Goal: Task Accomplishment & Management: Complete application form

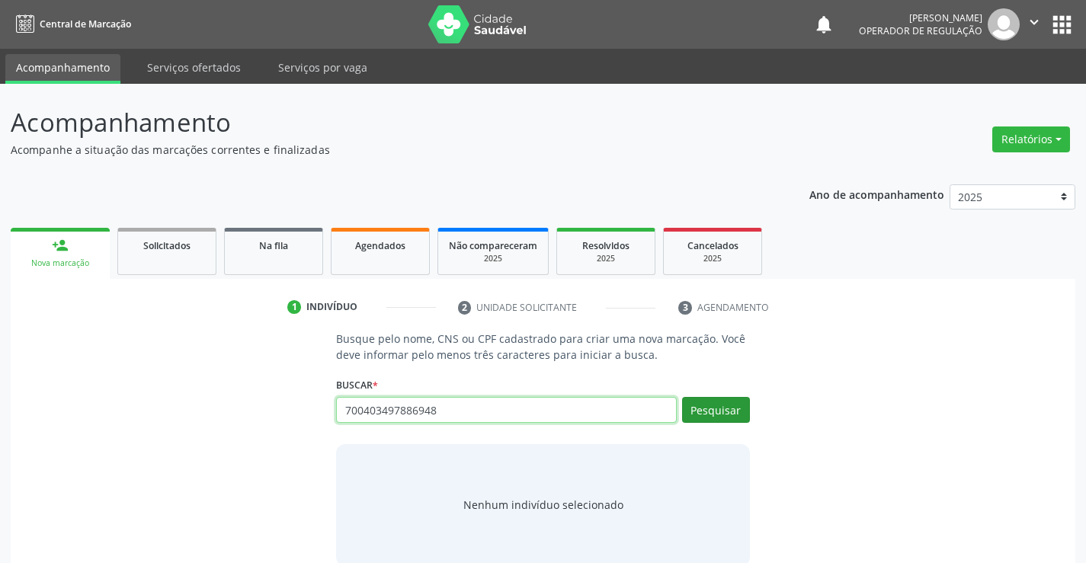
type input "700403497886948"
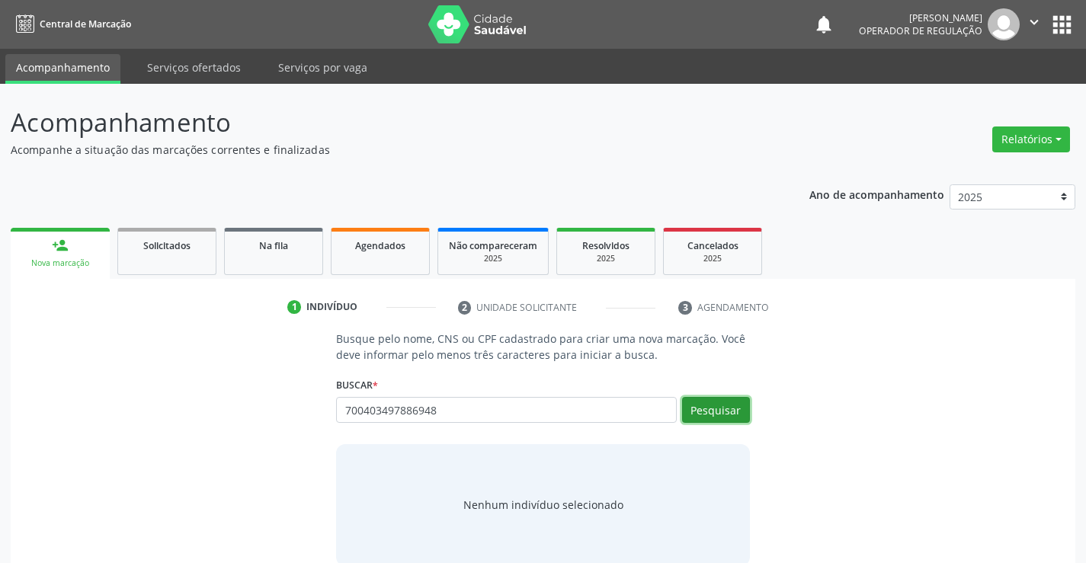
click at [728, 411] on button "Pesquisar" at bounding box center [716, 410] width 68 height 26
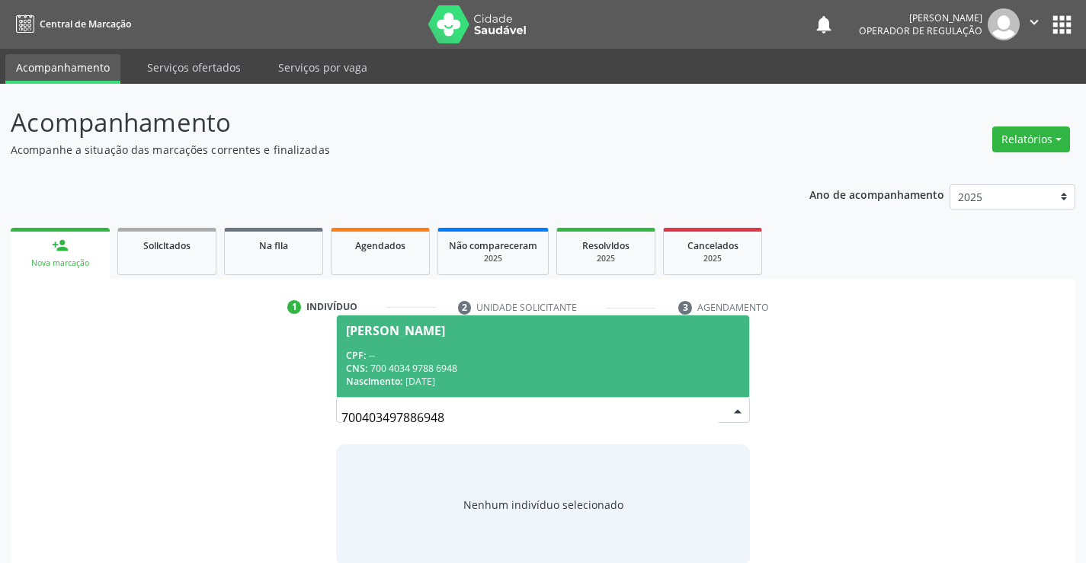
click at [425, 340] on span "Marleide de Souza Muniz CPF: -- CNS: 700 4034 9788 6948 Nascimento: 18/05/1973" at bounding box center [542, 356] width 411 height 82
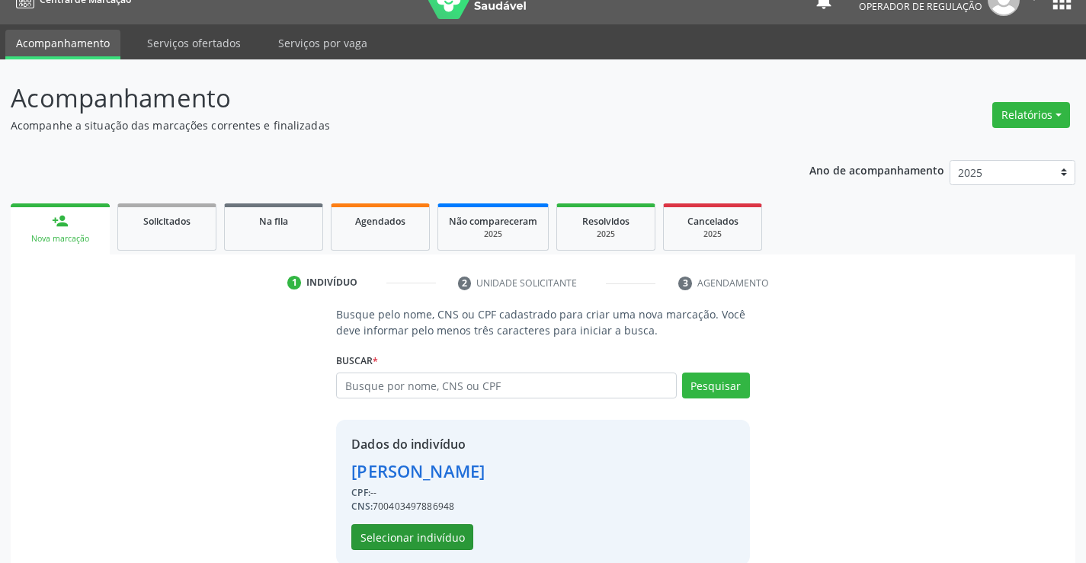
scroll to position [48, 0]
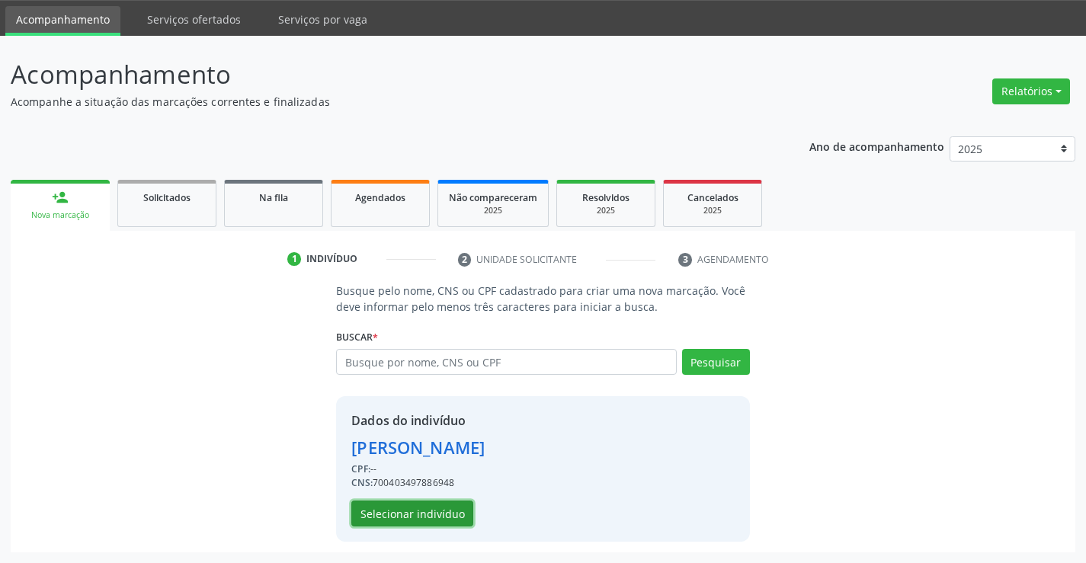
click at [414, 508] on button "Selecionar indivíduo" at bounding box center [412, 514] width 122 height 26
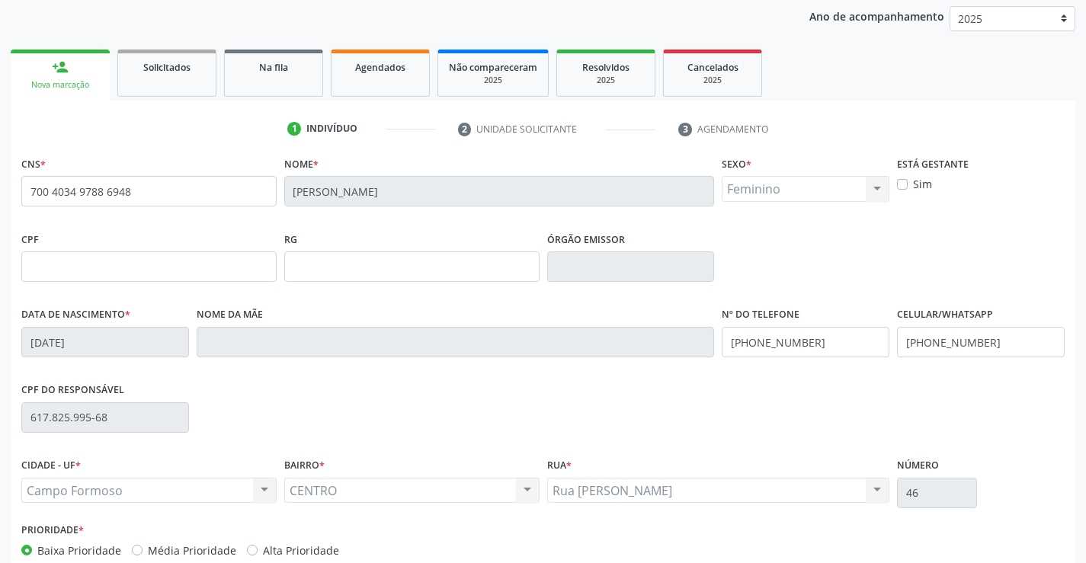
scroll to position [263, 0]
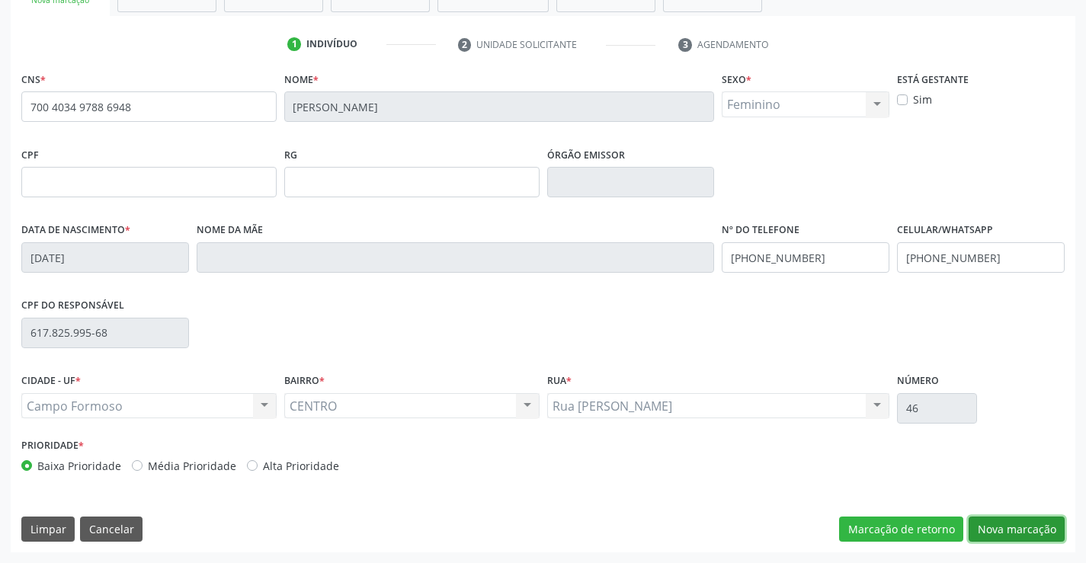
drag, startPoint x: 1033, startPoint y: 533, endPoint x: 1096, endPoint y: 543, distance: 64.0
click at [1036, 533] on button "Nova marcação" at bounding box center [1016, 530] width 96 height 26
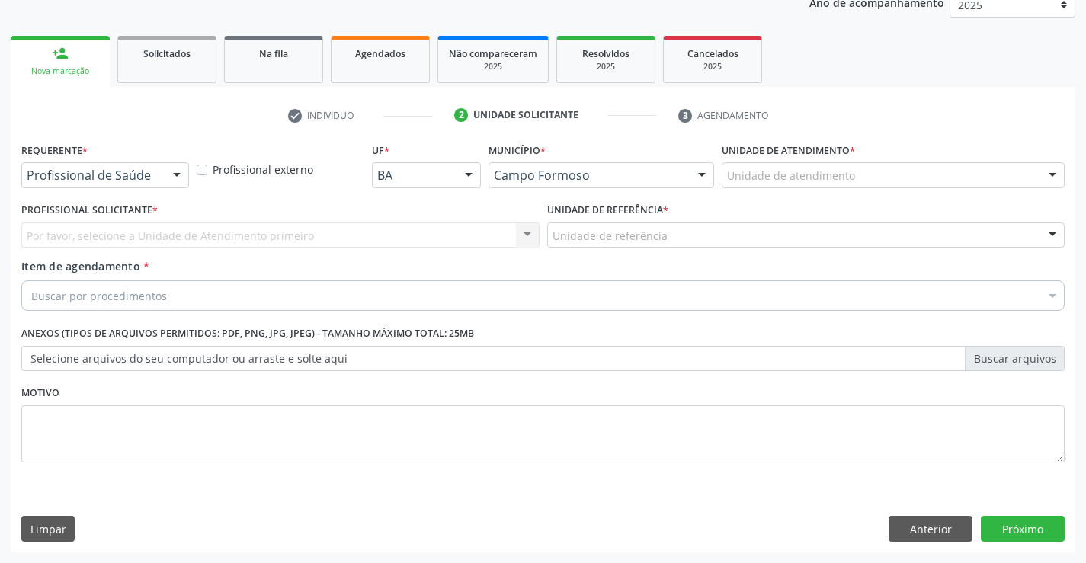
scroll to position [192, 0]
click at [86, 184] on div "Profissional de Saúde" at bounding box center [105, 175] width 168 height 26
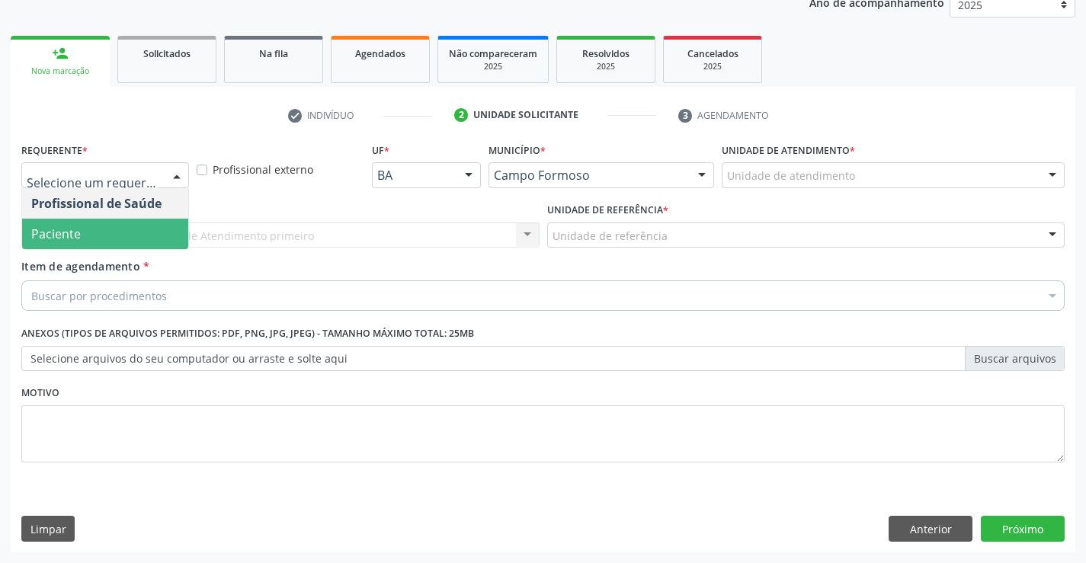
click at [60, 236] on span "Paciente" at bounding box center [56, 234] width 50 height 17
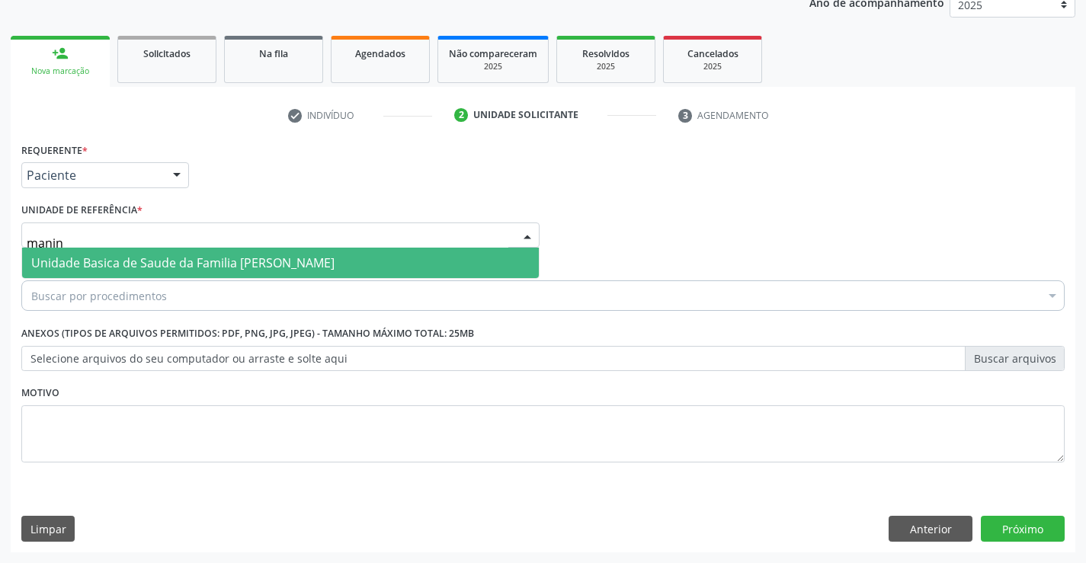
type input "maninh"
click at [82, 264] on span "Unidade Basica de Saude da Familia [PERSON_NAME]" at bounding box center [182, 262] width 303 height 17
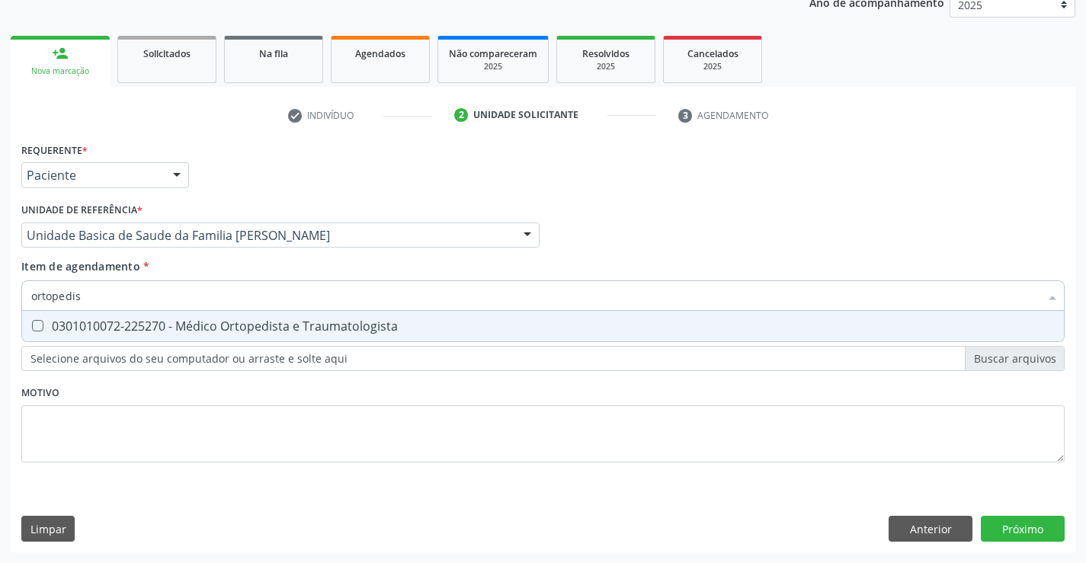
type input "ortopedist"
click at [150, 328] on div "0301010072-225270 - Médico Ortopedista e Traumatologista" at bounding box center [542, 326] width 1023 height 12
checkbox Traumatologista "true"
click at [1019, 528] on div "Requerente * Paciente Profissional de Saúde Paciente Nenhum resultado encontrad…" at bounding box center [543, 346] width 1064 height 414
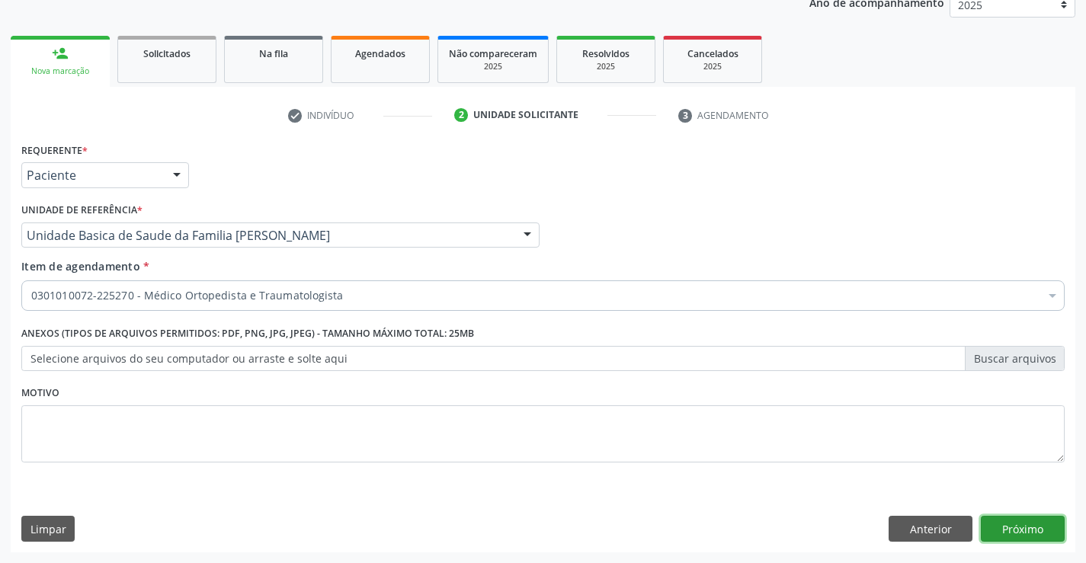
click at [1019, 527] on button "Próximo" at bounding box center [1023, 529] width 84 height 26
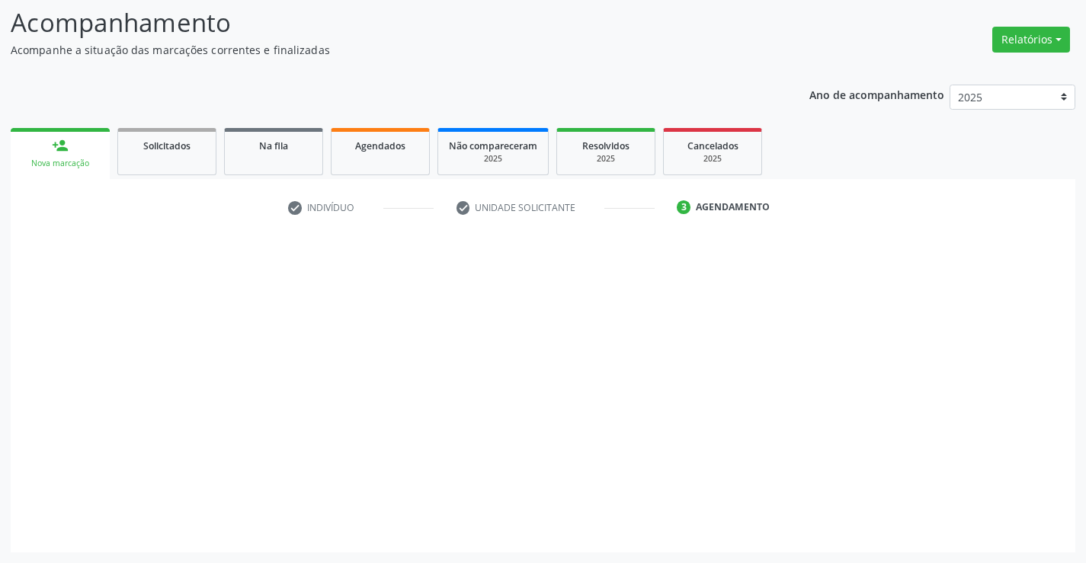
scroll to position [100, 0]
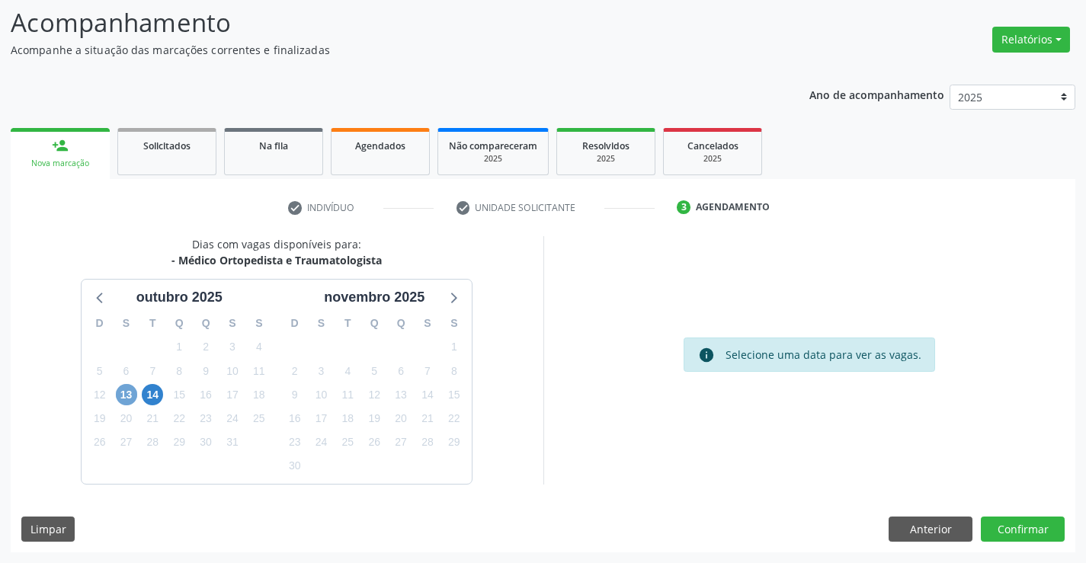
drag, startPoint x: 132, startPoint y: 391, endPoint x: 357, endPoint y: 386, distance: 225.6
click at [133, 391] on span "13" at bounding box center [126, 394] width 21 height 21
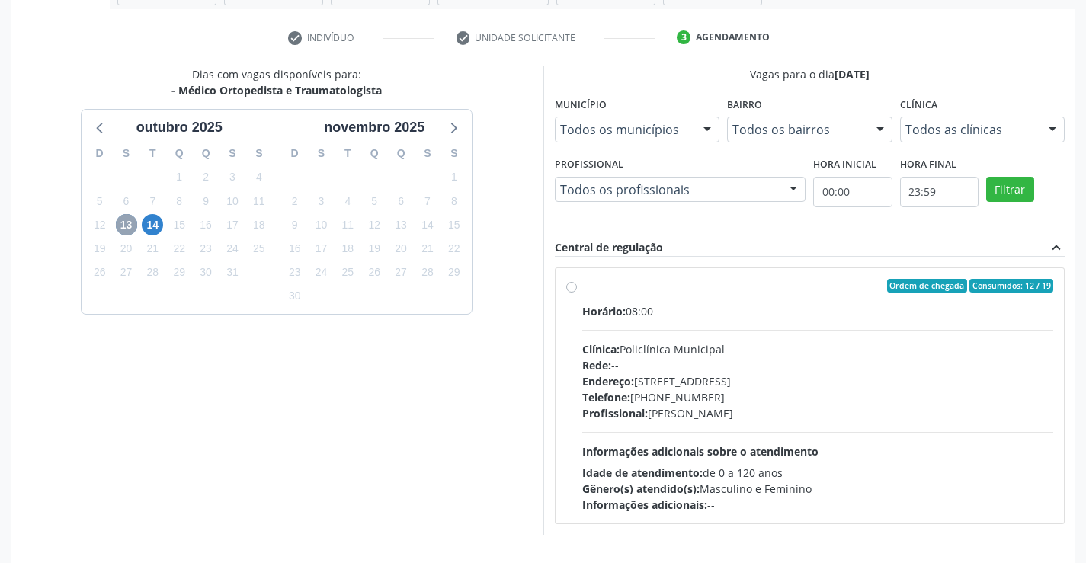
scroll to position [320, 0]
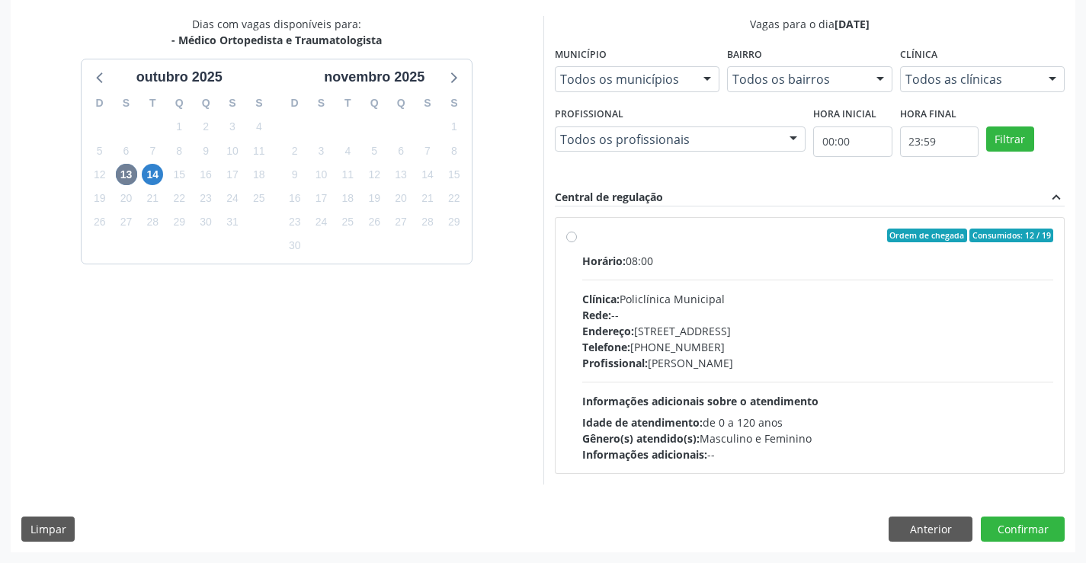
click at [582, 235] on label "Ordem de chegada Consumidos: 12 / 19 Horário: 08:00 Clínica: Policlínica Munici…" at bounding box center [818, 346] width 472 height 234
click at [570, 235] on input "Ordem de chegada Consumidos: 12 / 19 Horário: 08:00 Clínica: Policlínica Munici…" at bounding box center [571, 236] width 11 height 14
radio input "true"
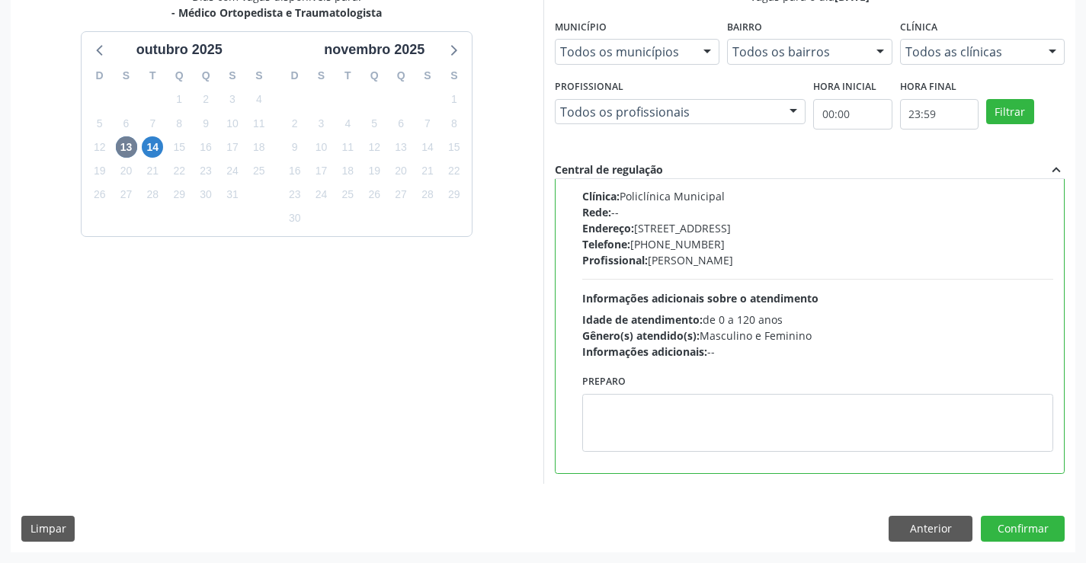
scroll to position [0, 0]
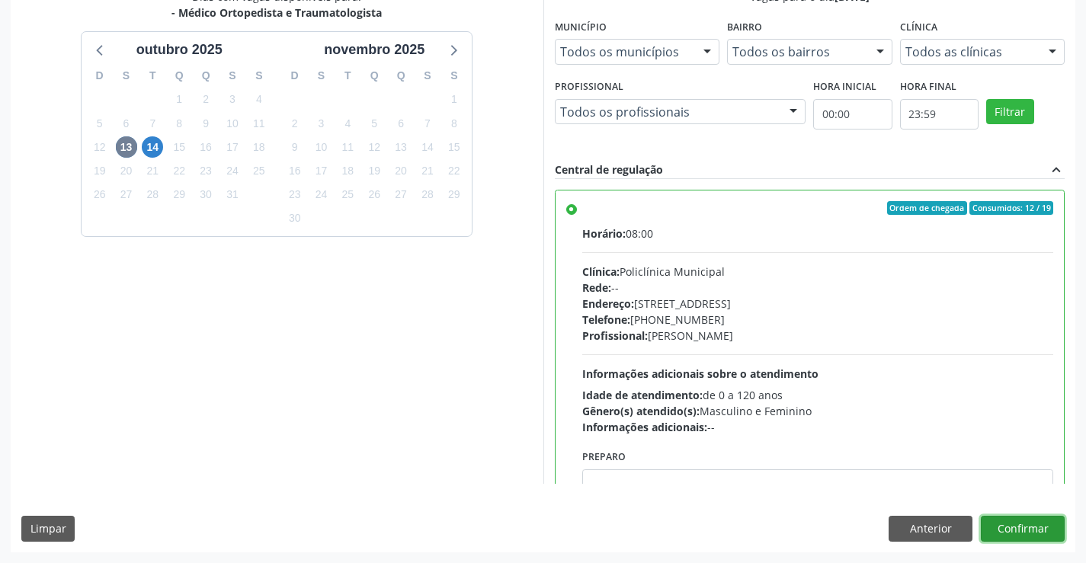
click at [1010, 527] on button "Confirmar" at bounding box center [1023, 529] width 84 height 26
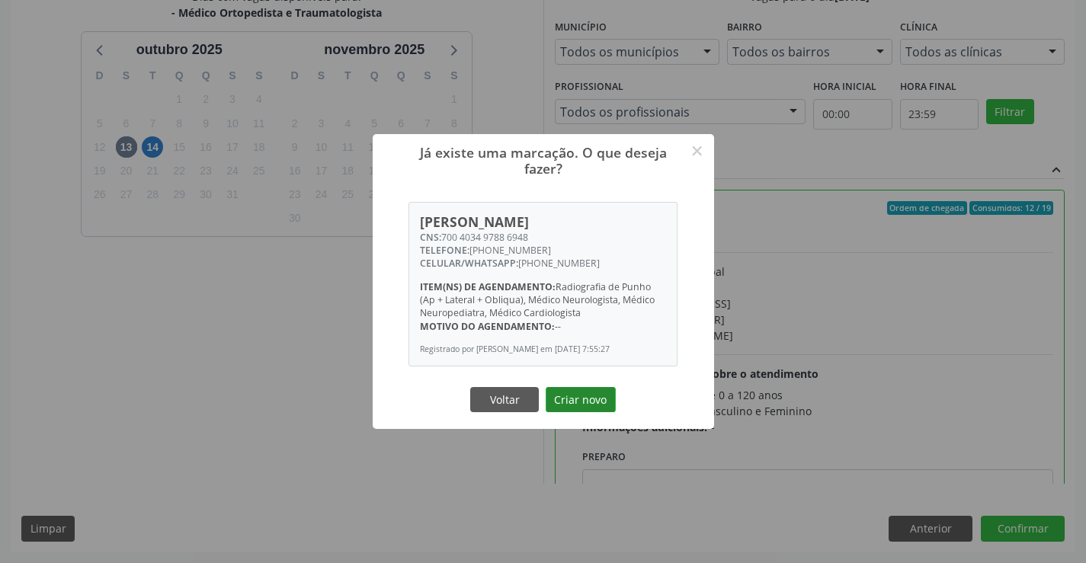
click at [584, 403] on button "Criar novo" at bounding box center [581, 400] width 70 height 26
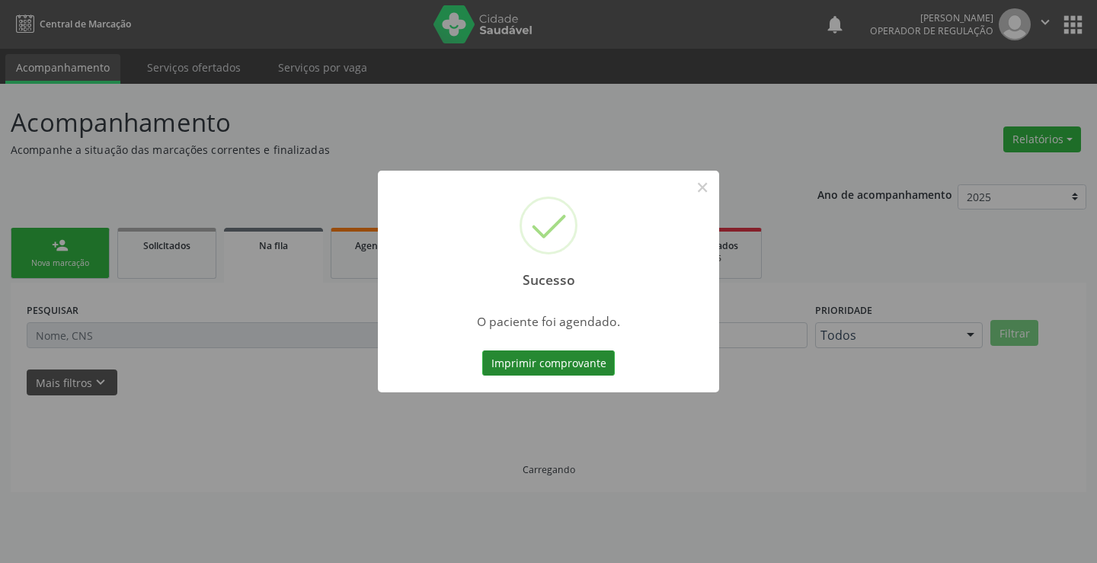
click at [554, 363] on button "Imprimir comprovante" at bounding box center [548, 363] width 133 height 26
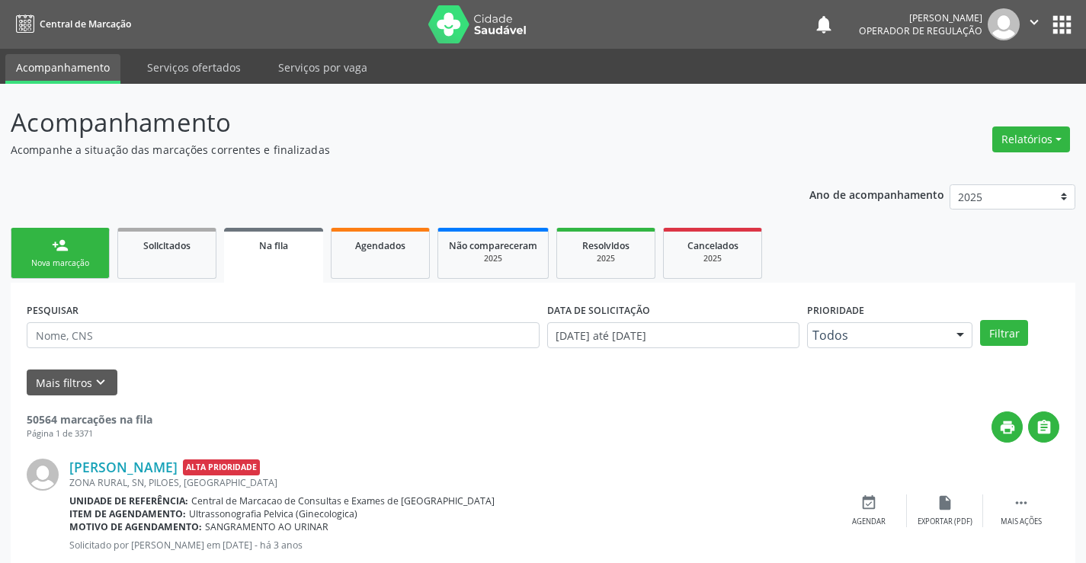
click at [69, 248] on link "person_add Nova marcação" at bounding box center [60, 253] width 99 height 51
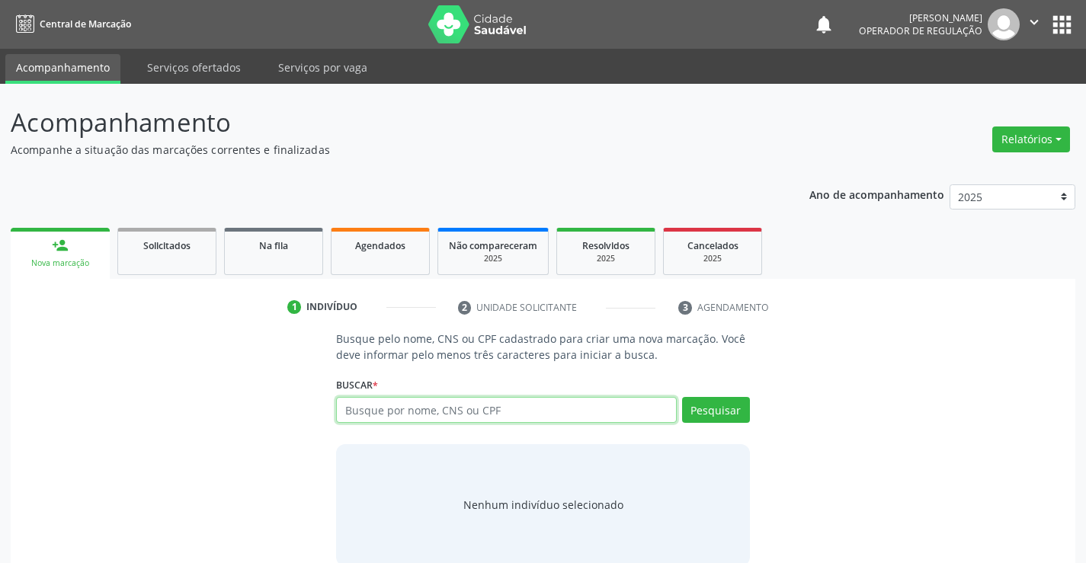
click at [389, 408] on input "text" at bounding box center [506, 410] width 340 height 26
type input "705600427033616"
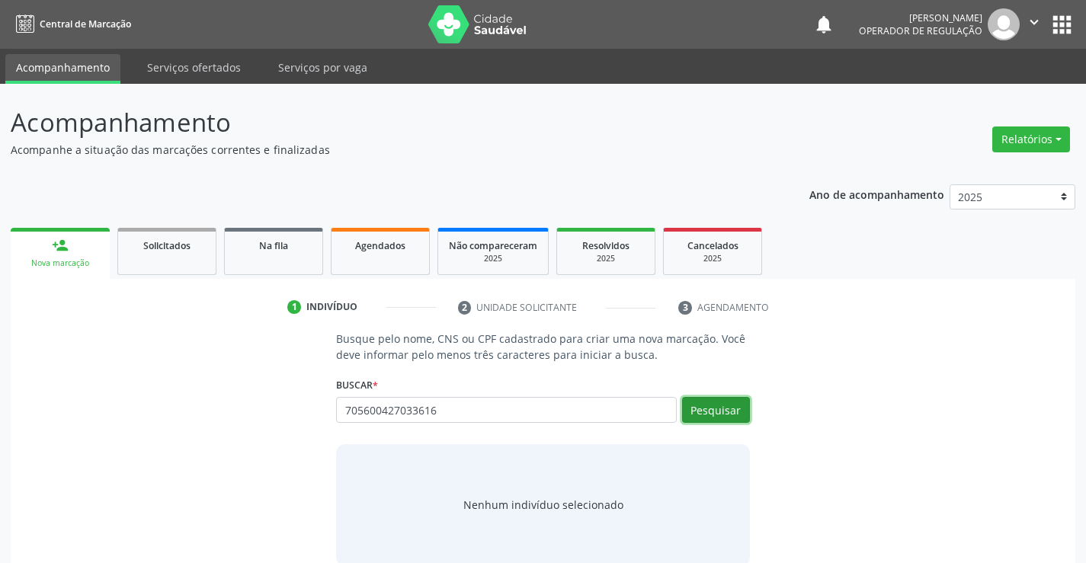
click at [729, 414] on button "Pesquisar" at bounding box center [716, 410] width 68 height 26
type input "705600427033616"
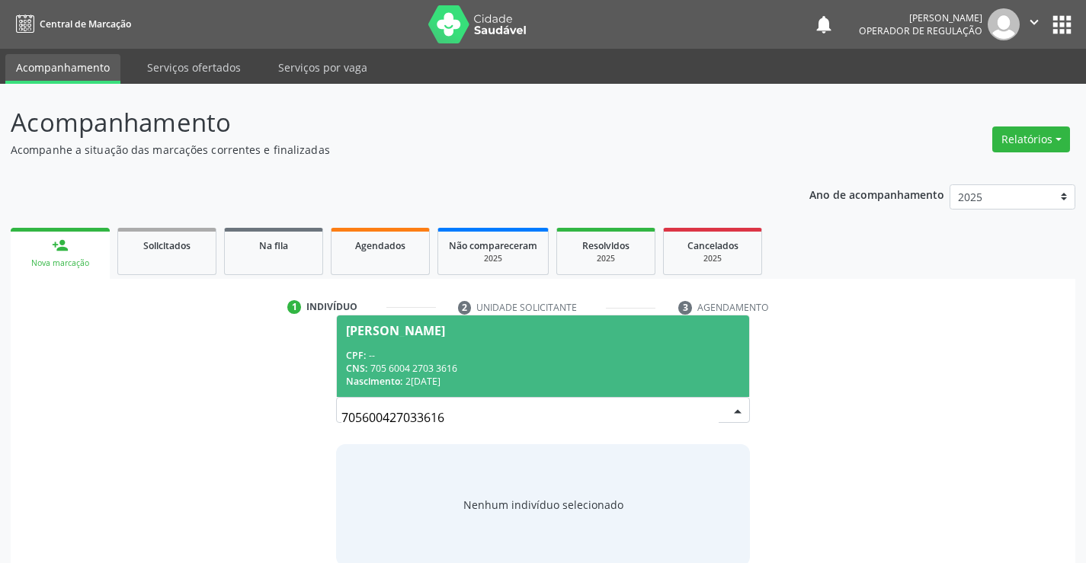
click at [478, 339] on span "Luiz Miguel Soares Correia CPF: -- CNS: 705 6004 2703 3616 Nascimento: 25/12/20…" at bounding box center [542, 356] width 411 height 82
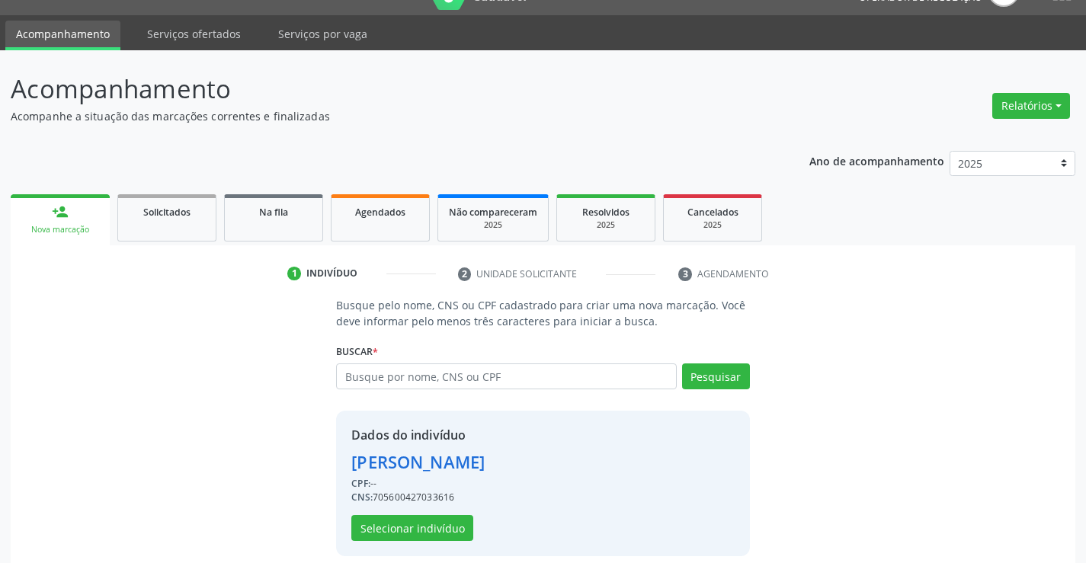
scroll to position [48, 0]
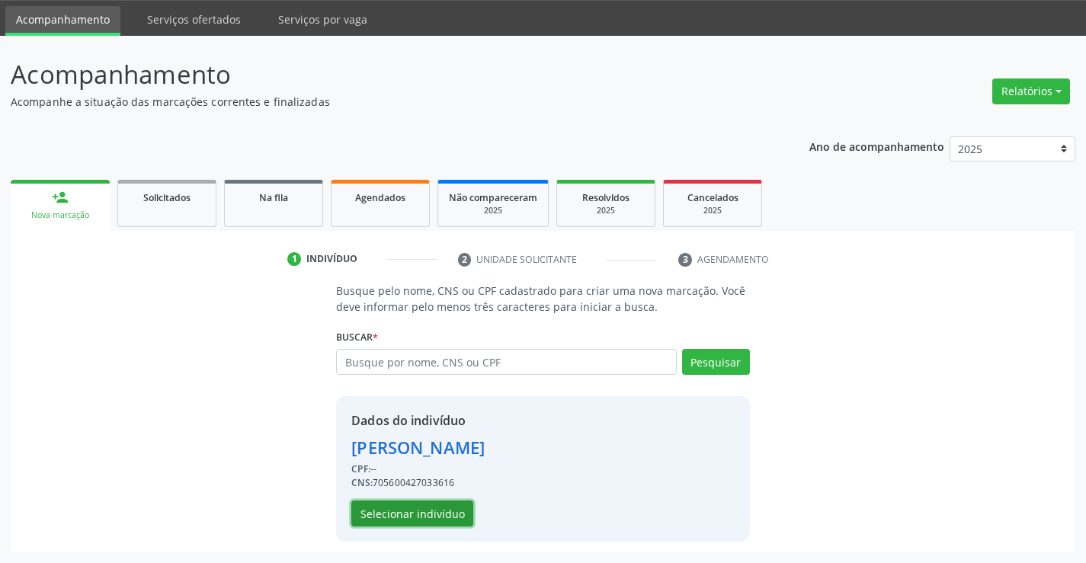
click at [403, 515] on button "Selecionar indivíduo" at bounding box center [412, 514] width 122 height 26
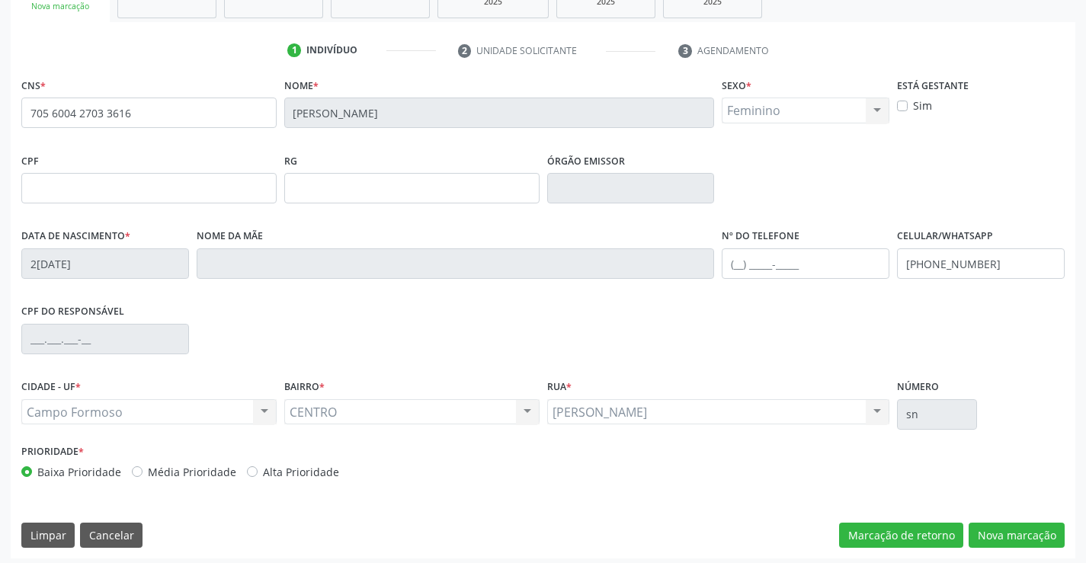
scroll to position [263, 0]
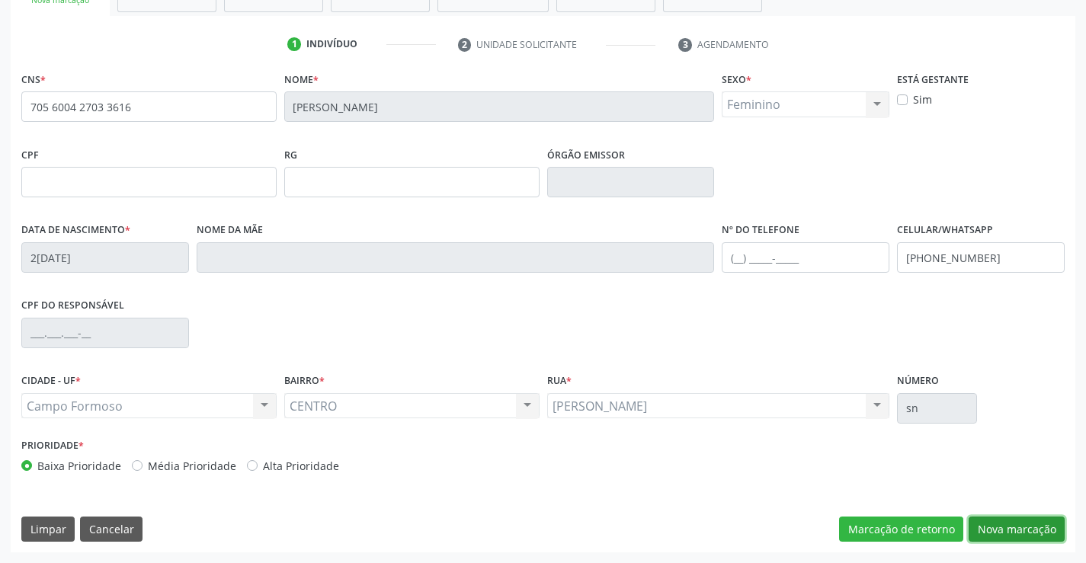
click at [1020, 533] on button "Nova marcação" at bounding box center [1016, 530] width 96 height 26
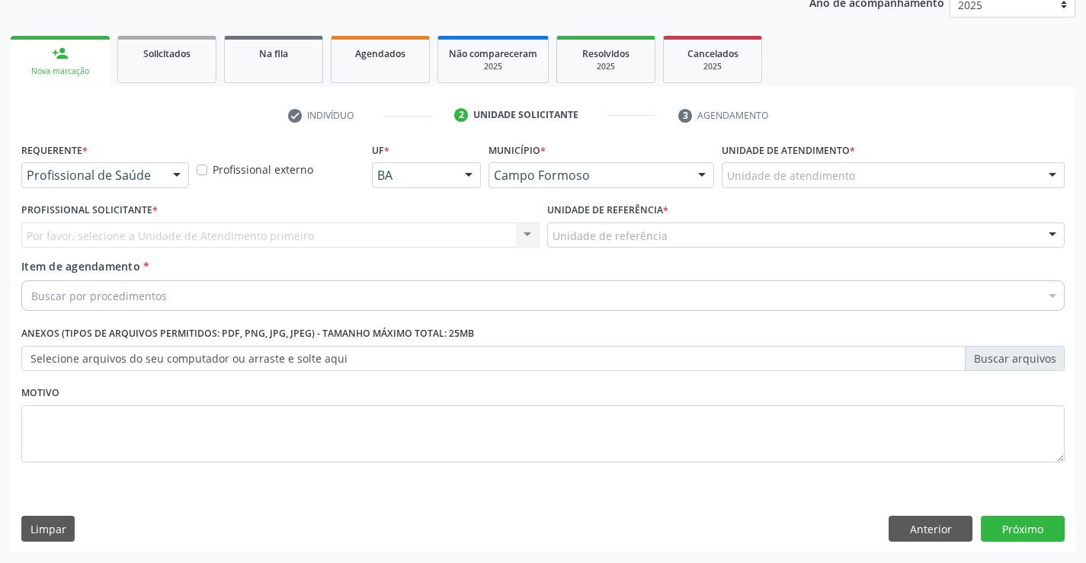
scroll to position [192, 0]
click at [72, 187] on div "Profissional de Saúde" at bounding box center [105, 175] width 168 height 26
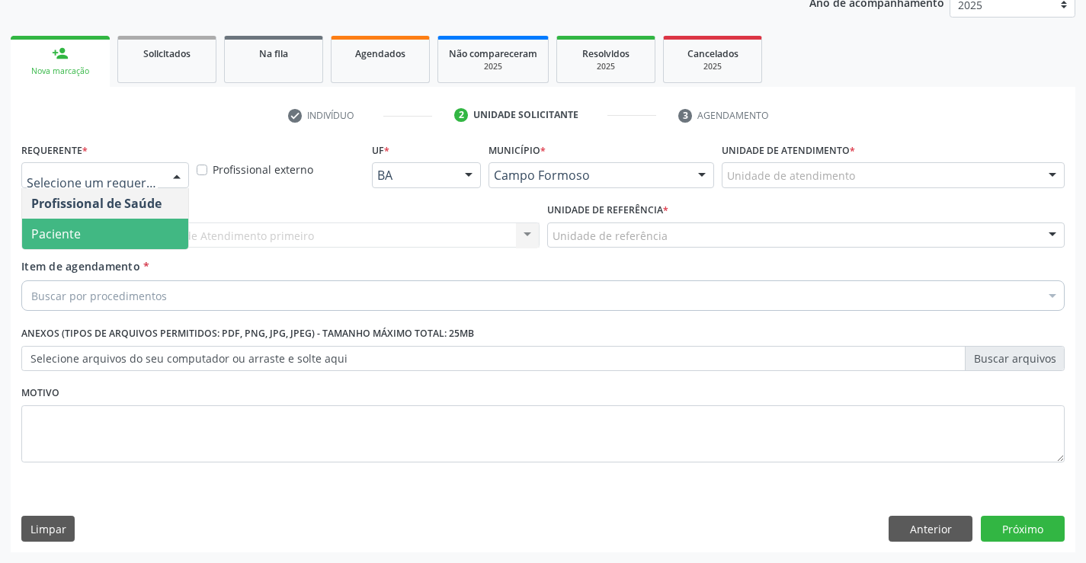
click at [73, 232] on span "Paciente" at bounding box center [56, 234] width 50 height 17
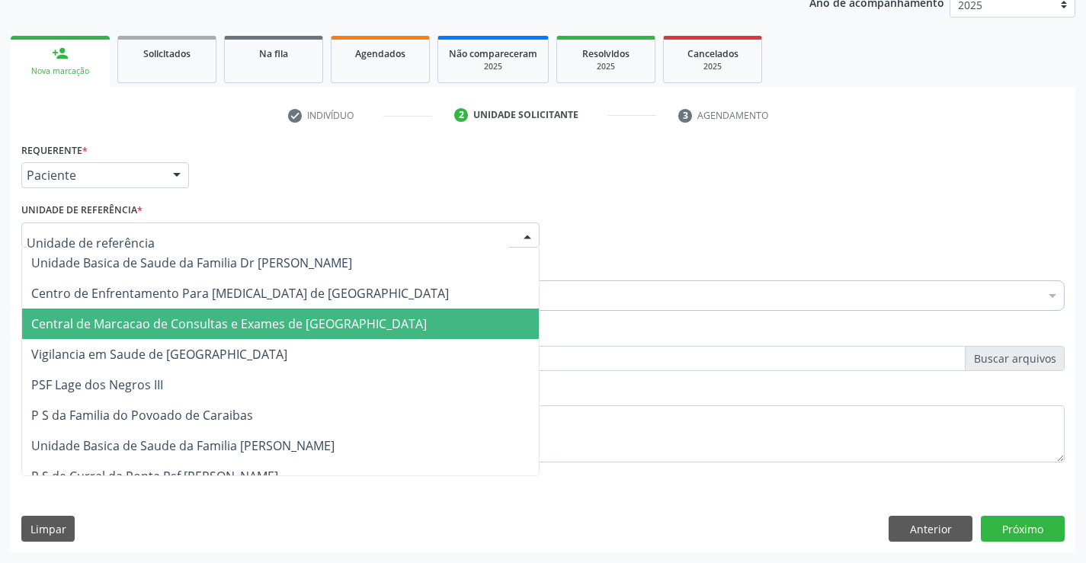
click at [82, 318] on span "Central de Marcacao de Consultas e Exames de [GEOGRAPHIC_DATA]" at bounding box center [228, 323] width 395 height 17
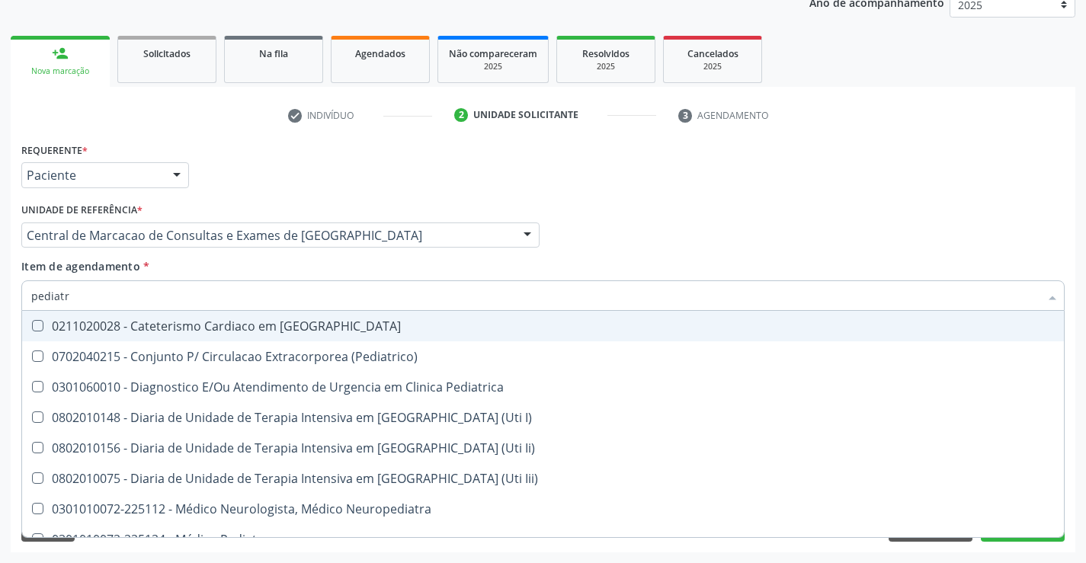
type input "pediatra"
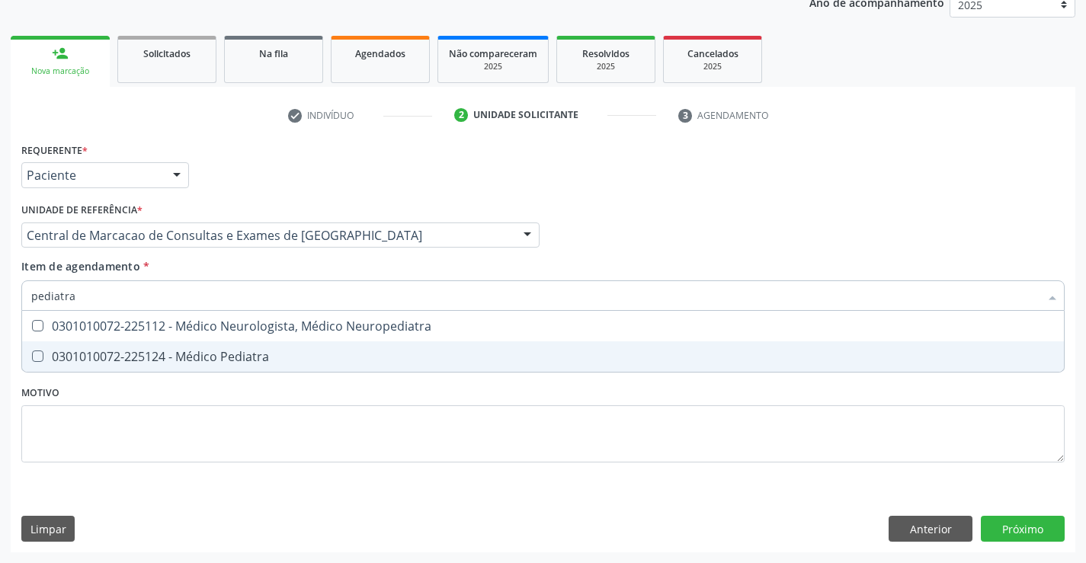
click at [262, 353] on div "0301010072-225124 - Médico Pediatra" at bounding box center [542, 356] width 1023 height 12
checkbox Pediatra "true"
click at [998, 523] on div "Requerente * Paciente Profissional de Saúde Paciente Nenhum resultado encontrad…" at bounding box center [543, 346] width 1064 height 414
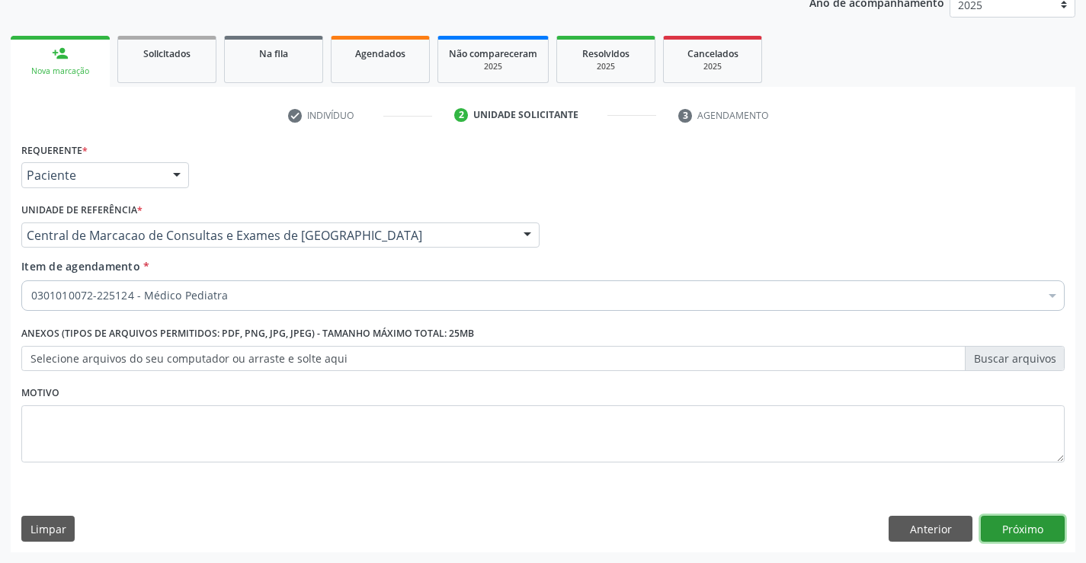
click at [1026, 533] on button "Próximo" at bounding box center [1023, 529] width 84 height 26
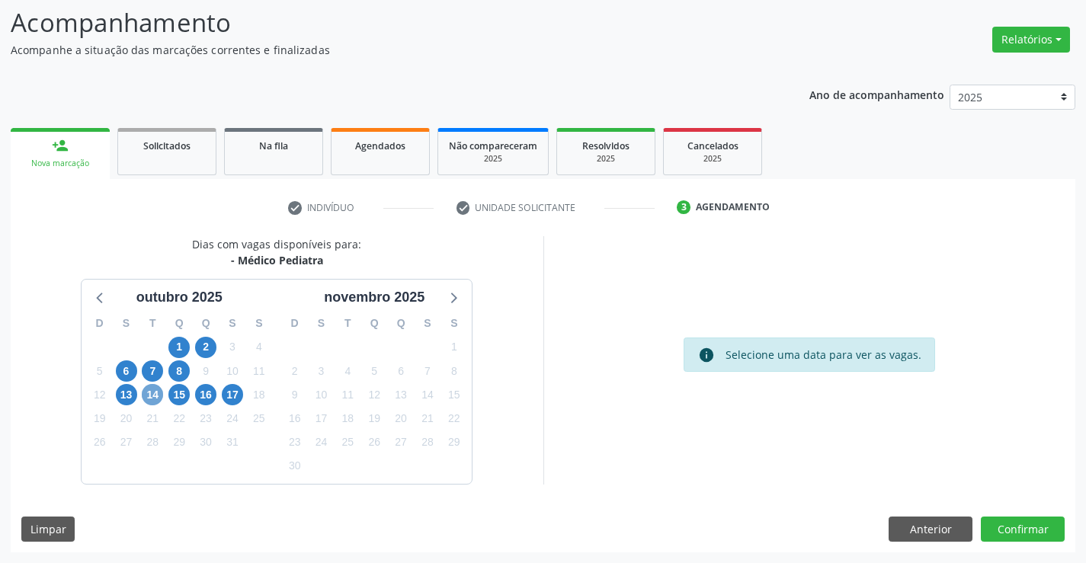
click at [146, 398] on span "14" at bounding box center [152, 394] width 21 height 21
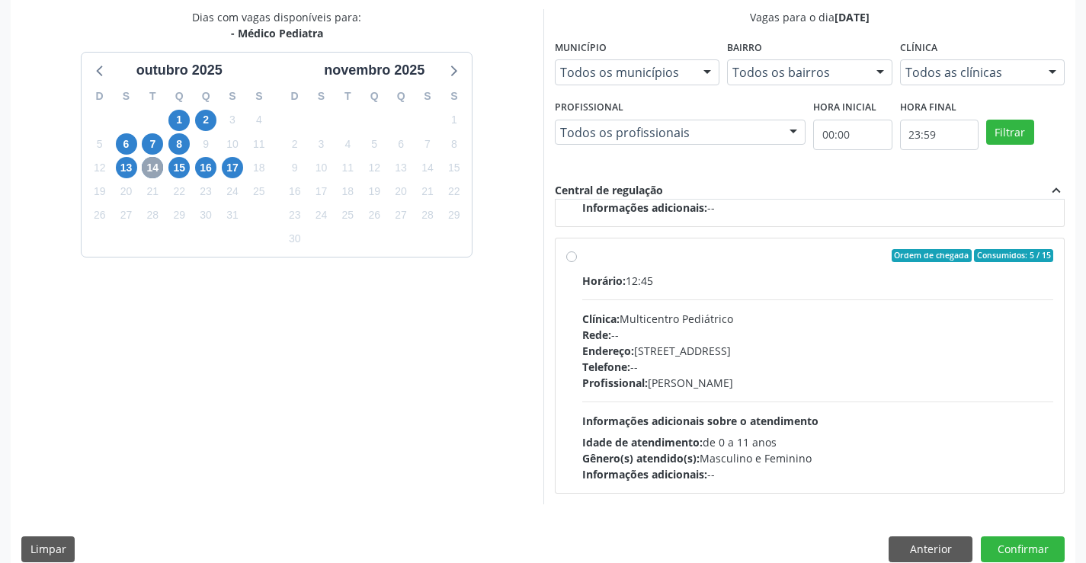
scroll to position [328, 0]
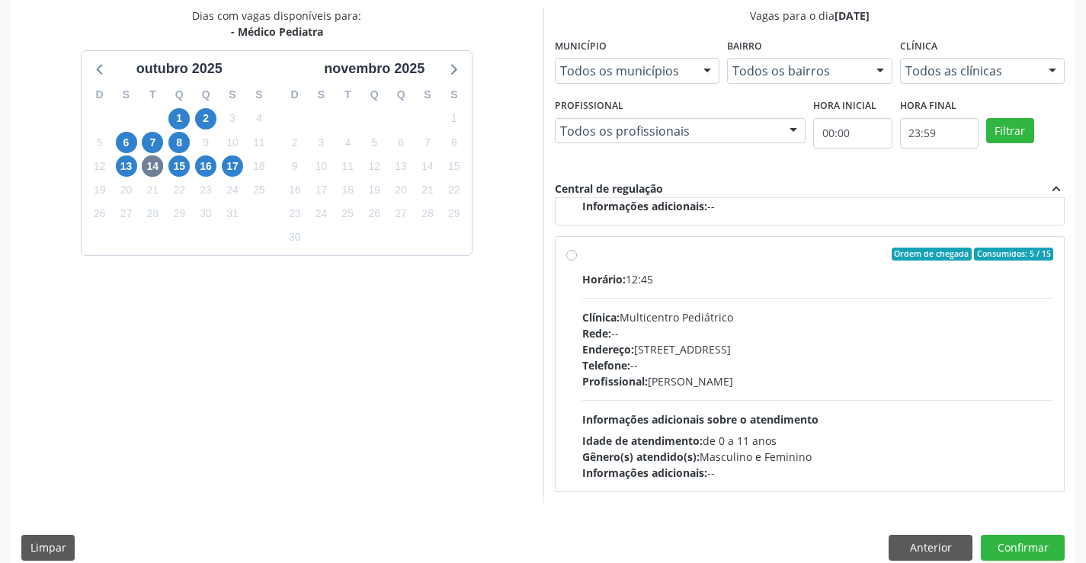
click at [582, 256] on label "Ordem de chegada Consumidos: 5 / 15 Horário: 12:45 Clínica: Multicentro Pediátr…" at bounding box center [818, 365] width 472 height 234
click at [575, 256] on input "Ordem de chegada Consumidos: 5 / 15 Horário: 12:45 Clínica: Multicentro Pediátr…" at bounding box center [571, 255] width 11 height 14
radio input "true"
click at [1032, 541] on button "Confirmar" at bounding box center [1023, 548] width 84 height 26
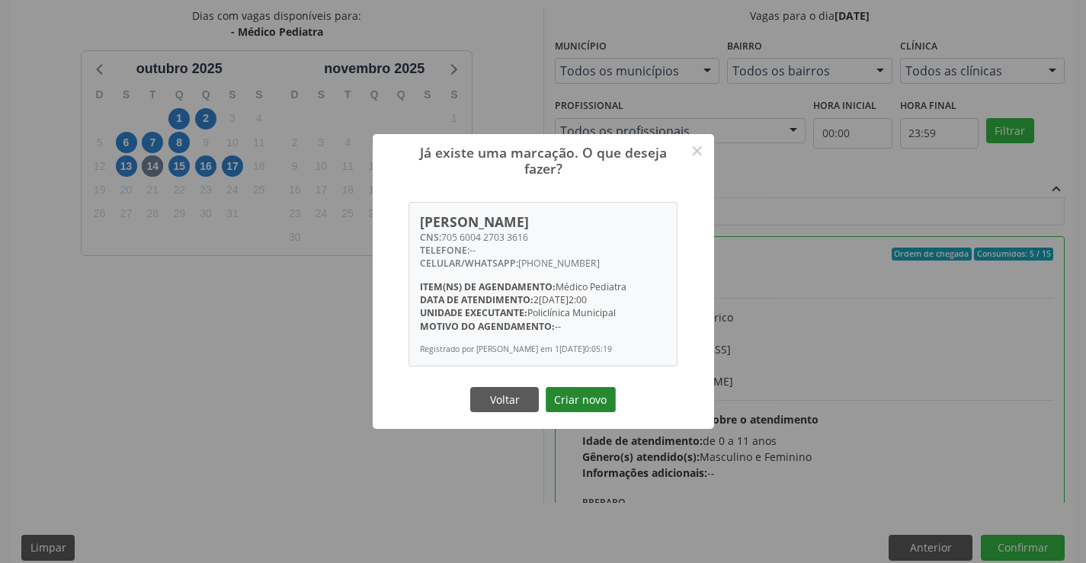
click at [572, 405] on button "Criar novo" at bounding box center [581, 400] width 70 height 26
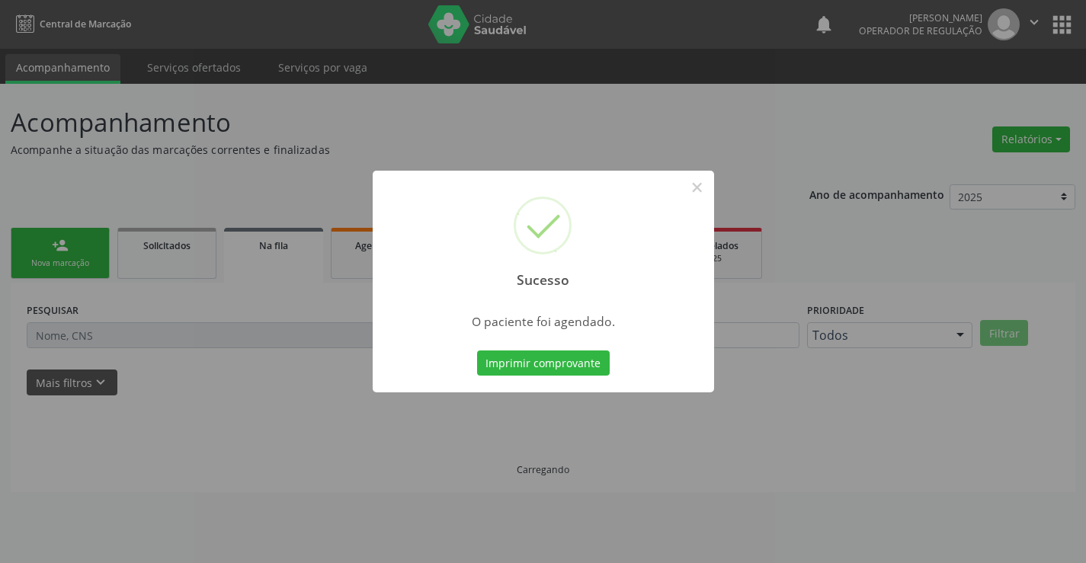
scroll to position [0, 0]
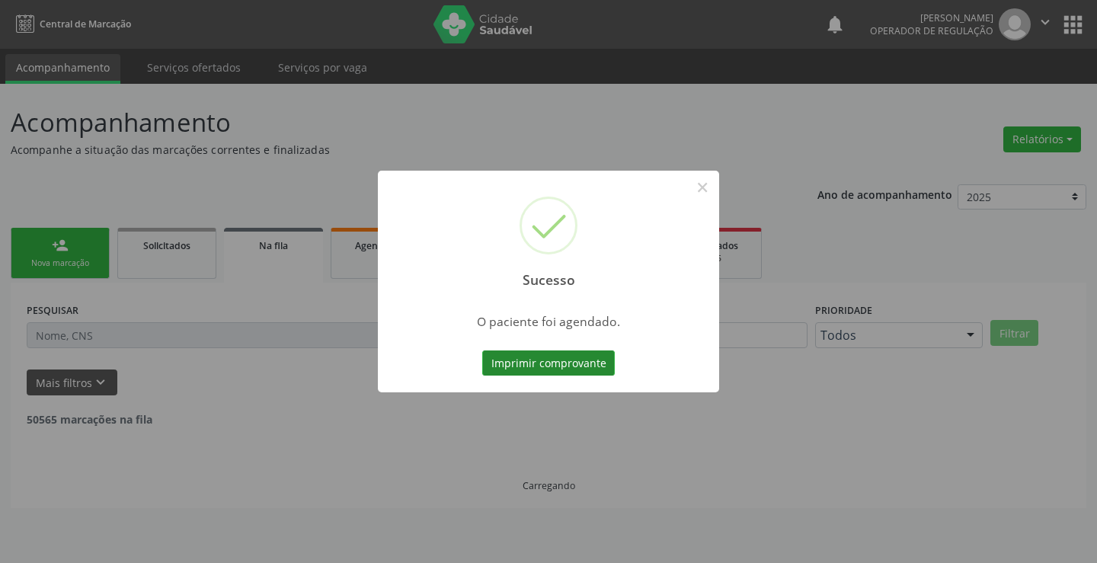
click at [581, 359] on button "Imprimir comprovante" at bounding box center [548, 363] width 133 height 26
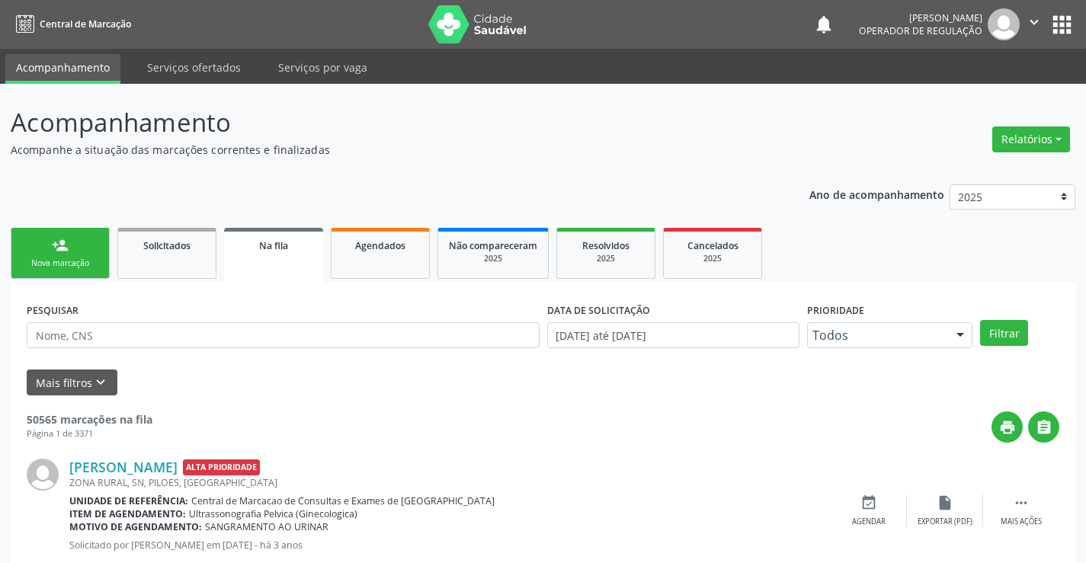
click at [91, 251] on link "person_add Nova marcação" at bounding box center [60, 253] width 99 height 51
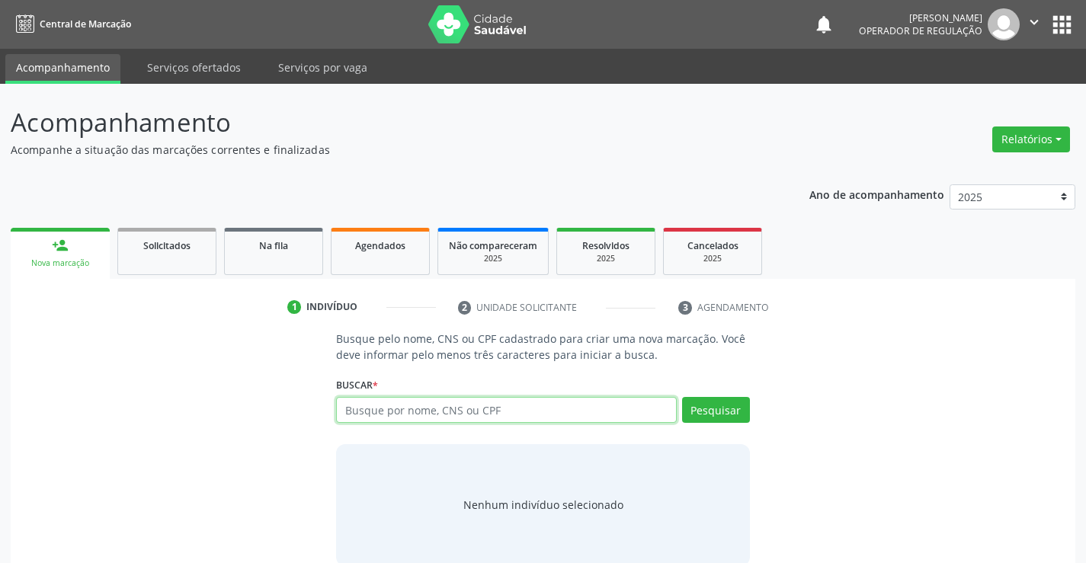
click at [395, 416] on input "text" at bounding box center [506, 410] width 340 height 26
type input "708401753198069"
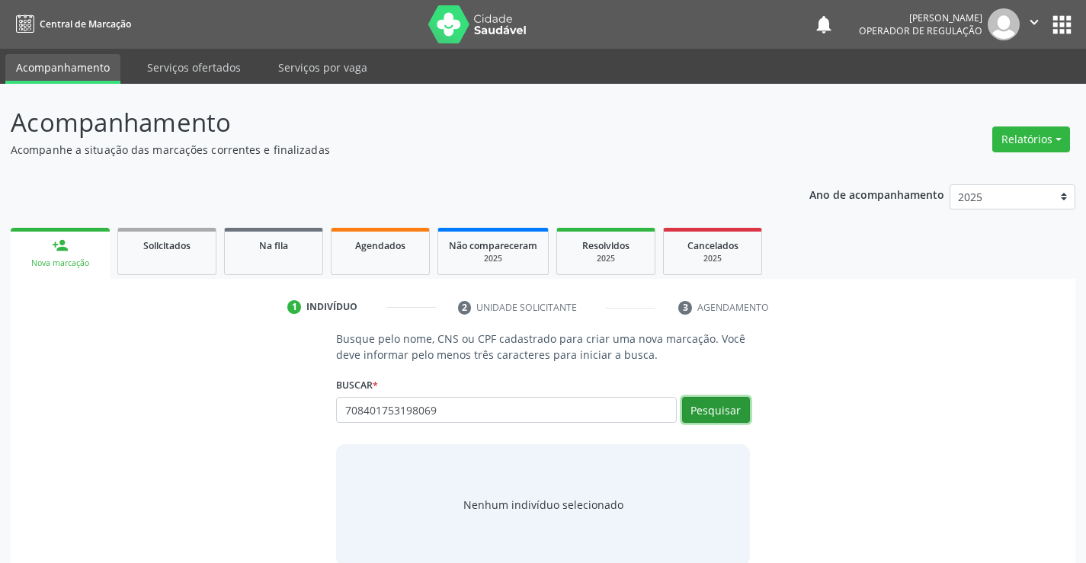
click at [714, 415] on button "Pesquisar" at bounding box center [716, 410] width 68 height 26
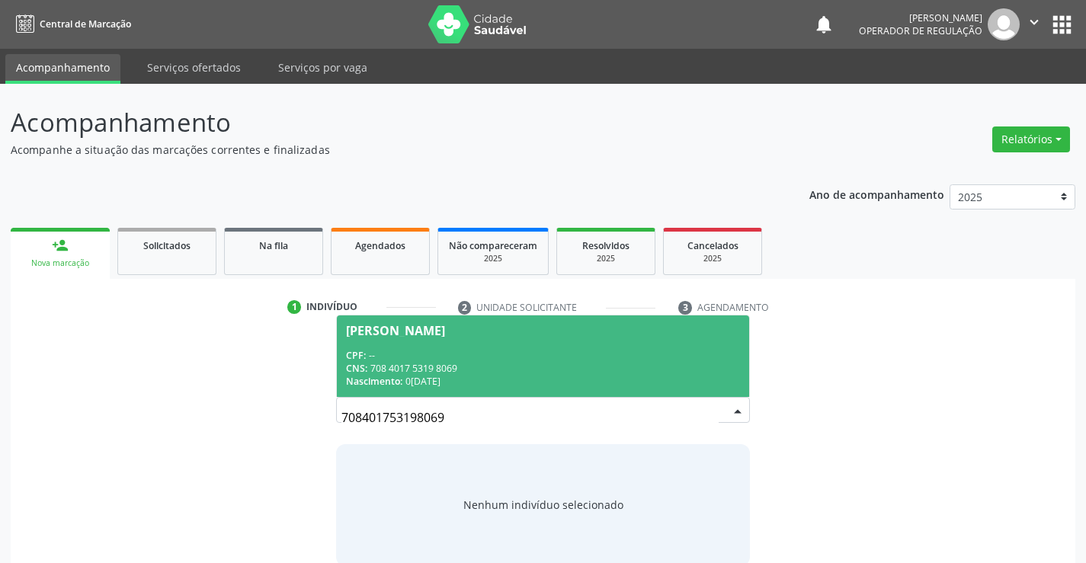
click at [579, 325] on div "Maria Isabelly Pereira Soares da Silva" at bounding box center [542, 331] width 393 height 12
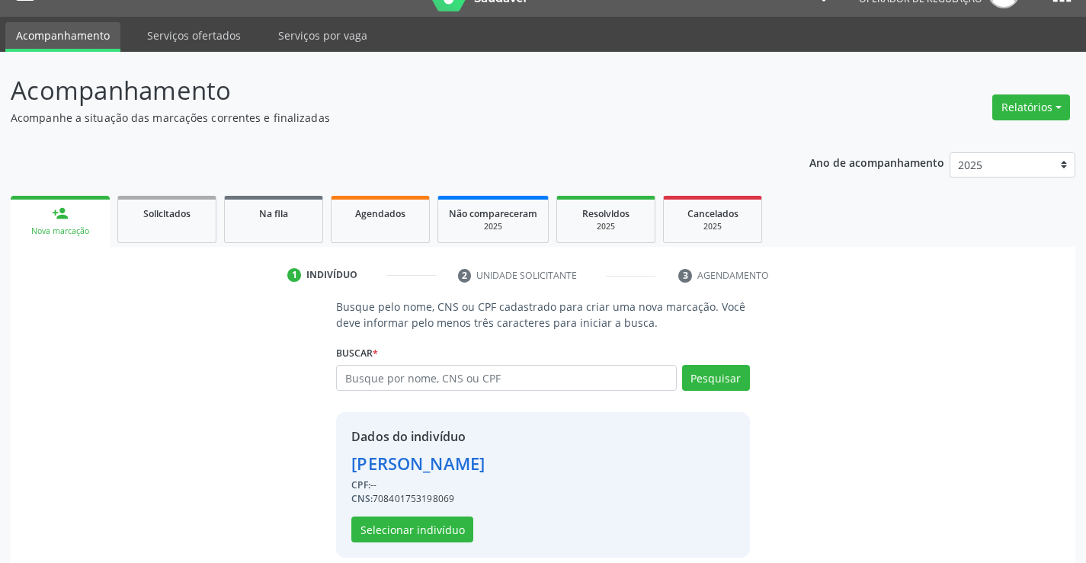
scroll to position [48, 0]
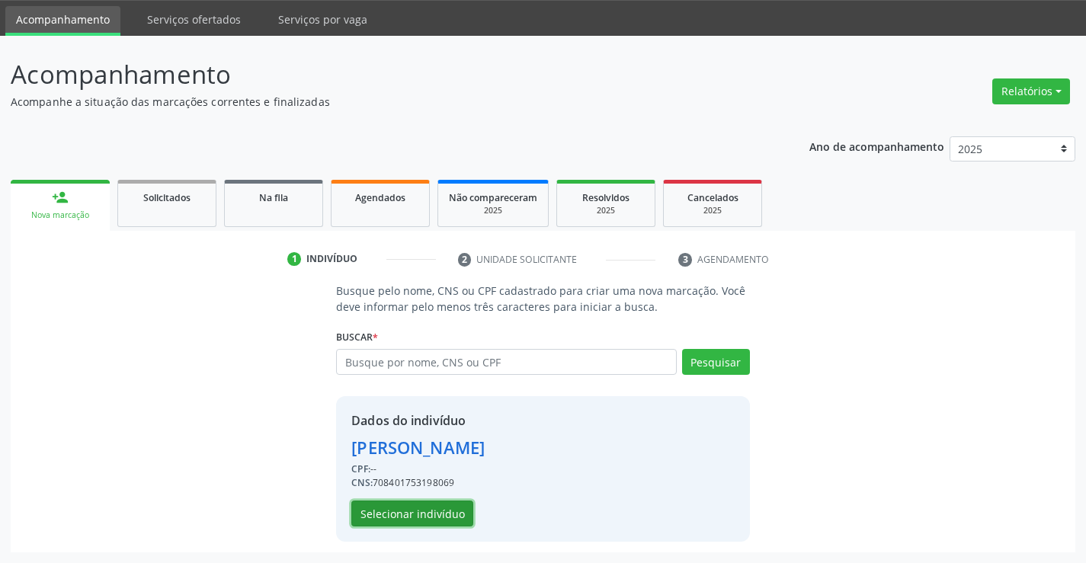
click at [418, 511] on button "Selecionar indivíduo" at bounding box center [412, 514] width 122 height 26
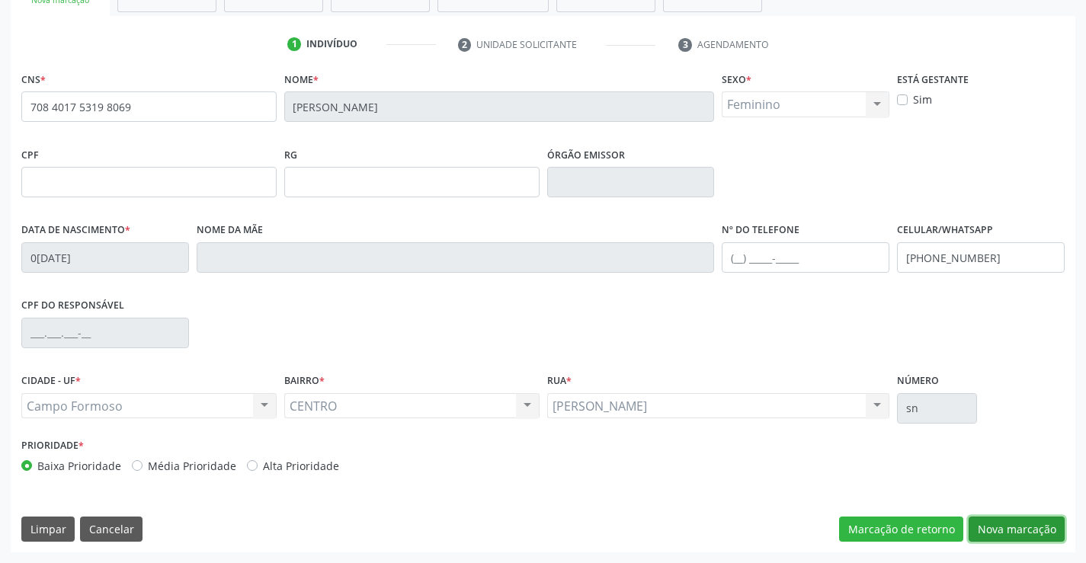
click at [984, 525] on button "Nova marcação" at bounding box center [1016, 530] width 96 height 26
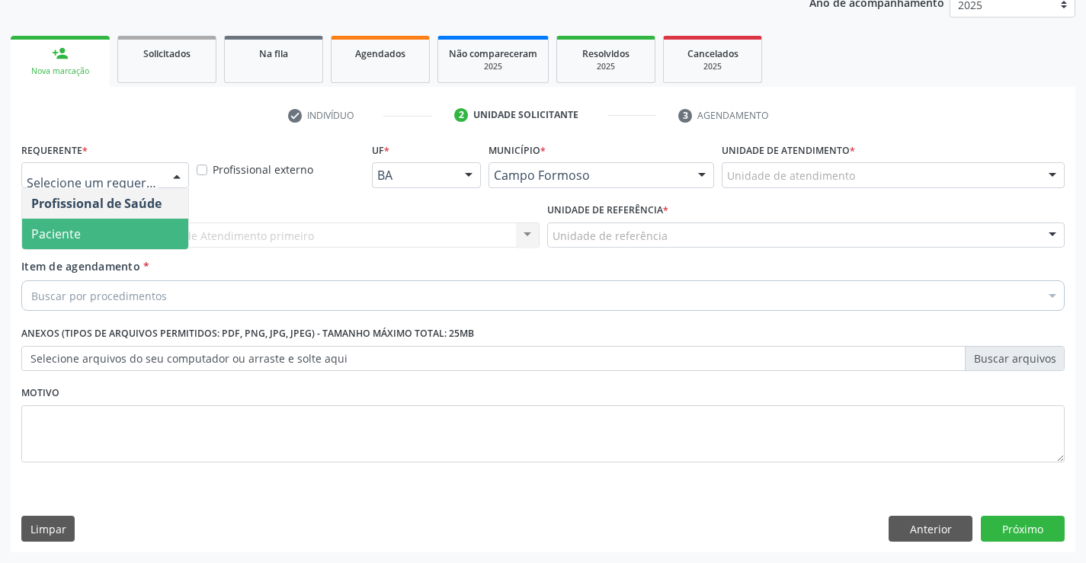
click at [47, 242] on span "Paciente" at bounding box center [105, 234] width 166 height 30
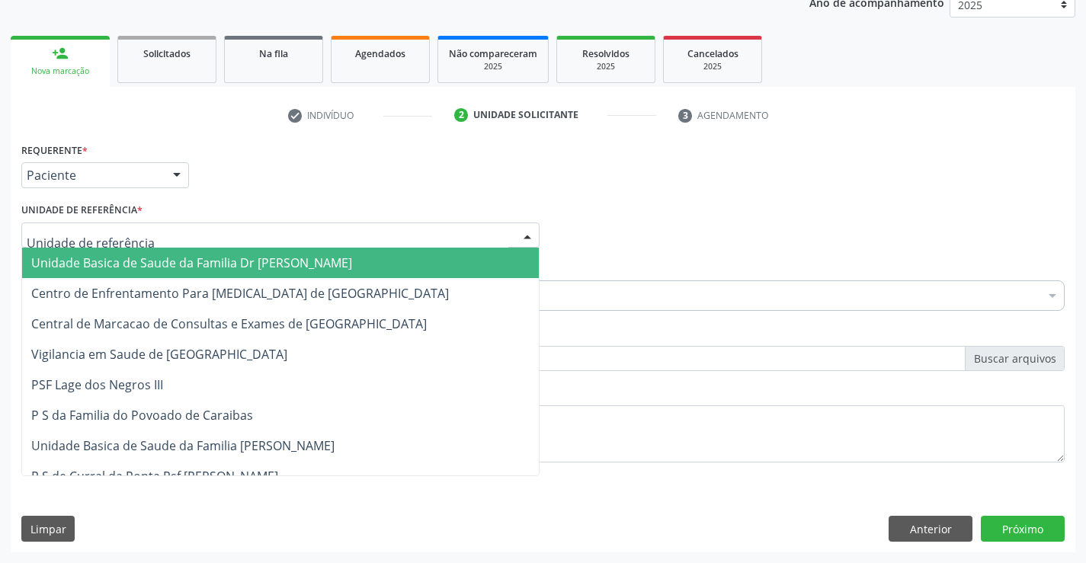
click at [117, 261] on span "Unidade Basica de Saude da Familia Dr [PERSON_NAME]" at bounding box center [191, 262] width 321 height 17
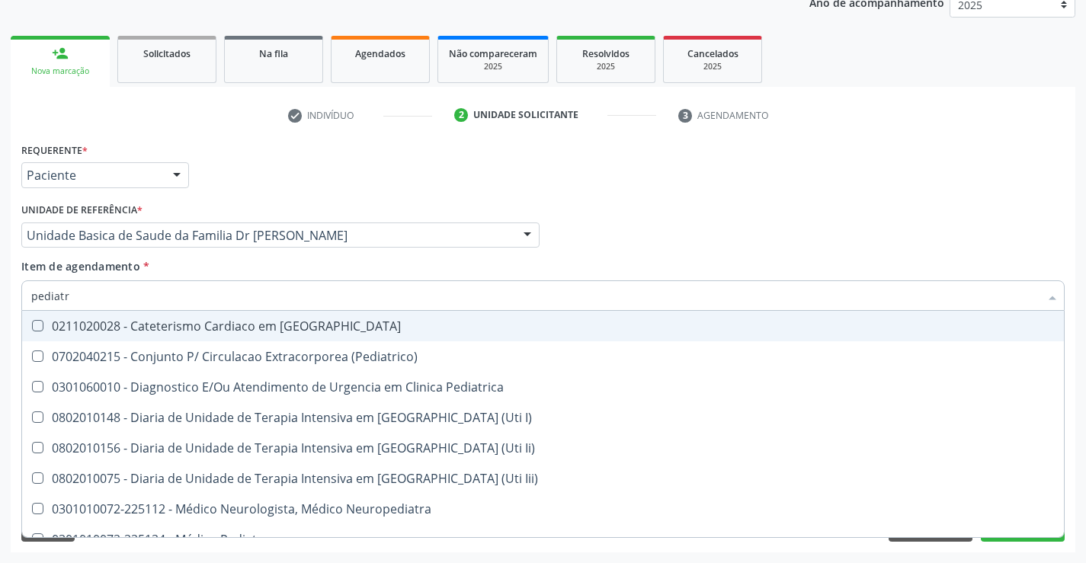
type input "pediatra"
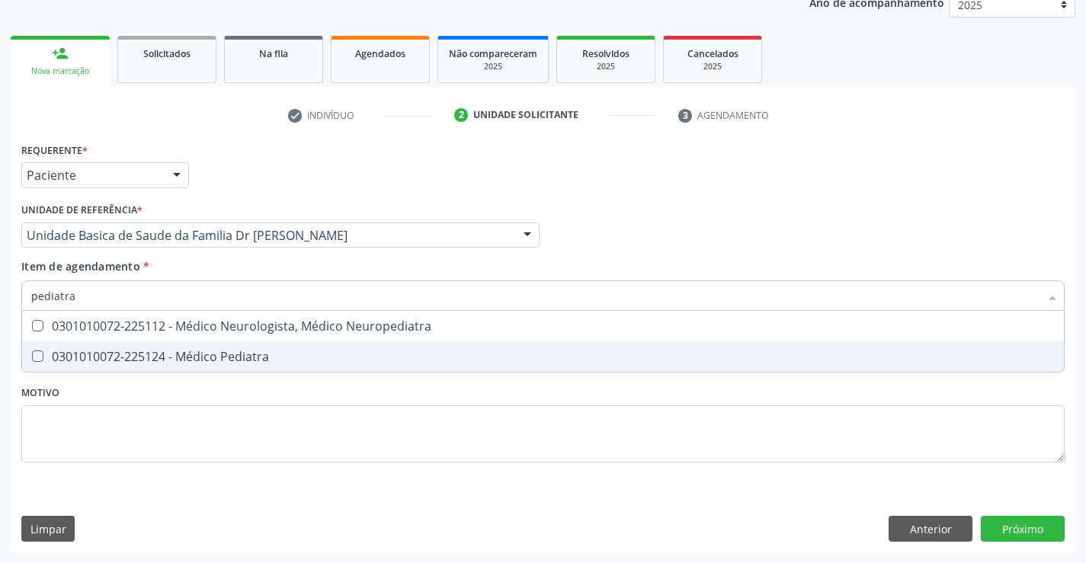
click at [187, 347] on span "0301010072-225124 - Médico Pediatra" at bounding box center [543, 356] width 1042 height 30
checkbox Pediatra "true"
click at [1009, 520] on div "Requerente * Paciente Profissional de Saúde Paciente Nenhum resultado encontrad…" at bounding box center [543, 346] width 1064 height 414
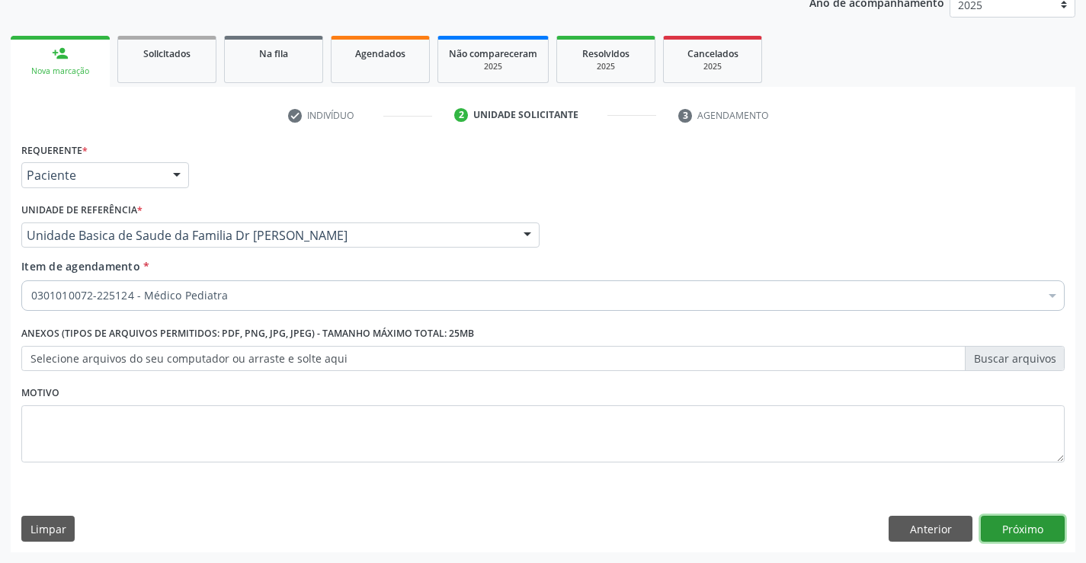
click at [1010, 530] on button "Próximo" at bounding box center [1023, 529] width 84 height 26
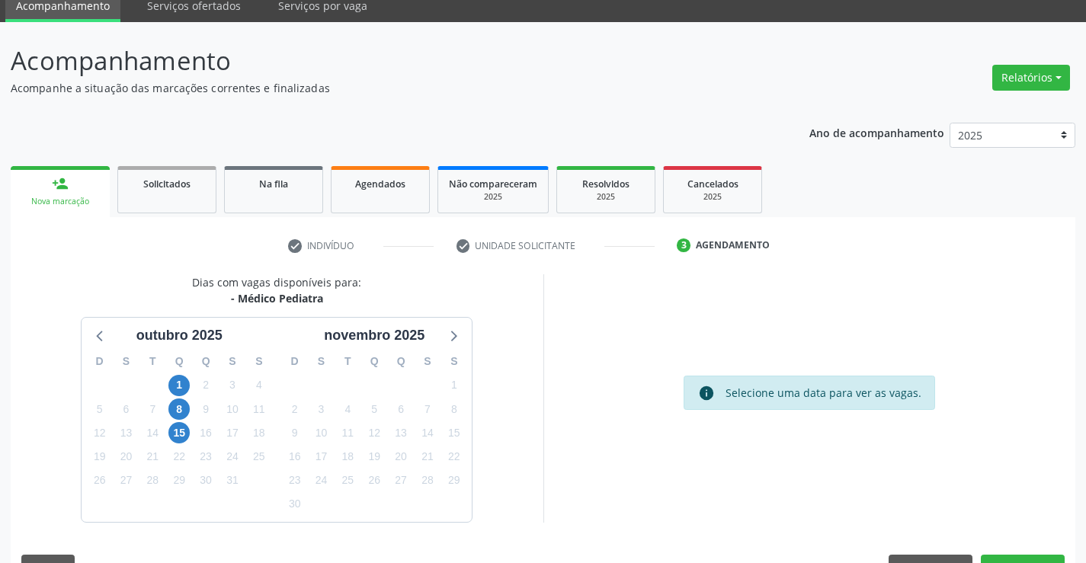
scroll to position [0, 0]
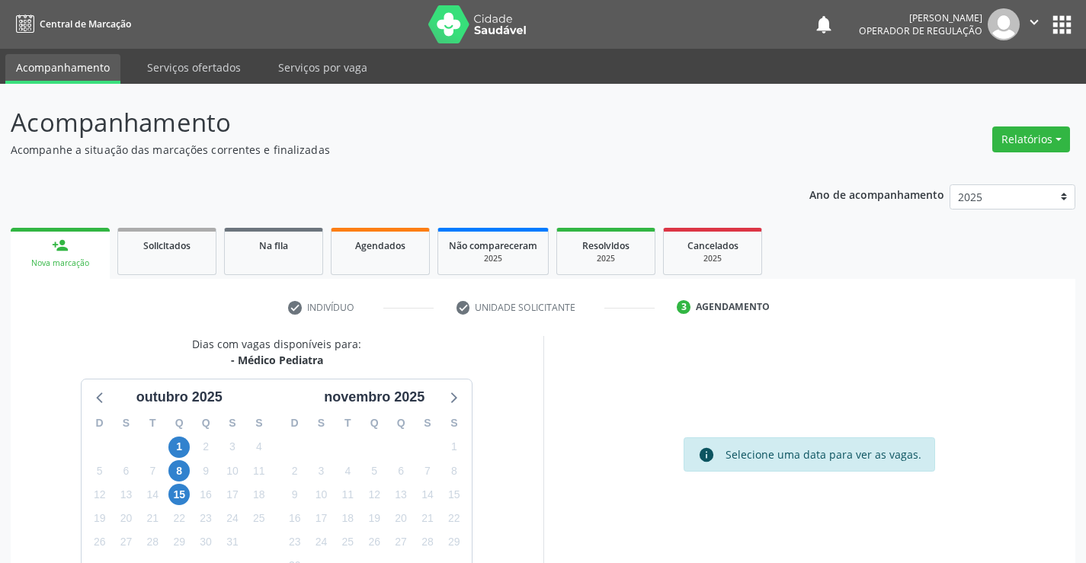
click at [1059, 21] on button "apps" at bounding box center [1061, 24] width 27 height 27
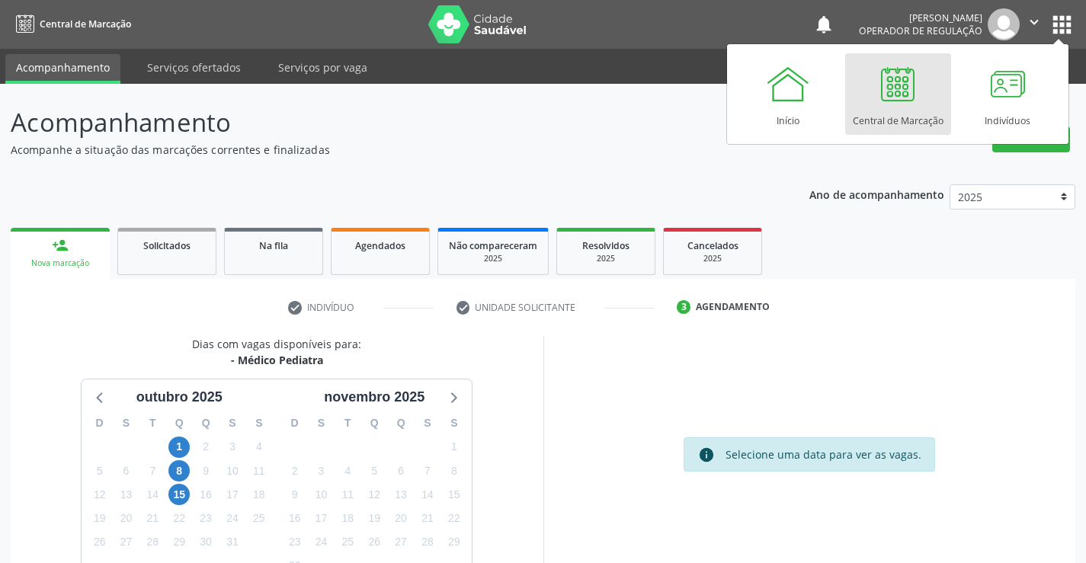
click at [875, 110] on div "Central de Marcação" at bounding box center [898, 117] width 91 height 21
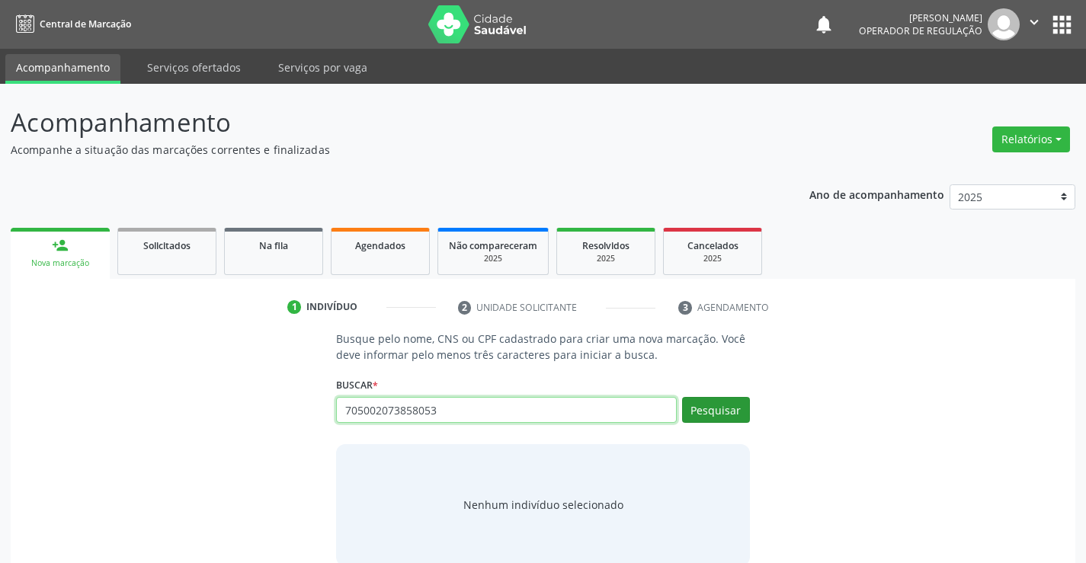
type input "705002073858053"
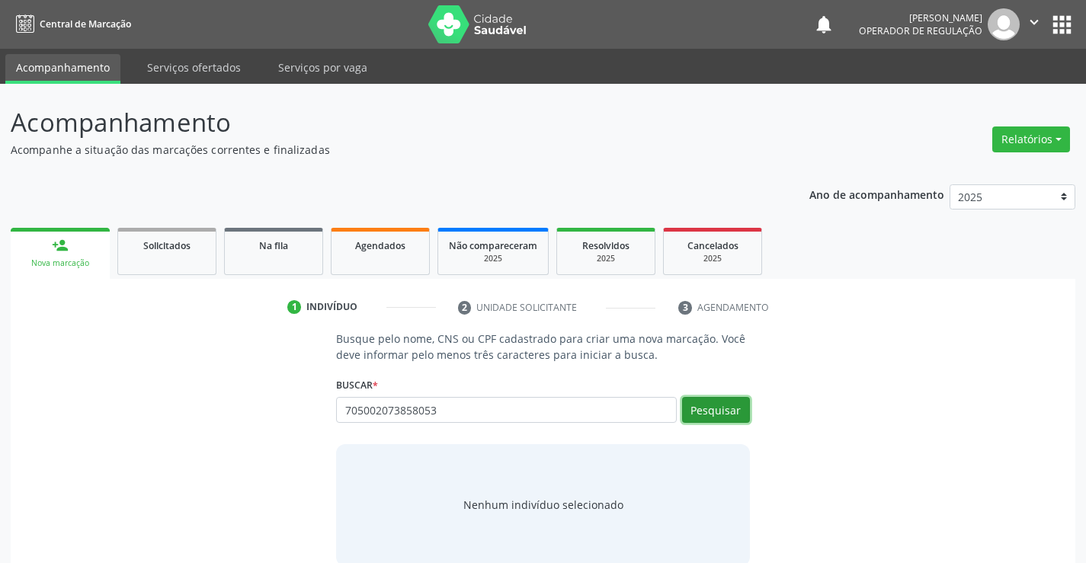
click at [725, 415] on button "Pesquisar" at bounding box center [716, 410] width 68 height 26
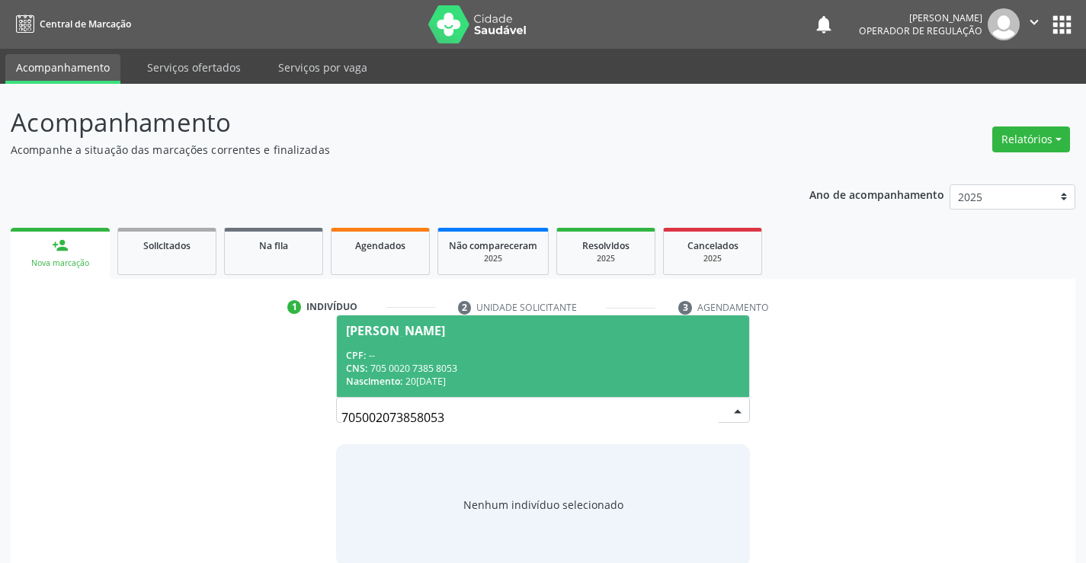
click at [610, 347] on span "[PERSON_NAME] CPF: -- CNS: 705 0020 7385 8053 Nascimento: 20[DATE]" at bounding box center [542, 356] width 411 height 82
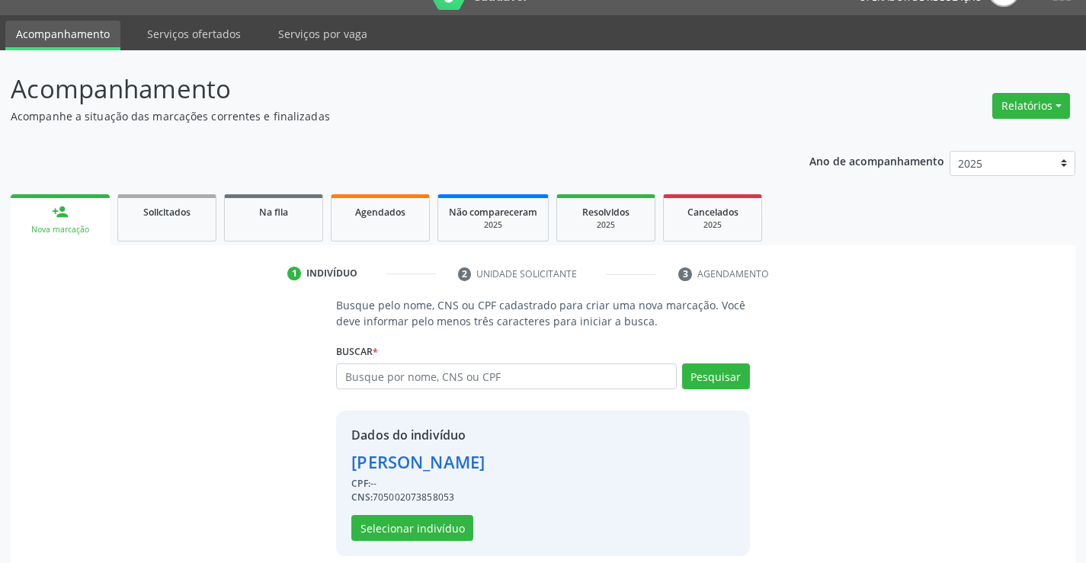
scroll to position [48, 0]
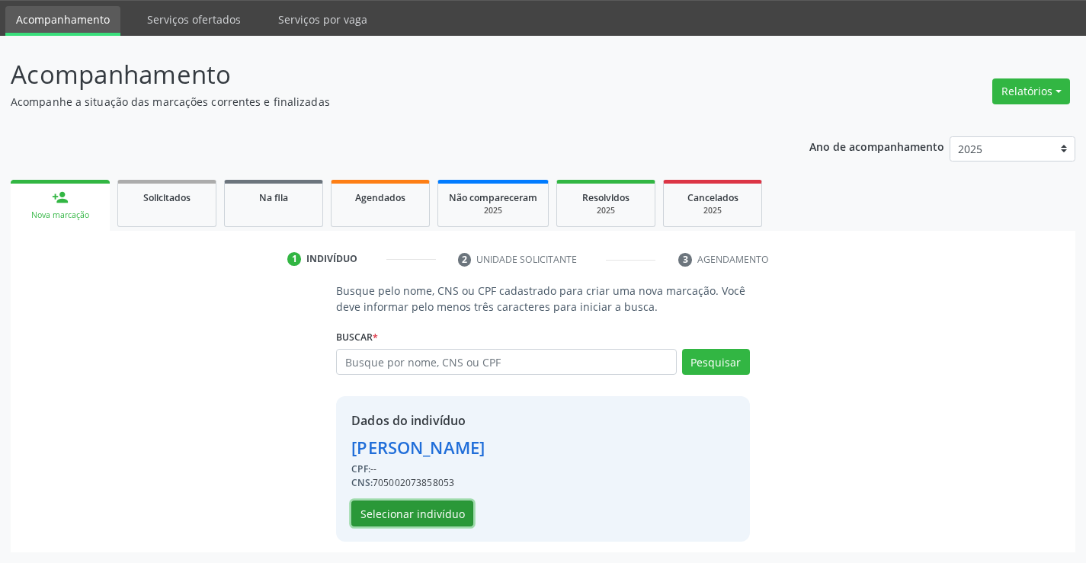
click at [437, 519] on button "Selecionar indivíduo" at bounding box center [412, 514] width 122 height 26
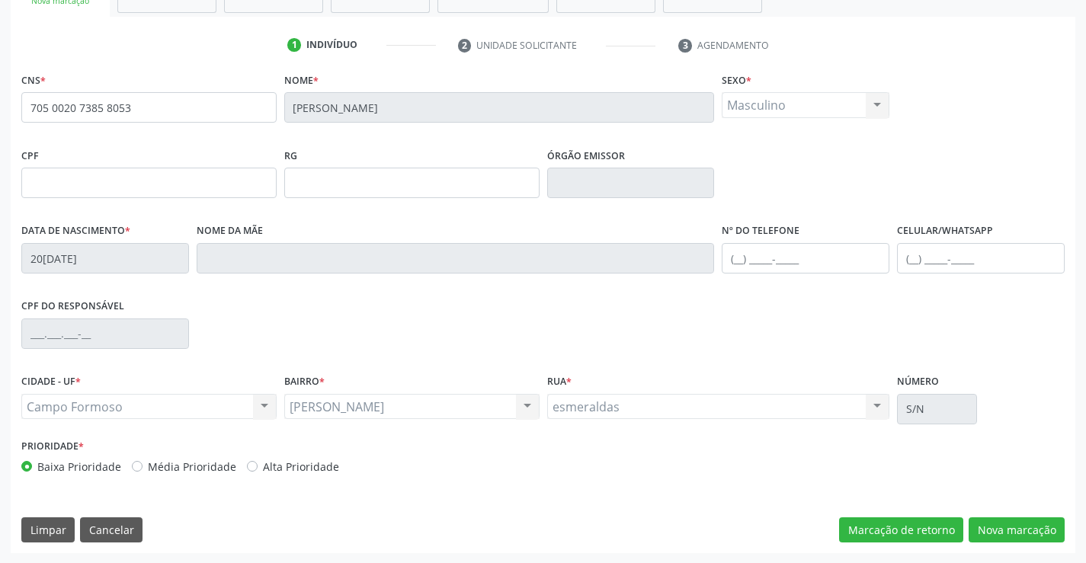
scroll to position [263, 0]
click at [1023, 532] on button "Nova marcação" at bounding box center [1016, 530] width 96 height 26
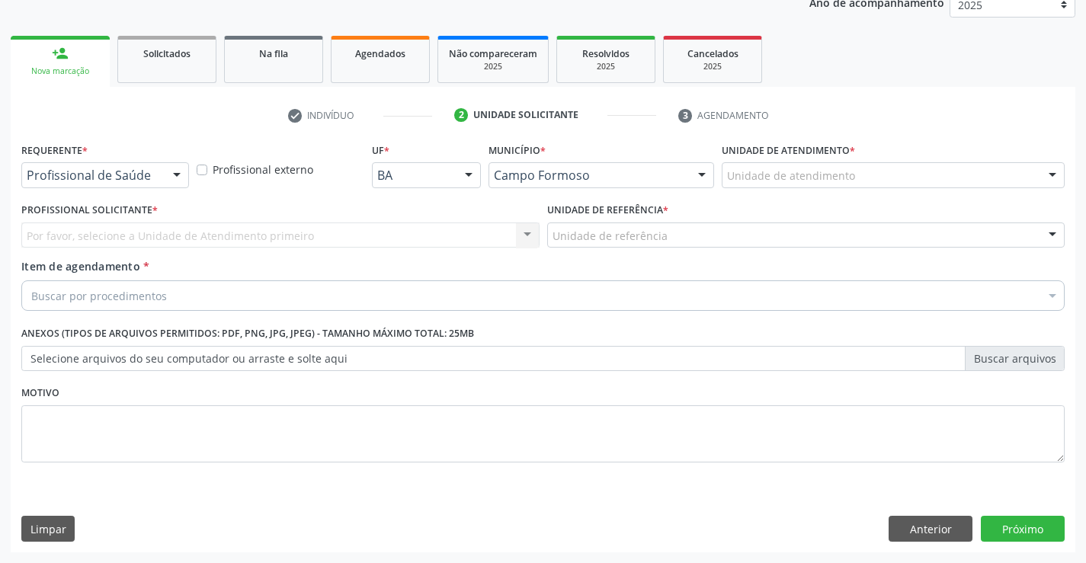
scroll to position [192, 0]
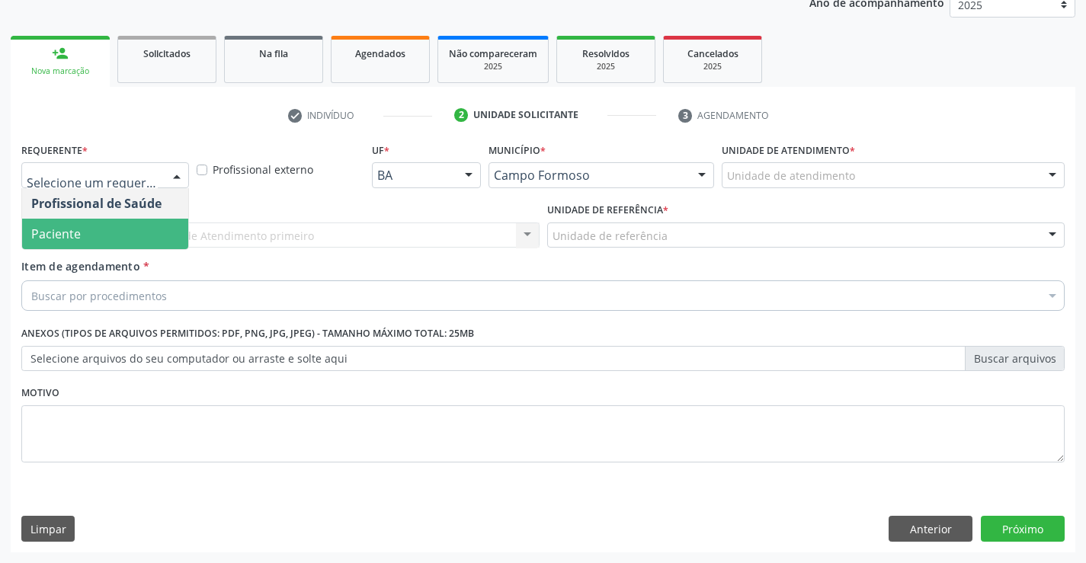
click at [100, 234] on span "Paciente" at bounding box center [105, 234] width 166 height 30
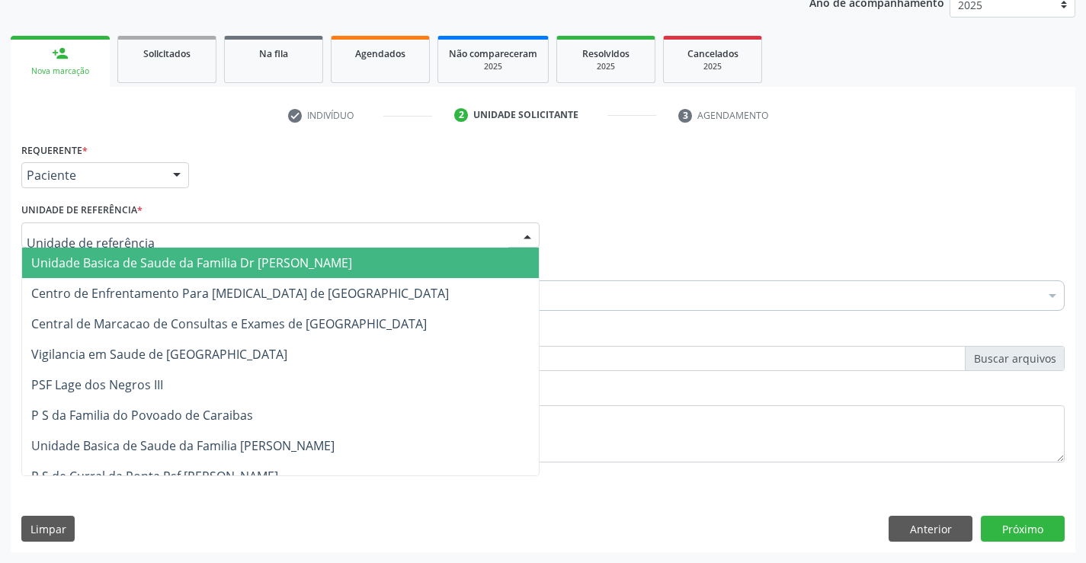
click at [104, 245] on div at bounding box center [280, 235] width 518 height 26
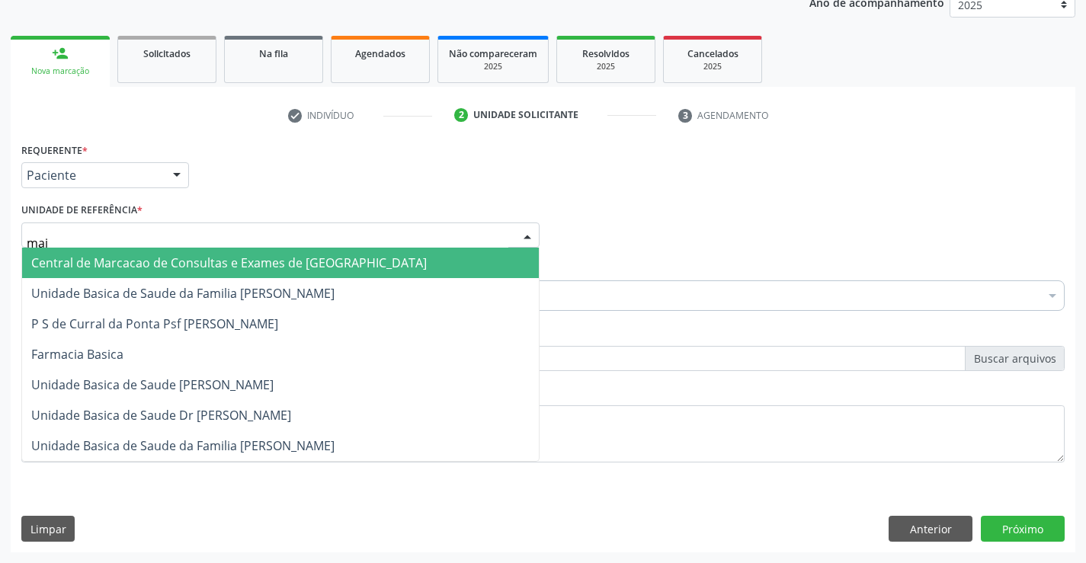
type input "maia"
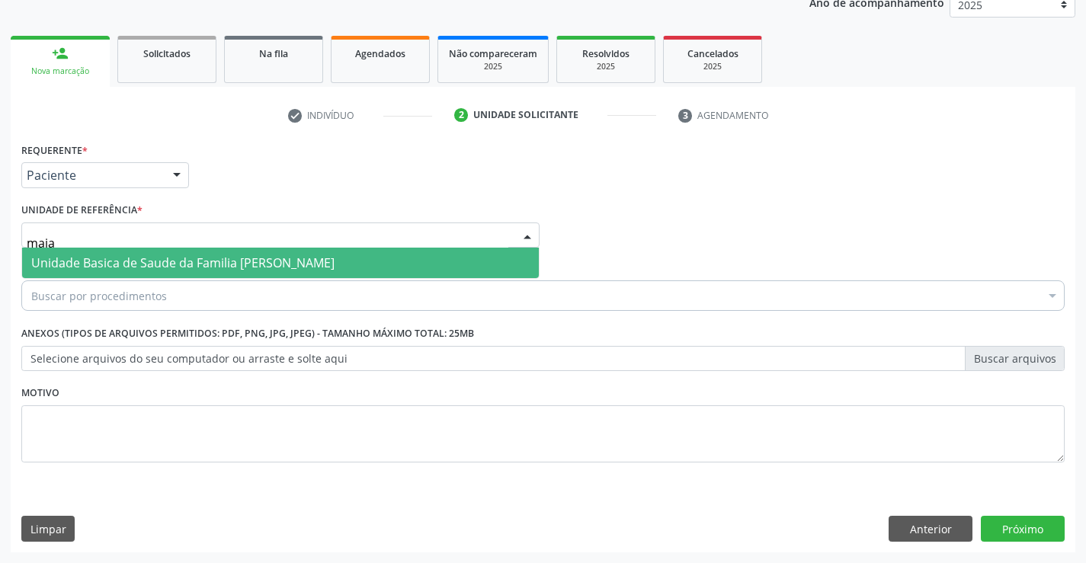
click at [126, 263] on span "Unidade Basica de Saude da Familia [PERSON_NAME]" at bounding box center [182, 262] width 303 height 17
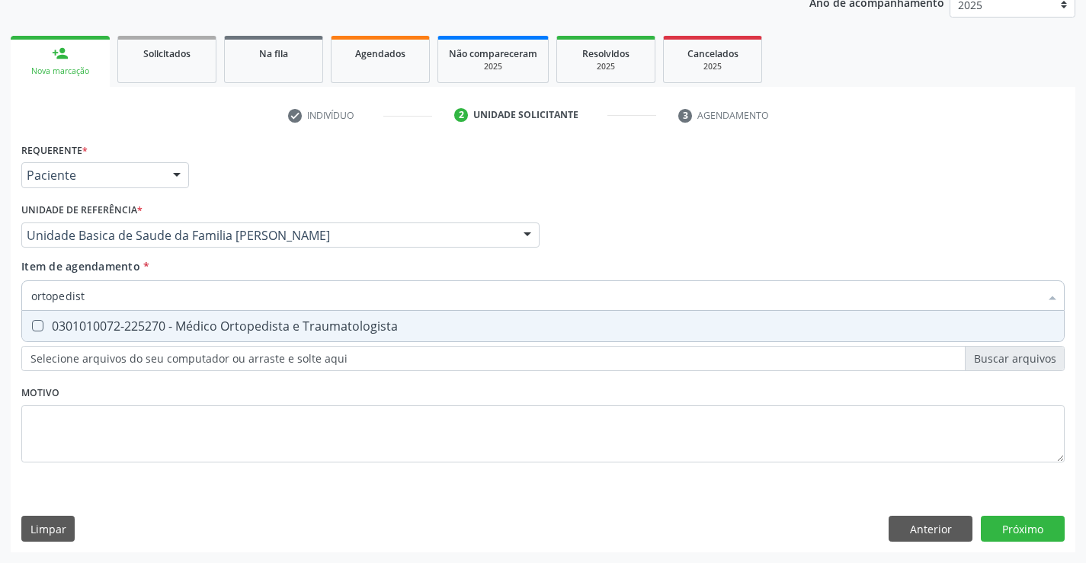
type input "ortopedista"
click at [174, 325] on div "0301010072-225270 - Médico Ortopedista e Traumatologista" at bounding box center [542, 326] width 1023 height 12
checkbox Traumatologista "true"
click at [997, 523] on div "Requerente * Paciente Profissional de Saúde Paciente Nenhum resultado encontrad…" at bounding box center [543, 346] width 1064 height 414
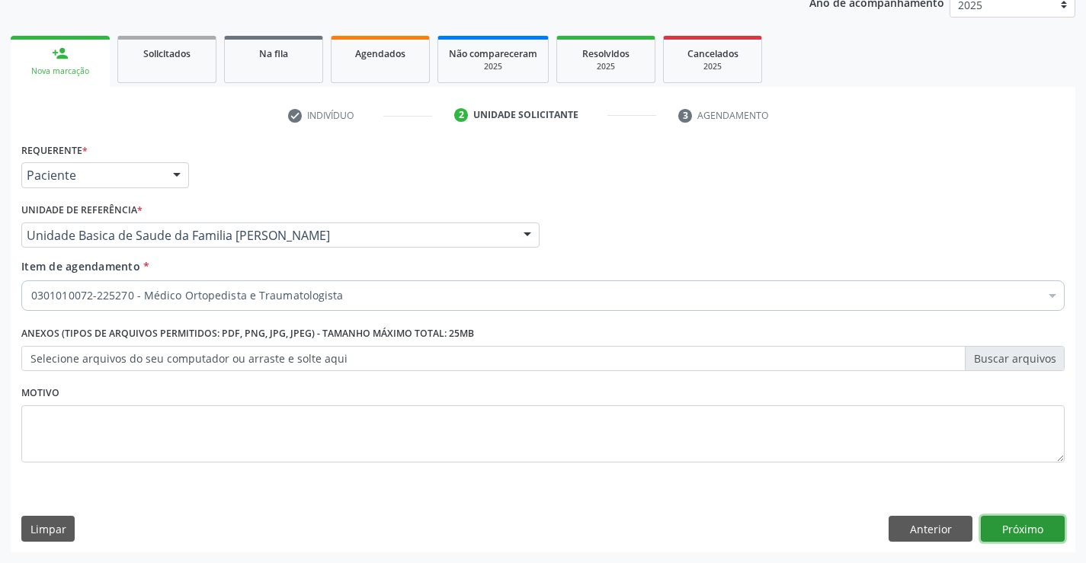
click at [997, 523] on button "Próximo" at bounding box center [1023, 529] width 84 height 26
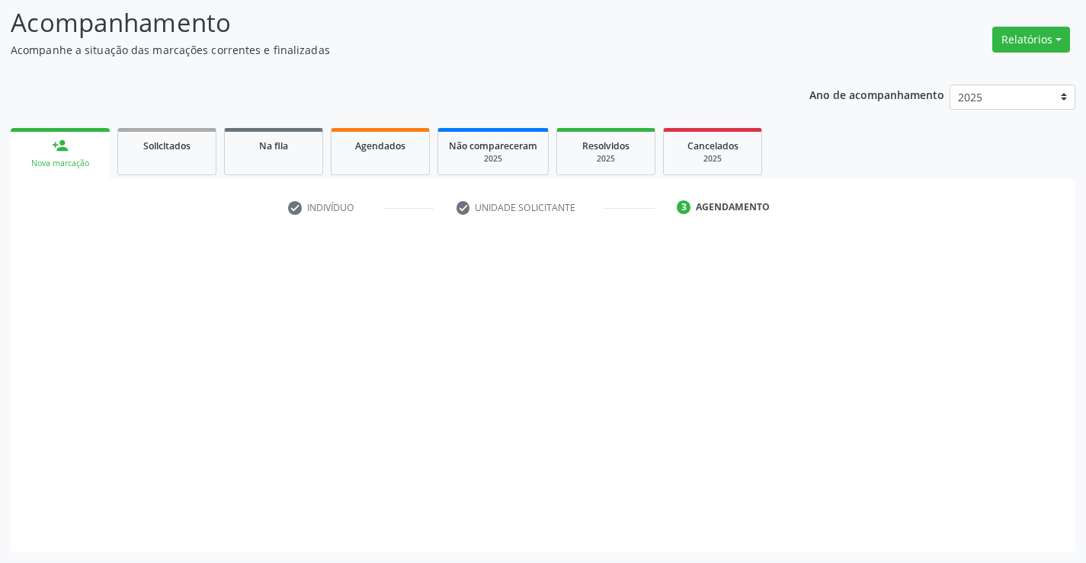
scroll to position [100, 0]
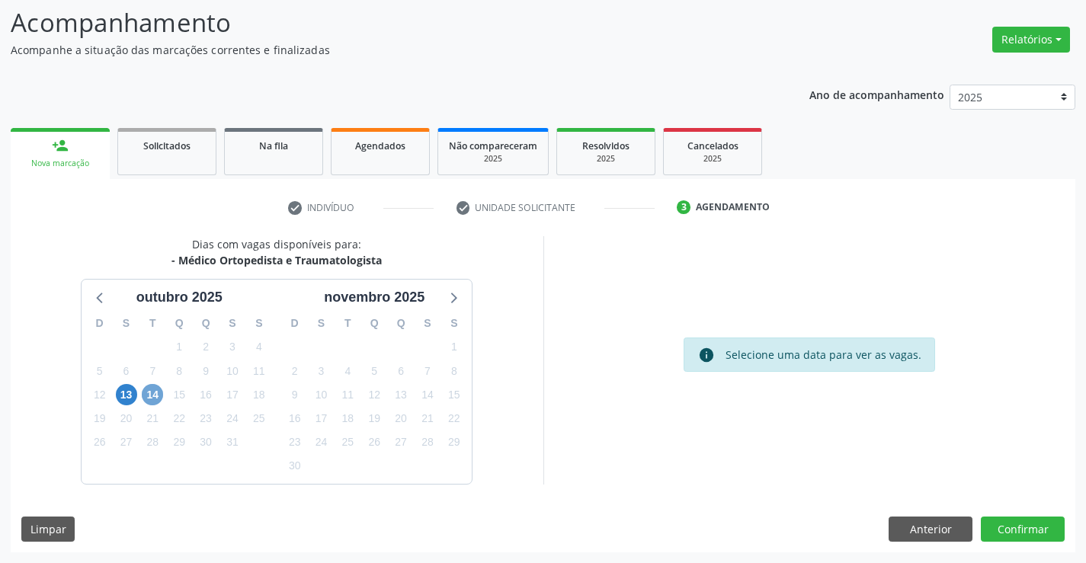
click at [149, 398] on span "14" at bounding box center [152, 394] width 21 height 21
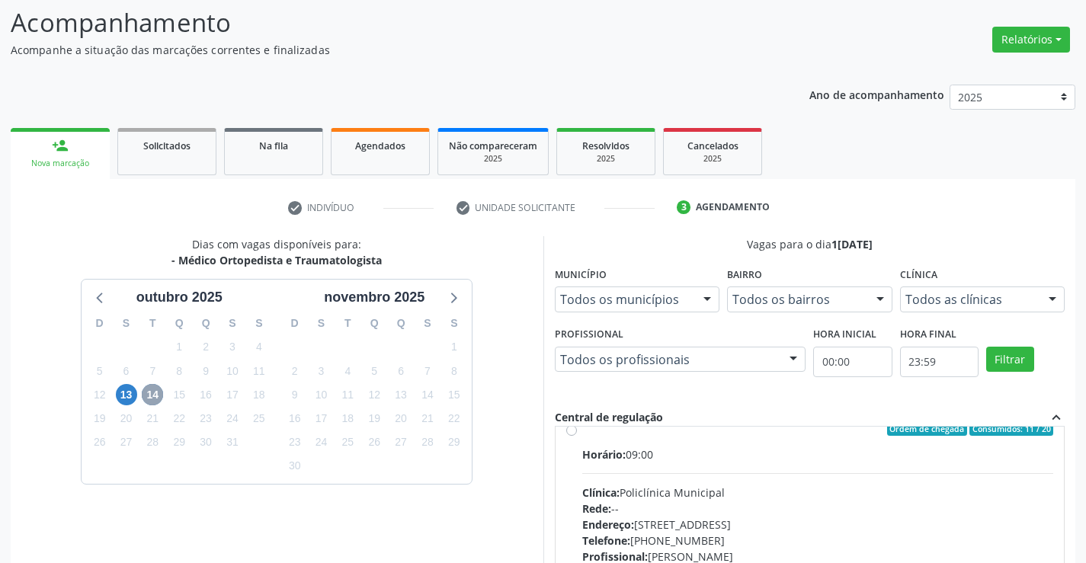
scroll to position [0, 0]
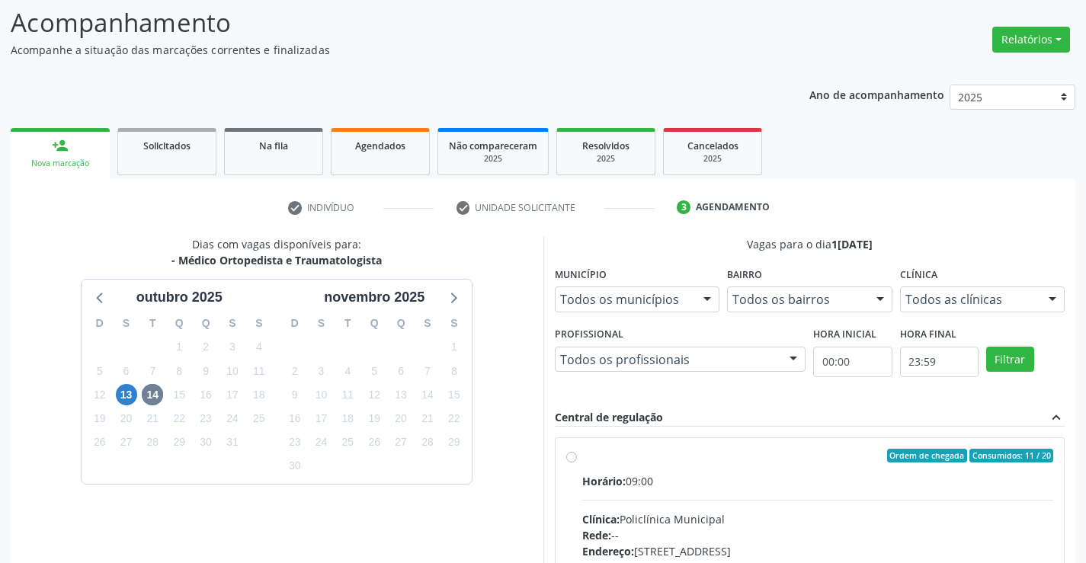
click at [582, 460] on label "Ordem de chegada Consumidos: 11 / 20 Horário: 09:00 Clínica: Policlínica Munici…" at bounding box center [818, 566] width 472 height 234
click at [570, 460] on input "Ordem de chegada Consumidos: 11 / 20 Horário: 09:00 Clínica: Policlínica Munici…" at bounding box center [571, 456] width 11 height 14
radio input "true"
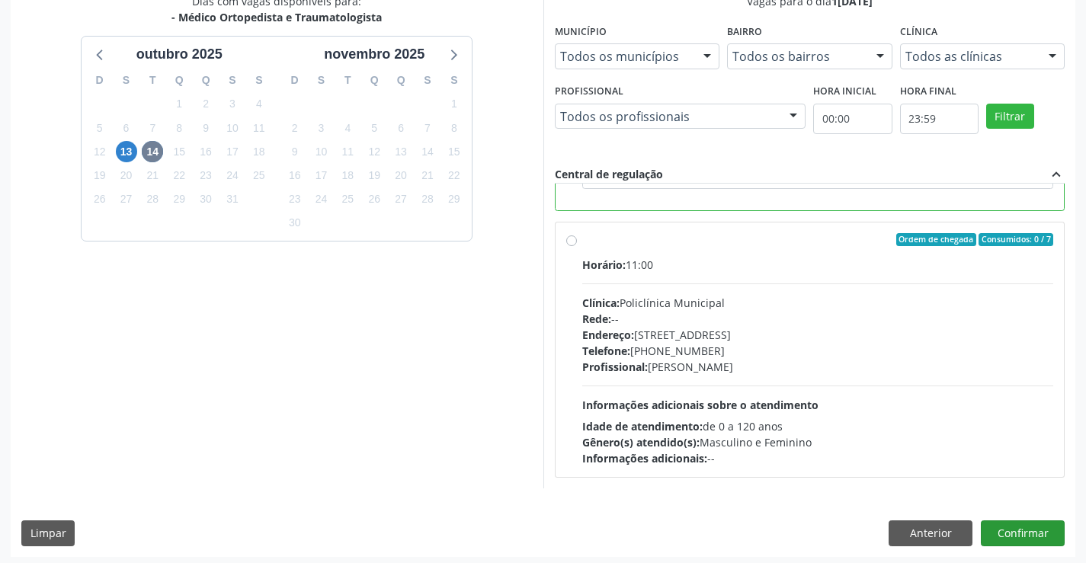
scroll to position [347, 0]
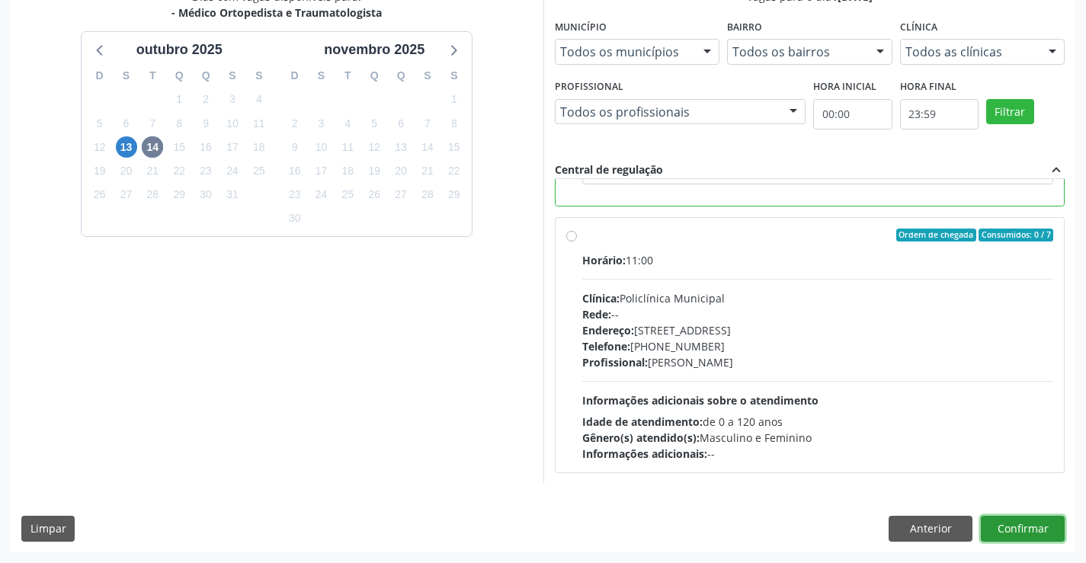
click at [1028, 530] on button "Confirmar" at bounding box center [1023, 529] width 84 height 26
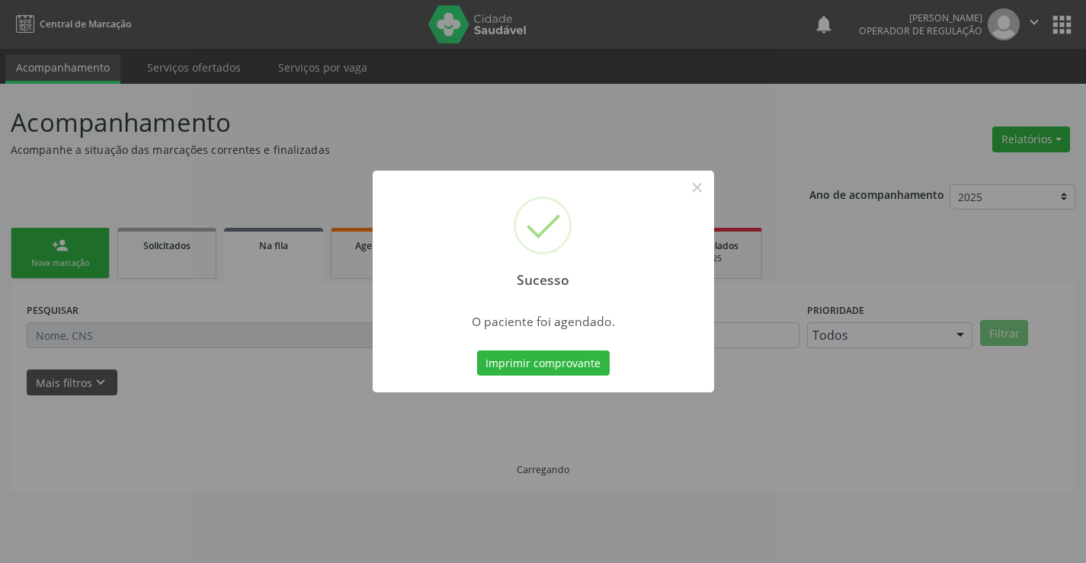
scroll to position [0, 0]
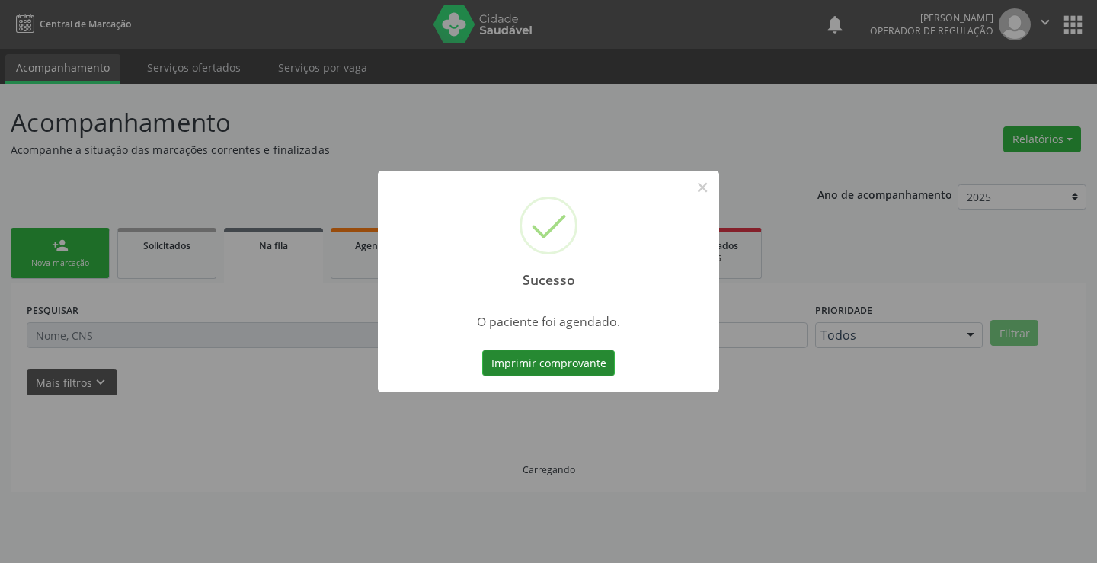
click at [533, 363] on button "Imprimir comprovante" at bounding box center [548, 363] width 133 height 26
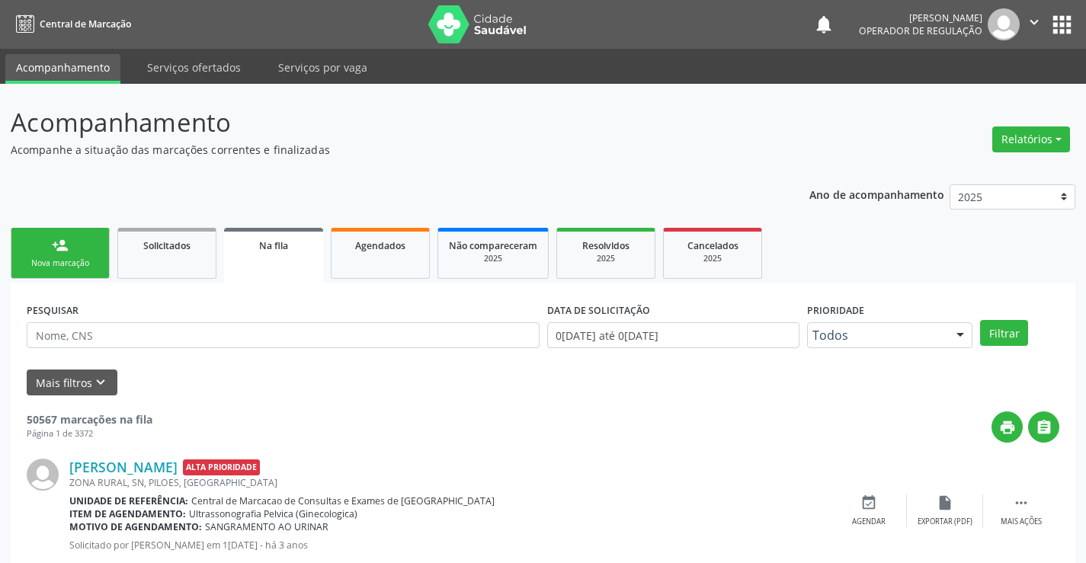
click at [64, 244] on div "person_add" at bounding box center [60, 245] width 17 height 17
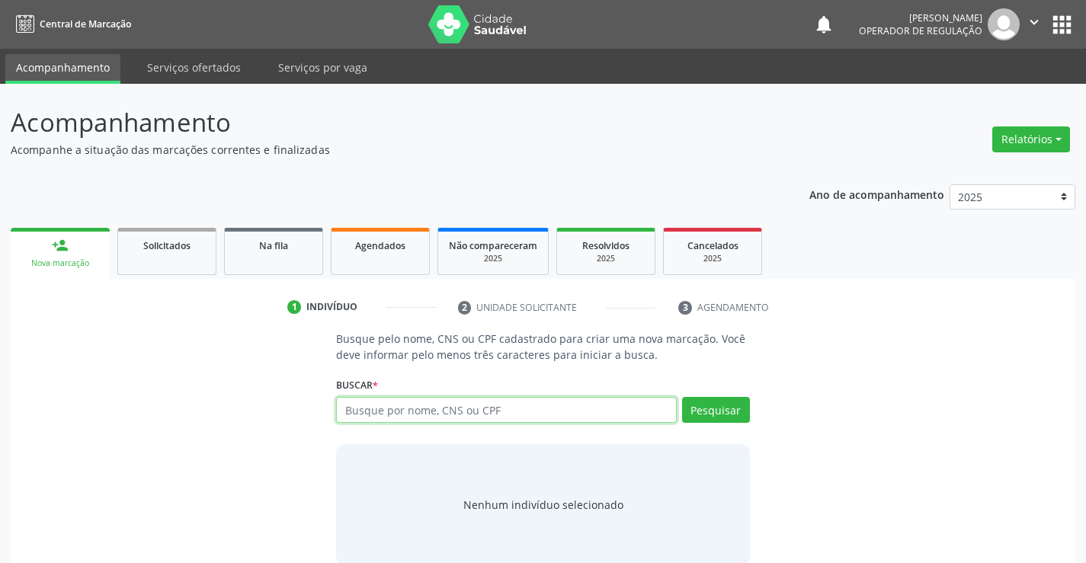
click at [395, 411] on input "text" at bounding box center [506, 410] width 340 height 26
type input "707401007"
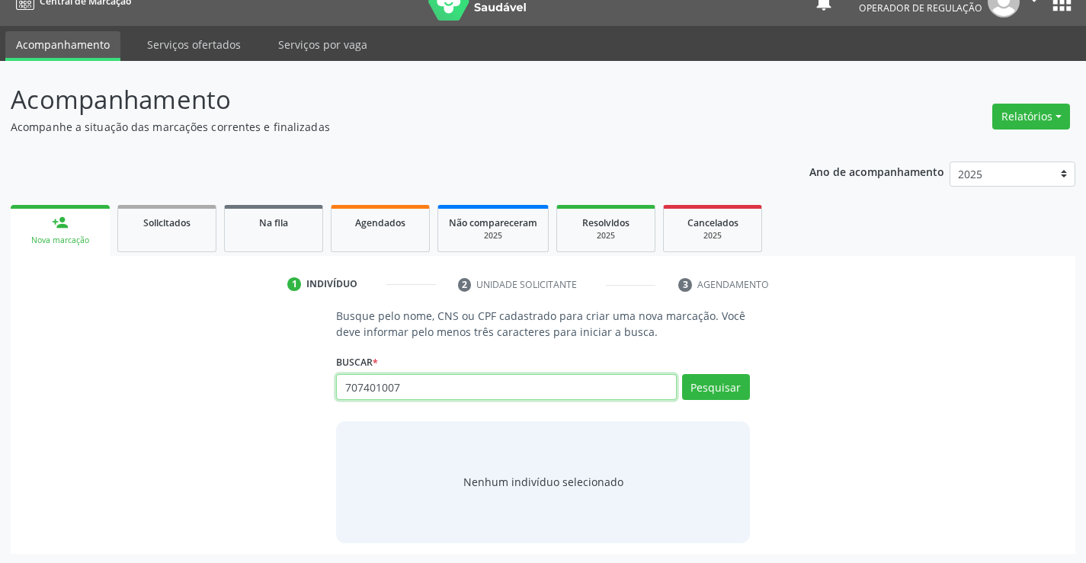
scroll to position [24, 0]
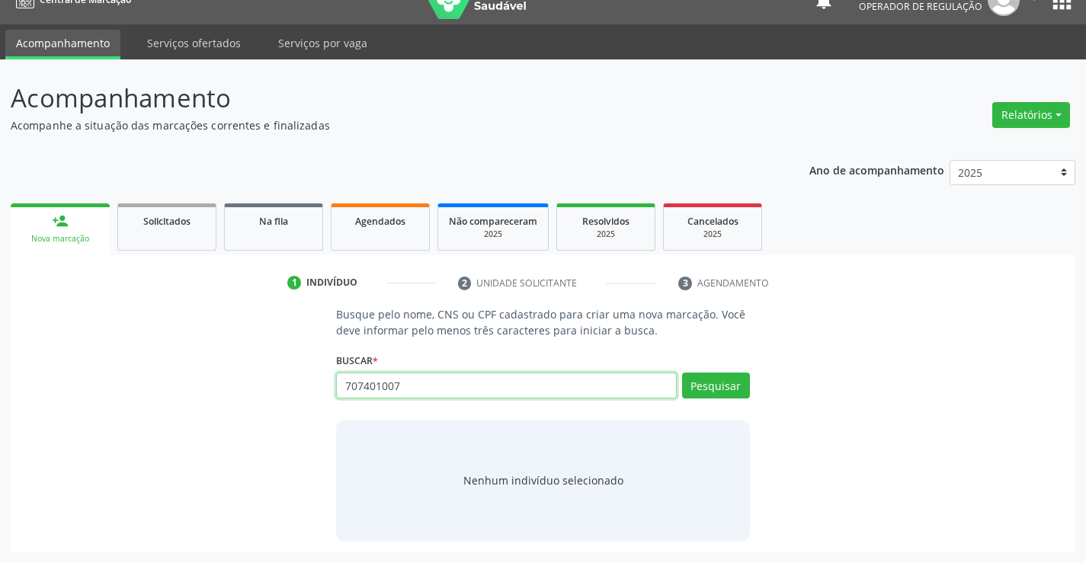
drag, startPoint x: 461, startPoint y: 385, endPoint x: 331, endPoint y: 395, distance: 130.7
click at [331, 395] on div "Busque pelo nome, CNS ou CPF cadastrado para criar uma nova marcação. Você deve…" at bounding box center [542, 423] width 434 height 235
drag, startPoint x: 402, startPoint y: 382, endPoint x: 328, endPoint y: 383, distance: 73.9
click at [327, 383] on div "Busque pelo nome, CNS ou CPF cadastrado para criar uma nova marcação. Você deve…" at bounding box center [542, 423] width 434 height 235
type input "707401007433572"
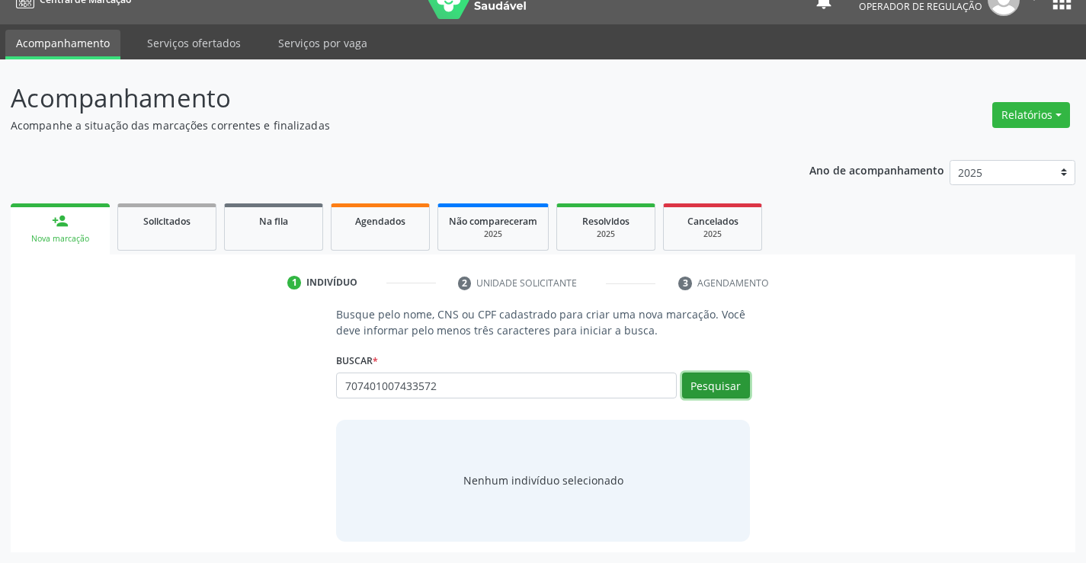
click at [690, 381] on button "Pesquisar" at bounding box center [716, 386] width 68 height 26
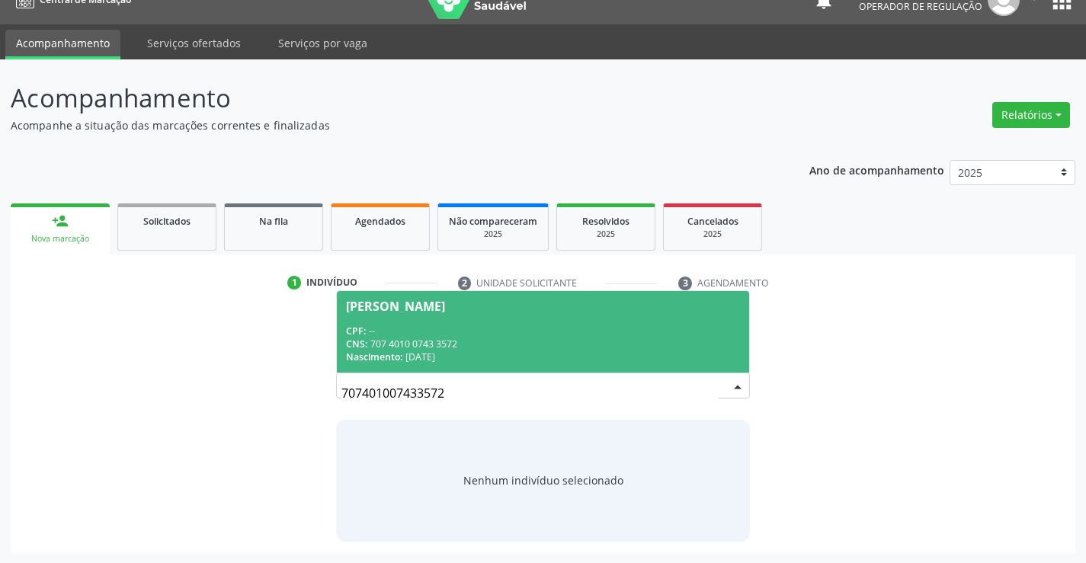
click at [626, 338] on div "CNS: 707 4010 0743 3572" at bounding box center [542, 344] width 393 height 13
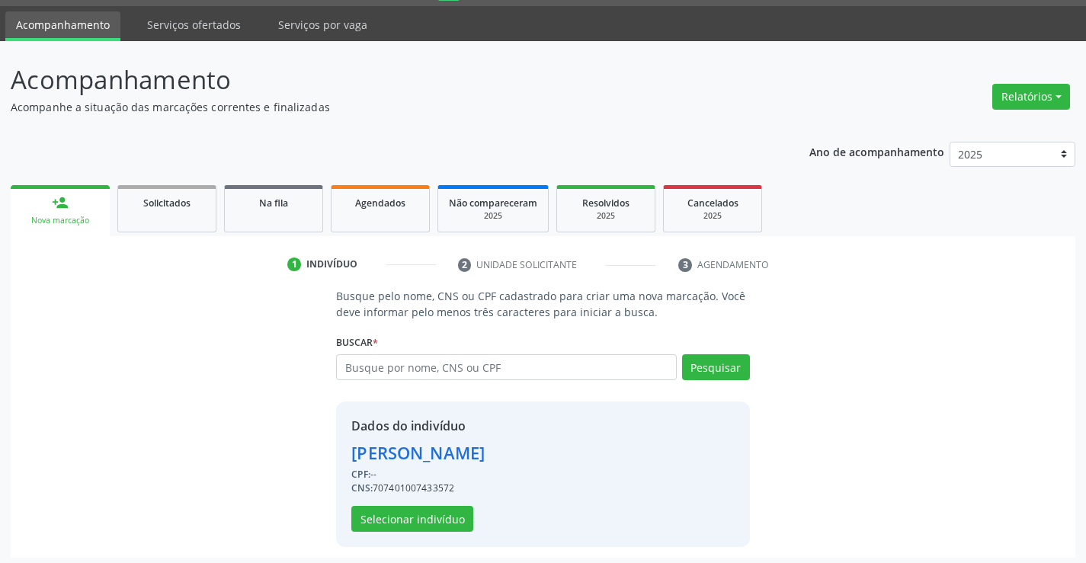
scroll to position [48, 0]
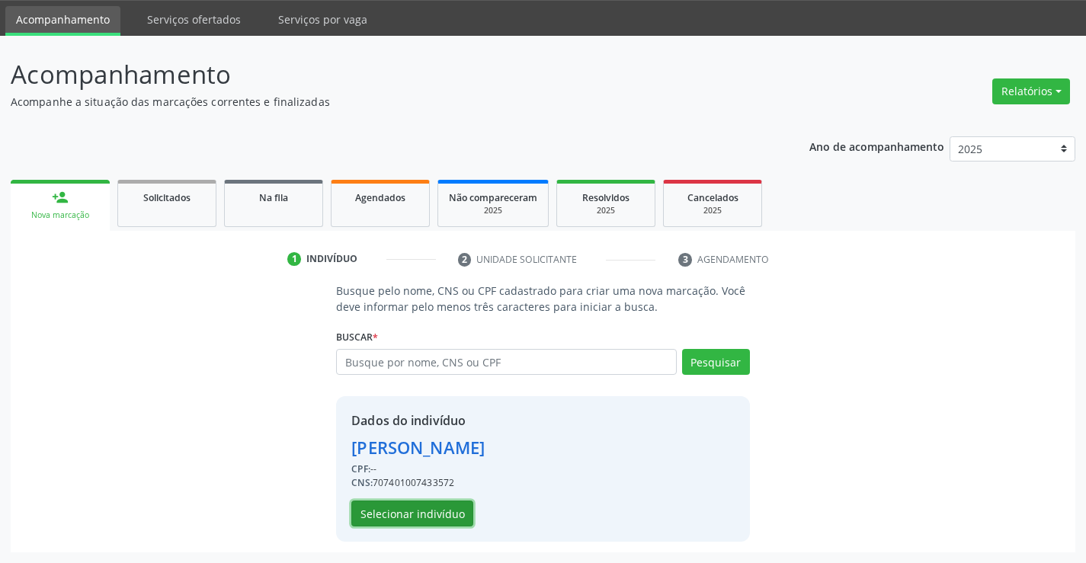
click at [439, 511] on button "Selecionar indivíduo" at bounding box center [412, 514] width 122 height 26
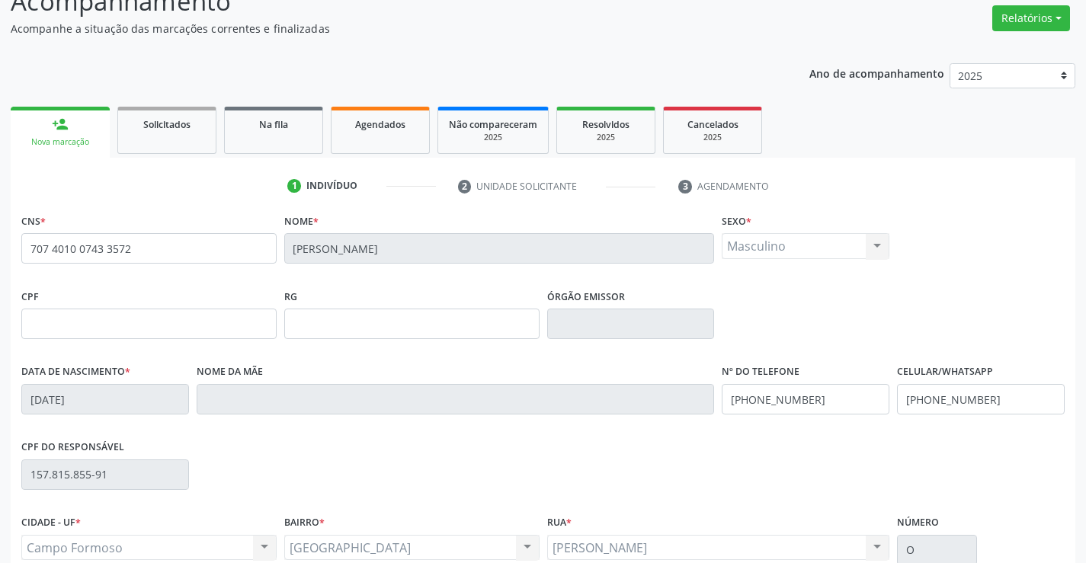
scroll to position [263, 0]
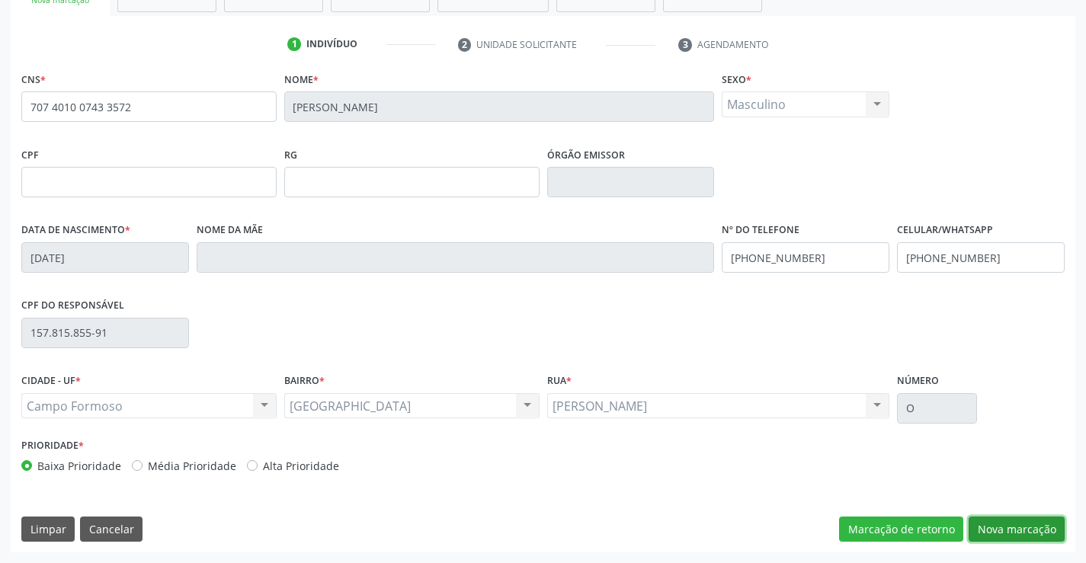
click at [1003, 527] on button "Nova marcação" at bounding box center [1016, 530] width 96 height 26
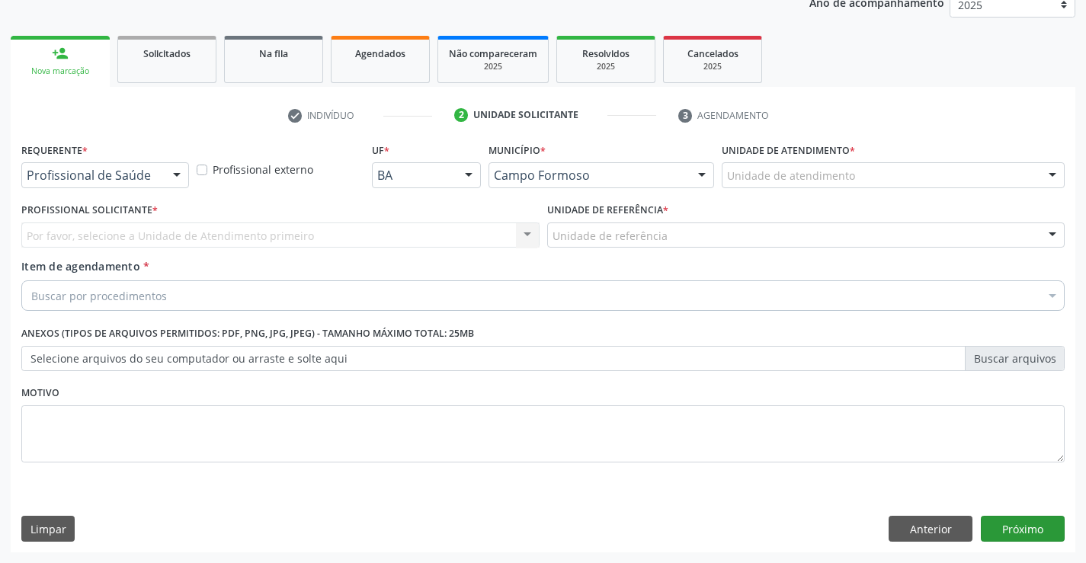
scroll to position [192, 0]
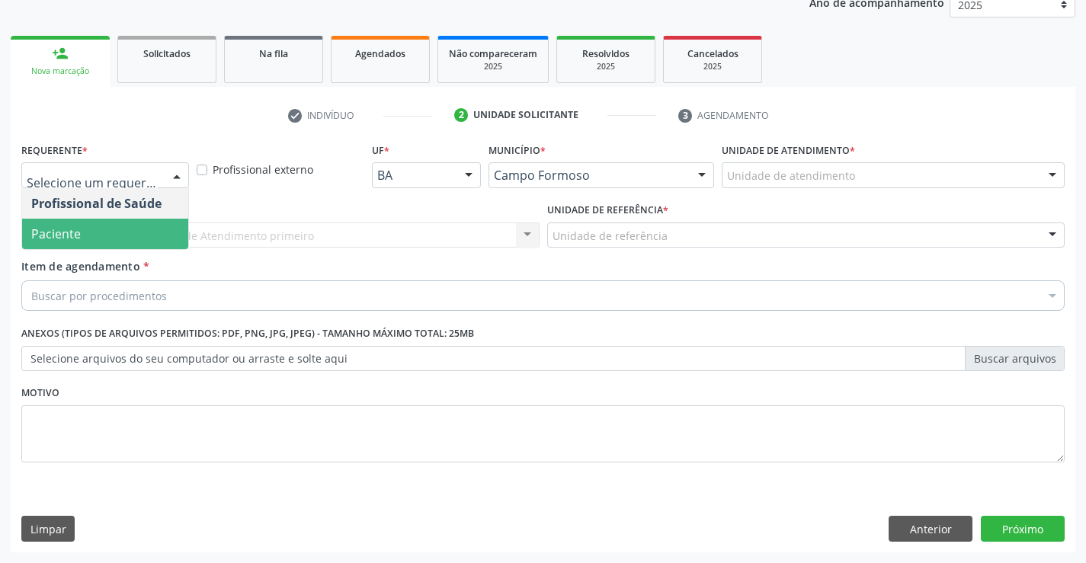
click at [104, 226] on span "Paciente" at bounding box center [105, 234] width 166 height 30
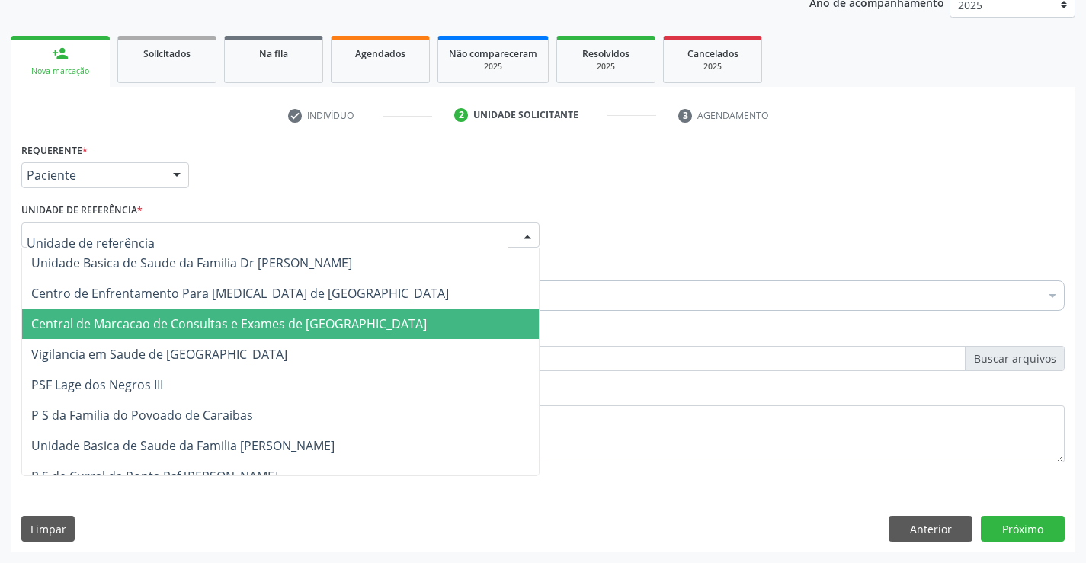
click at [251, 329] on span "Central de Marcacao de Consultas e Exames de [GEOGRAPHIC_DATA]" at bounding box center [228, 323] width 395 height 17
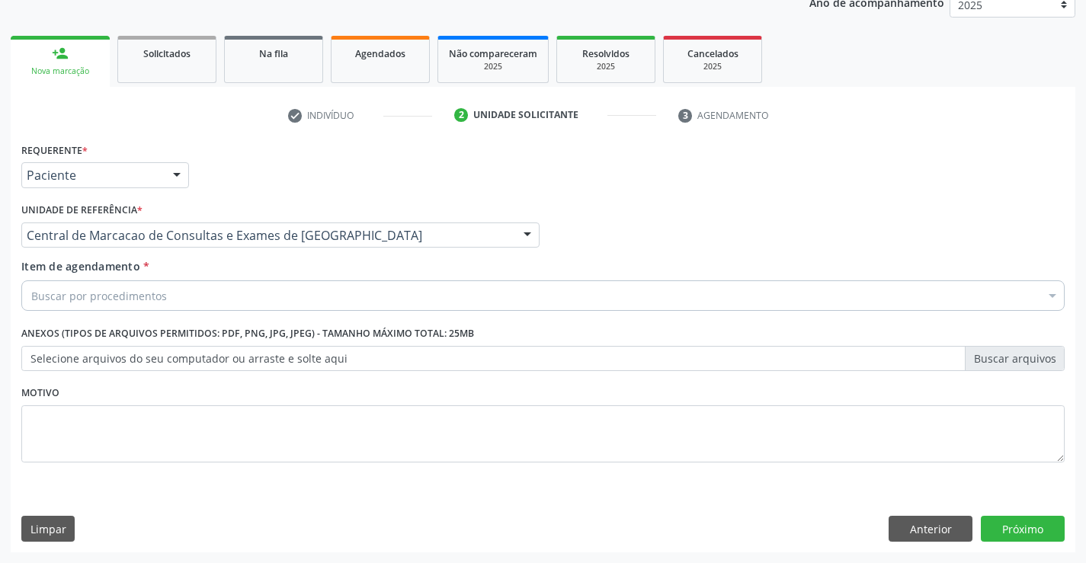
click at [184, 289] on div "Buscar por procedimentos" at bounding box center [542, 295] width 1043 height 30
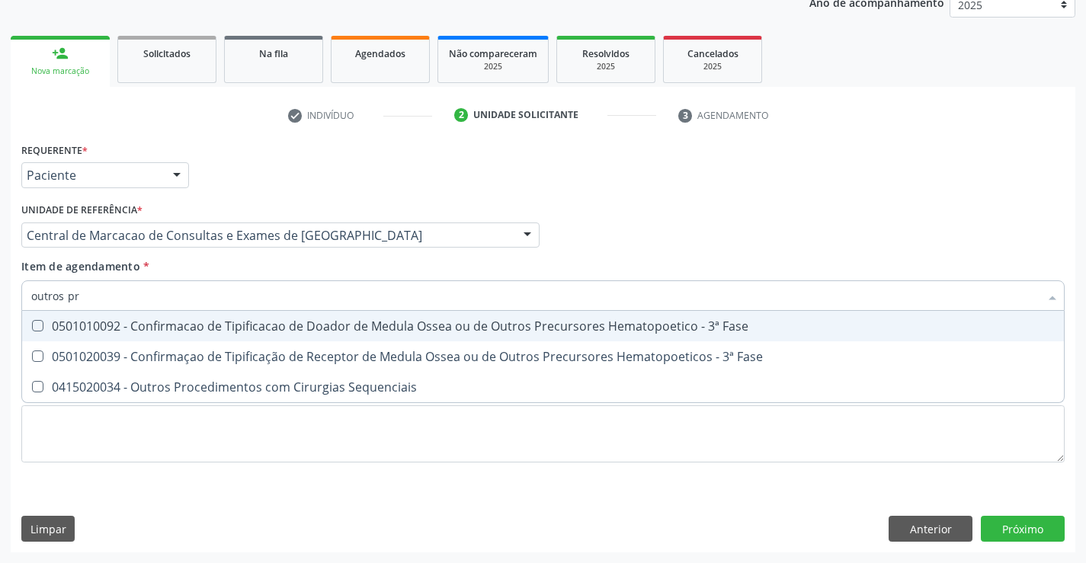
type input "outros pro"
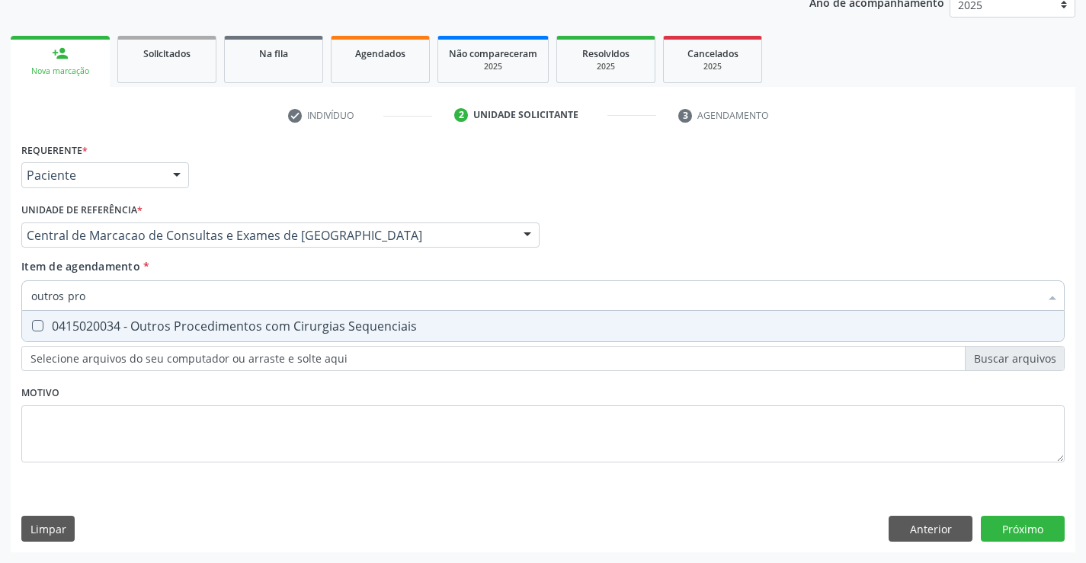
click at [213, 327] on div "0415020034 - Outros Procedimentos com Cirurgias Sequenciais" at bounding box center [542, 326] width 1023 height 12
checkbox Sequenciais "true"
click at [1021, 529] on div "Requerente * Paciente Profissional de Saúde Paciente Nenhum resultado encontrad…" at bounding box center [543, 346] width 1064 height 414
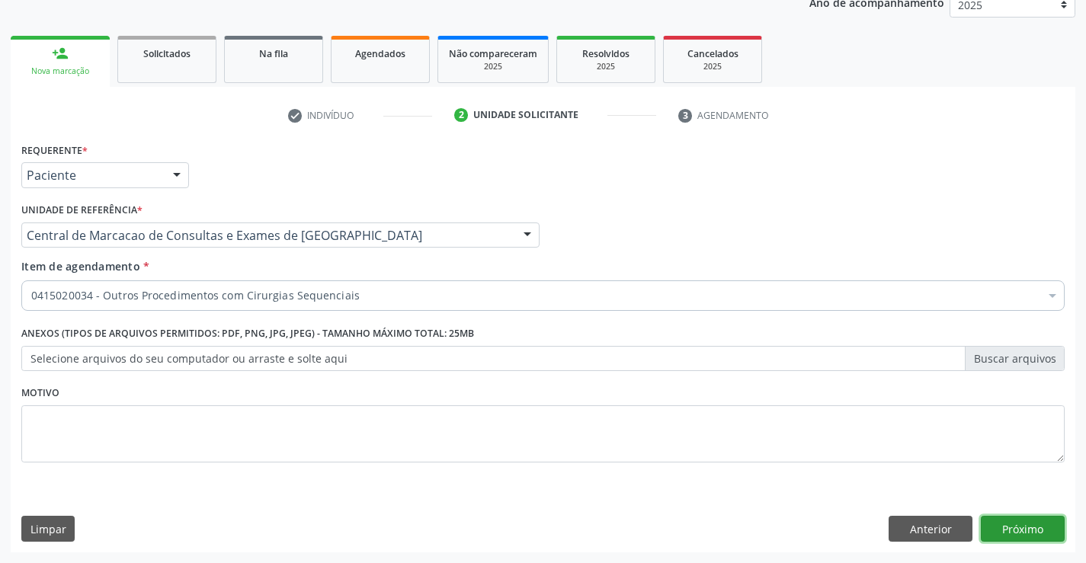
click at [1021, 529] on button "Próximo" at bounding box center [1023, 529] width 84 height 26
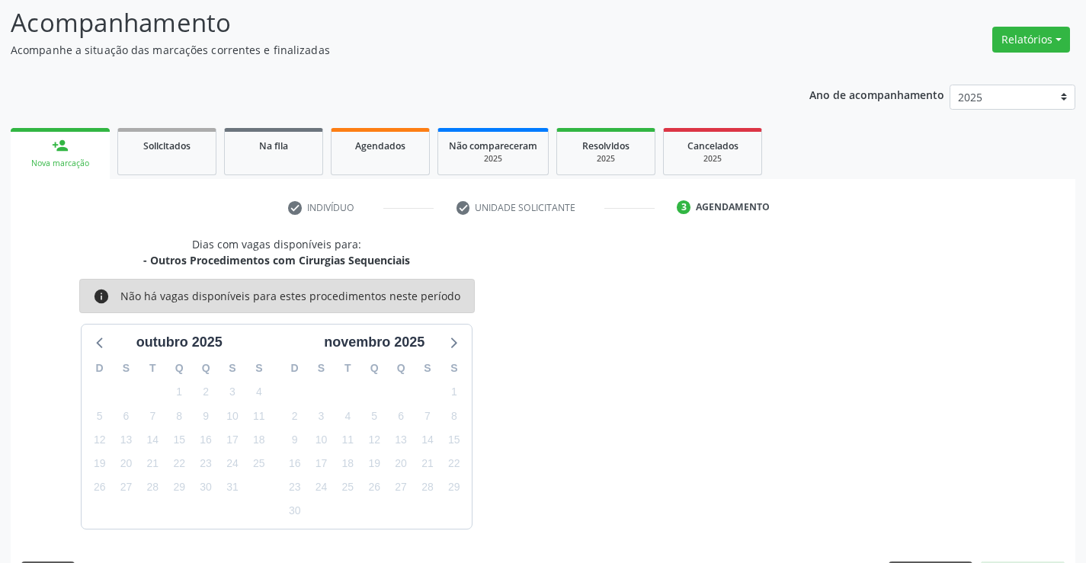
scroll to position [145, 0]
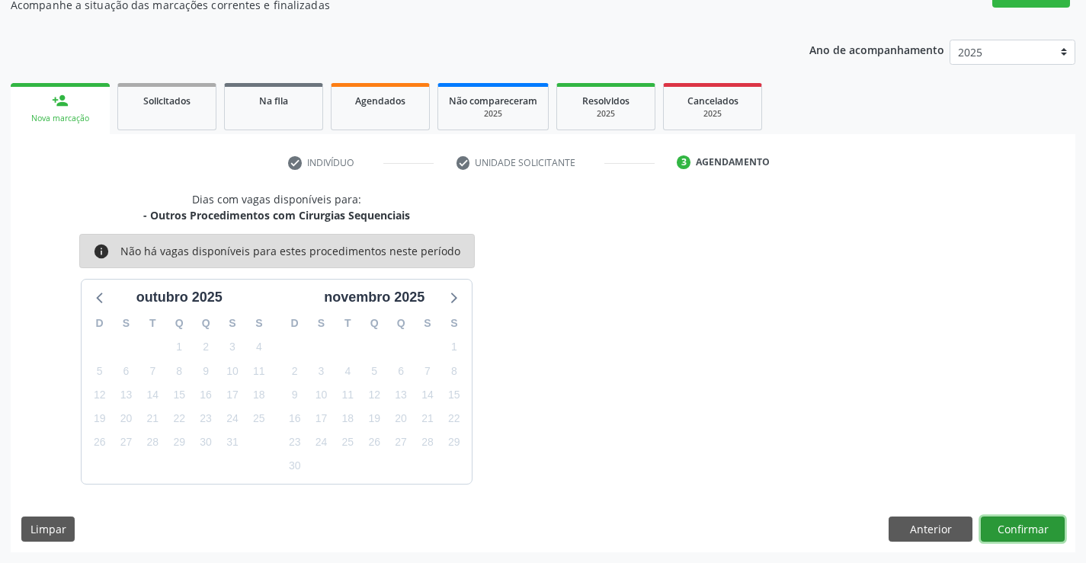
click at [1014, 533] on button "Confirmar" at bounding box center [1023, 530] width 84 height 26
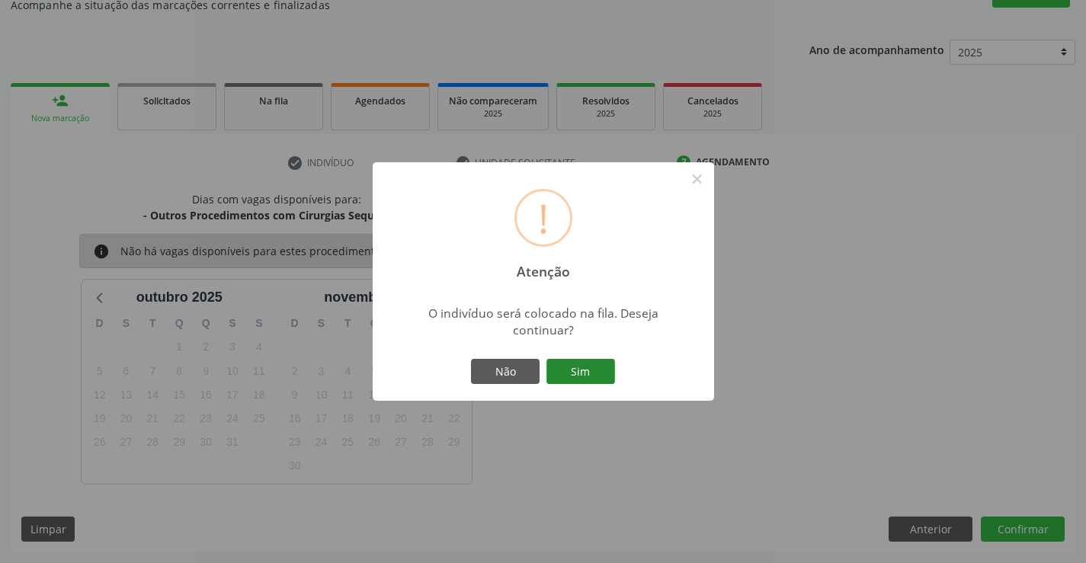
click at [580, 375] on button "Sim" at bounding box center [580, 372] width 69 height 26
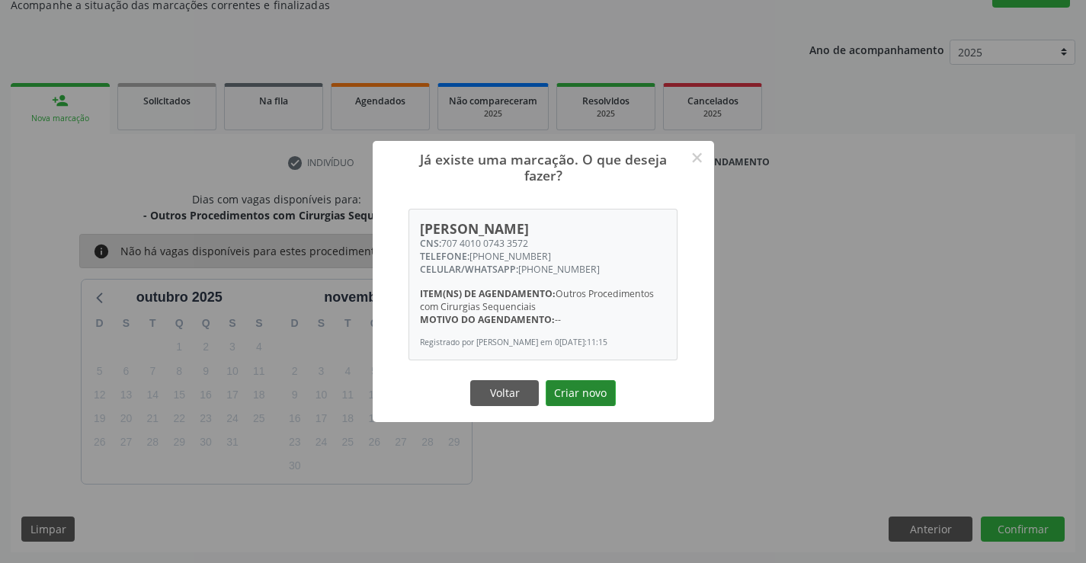
click at [598, 388] on button "Criar novo" at bounding box center [581, 393] width 70 height 26
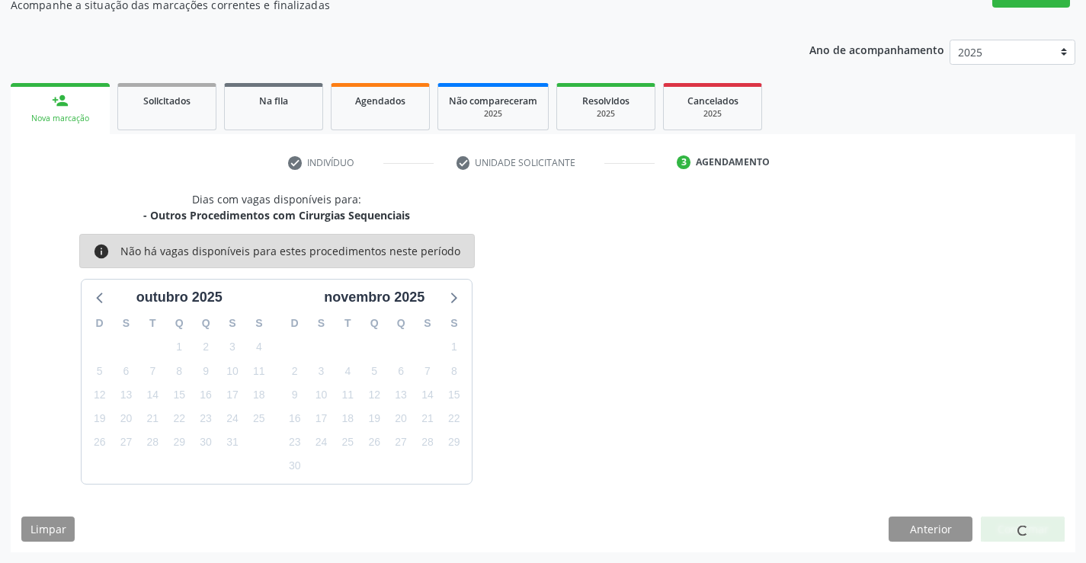
scroll to position [0, 0]
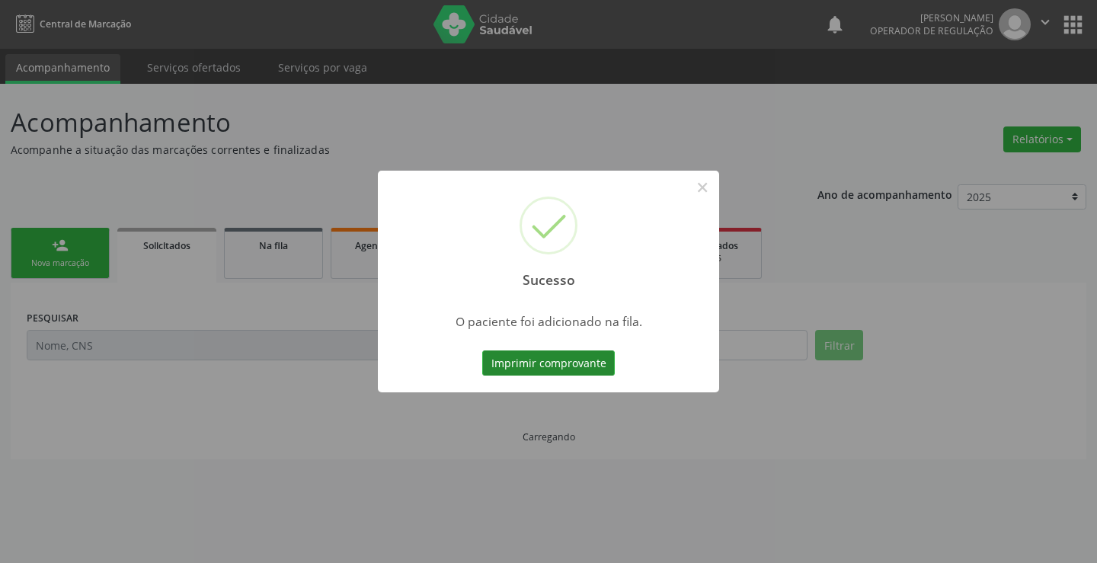
click at [596, 366] on button "Imprimir comprovante" at bounding box center [548, 363] width 133 height 26
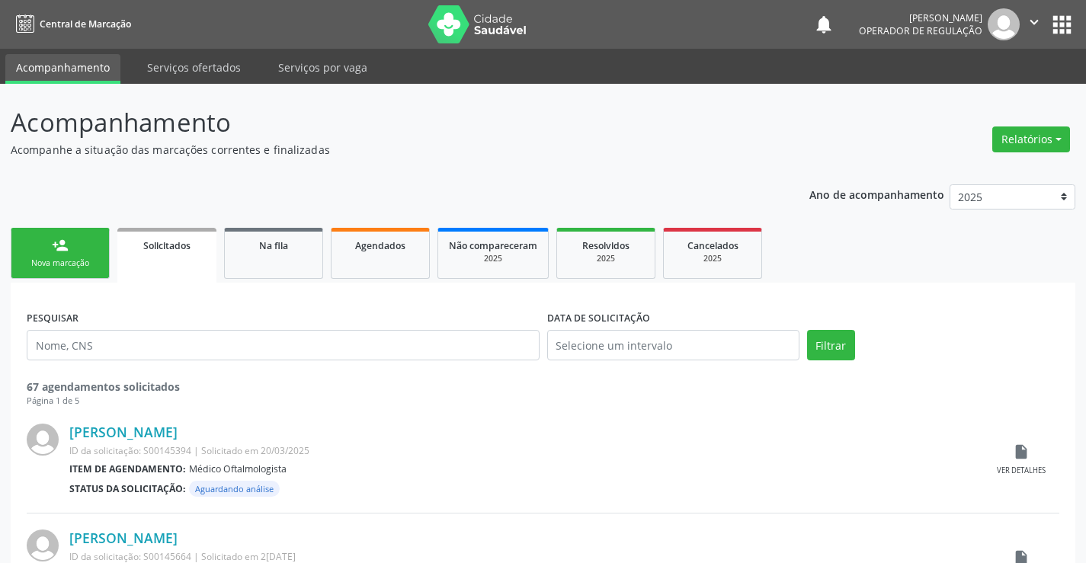
click at [47, 258] on div "Nova marcação" at bounding box center [60, 263] width 76 height 11
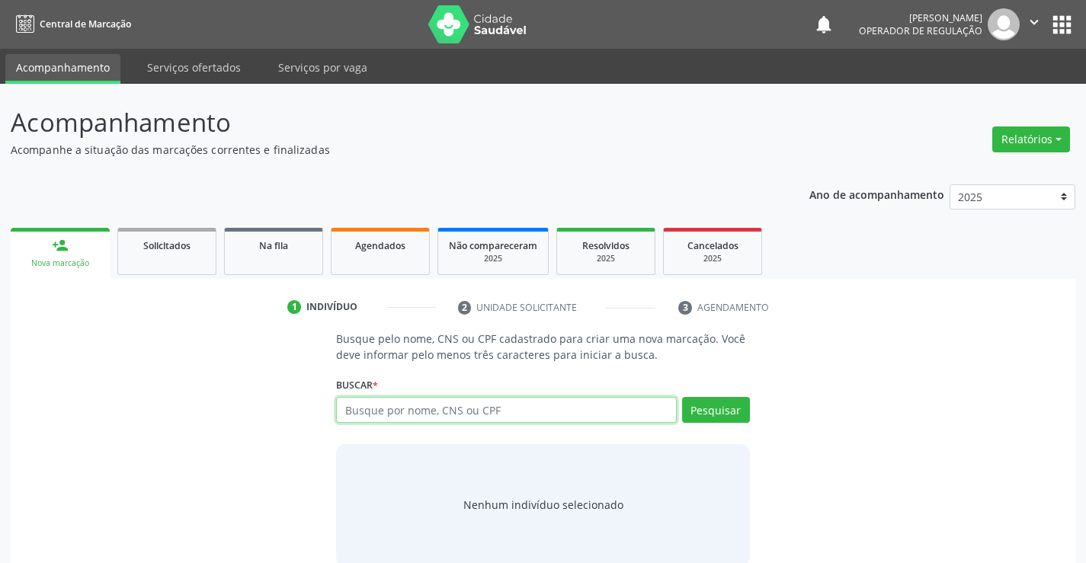
click at [458, 408] on input "text" at bounding box center [506, 410] width 340 height 26
type input "705602409633617"
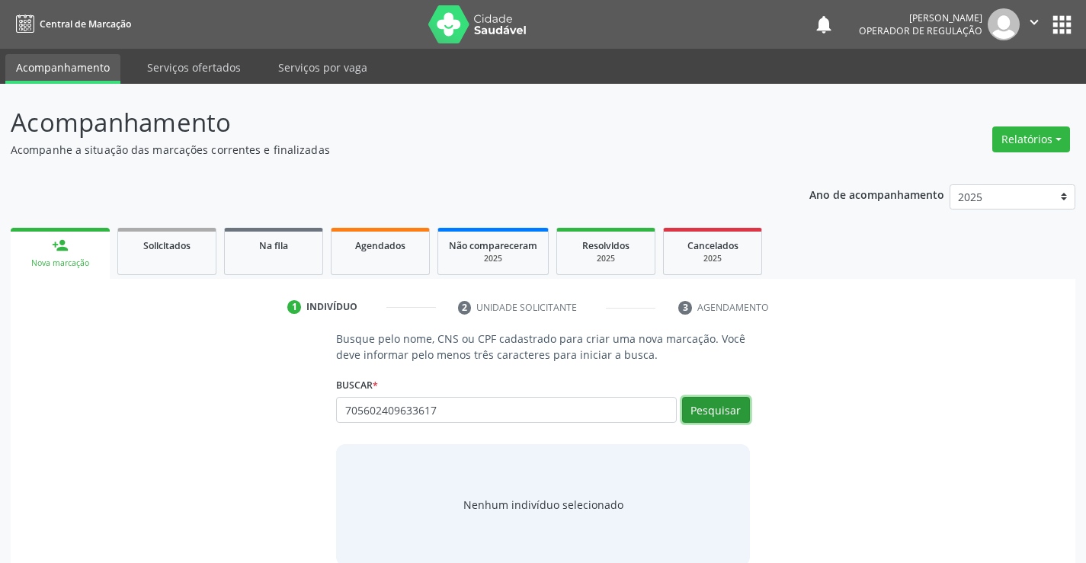
click at [713, 406] on button "Pesquisar" at bounding box center [716, 410] width 68 height 26
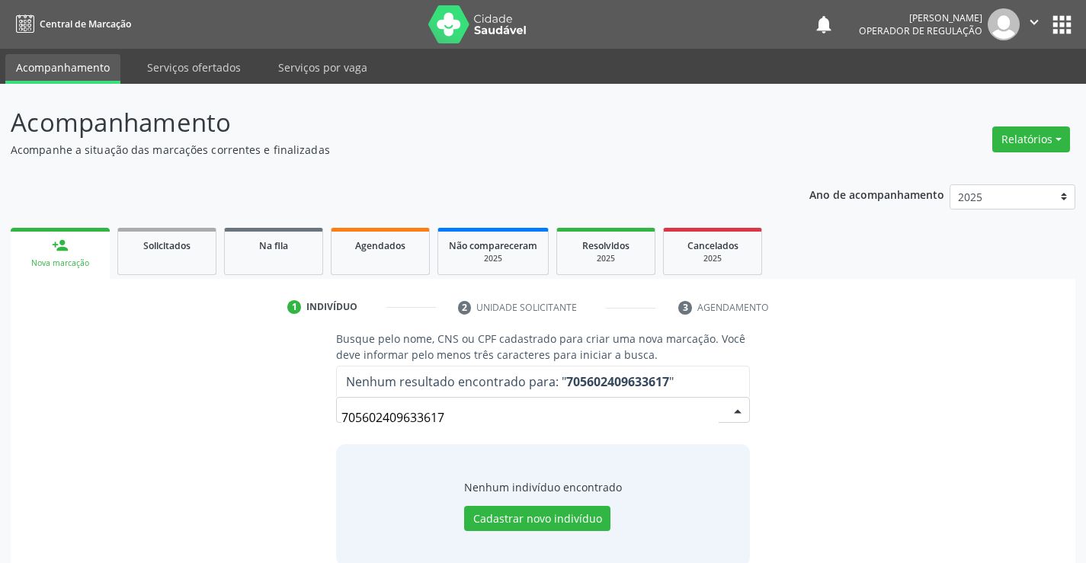
drag, startPoint x: 465, startPoint y: 430, endPoint x: 309, endPoint y: 425, distance: 156.3
click at [312, 425] on div "Busque pelo nome, CNS ou CPF cadastrado para criar uma nova marcação. Você deve…" at bounding box center [542, 448] width 1043 height 235
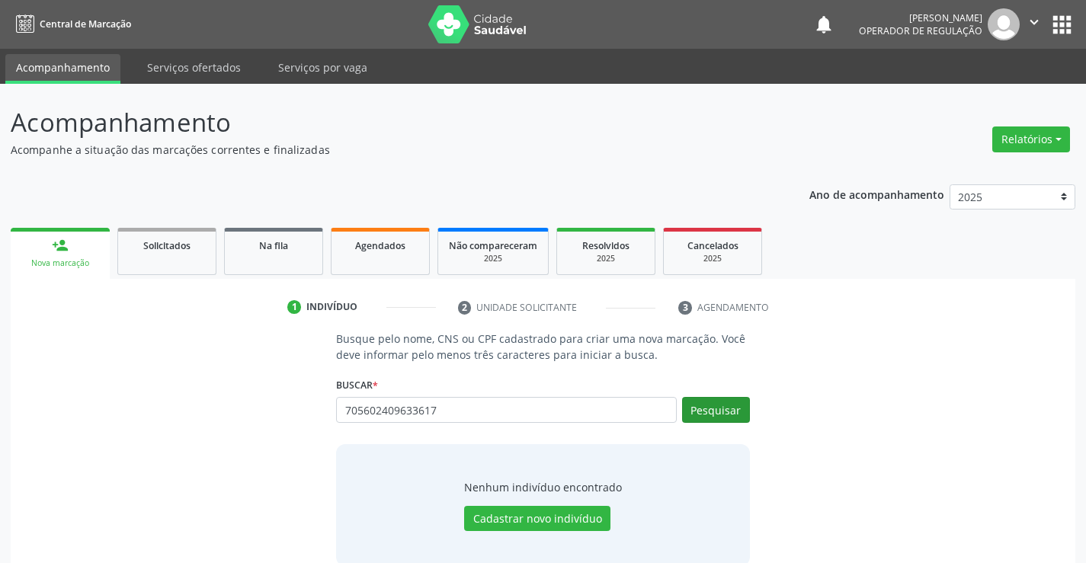
type input "705602409633617"
click at [707, 408] on button "Pesquisar" at bounding box center [716, 410] width 68 height 26
type input "705602409633617"
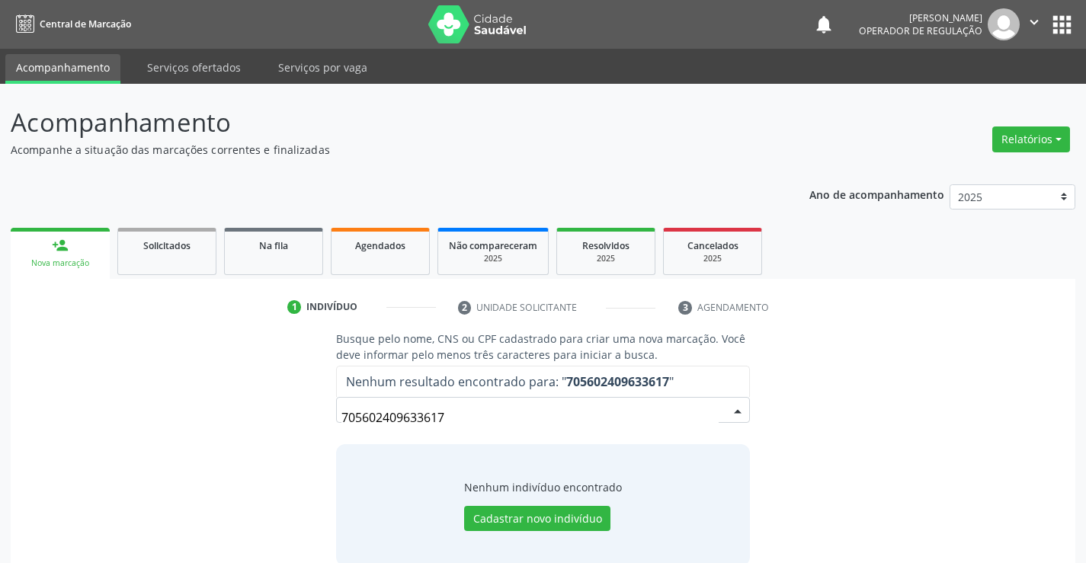
drag, startPoint x: 464, startPoint y: 424, endPoint x: 286, endPoint y: 421, distance: 177.6
click at [286, 421] on div "Busque pelo nome, CNS ou CPF cadastrado para criar uma nova marcação. Você deve…" at bounding box center [542, 448] width 1043 height 235
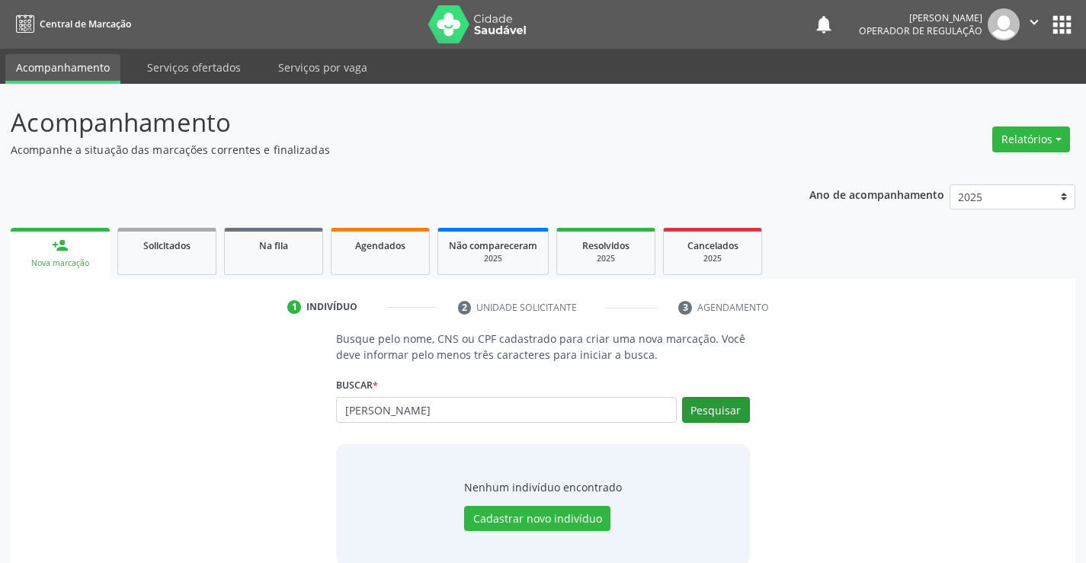
type input "jonas guimaraes ferreira"
click at [719, 413] on button "Pesquisar" at bounding box center [716, 410] width 68 height 26
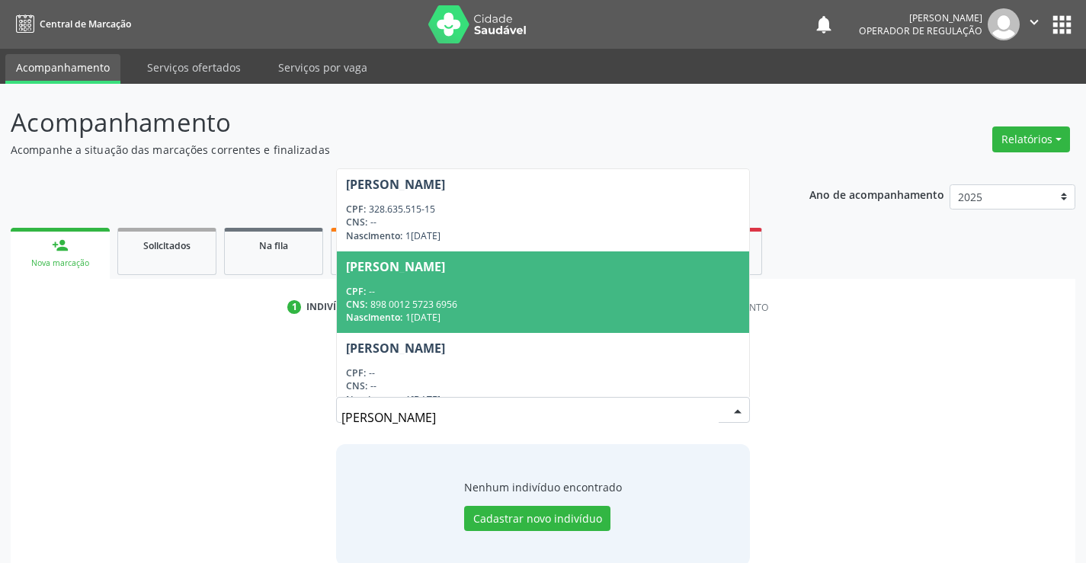
click at [525, 300] on div "CNS: 898 0012 5723 6956" at bounding box center [542, 304] width 393 height 13
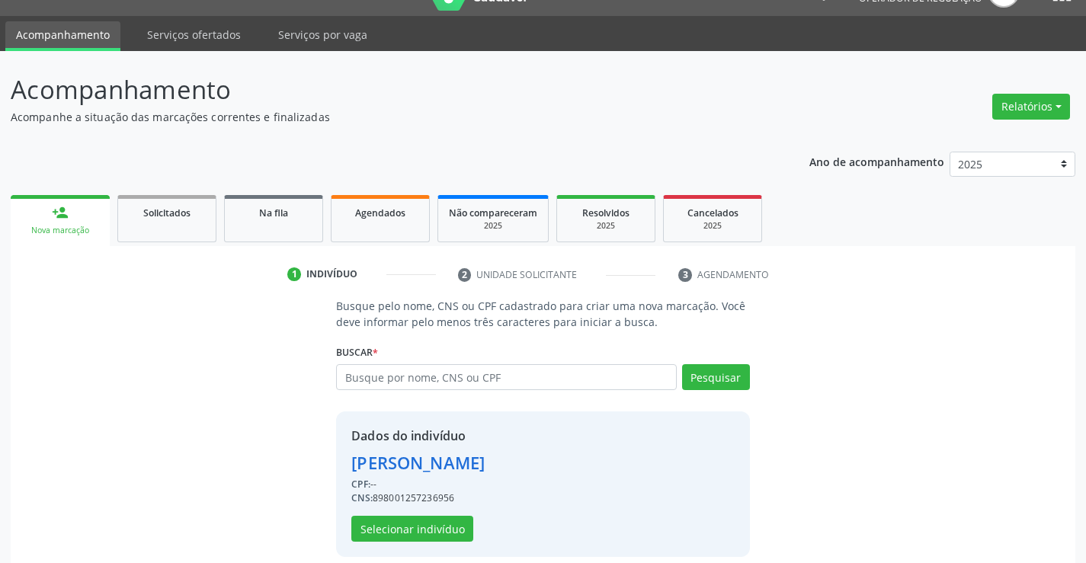
scroll to position [48, 0]
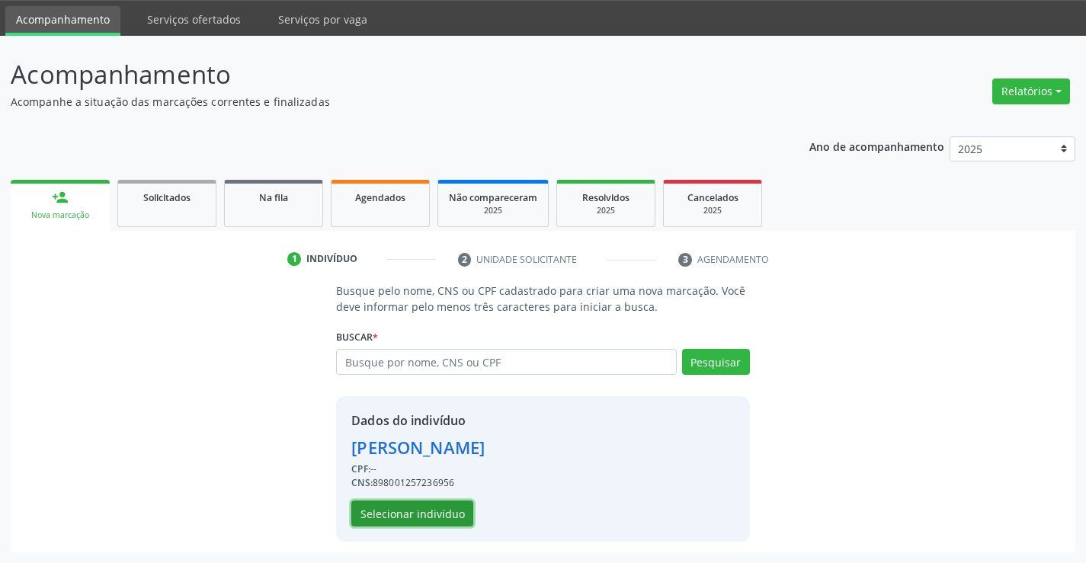
click at [431, 517] on button "Selecionar indivíduo" at bounding box center [412, 514] width 122 height 26
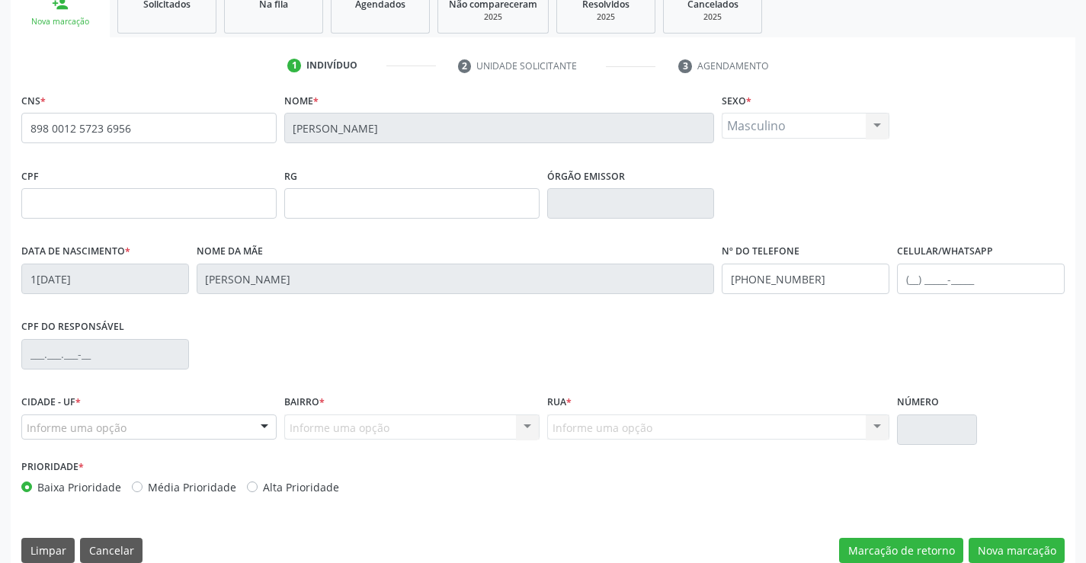
scroll to position [263, 0]
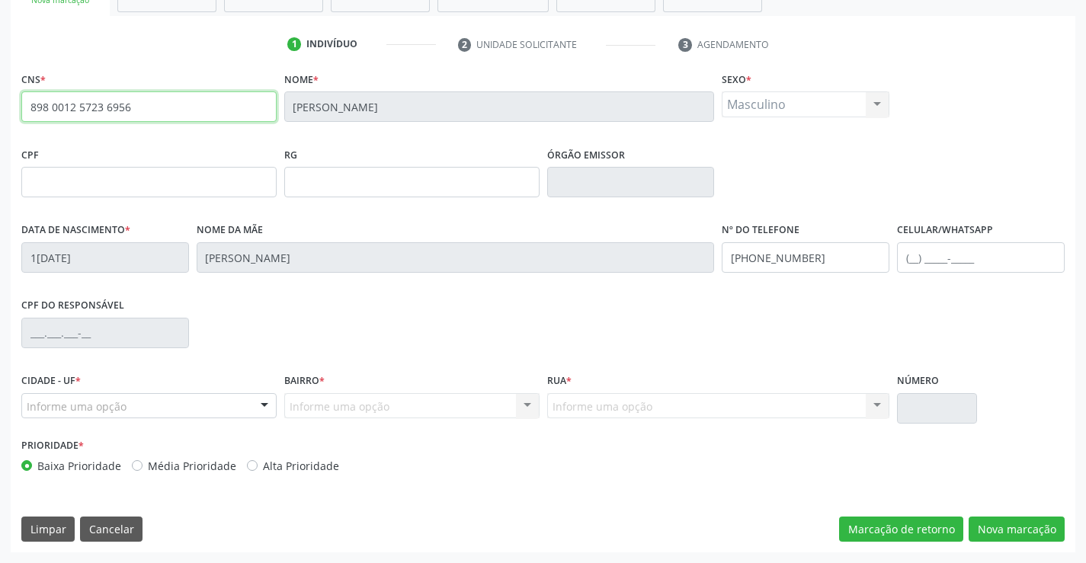
click at [155, 113] on input "898 0012 5723 6956" at bounding box center [148, 106] width 255 height 30
drag, startPoint x: 155, startPoint y: 113, endPoint x: 0, endPoint y: 114, distance: 154.7
click at [0, 114] on div "Acompanhamento Acompanhe a situação das marcações correntes e finalizadas Relat…" at bounding box center [543, 192] width 1086 height 742
type input "705 6024 0963 3617"
click at [1029, 536] on button "Nova marcação" at bounding box center [1016, 530] width 96 height 26
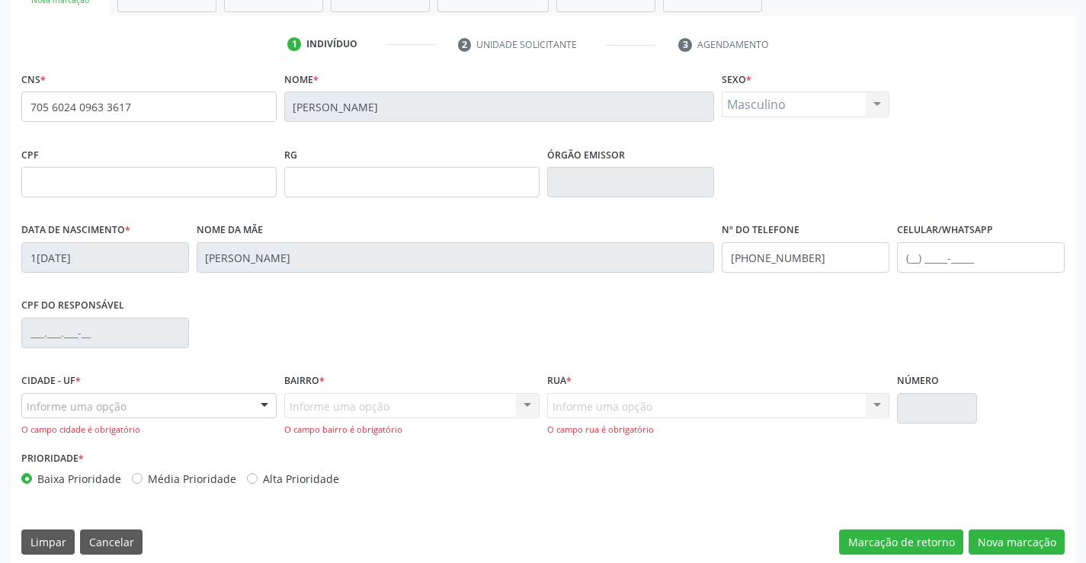
click at [146, 405] on div "Informe uma opção" at bounding box center [148, 406] width 255 height 26
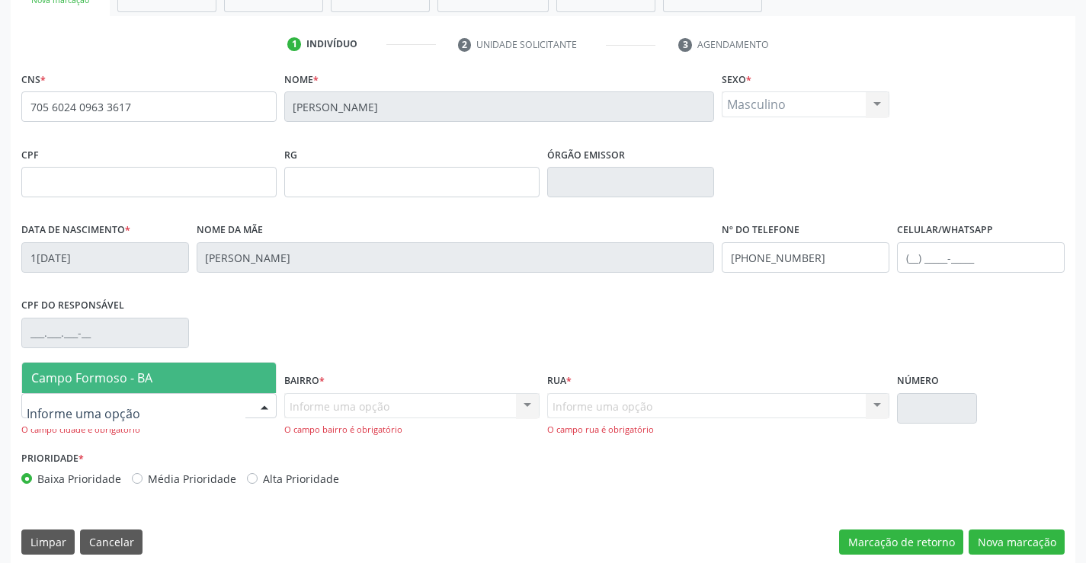
click at [174, 379] on span "Campo Formoso - BA" at bounding box center [149, 378] width 254 height 30
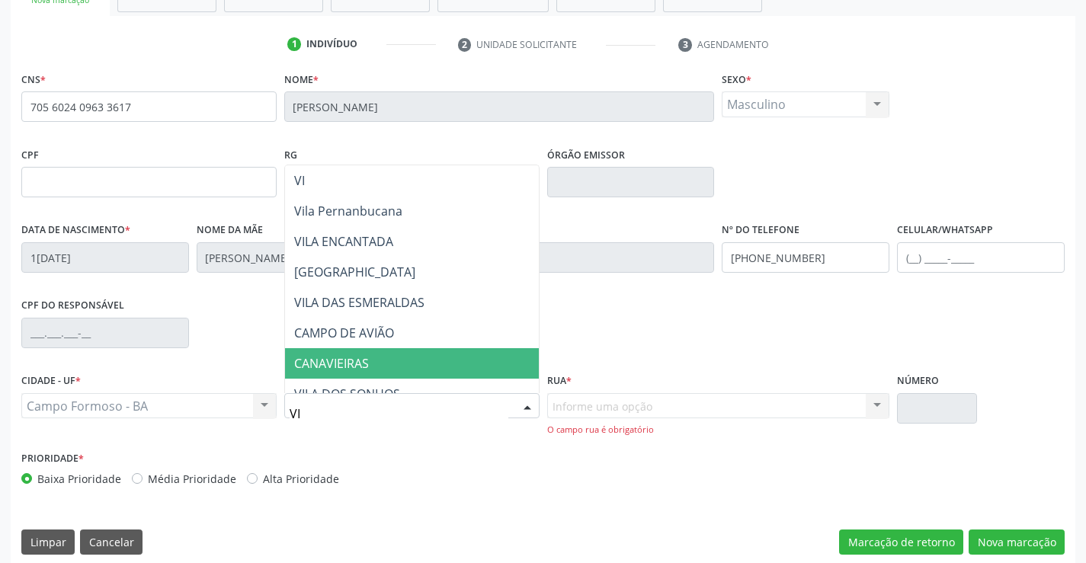
type input "VIL"
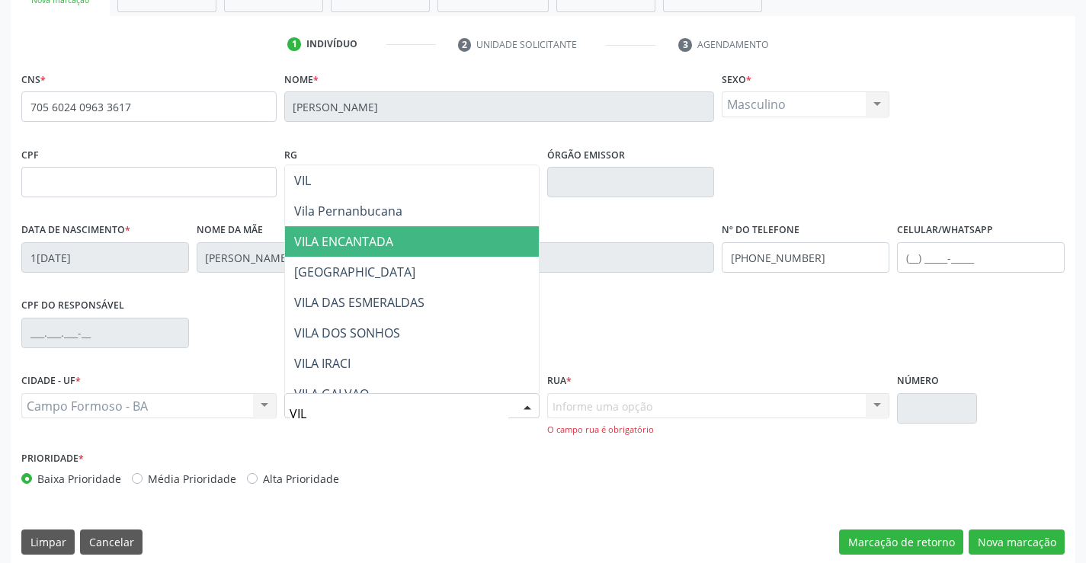
click at [372, 238] on span "VILA ENCANTADA" at bounding box center [343, 241] width 99 height 17
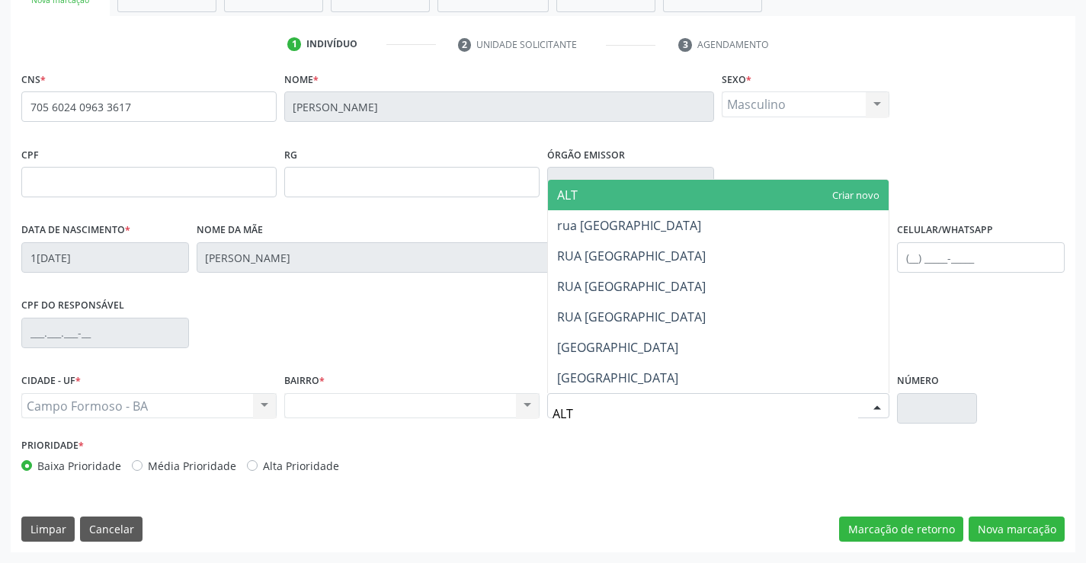
type input "ALTO"
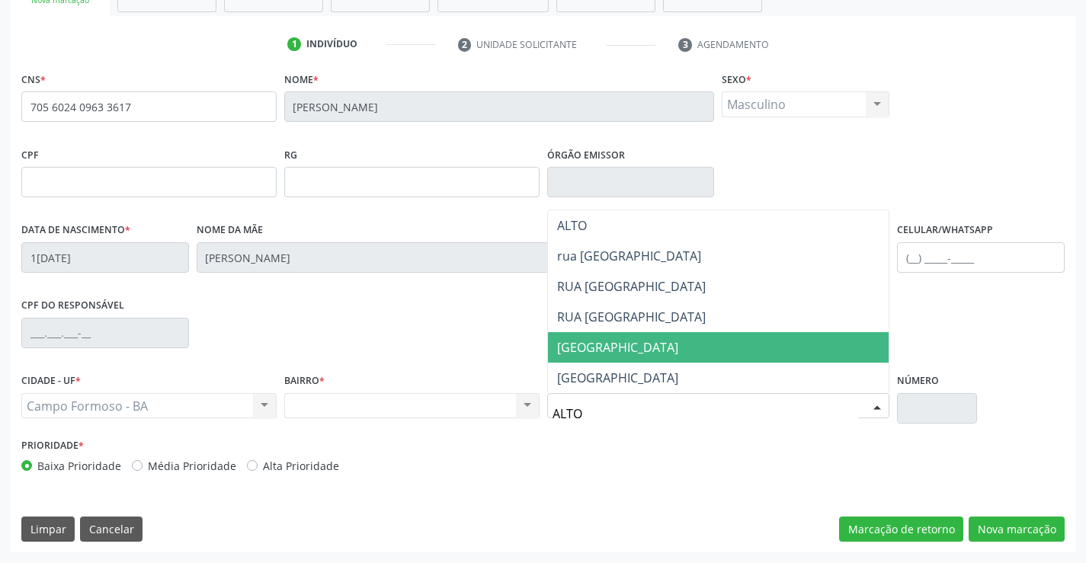
click at [657, 353] on span "Rua Alto da Santa Cruz" at bounding box center [617, 347] width 121 height 17
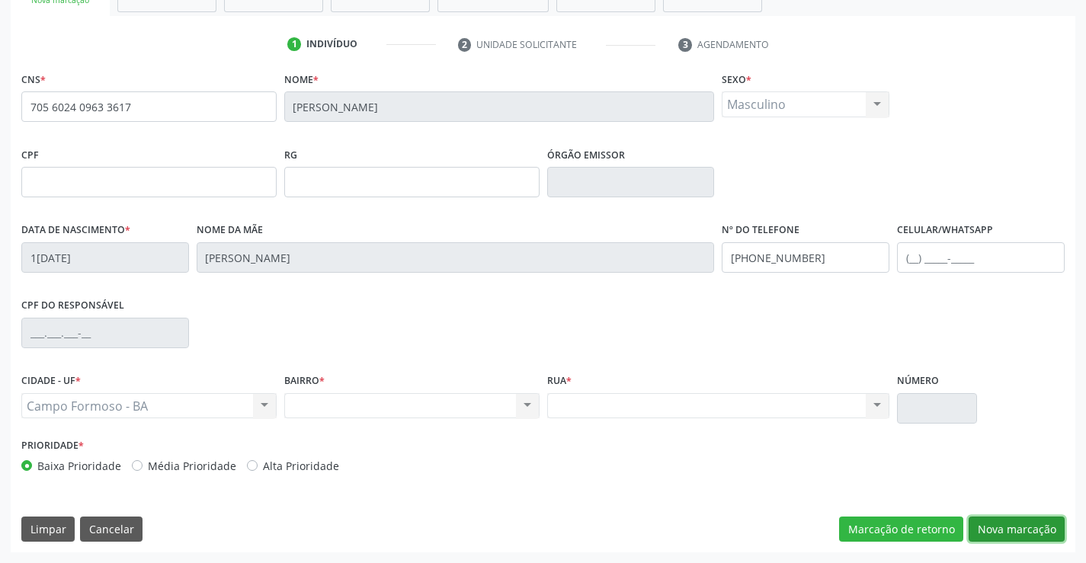
click at [1039, 533] on button "Nova marcação" at bounding box center [1016, 530] width 96 height 26
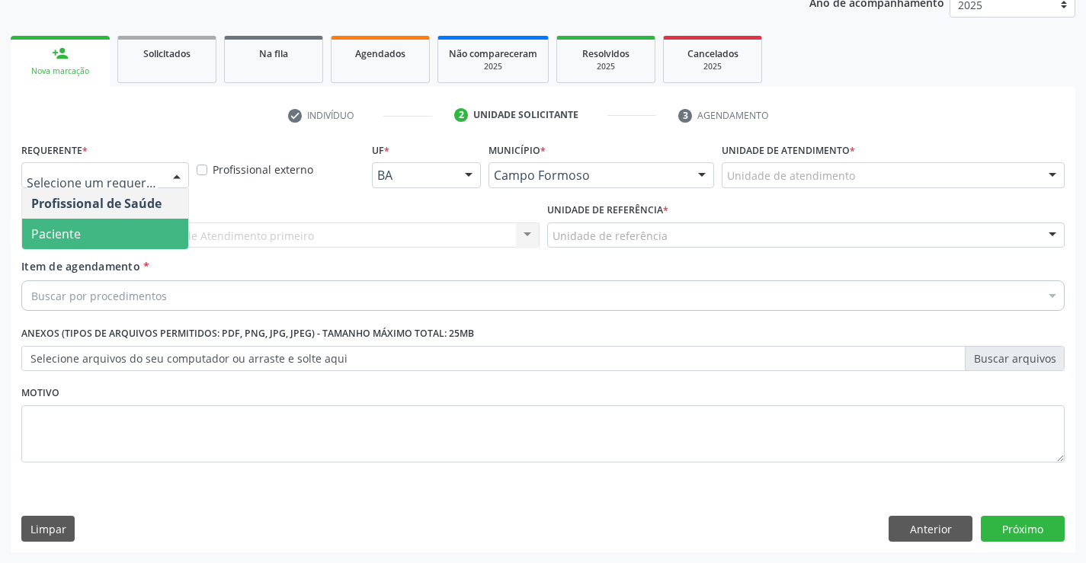
click at [110, 233] on span "Paciente" at bounding box center [105, 234] width 166 height 30
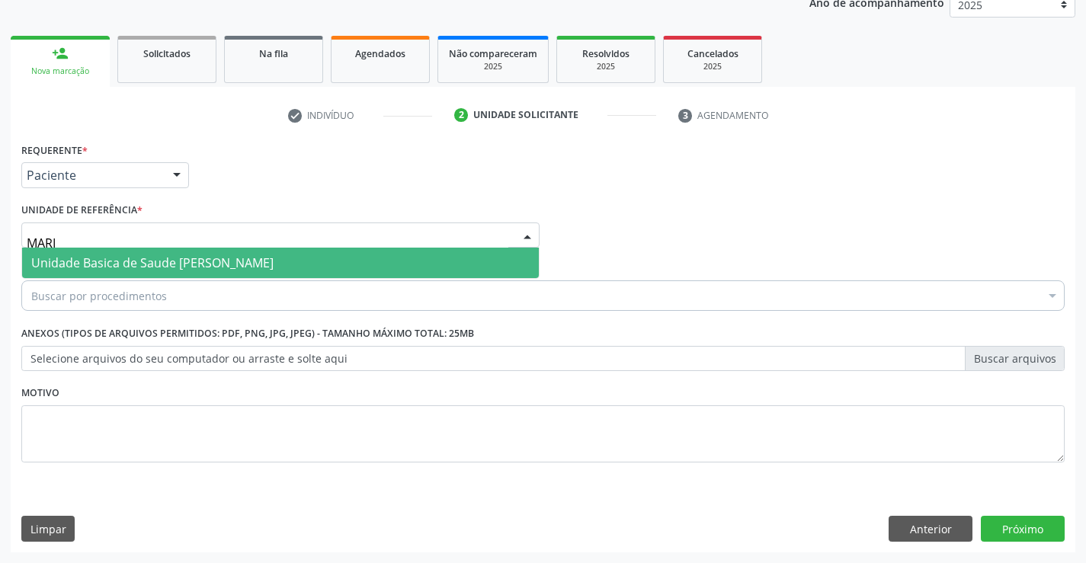
type input "MARIA"
click at [234, 251] on span "Unidade Basica de Saude [PERSON_NAME]" at bounding box center [280, 263] width 517 height 30
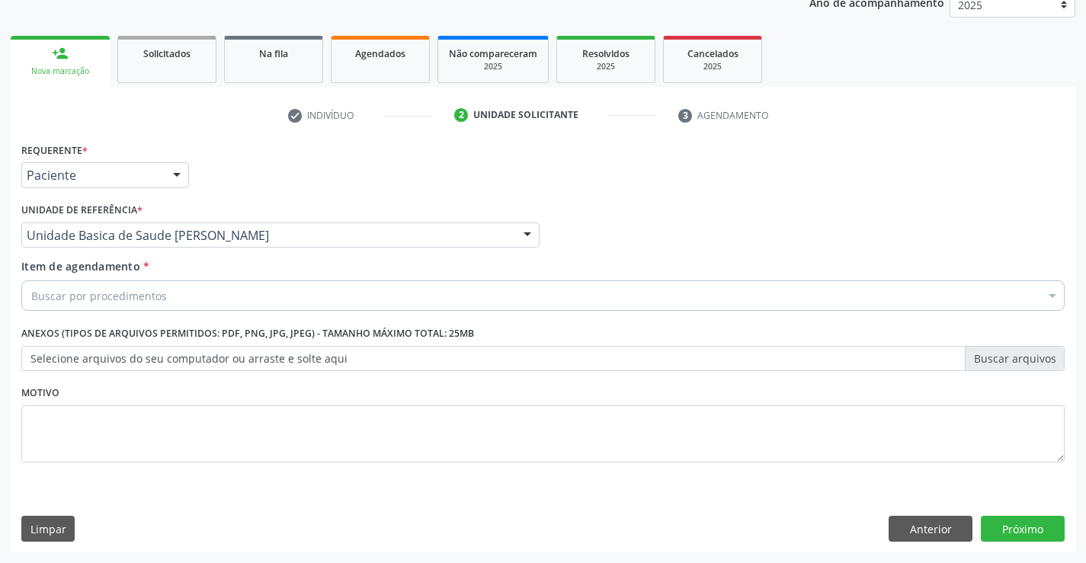
click at [194, 290] on div "Buscar por procedimentos" at bounding box center [542, 295] width 1043 height 30
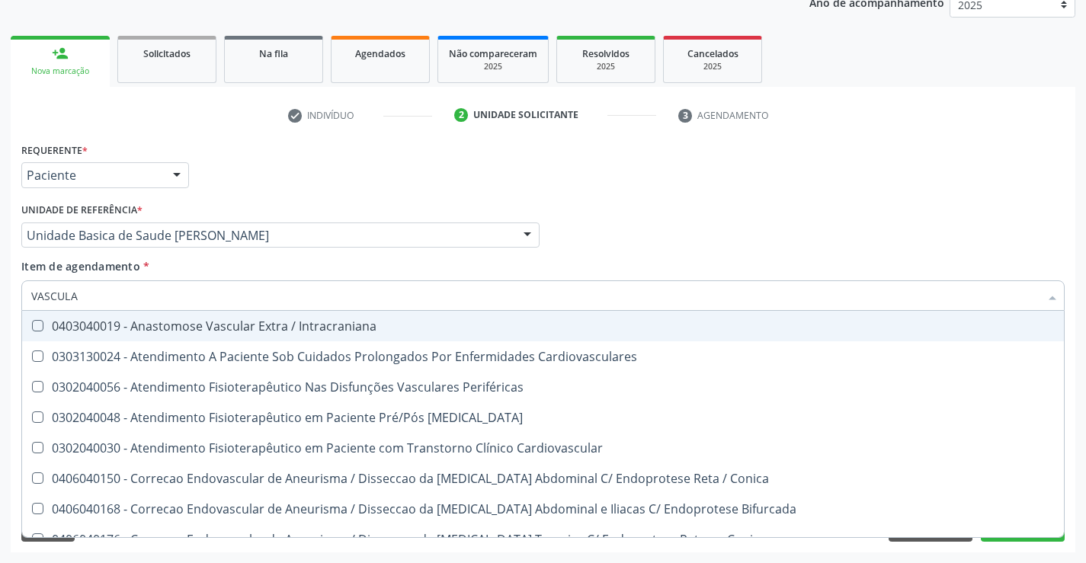
type input "VASCULAR"
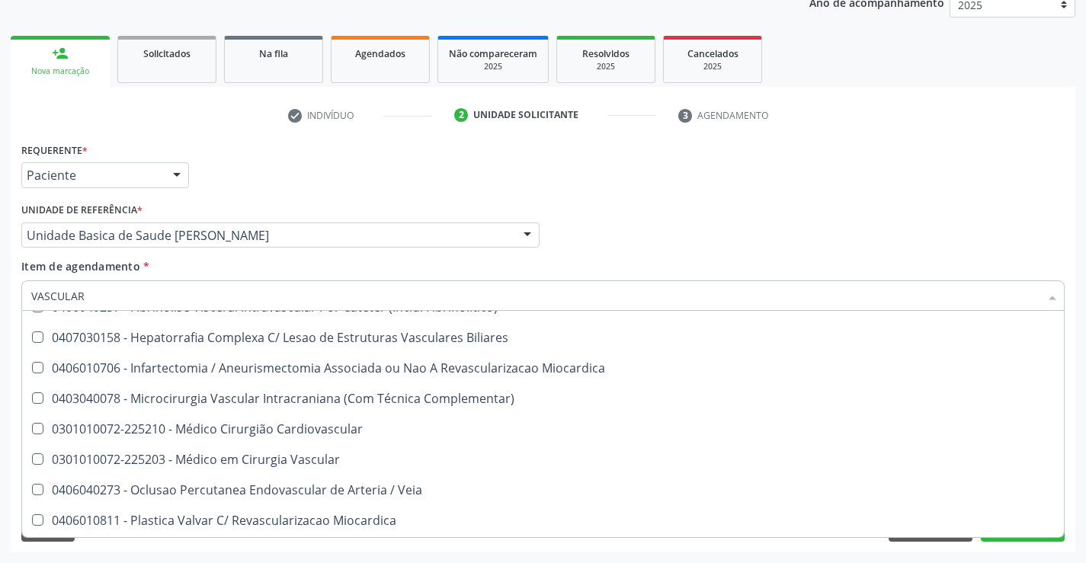
scroll to position [444, 0]
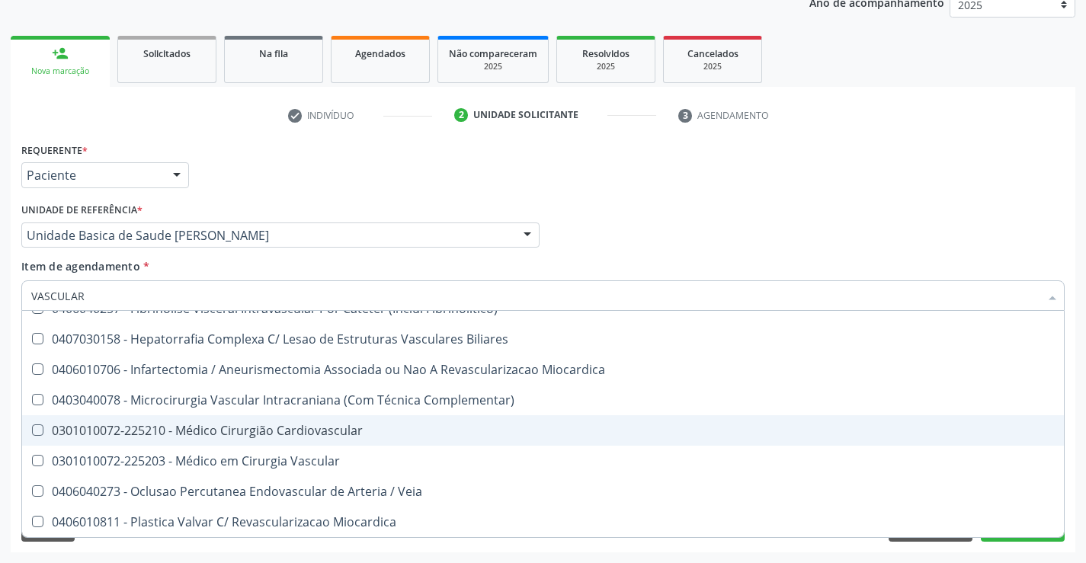
click at [325, 436] on div "0301010072-225210 - Médico Cirurgião Cardiovascular" at bounding box center [542, 430] width 1023 height 12
checkbox Cardiovascular "true"
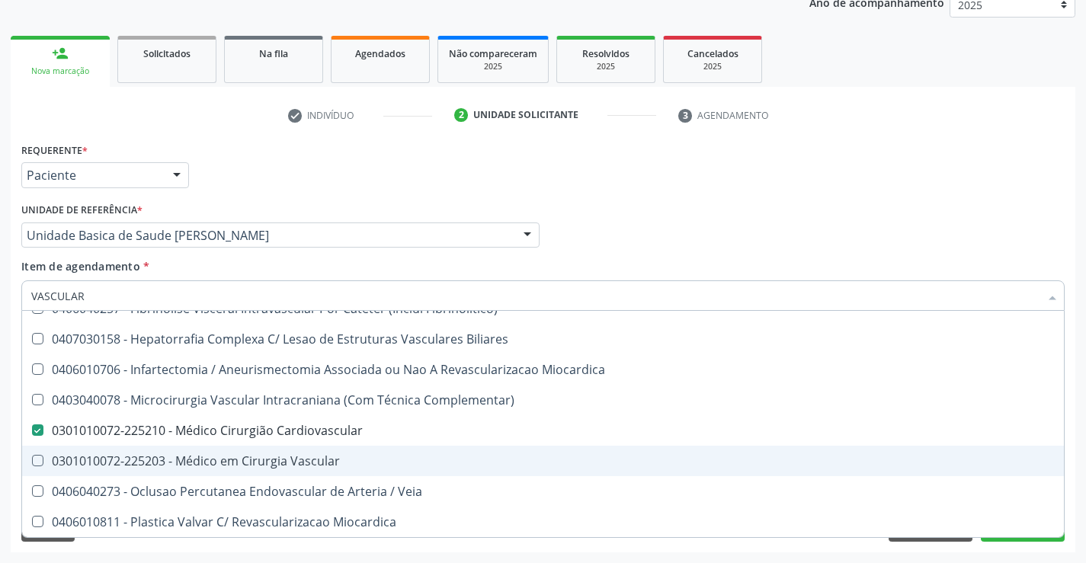
click at [325, 462] on div "0301010072-225203 - Médico em Cirurgia Vascular" at bounding box center [542, 461] width 1023 height 12
checkbox Vascular "true"
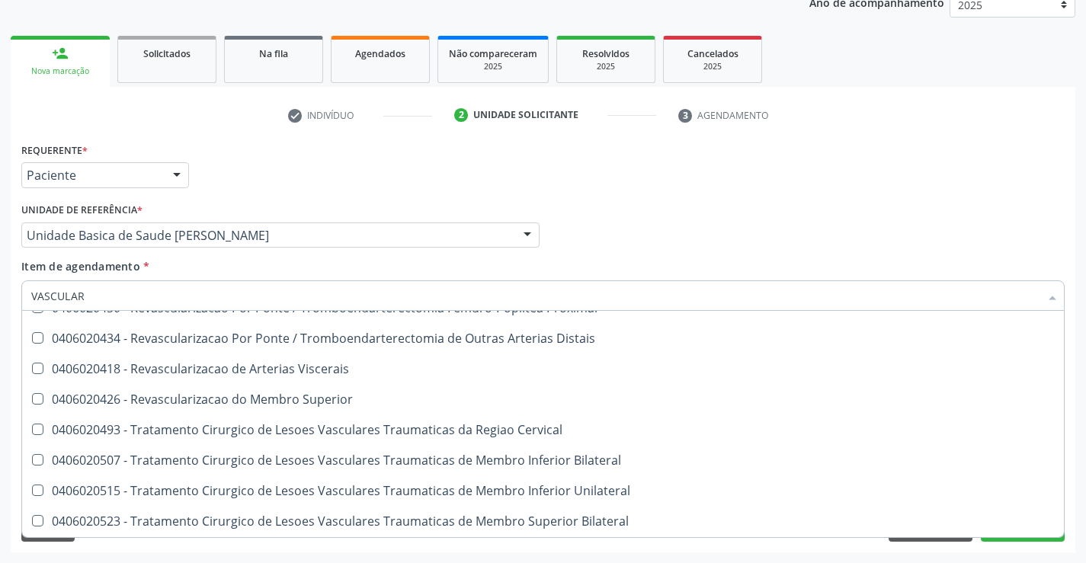
scroll to position [901, 0]
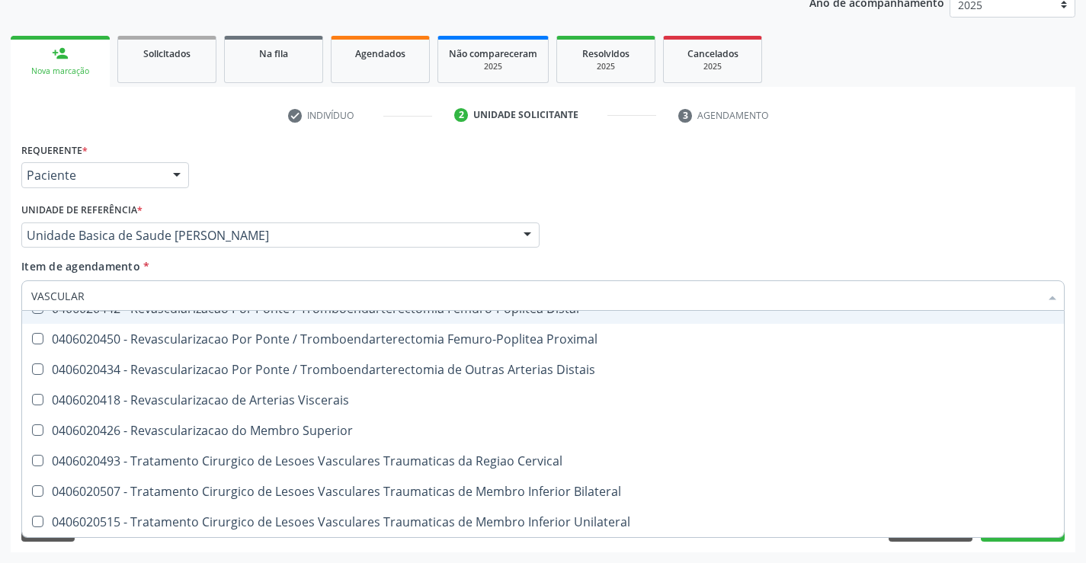
drag, startPoint x: 87, startPoint y: 299, endPoint x: 0, endPoint y: 300, distance: 86.9
click at [0, 300] on div "Acompanhamento Acompanhe a situação das marcações correntes e finalizadas Relat…" at bounding box center [543, 227] width 1086 height 671
type input "C"
checkbox Cardiovascular "false"
checkbox Vascular "false"
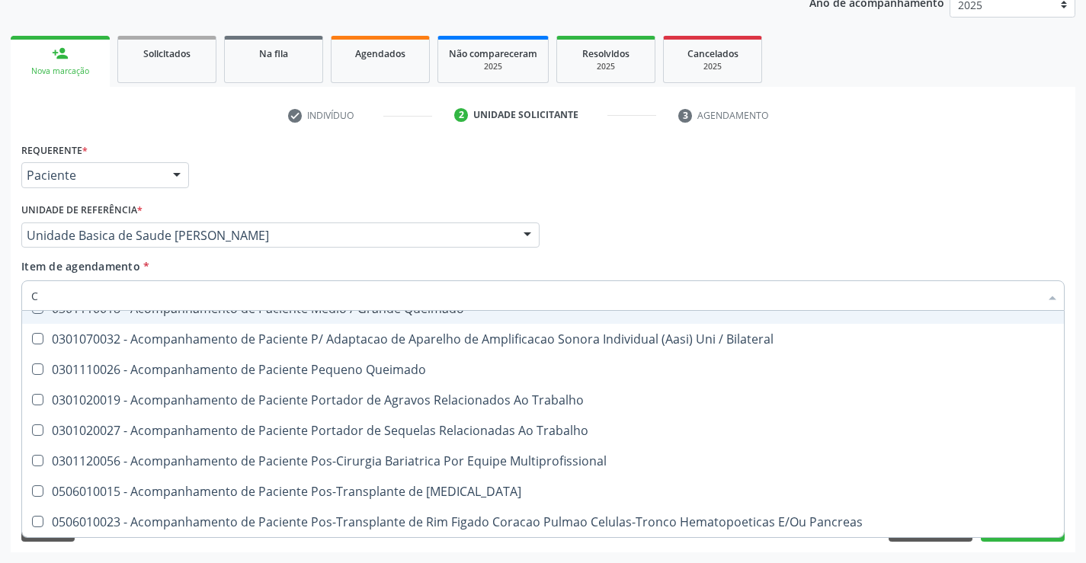
type input "CI"
checkbox Comprimido\) "true"
checkbox Per-Operatoria "true"
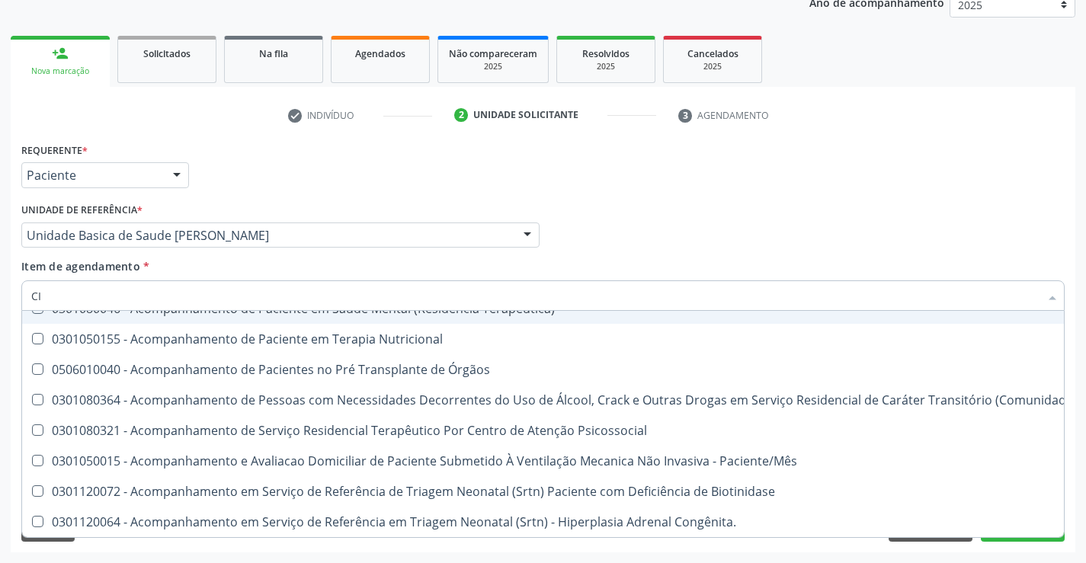
type input "CIR"
checkbox Clínico "true"
checkbox Neurocirurgia "true"
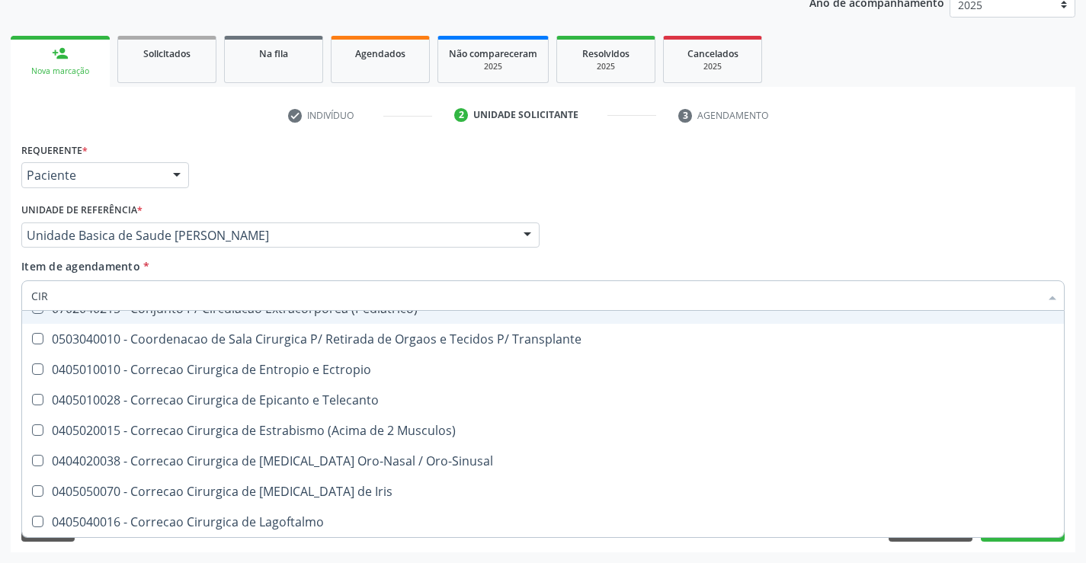
type input "CIRU"
checkbox Intraoperatorio "true"
checkbox Neurolise "true"
checkbox Cardiovascular "false"
checkbox Vascular "false"
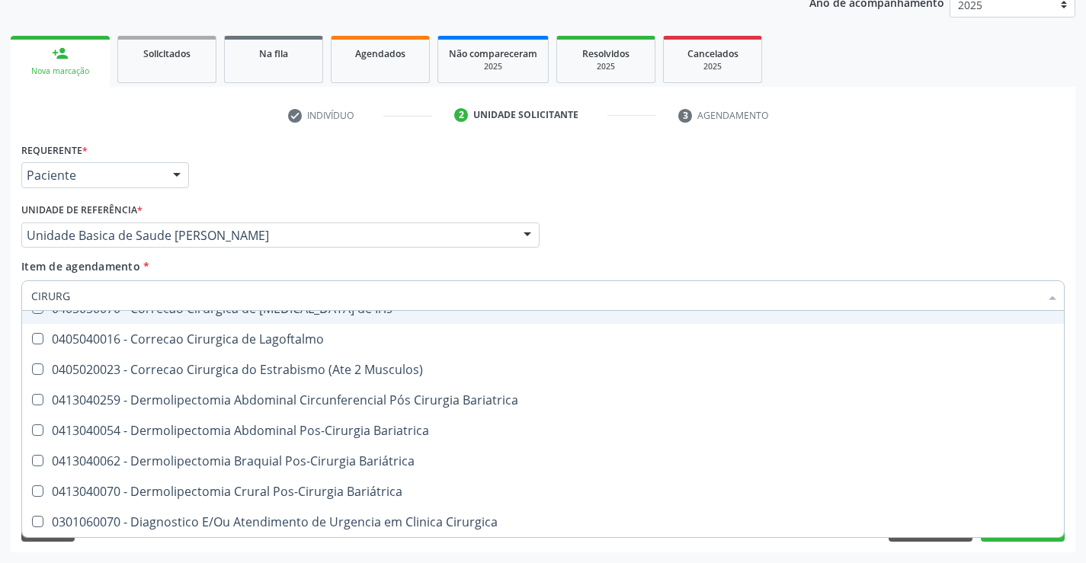
type input "CIRURGI"
checkbox Cirurgíco "true"
checkbox Cardiovascular "false"
checkbox Neurocirurgião "true"
checkbox Vascular "false"
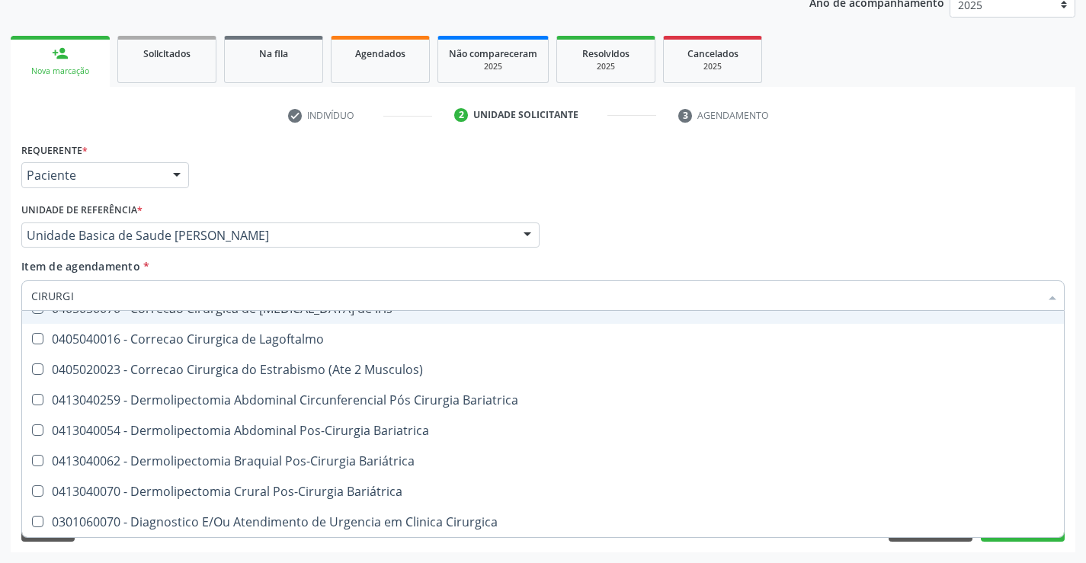
type input "CIRURGIA"
checkbox Cm "true"
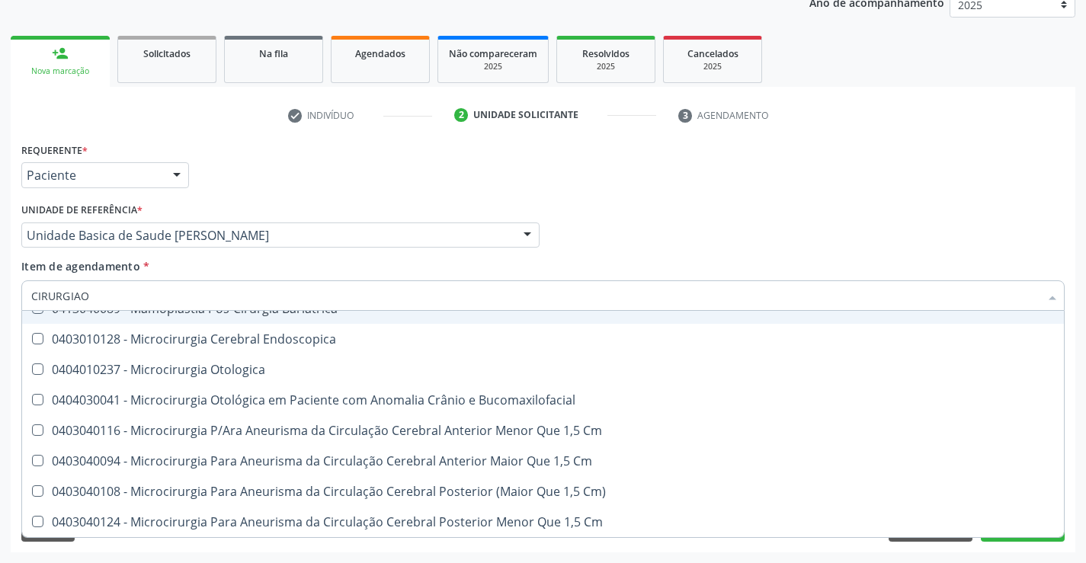
scroll to position [0, 0]
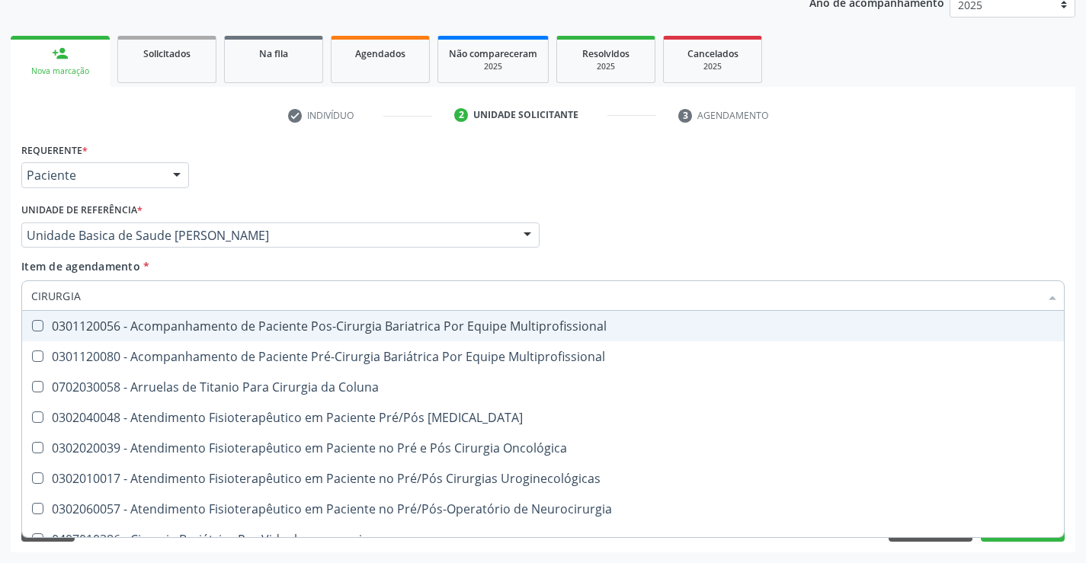
type input "CIRURGI"
checkbox Vascular "false"
type input "CIRURG"
checkbox Cardiovascular "false"
checkbox Geral "true"
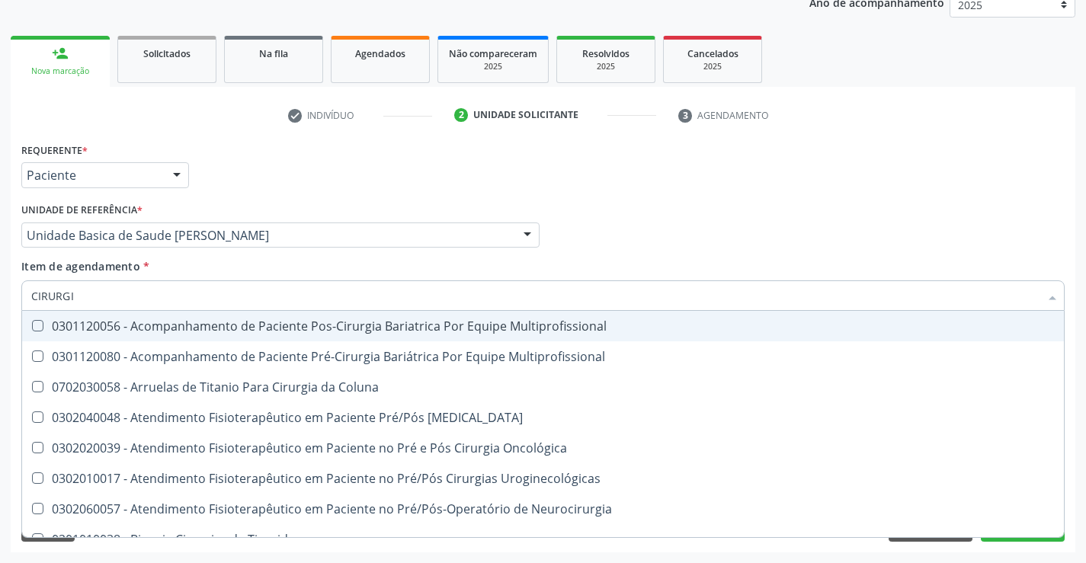
checkbox Vascular "false"
checkbox Sequenciais "true"
type input "CIR"
checkbox Cardiovascular "false"
checkbox Vascular "false"
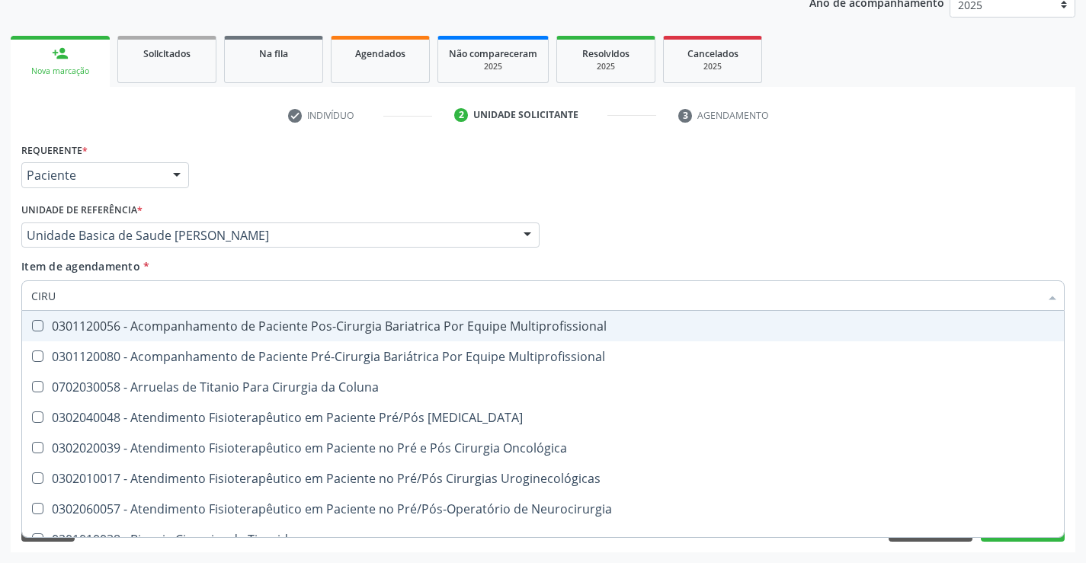
checkbox Laparotomia "true"
checkbox Multiplas "true"
type input "CI"
checkbox Laparotomia "false"
checkbox Multiplas "false"
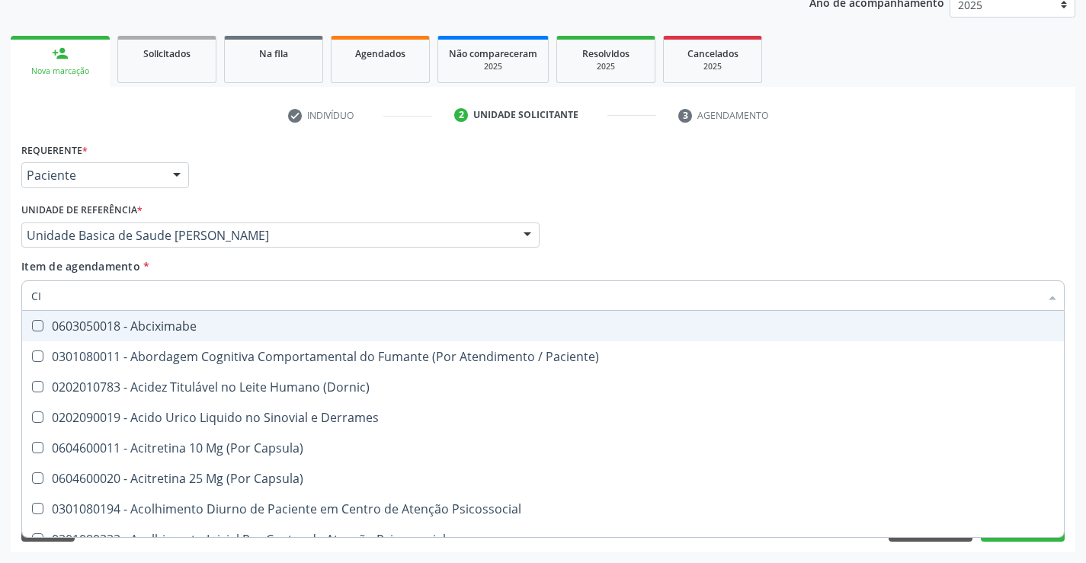
type input "C"
checkbox Cardiovascular "false"
checkbox Vascular "false"
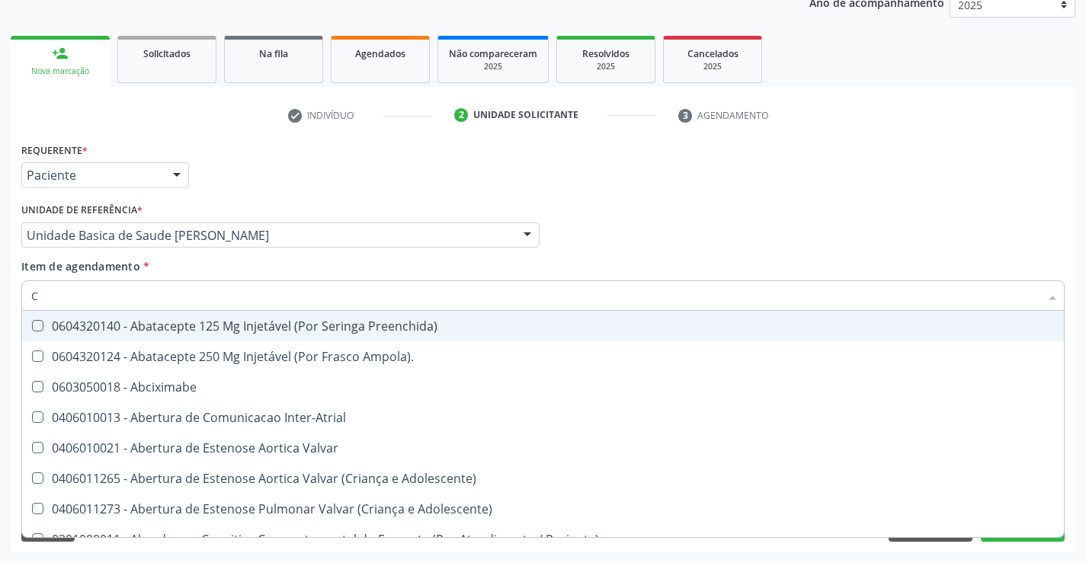
type input "CI"
checkbox Comprimido\) "true"
checkbox Per-Operatoria "true"
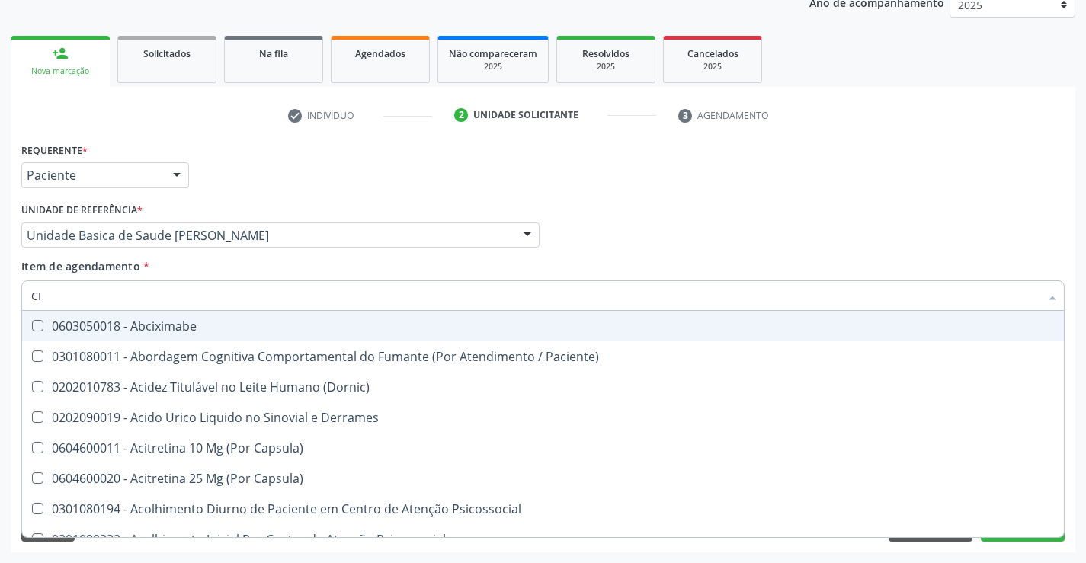
type input "CIR"
checkbox Clínico "true"
checkbox Neurocirurgia "true"
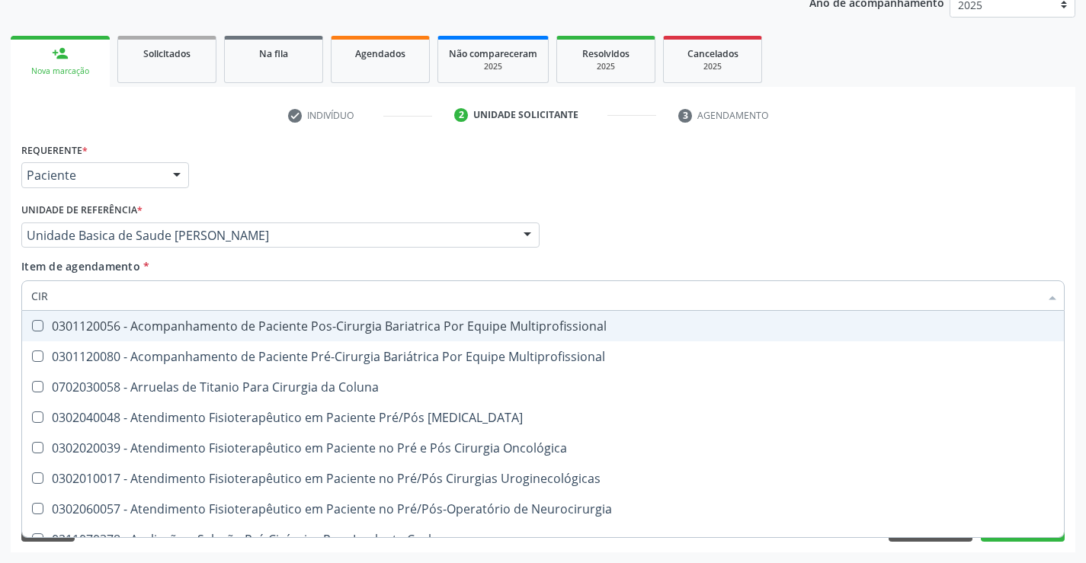
type input "CIRU"
checkbox Intraoperatorio "true"
checkbox Neurolise "true"
checkbox Cardiovascular "false"
checkbox Vascular "false"
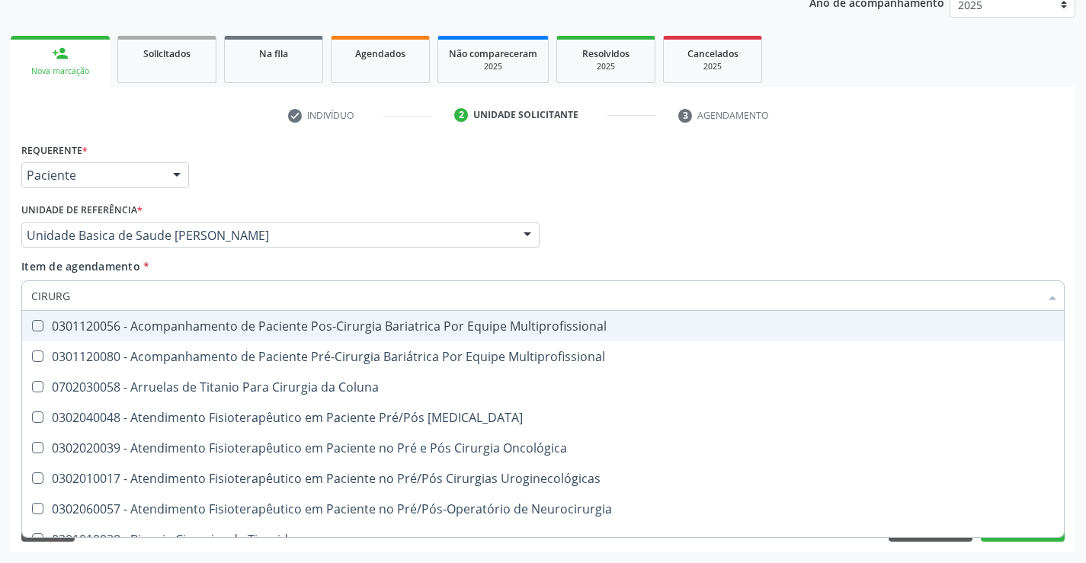
type input "CIRURGI"
checkbox Cirurgíco "true"
checkbox Cardiovascular "false"
checkbox Neurocirurgião "true"
checkbox Vascular "false"
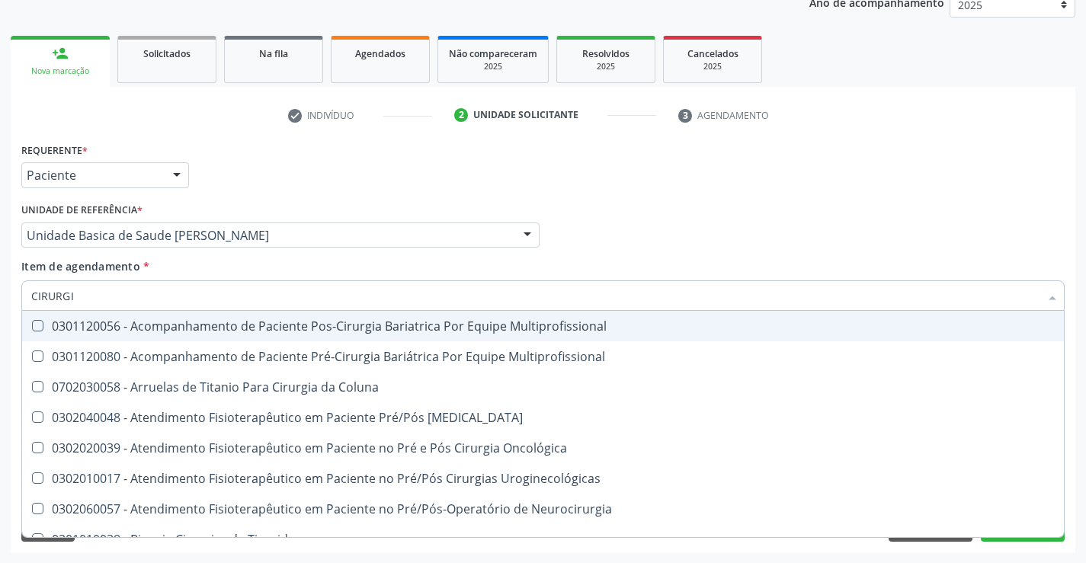
type input "CIRURGIA"
checkbox Cm "true"
type input "CIRURGI"
checkbox Vascular "false"
type input "CIRURG"
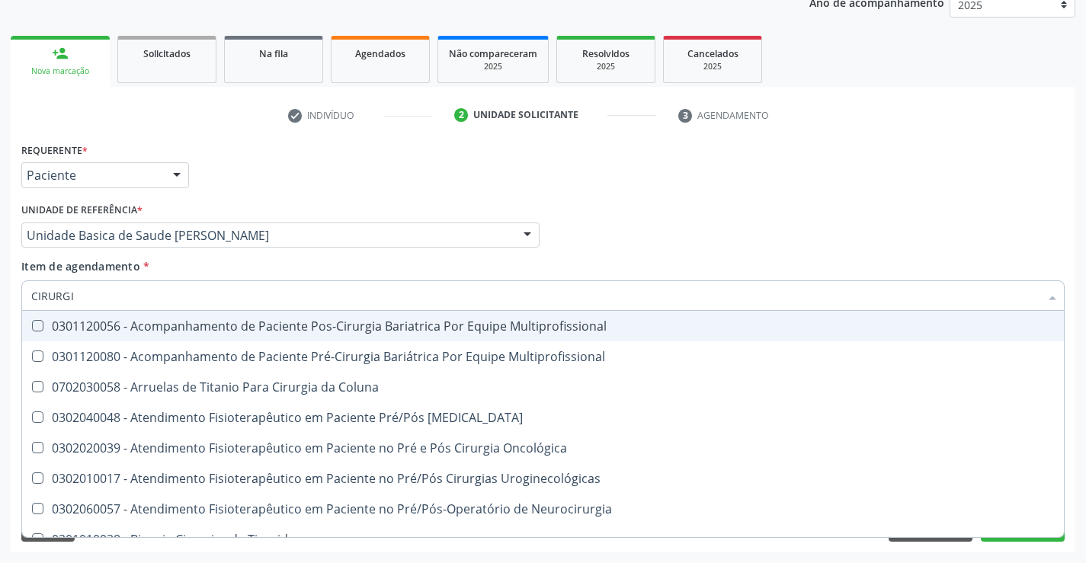
checkbox Cardiovascular "false"
checkbox Geral "true"
checkbox Vascular "false"
checkbox Sequenciais "true"
type input "CIRUR"
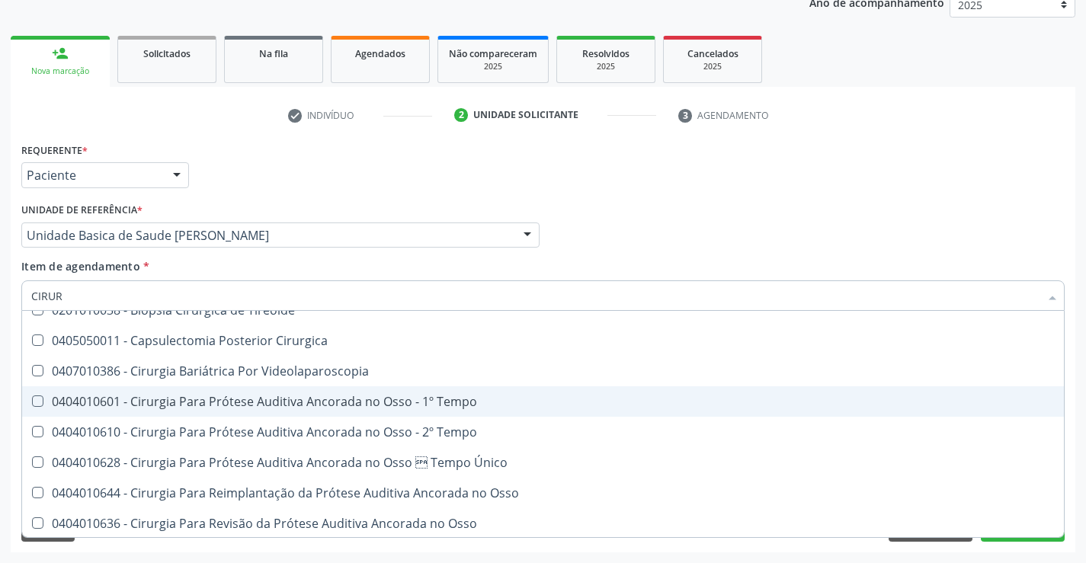
scroll to position [229, 0]
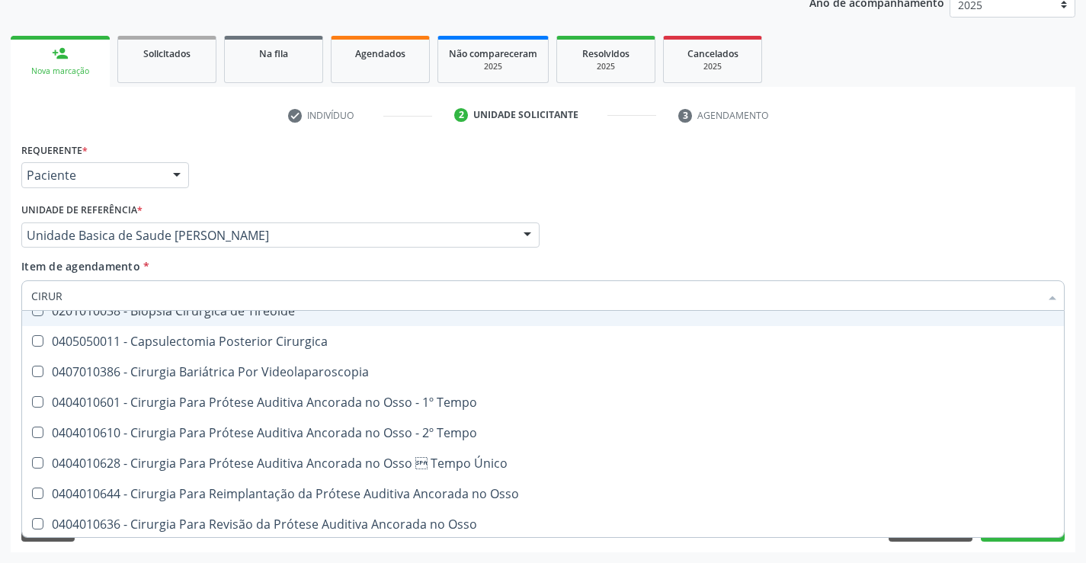
drag, startPoint x: 63, startPoint y: 291, endPoint x: 0, endPoint y: 302, distance: 64.1
click at [0, 302] on div "Acompanhamento Acompanhe a situação das marcações correntes e finalizadas Relat…" at bounding box center [543, 227] width 1086 height 671
checkbox Cardiovascular "false"
checkbox Vascular "false"
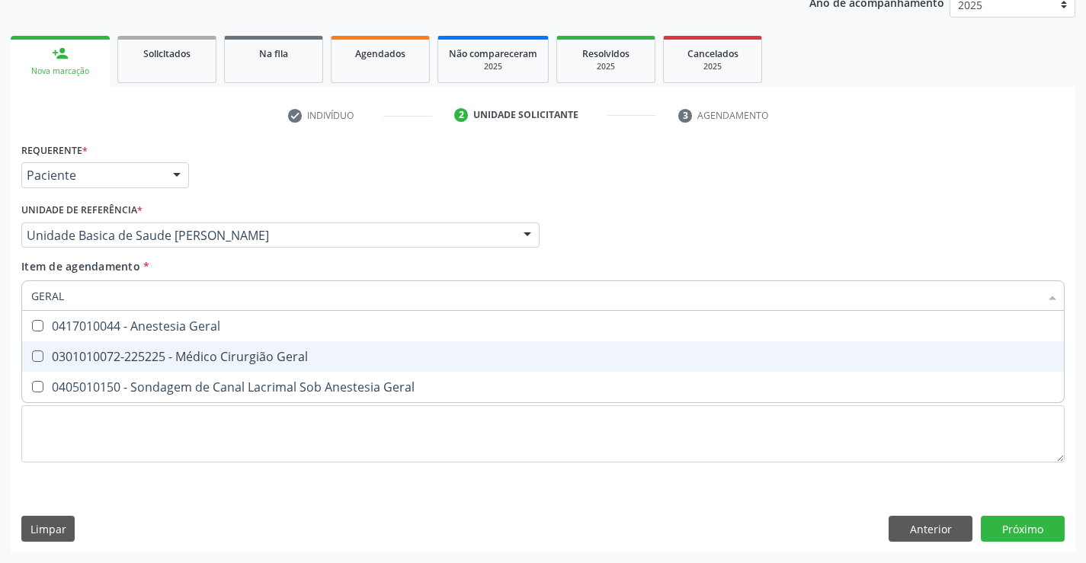
scroll to position [0, 0]
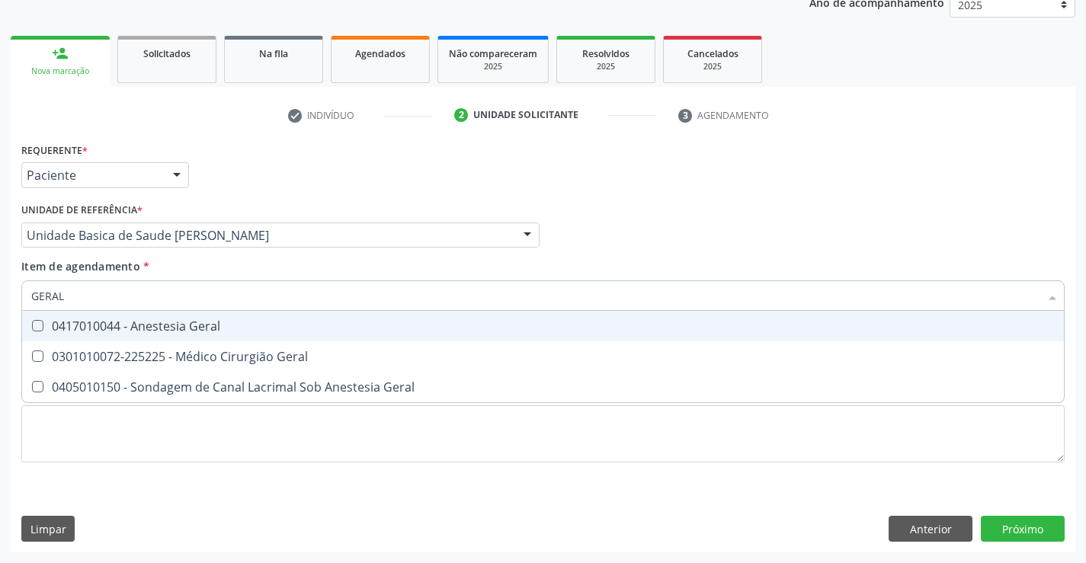
drag, startPoint x: 121, startPoint y: 309, endPoint x: 0, endPoint y: 312, distance: 121.2
click at [16, 306] on div "Requerente * Paciente Profissional de Saúde Paciente Nenhum resultado encontrad…" at bounding box center [543, 346] width 1064 height 414
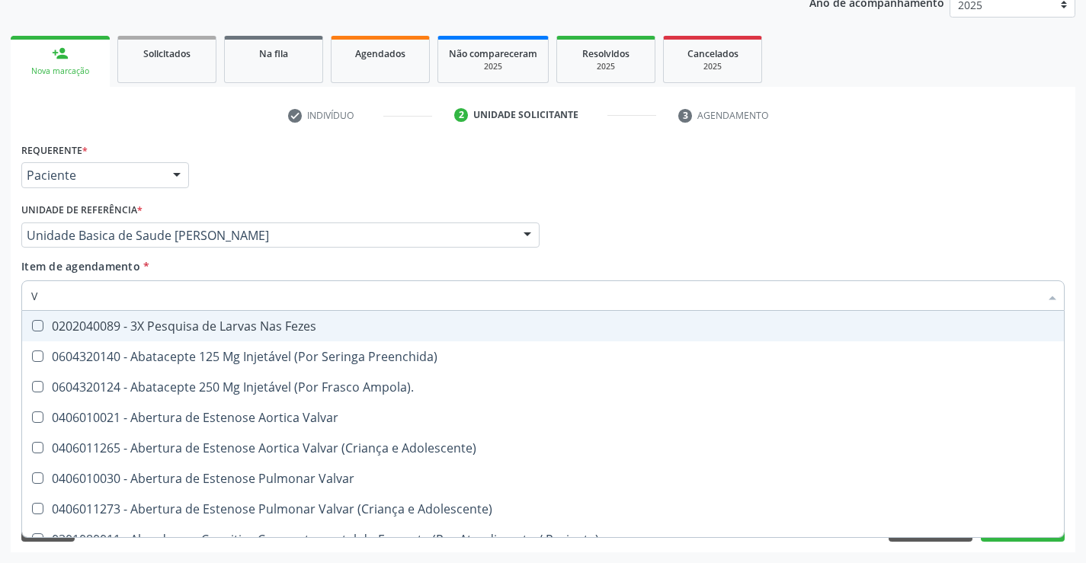
type input "VA"
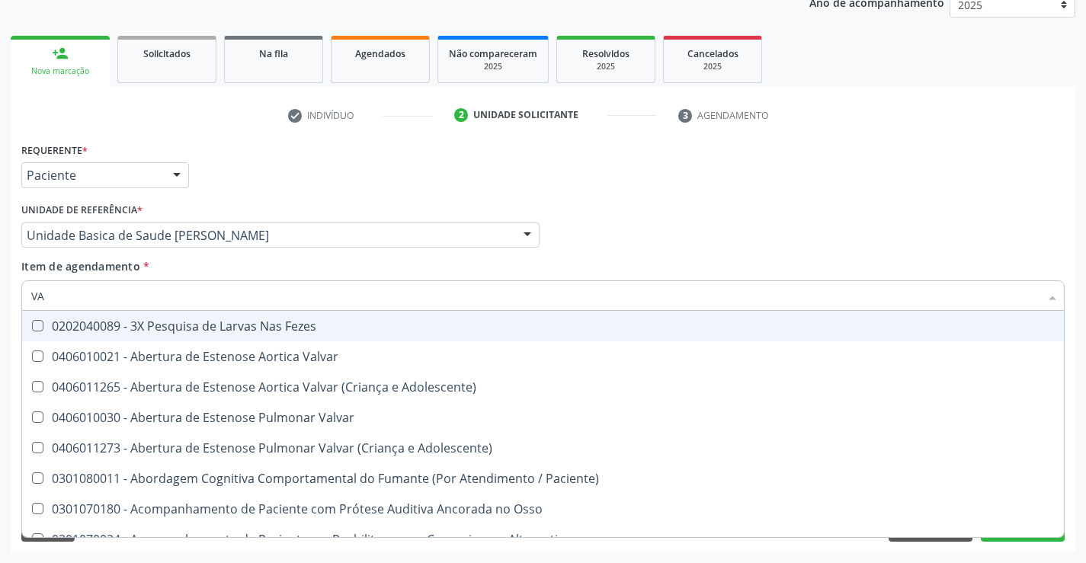
checkbox Cardiovascular "true"
checkbox Vascular "true"
type input "VAS"
checkbox Comprimido\) "true"
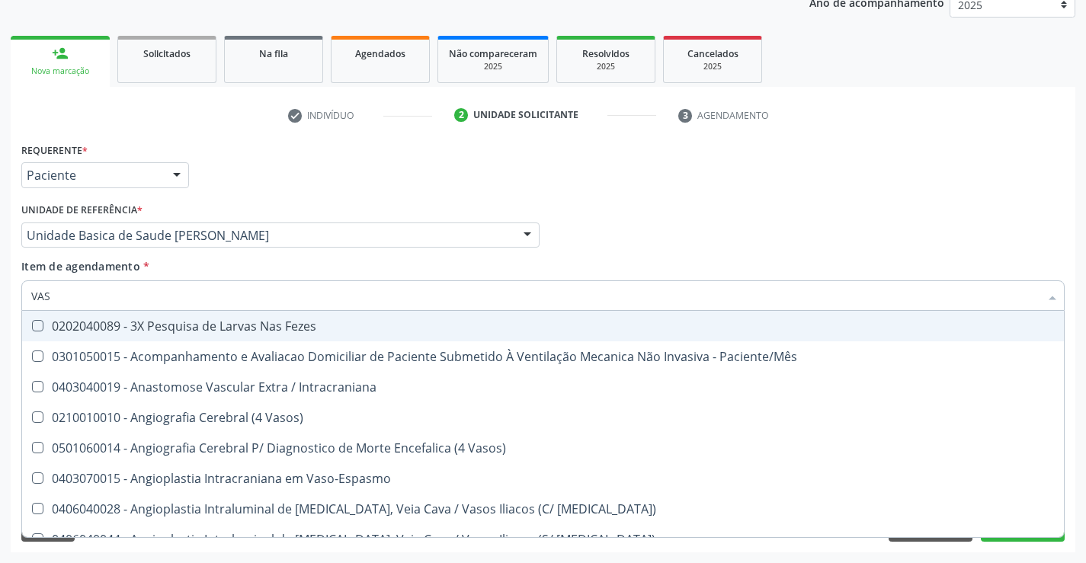
type input "VASC"
checkbox Cardiovasculares "true"
checkbox Periféricas "true"
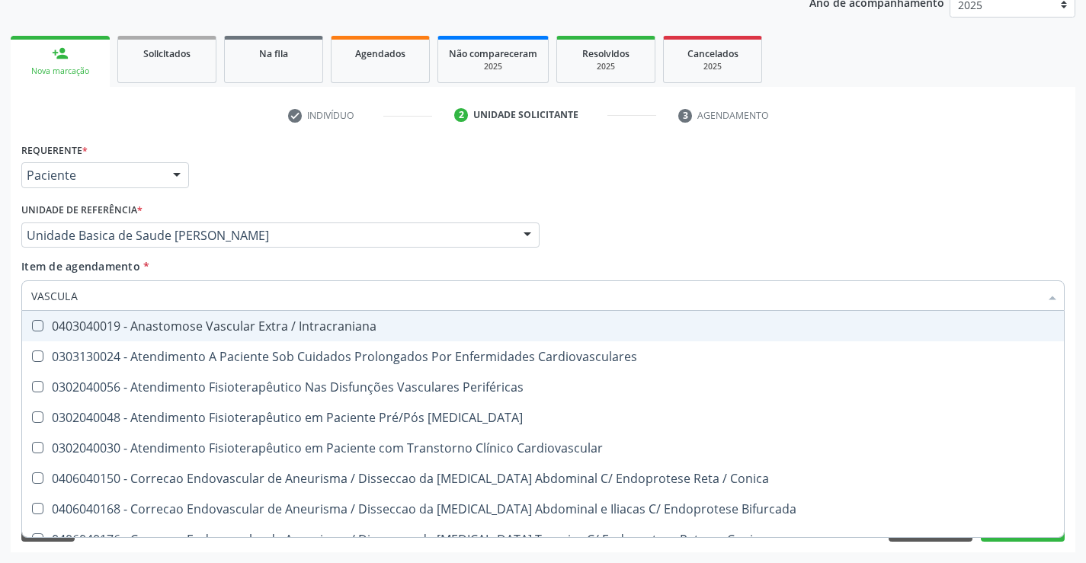
type input "VASCULAR"
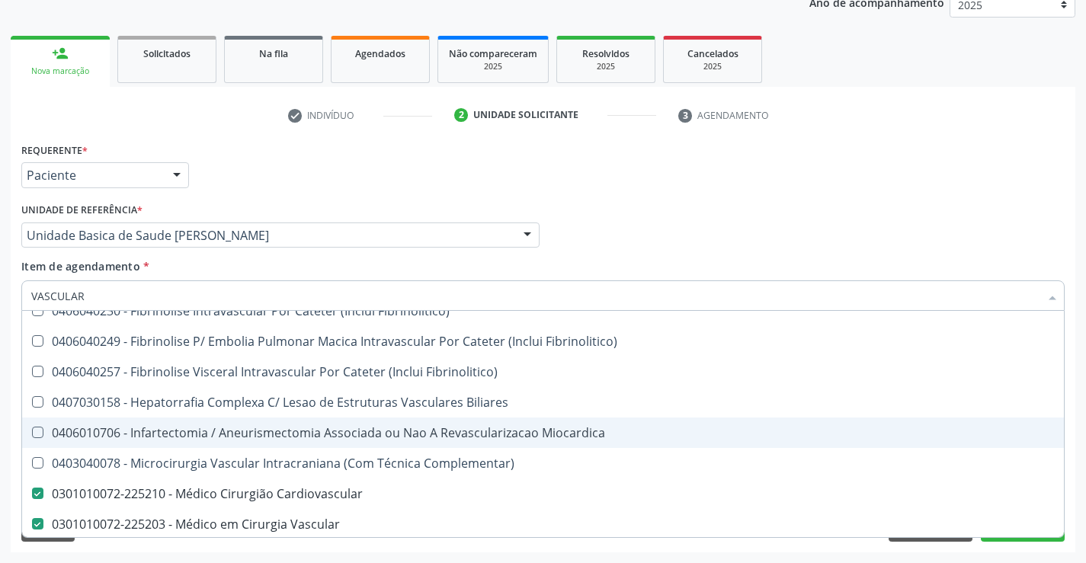
scroll to position [457, 0]
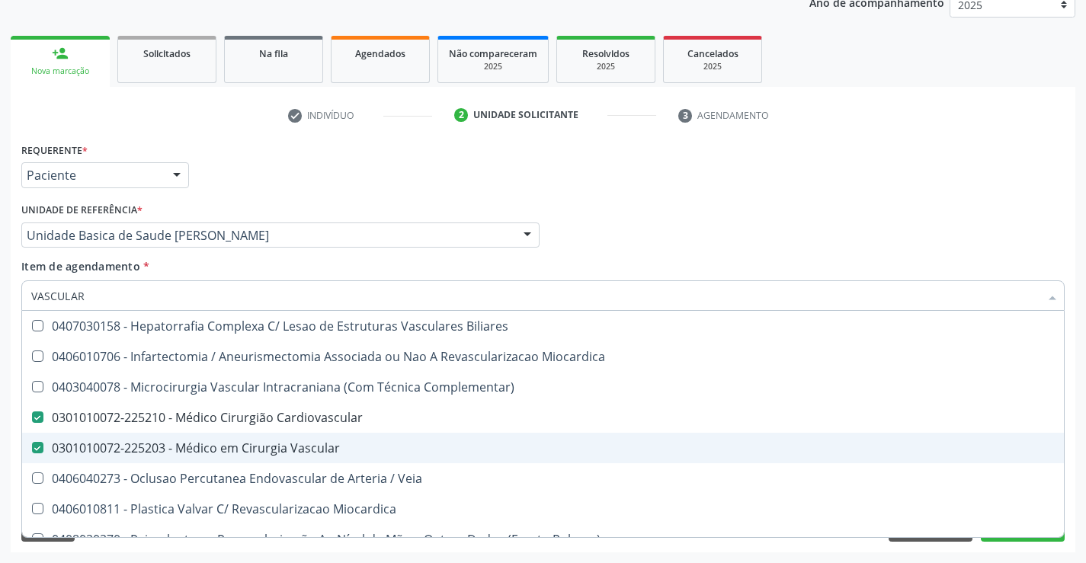
click at [332, 449] on div "0301010072-225203 - Médico em Cirurgia Vascular" at bounding box center [542, 448] width 1023 height 12
checkbox Vascular "false"
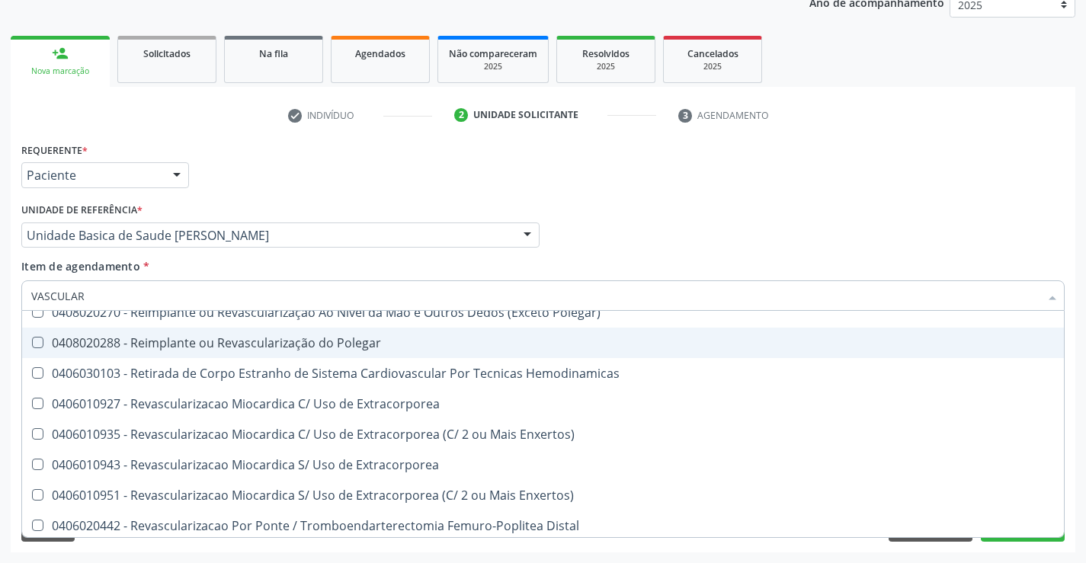
scroll to position [686, 0]
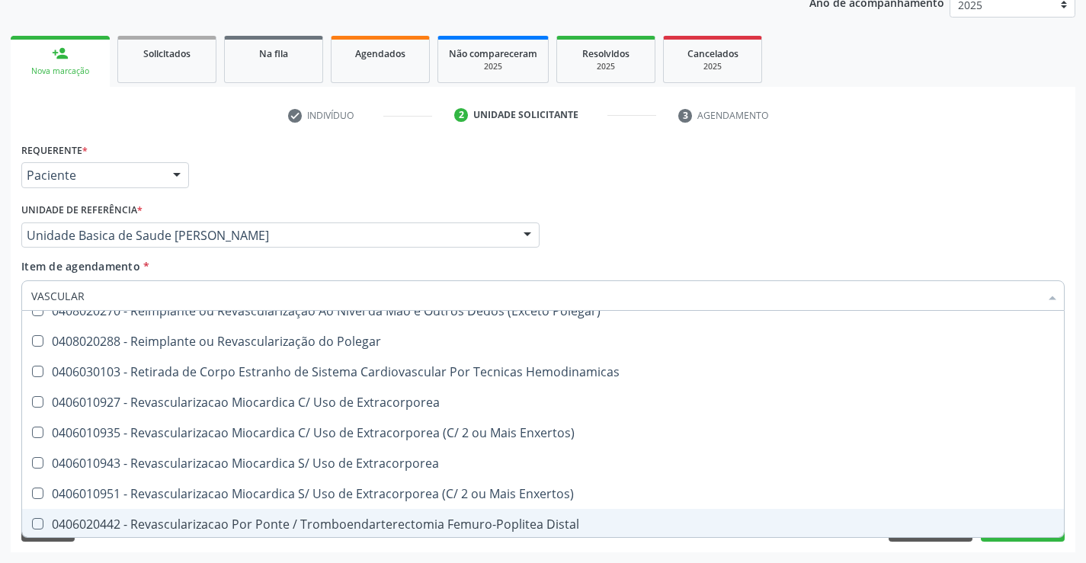
click at [1013, 554] on div "Acompanhamento Acompanhe a situação das marcações correntes e finalizadas Relat…" at bounding box center [543, 227] width 1086 height 671
checkbox Cardiovasculares "true"
checkbox Cardiovascular "false"
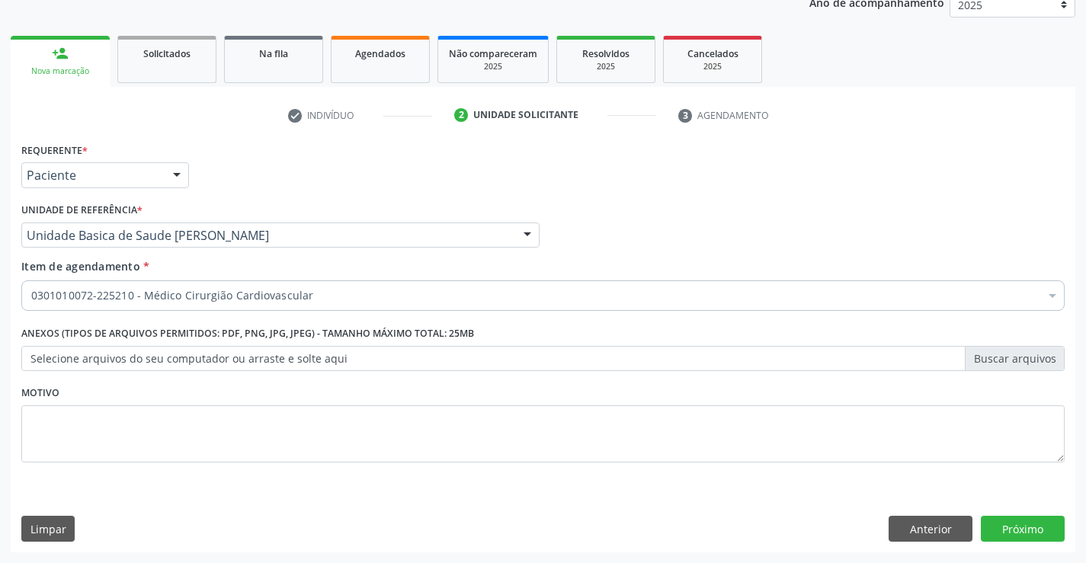
scroll to position [0, 0]
click at [1007, 531] on button "Próximo" at bounding box center [1023, 529] width 84 height 26
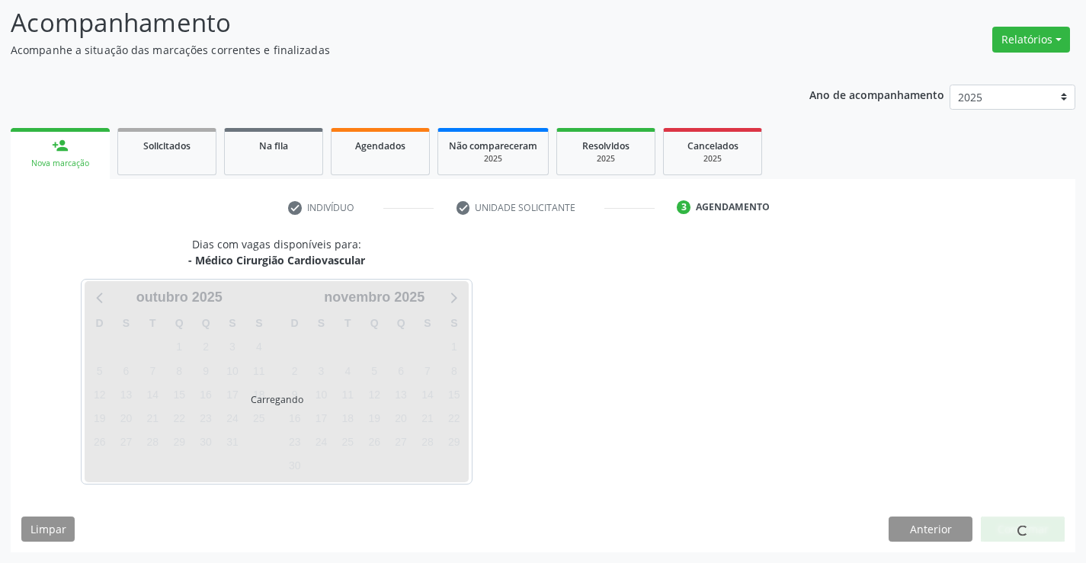
scroll to position [145, 0]
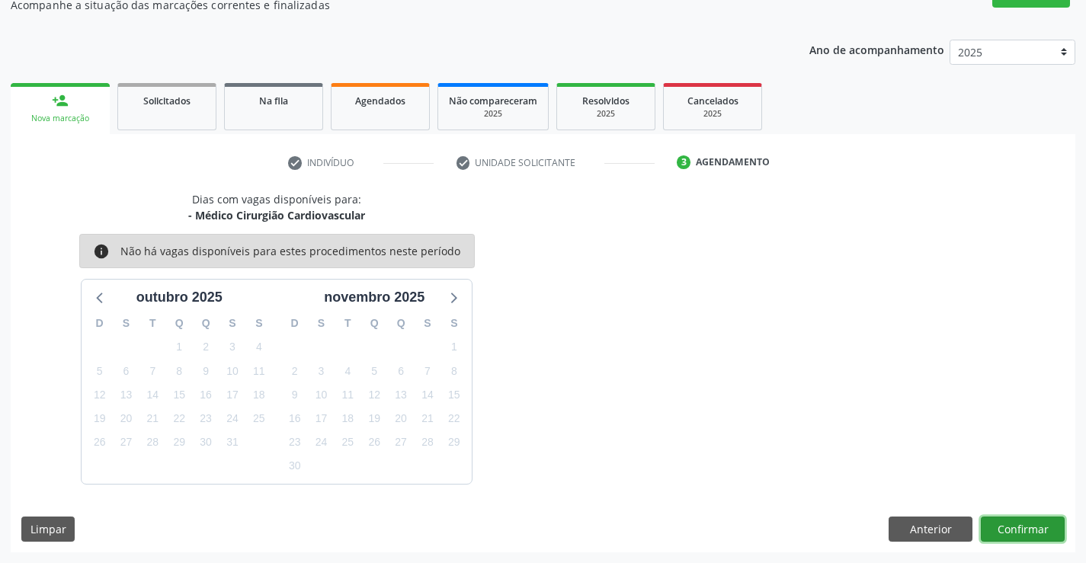
click at [1035, 520] on button "Confirmar" at bounding box center [1023, 530] width 84 height 26
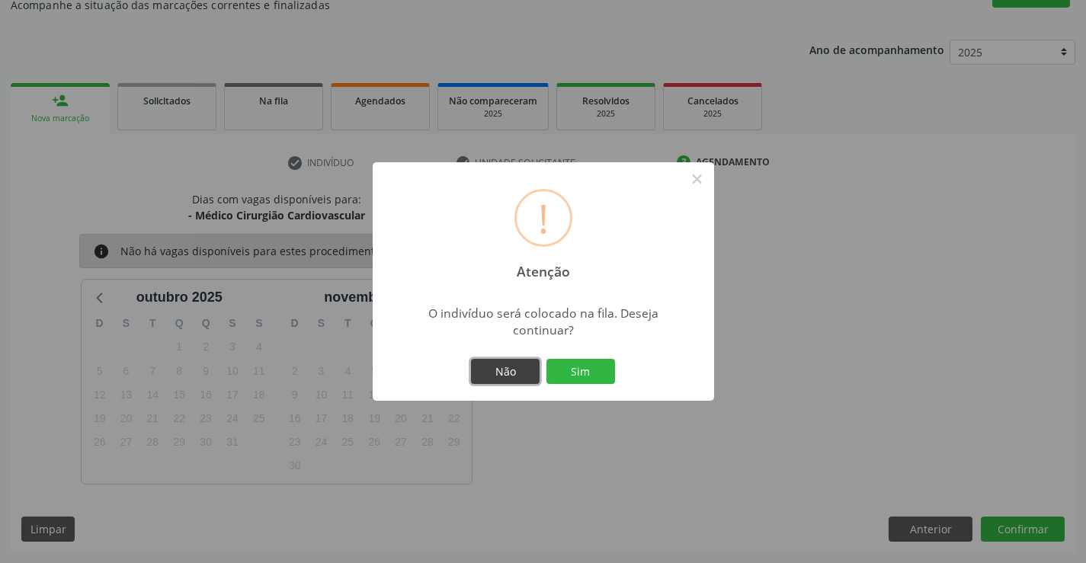
click at [513, 370] on button "Não" at bounding box center [505, 372] width 69 height 26
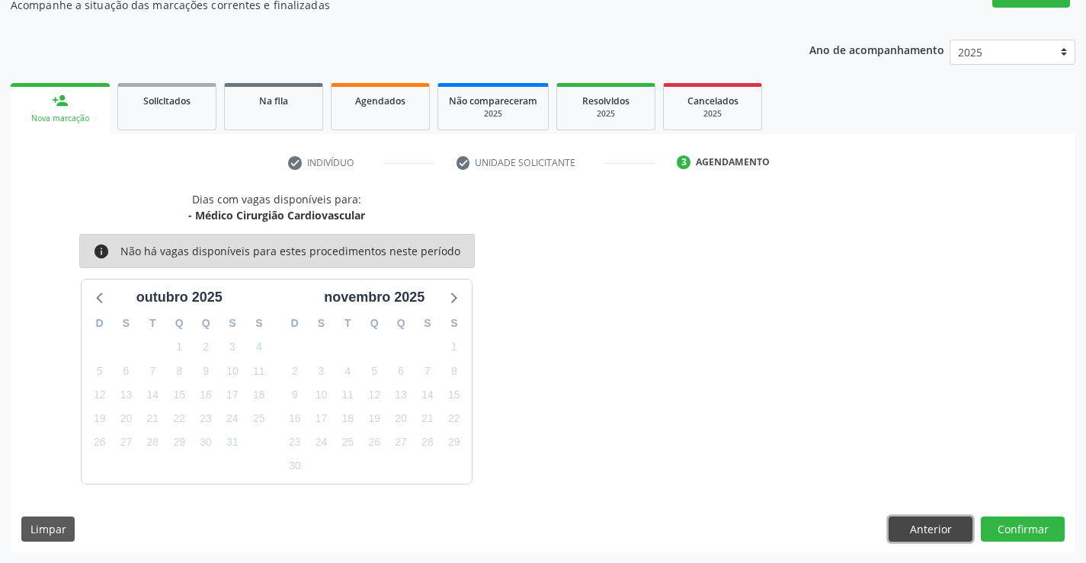
click at [917, 529] on button "Anterior" at bounding box center [930, 530] width 84 height 26
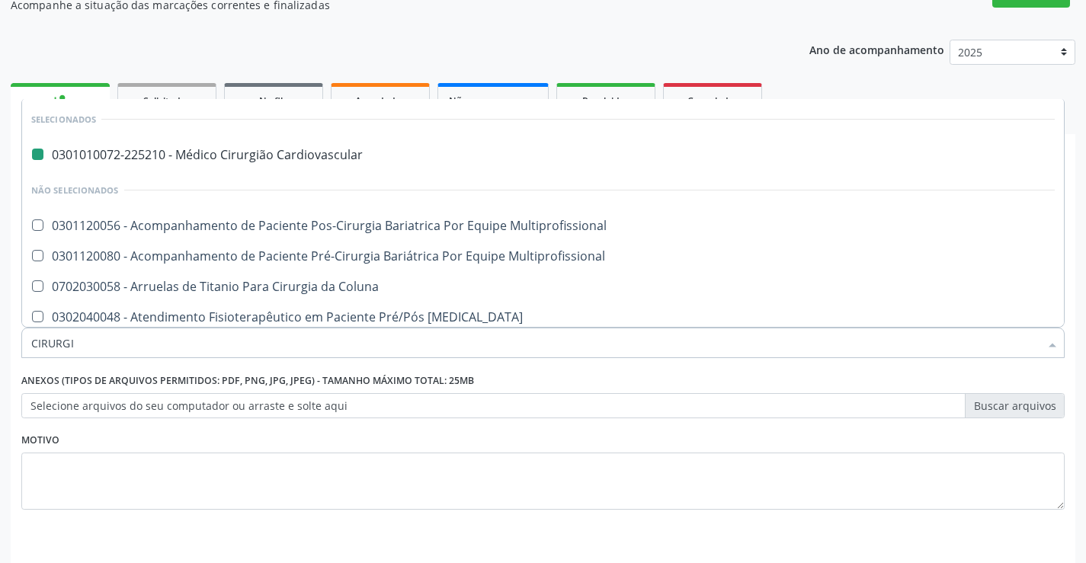
type input "CIRURGIA"
checkbox Cardiovascular "false"
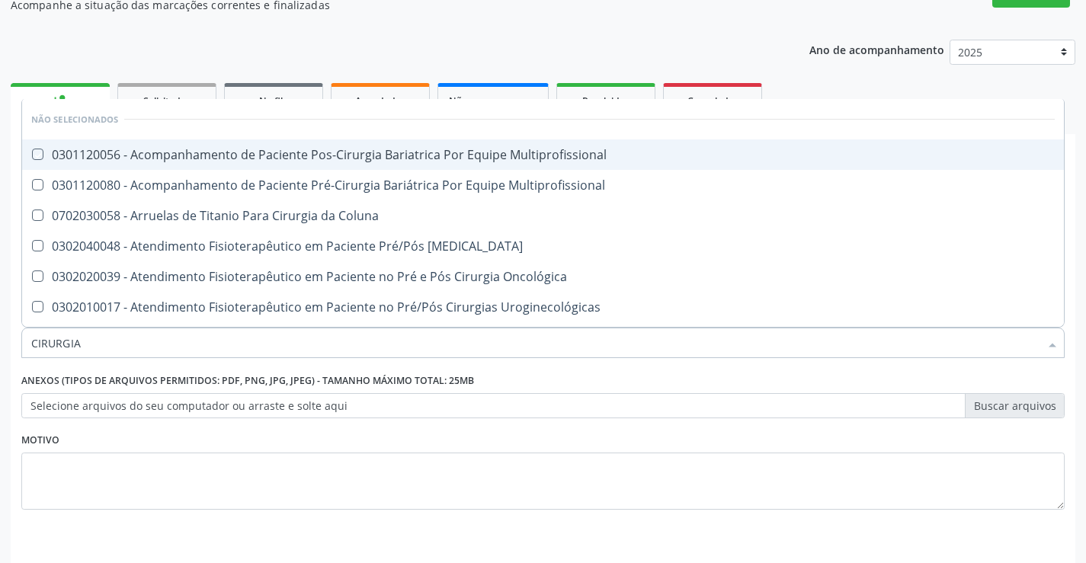
type input "CIRURGI"
checkbox Multiprofissional "true"
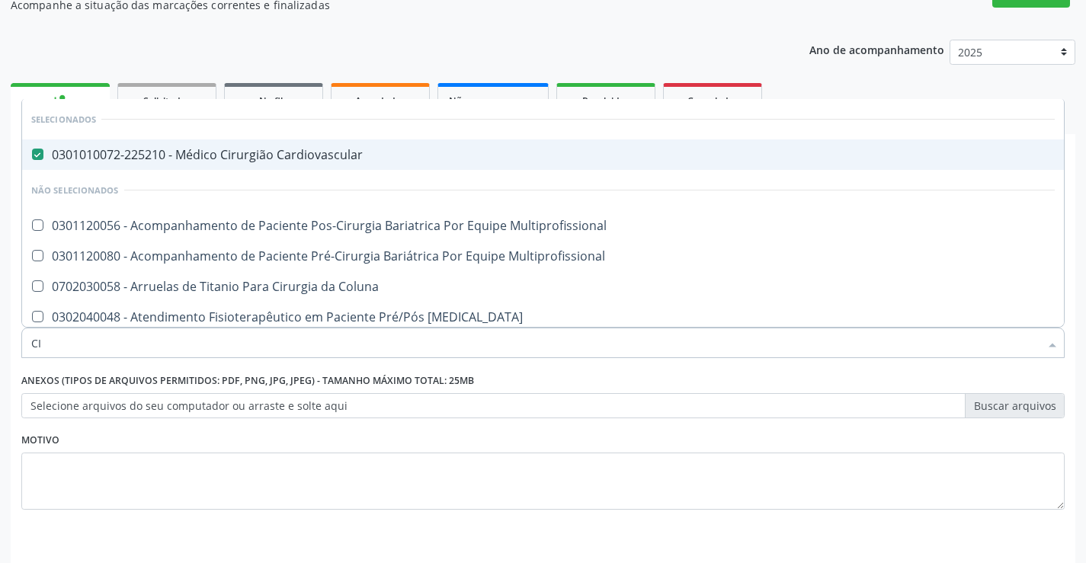
type input "C"
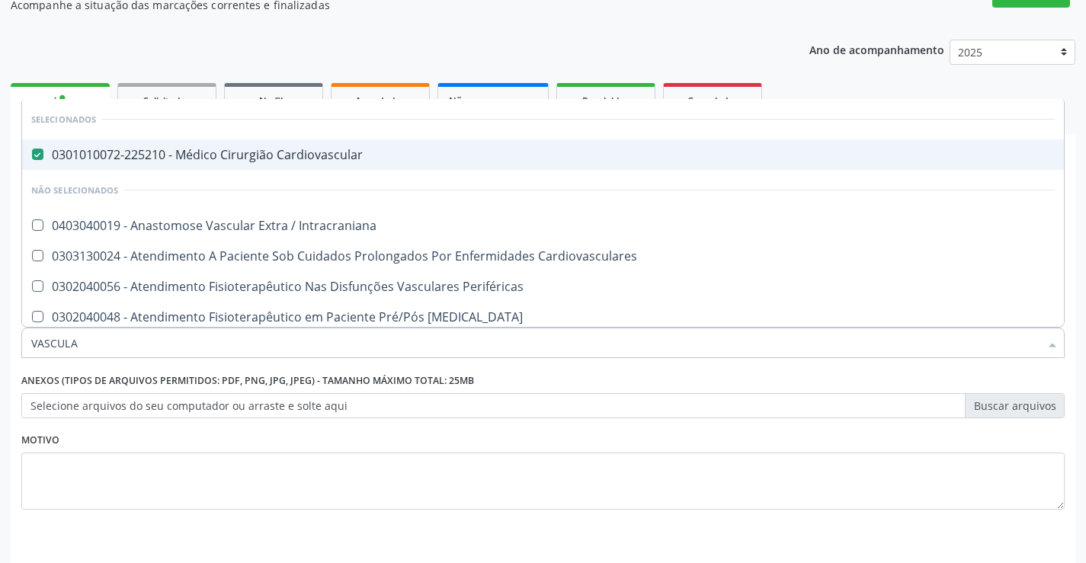
type input "VASCULAR"
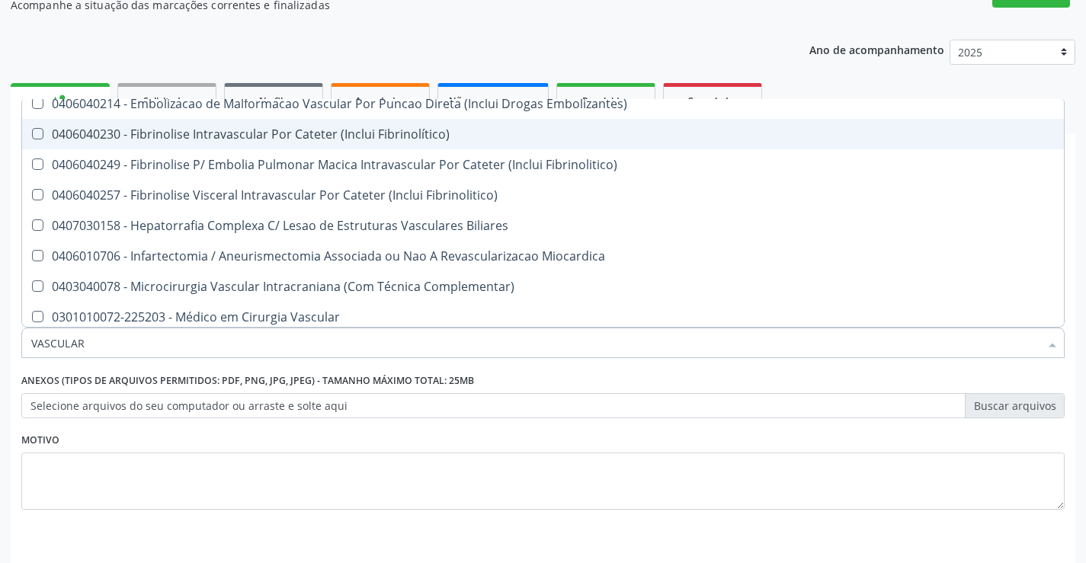
scroll to position [533, 0]
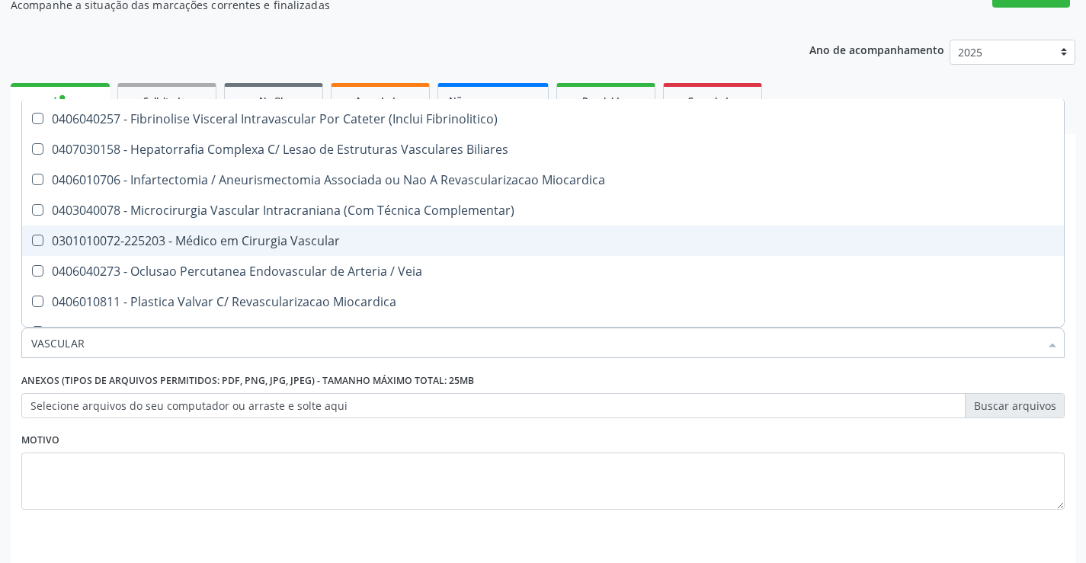
click at [310, 246] on div "0301010072-225203 - Médico em Cirurgia Vascular" at bounding box center [542, 241] width 1023 height 12
checkbox Vascular "true"
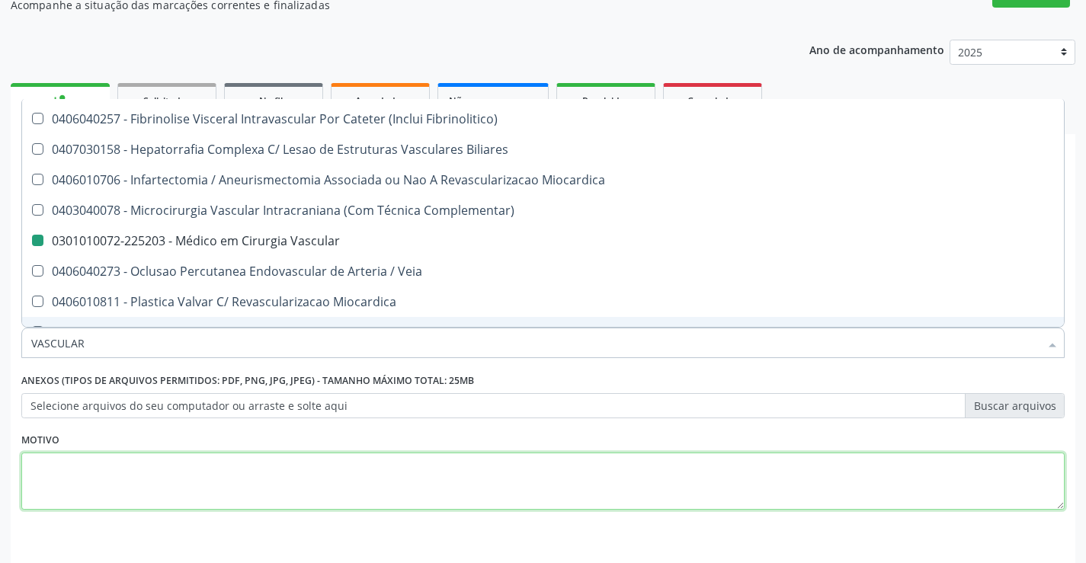
click at [304, 479] on textarea at bounding box center [542, 482] width 1043 height 58
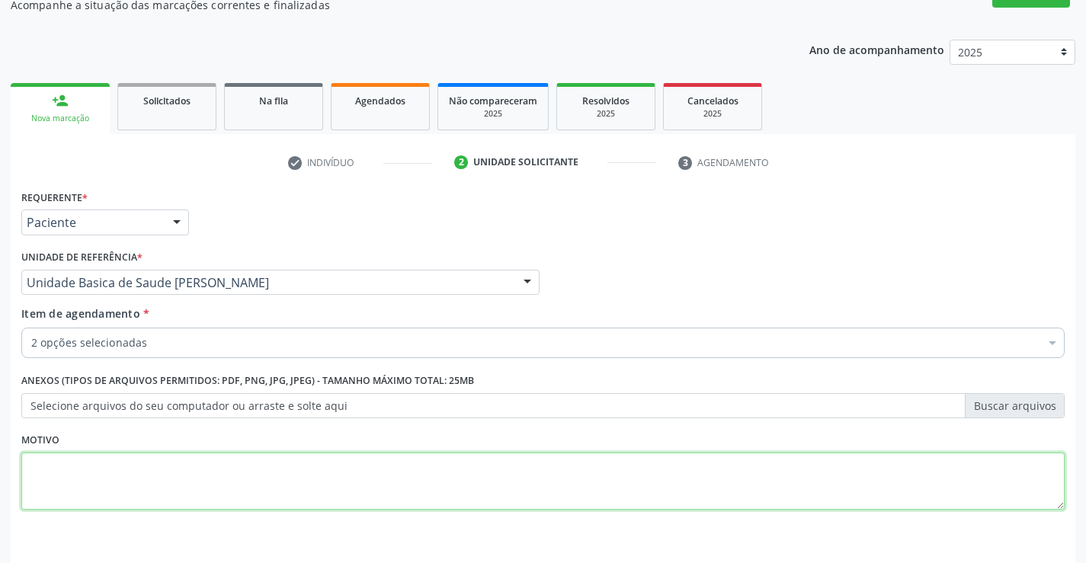
scroll to position [0, 0]
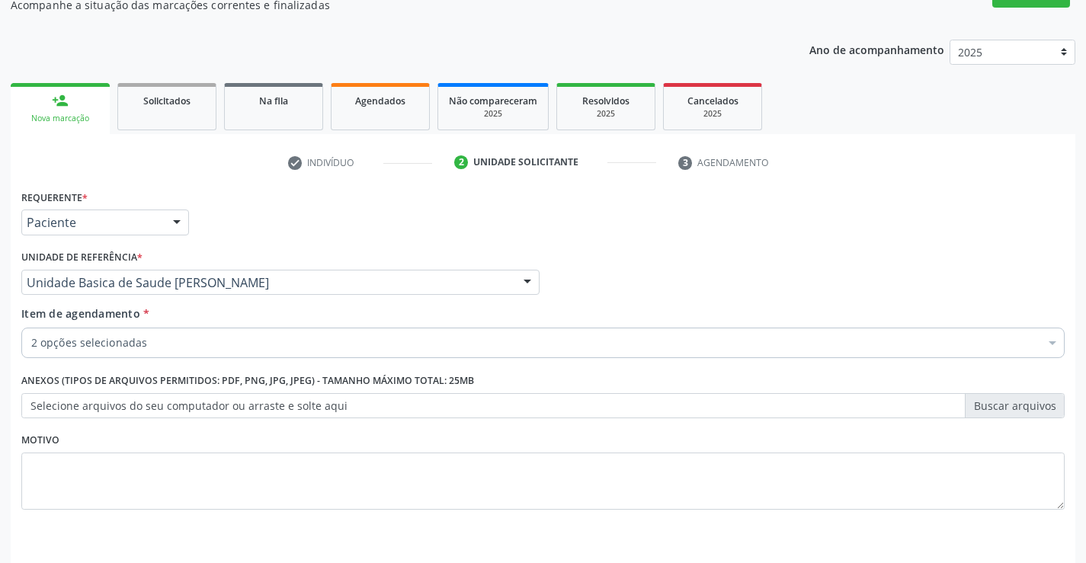
click at [242, 333] on div "2 opções selecionadas" at bounding box center [542, 343] width 1043 height 30
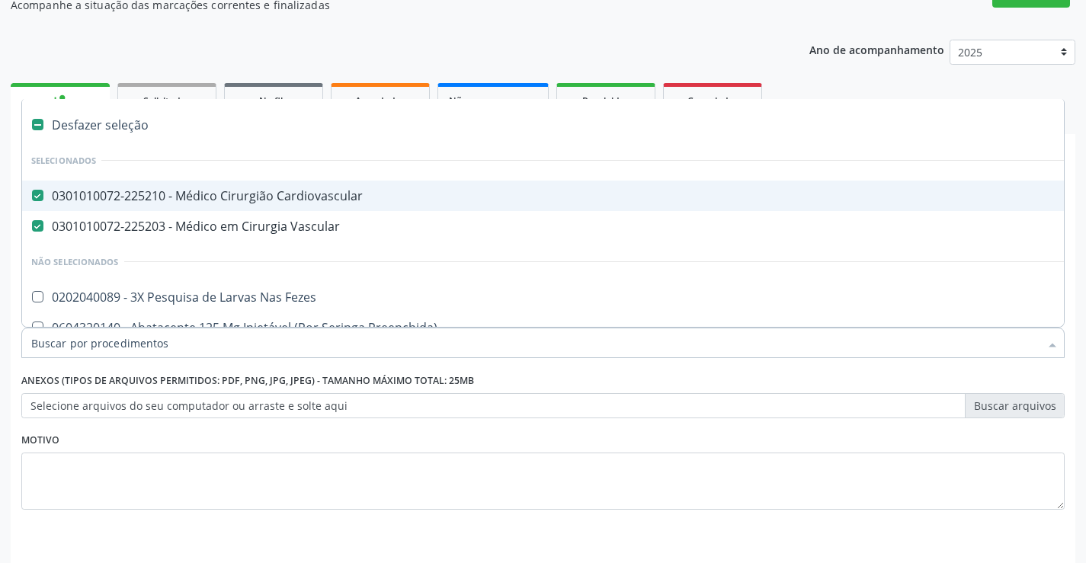
click at [373, 202] on div "0301010072-225210 - Médico Cirurgião Cardiovascular" at bounding box center [624, 196] width 1186 height 12
checkbox Cardiovascular "false"
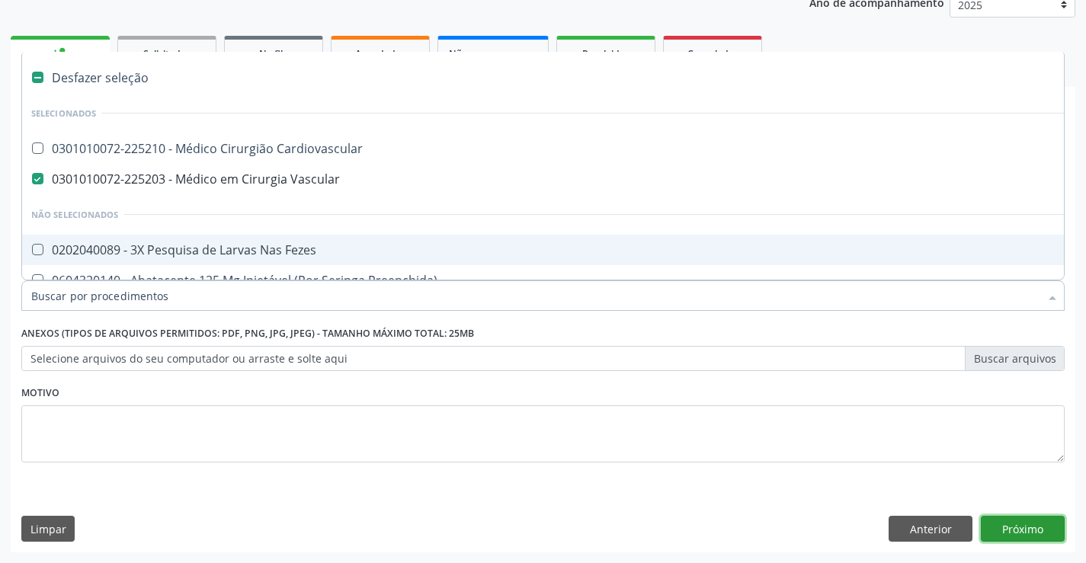
click at [1019, 530] on button "Próximo" at bounding box center [1023, 529] width 84 height 26
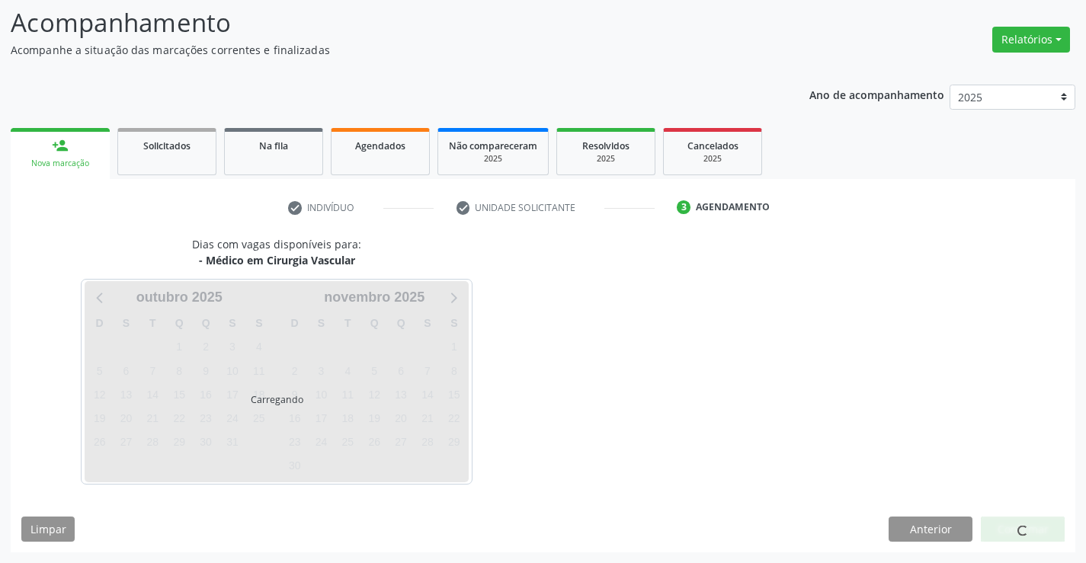
scroll to position [145, 0]
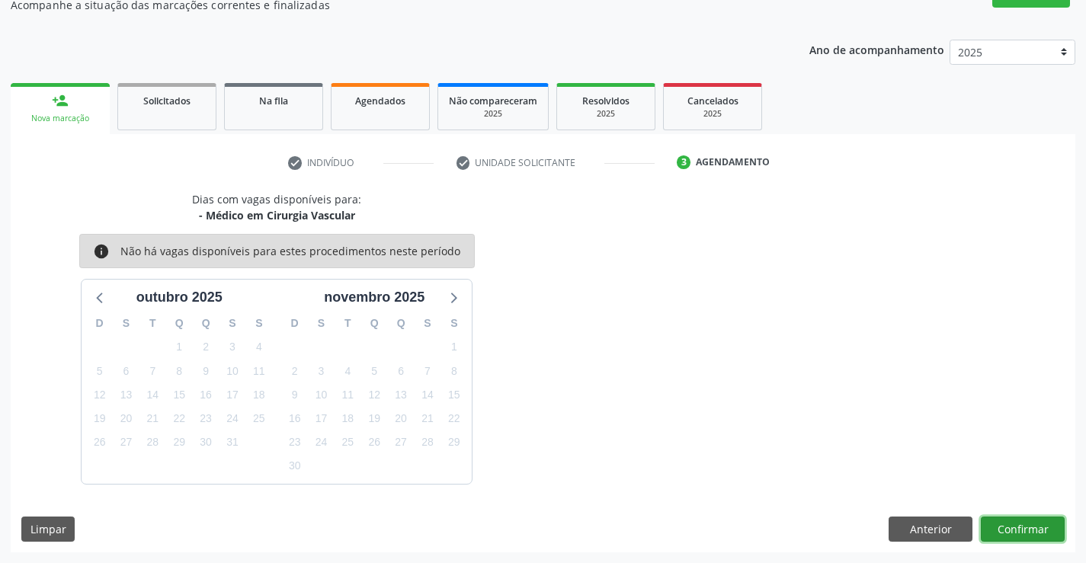
click at [1005, 526] on button "Confirmar" at bounding box center [1023, 530] width 84 height 26
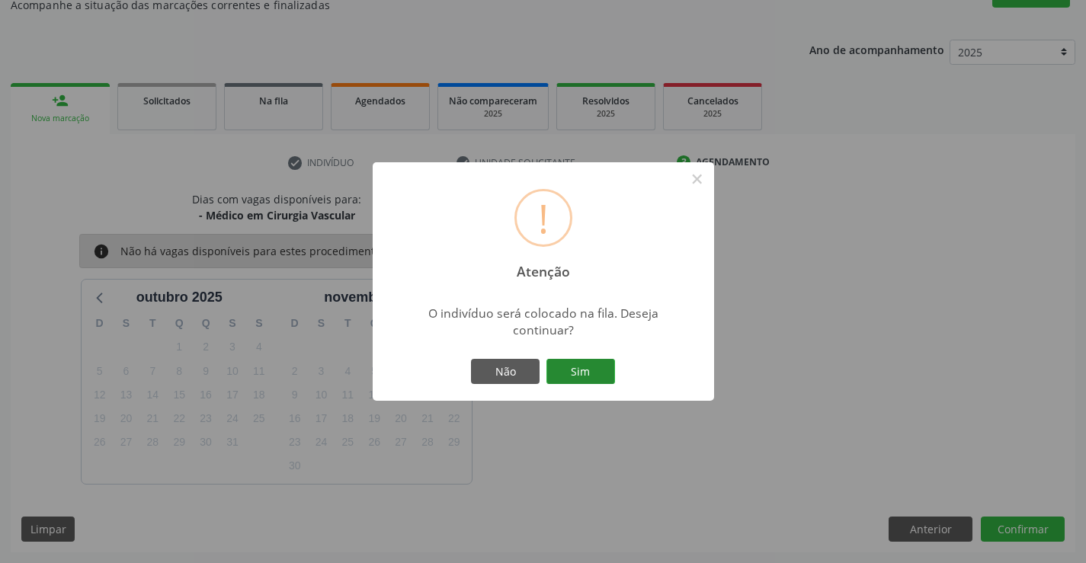
click at [580, 367] on button "Sim" at bounding box center [580, 372] width 69 height 26
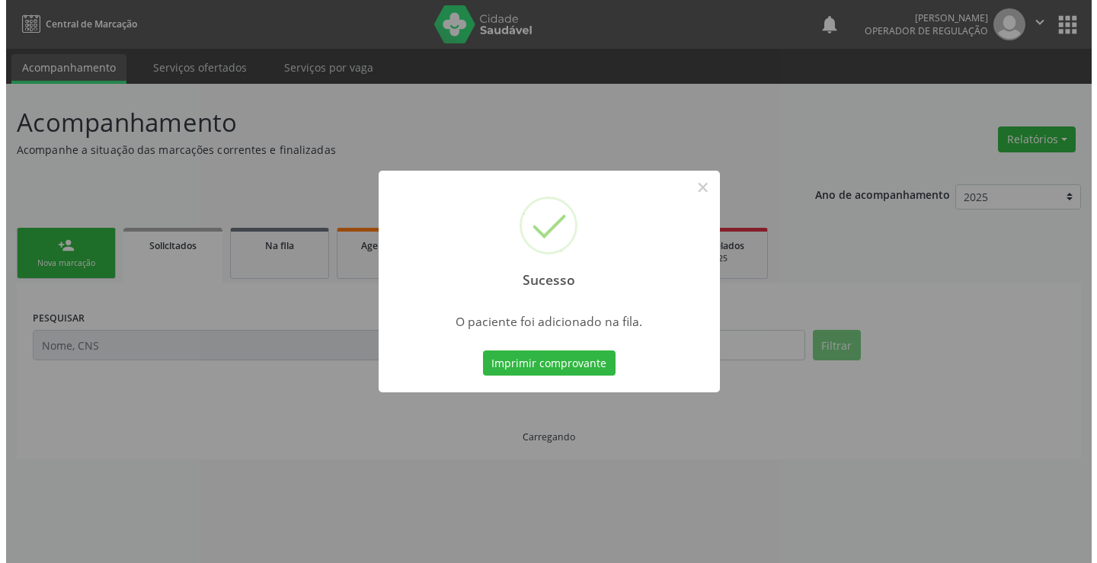
scroll to position [0, 0]
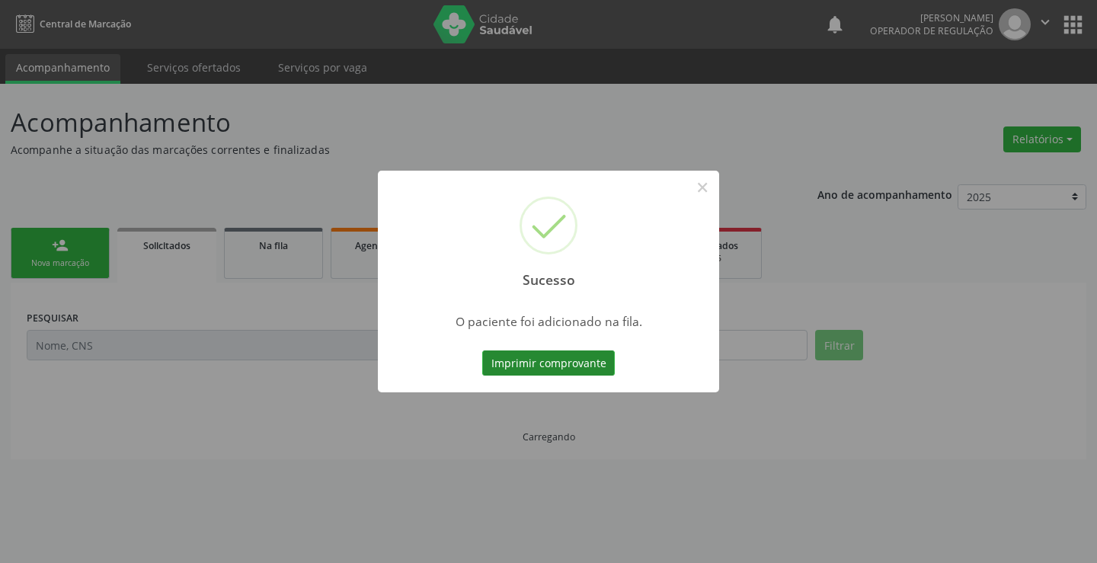
click at [539, 363] on button "Imprimir comprovante" at bounding box center [548, 363] width 133 height 26
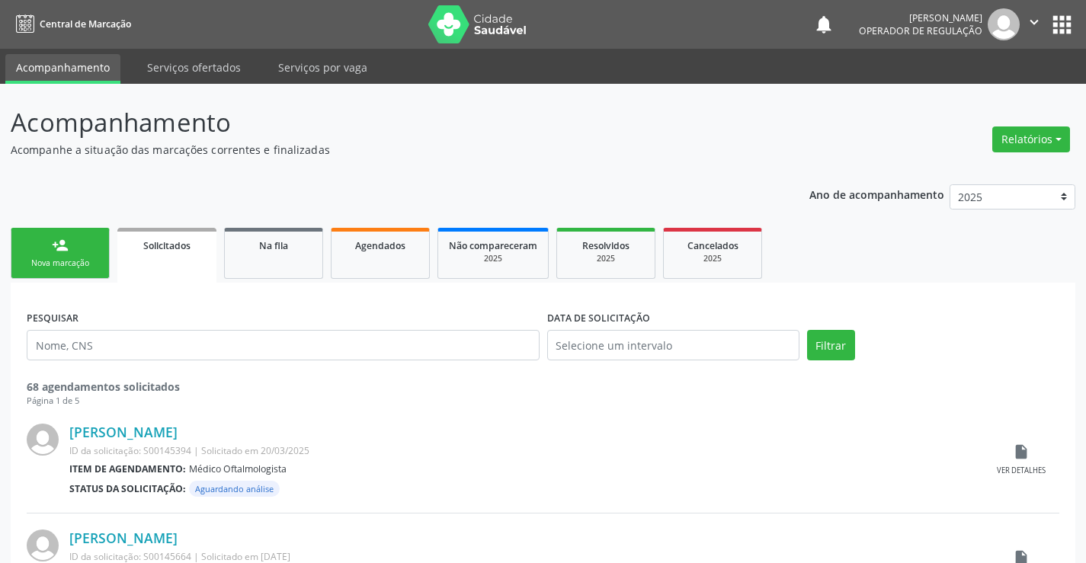
click at [71, 259] on div "Nova marcação" at bounding box center [60, 263] width 76 height 11
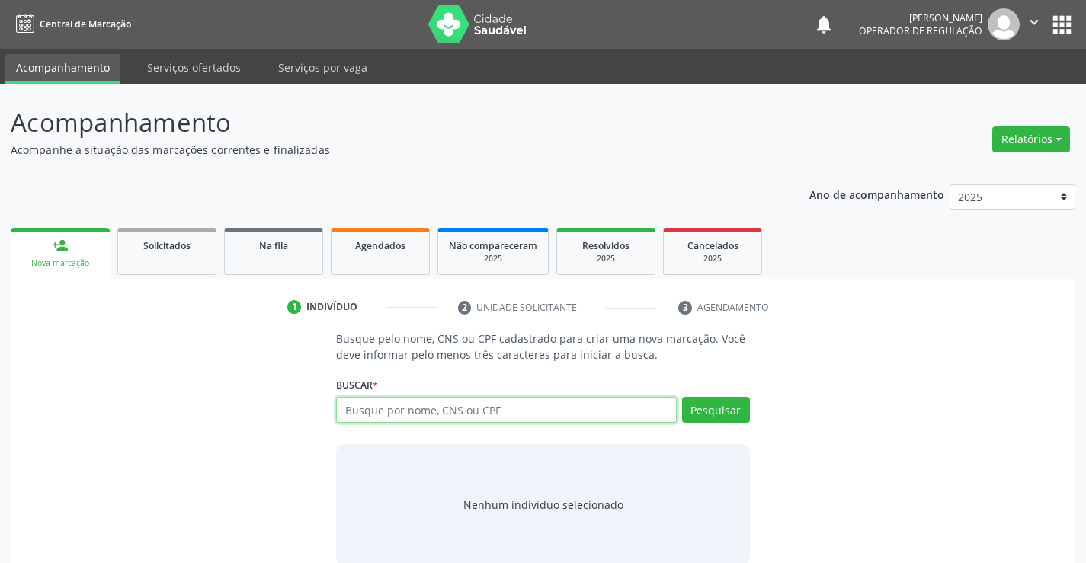
click at [549, 416] on input "text" at bounding box center [506, 410] width 340 height 26
type input "704308538737699"
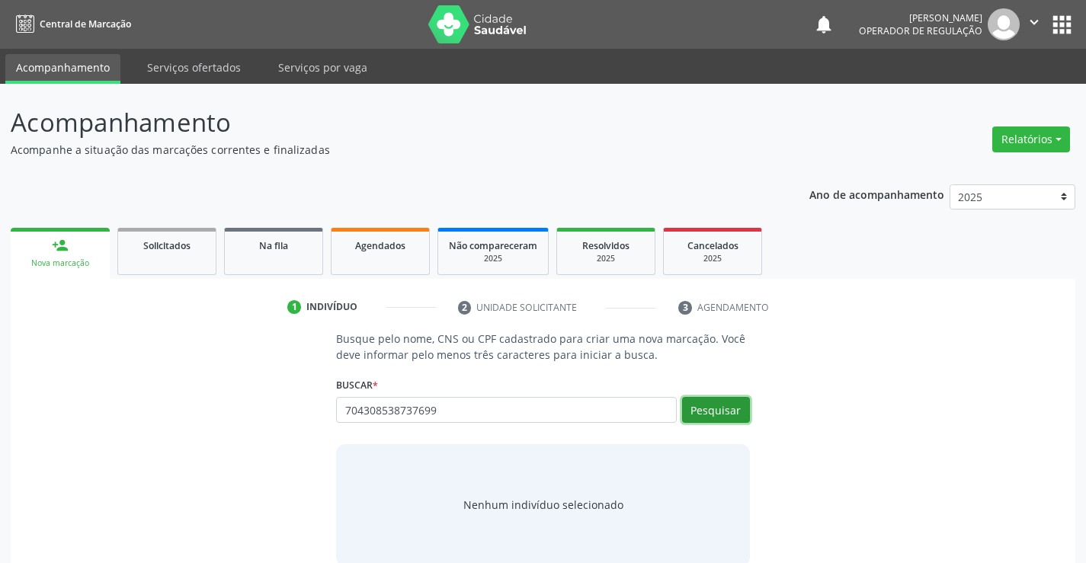
click at [717, 406] on button "Pesquisar" at bounding box center [716, 410] width 68 height 26
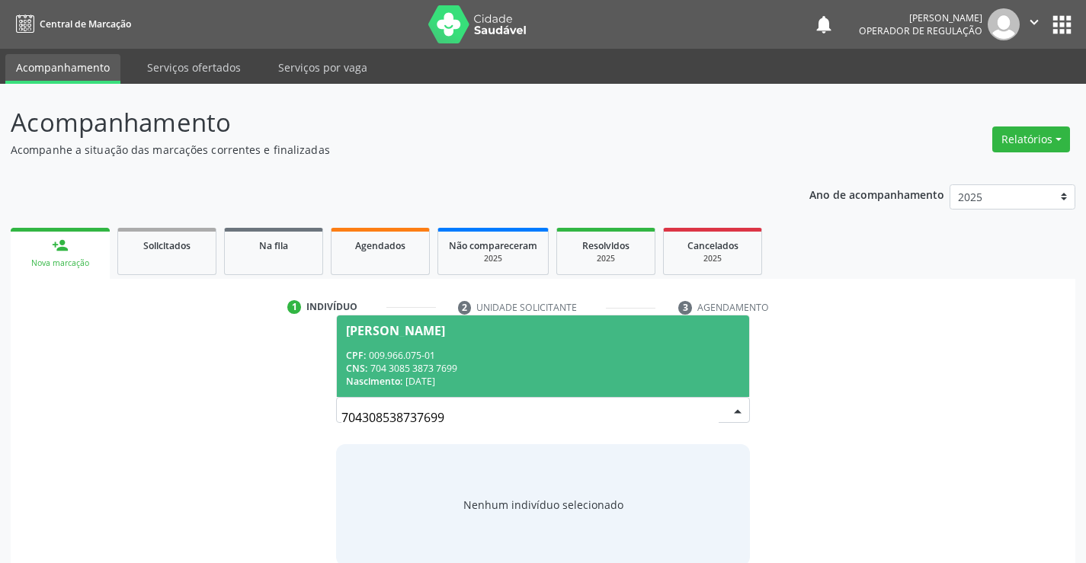
click at [536, 347] on span "Antonia Costa Ferreira CPF: 009.966.075-01 CNS: 704 3085 3873 7699 Nascimento: …" at bounding box center [542, 356] width 411 height 82
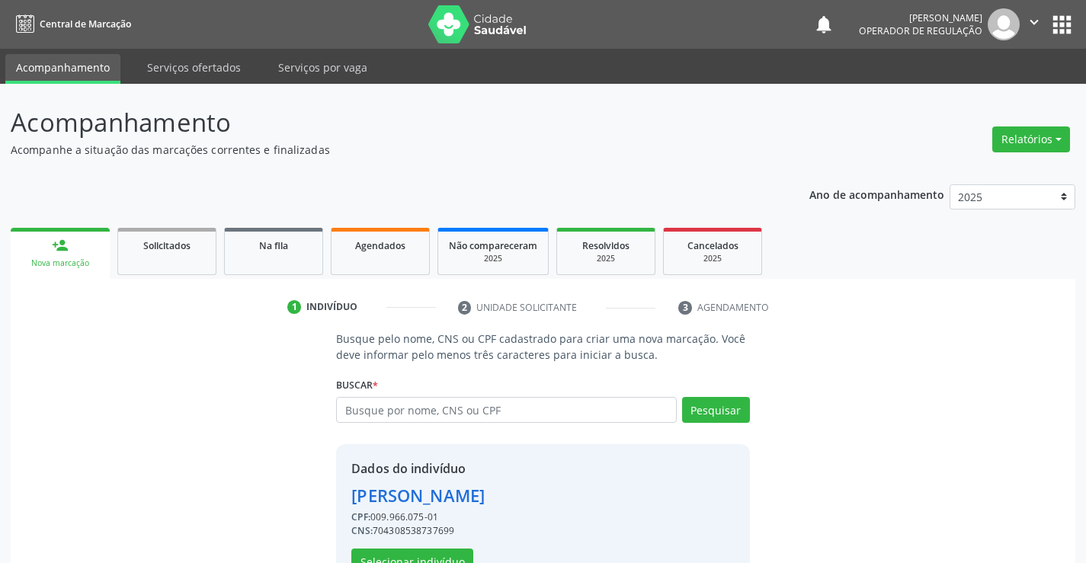
scroll to position [48, 0]
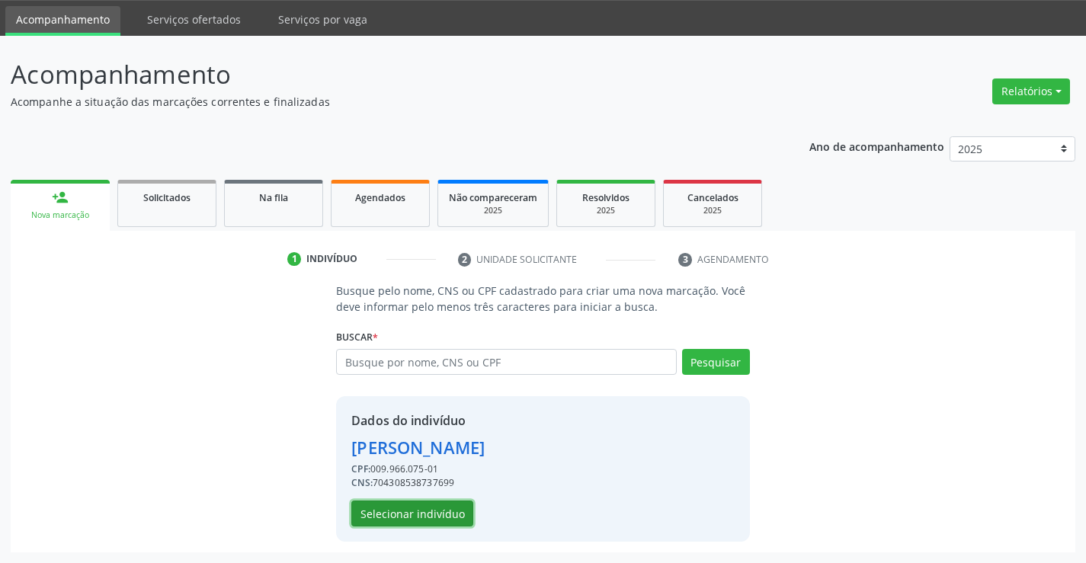
click at [426, 506] on button "Selecionar indivíduo" at bounding box center [412, 514] width 122 height 26
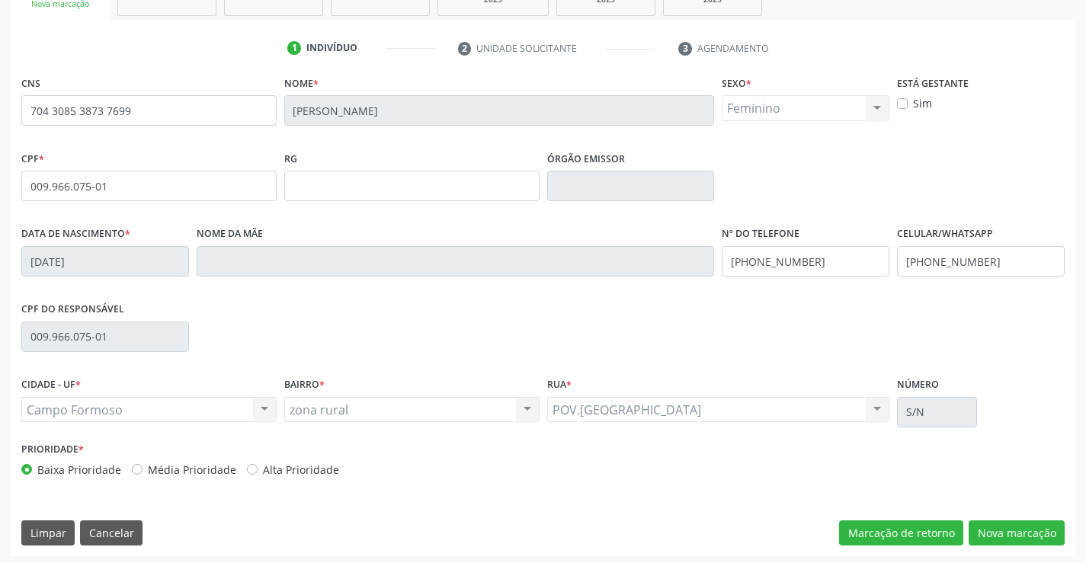
scroll to position [263, 0]
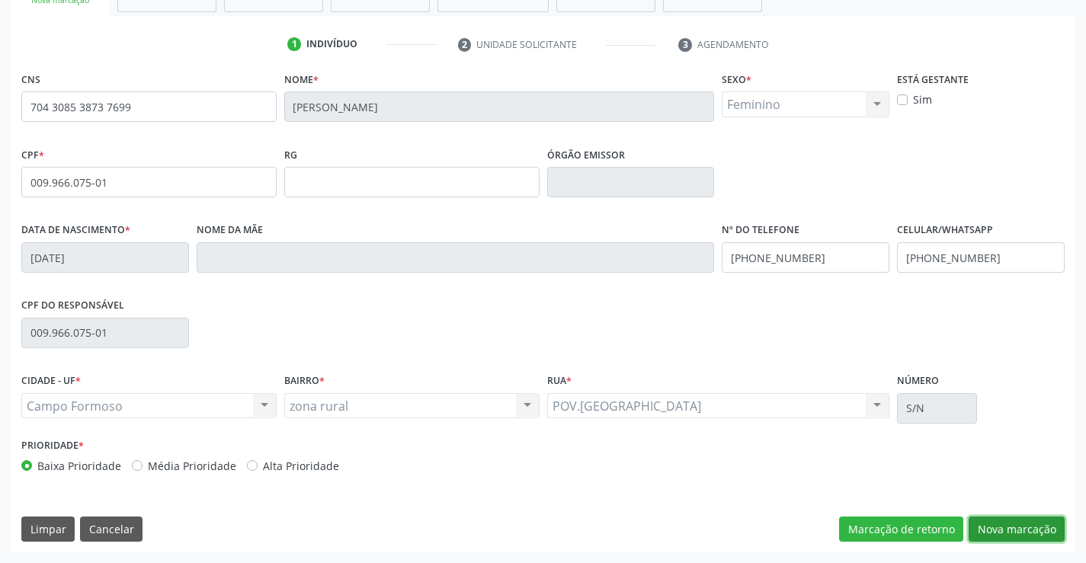
click at [1018, 528] on button "Nova marcação" at bounding box center [1016, 530] width 96 height 26
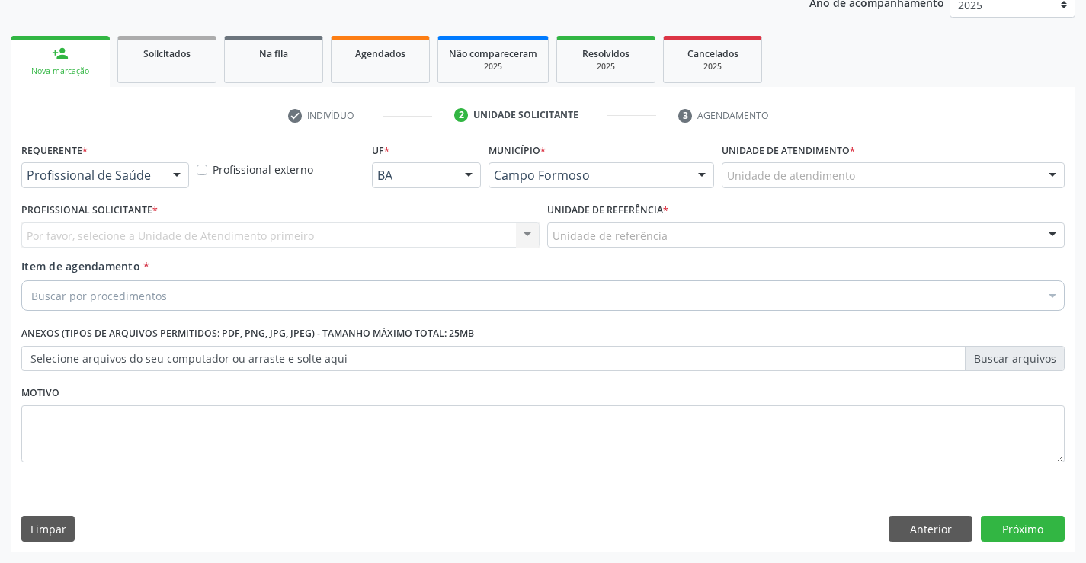
scroll to position [192, 0]
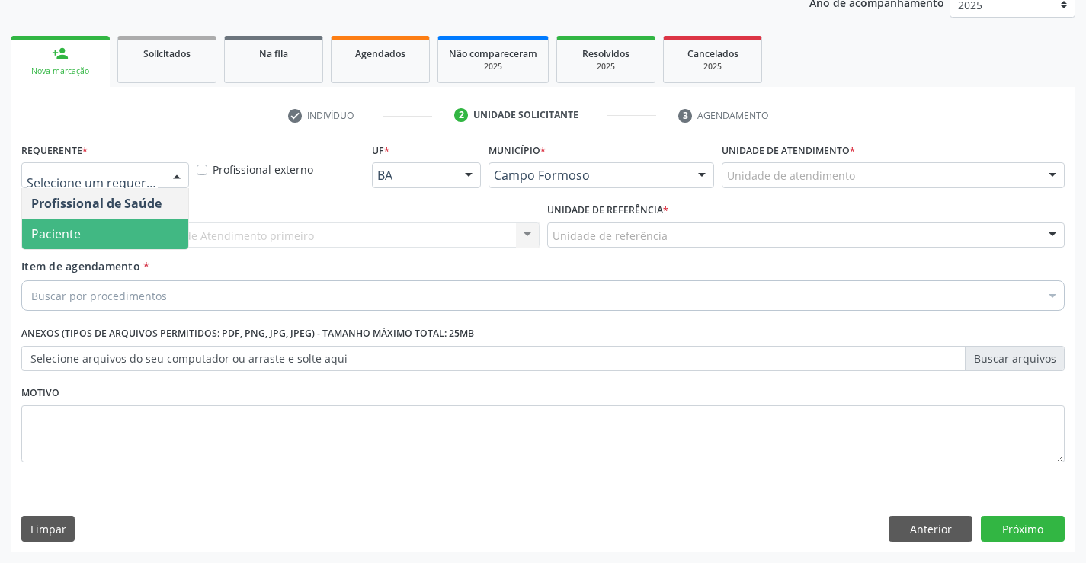
click at [93, 224] on span "Paciente" at bounding box center [105, 234] width 166 height 30
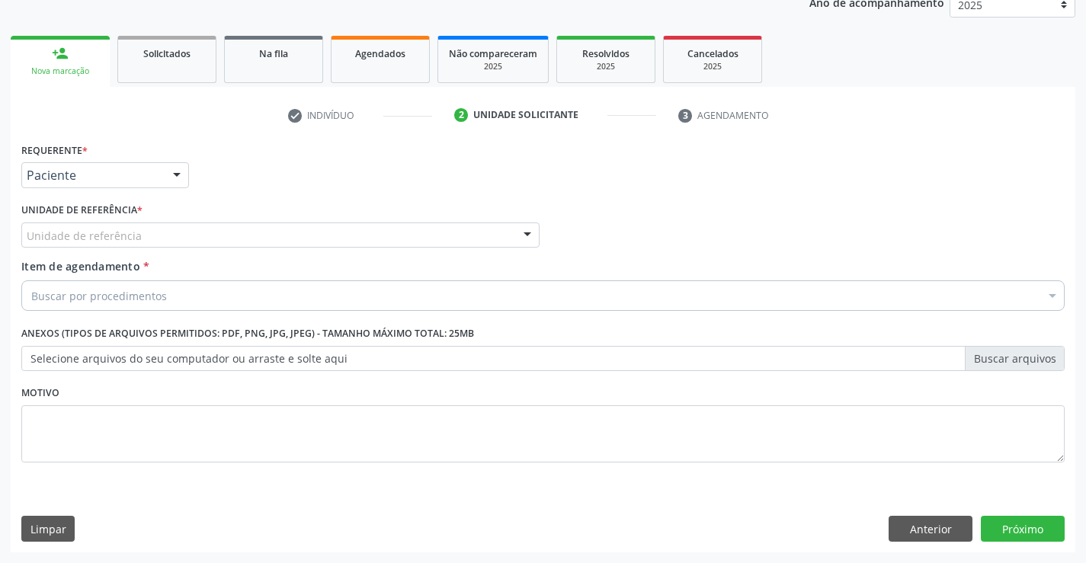
click at [99, 219] on label "Unidade de referência *" at bounding box center [81, 211] width 121 height 24
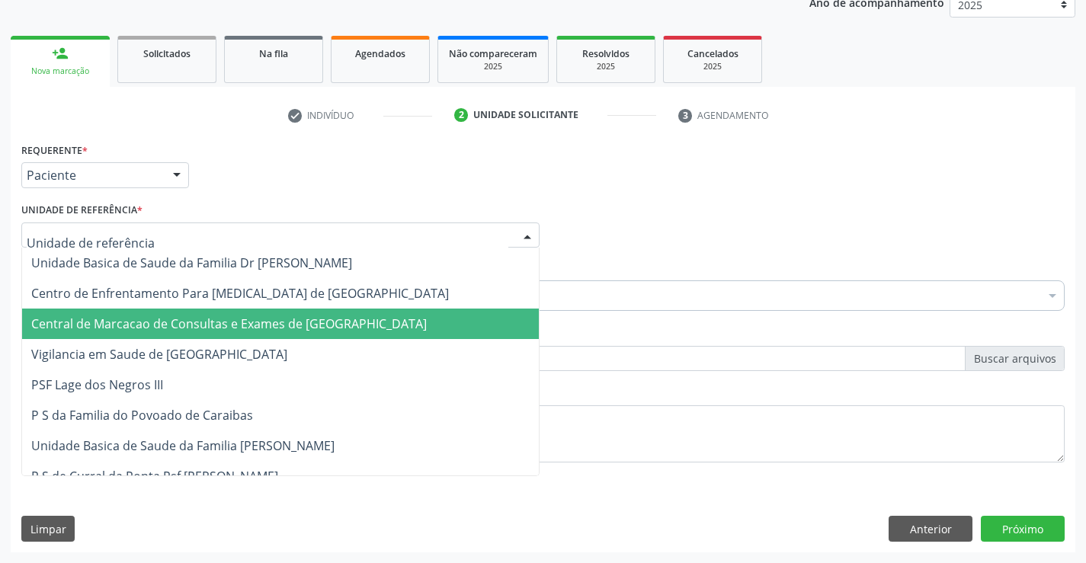
click at [96, 314] on span "Central de Marcacao de Consultas e Exames de [GEOGRAPHIC_DATA]" at bounding box center [280, 324] width 517 height 30
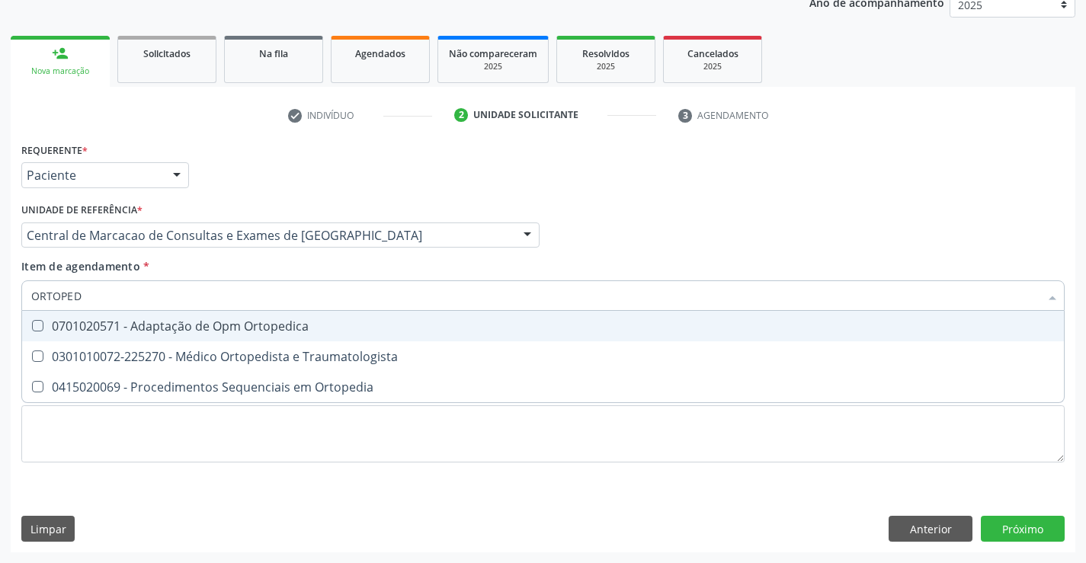
type input "ORTOPEDI"
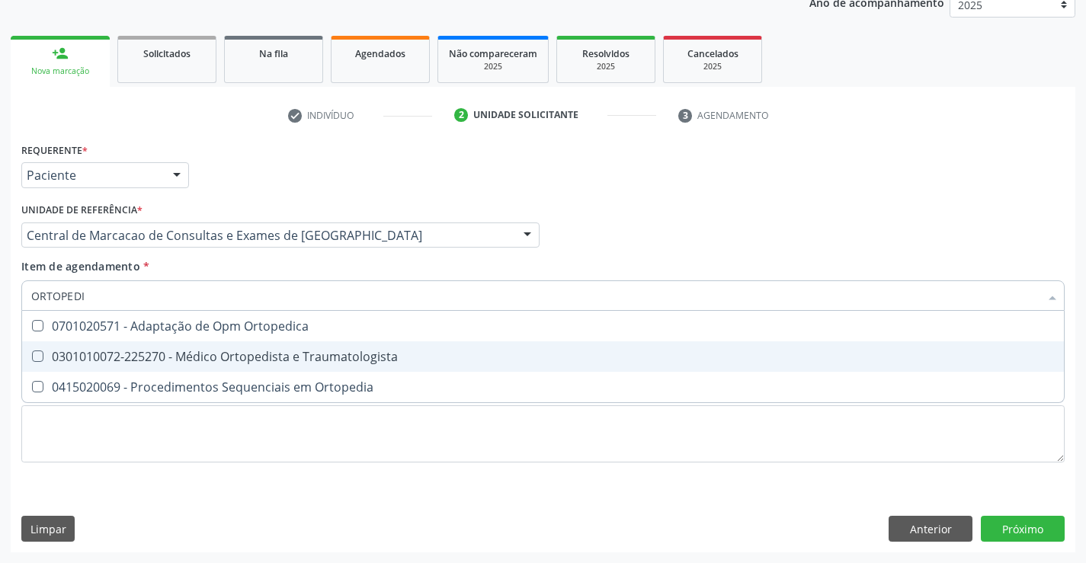
click at [292, 346] on span "0301010072-225270 - Médico Ortopedista e Traumatologista" at bounding box center [543, 356] width 1042 height 30
checkbox Traumatologista "true"
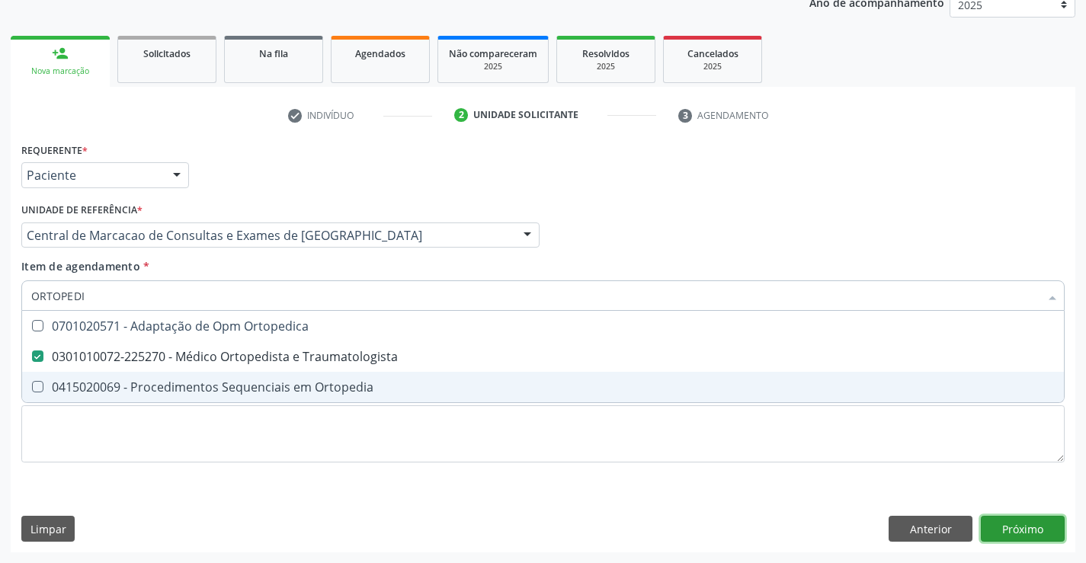
click at [1010, 531] on div "Requerente * Paciente Profissional de Saúde Paciente Nenhum resultado encontrad…" at bounding box center [543, 346] width 1064 height 414
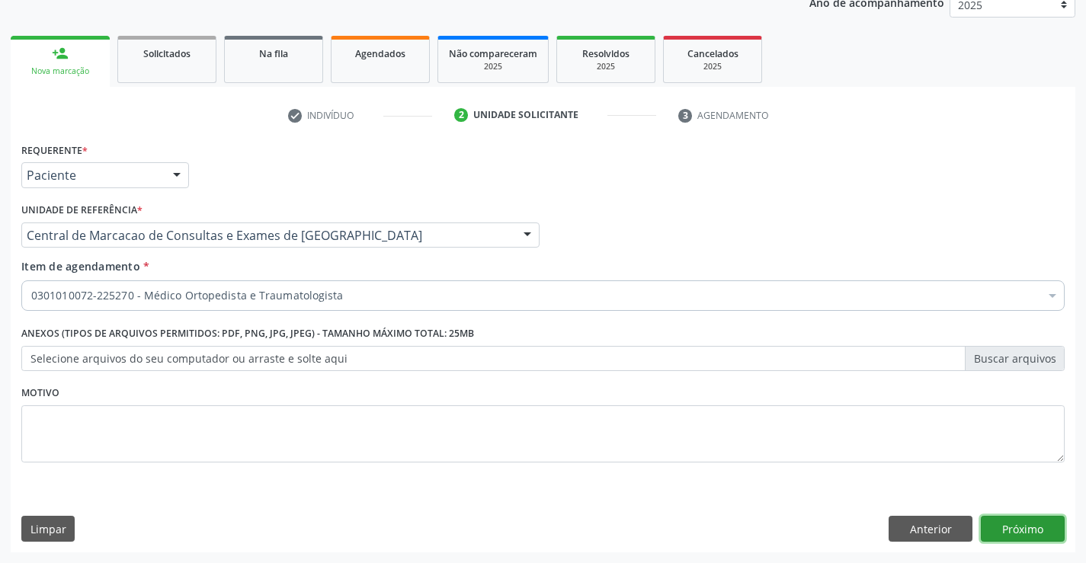
click at [994, 530] on button "Próximo" at bounding box center [1023, 529] width 84 height 26
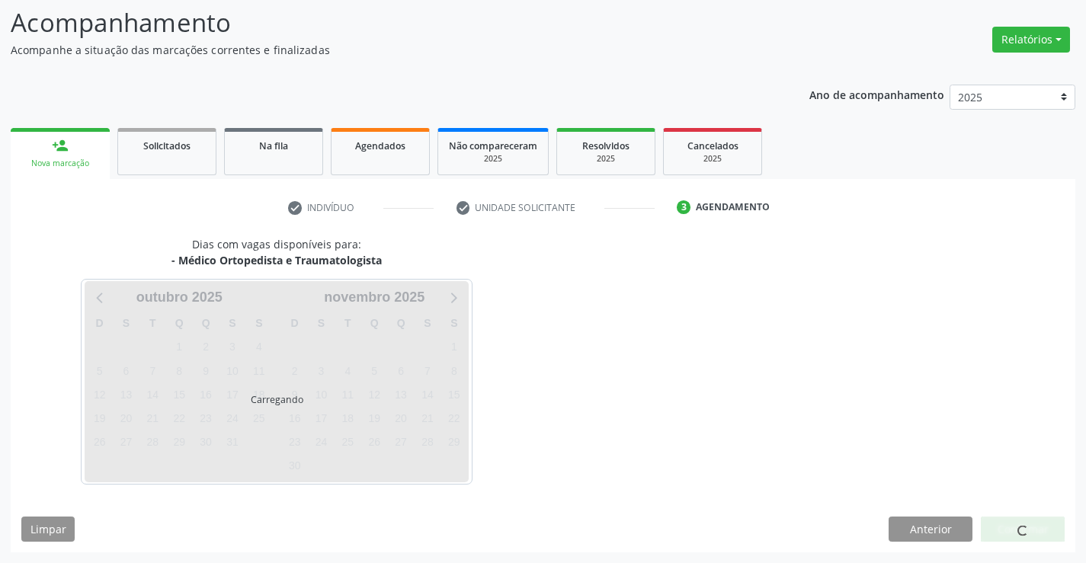
scroll to position [100, 0]
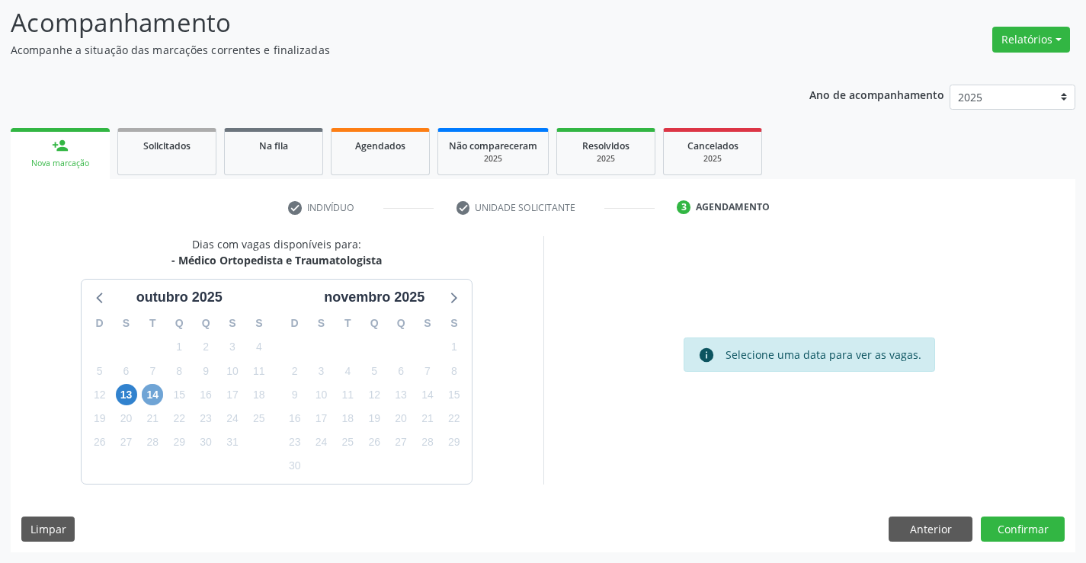
click at [152, 397] on span "14" at bounding box center [152, 394] width 21 height 21
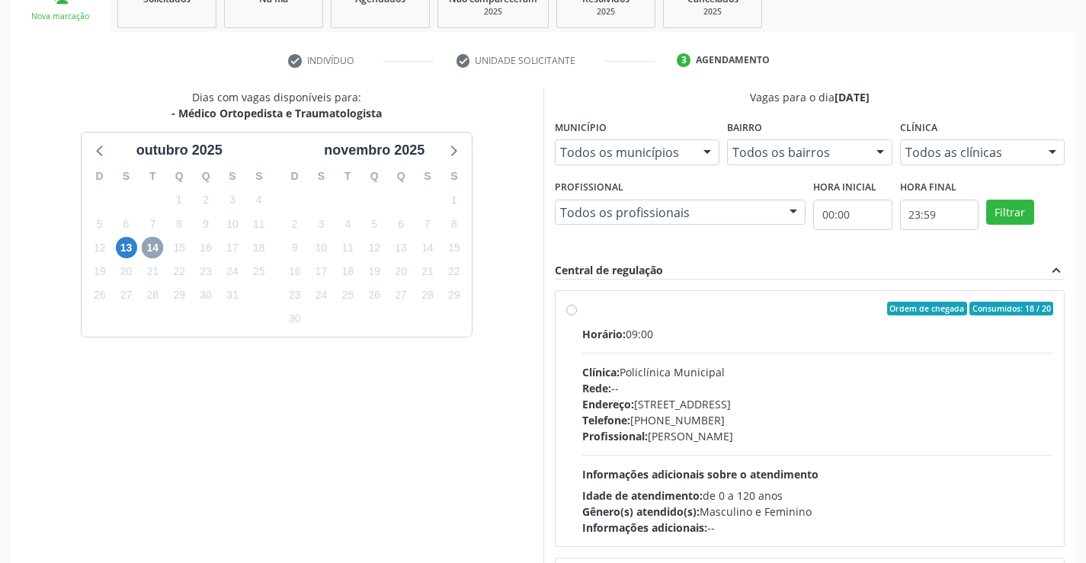
scroll to position [252, 0]
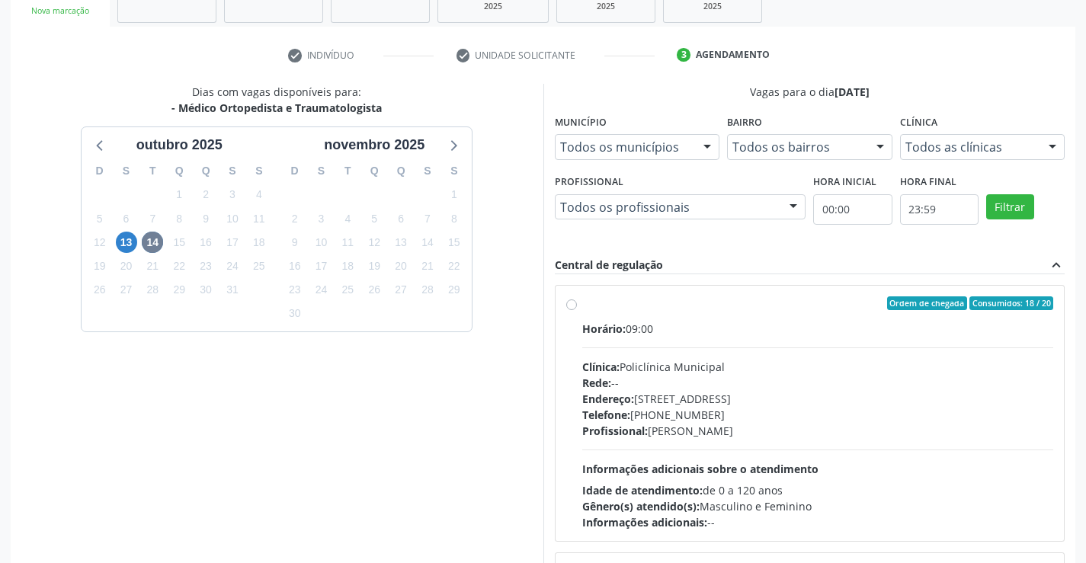
click at [582, 307] on label "Ordem de chegada Consumidos: 18 / 20 Horário: 09:00 Clínica: Policlínica Munici…" at bounding box center [818, 413] width 472 height 234
click at [575, 307] on input "Ordem de chegada Consumidos: 18 / 20 Horário: 09:00 Clínica: Policlínica Munici…" at bounding box center [571, 303] width 11 height 14
radio input "true"
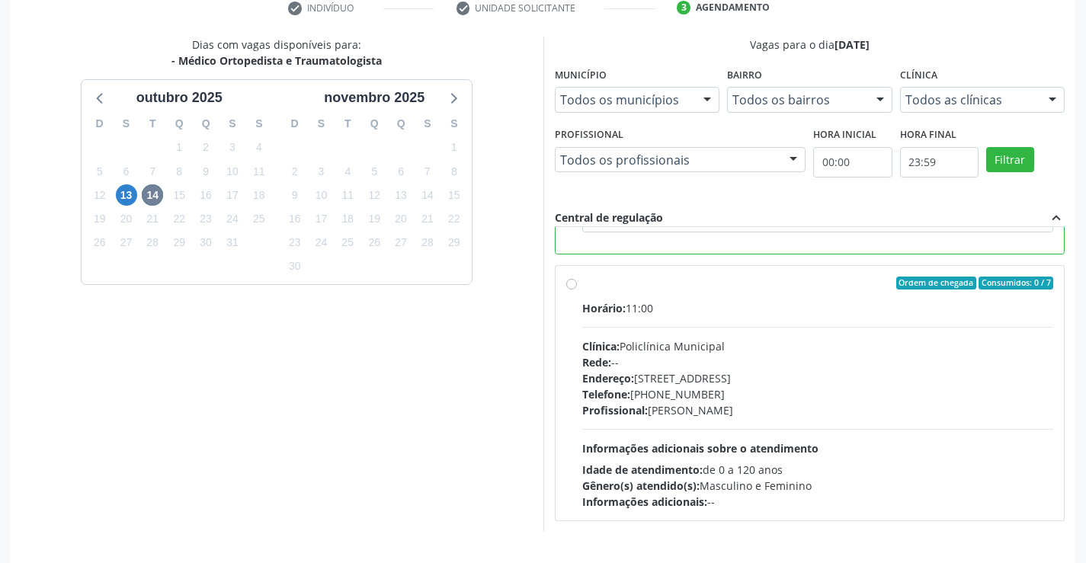
scroll to position [347, 0]
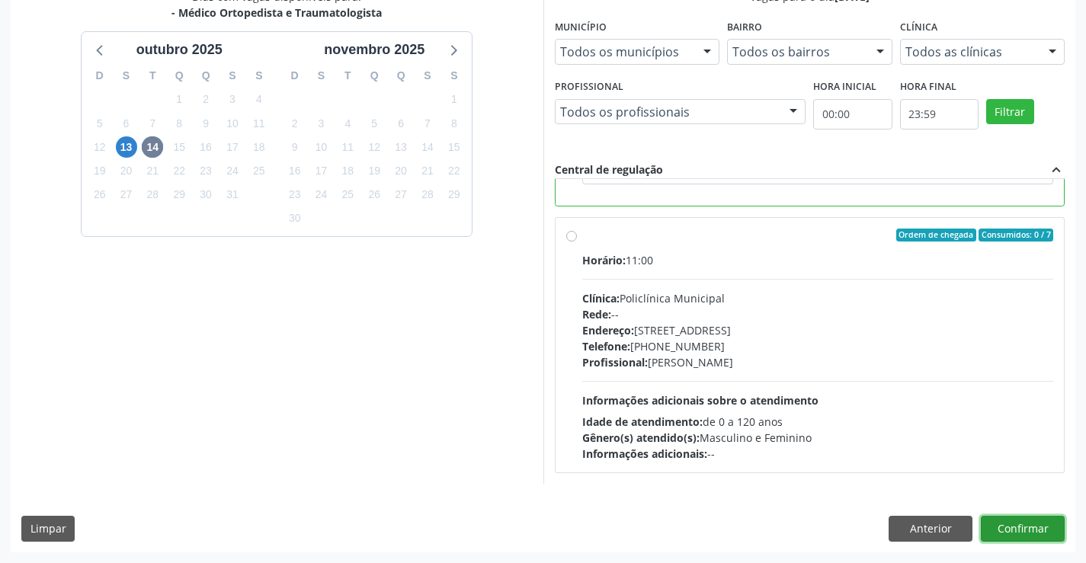
click at [1013, 520] on button "Confirmar" at bounding box center [1023, 529] width 84 height 26
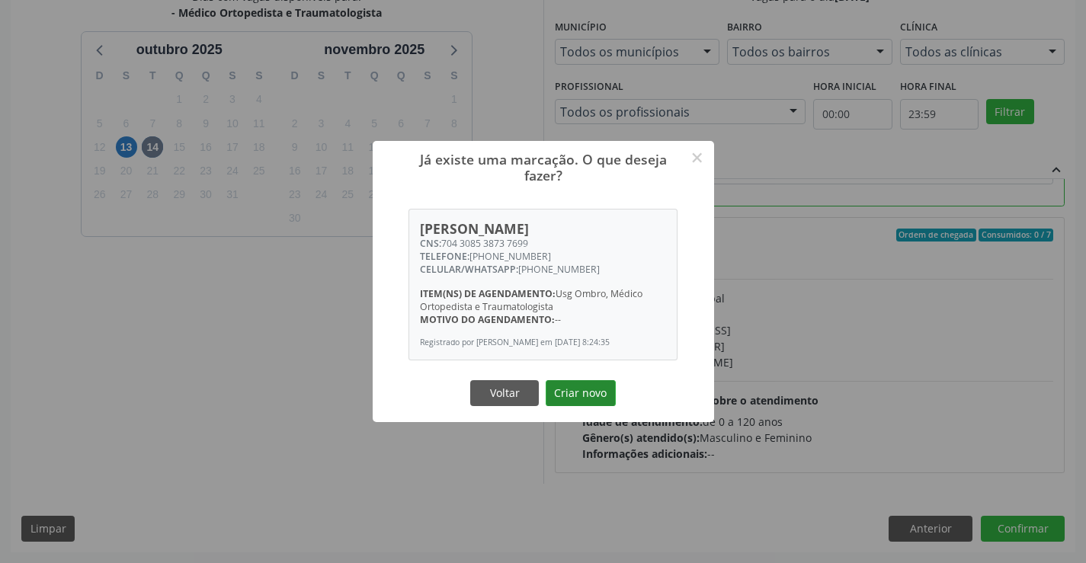
click at [575, 395] on button "Criar novo" at bounding box center [581, 393] width 70 height 26
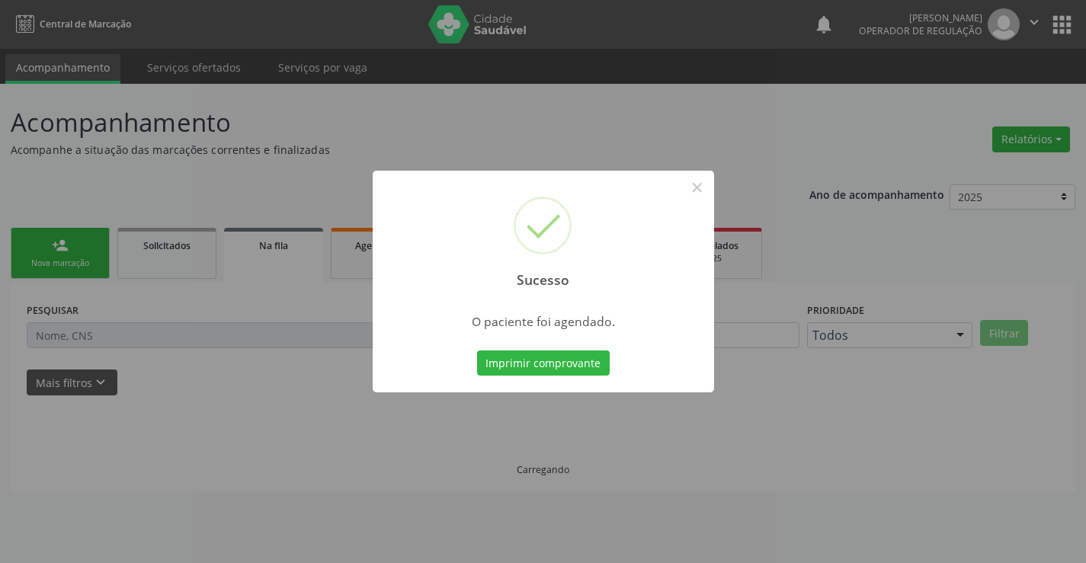
scroll to position [0, 0]
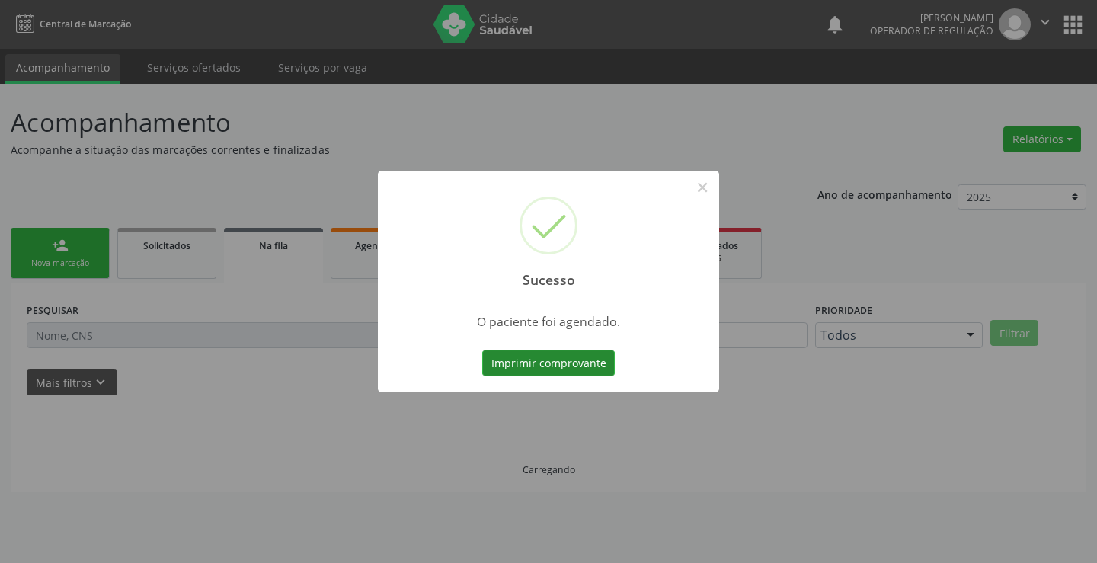
click at [592, 360] on button "Imprimir comprovante" at bounding box center [548, 363] width 133 height 26
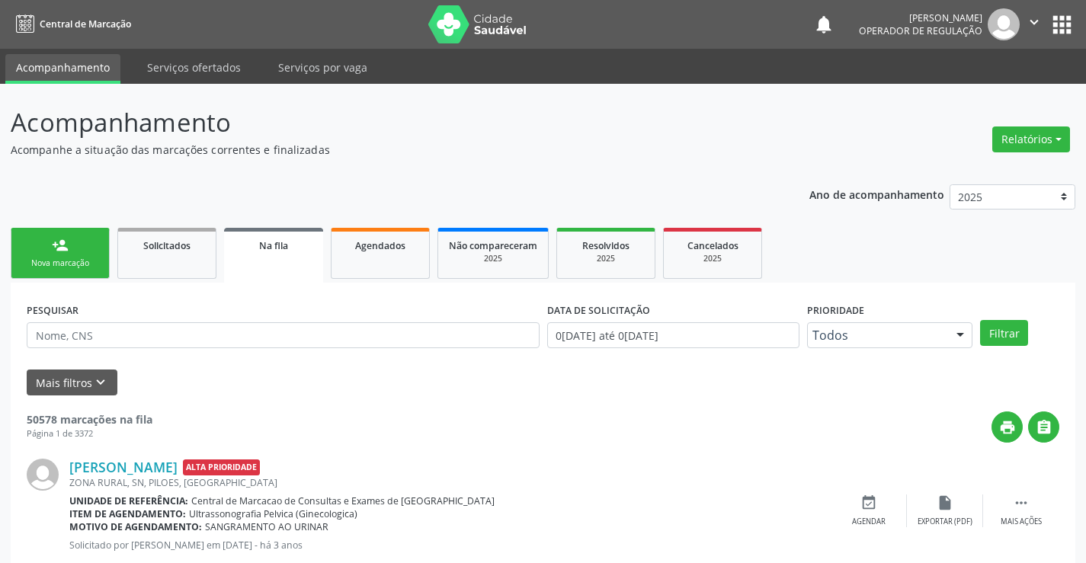
click at [71, 256] on link "person_add Nova marcação" at bounding box center [60, 253] width 99 height 51
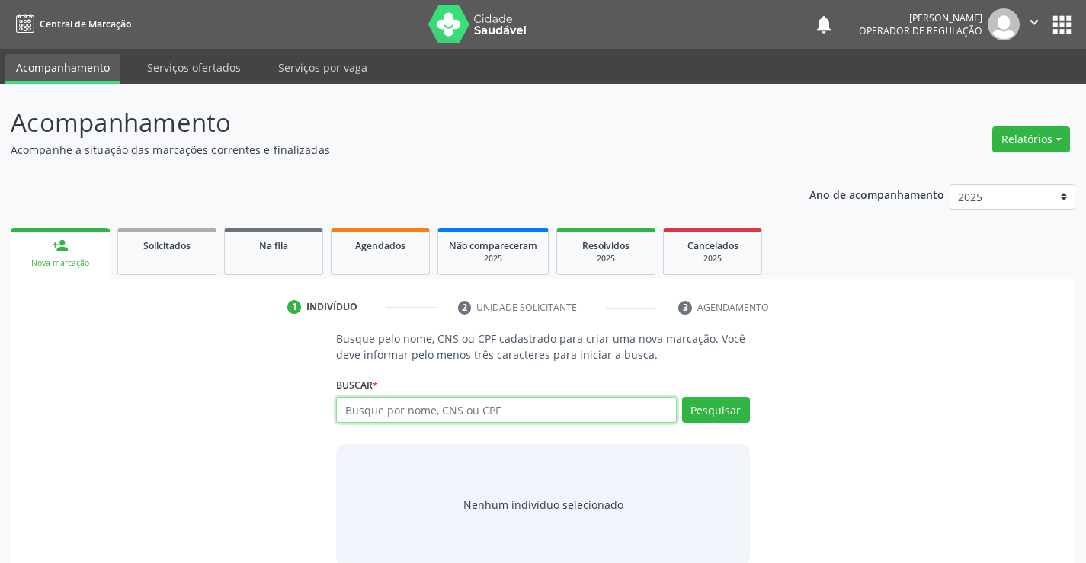
click at [479, 419] on input "text" at bounding box center [506, 410] width 340 height 26
type input "700000881898400"
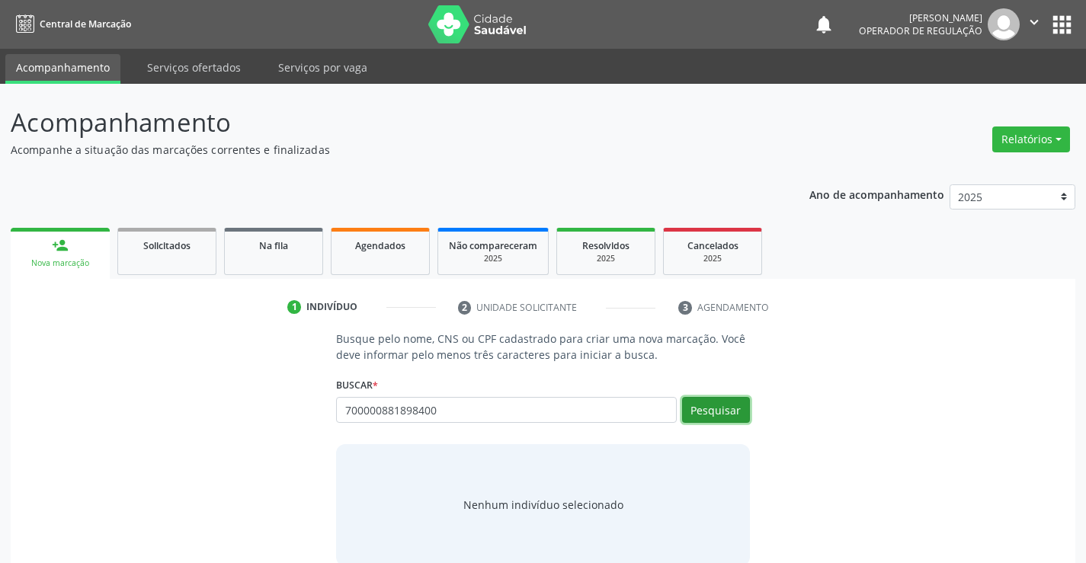
click at [712, 403] on button "Pesquisar" at bounding box center [716, 410] width 68 height 26
type input "700000881898400"
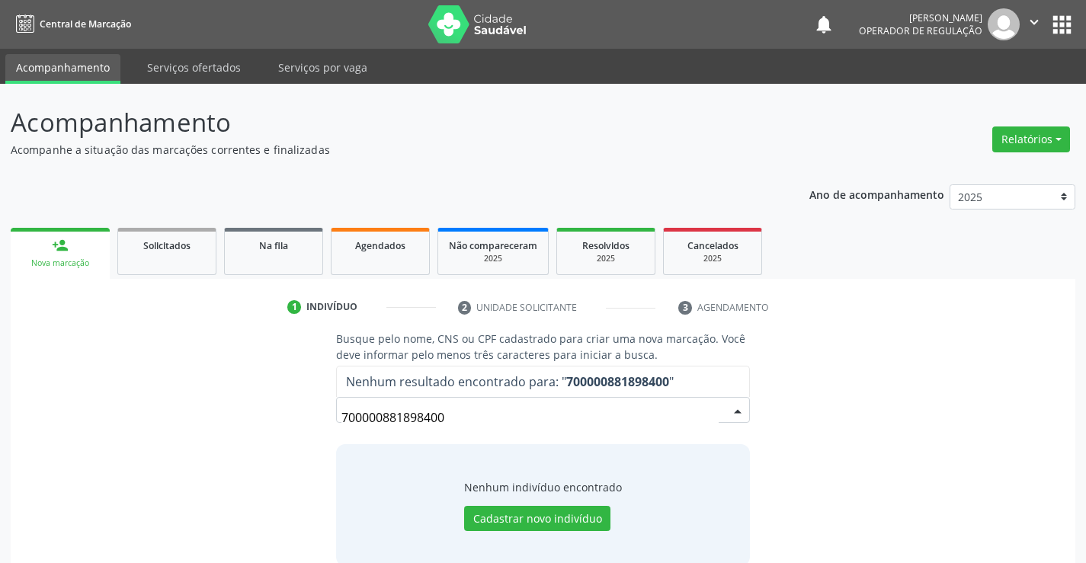
drag, startPoint x: 475, startPoint y: 415, endPoint x: 298, endPoint y: 418, distance: 177.6
click at [298, 418] on div "Busque pelo nome, CNS ou CPF cadastrado para criar uma nova marcação. Você deve…" at bounding box center [542, 448] width 1043 height 235
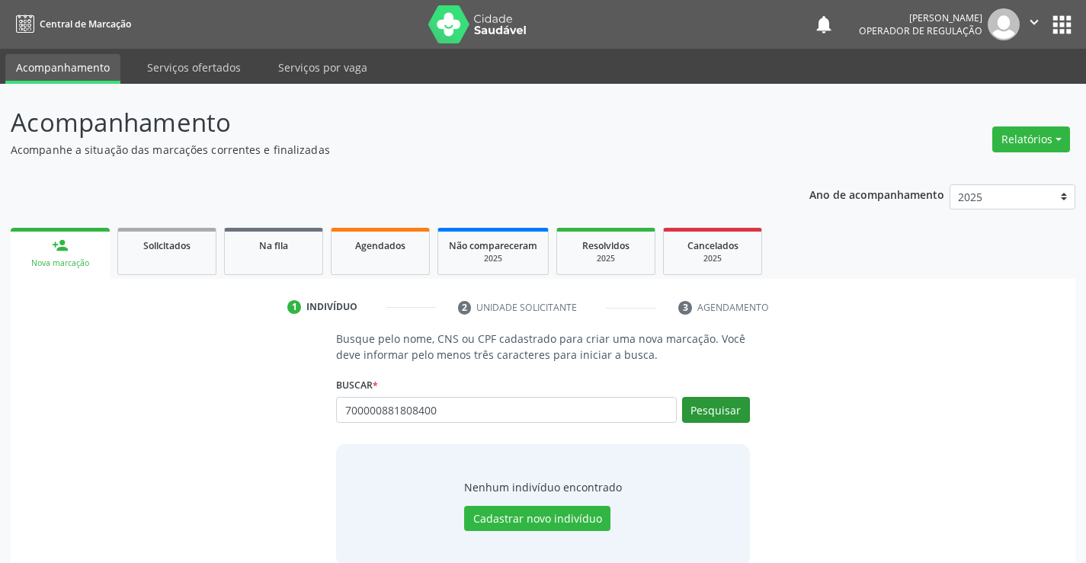
type input "700000881808400"
click at [695, 410] on button "Pesquisar" at bounding box center [716, 410] width 68 height 26
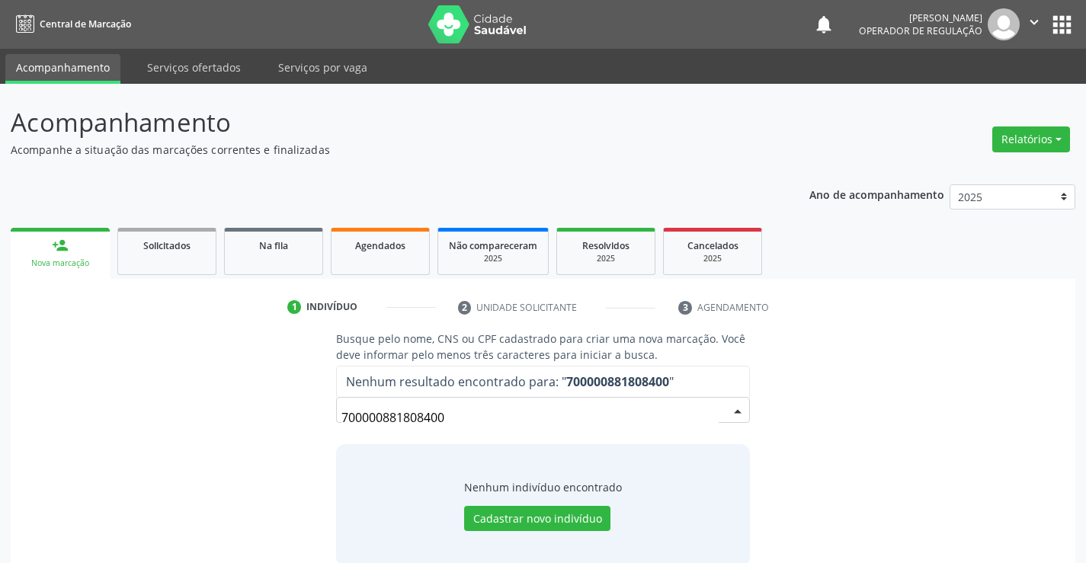
drag, startPoint x: 461, startPoint y: 415, endPoint x: 322, endPoint y: 434, distance: 140.6
click at [321, 434] on div "Busque pelo nome, CNS ou CPF cadastrado para criar uma nova marcação. Você deve…" at bounding box center [542, 448] width 1043 height 235
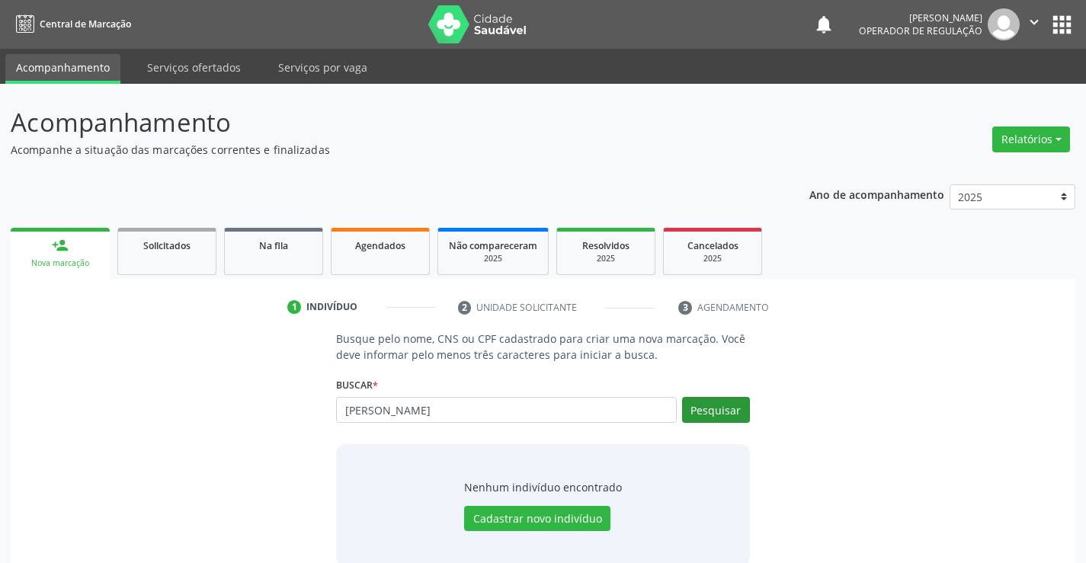
type input "GILMAR CELESTINO DA COSTA"
click at [713, 408] on button "Pesquisar" at bounding box center [716, 410] width 68 height 26
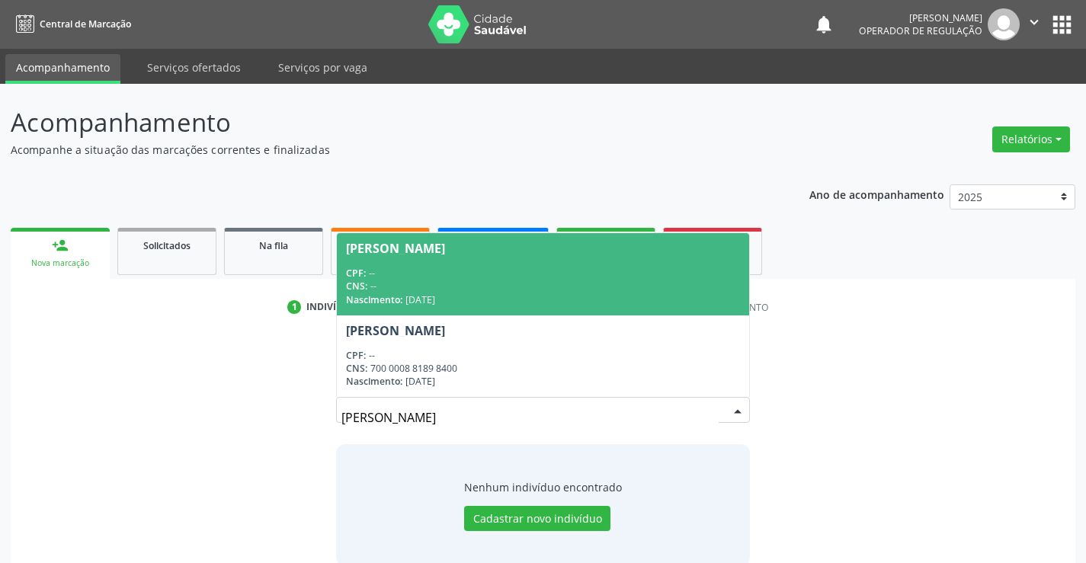
click at [554, 290] on div "CNS: --" at bounding box center [542, 286] width 393 height 13
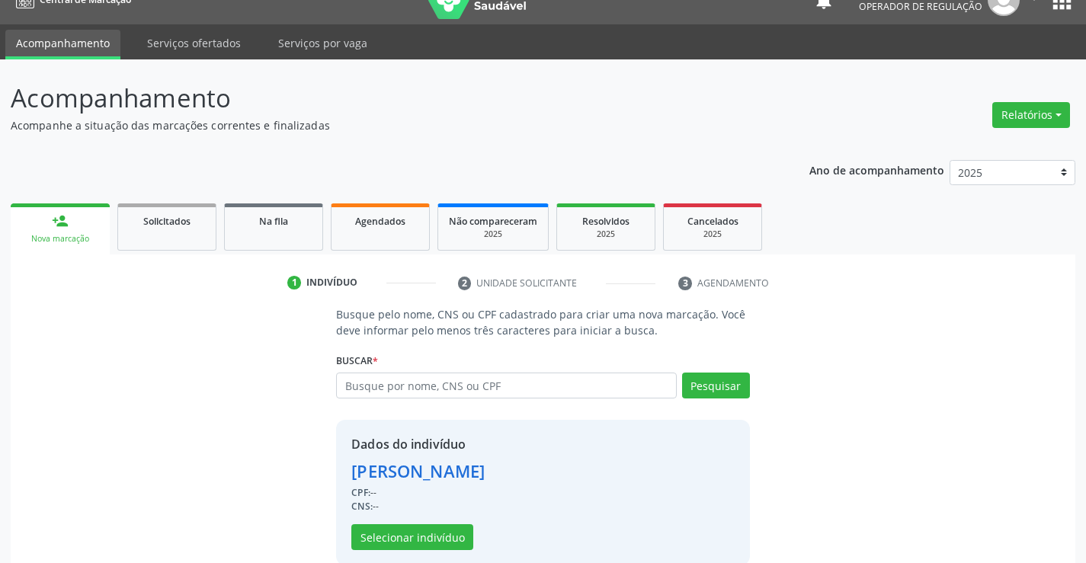
scroll to position [48, 0]
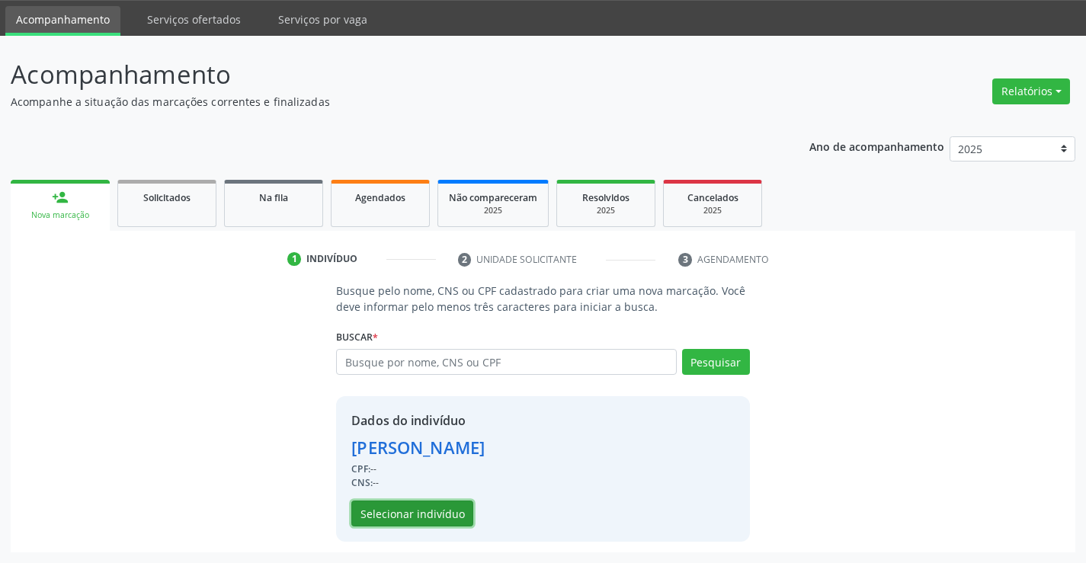
click at [440, 507] on button "Selecionar indivíduo" at bounding box center [412, 514] width 122 height 26
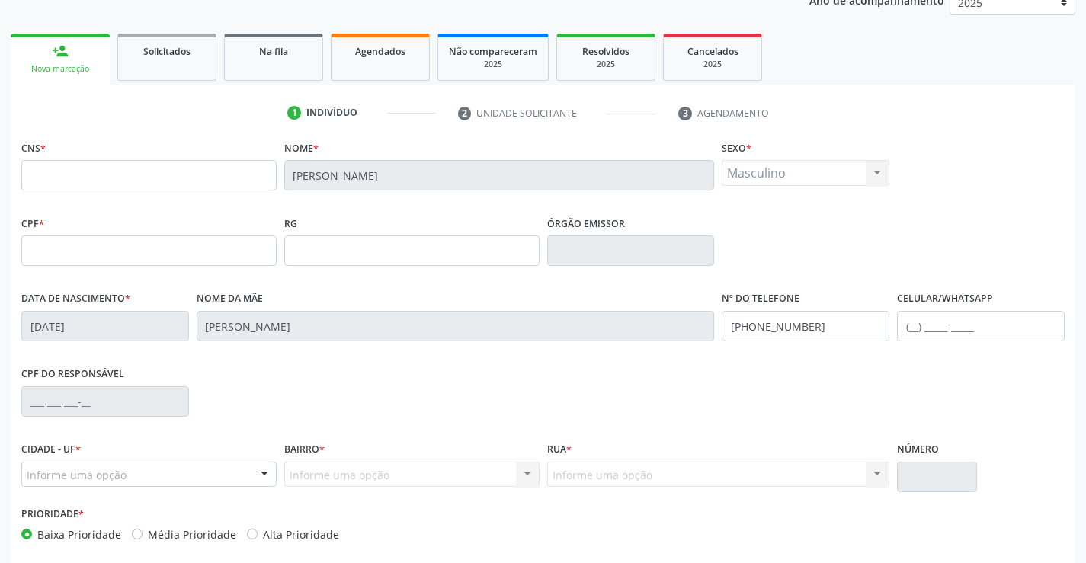
scroll to position [200, 0]
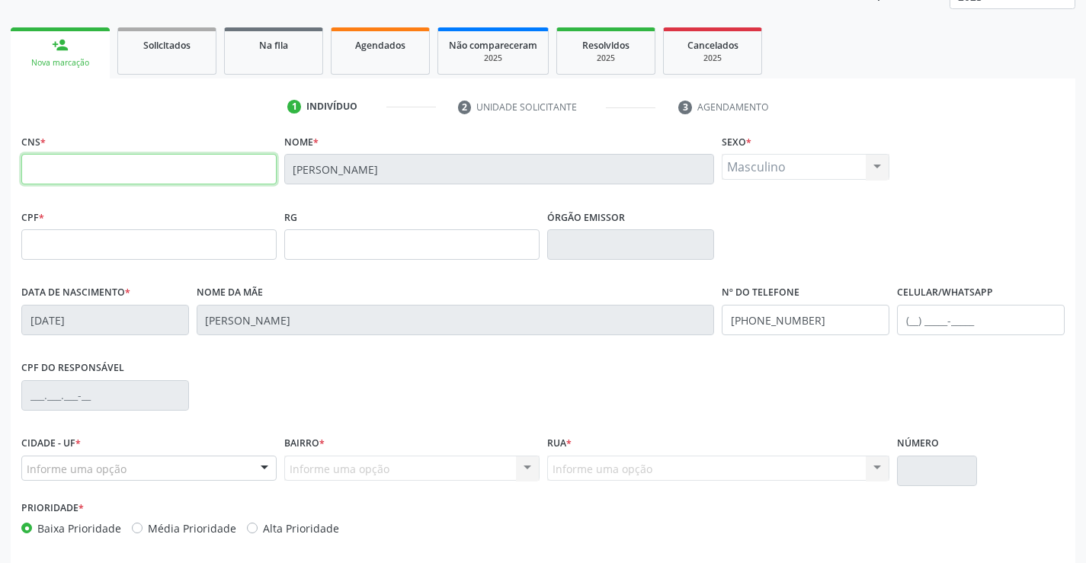
click at [210, 178] on input "text" at bounding box center [148, 169] width 255 height 30
type input "700 0008 1898 400"
click at [795, 167] on div "Masculino Masculino Feminino Nenhum resultado encontrado para: " " Não há nenhu…" at bounding box center [806, 167] width 168 height 26
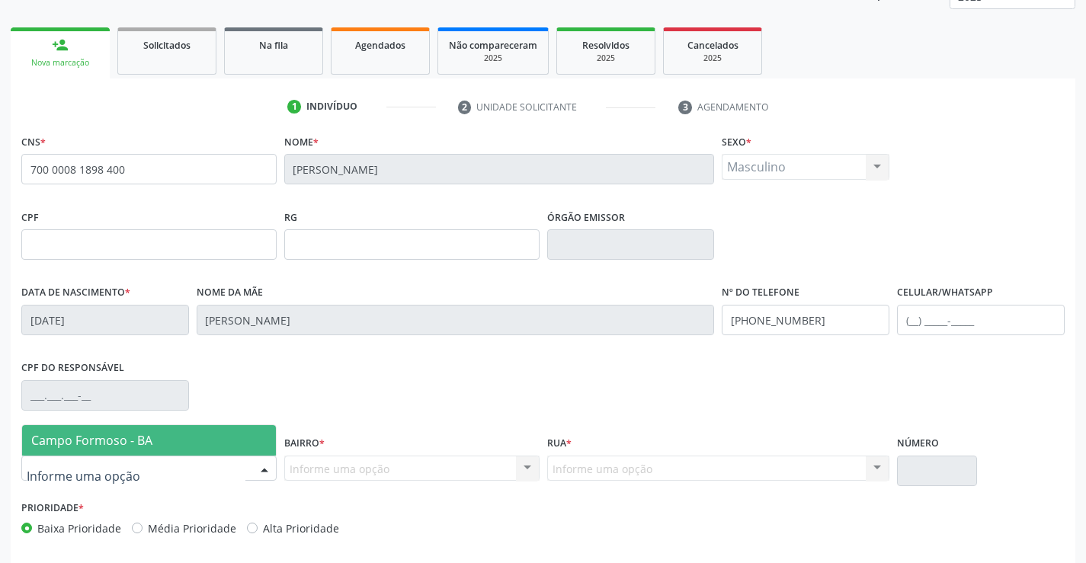
click at [177, 475] on div at bounding box center [148, 469] width 255 height 26
click at [194, 443] on span "Campo Formoso - BA" at bounding box center [149, 440] width 254 height 30
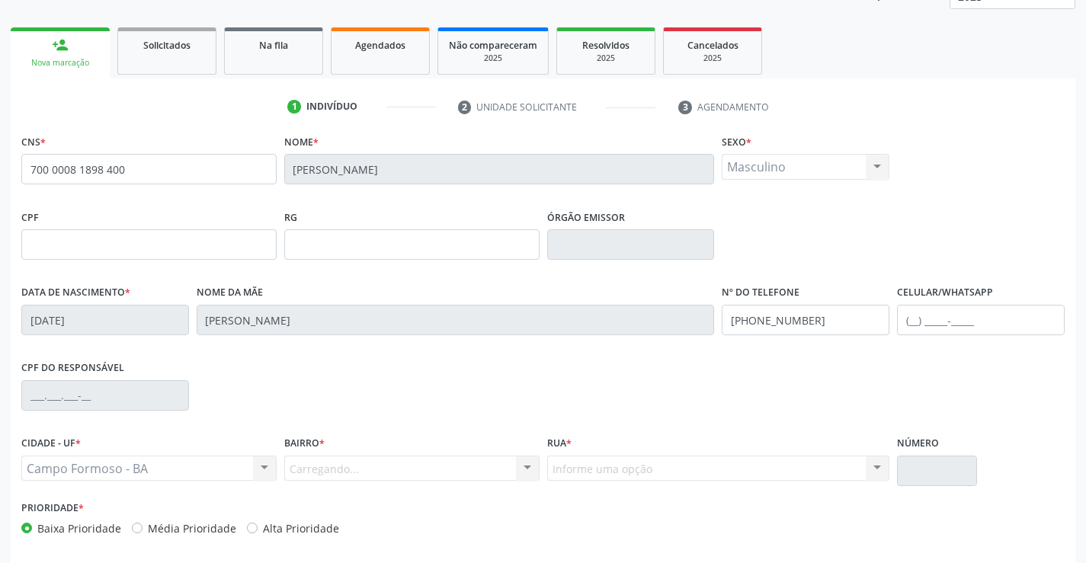
click at [363, 475] on div "Carregando... Nenhum resultado encontrado para: " " Nenhuma opção encontrada. D…" at bounding box center [411, 469] width 255 height 26
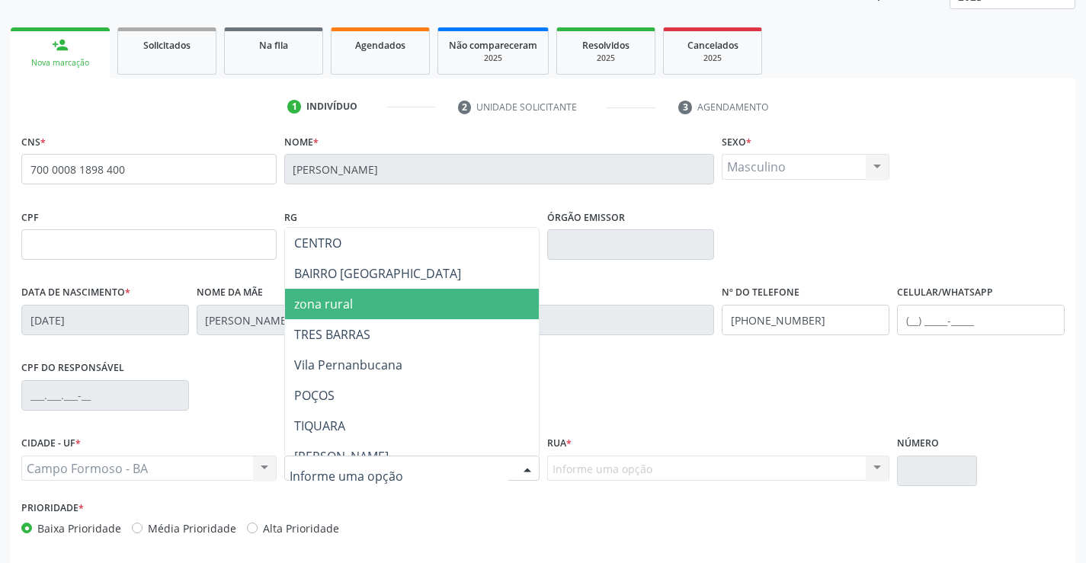
click at [350, 296] on span "zona rural" at bounding box center [323, 304] width 59 height 17
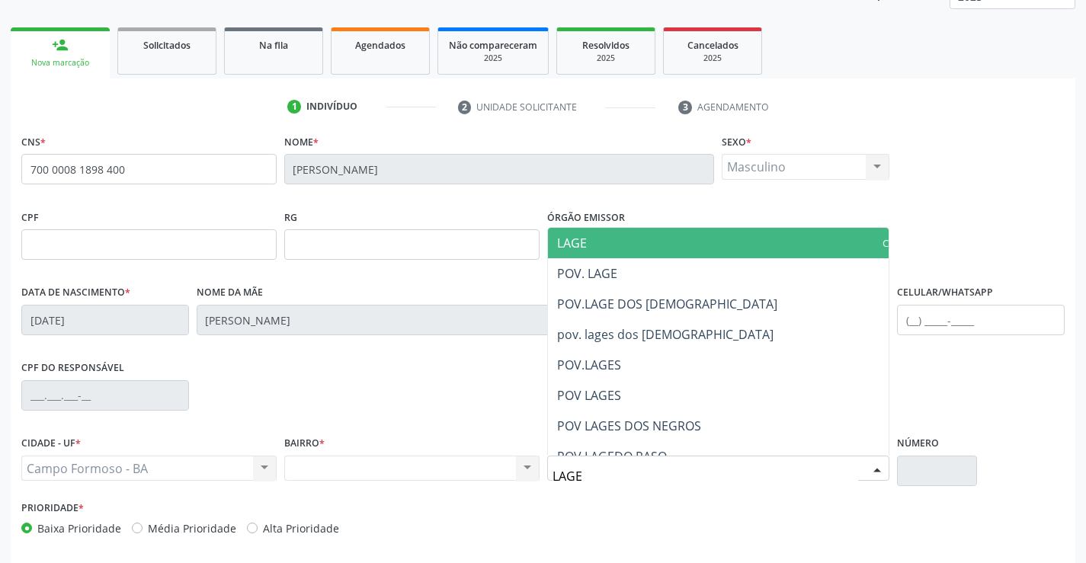
type input "LAGES"
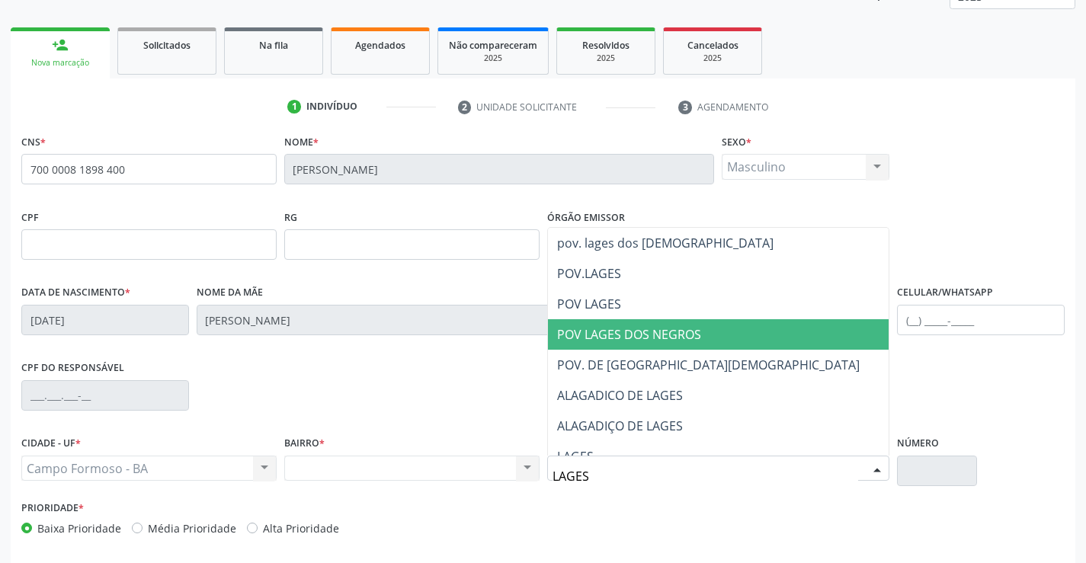
click at [679, 335] on span "POV LAGES DOS NEGROS" at bounding box center [629, 334] width 144 height 17
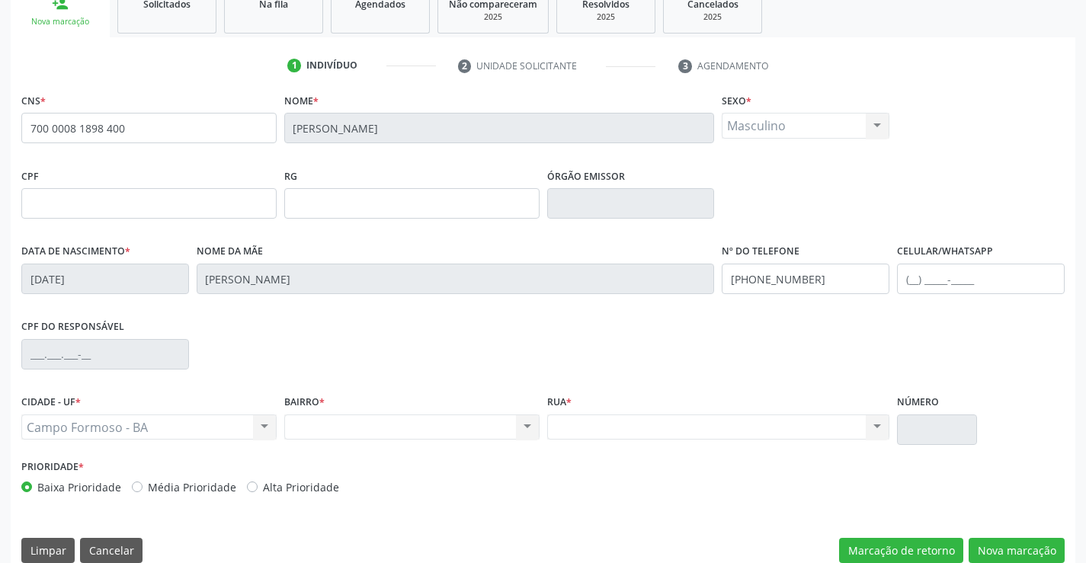
scroll to position [263, 0]
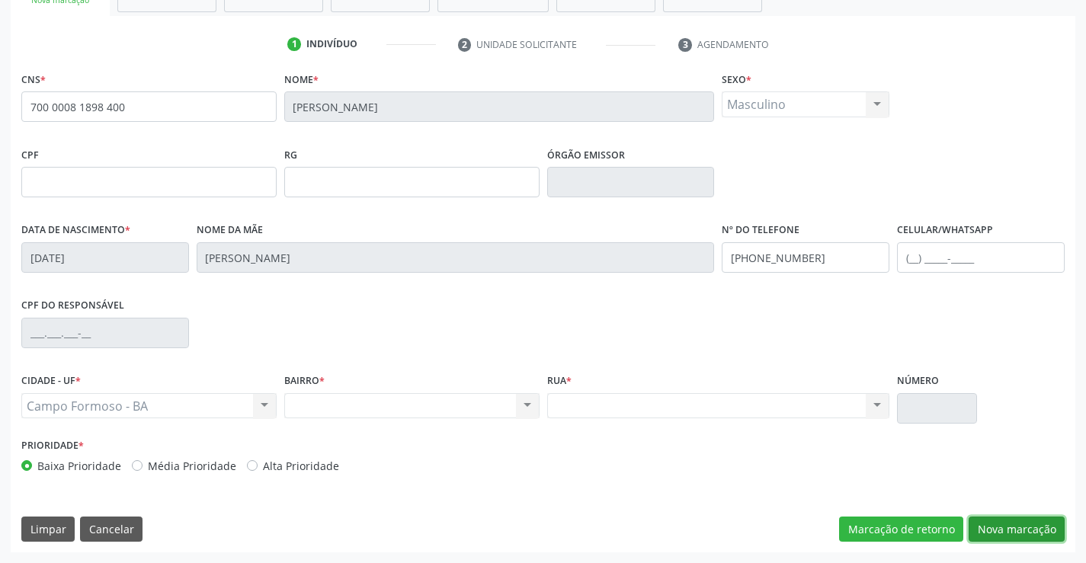
click at [992, 521] on button "Nova marcação" at bounding box center [1016, 530] width 96 height 26
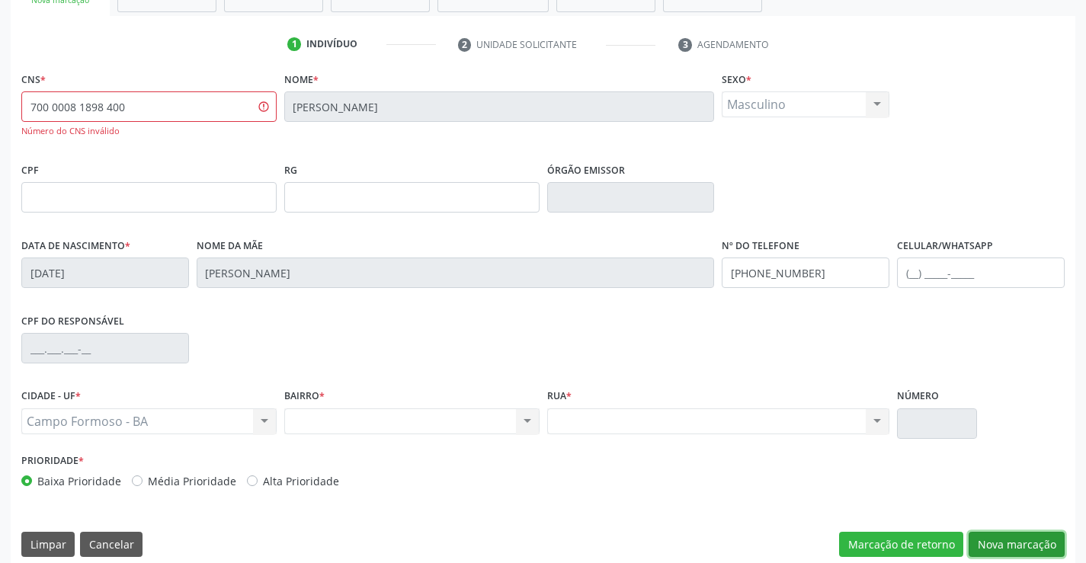
click at [1002, 545] on button "Nova marcação" at bounding box center [1016, 545] width 96 height 26
drag, startPoint x: 149, startPoint y: 106, endPoint x: 0, endPoint y: 112, distance: 148.7
click at [0, 112] on div "Acompanhamento Acompanhe a situação das marcações correntes e finalizadas Relat…" at bounding box center [543, 199] width 1086 height 757
type input "700 0008 8189 8400"
click at [1032, 545] on button "Nova marcação" at bounding box center [1016, 545] width 96 height 26
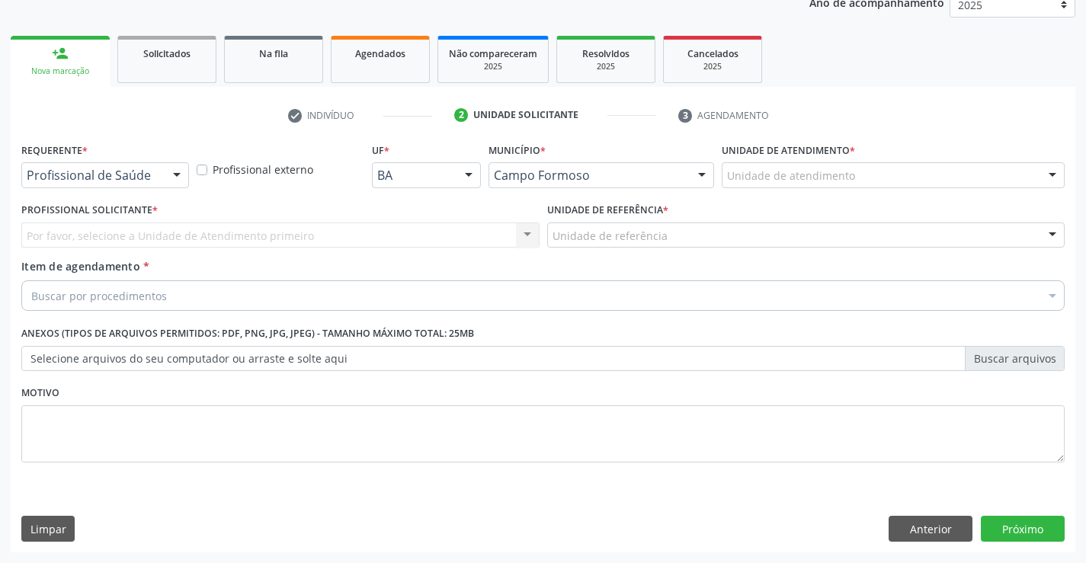
scroll to position [192, 0]
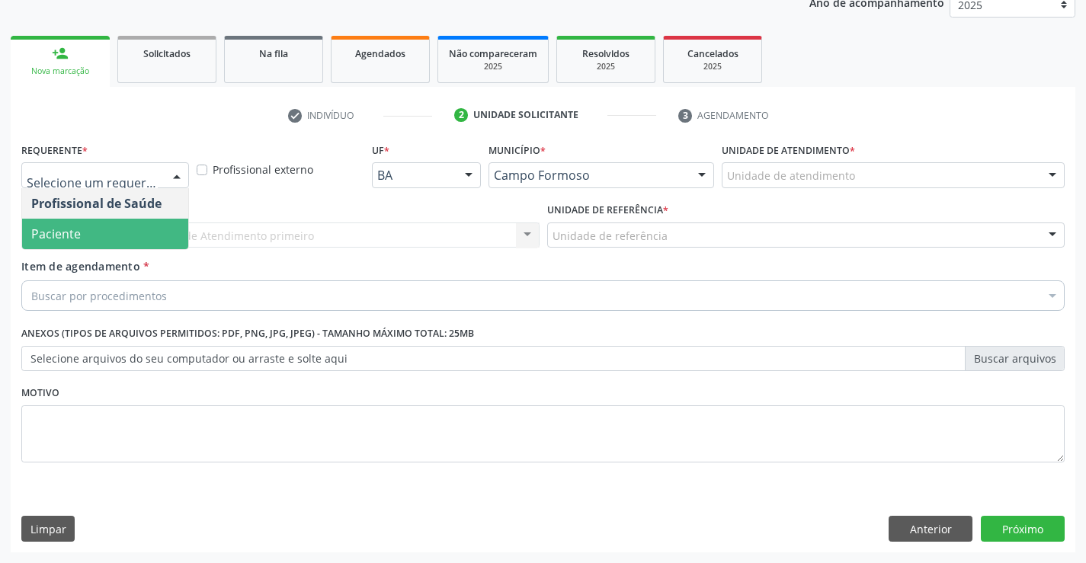
click at [30, 229] on span "Paciente" at bounding box center [105, 234] width 166 height 30
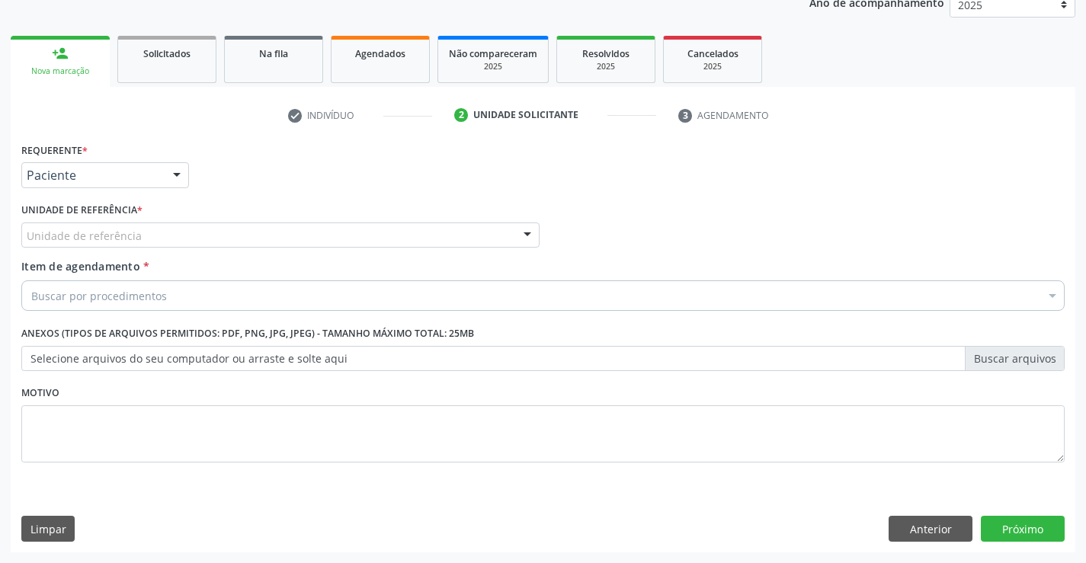
click at [37, 222] on div "Unidade de referência" at bounding box center [280, 235] width 518 height 26
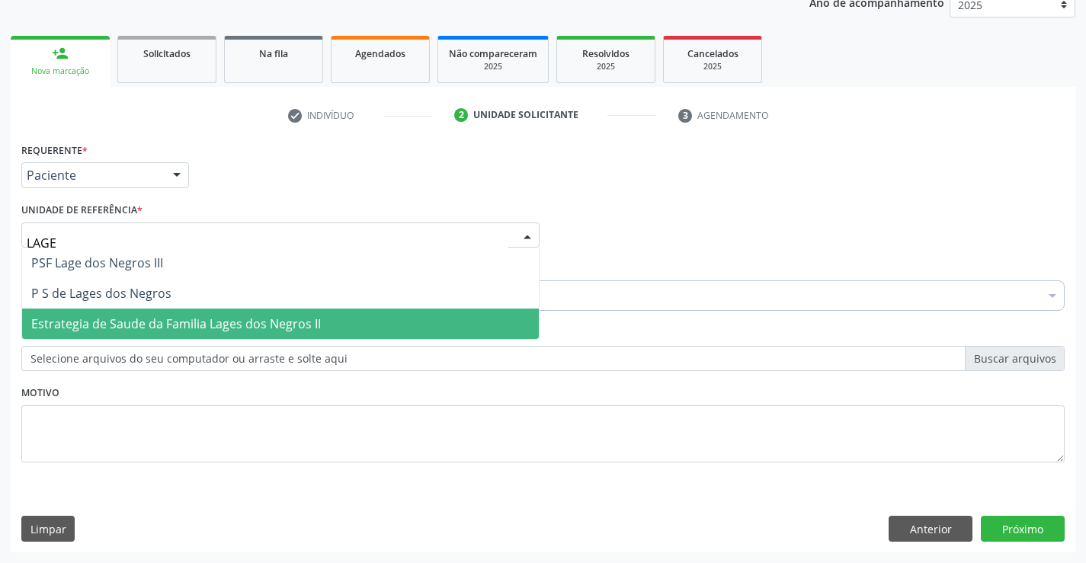
click at [155, 319] on span "Estrategia de Saude da Familia Lages dos Negros II" at bounding box center [176, 323] width 290 height 17
type input "LAGE"
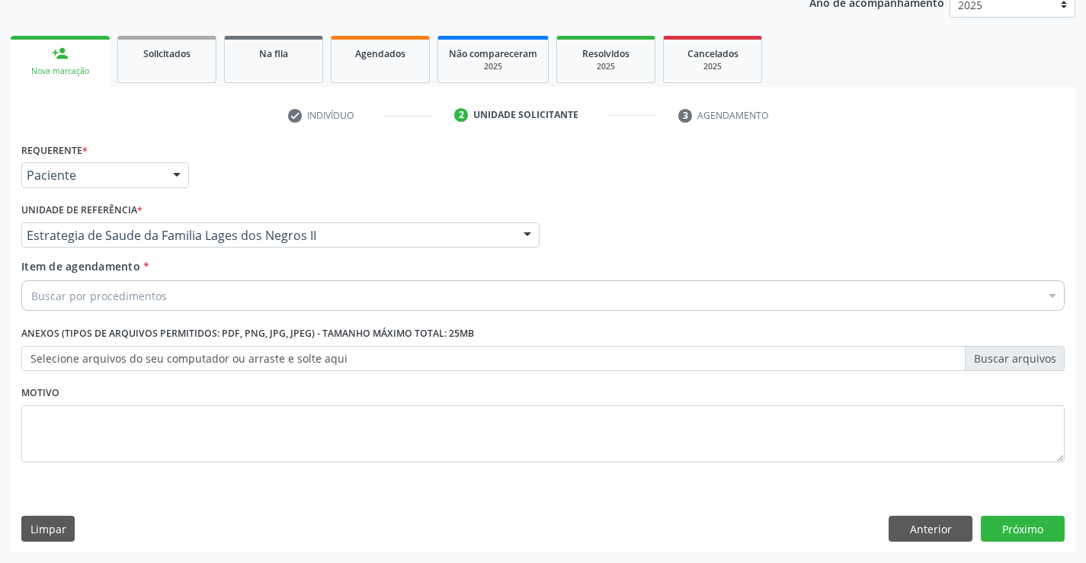
click at [123, 247] on div "Estrategia de Saude da Familia Lages dos Negros II" at bounding box center [280, 235] width 518 height 26
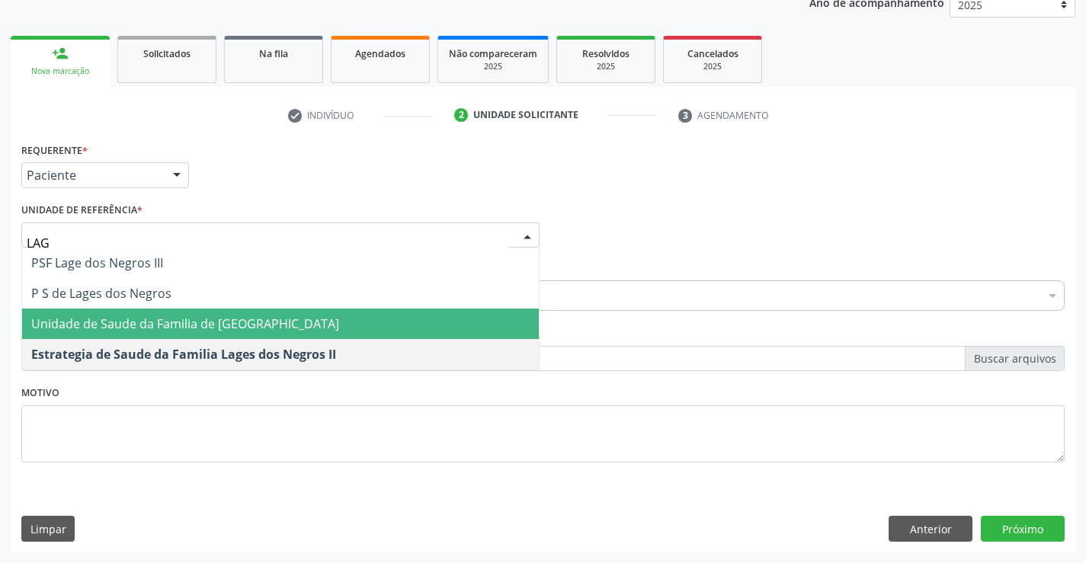
type input "LAGE"
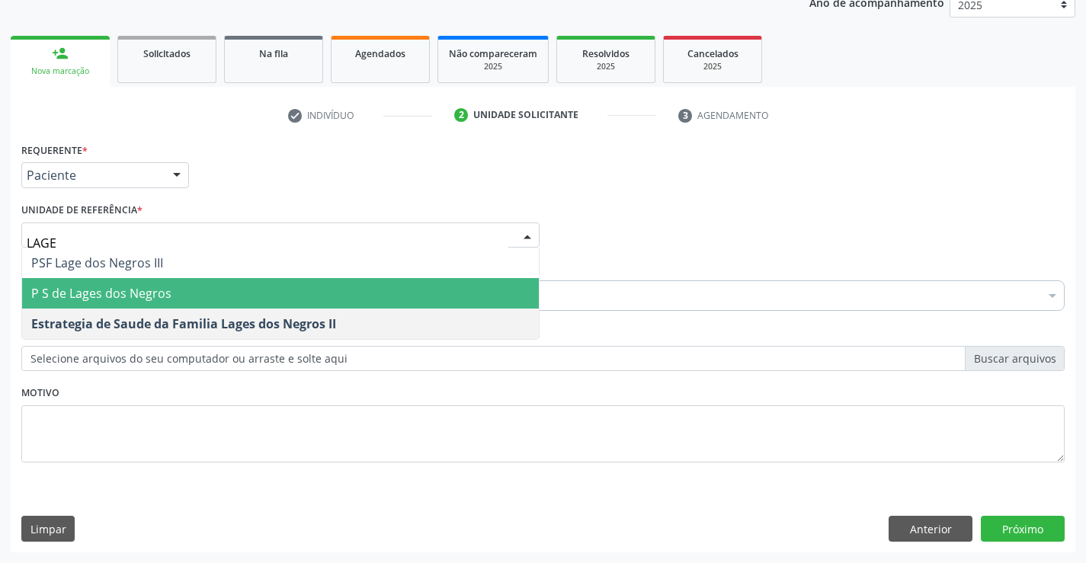
click at [144, 290] on span "P S de Lages dos Negros" at bounding box center [101, 293] width 140 height 17
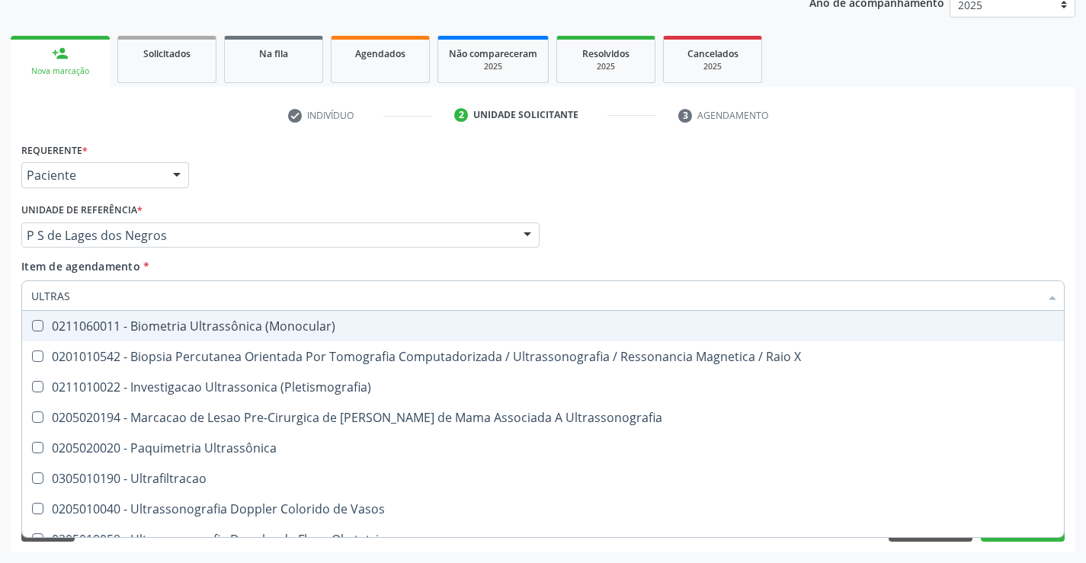
type input "ULTRASS"
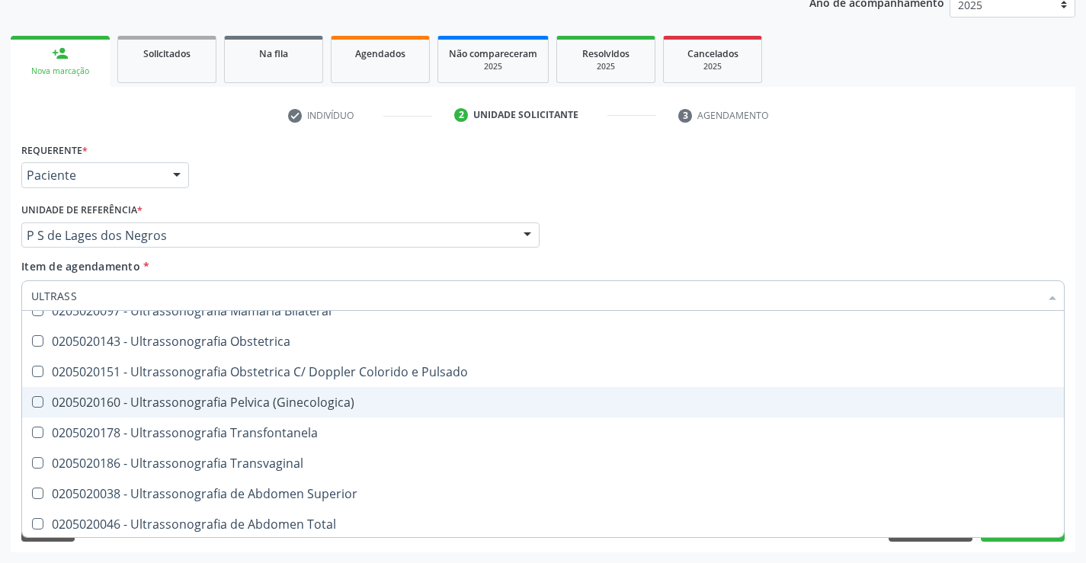
scroll to position [305, 0]
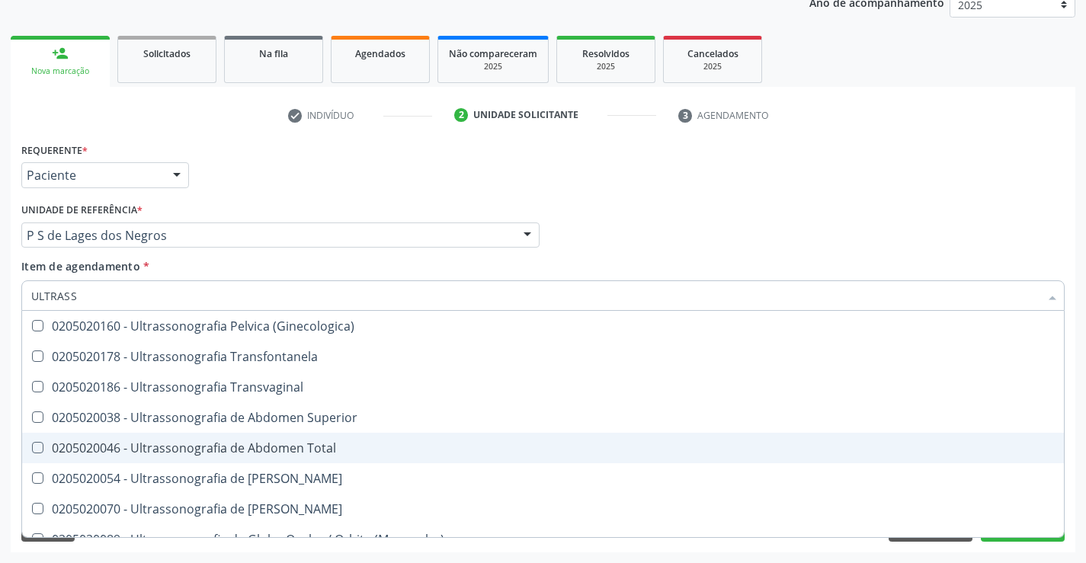
click at [378, 456] on span "0205020046 - Ultrassonografia de Abdomen Total" at bounding box center [543, 448] width 1042 height 30
checkbox Total "true"
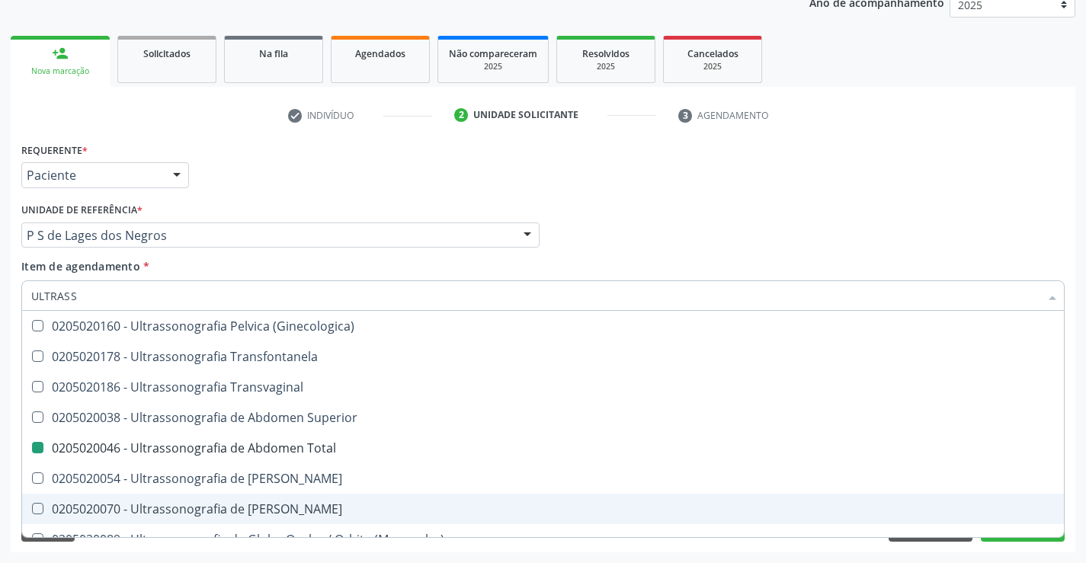
click at [1021, 547] on div "Requerente * Paciente Profissional de Saúde Paciente Nenhum resultado encontrad…" at bounding box center [543, 346] width 1064 height 414
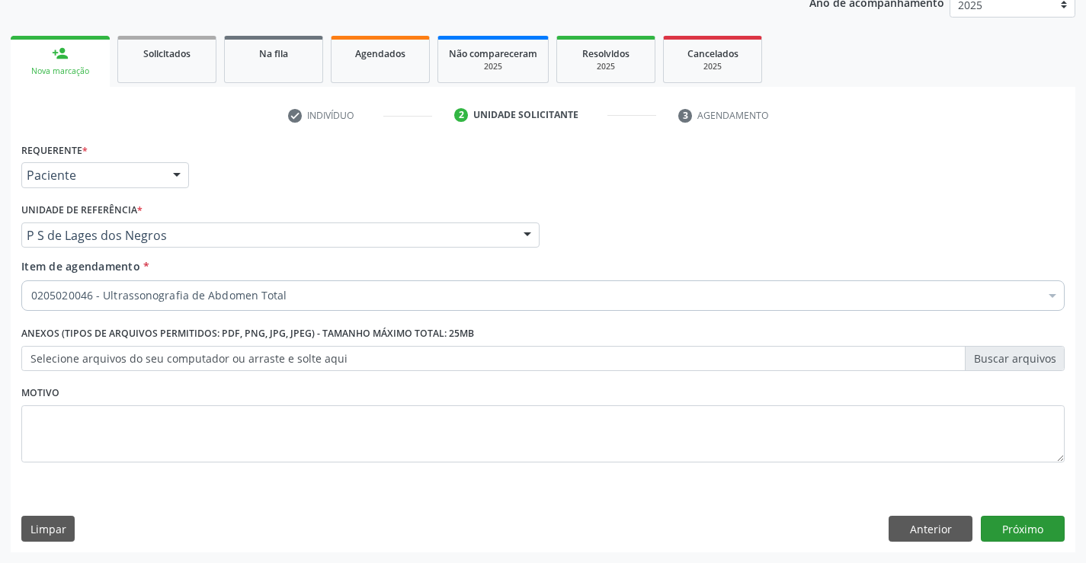
scroll to position [0, 0]
click at [1022, 535] on button "Próximo" at bounding box center [1023, 529] width 84 height 26
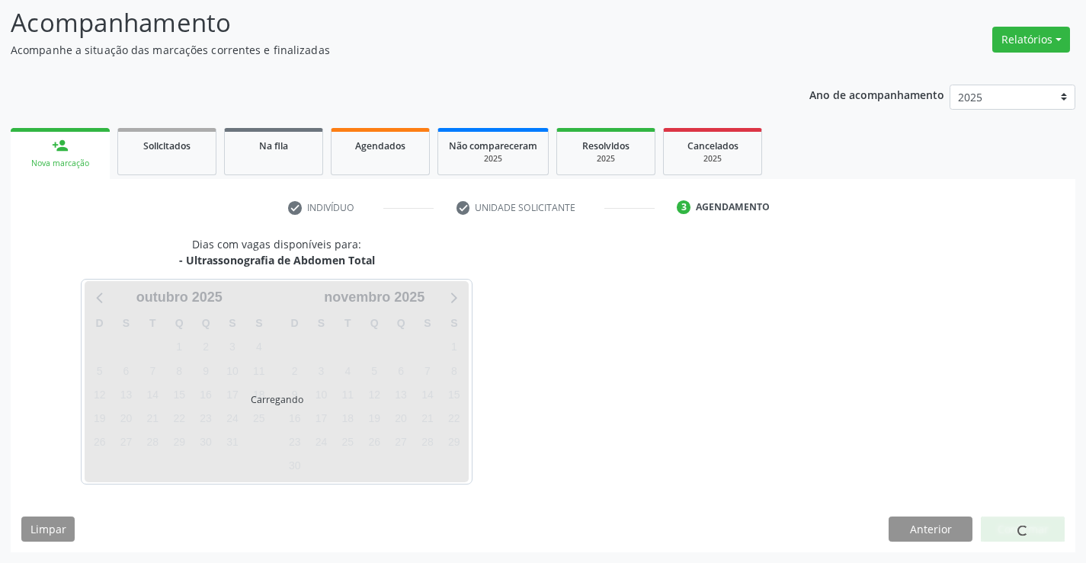
scroll to position [100, 0]
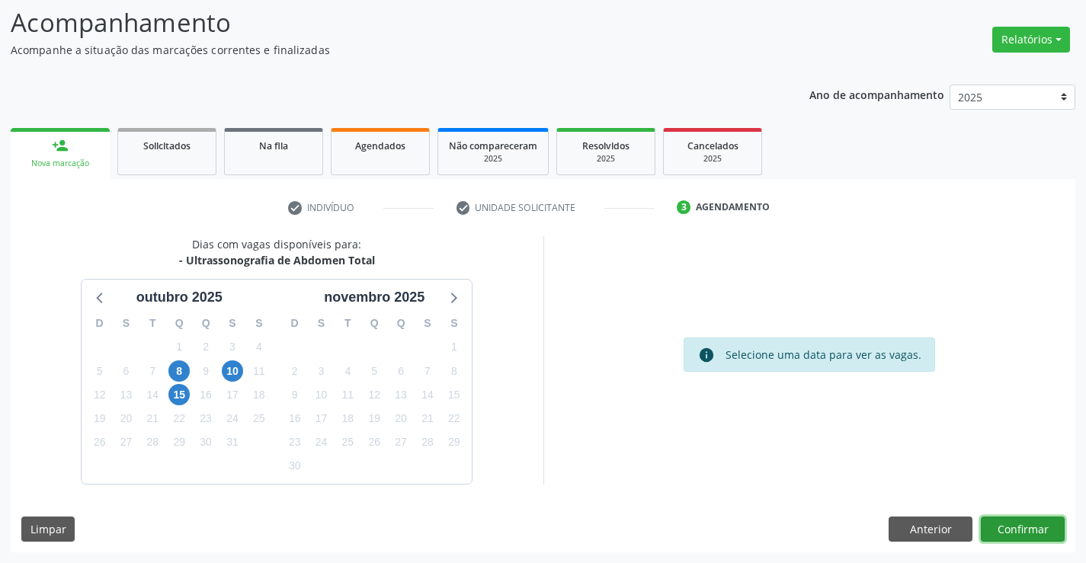
click at [1020, 528] on button "Confirmar" at bounding box center [1023, 530] width 84 height 26
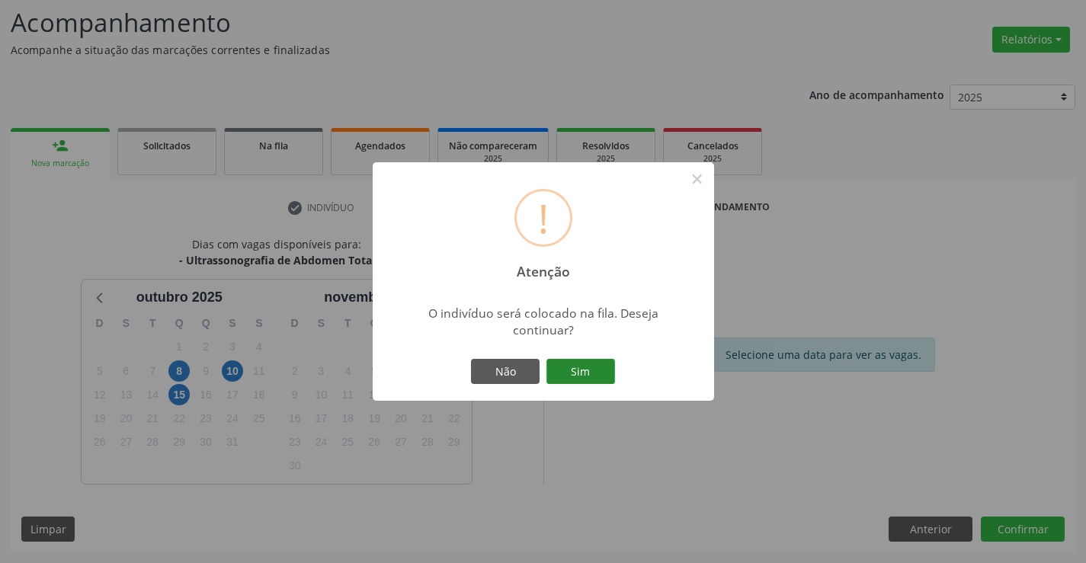
click at [581, 379] on button "Sim" at bounding box center [580, 372] width 69 height 26
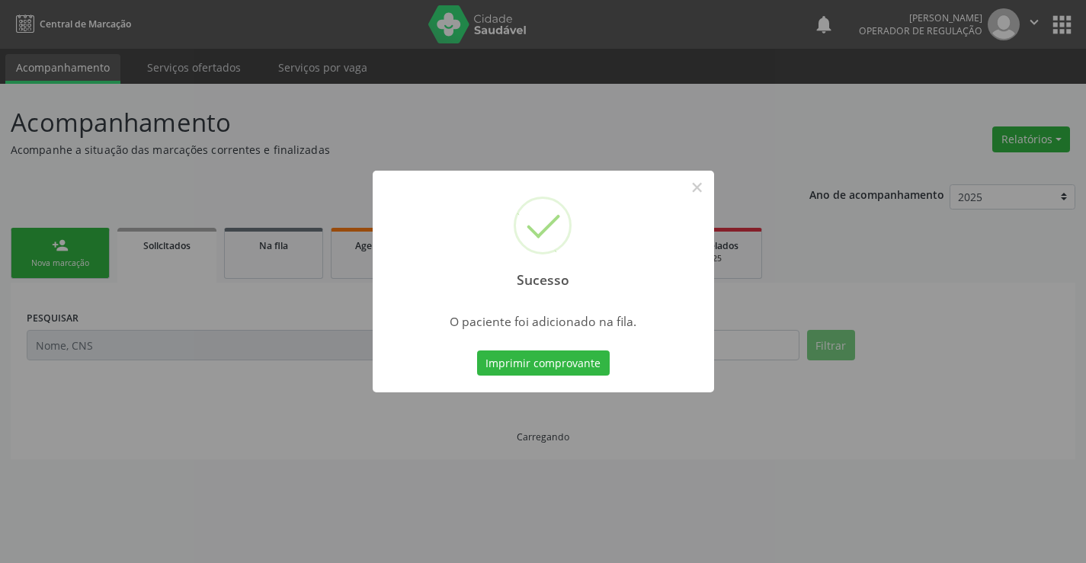
scroll to position [0, 0]
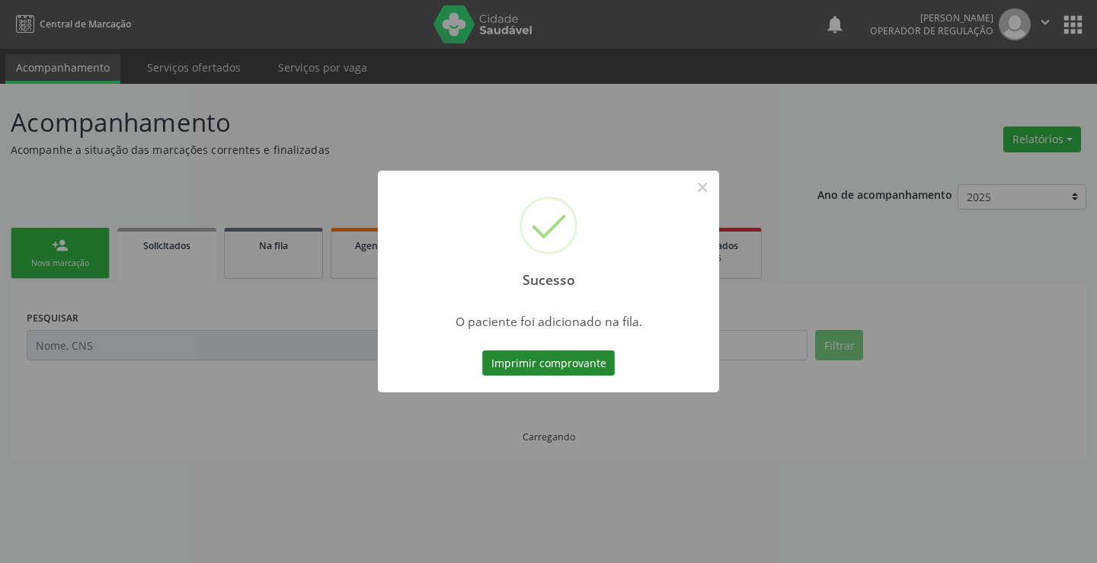
click at [585, 370] on button "Imprimir comprovante" at bounding box center [548, 363] width 133 height 26
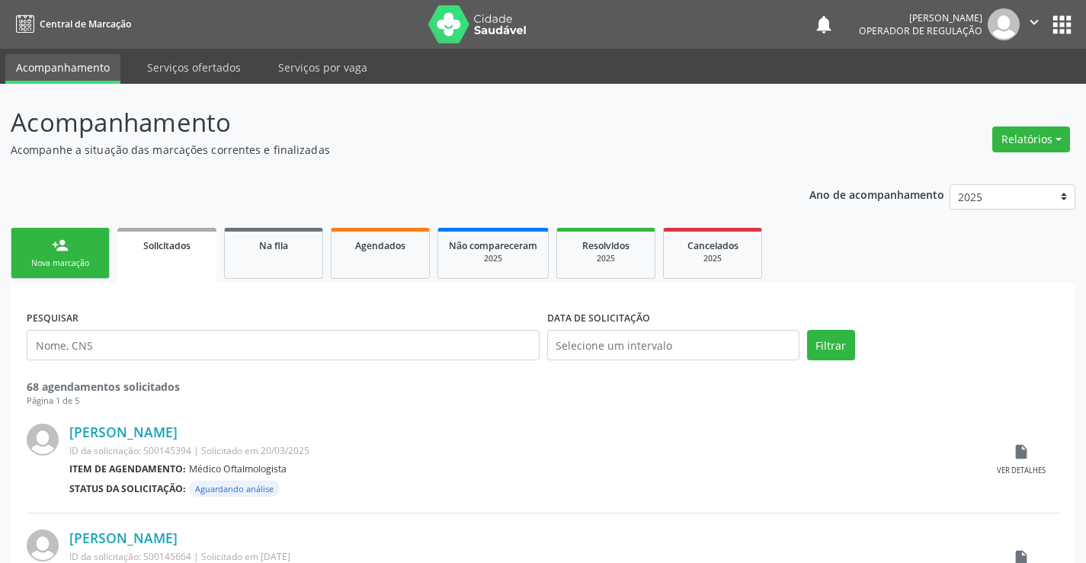
click at [95, 246] on link "person_add Nova marcação" at bounding box center [60, 253] width 99 height 51
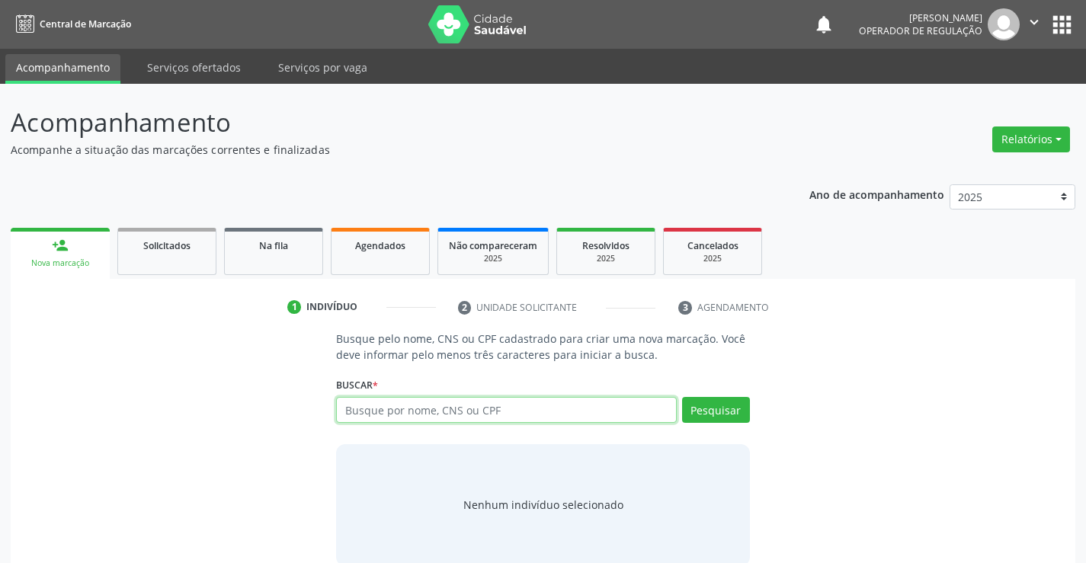
click at [437, 411] on input "text" at bounding box center [506, 410] width 340 height 26
type input "706202544490669"
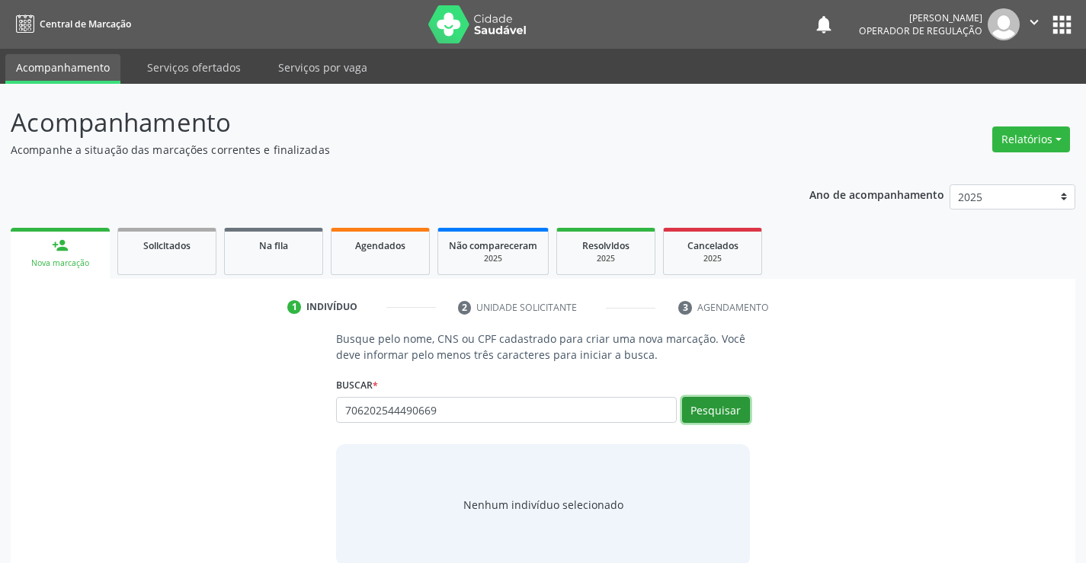
click at [722, 399] on button "Pesquisar" at bounding box center [716, 410] width 68 height 26
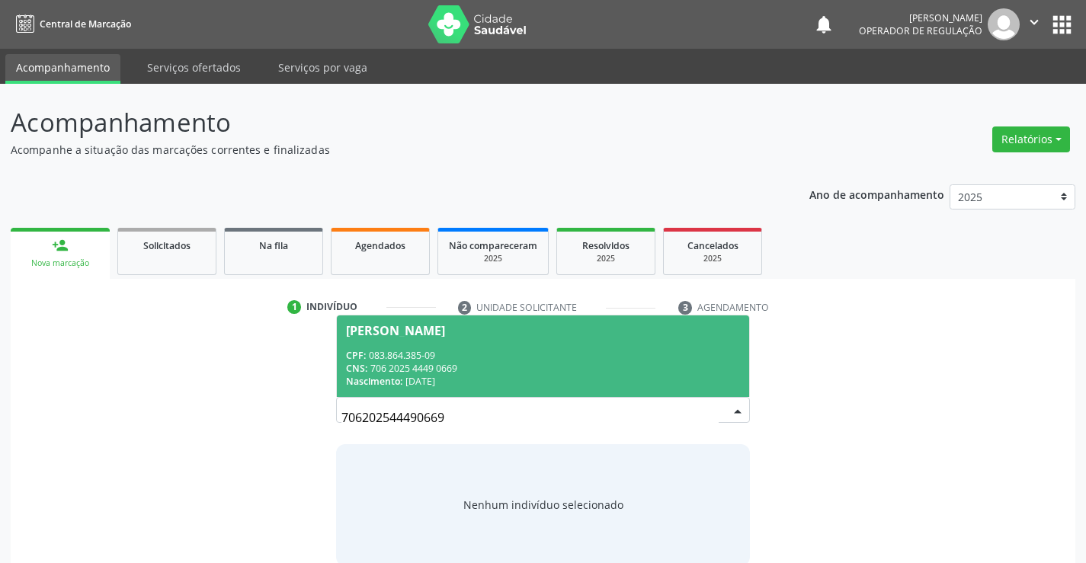
click at [466, 356] on div "CPF: 083.864.385-09" at bounding box center [542, 355] width 393 height 13
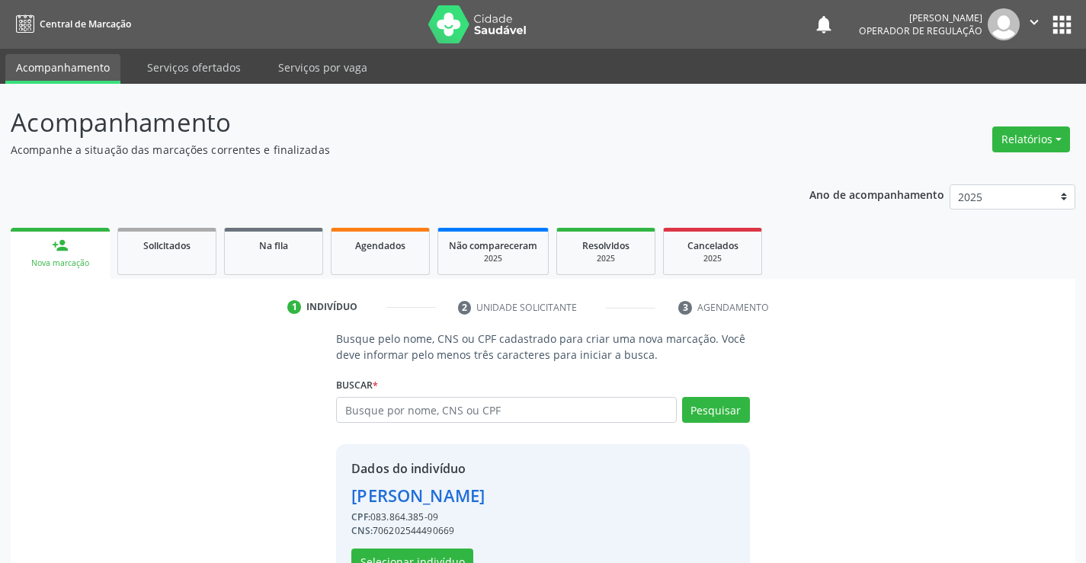
scroll to position [48, 0]
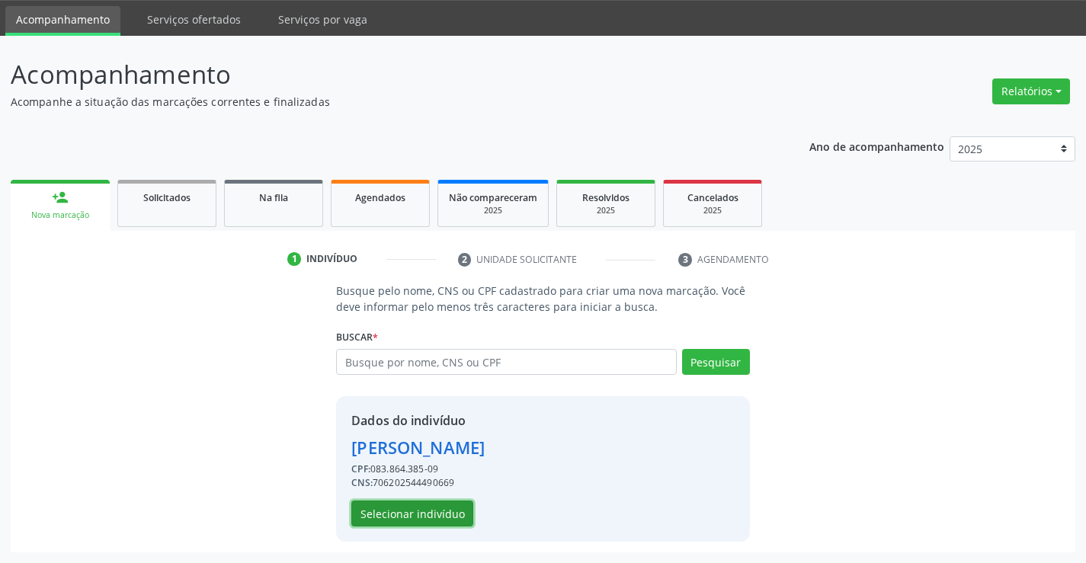
click at [378, 507] on button "Selecionar indivíduo" at bounding box center [412, 514] width 122 height 26
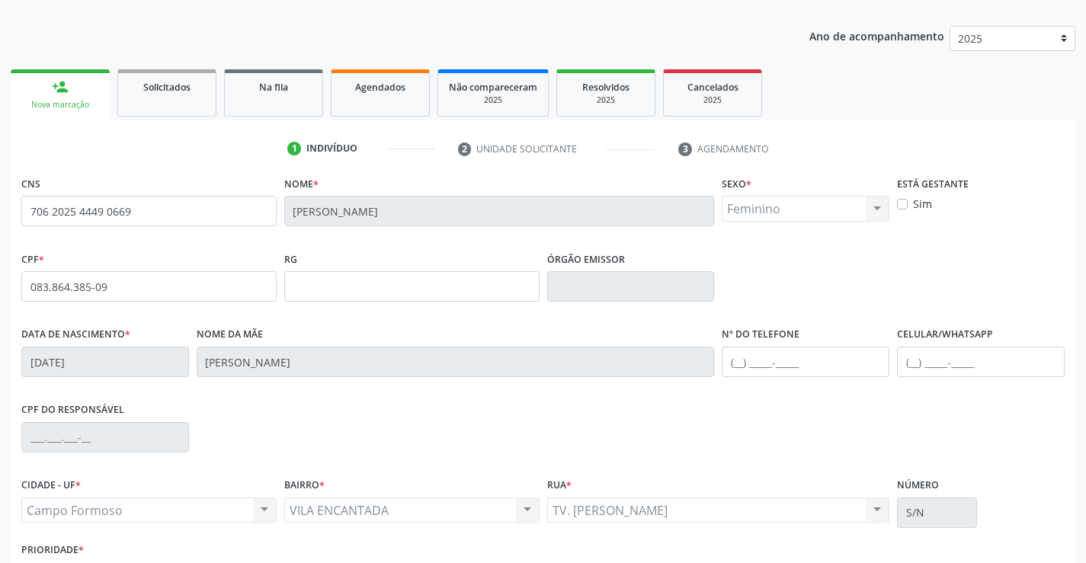
scroll to position [263, 0]
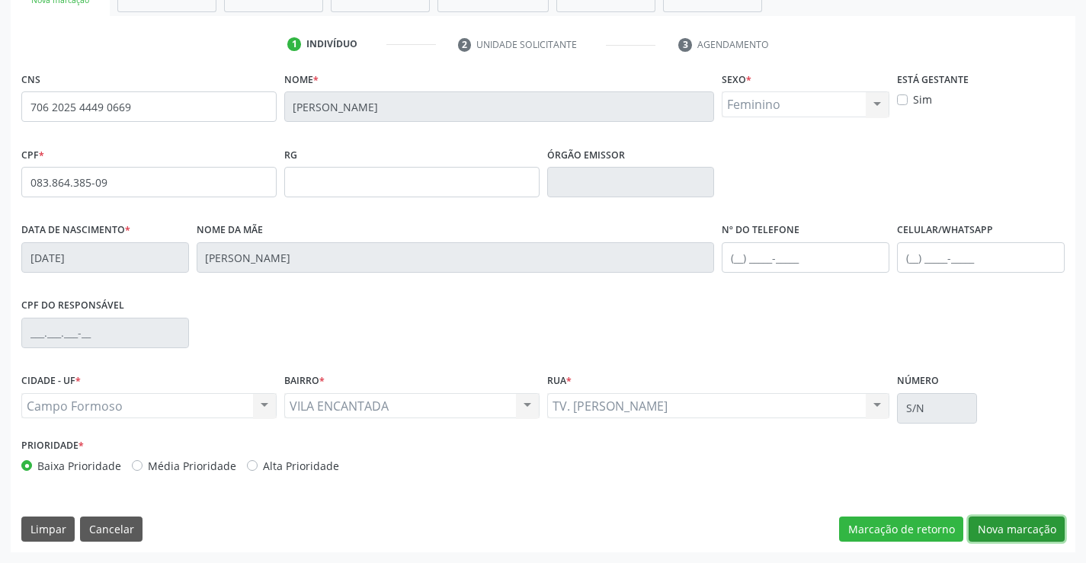
drag, startPoint x: 1000, startPoint y: 530, endPoint x: 990, endPoint y: 523, distance: 12.3
click at [1001, 530] on button "Nova marcação" at bounding box center [1016, 530] width 96 height 26
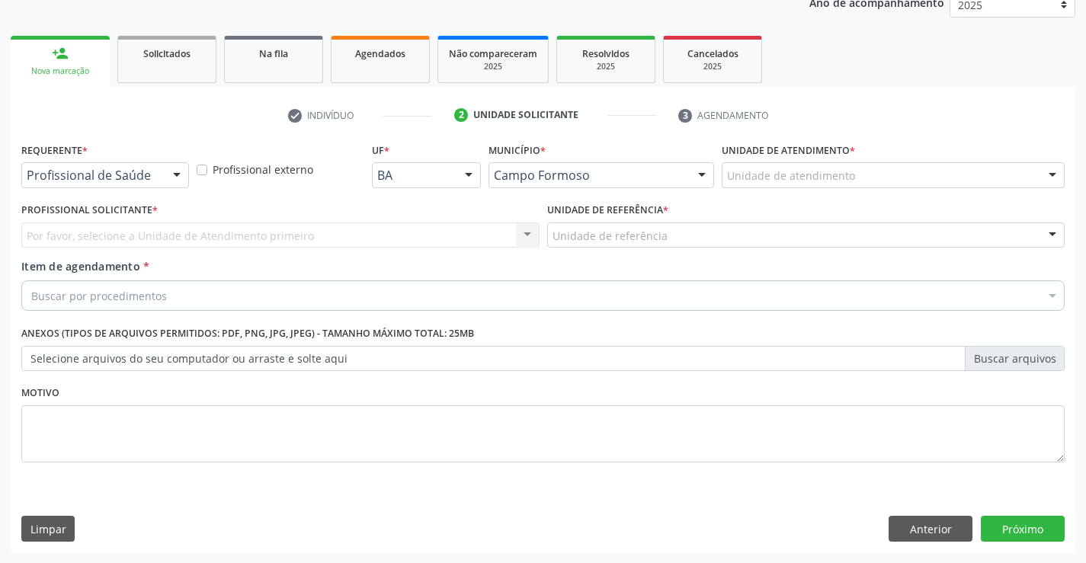
scroll to position [192, 0]
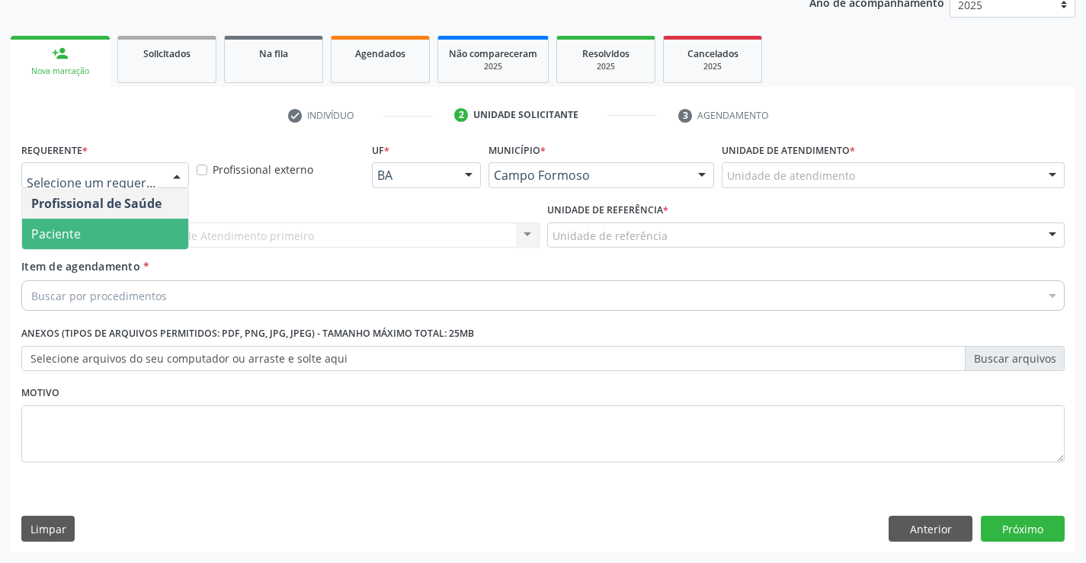
click at [67, 237] on span "Paciente" at bounding box center [56, 234] width 50 height 17
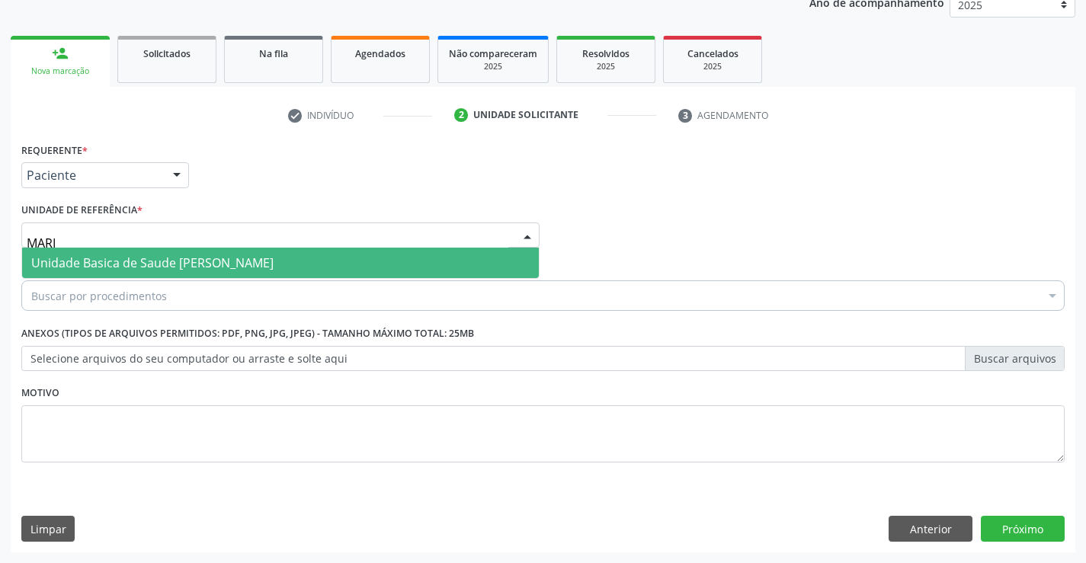
type input "[PERSON_NAME]"
click at [120, 261] on span "Unidade Basica de Saude [PERSON_NAME]" at bounding box center [152, 262] width 242 height 17
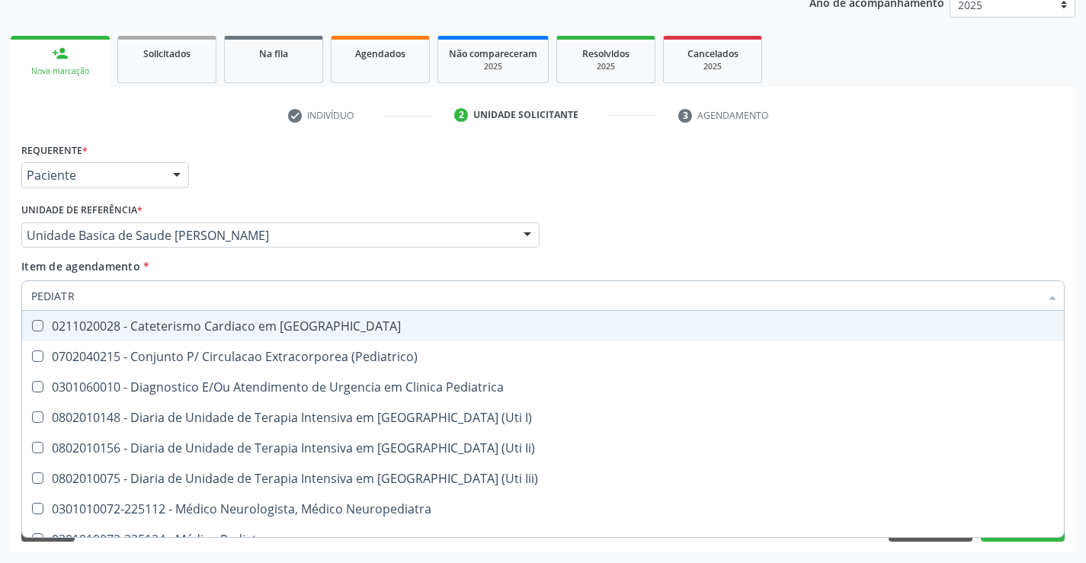
type input "PEDIATRA"
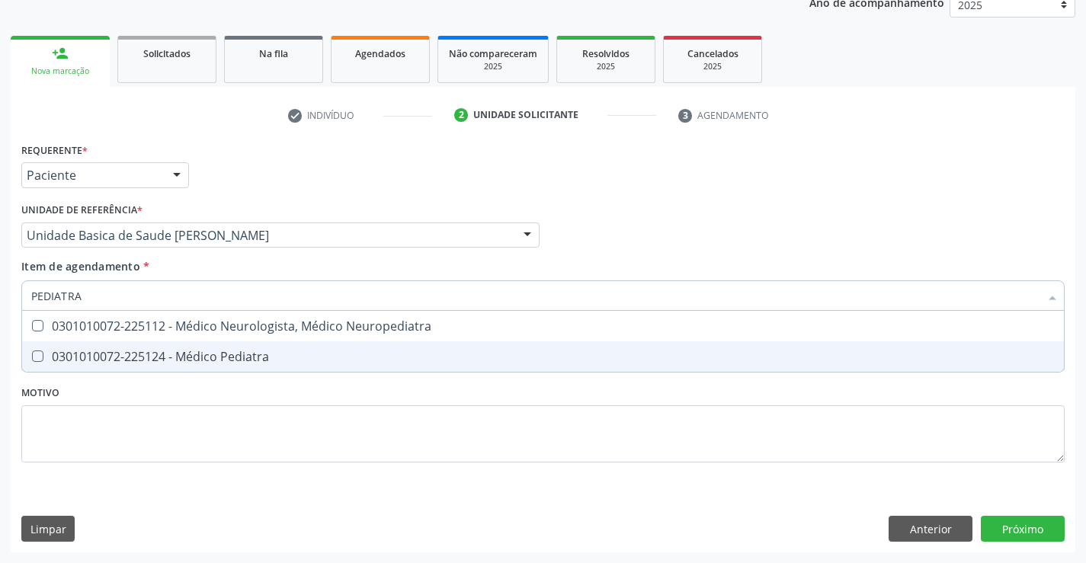
click at [248, 360] on div "0301010072-225124 - Médico Pediatra" at bounding box center [542, 356] width 1023 height 12
checkbox Pediatra "true"
click at [991, 522] on div "Requerente * Paciente Profissional de Saúde Paciente Nenhum resultado encontrad…" at bounding box center [543, 346] width 1064 height 414
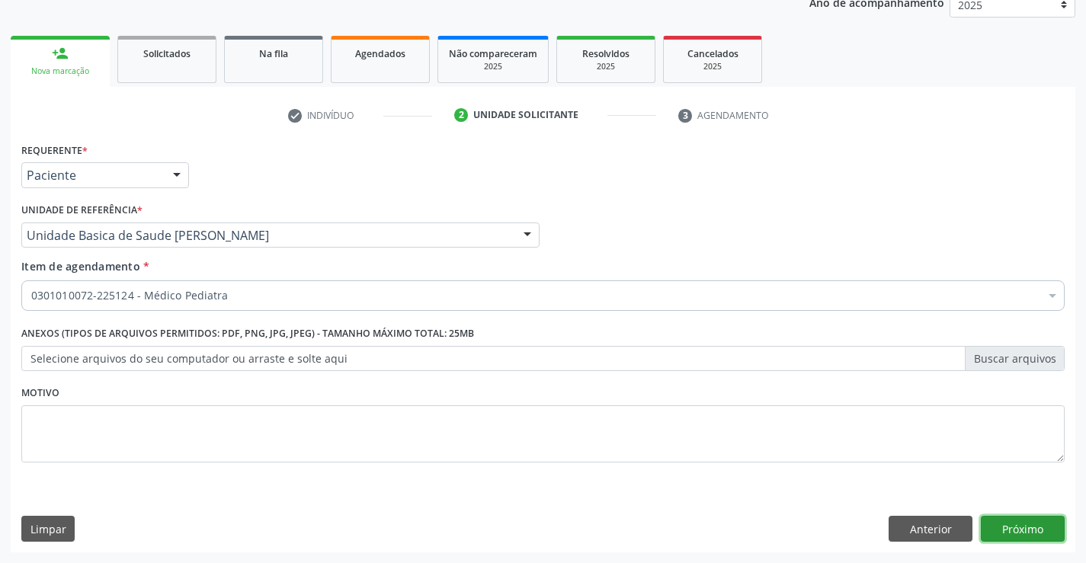
click at [1021, 533] on button "Próximo" at bounding box center [1023, 529] width 84 height 26
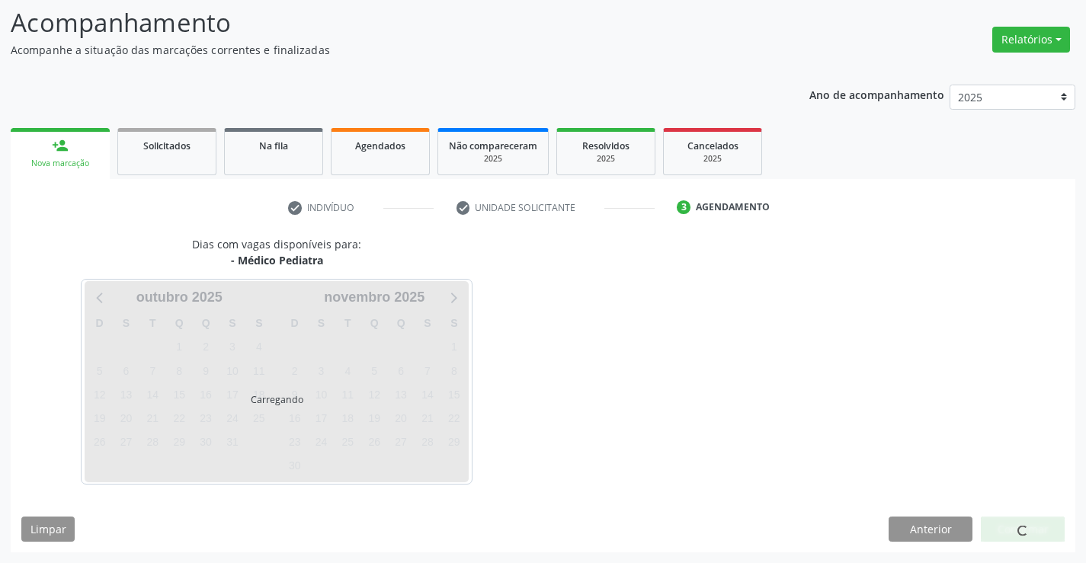
scroll to position [100, 0]
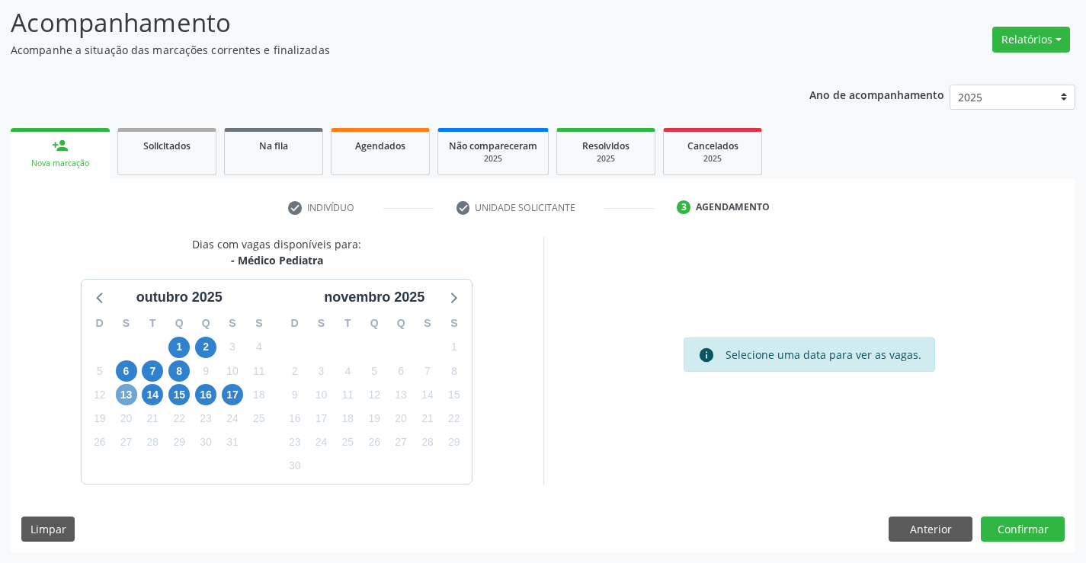
click at [125, 393] on span "13" at bounding box center [126, 394] width 21 height 21
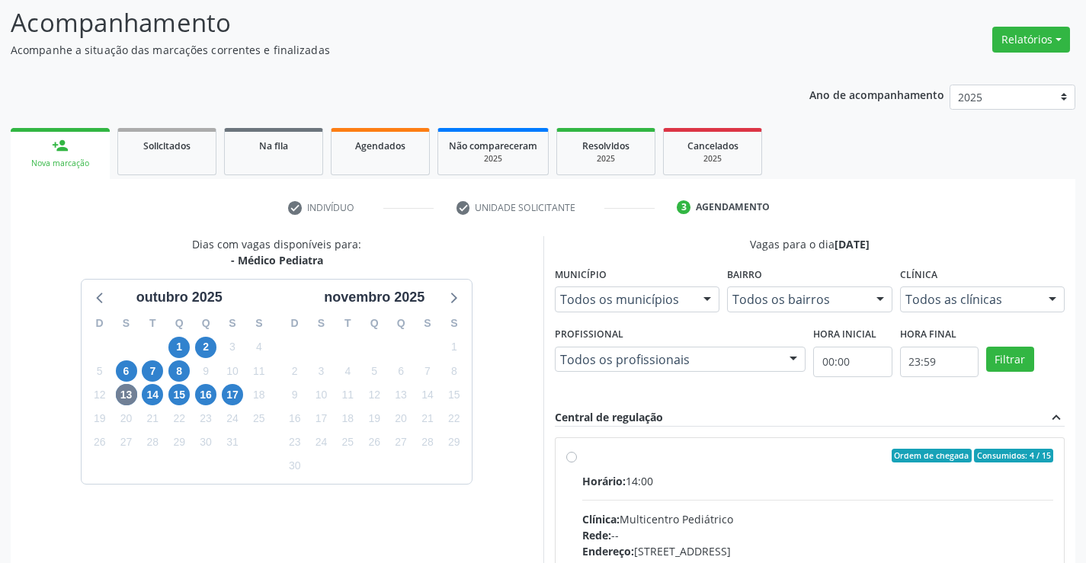
click at [582, 458] on label "Ordem de chegada Consumidos: 4 / 15 Horário: 14:00 Clínica: Multicentro Pediátr…" at bounding box center [818, 566] width 472 height 234
click at [575, 458] on input "Ordem de chegada Consumidos: 4 / 15 Horário: 14:00 Clínica: Multicentro Pediátr…" at bounding box center [571, 456] width 11 height 14
radio input "true"
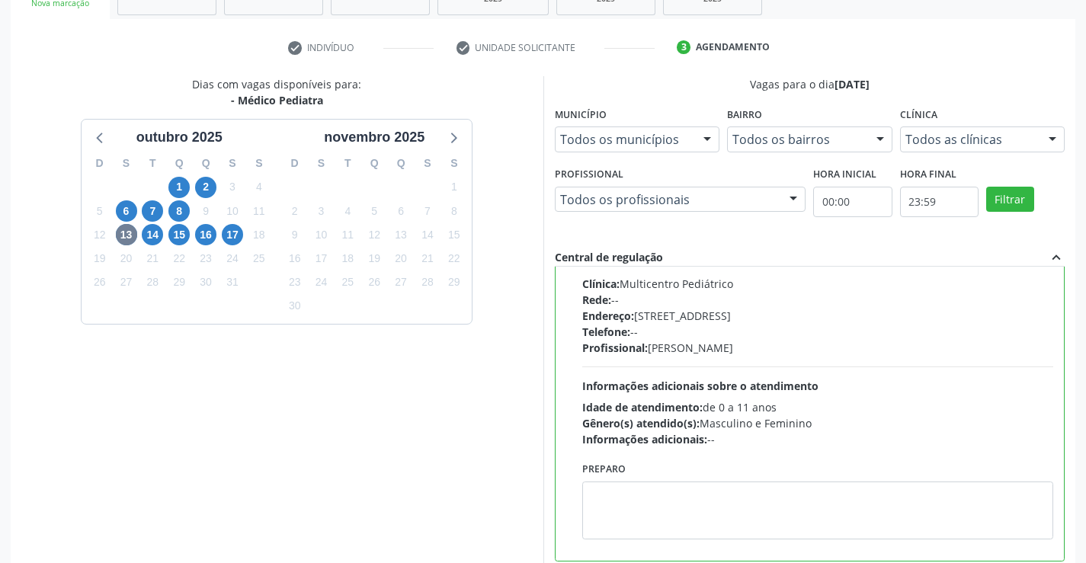
scroll to position [347, 0]
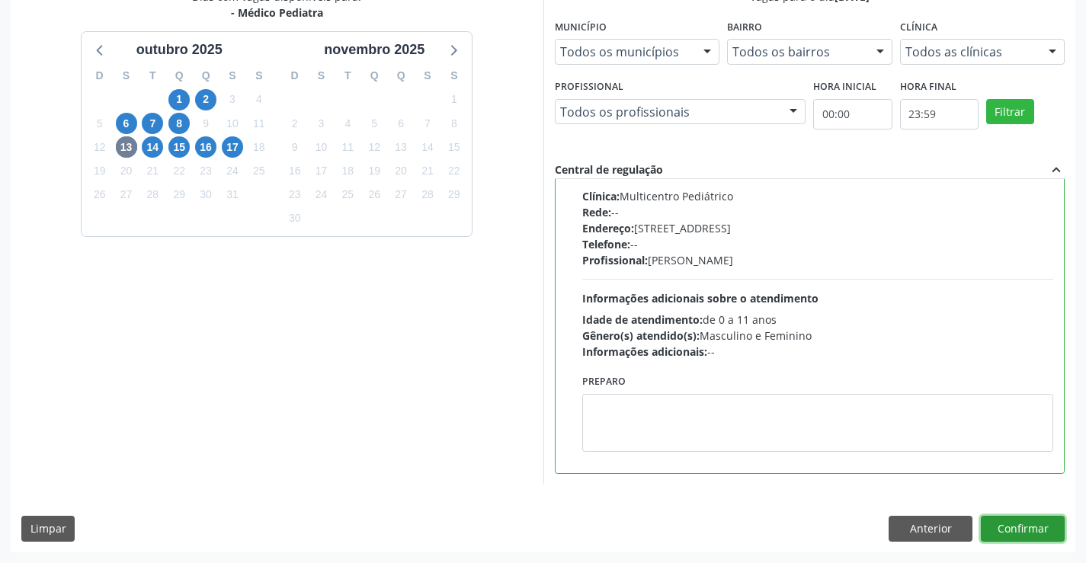
click at [1009, 521] on button "Confirmar" at bounding box center [1023, 529] width 84 height 26
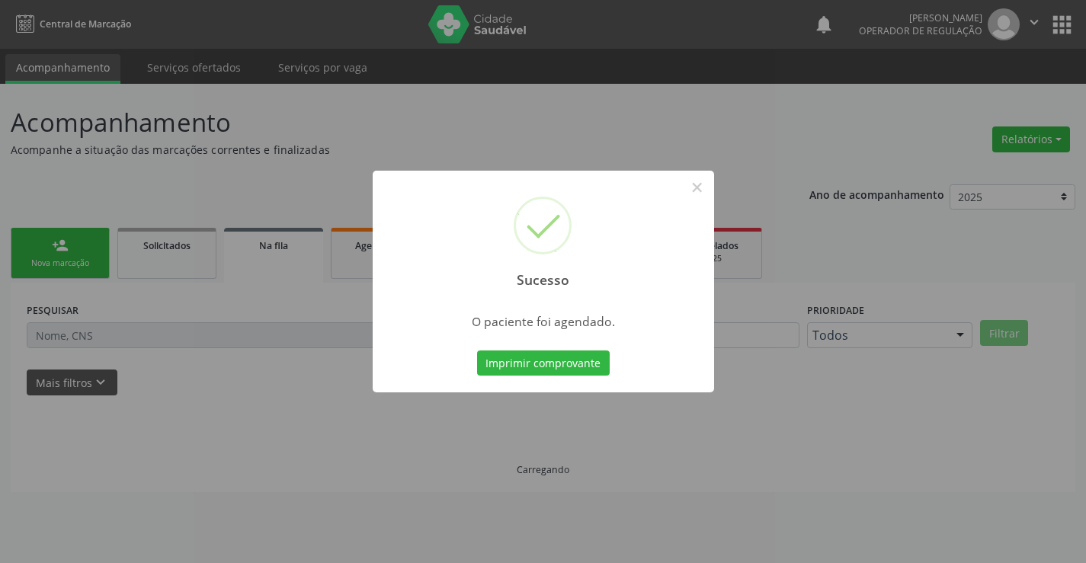
scroll to position [0, 0]
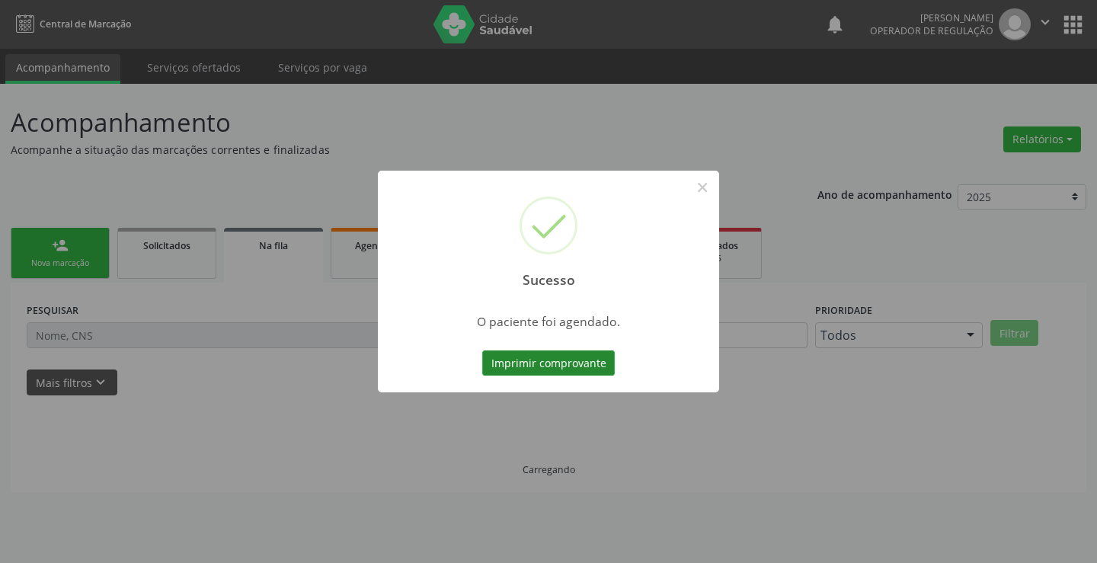
click at [575, 367] on button "Imprimir comprovante" at bounding box center [548, 363] width 133 height 26
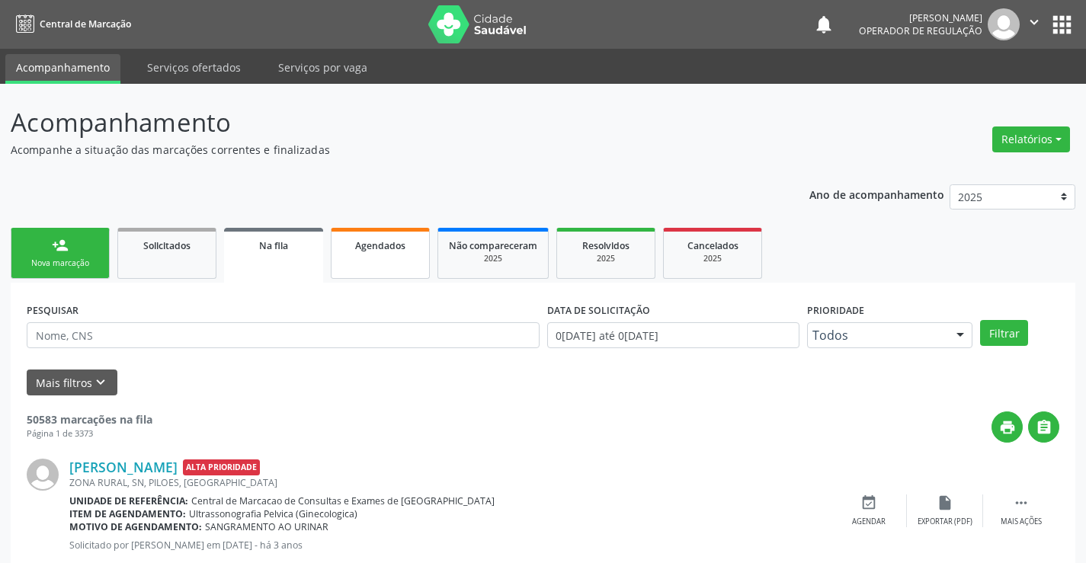
click at [372, 267] on link "Agendados" at bounding box center [380, 253] width 99 height 51
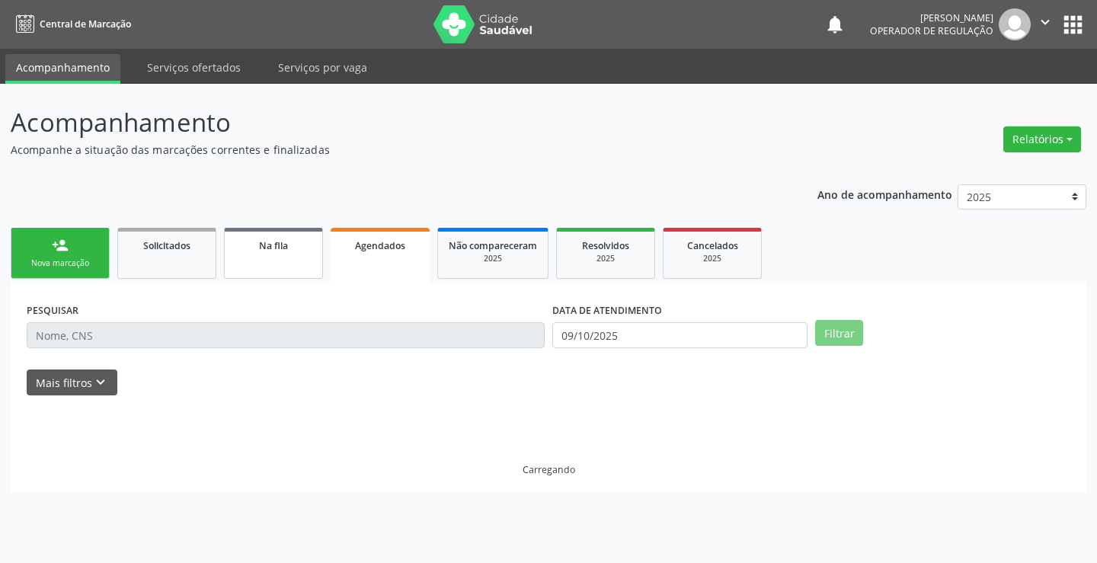
click at [261, 256] on link "Na fila" at bounding box center [273, 253] width 99 height 51
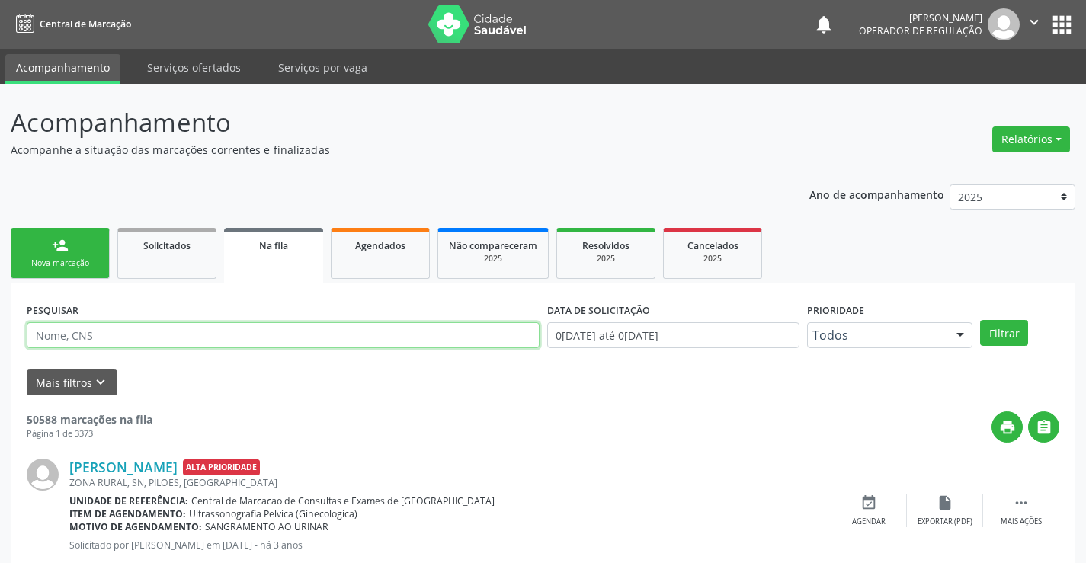
click at [186, 333] on input "text" at bounding box center [283, 335] width 513 height 26
type input "707706682472310"
click at [993, 332] on button "Filtrar" at bounding box center [1004, 333] width 48 height 26
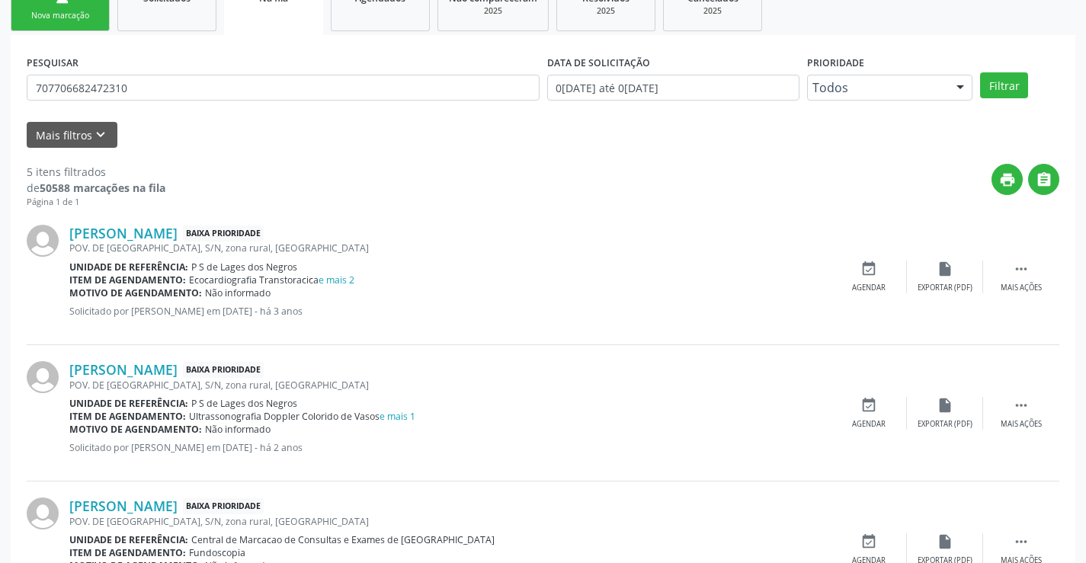
scroll to position [221, 0]
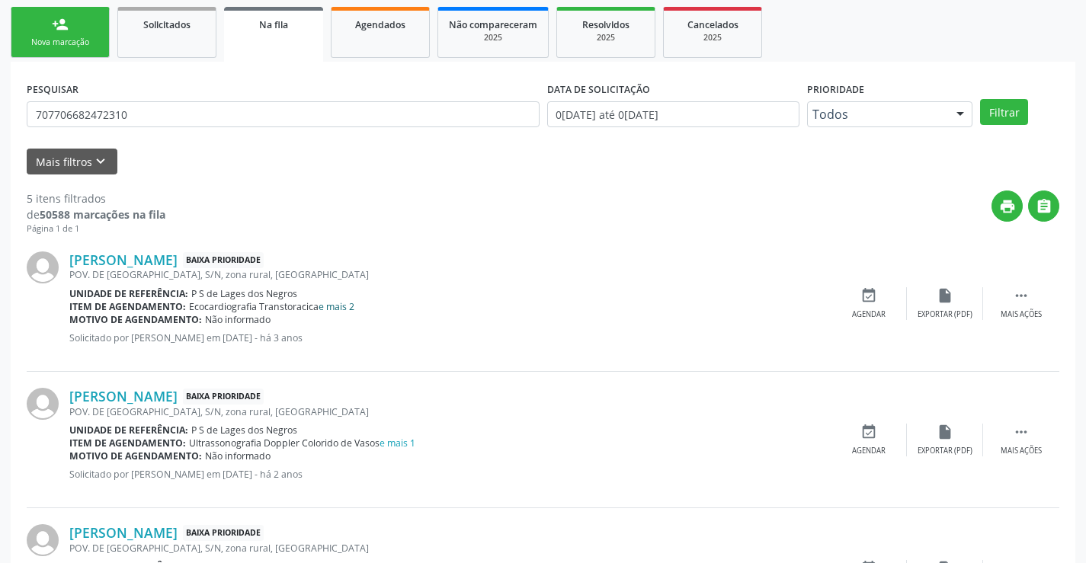
click at [347, 312] on link "e mais 2" at bounding box center [336, 306] width 36 height 13
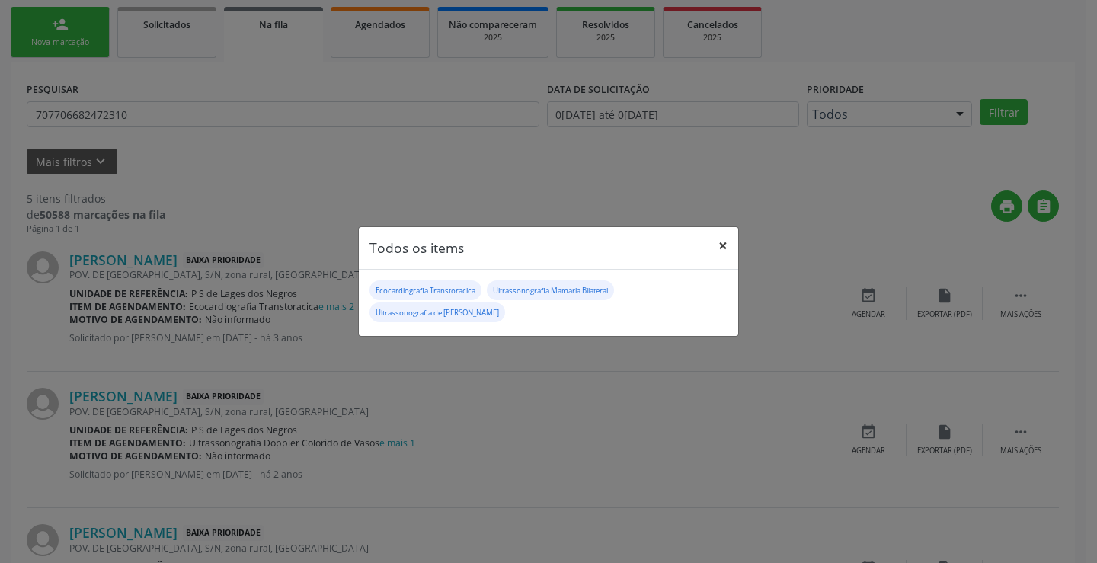
click at [728, 242] on button "×" at bounding box center [723, 245] width 30 height 37
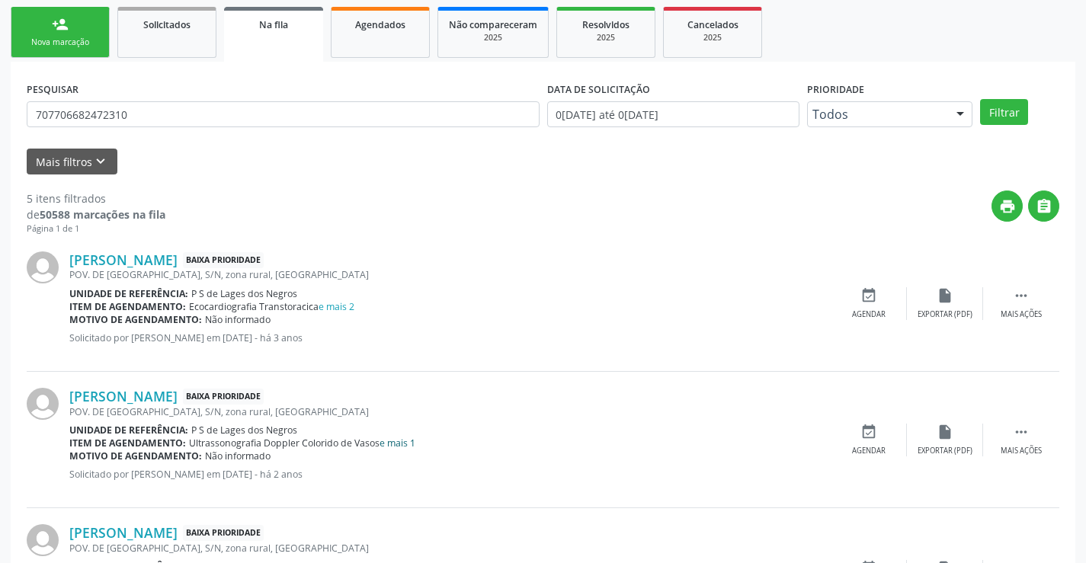
click at [402, 444] on link "e mais 1" at bounding box center [397, 443] width 36 height 13
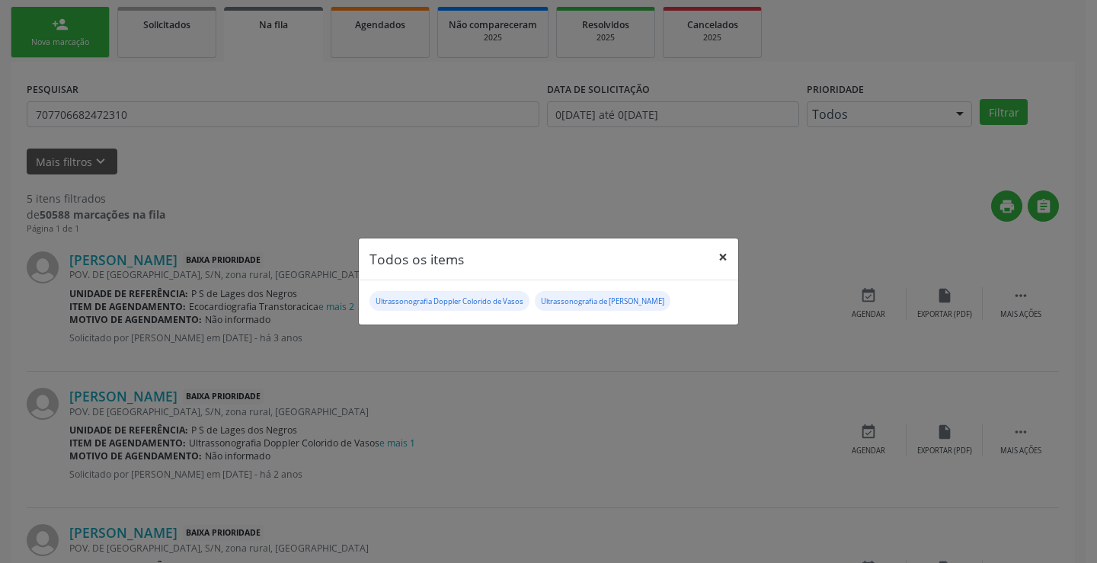
click at [725, 261] on button "×" at bounding box center [723, 256] width 30 height 37
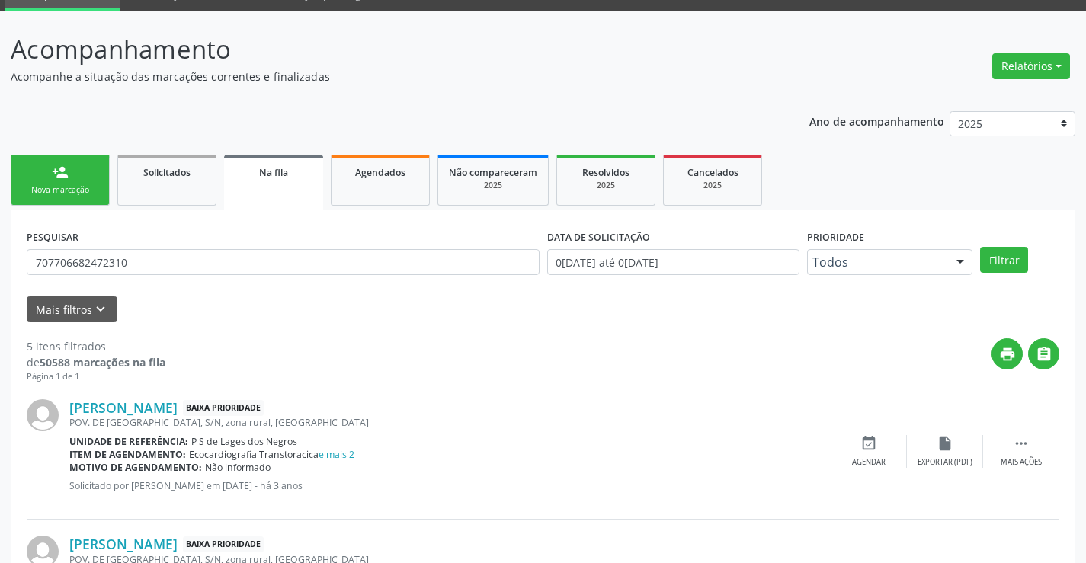
scroll to position [69, 0]
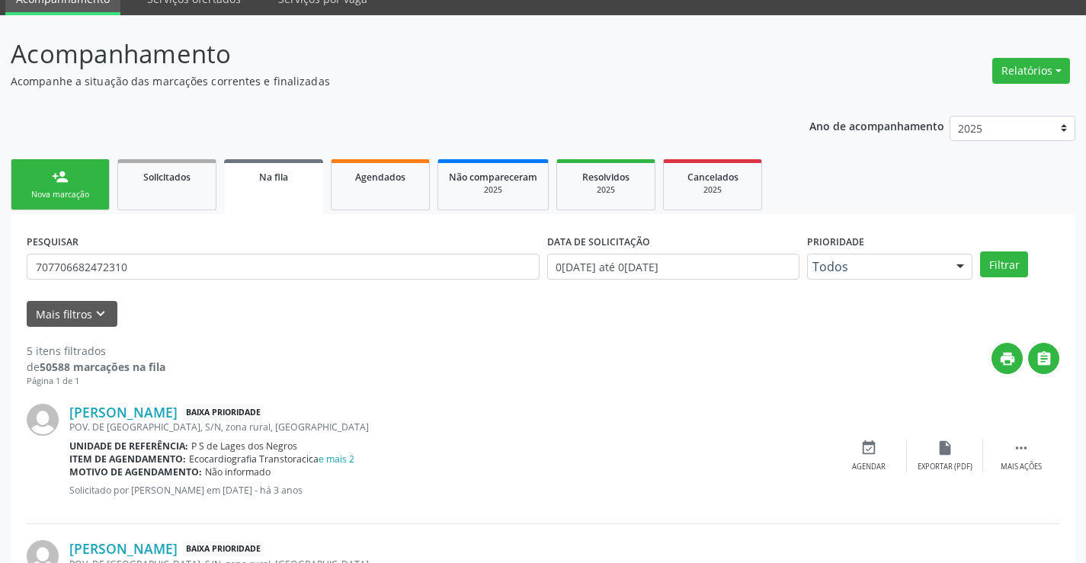
click at [40, 170] on link "person_add Nova marcação" at bounding box center [60, 184] width 99 height 51
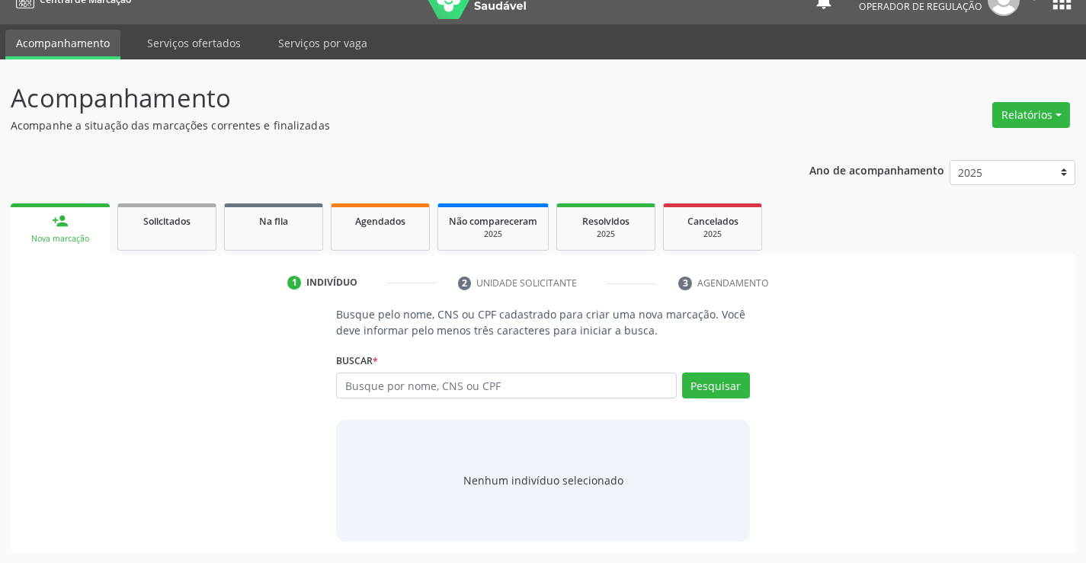
scroll to position [24, 0]
click at [366, 379] on input "text" at bounding box center [506, 386] width 340 height 26
type input "704708724757935"
click at [700, 378] on button "Pesquisar" at bounding box center [716, 386] width 68 height 26
type input "704708724757935"
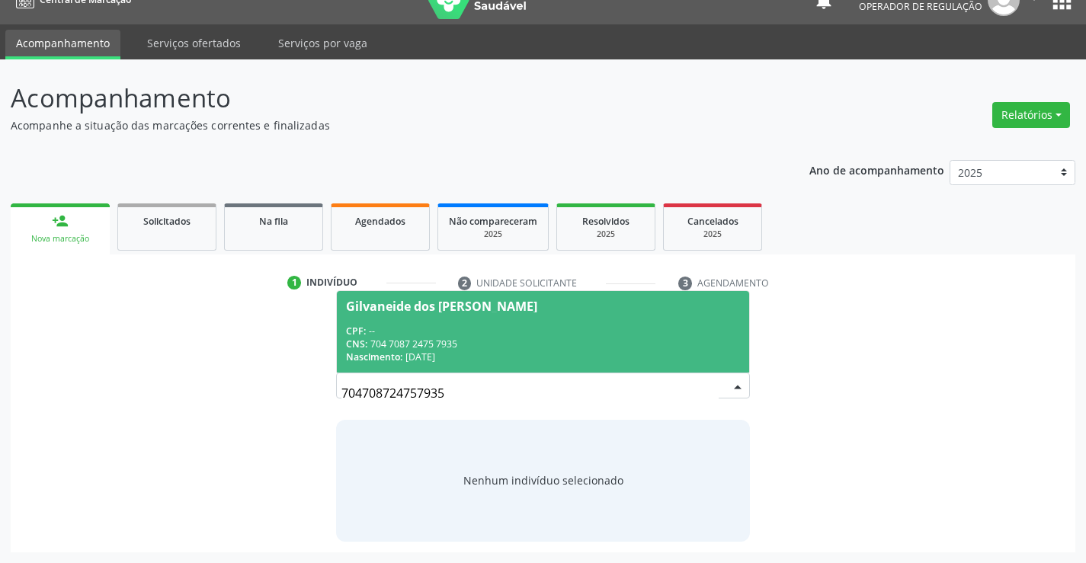
click at [458, 319] on span "Gilvaneide dos Santos Gomes CPF: -- CNS: 704 7087 2475 7935 Nascimento: 06/01/1…" at bounding box center [542, 332] width 411 height 82
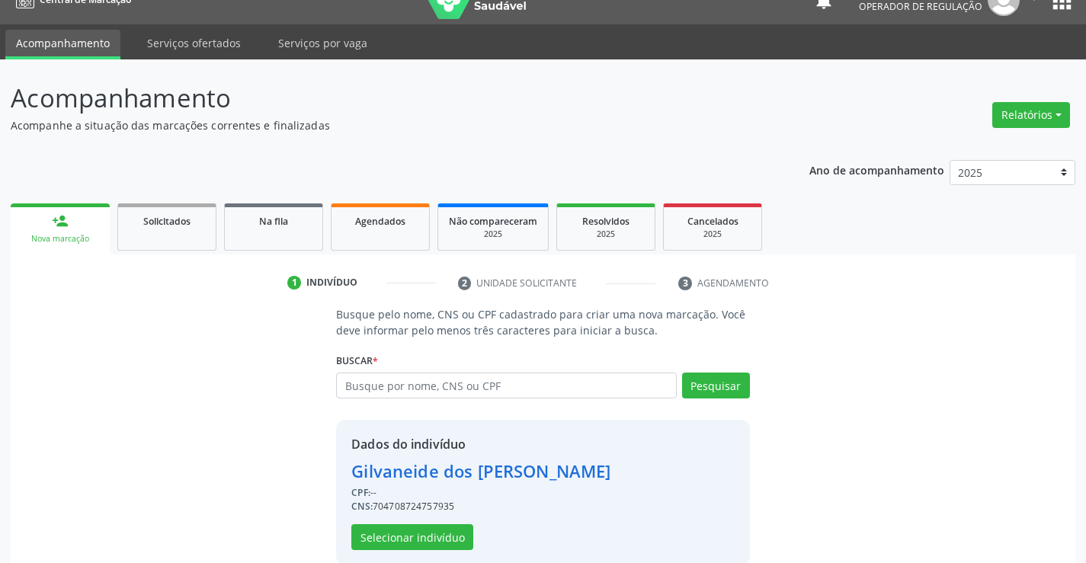
scroll to position [48, 0]
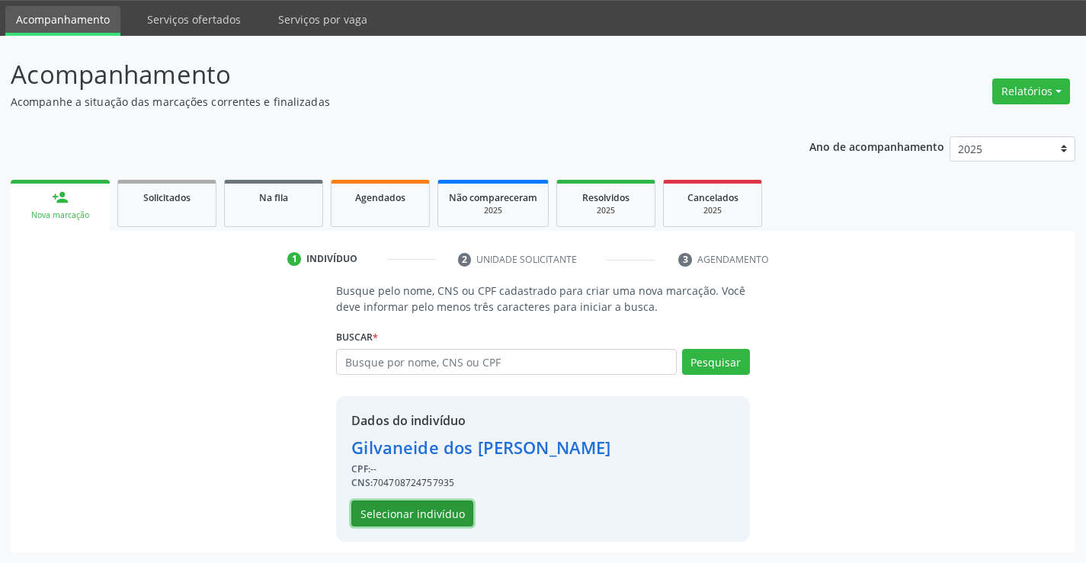
click at [434, 514] on button "Selecionar indivíduo" at bounding box center [412, 514] width 122 height 26
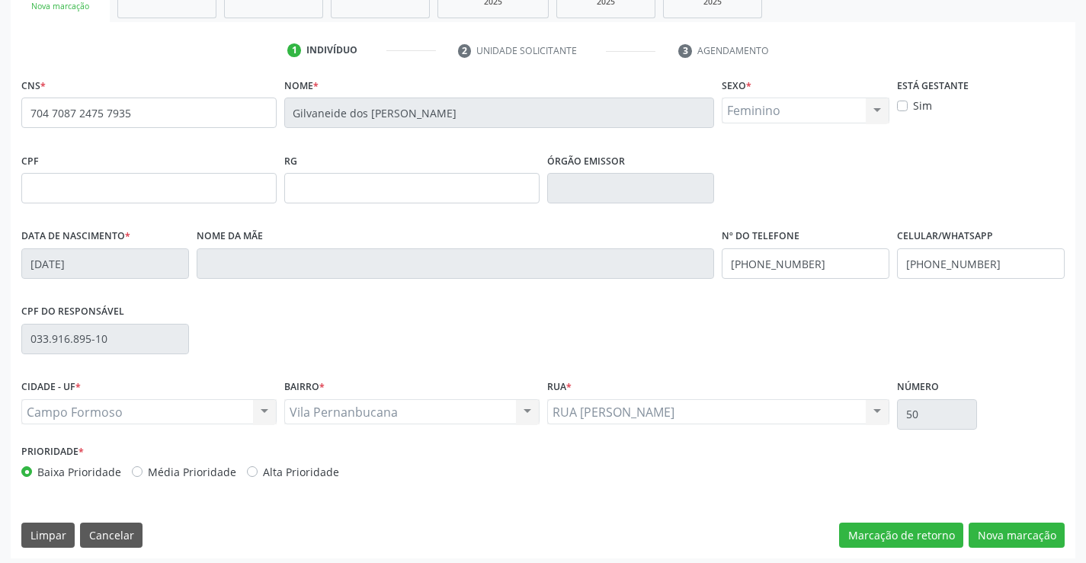
scroll to position [263, 0]
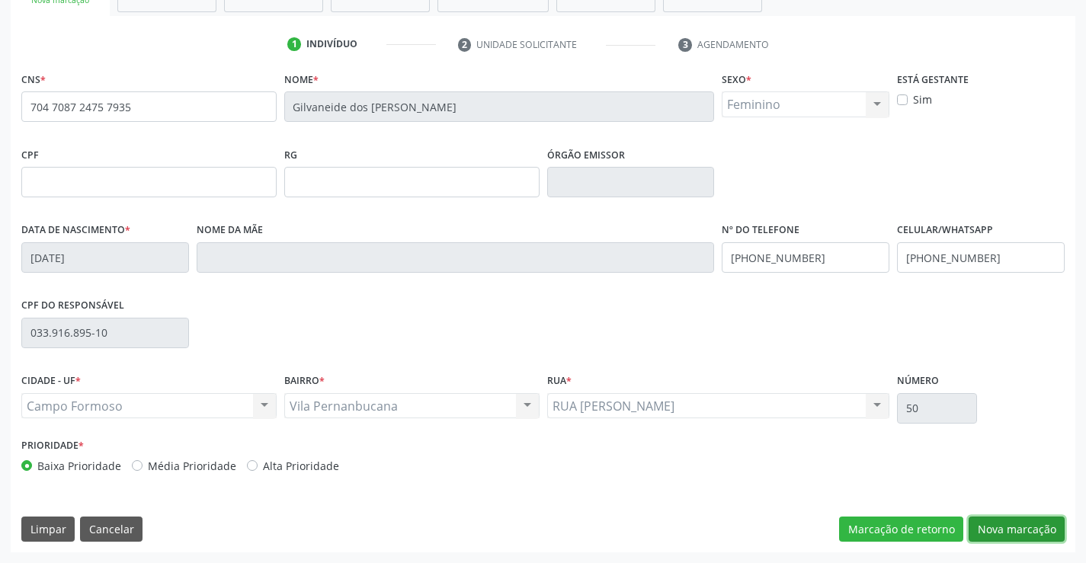
click at [1019, 534] on button "Nova marcação" at bounding box center [1016, 530] width 96 height 26
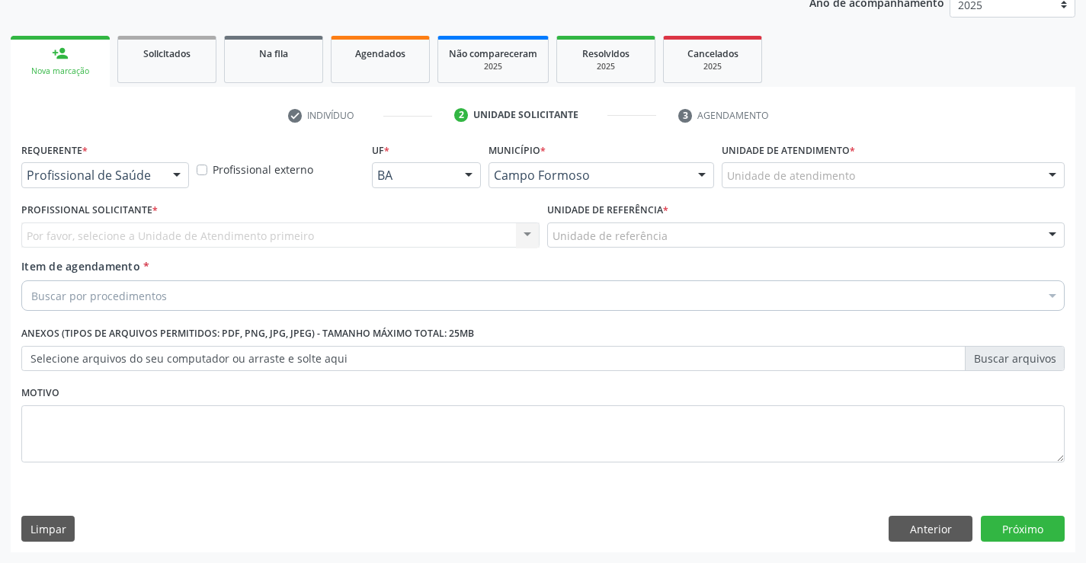
scroll to position [192, 0]
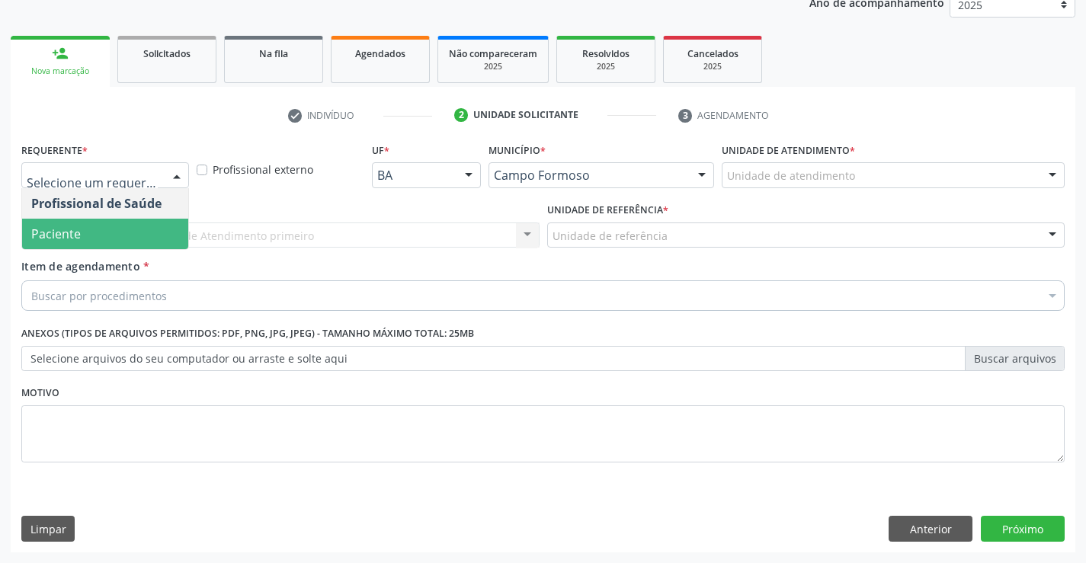
click at [50, 232] on span "Paciente" at bounding box center [56, 234] width 50 height 17
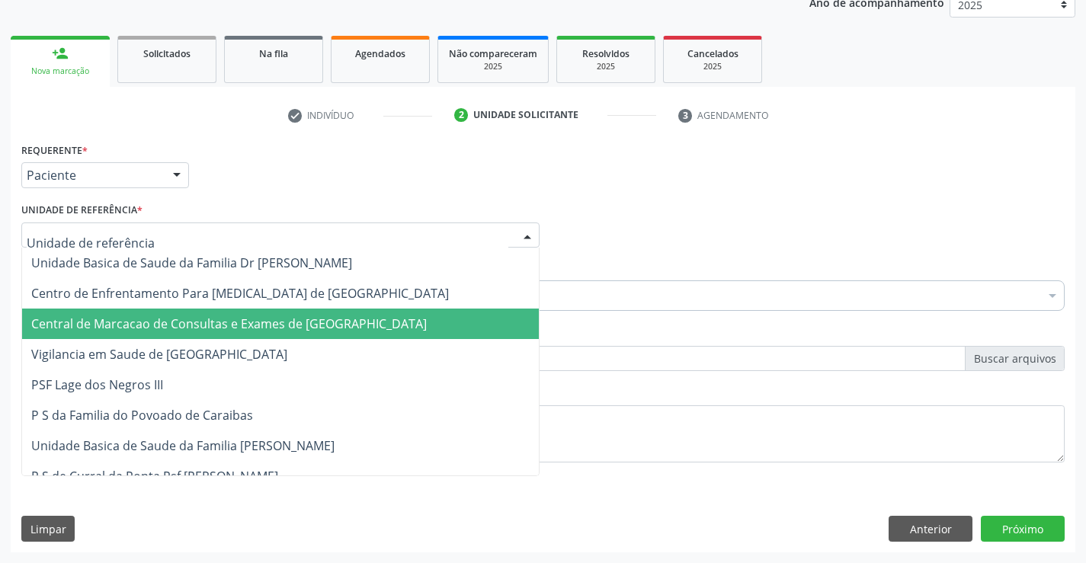
click at [98, 328] on span "Central de Marcacao de Consultas e Exames de [GEOGRAPHIC_DATA]" at bounding box center [228, 323] width 395 height 17
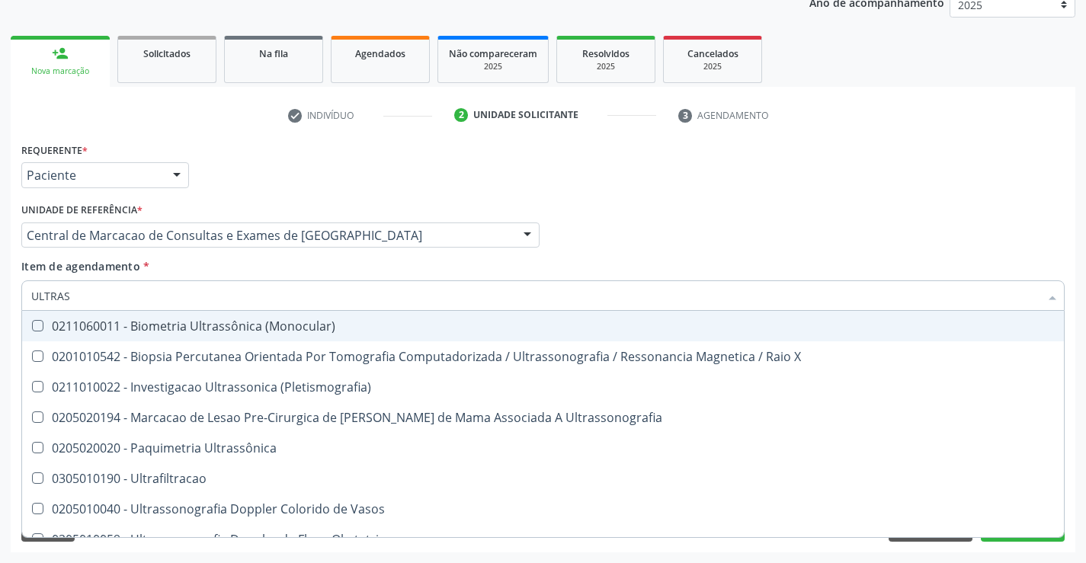
type input "ULTRASS"
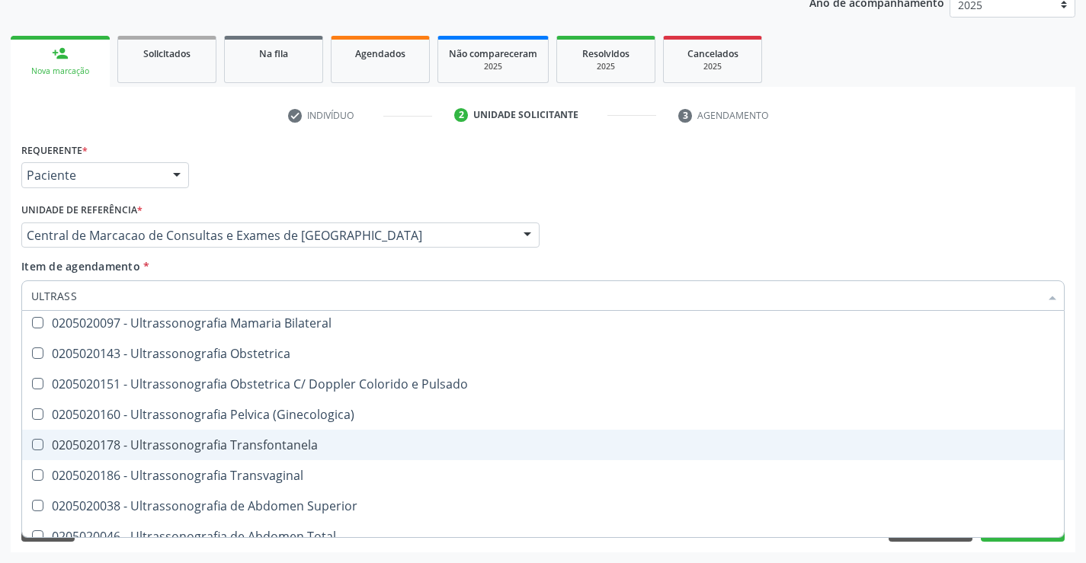
scroll to position [229, 0]
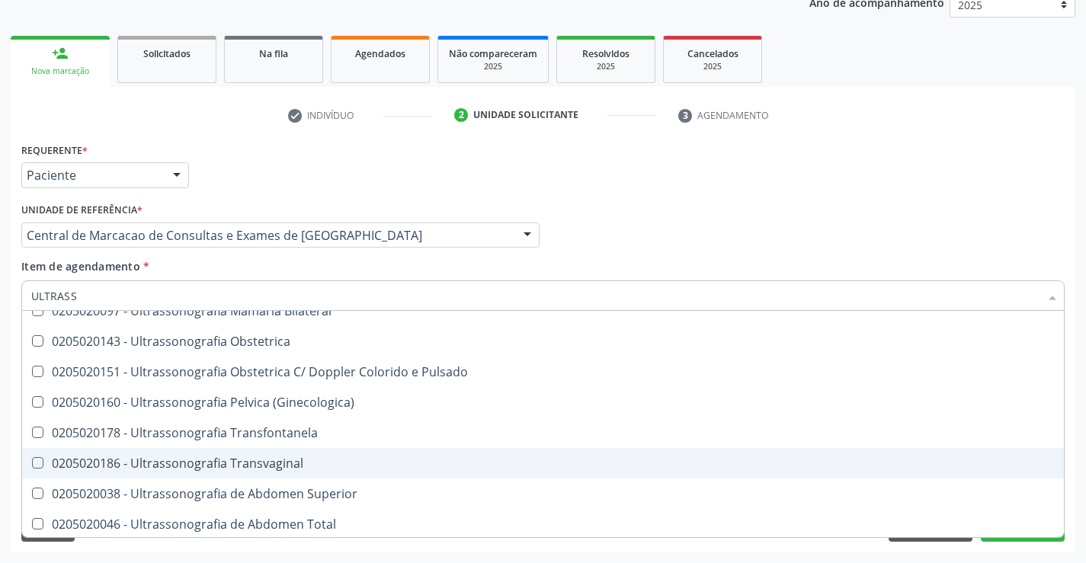
click at [322, 453] on span "0205020186 - Ultrassonografia Transvaginal" at bounding box center [543, 463] width 1042 height 30
checkbox Transvaginal "true"
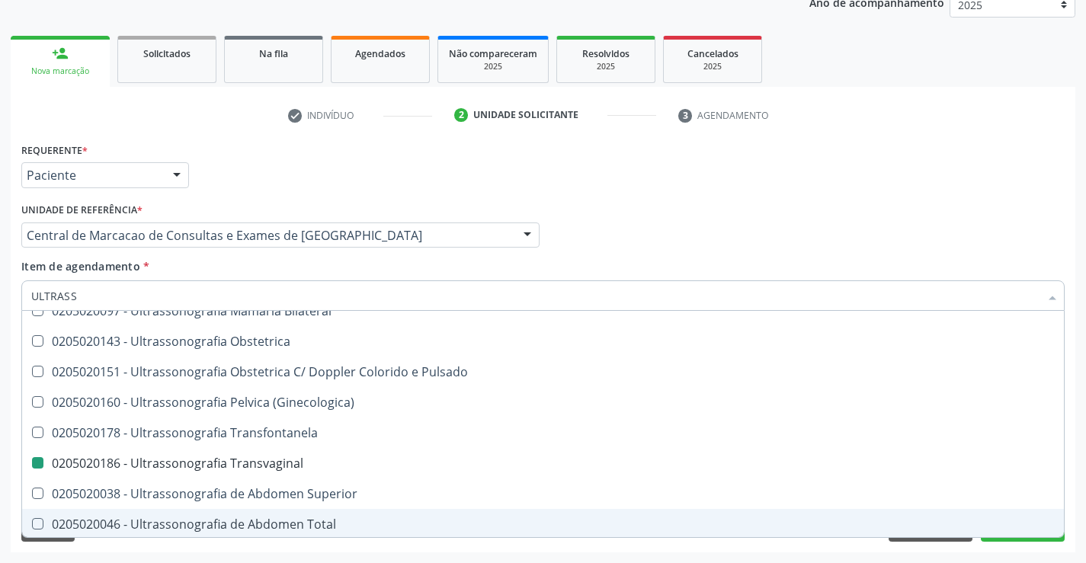
click at [1020, 559] on div "Acompanhamento Acompanhe a situação das marcações correntes e finalizadas Relat…" at bounding box center [543, 227] width 1086 height 671
checkbox X "true"
checkbox Transvaginal "false"
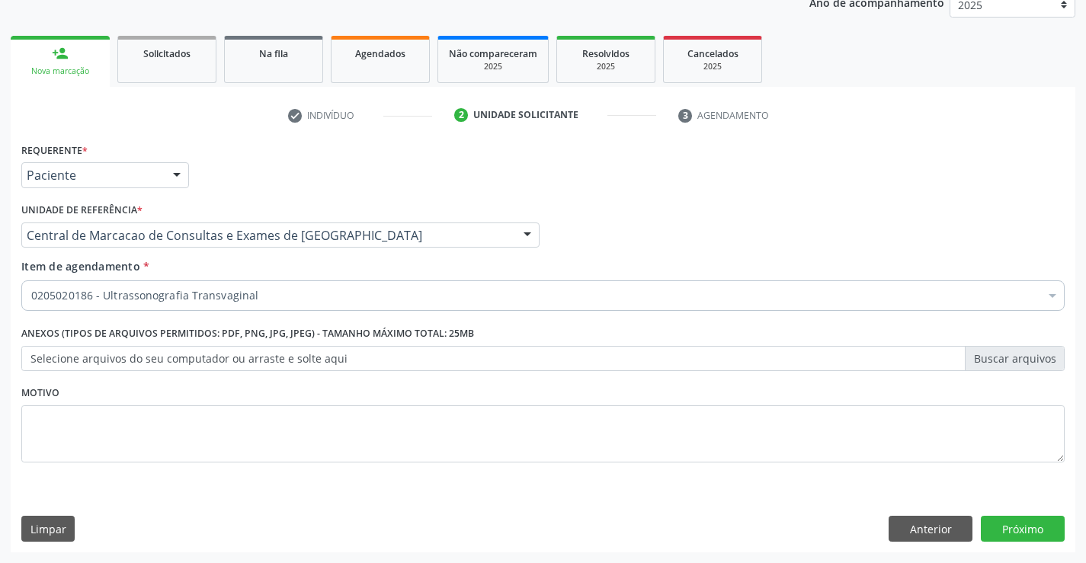
scroll to position [0, 0]
click at [1028, 534] on button "Próximo" at bounding box center [1023, 529] width 84 height 26
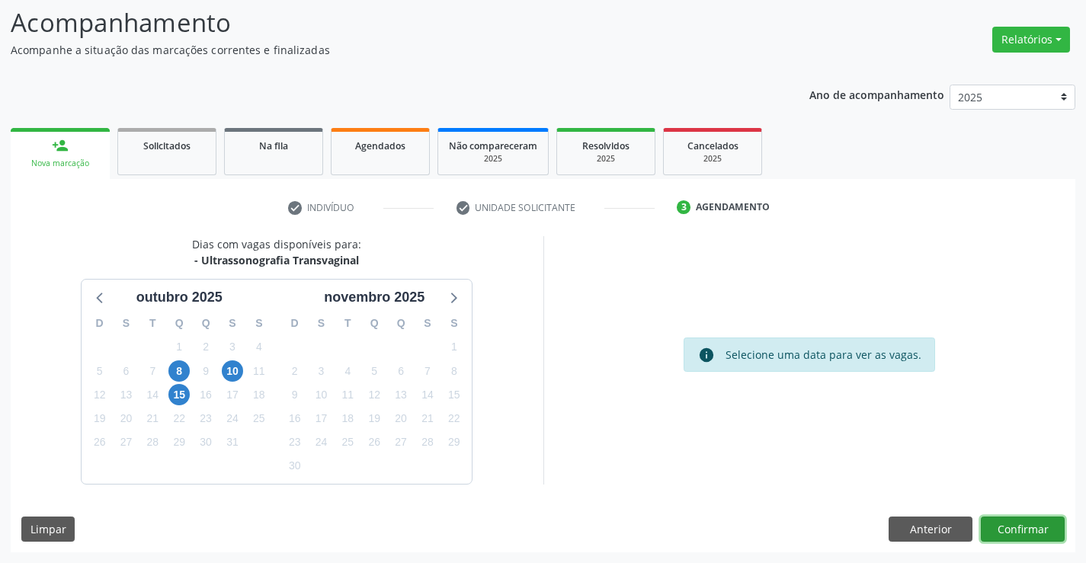
drag, startPoint x: 1039, startPoint y: 527, endPoint x: 1096, endPoint y: 539, distance: 58.4
click at [1042, 527] on button "Confirmar" at bounding box center [1023, 530] width 84 height 26
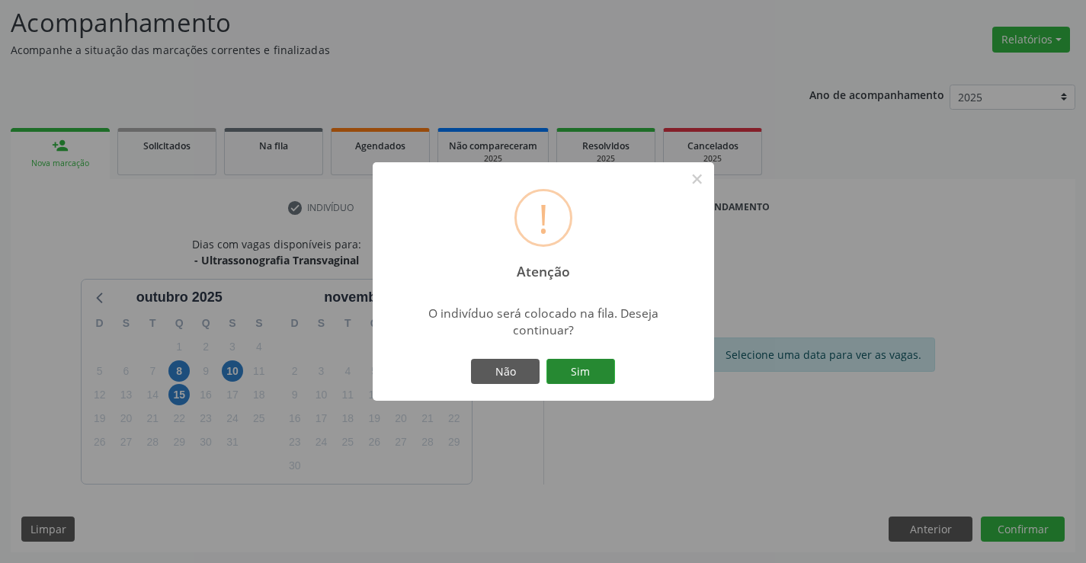
click at [579, 371] on button "Sim" at bounding box center [580, 372] width 69 height 26
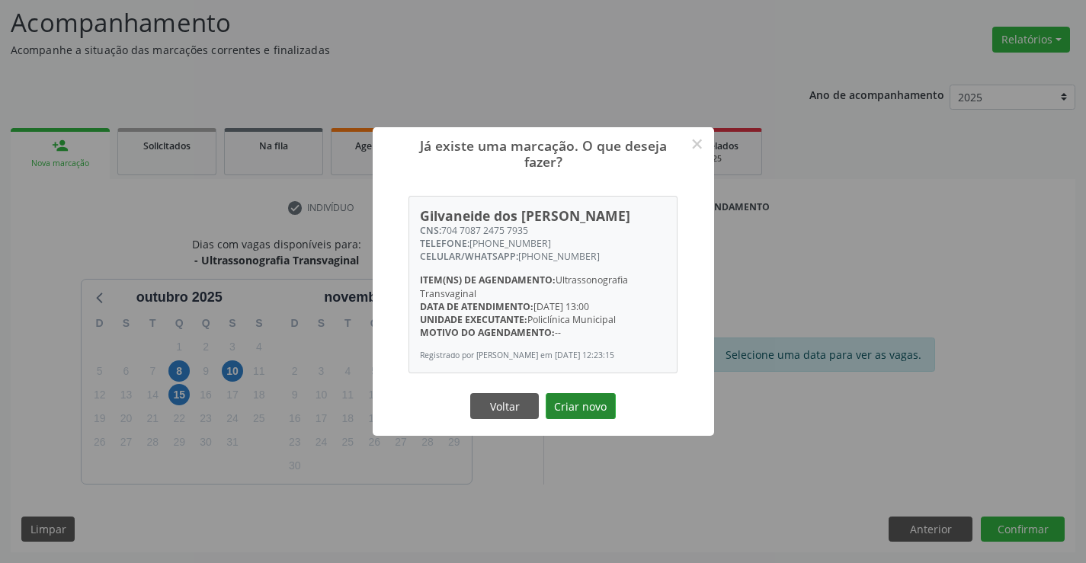
click at [591, 409] on button "Criar novo" at bounding box center [581, 406] width 70 height 26
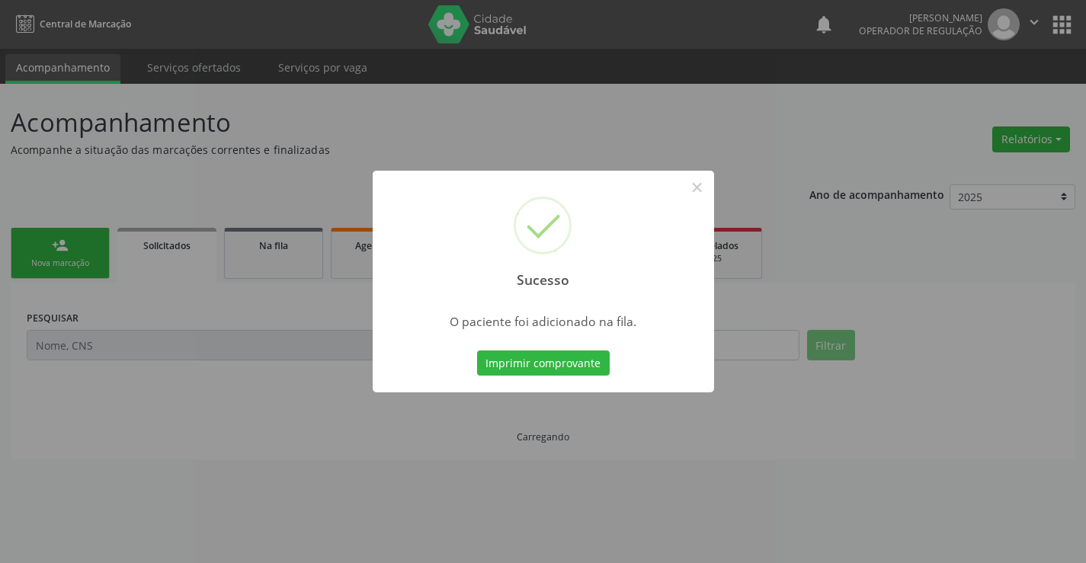
scroll to position [0, 0]
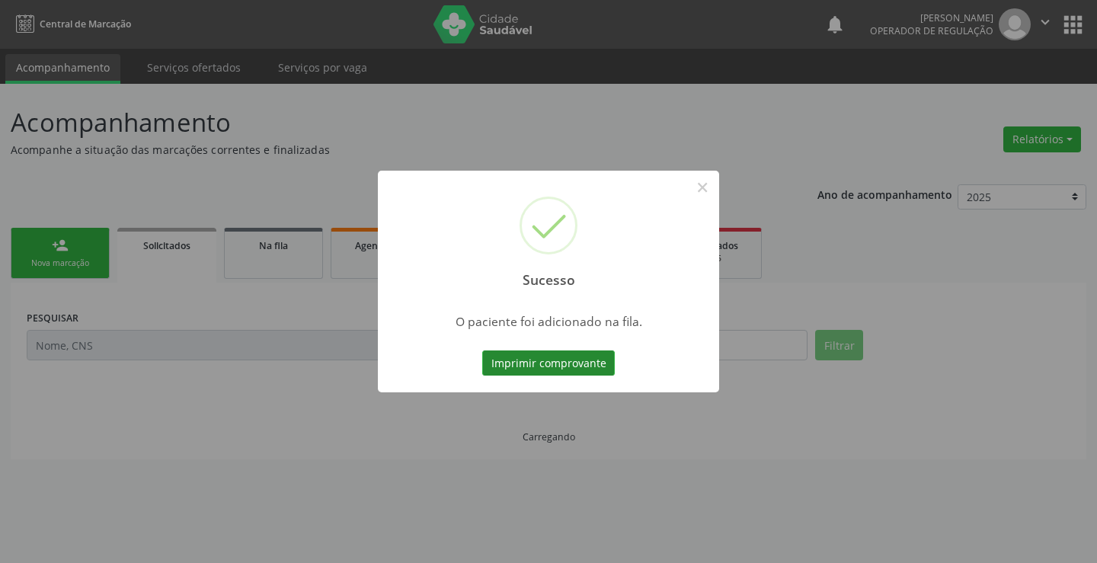
click at [568, 359] on button "Imprimir comprovante" at bounding box center [548, 363] width 133 height 26
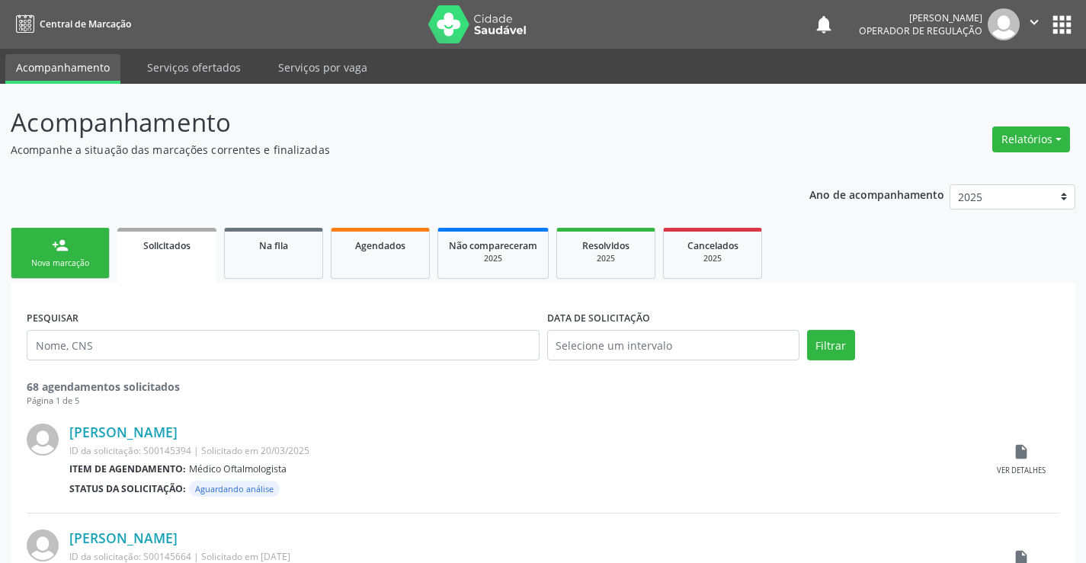
click at [85, 250] on link "person_add Nova marcação" at bounding box center [60, 253] width 99 height 51
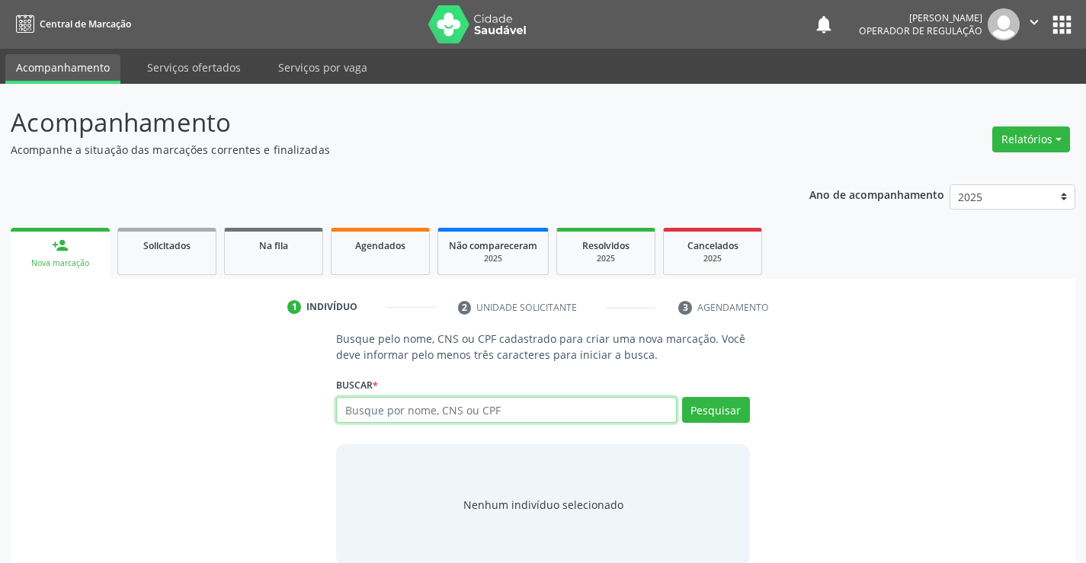
click at [427, 409] on input "text" at bounding box center [506, 410] width 340 height 26
type input "704608185749827"
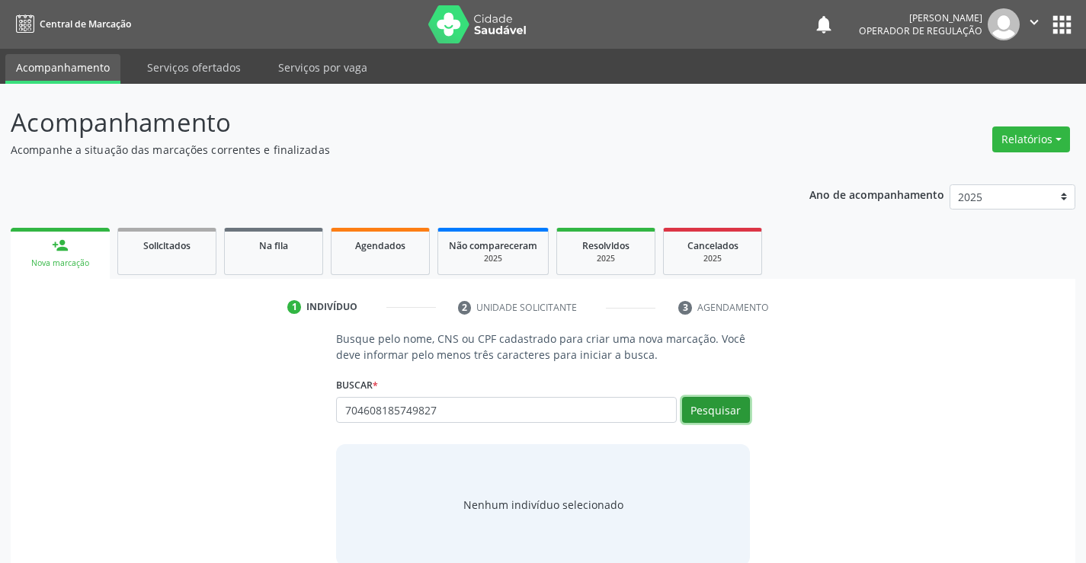
click at [725, 401] on button "Pesquisar" at bounding box center [716, 410] width 68 height 26
type input "704608185749827"
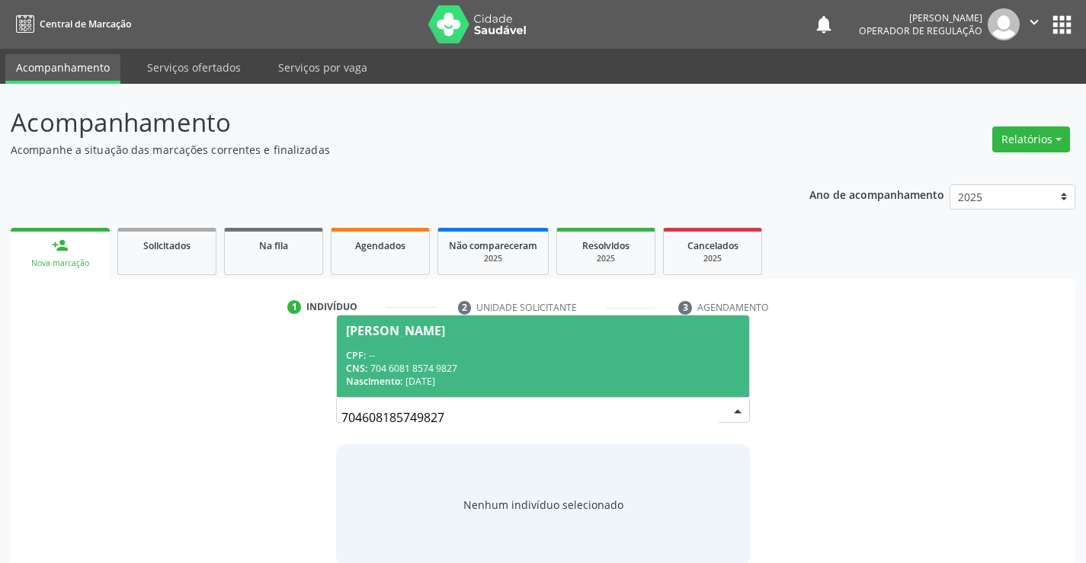
click at [613, 354] on div "CPF: --" at bounding box center [542, 355] width 393 height 13
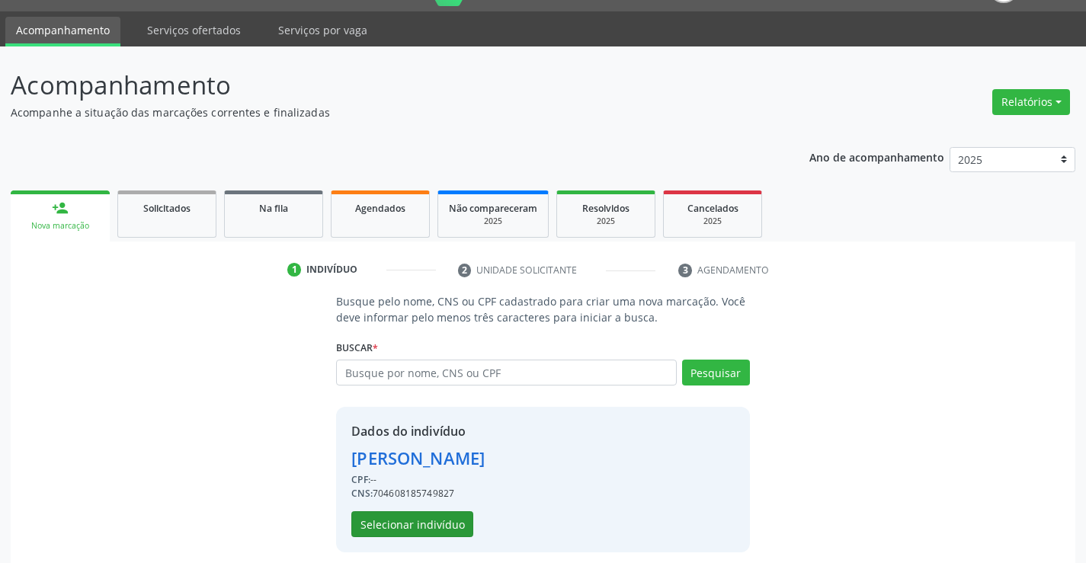
scroll to position [48, 0]
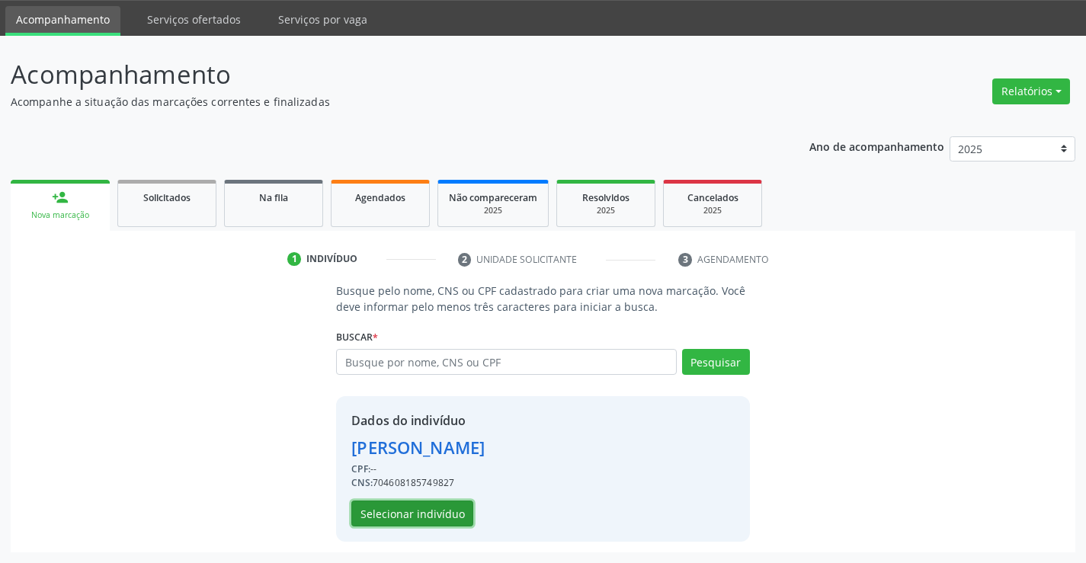
click at [436, 511] on button "Selecionar indivíduo" at bounding box center [412, 514] width 122 height 26
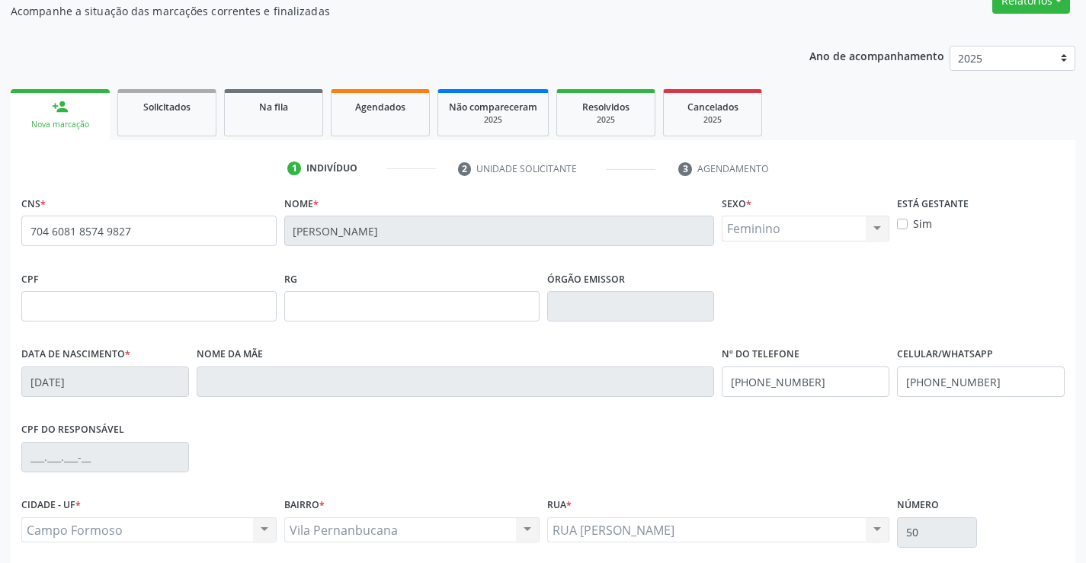
scroll to position [263, 0]
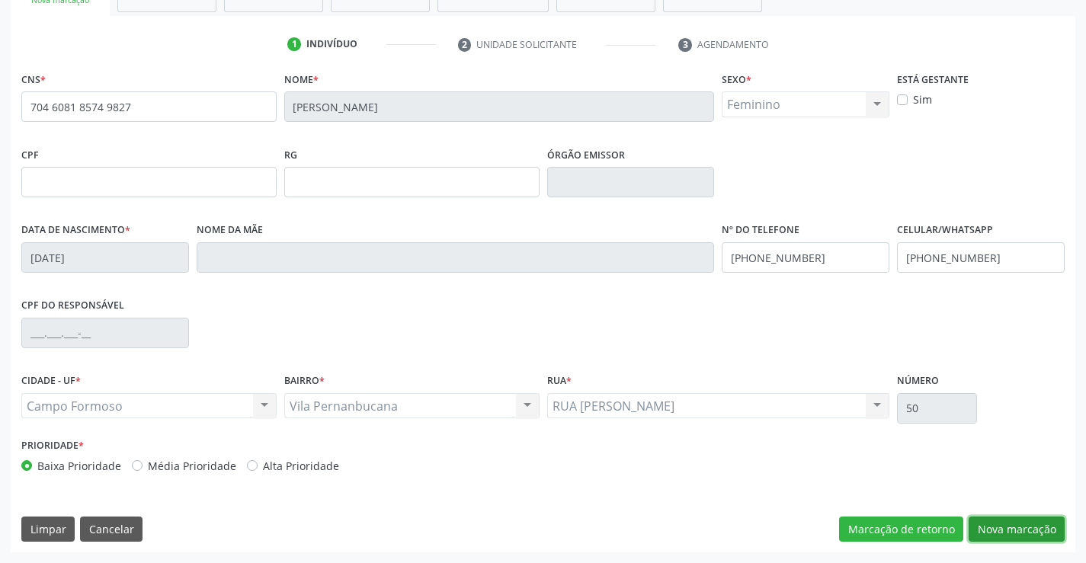
click at [987, 521] on button "Nova marcação" at bounding box center [1016, 530] width 96 height 26
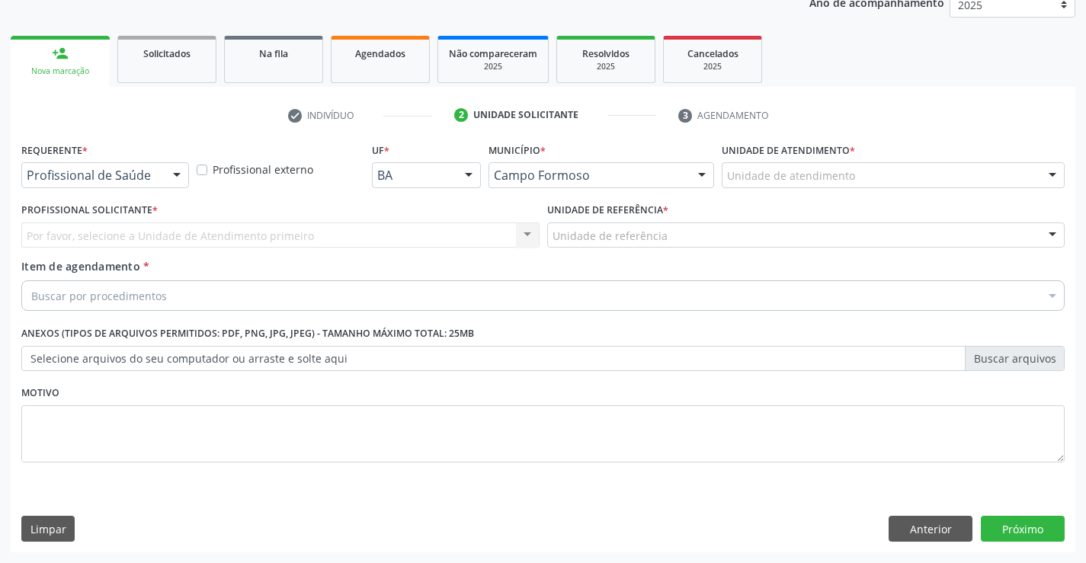
scroll to position [192, 0]
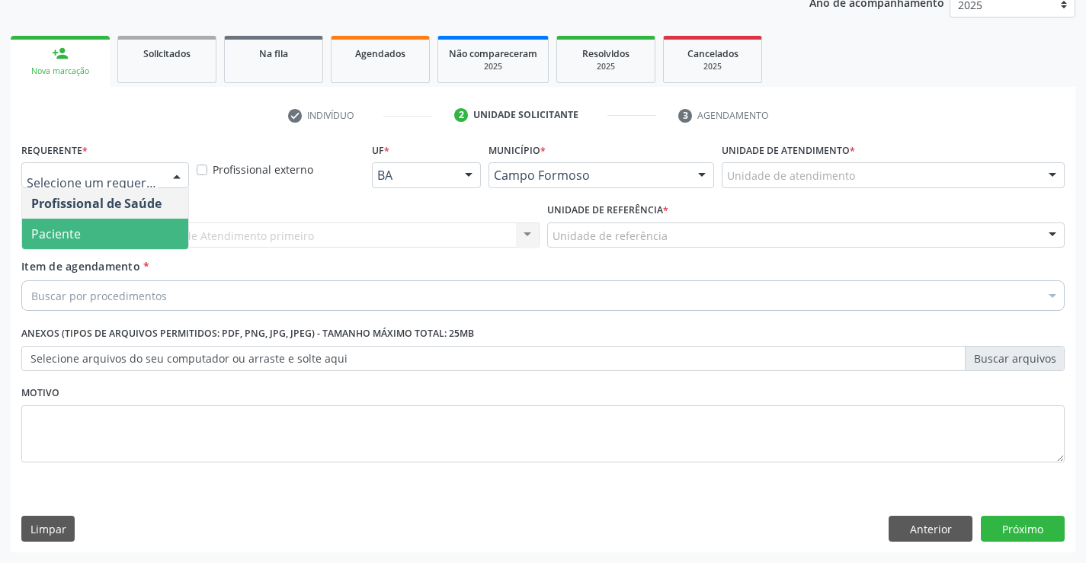
click at [81, 235] on span "Paciente" at bounding box center [105, 234] width 166 height 30
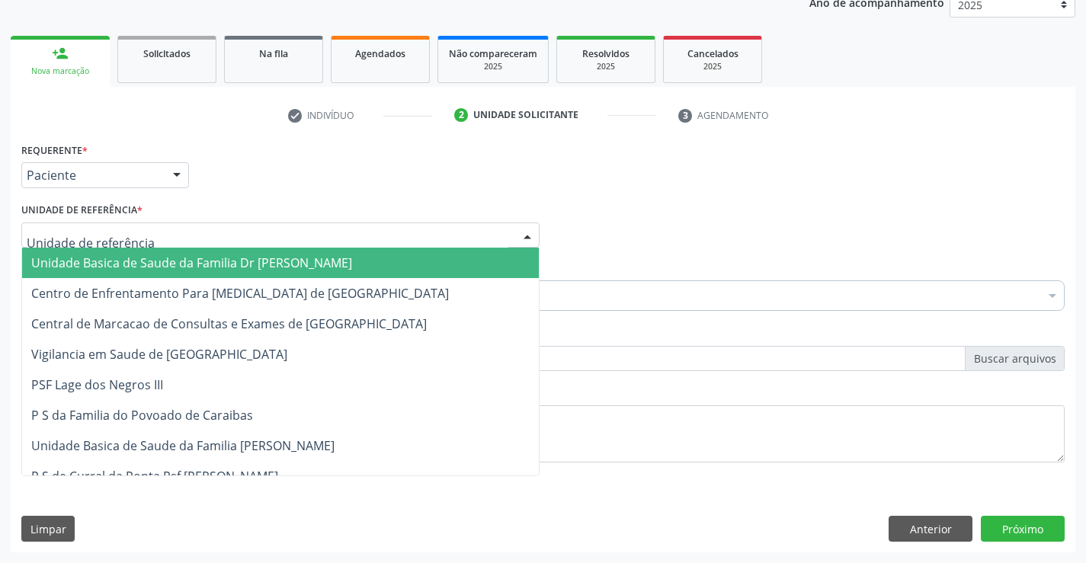
click at [110, 272] on span "Unidade Basica de Saude da Familia Dr [PERSON_NAME]" at bounding box center [280, 263] width 517 height 30
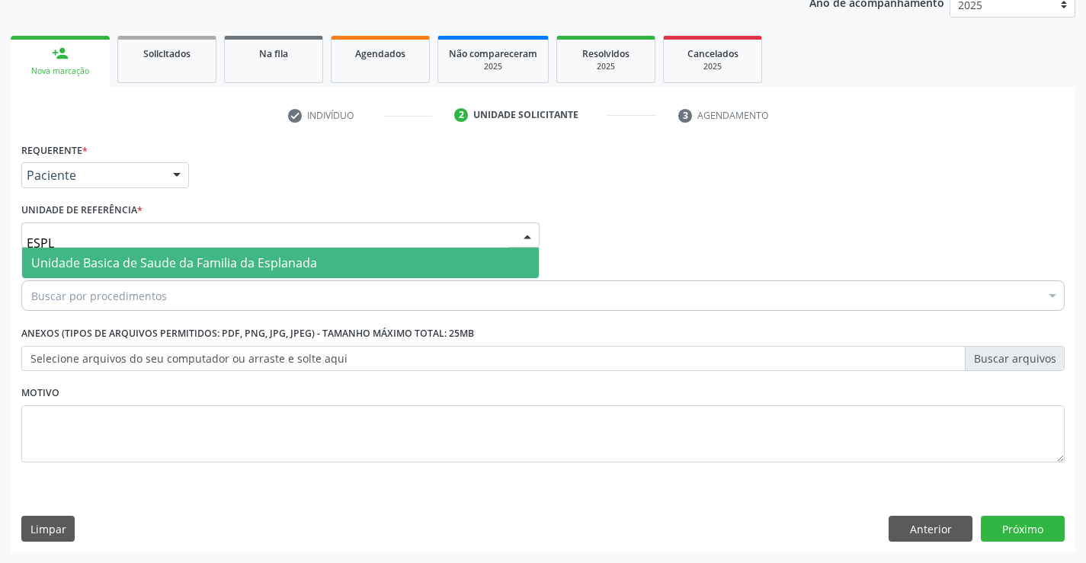
type input "ESPLA"
click at [164, 258] on span "Unidade Basica de Saude da Familia da Esplanada" at bounding box center [174, 262] width 286 height 17
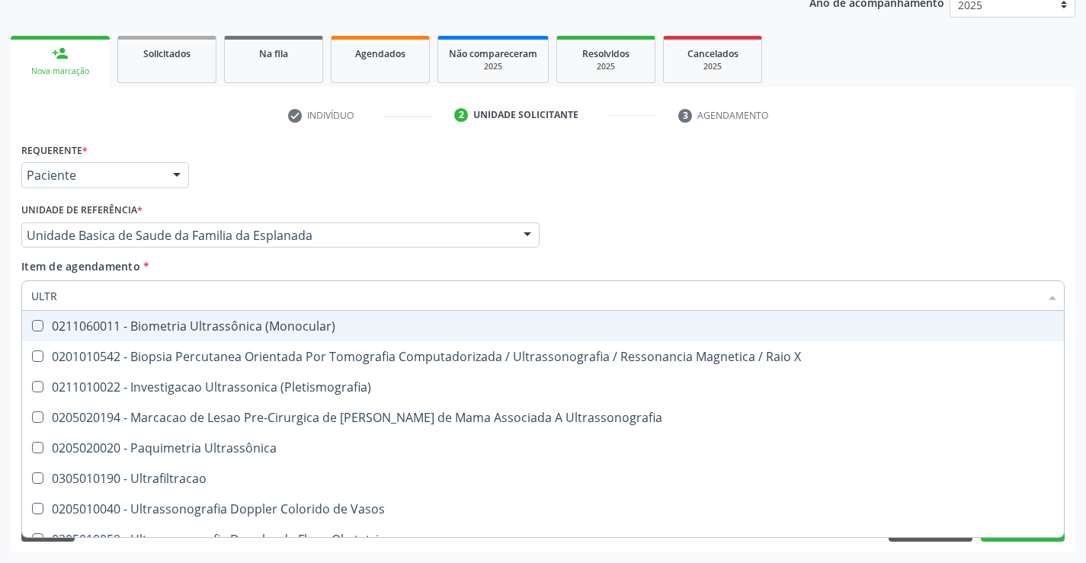
type input "ULTRA"
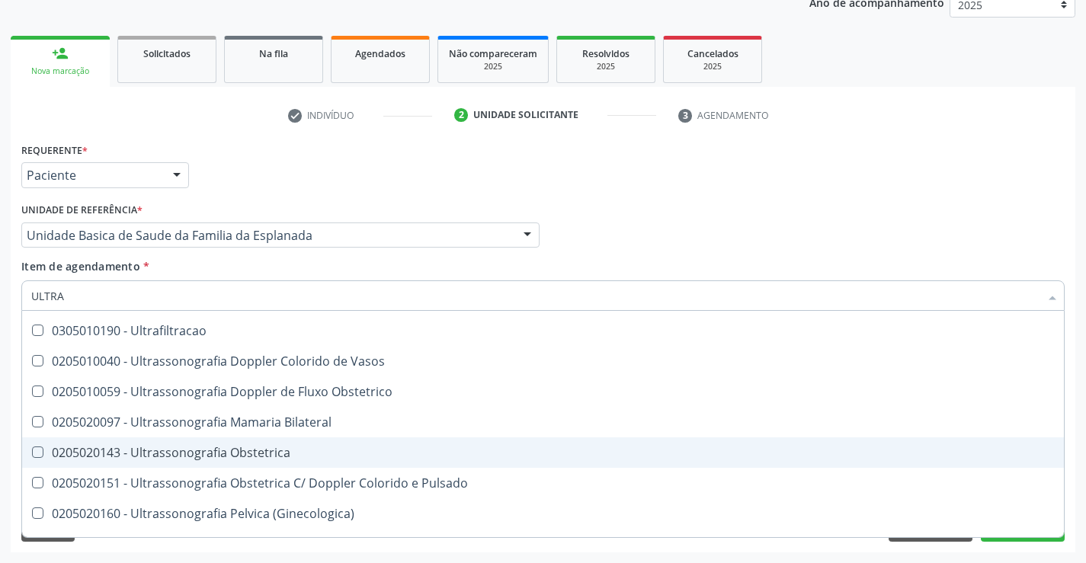
scroll to position [152, 0]
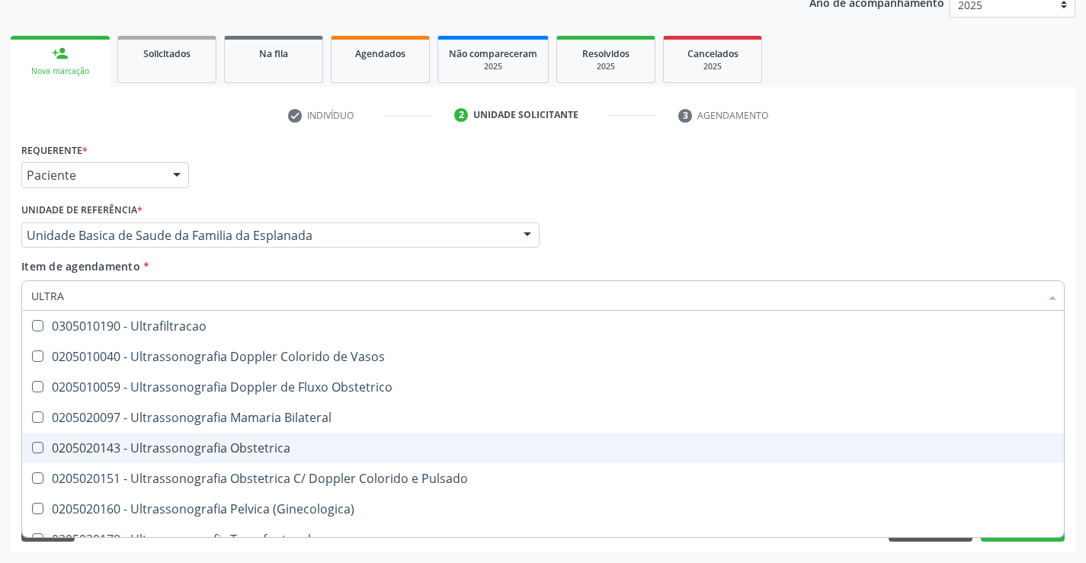
click at [318, 447] on div "0205020143 - Ultrassonografia Obstetrica" at bounding box center [542, 448] width 1023 height 12
click at [273, 450] on div "0205020143 - Ultrassonografia Obstetrica" at bounding box center [542, 448] width 1023 height 12
checkbox Obstetrica "false"
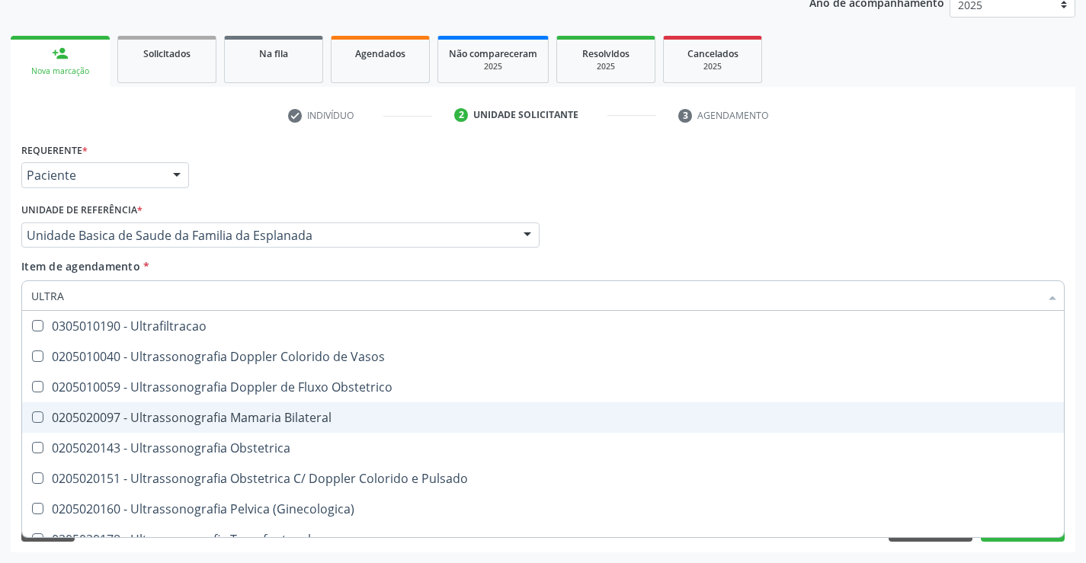
click at [328, 428] on span "0205020097 - Ultrassonografia Mamaria Bilateral" at bounding box center [543, 417] width 1042 height 30
checkbox Bilateral "true"
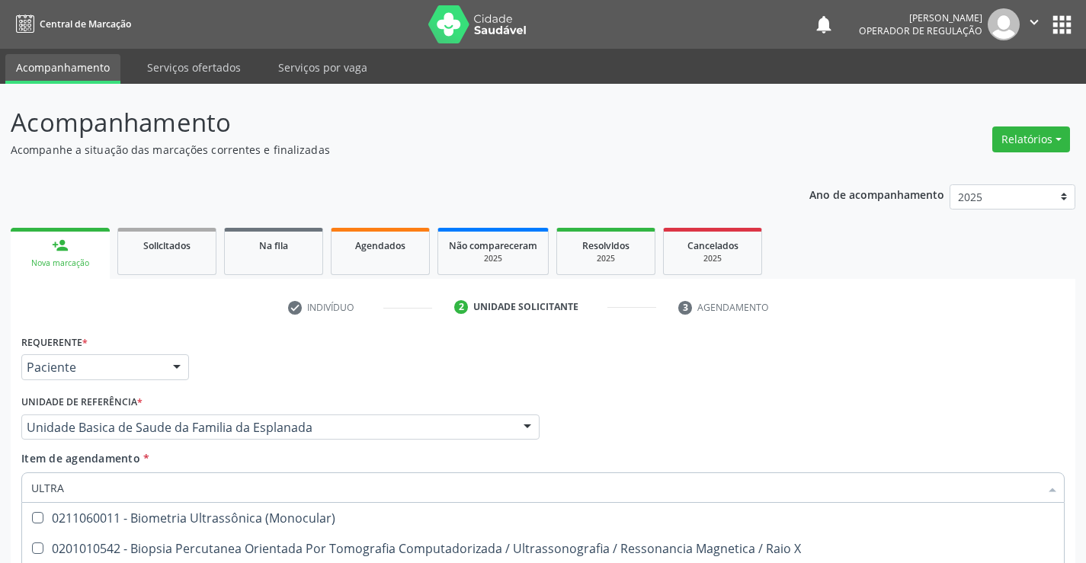
scroll to position [192, 0]
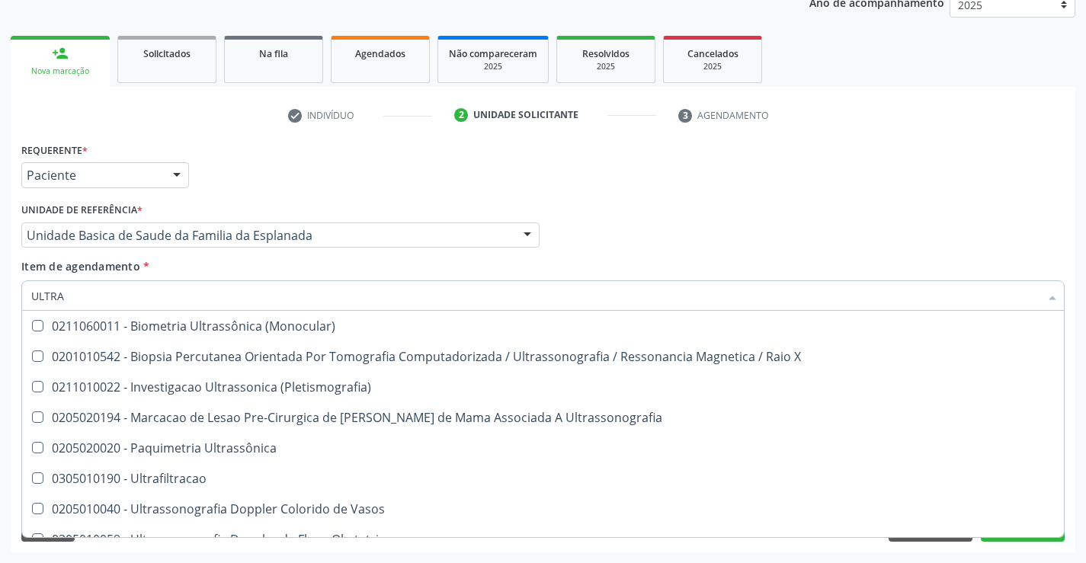
checkbox Obstetrica "true"
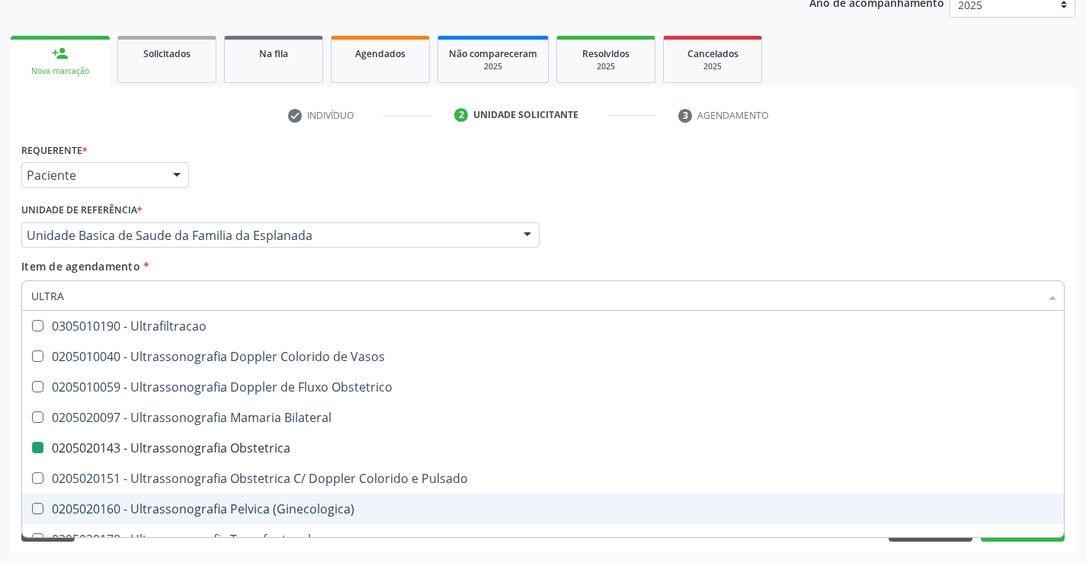
click at [1021, 549] on div "Requerente * Paciente Profissional de Saúde Paciente Nenhum resultado encontrad…" at bounding box center [543, 346] width 1064 height 414
checkbox X "true"
checkbox Obstetrica "false"
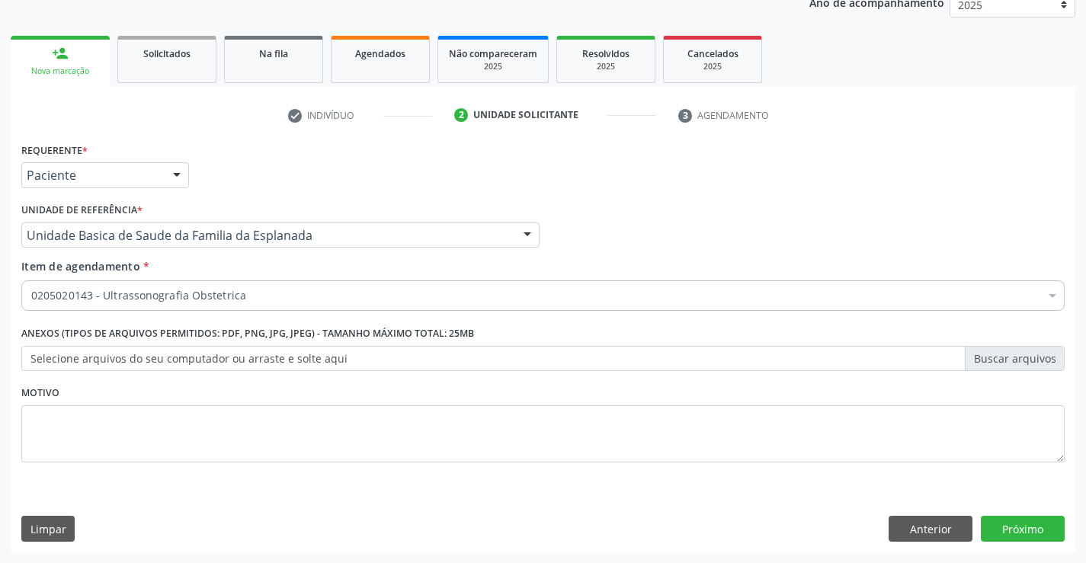
scroll to position [0, 0]
click at [1021, 532] on button "Próximo" at bounding box center [1023, 529] width 84 height 26
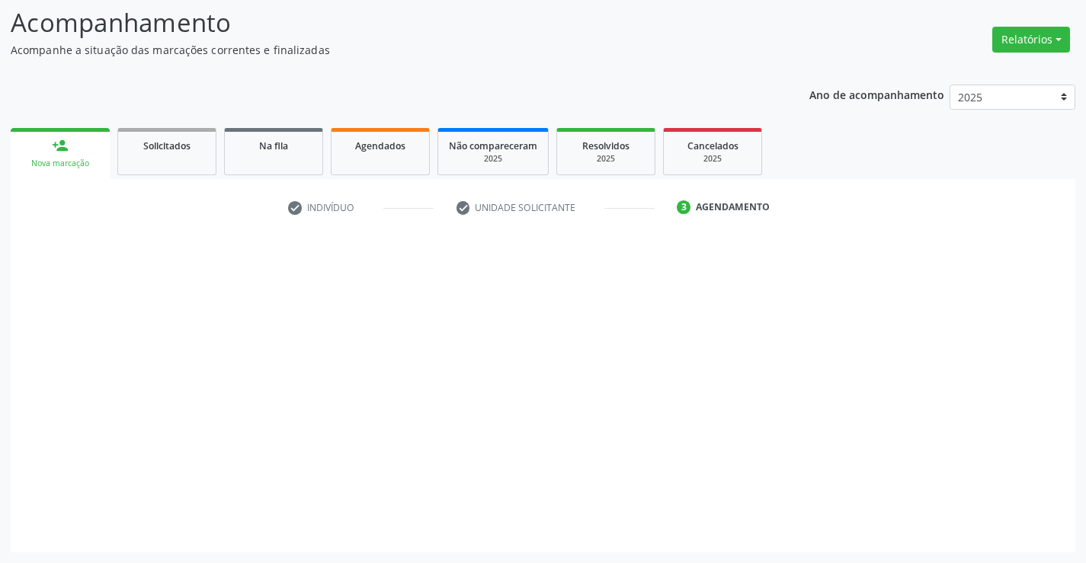
scroll to position [100, 0]
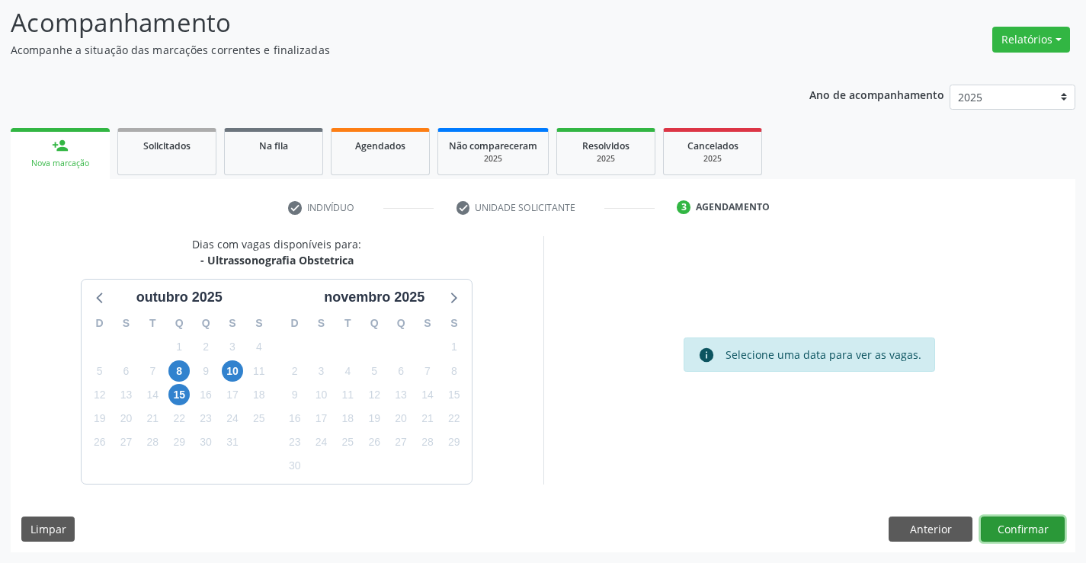
click at [1003, 525] on button "Confirmar" at bounding box center [1023, 530] width 84 height 26
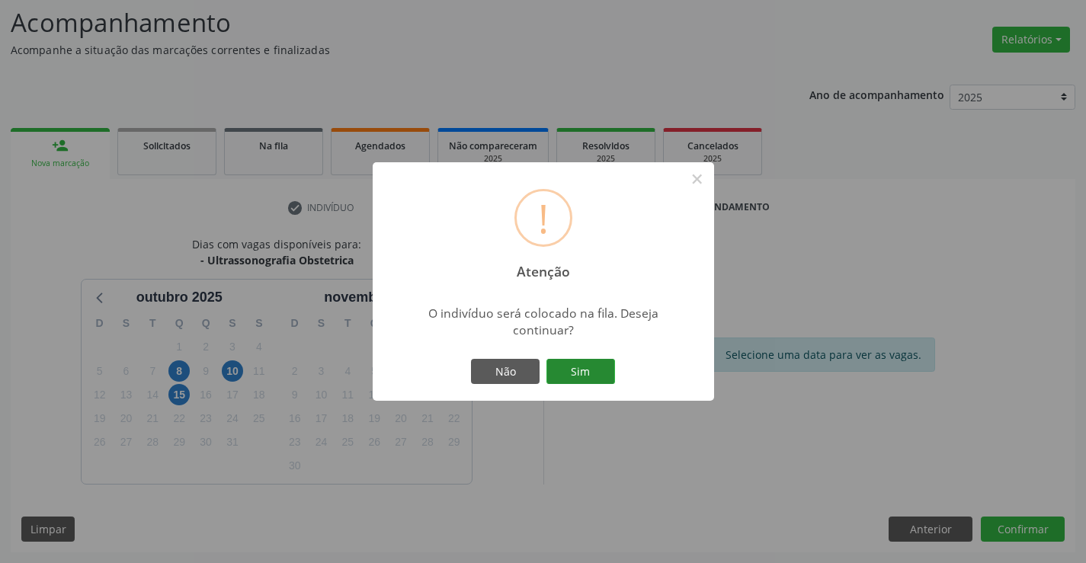
click at [585, 366] on button "Sim" at bounding box center [580, 372] width 69 height 26
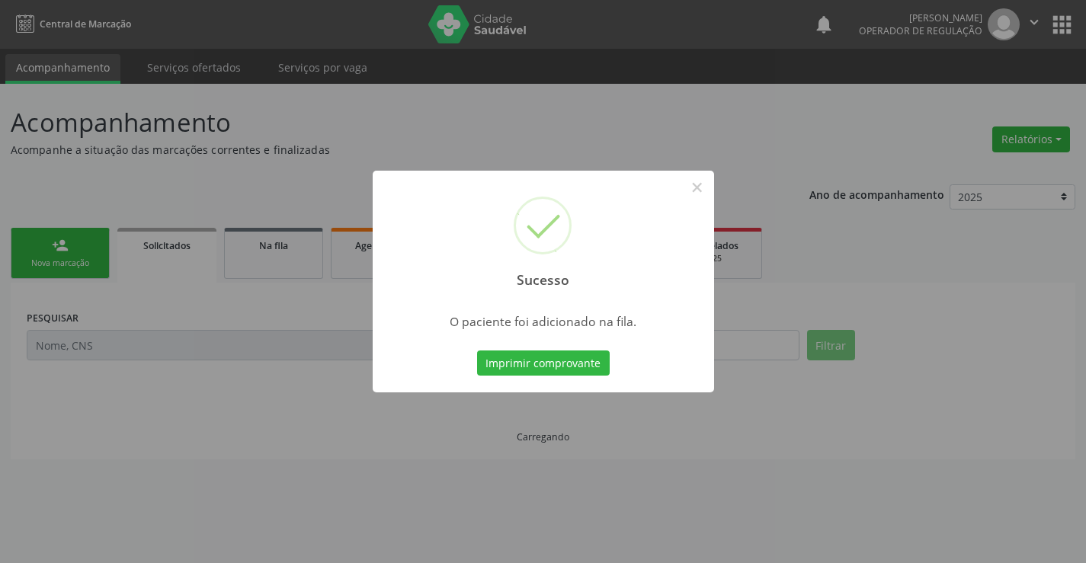
scroll to position [0, 0]
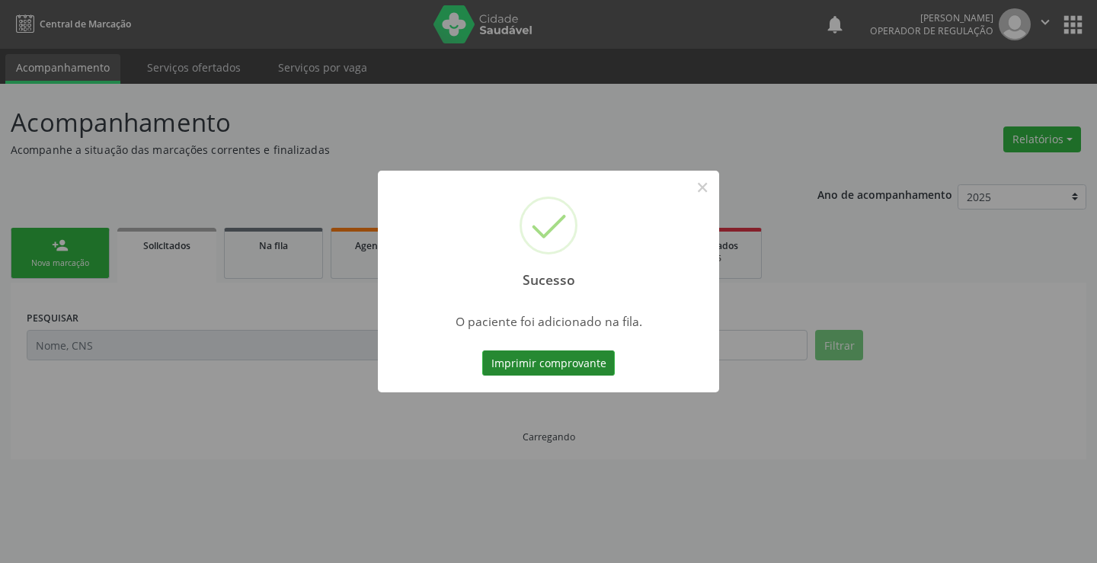
click at [560, 369] on button "Imprimir comprovante" at bounding box center [548, 363] width 133 height 26
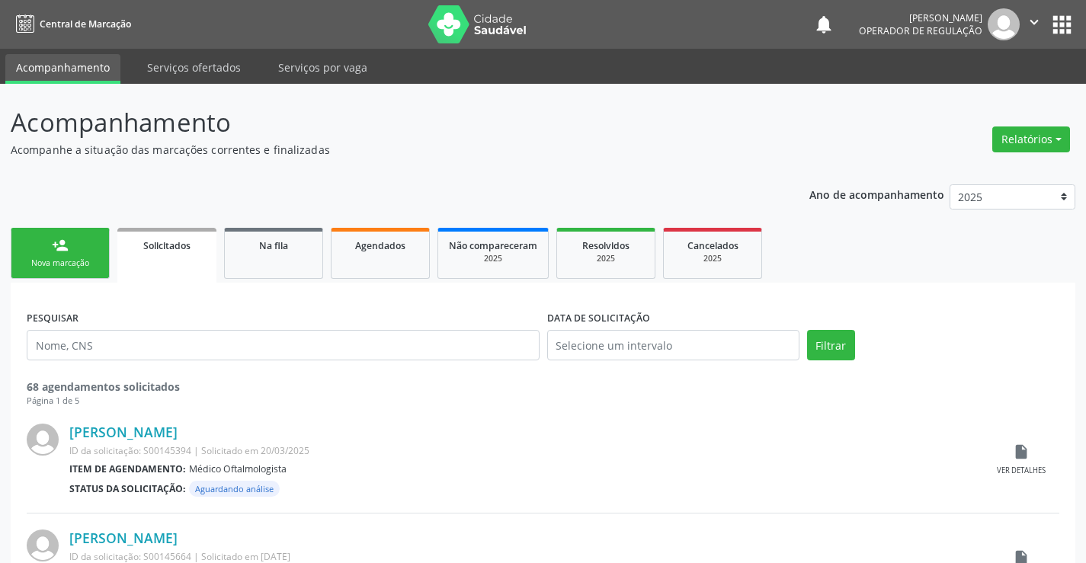
click at [92, 246] on link "person_add Nova marcação" at bounding box center [60, 253] width 99 height 51
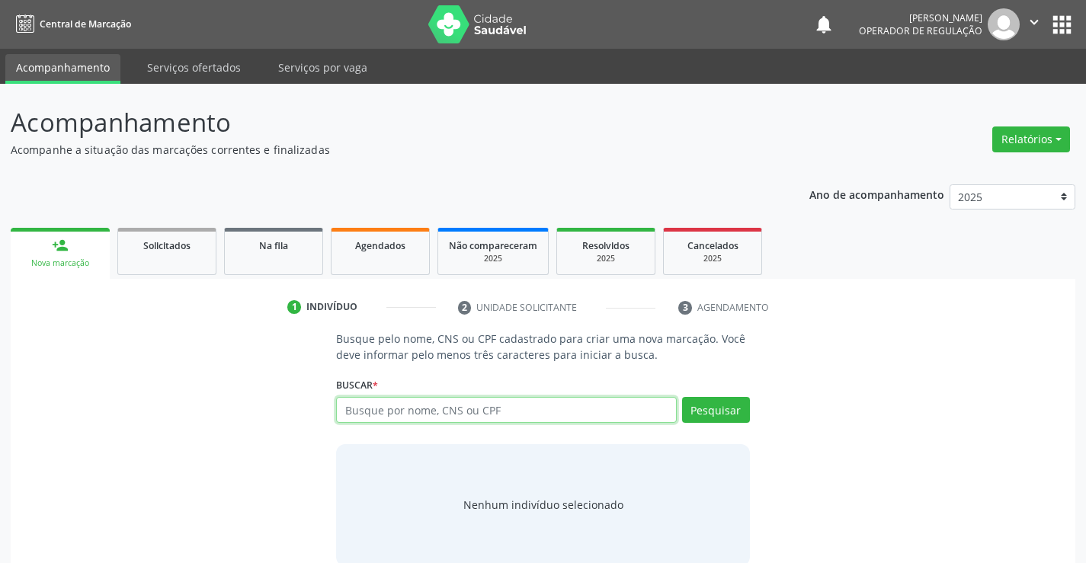
click at [485, 423] on div "Busque por nome, CNS ou CPF Nenhum resultado encontrado para: " " Digite nome, …" at bounding box center [542, 415] width 413 height 37
type input "707706682472310"
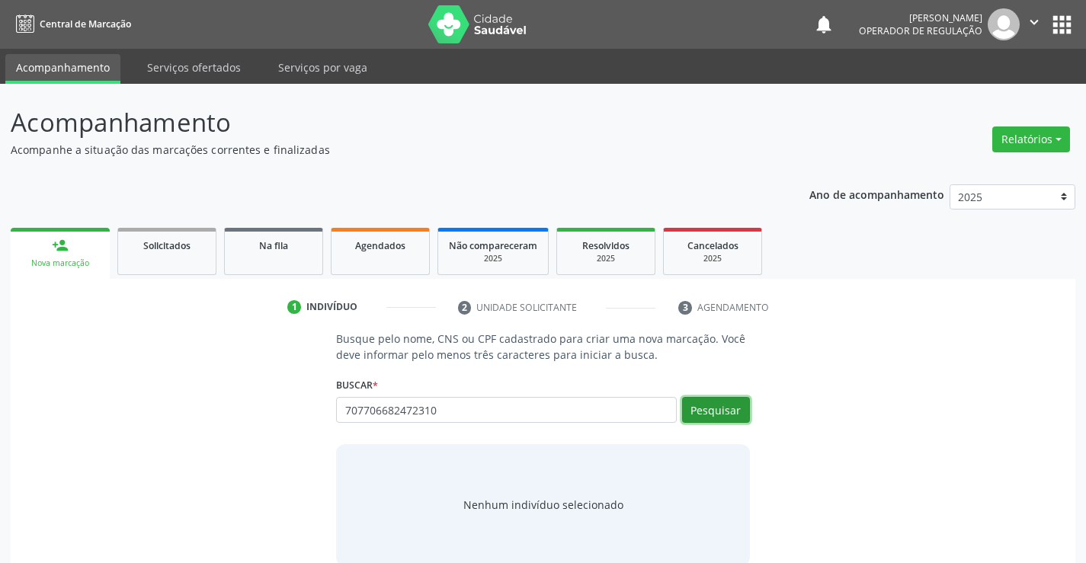
click at [715, 408] on button "Pesquisar" at bounding box center [716, 410] width 68 height 26
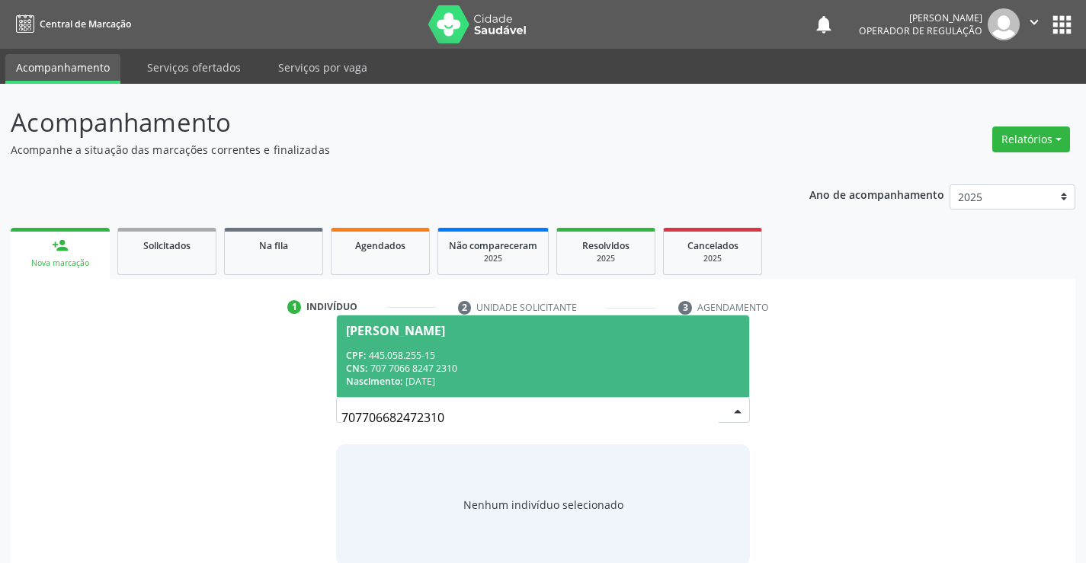
click at [584, 353] on div "CPF: 445.058.255-15" at bounding box center [542, 355] width 393 height 13
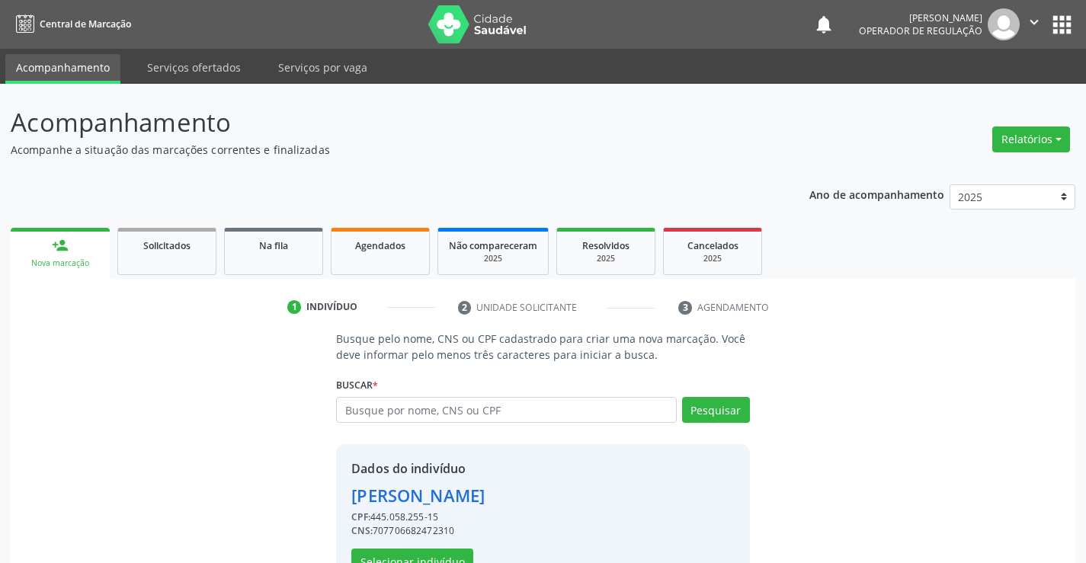
scroll to position [48, 0]
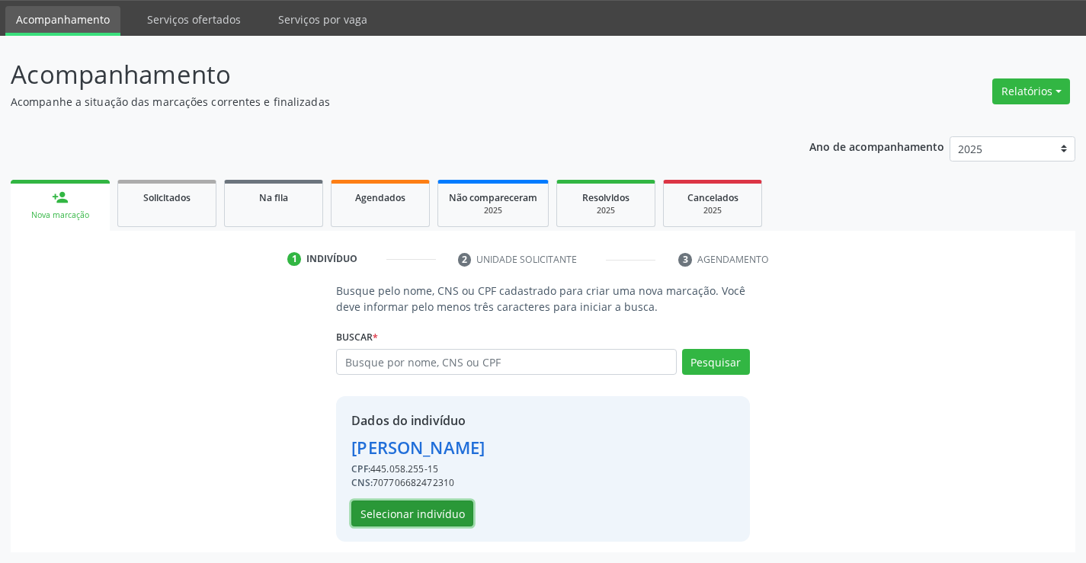
click at [422, 508] on button "Selecionar indivíduo" at bounding box center [412, 514] width 122 height 26
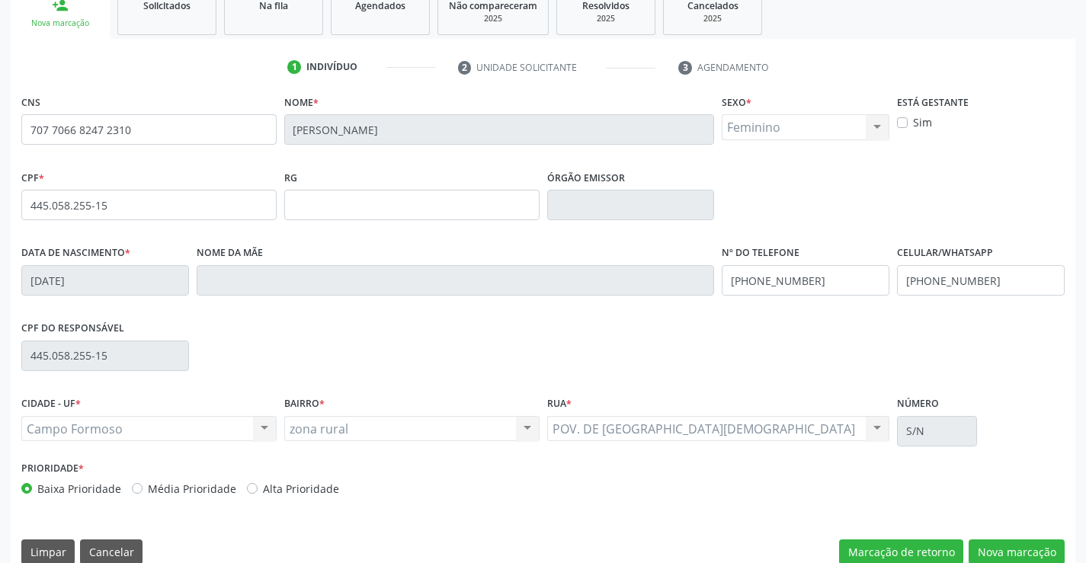
scroll to position [263, 0]
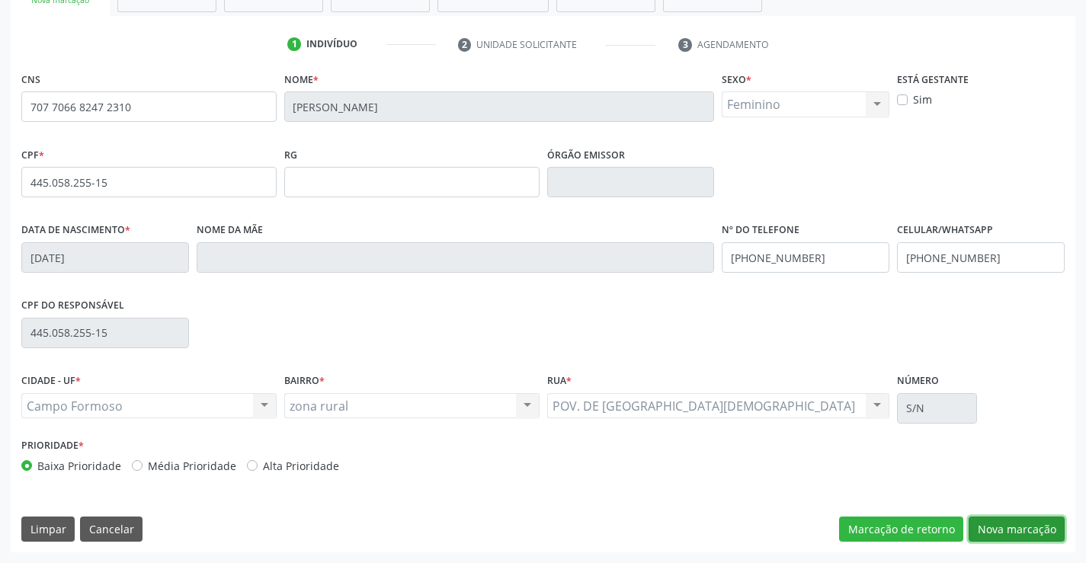
click at [1028, 530] on button "Nova marcação" at bounding box center [1016, 530] width 96 height 26
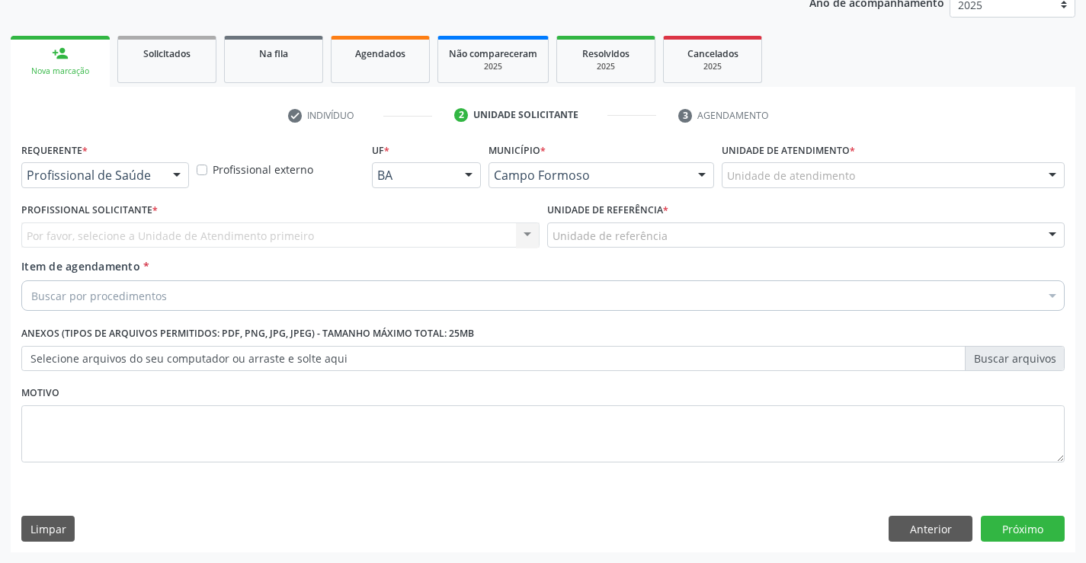
scroll to position [192, 0]
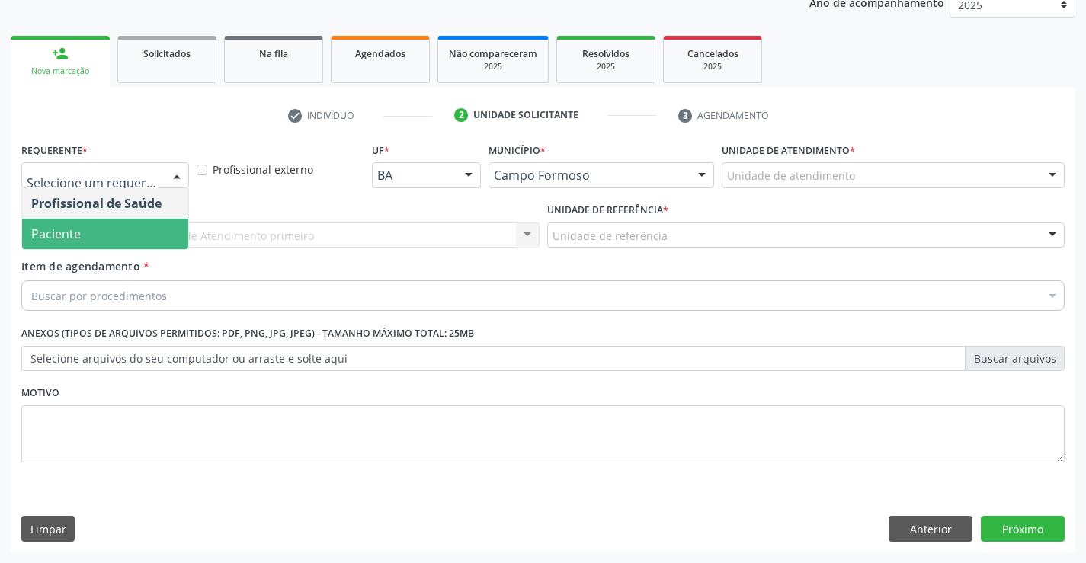
click at [78, 232] on span "Paciente" at bounding box center [56, 234] width 50 height 17
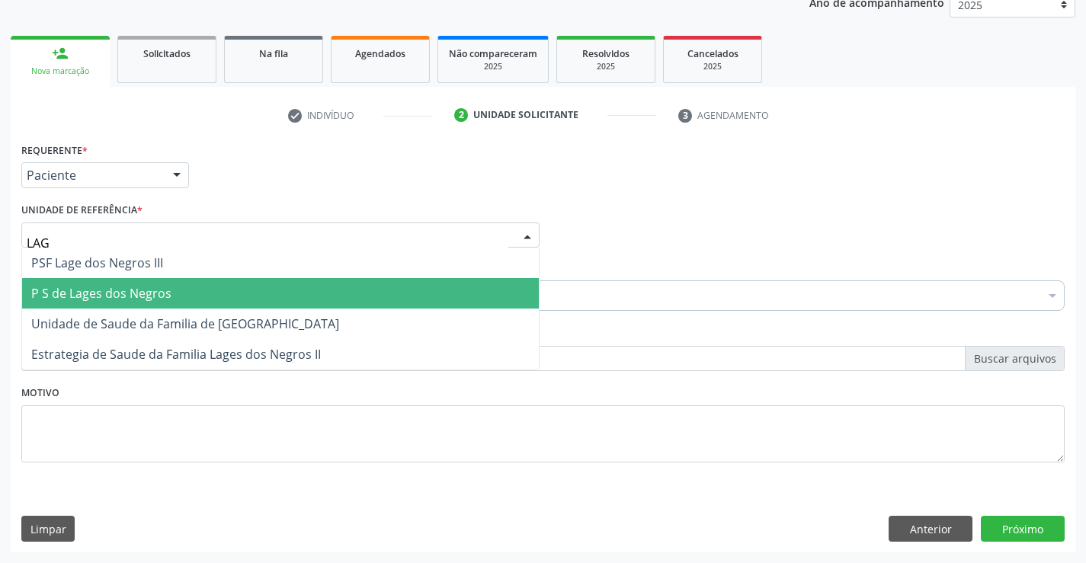
type input "LAGE"
click at [151, 292] on span "P S de Lages dos Negros" at bounding box center [101, 293] width 140 height 17
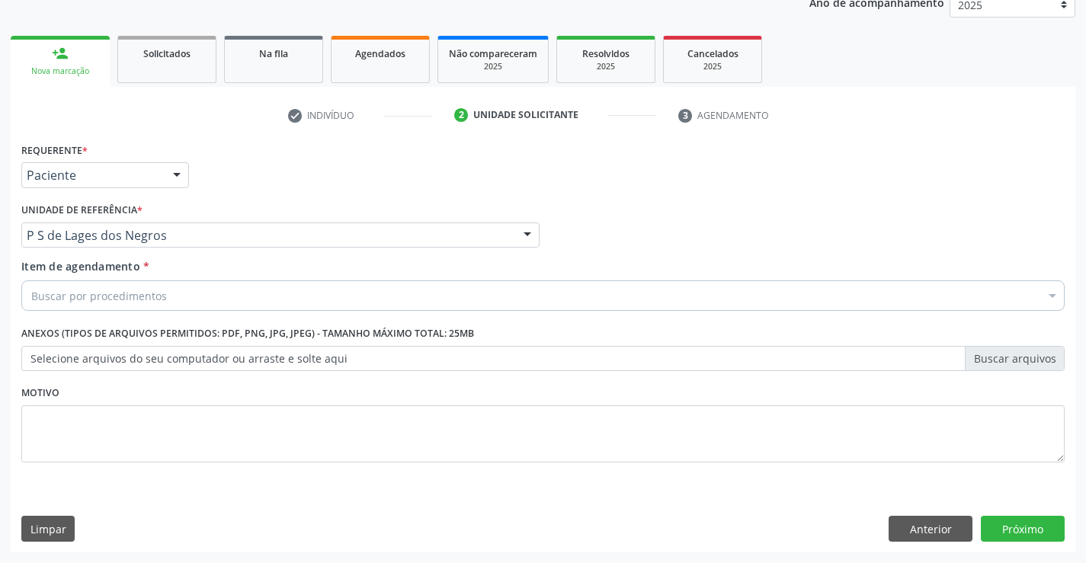
click at [113, 304] on div "Buscar por procedimentos" at bounding box center [542, 295] width 1043 height 30
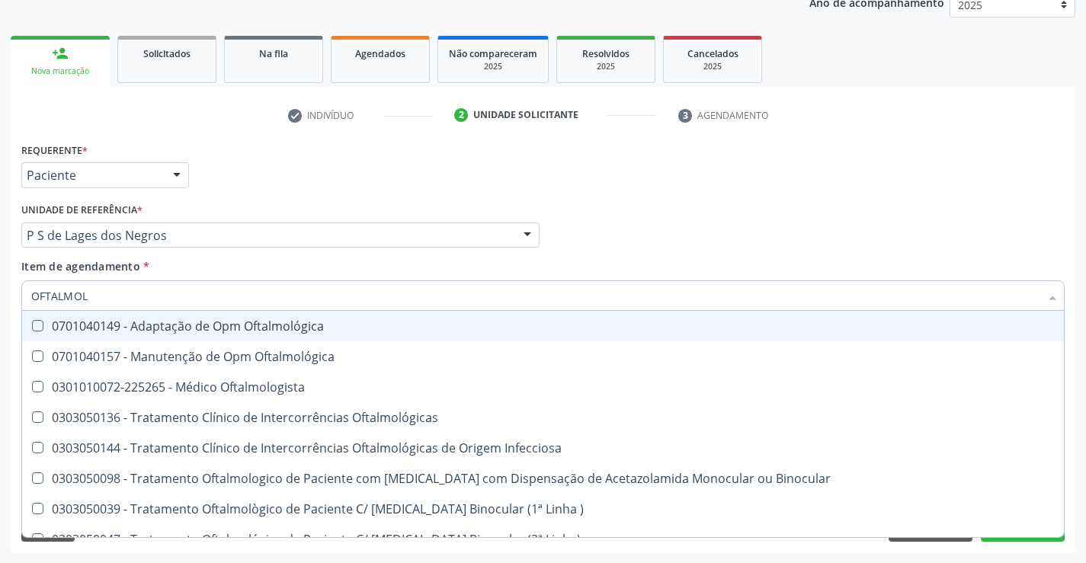
type input "OFTALMOLO"
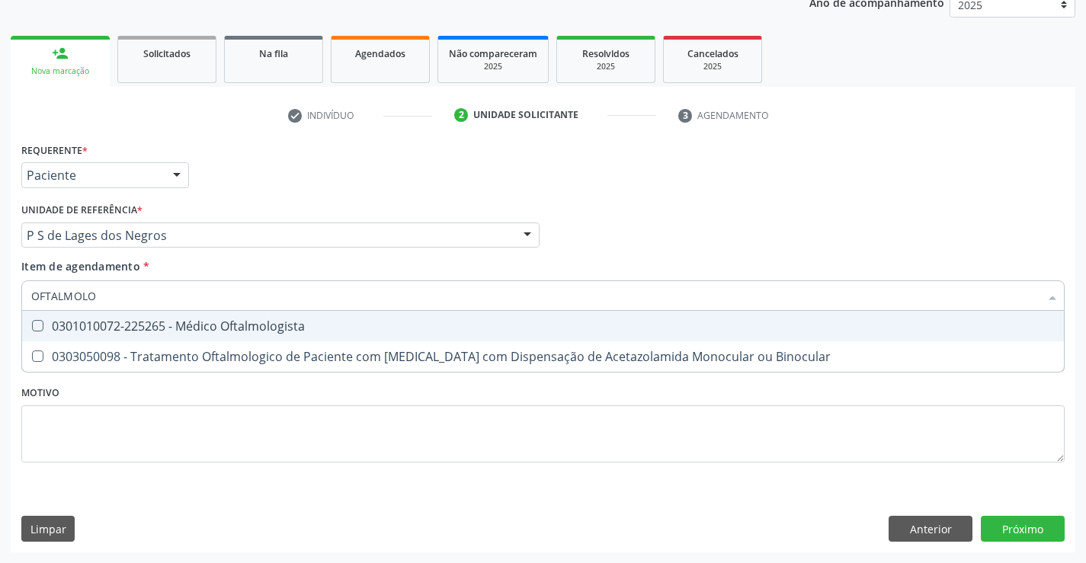
click at [130, 326] on div "0301010072-225265 - Médico Oftalmologista" at bounding box center [542, 326] width 1023 height 12
checkbox Oftalmologista "true"
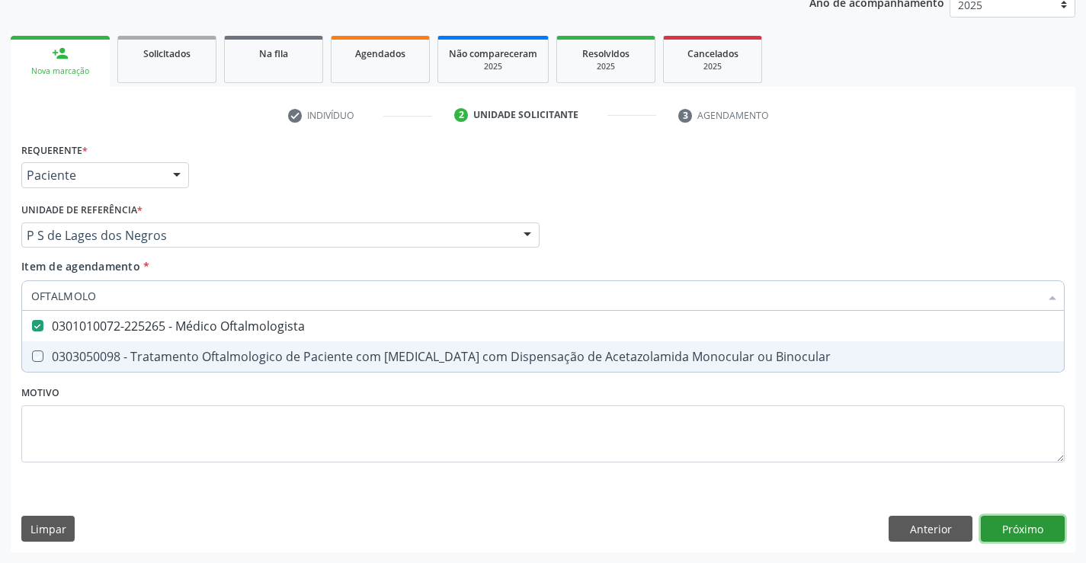
click at [988, 529] on div "Requerente * Paciente Profissional de Saúde Paciente Nenhum resultado encontrad…" at bounding box center [543, 346] width 1064 height 414
checkbox Binocular "true"
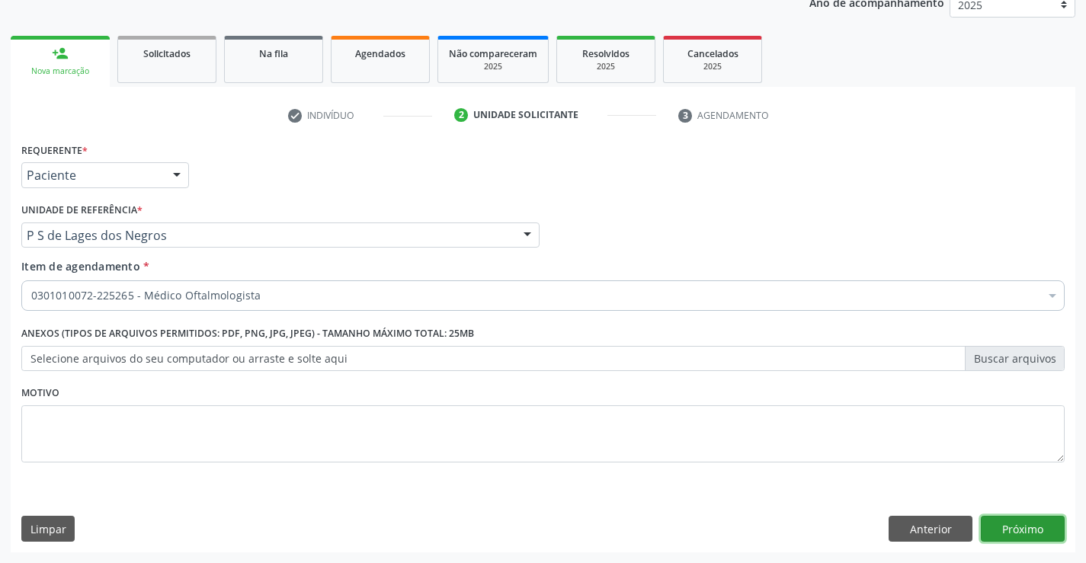
click at [1019, 537] on button "Próximo" at bounding box center [1023, 529] width 84 height 26
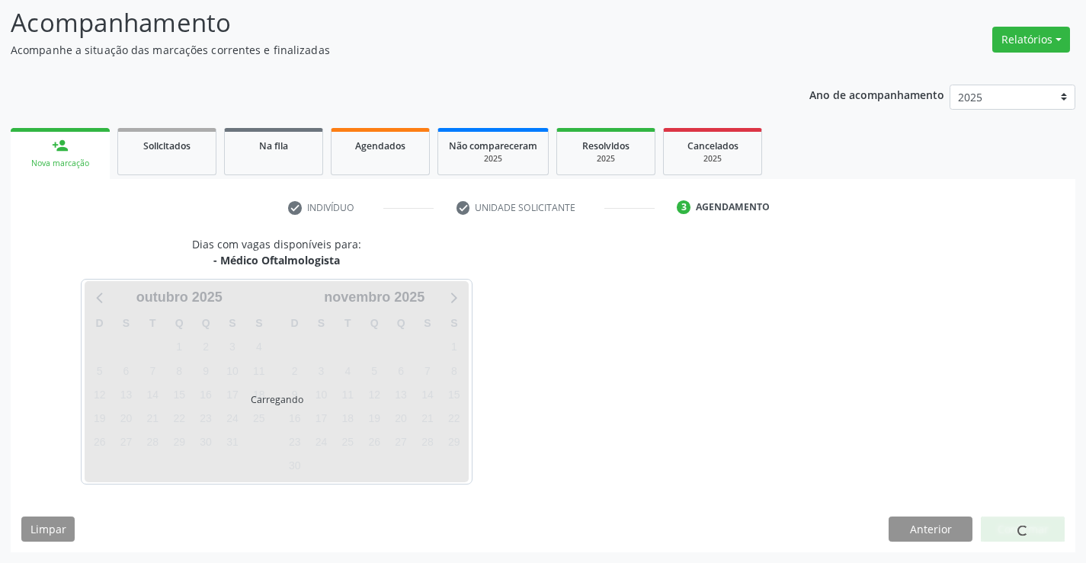
scroll to position [145, 0]
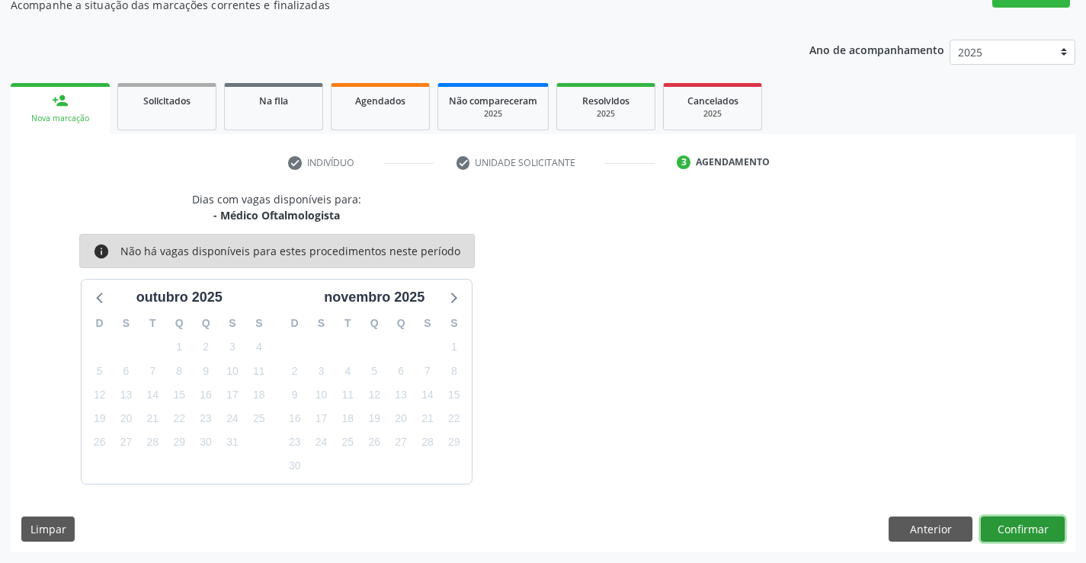
click at [1019, 526] on button "Confirmar" at bounding box center [1023, 530] width 84 height 26
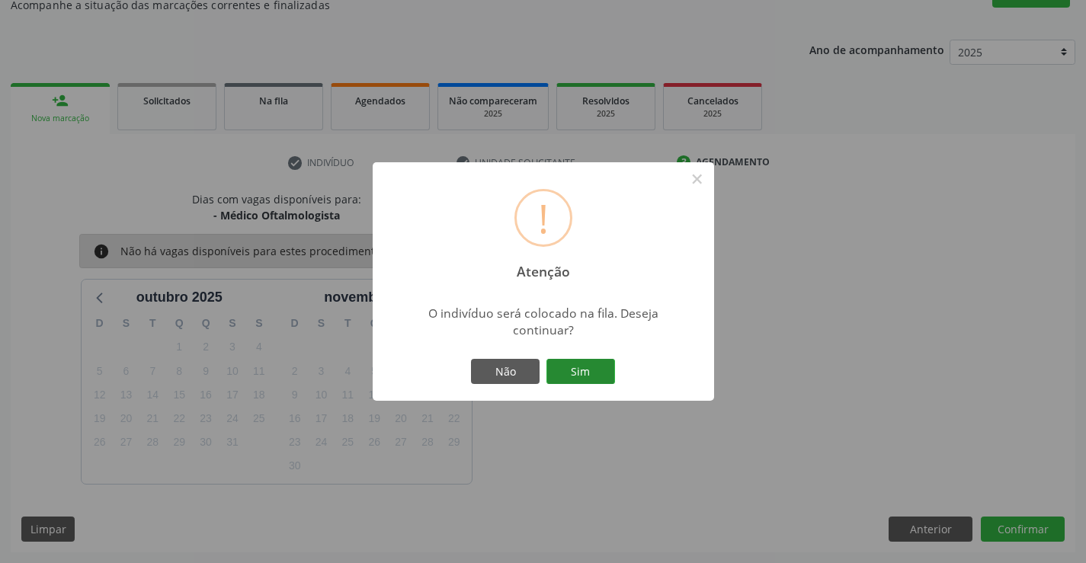
click at [600, 370] on button "Sim" at bounding box center [580, 372] width 69 height 26
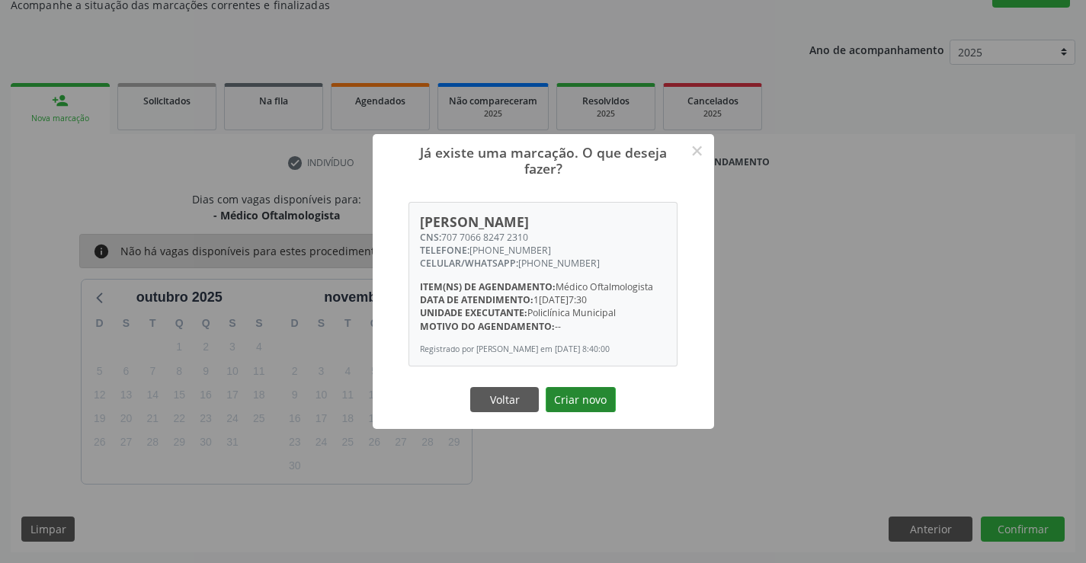
click at [600, 401] on button "Criar novo" at bounding box center [581, 400] width 70 height 26
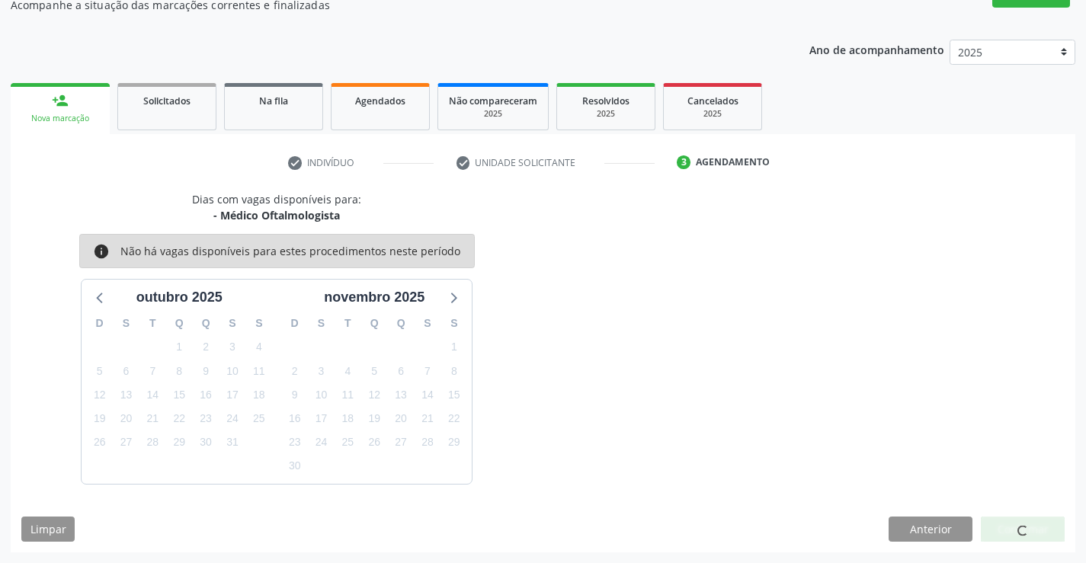
scroll to position [0, 0]
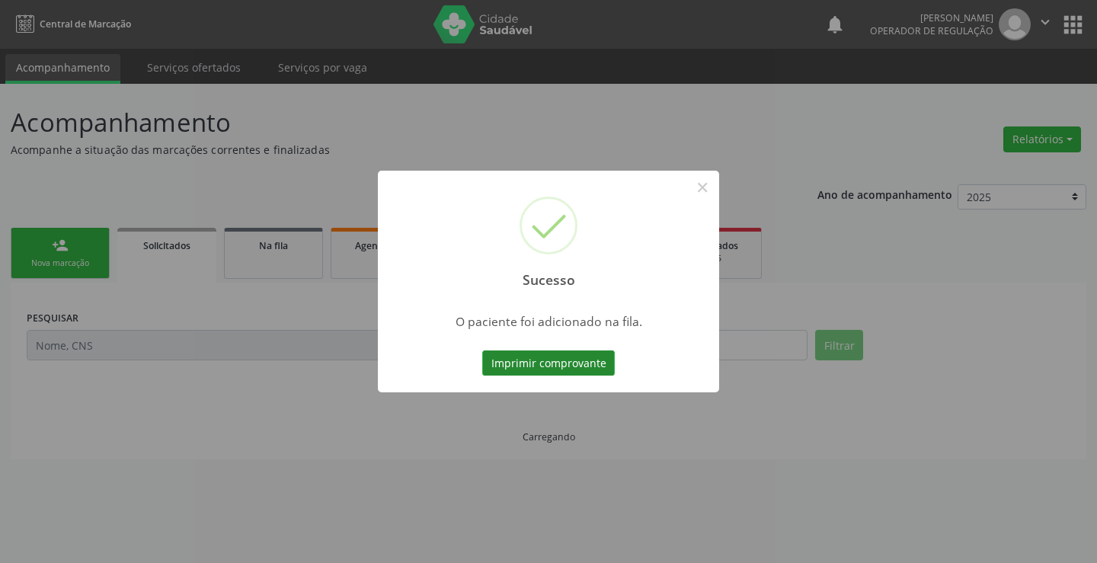
click at [576, 365] on button "Imprimir comprovante" at bounding box center [548, 363] width 133 height 26
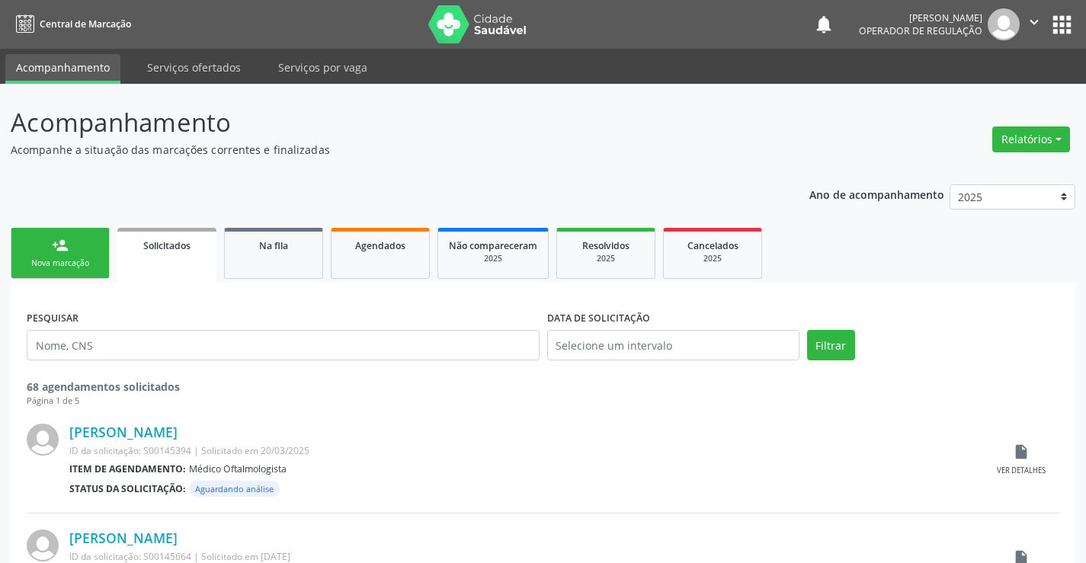
click at [70, 254] on link "person_add Nova marcação" at bounding box center [60, 253] width 99 height 51
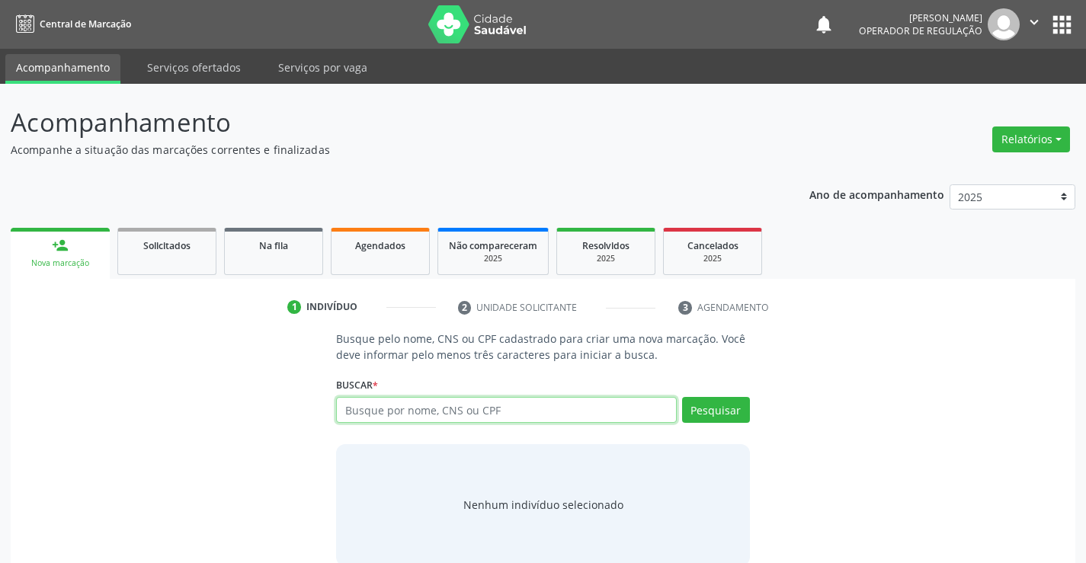
click at [433, 415] on input "text" at bounding box center [506, 410] width 340 height 26
type input "701409682378035"
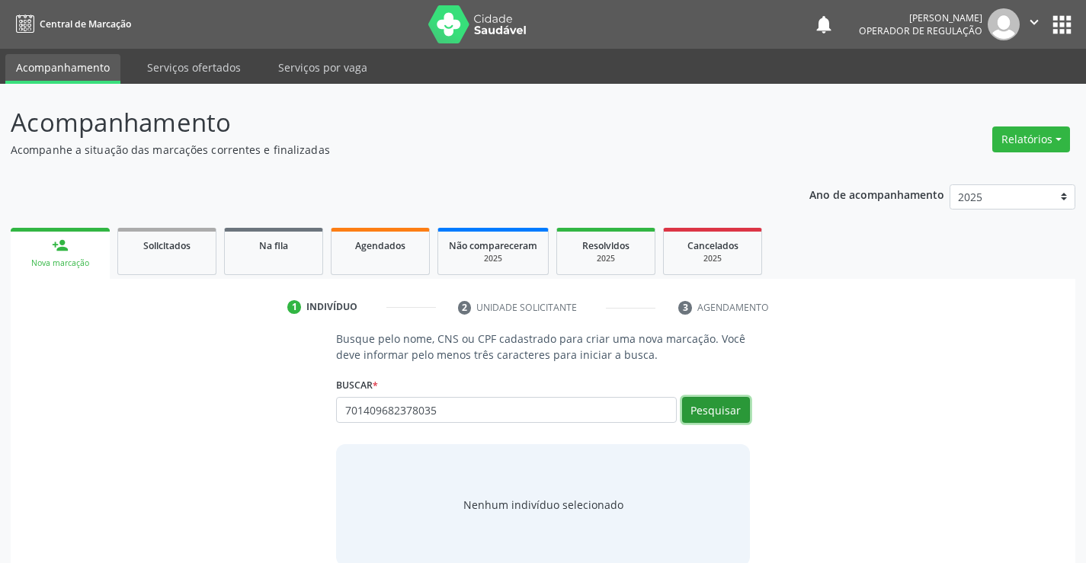
click at [697, 412] on button "Pesquisar" at bounding box center [716, 410] width 68 height 26
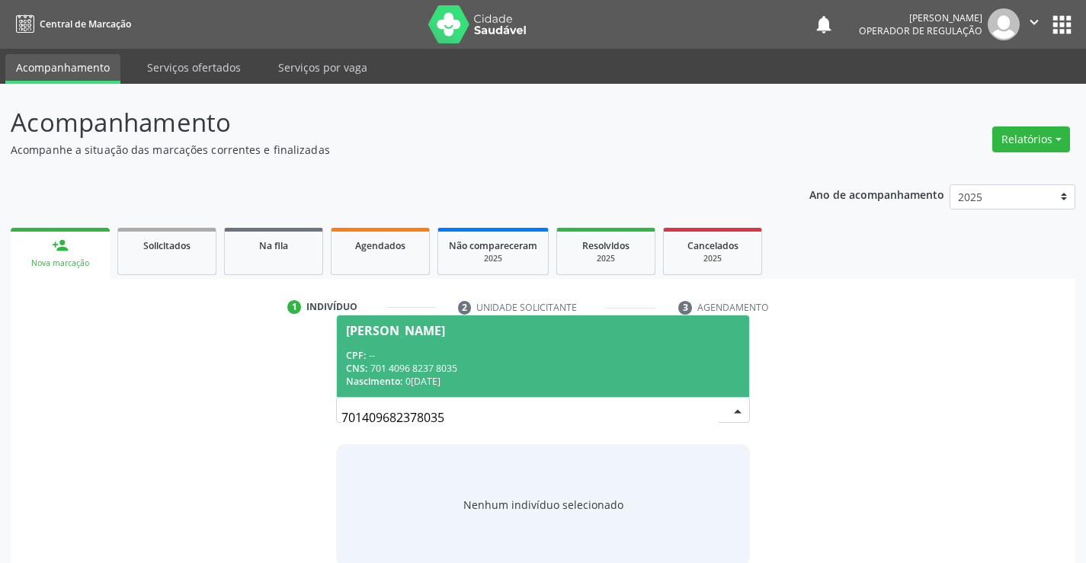
click at [432, 344] on span "Francisco Gomes da Silva CPF: -- CNS: 701 4096 8237 8035 Nascimento: 02/06/1954" at bounding box center [542, 356] width 411 height 82
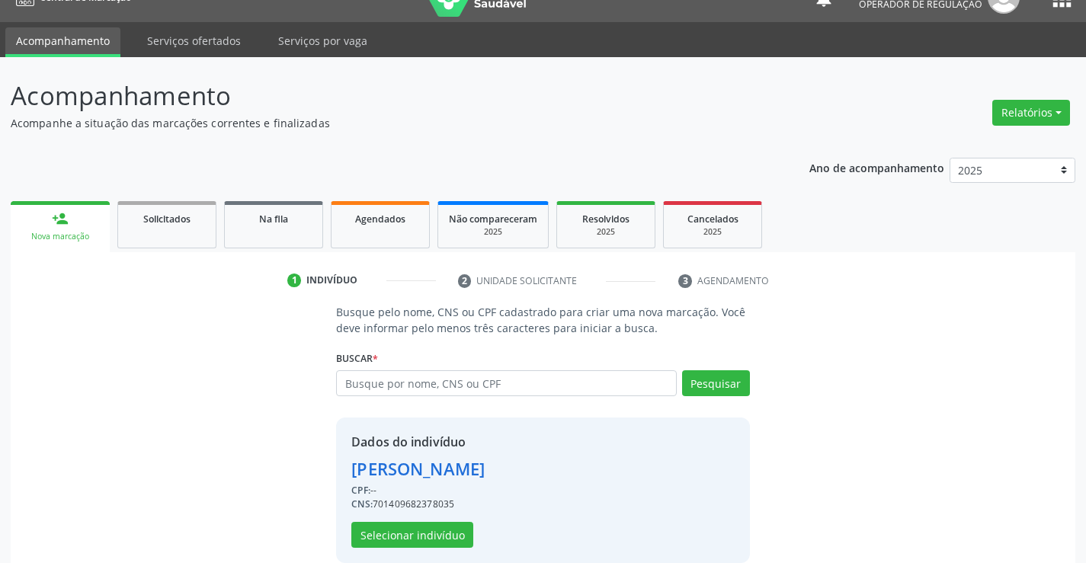
scroll to position [48, 0]
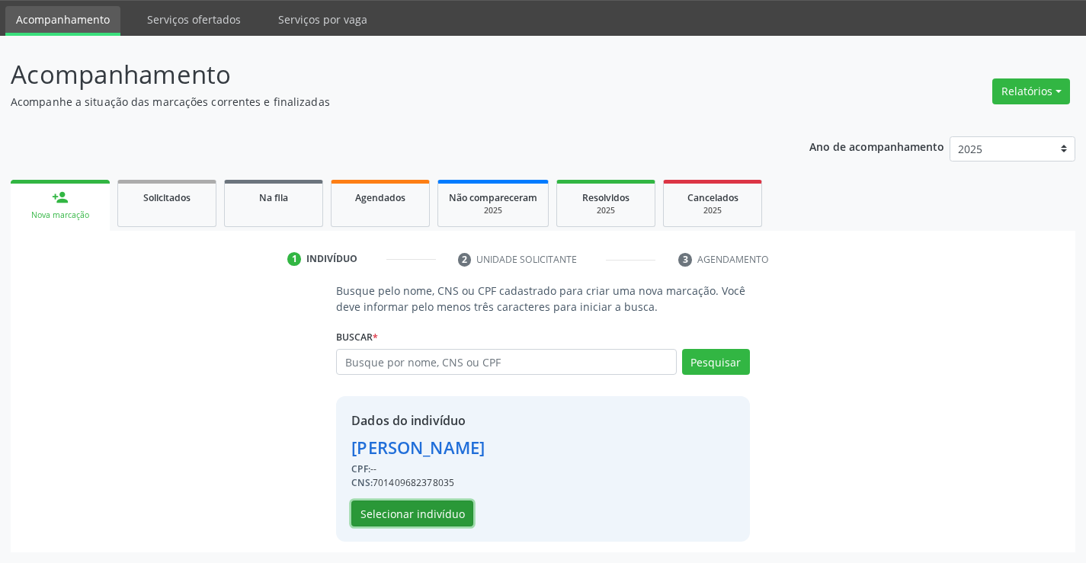
click at [432, 520] on button "Selecionar indivíduo" at bounding box center [412, 514] width 122 height 26
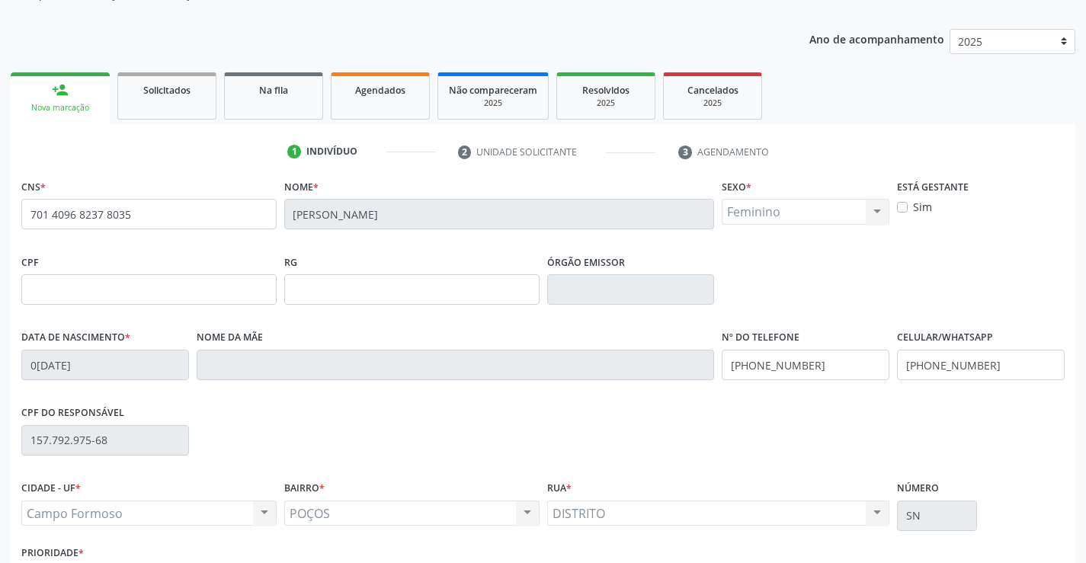
scroll to position [263, 0]
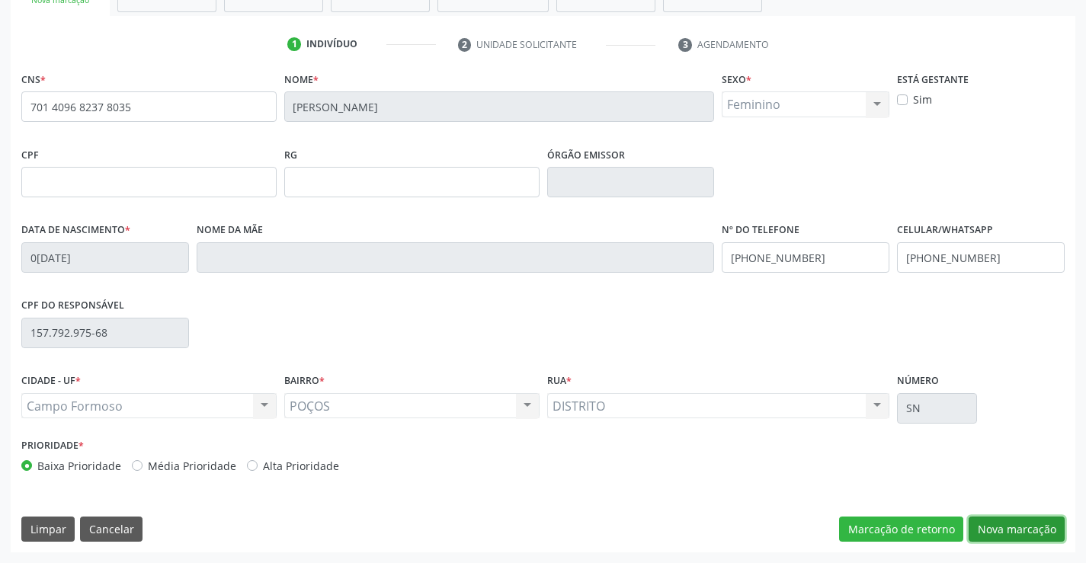
click at [1026, 520] on button "Nova marcação" at bounding box center [1016, 530] width 96 height 26
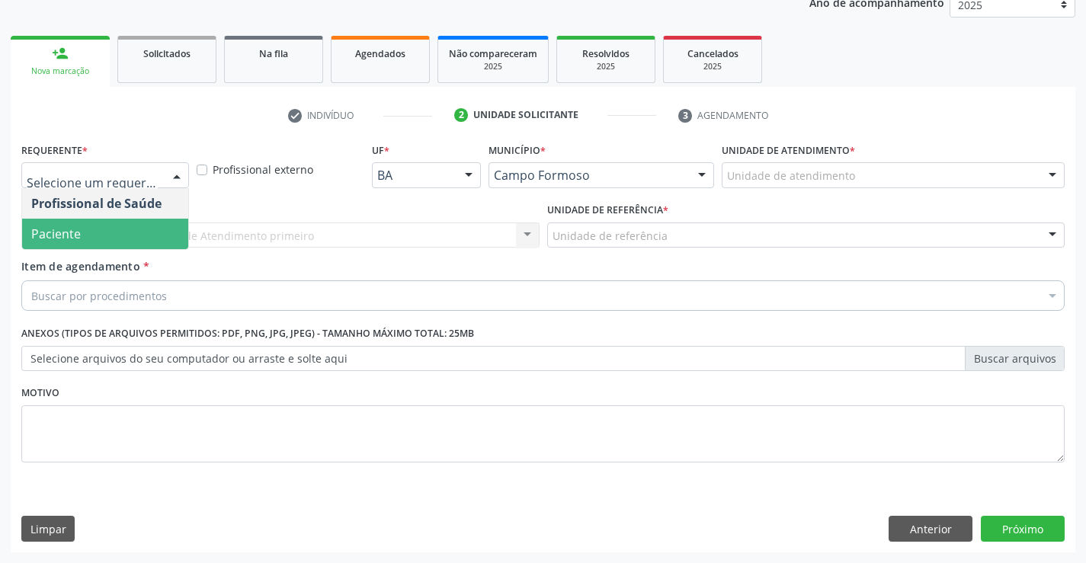
click at [98, 230] on span "Paciente" at bounding box center [105, 234] width 166 height 30
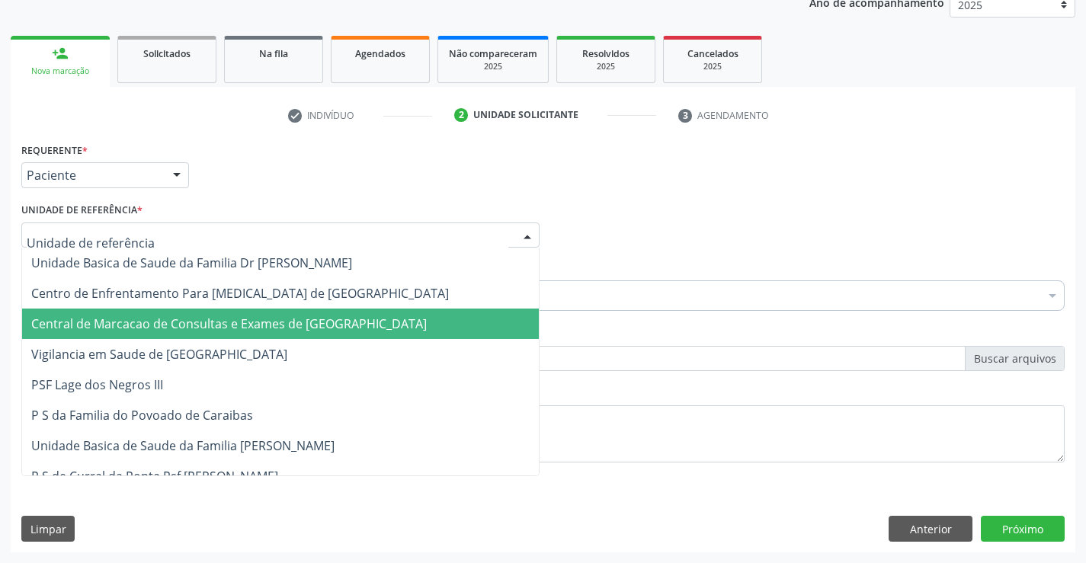
click at [176, 324] on span "Central de Marcacao de Consultas e Exames de [GEOGRAPHIC_DATA]" at bounding box center [228, 323] width 395 height 17
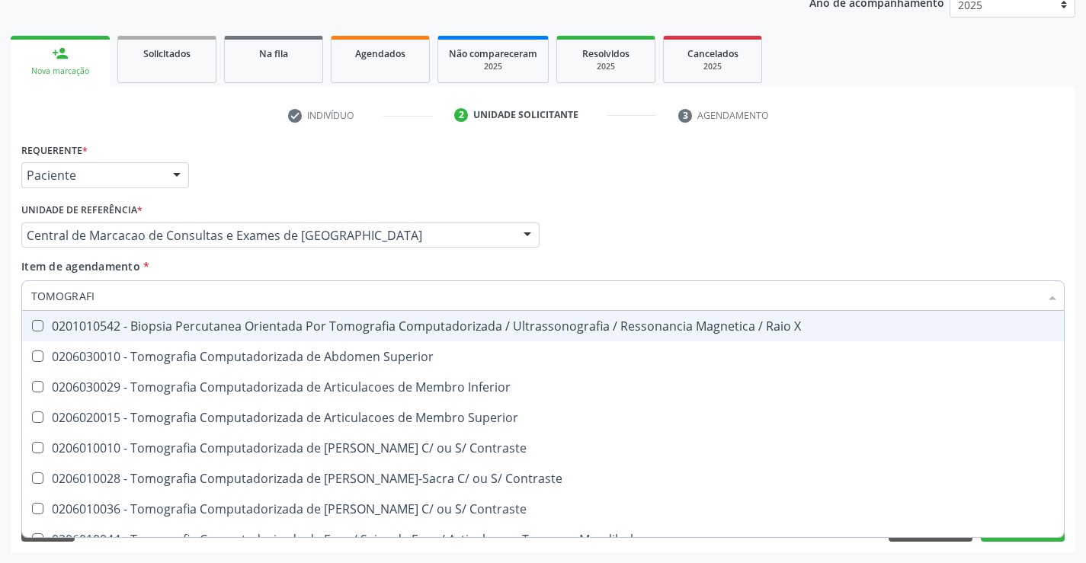
type input "TOMOGRAFIA"
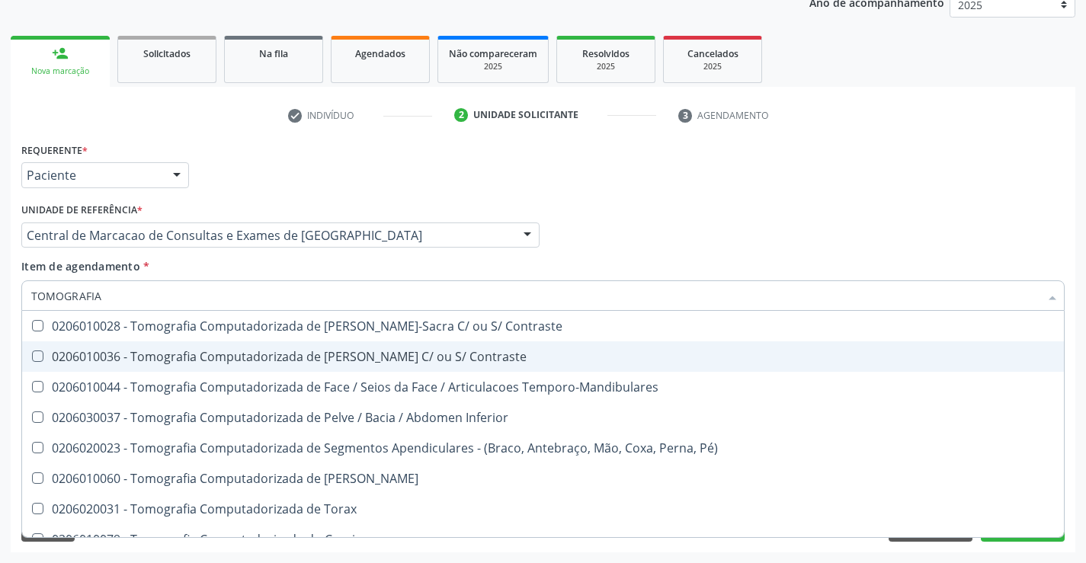
scroll to position [229, 0]
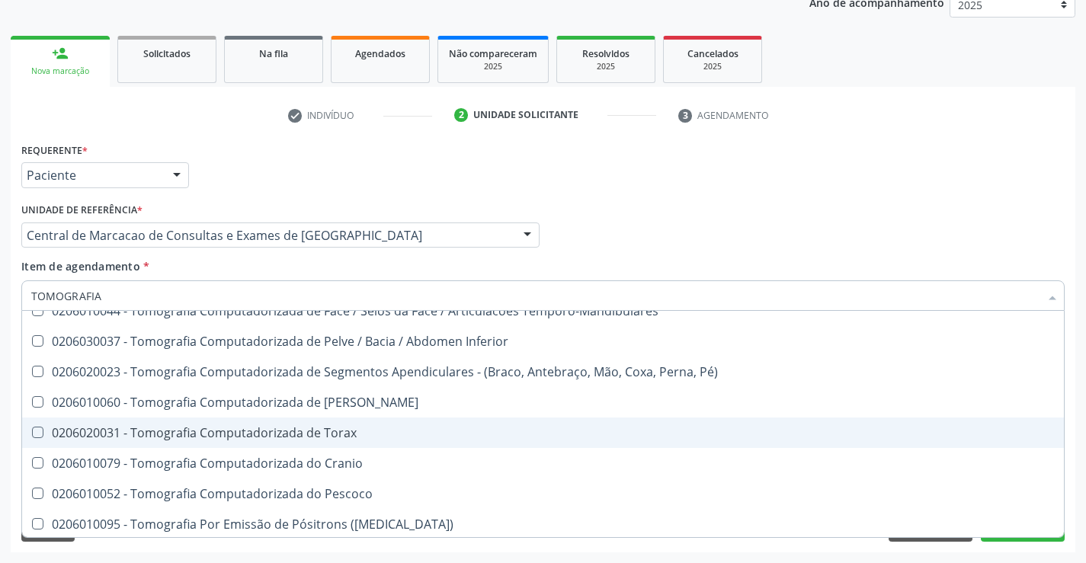
click at [417, 432] on div "0206020031 - Tomografia Computadorizada de Torax" at bounding box center [542, 433] width 1023 height 12
checkbox Torax "true"
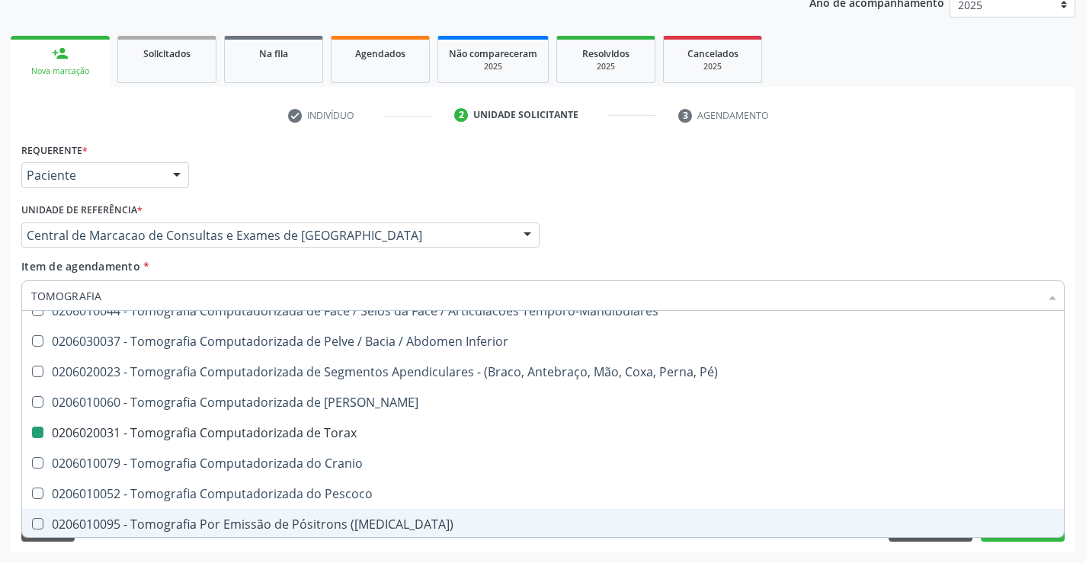
click at [978, 554] on div "Acompanhamento Acompanhe a situação das marcações correntes e finalizadas Relat…" at bounding box center [543, 227] width 1086 height 671
checkbox Superior "true"
checkbox Torax "false"
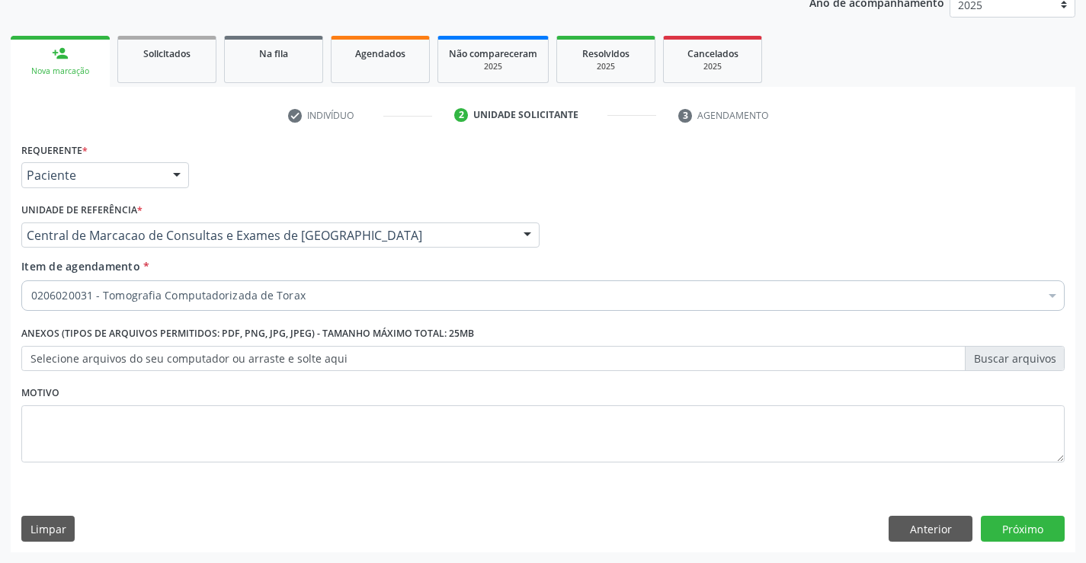
scroll to position [0, 0]
click at [1018, 525] on button "Próximo" at bounding box center [1023, 529] width 84 height 26
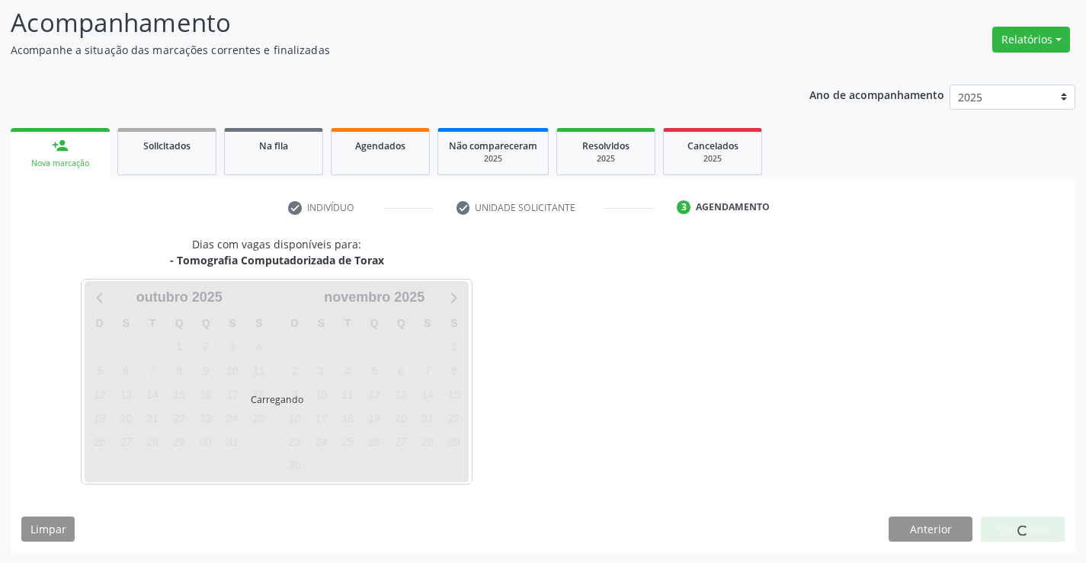
scroll to position [100, 0]
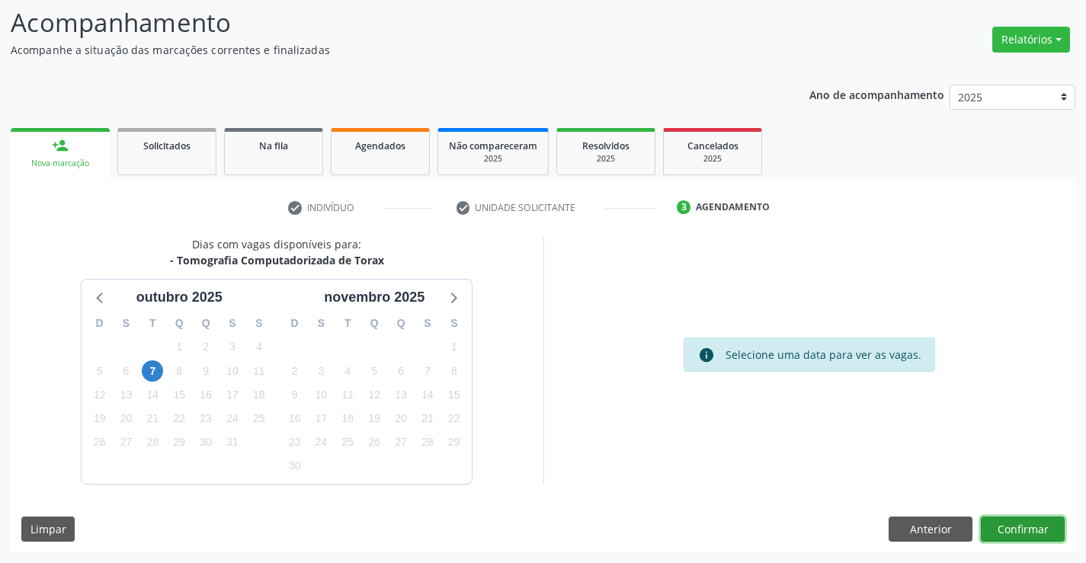
click at [1002, 520] on button "Confirmar" at bounding box center [1023, 530] width 84 height 26
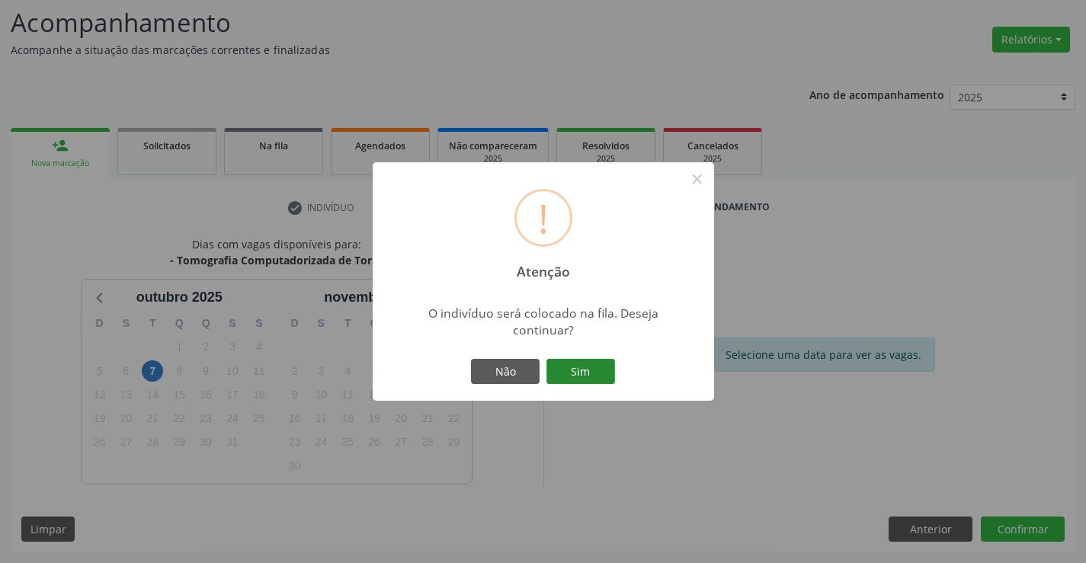
click at [571, 373] on button "Sim" at bounding box center [580, 372] width 69 height 26
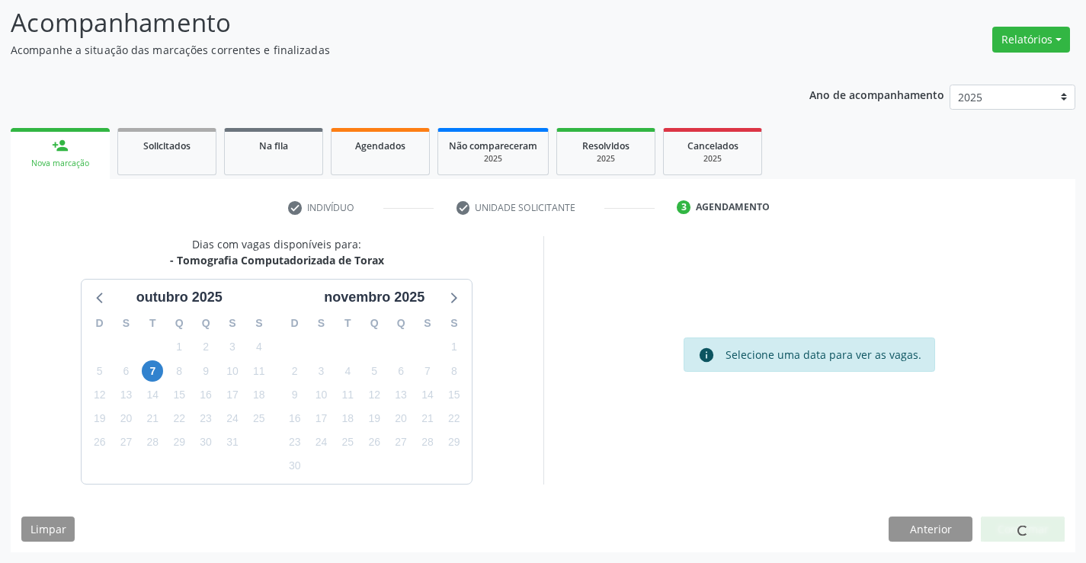
scroll to position [0, 0]
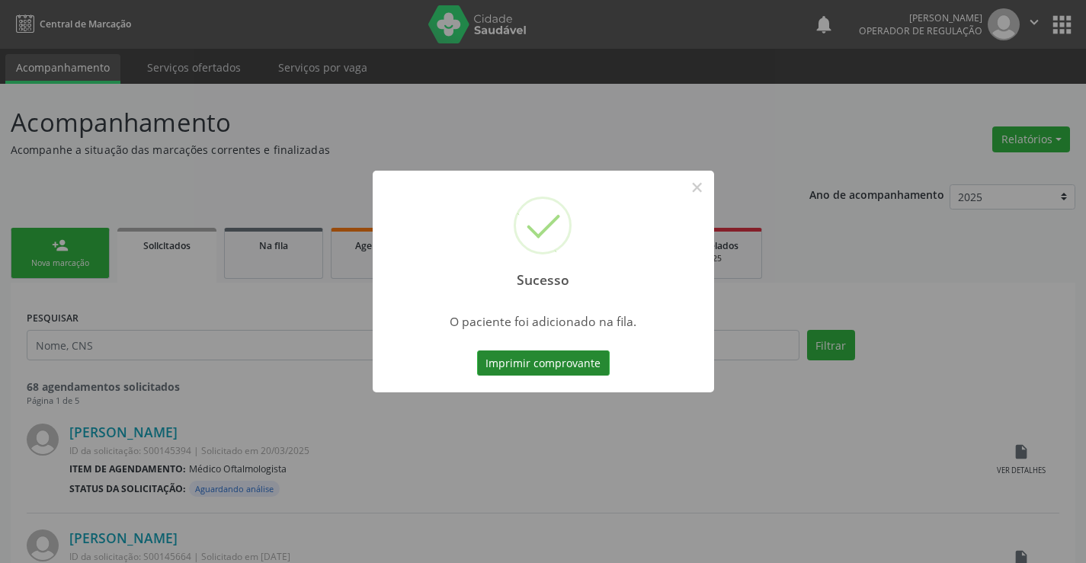
click at [589, 368] on button "Imprimir comprovante" at bounding box center [543, 363] width 133 height 26
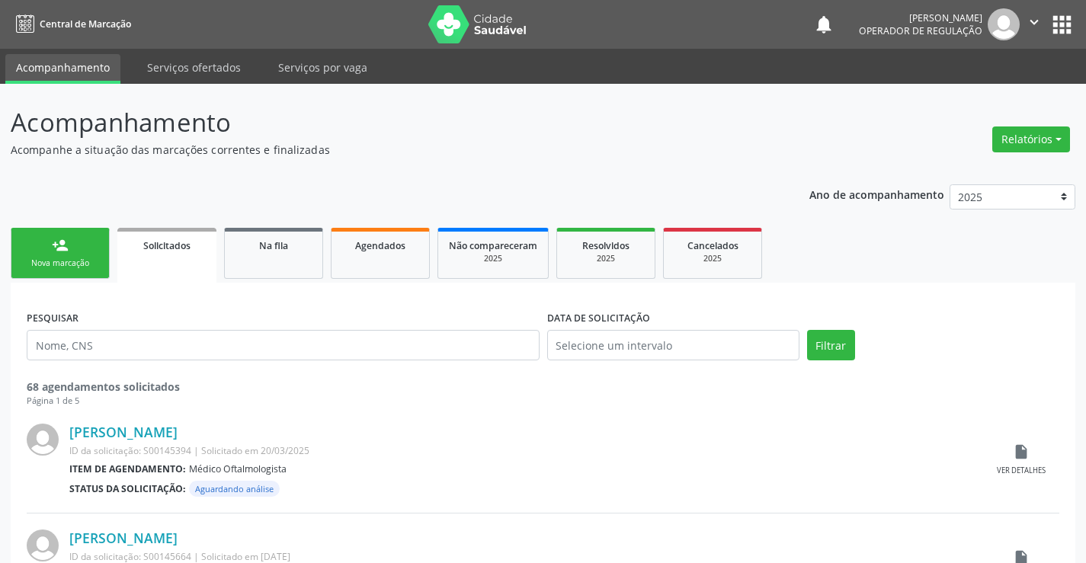
click at [76, 242] on link "person_add Nova marcação" at bounding box center [60, 253] width 99 height 51
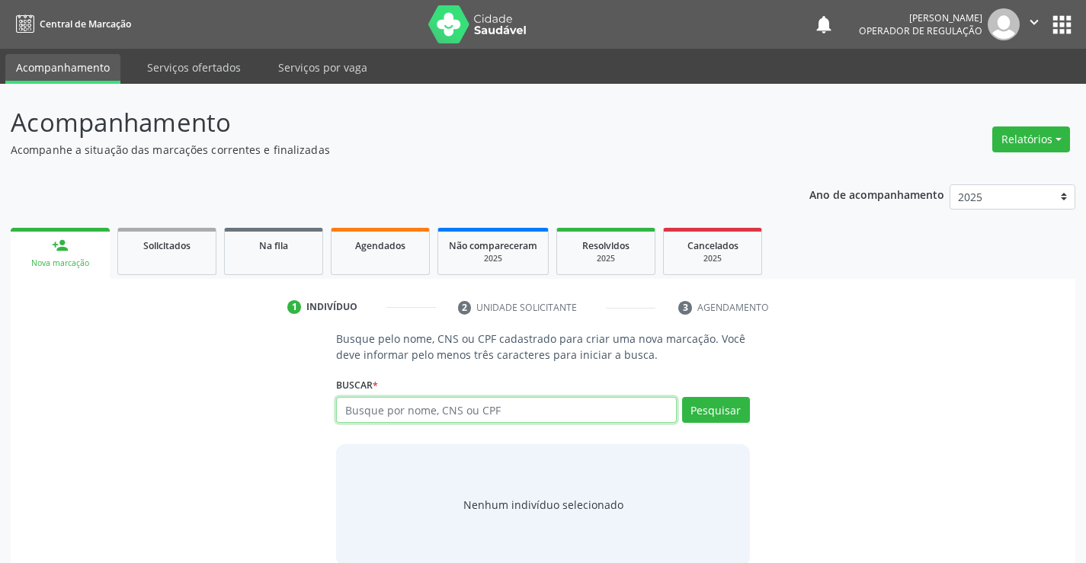
click at [437, 412] on input "text" at bounding box center [506, 410] width 340 height 26
type input "704005369615060"
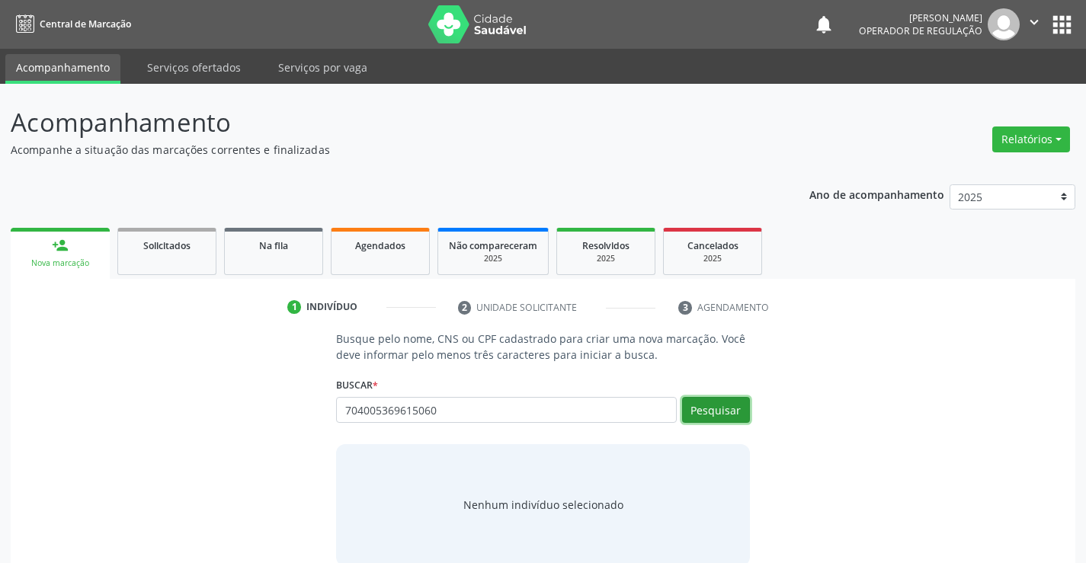
click at [709, 413] on button "Pesquisar" at bounding box center [716, 410] width 68 height 26
type input "704005369615060"
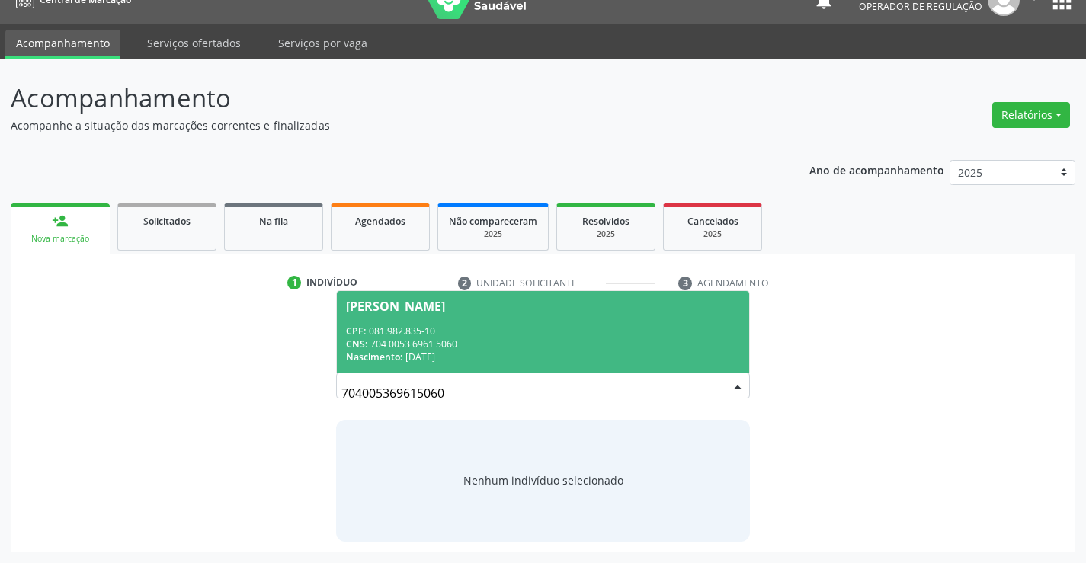
click at [518, 345] on div "CNS: 704 0053 6961 5060" at bounding box center [542, 344] width 393 height 13
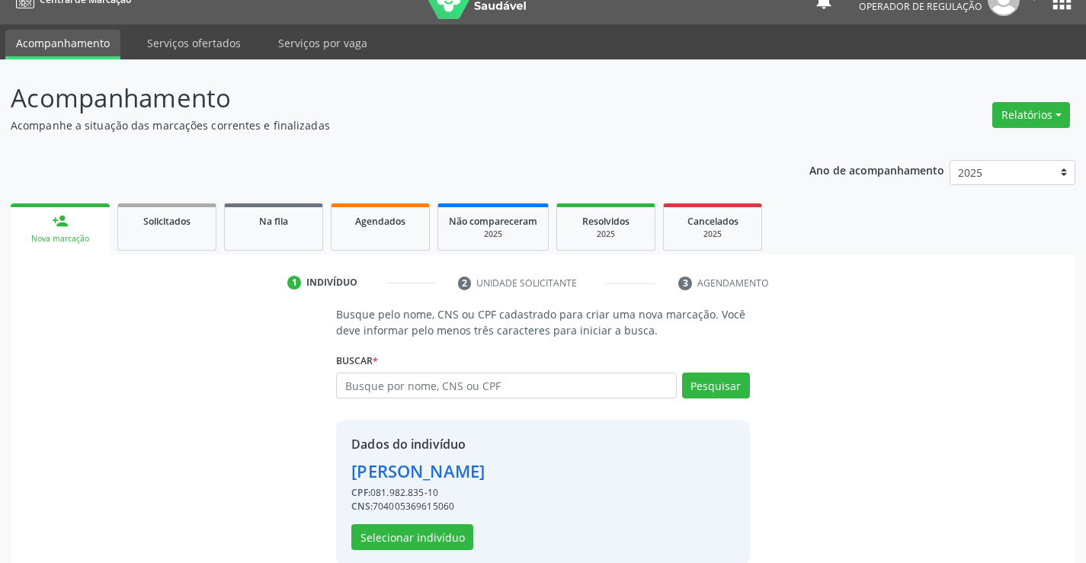
scroll to position [48, 0]
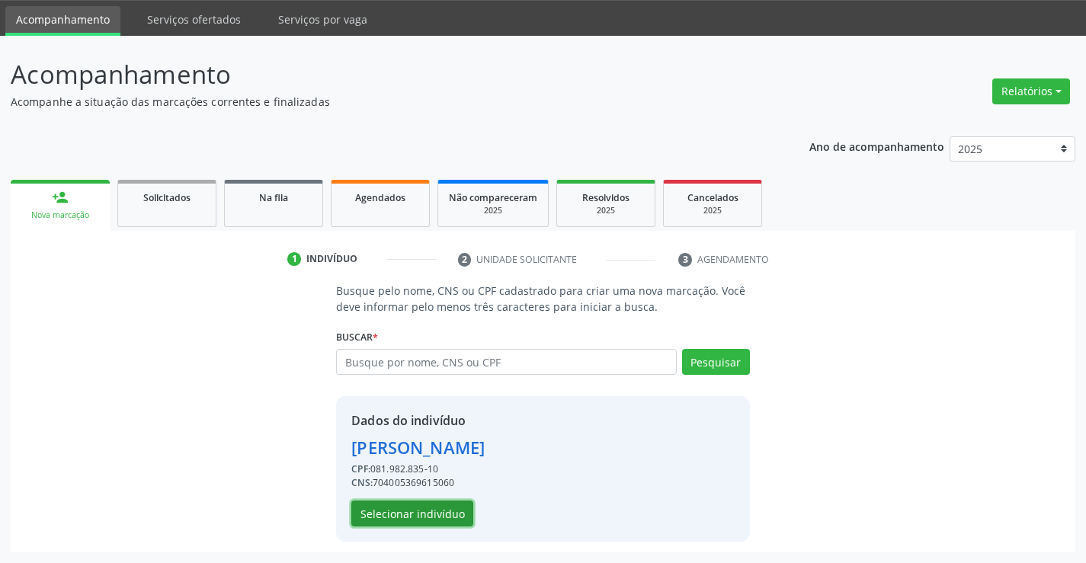
click at [434, 505] on button "Selecionar indivíduo" at bounding box center [412, 514] width 122 height 26
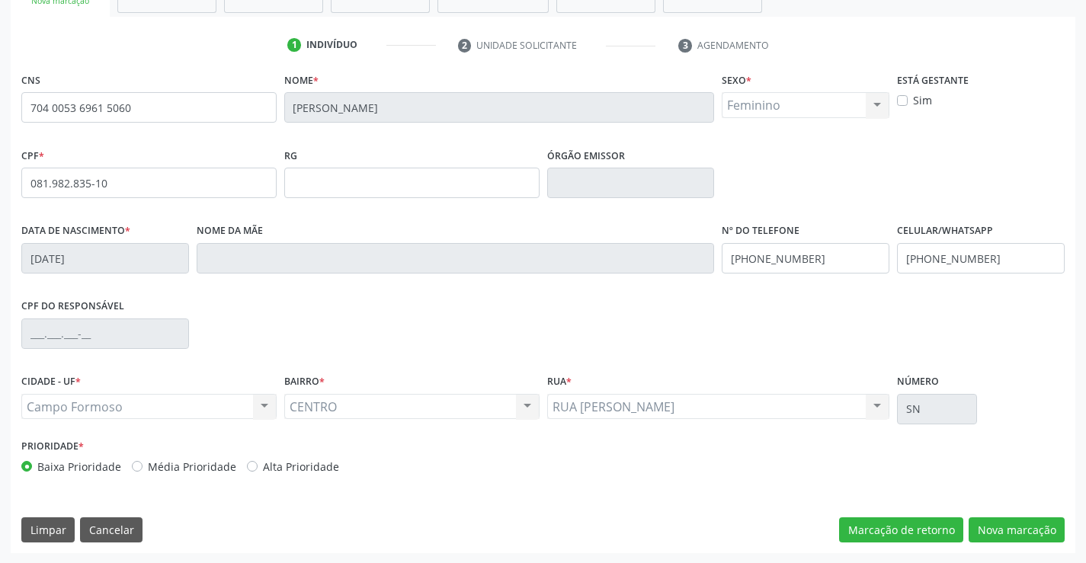
scroll to position [263, 0]
click at [1032, 523] on button "Nova marcação" at bounding box center [1016, 530] width 96 height 26
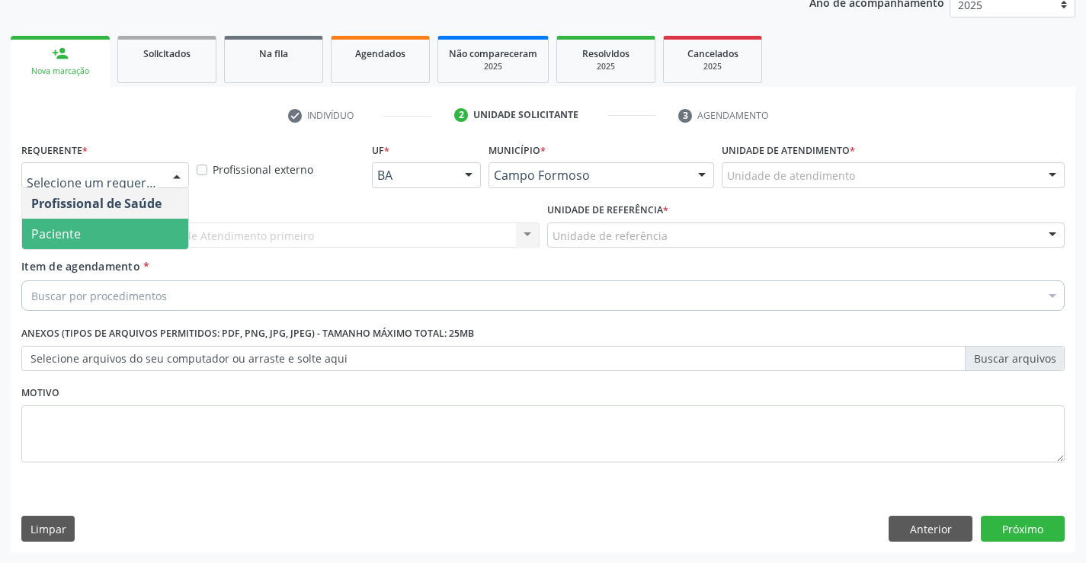
click at [59, 233] on span "Paciente" at bounding box center [56, 234] width 50 height 17
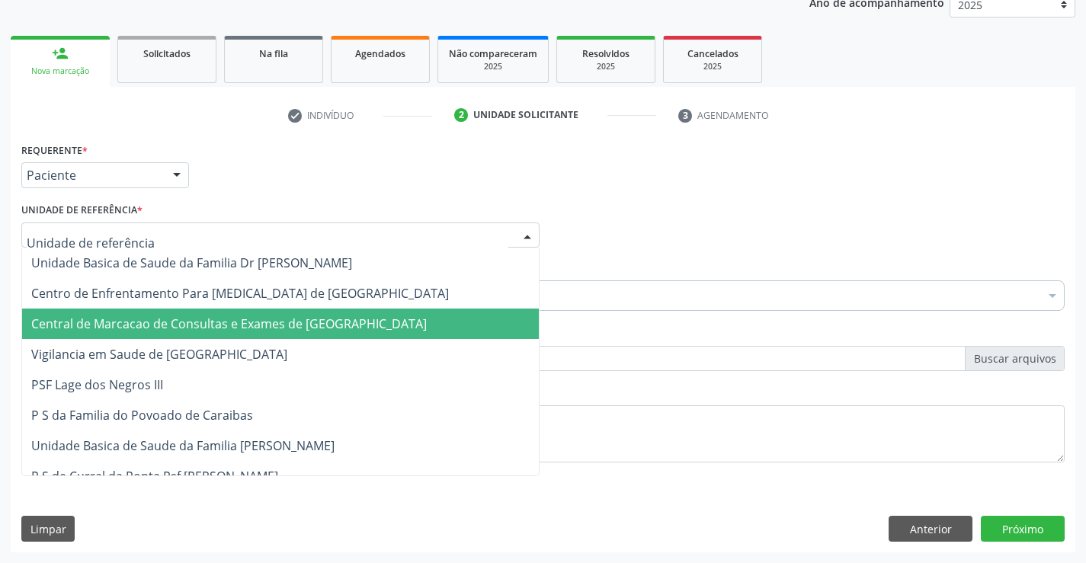
click at [110, 326] on span "Central de Marcacao de Consultas e Exames de [GEOGRAPHIC_DATA]" at bounding box center [228, 323] width 395 height 17
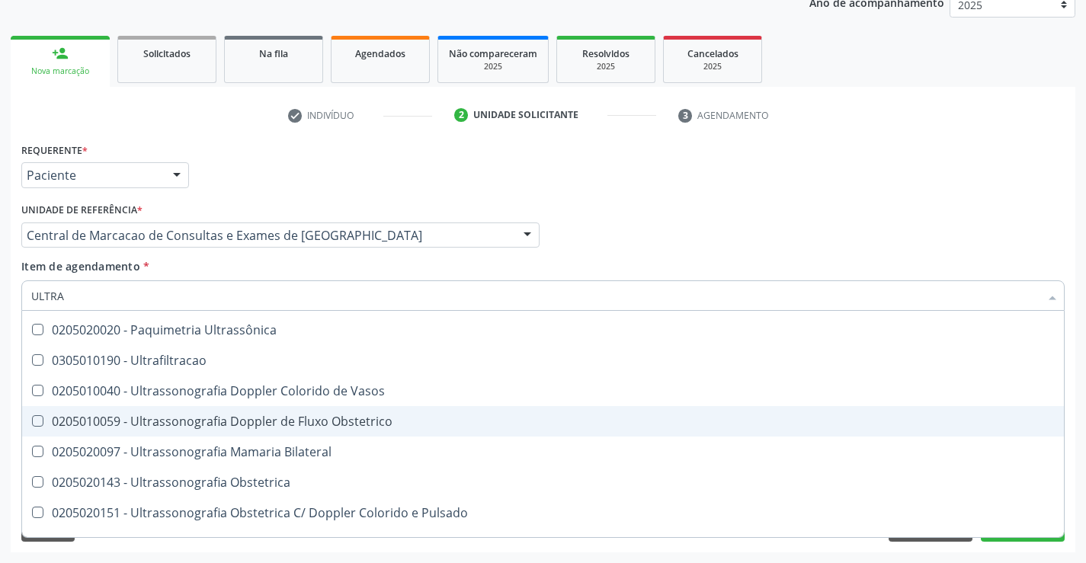
scroll to position [152, 0]
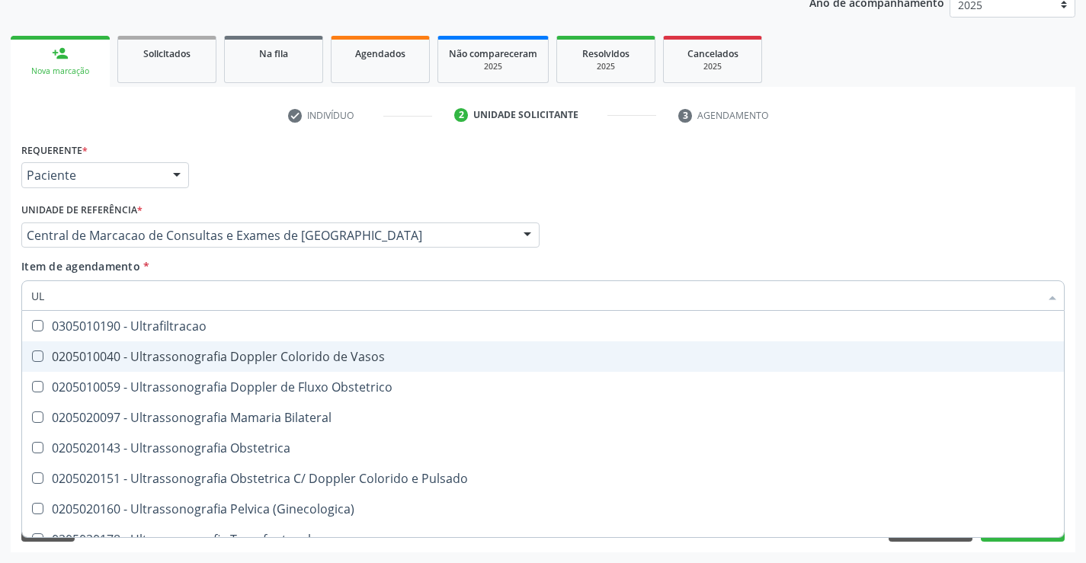
type input "U"
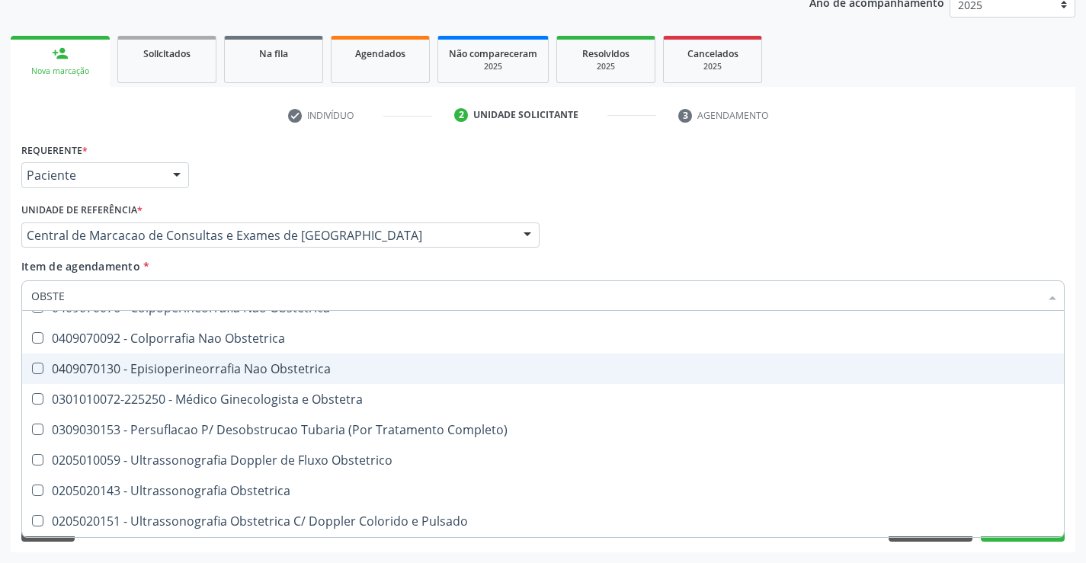
scroll to position [79, 0]
type input "OBSTETR"
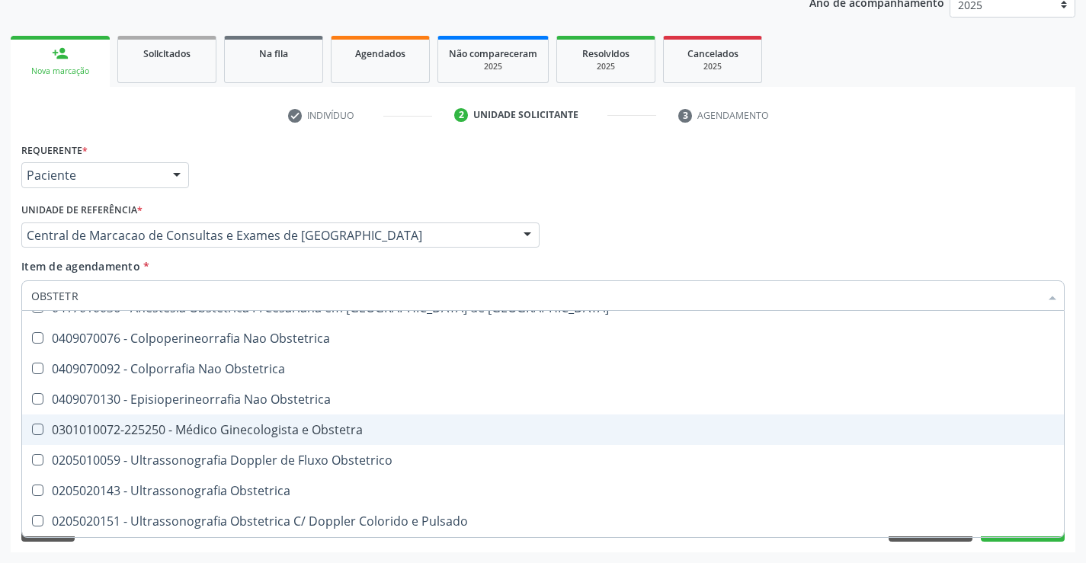
scroll to position [78, 0]
click at [360, 427] on div "0301010072-225250 - Médico Ginecologista e Obstetra" at bounding box center [542, 430] width 1023 height 12
checkbox Obstetra "true"
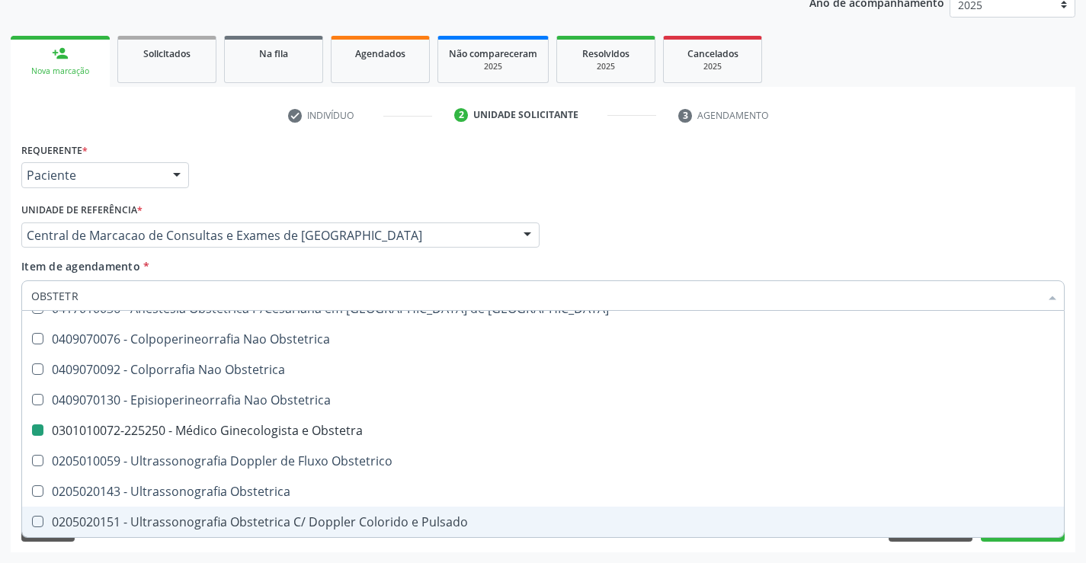
click at [1008, 542] on div "Requerente * Paciente Profissional de Saúde Paciente Nenhum resultado encontrad…" at bounding box center [543, 346] width 1064 height 414
checkbox Cesariana "true"
checkbox Obstetra "false"
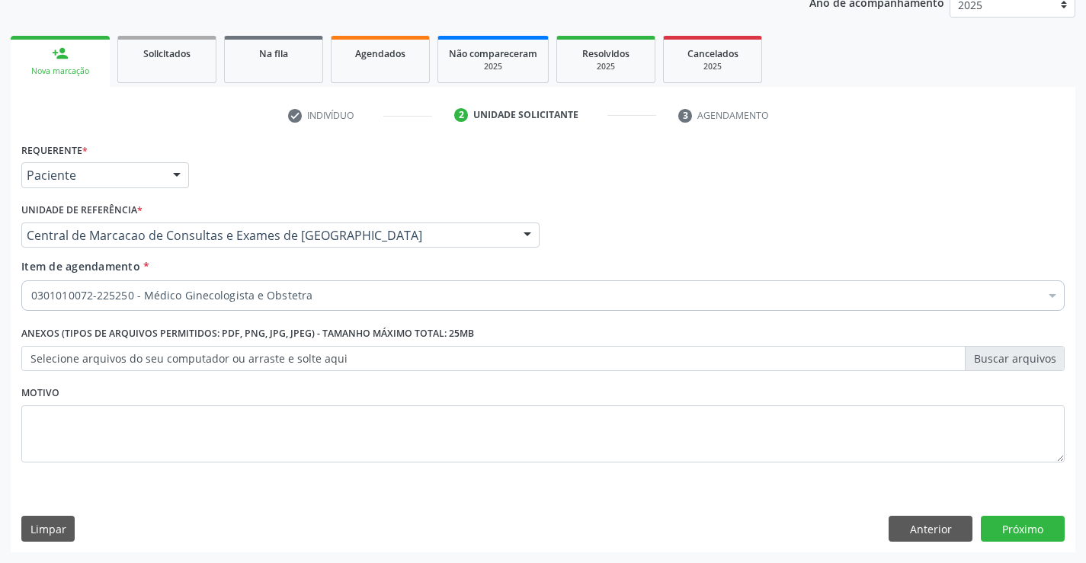
scroll to position [0, 0]
click at [1010, 533] on button "Próximo" at bounding box center [1023, 529] width 84 height 26
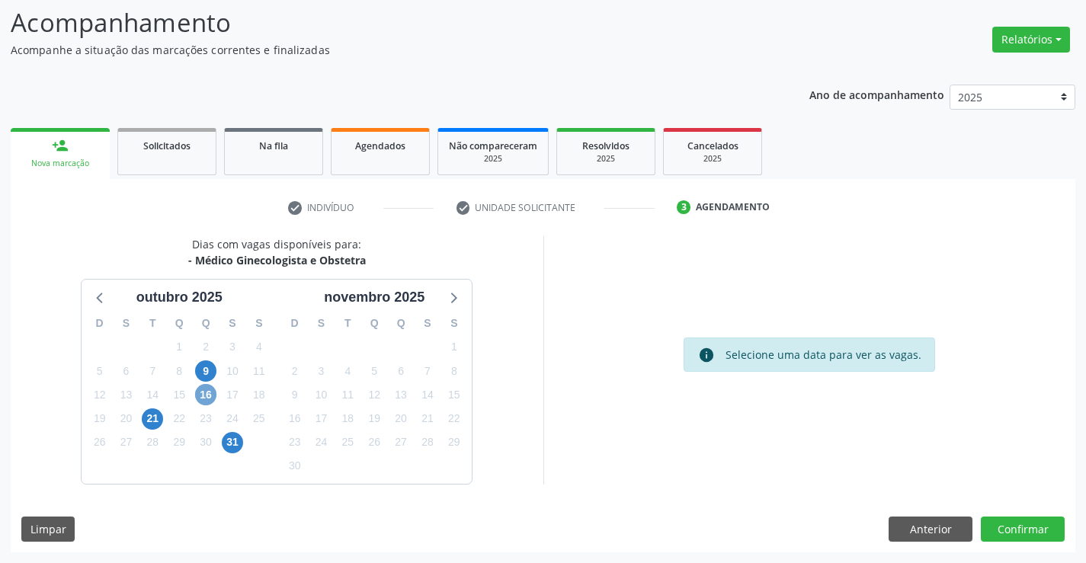
click at [207, 398] on span "16" at bounding box center [205, 394] width 21 height 21
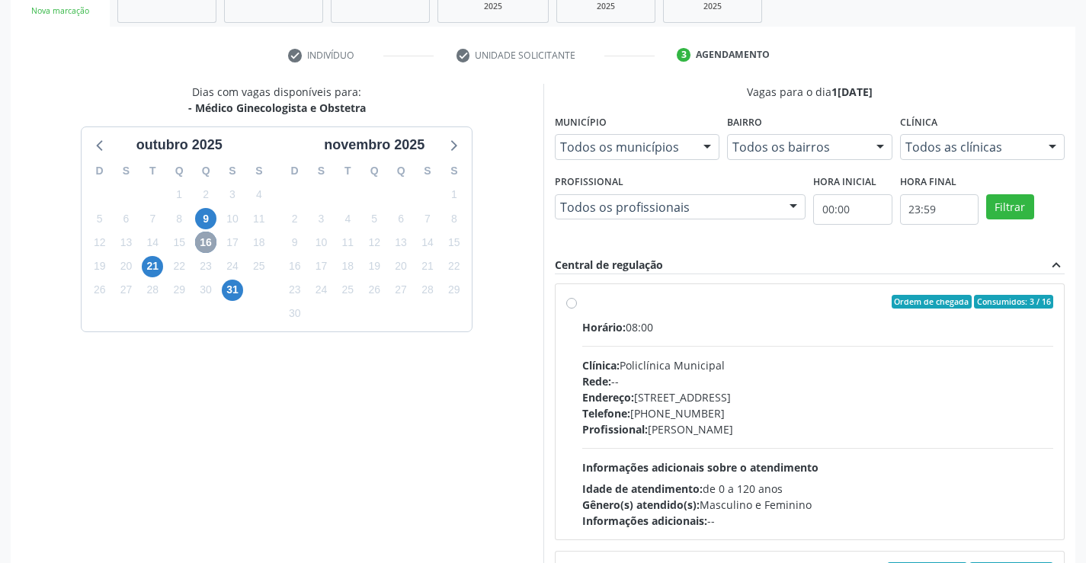
scroll to position [0, 0]
click at [582, 306] on label "Ordem de chegada Consumidos: 3 / 16 Horário: 08:00 Clínica: Policlínica Municip…" at bounding box center [818, 413] width 472 height 234
click at [572, 306] on input "Ordem de chegada Consumidos: 3 / 16 Horário: 08:00 Clínica: Policlínica Municip…" at bounding box center [571, 303] width 11 height 14
radio input "true"
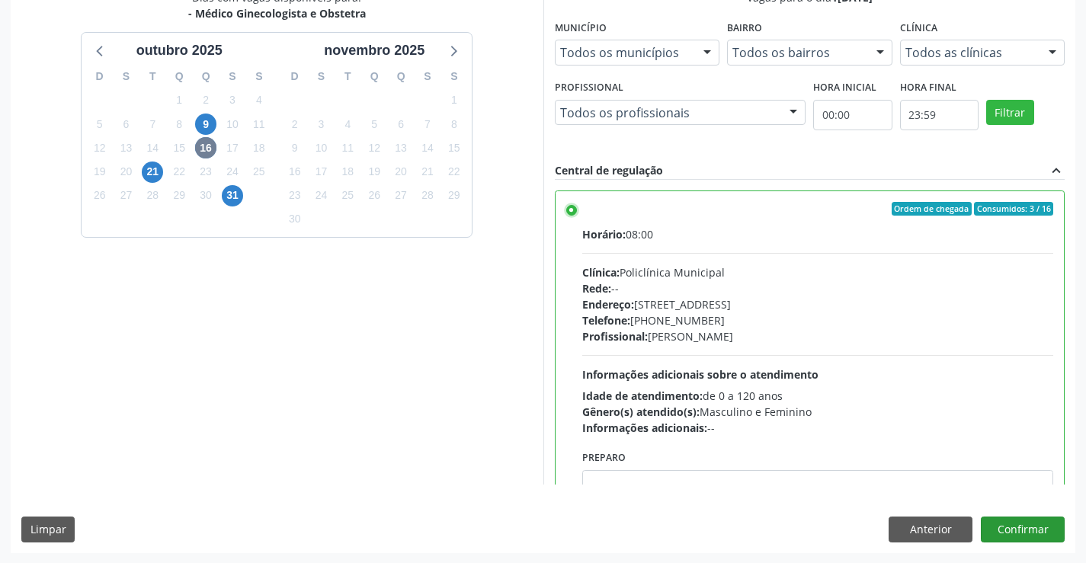
scroll to position [347, 0]
click at [1026, 527] on button "Confirmar" at bounding box center [1023, 529] width 84 height 26
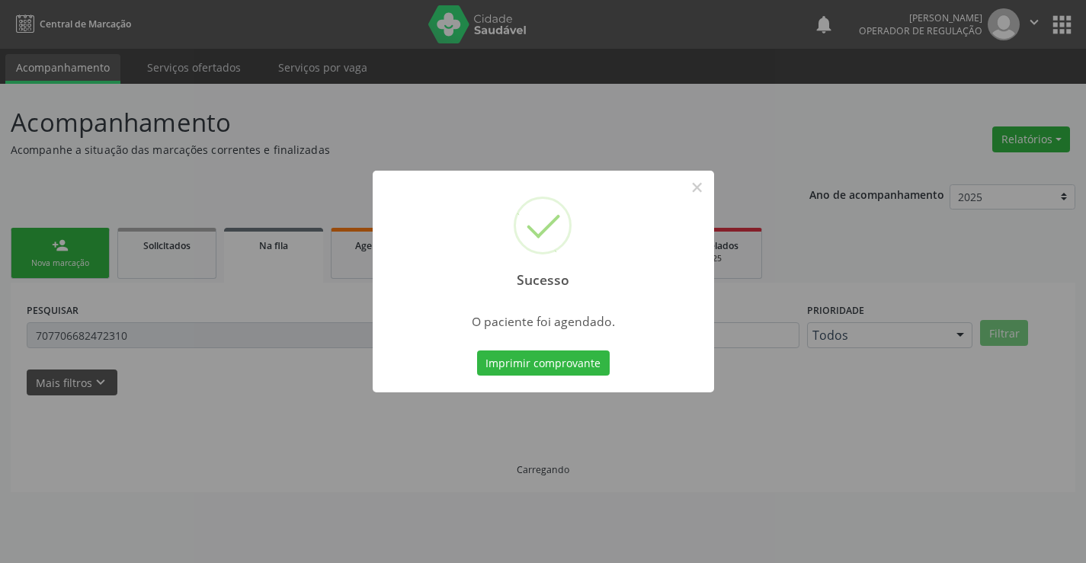
scroll to position [0, 0]
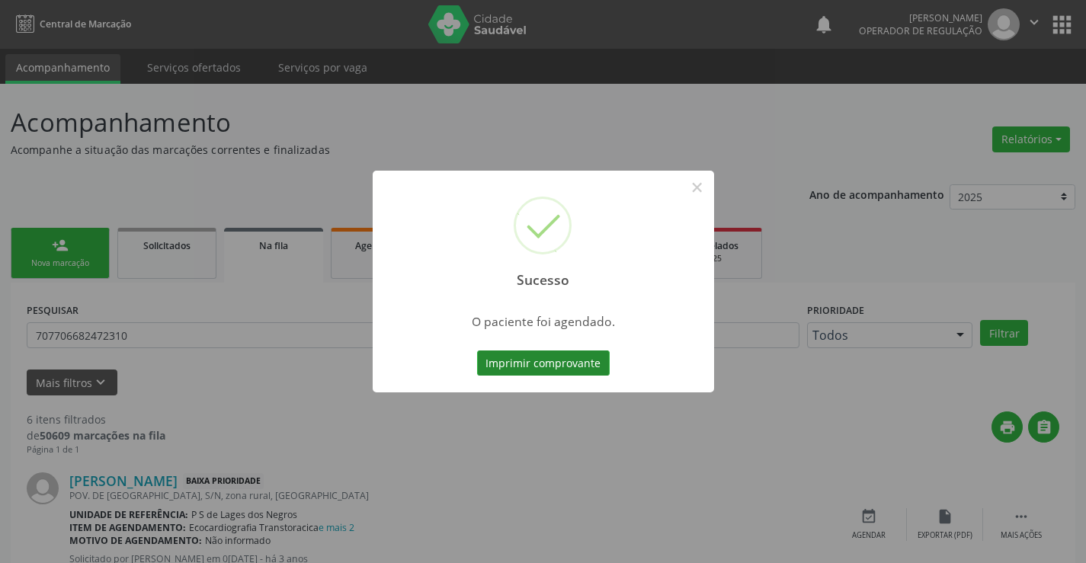
click at [541, 361] on button "Imprimir comprovante" at bounding box center [543, 363] width 133 height 26
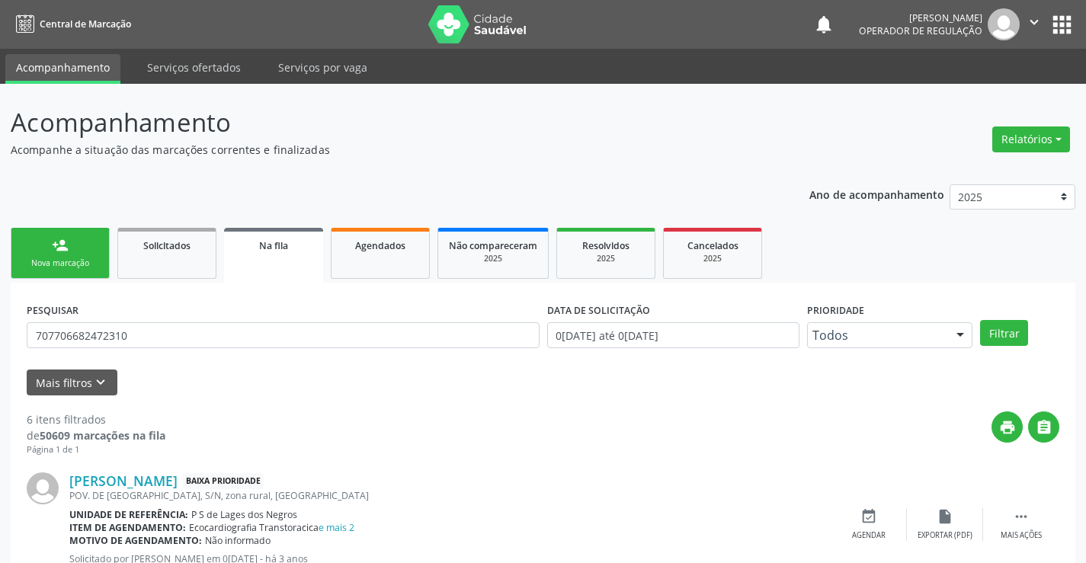
click at [82, 248] on link "person_add Nova marcação" at bounding box center [60, 253] width 99 height 51
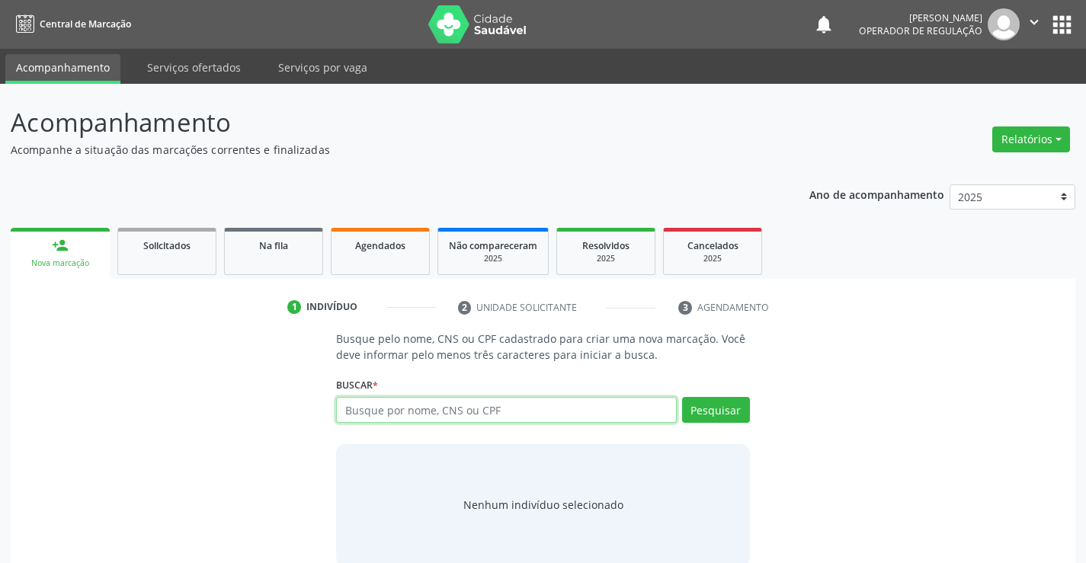
click at [596, 420] on input "text" at bounding box center [506, 410] width 340 height 26
type input "7000505761429659"
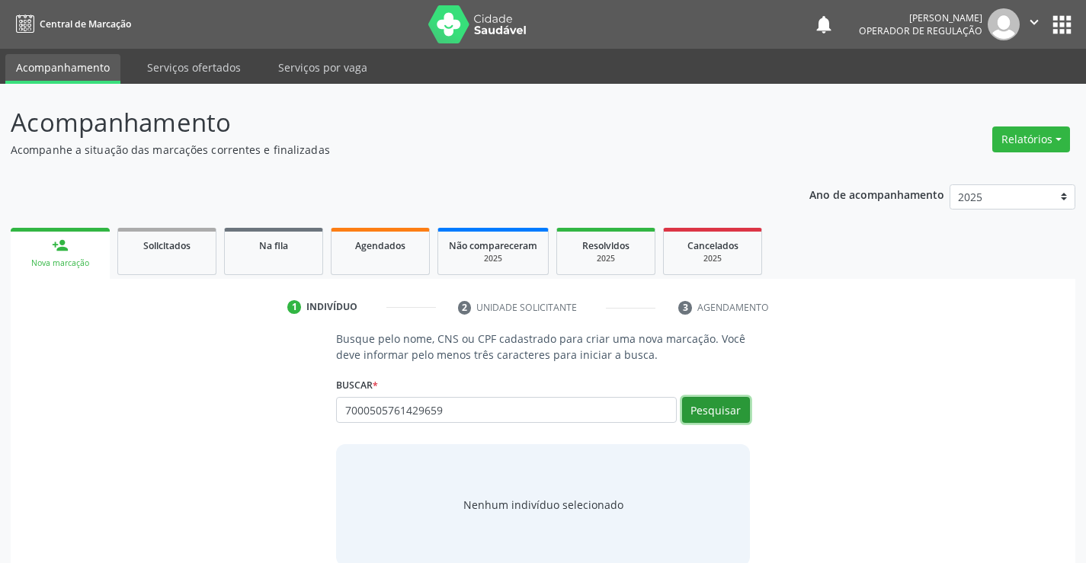
click at [703, 414] on button "Pesquisar" at bounding box center [716, 410] width 68 height 26
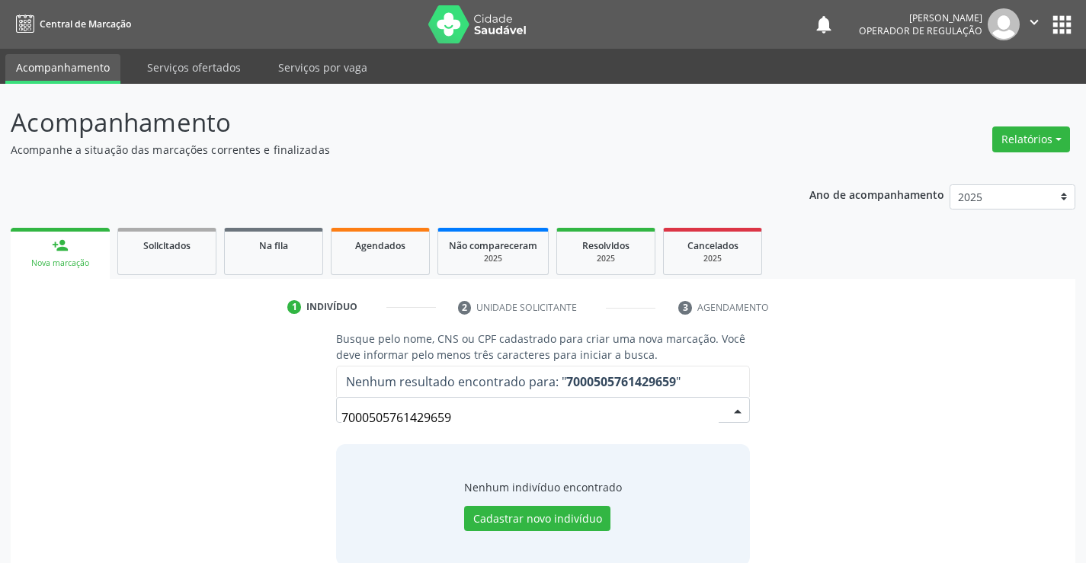
drag, startPoint x: 468, startPoint y: 427, endPoint x: 286, endPoint y: 423, distance: 181.4
click at [286, 423] on div "Busque pelo nome, CNS ou CPF cadastrado para criar uma nova marcação. Você deve…" at bounding box center [542, 448] width 1043 height 235
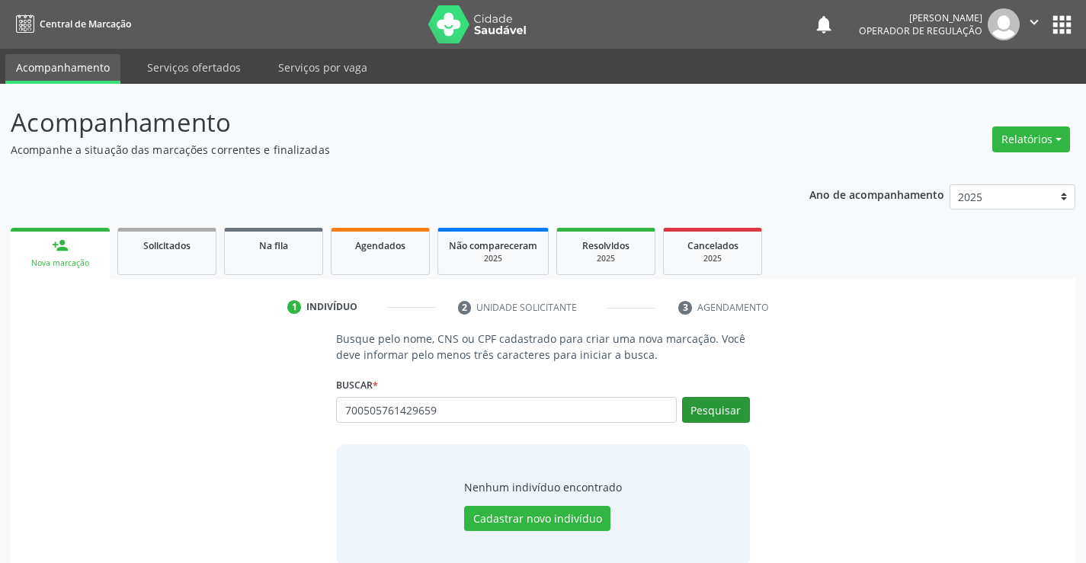
type input "700505761429659"
click at [724, 402] on button "Pesquisar" at bounding box center [716, 410] width 68 height 26
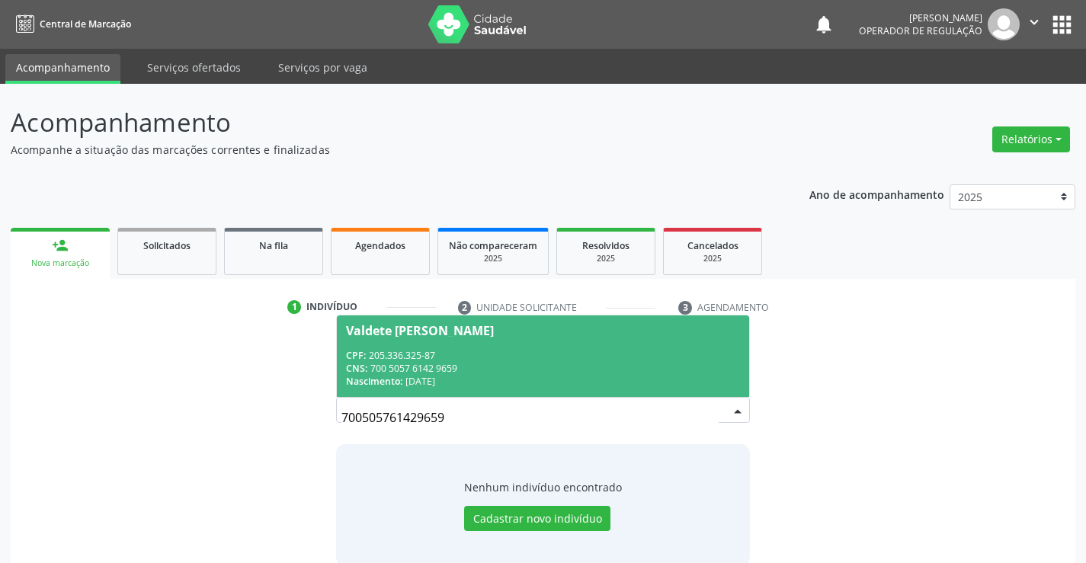
click at [523, 354] on div "CPF: 205.336.325-87" at bounding box center [542, 355] width 393 height 13
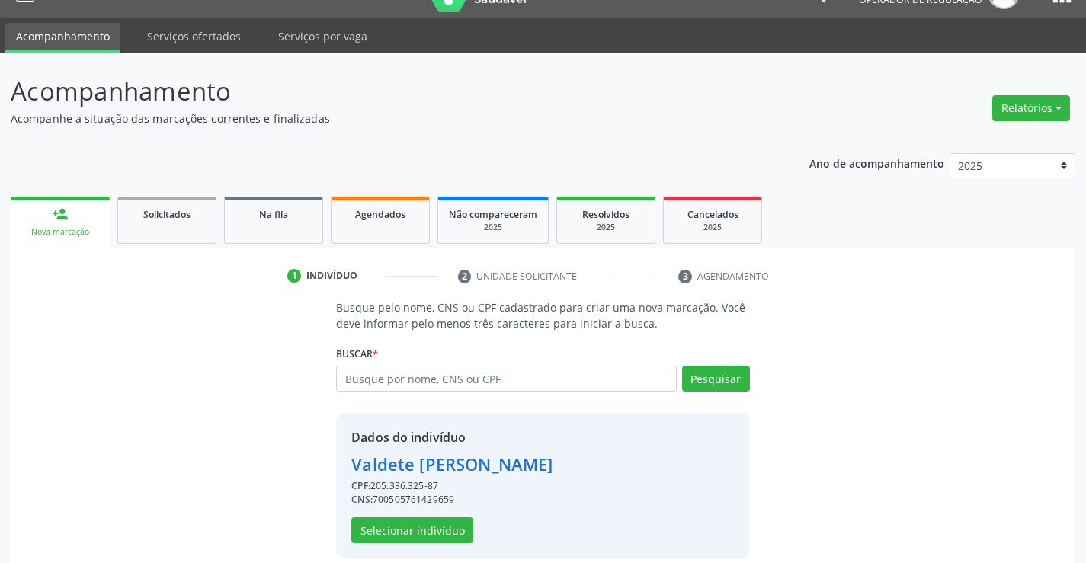
scroll to position [48, 0]
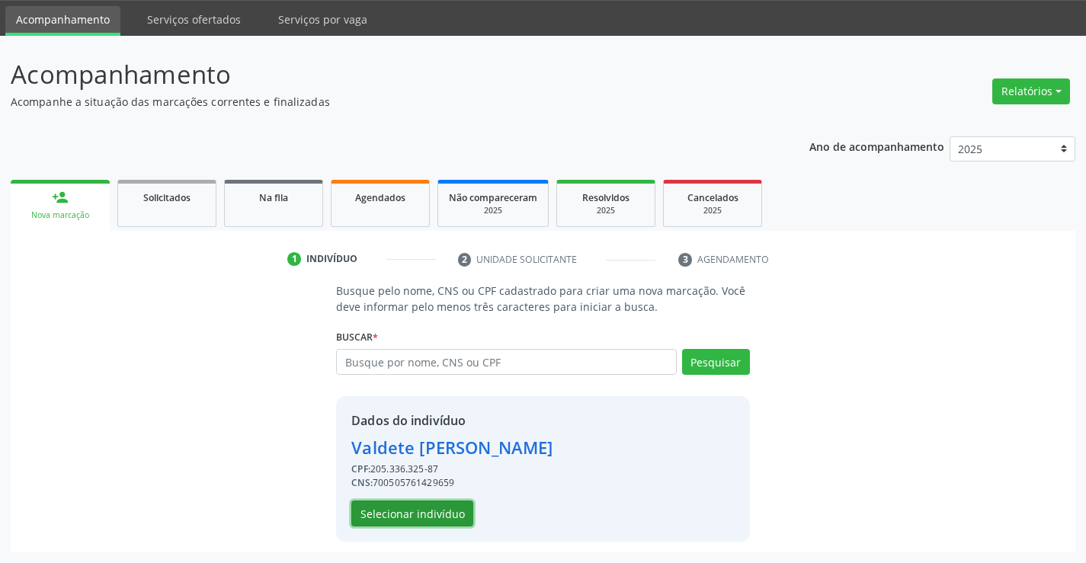
click at [408, 511] on button "Selecionar indivíduo" at bounding box center [412, 514] width 122 height 26
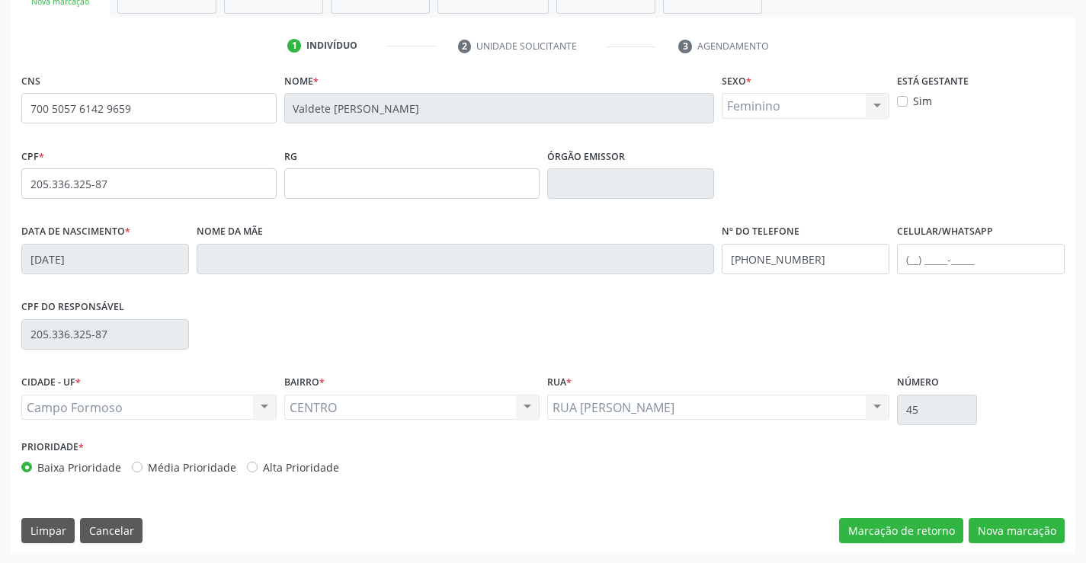
scroll to position [263, 0]
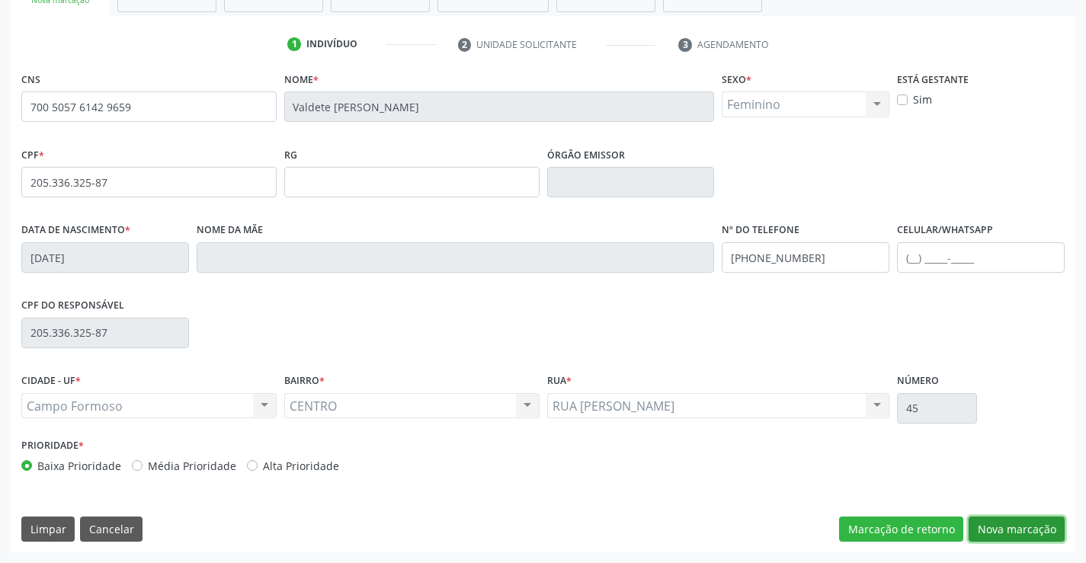
click at [985, 530] on button "Nova marcação" at bounding box center [1016, 530] width 96 height 26
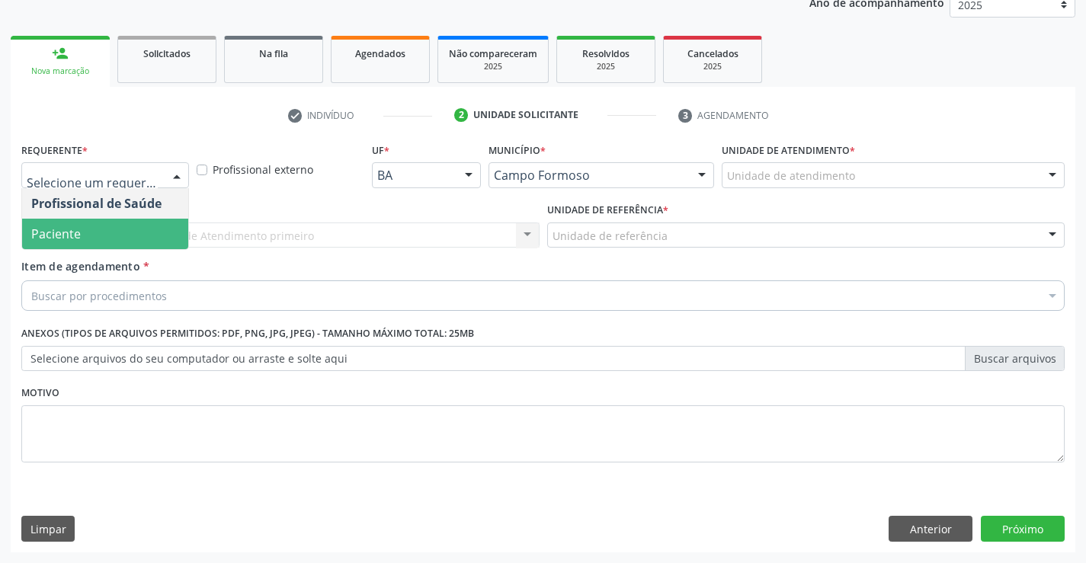
click at [61, 229] on span "Paciente" at bounding box center [56, 234] width 50 height 17
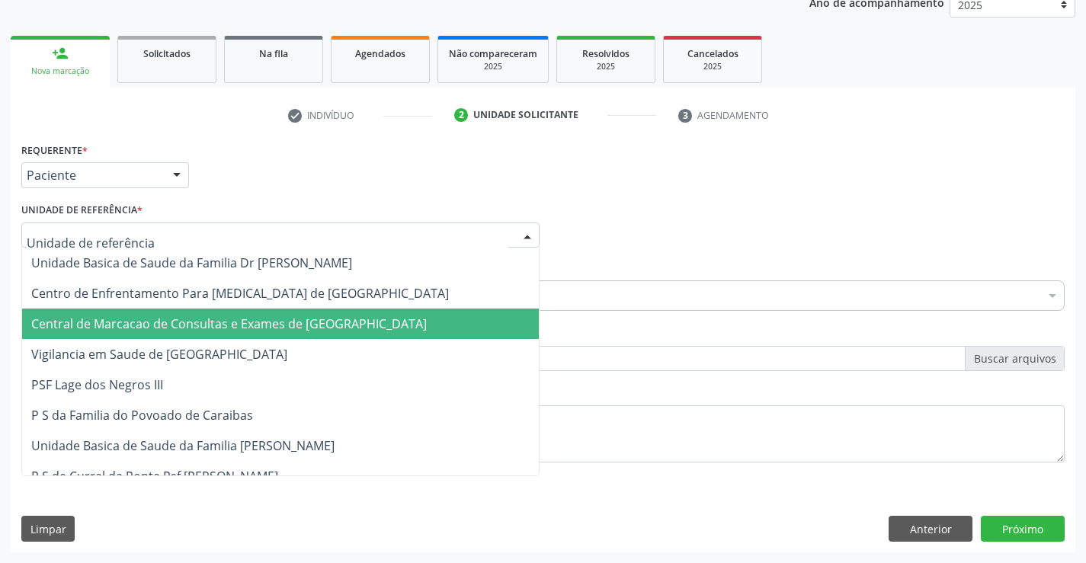
click at [165, 322] on span "Central de Marcacao de Consultas e Exames de [GEOGRAPHIC_DATA]" at bounding box center [228, 323] width 395 height 17
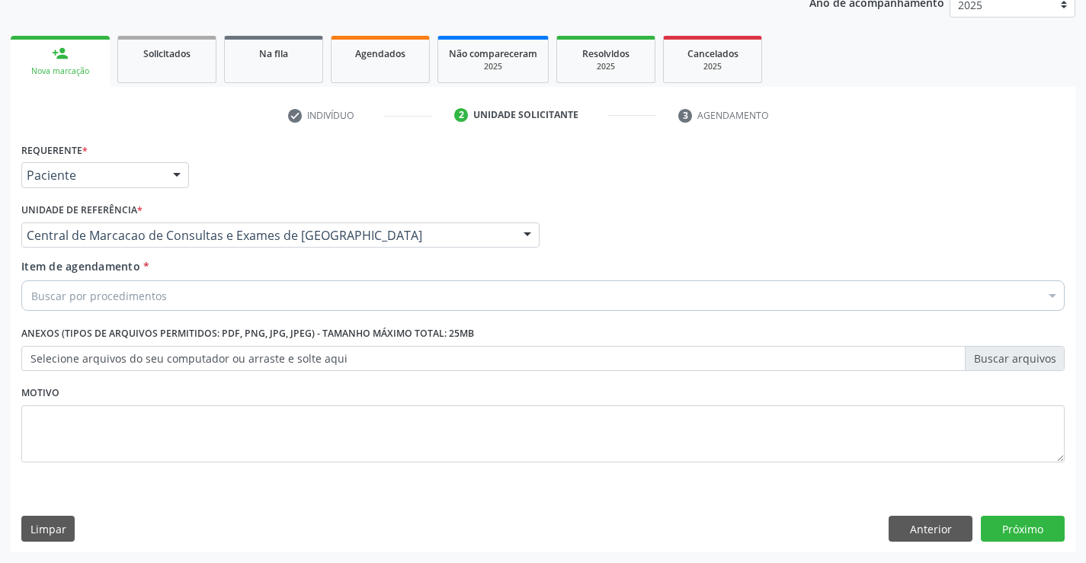
click at [122, 305] on div "Buscar por procedimentos" at bounding box center [542, 295] width 1043 height 30
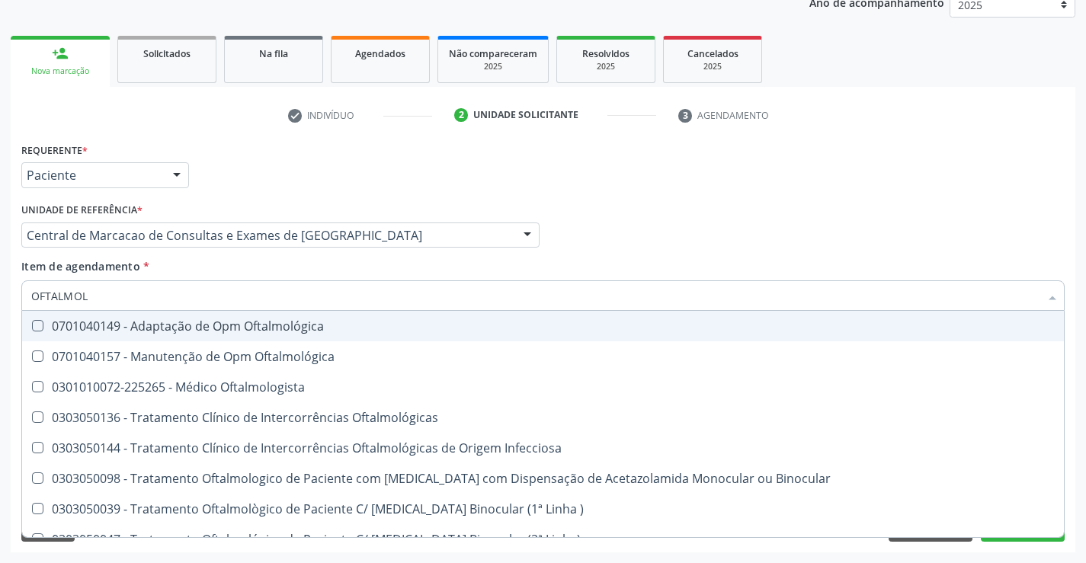
type input "OFTALMOLO"
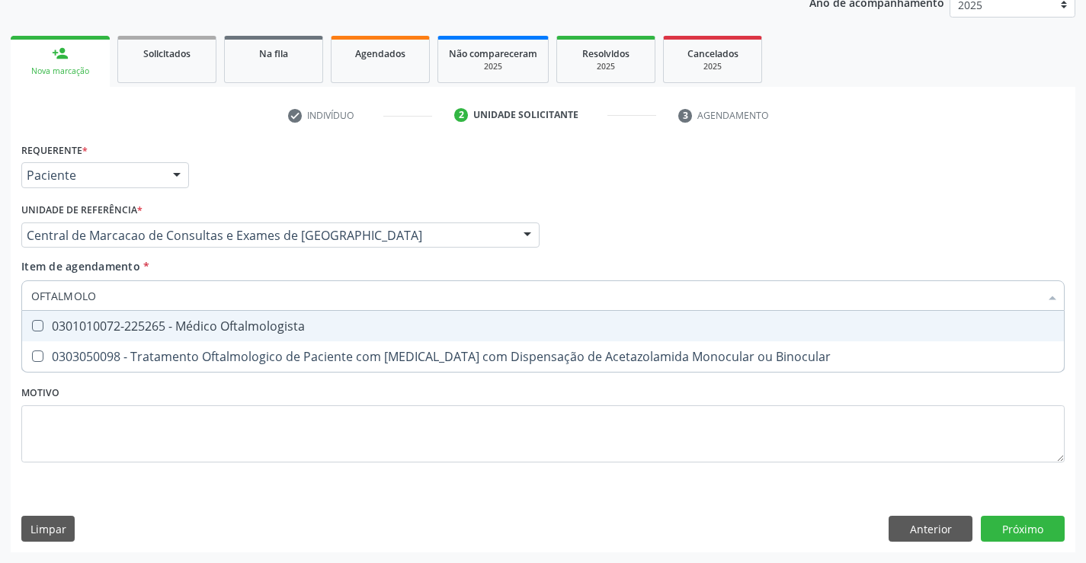
click at [130, 323] on div "0301010072-225265 - Médico Oftalmologista" at bounding box center [542, 326] width 1023 height 12
checkbox Oftalmologista "true"
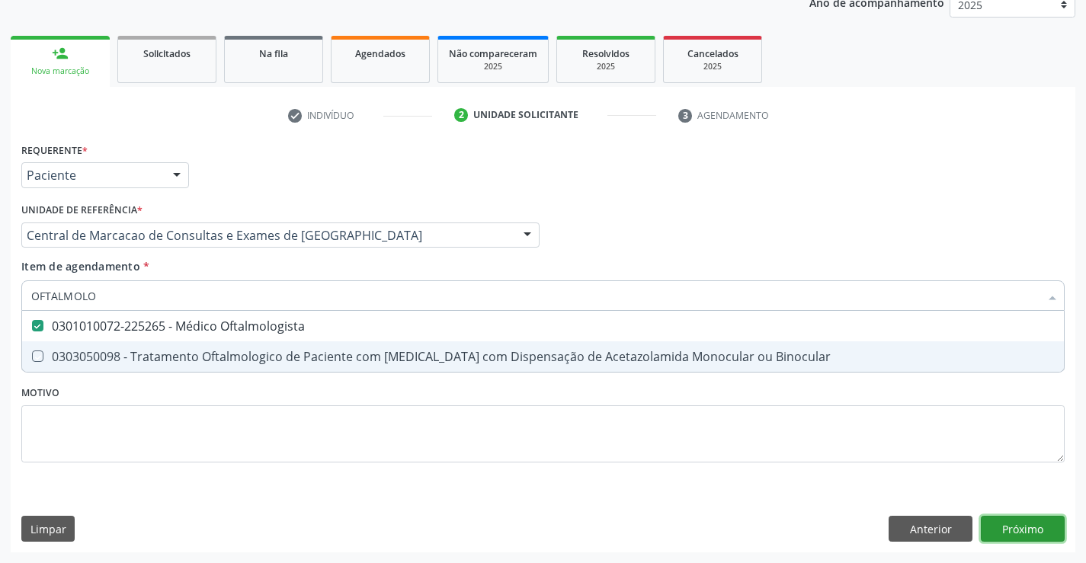
click at [1008, 520] on div "Requerente * Paciente Profissional de Saúde Paciente Nenhum resultado encontrad…" at bounding box center [543, 346] width 1064 height 414
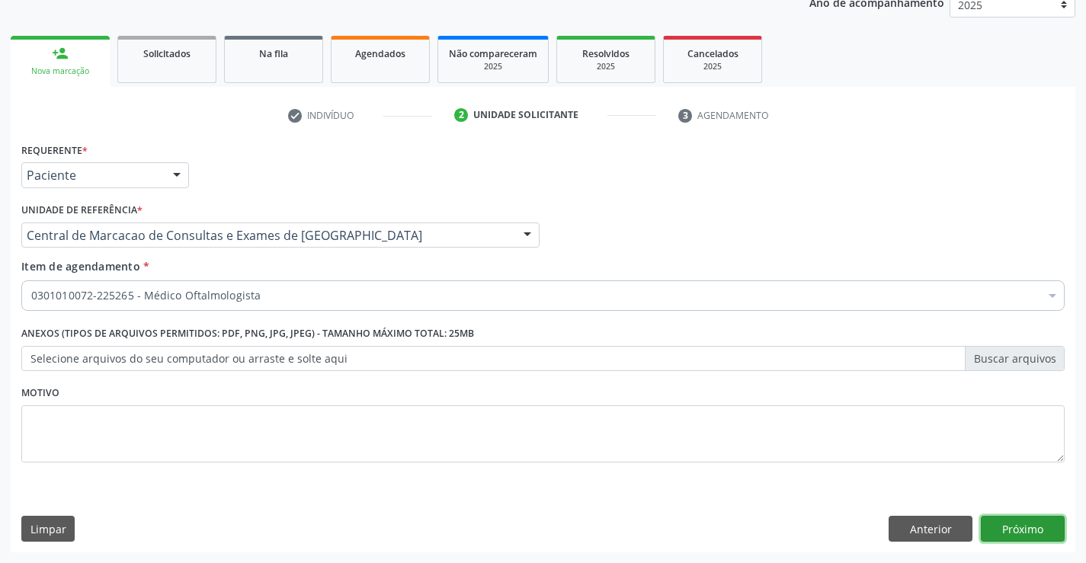
click at [1003, 519] on button "Próximo" at bounding box center [1023, 529] width 84 height 26
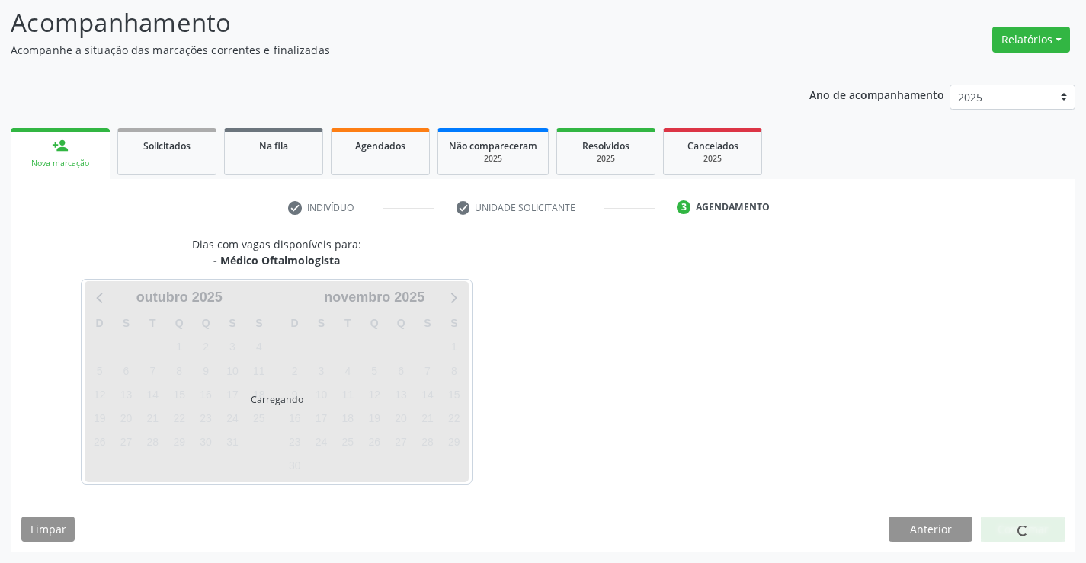
scroll to position [145, 0]
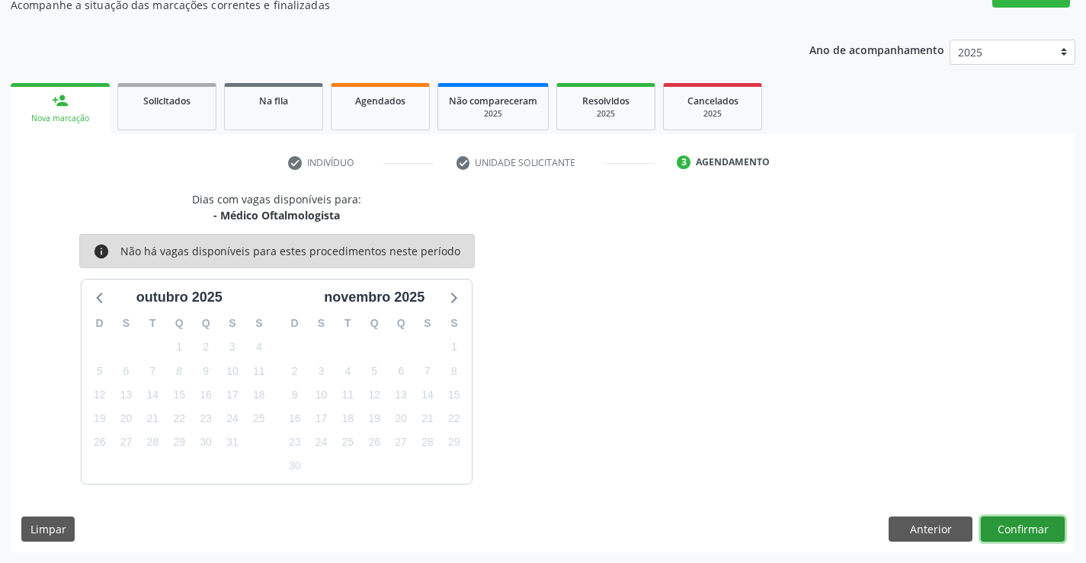
click at [998, 525] on button "Confirmar" at bounding box center [1023, 530] width 84 height 26
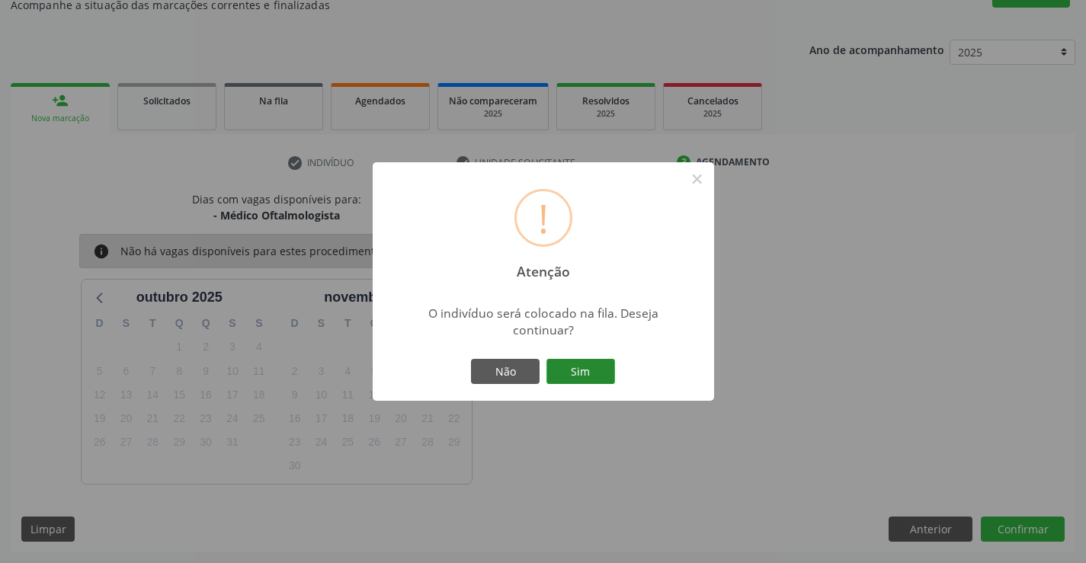
click at [585, 367] on button "Sim" at bounding box center [580, 372] width 69 height 26
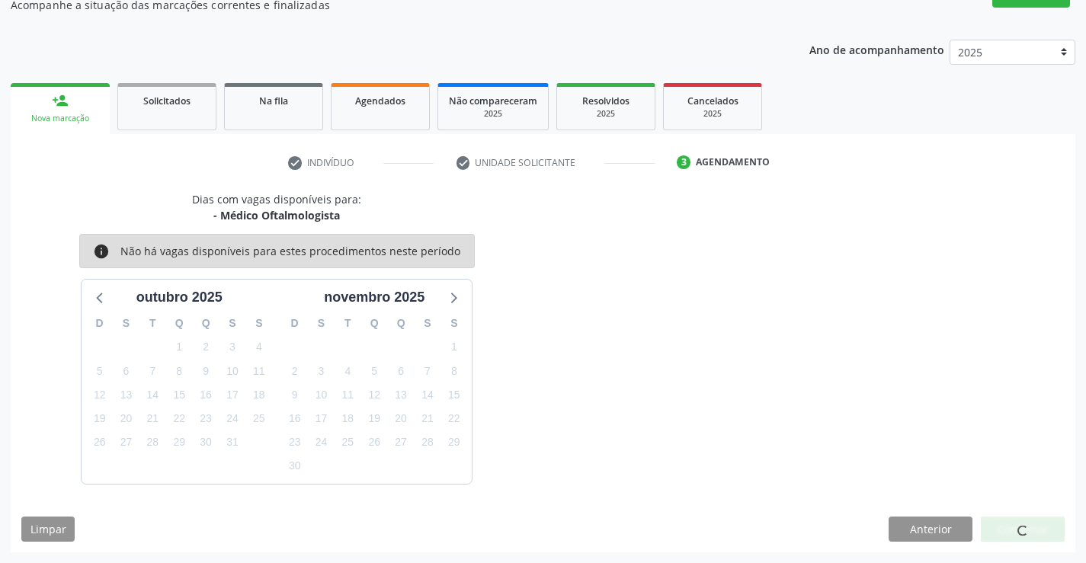
scroll to position [0, 0]
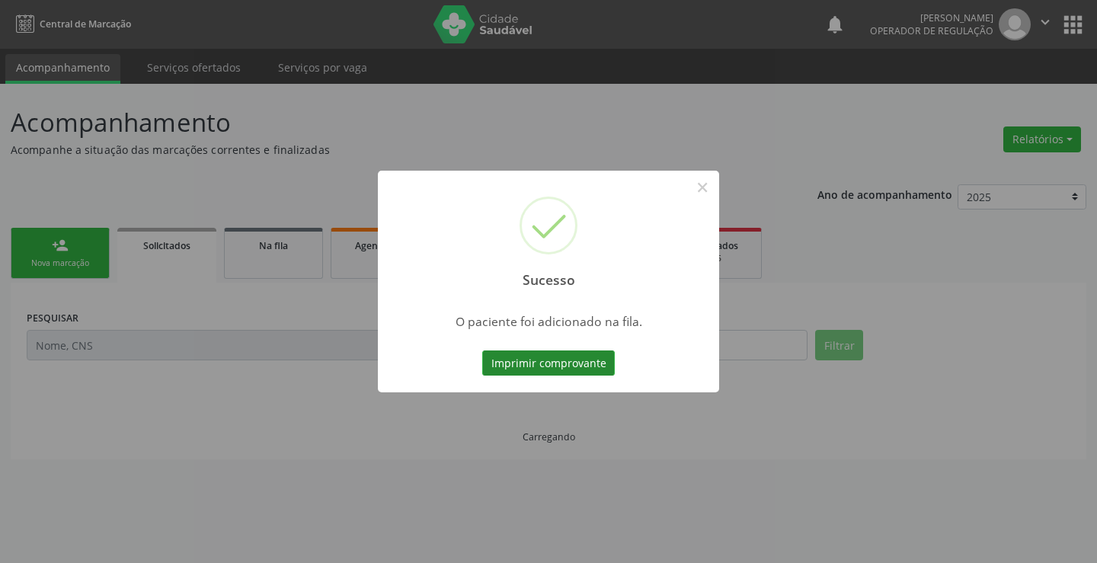
click at [553, 358] on button "Imprimir comprovante" at bounding box center [548, 363] width 133 height 26
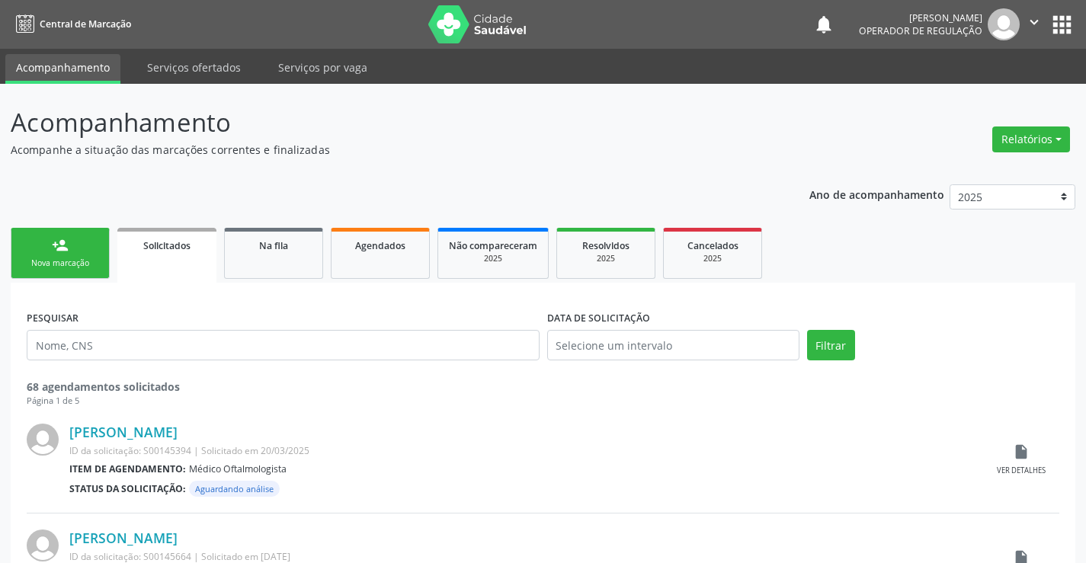
click at [93, 239] on link "person_add Nova marcação" at bounding box center [60, 253] width 99 height 51
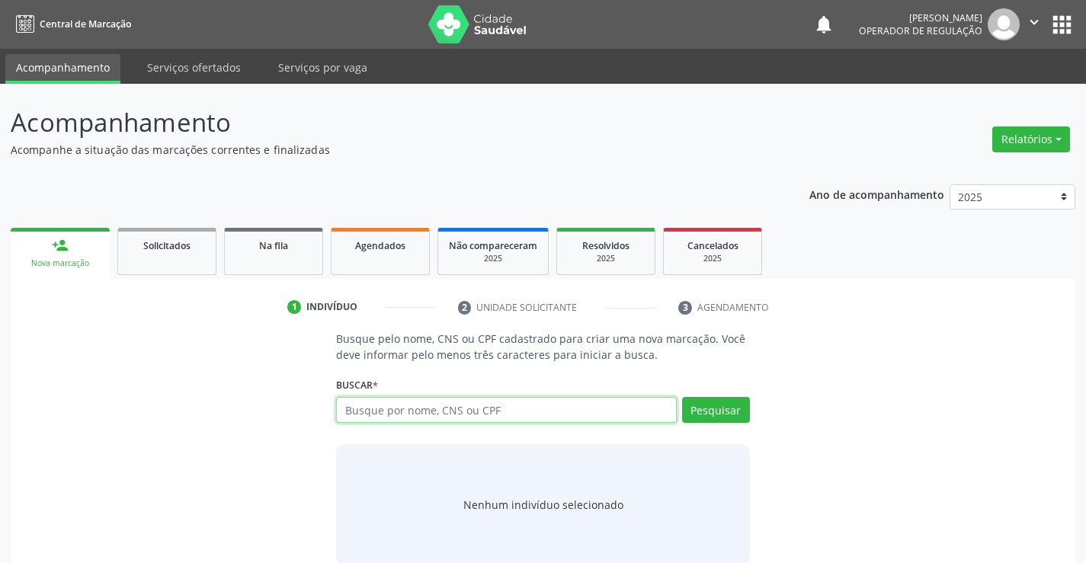
click at [360, 409] on input "text" at bounding box center [506, 410] width 340 height 26
type input "700000253618708"
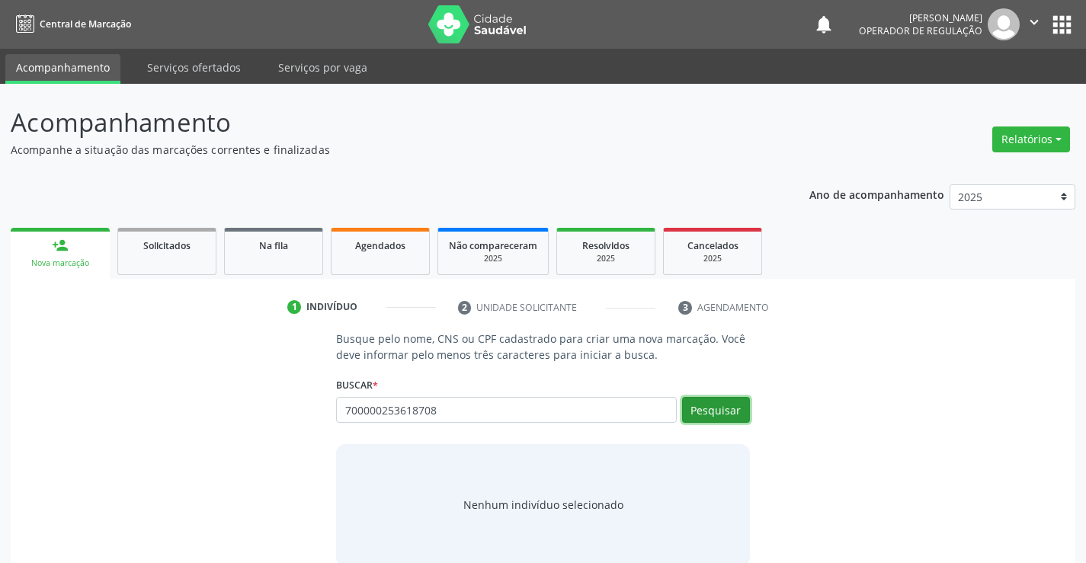
click at [696, 408] on button "Pesquisar" at bounding box center [716, 410] width 68 height 26
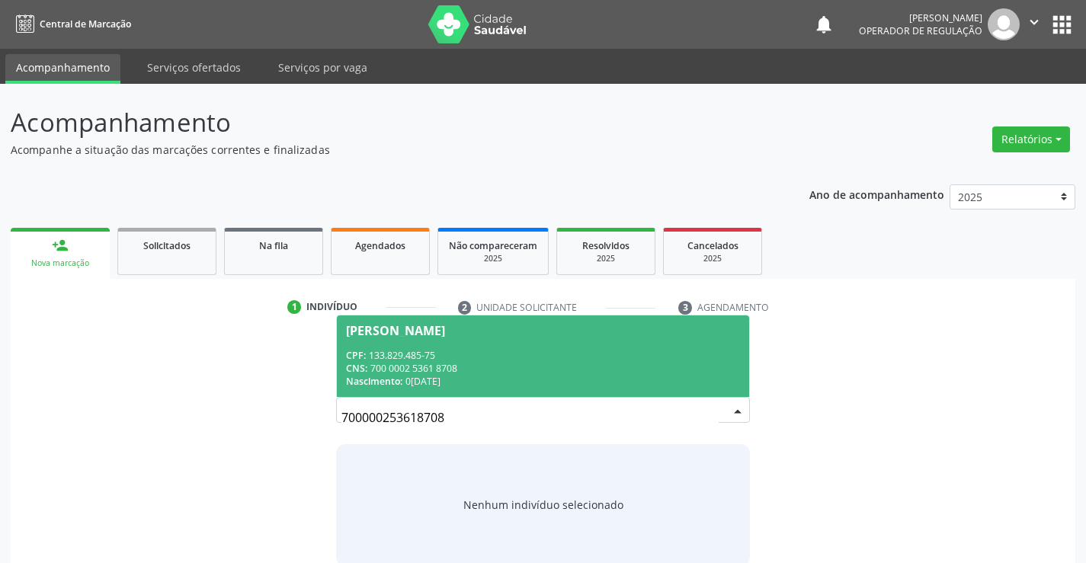
drag, startPoint x: 503, startPoint y: 373, endPoint x: 493, endPoint y: 386, distance: 16.3
click at [503, 376] on div "CPF: 133.829.485-75 CNS: 700 0002 5361 8708 Nascimento: 04/09/2024" at bounding box center [542, 368] width 393 height 39
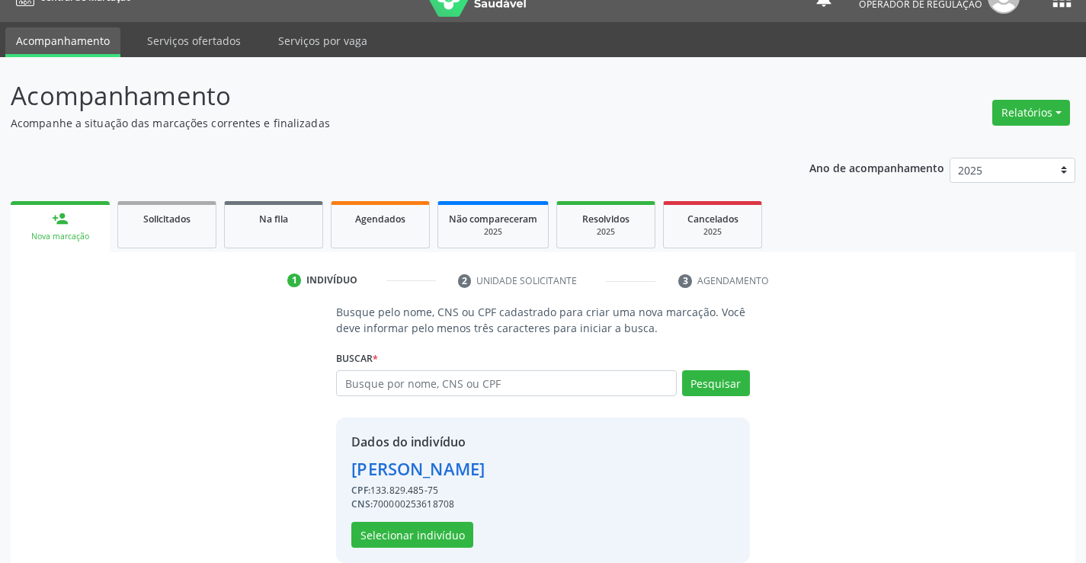
scroll to position [48, 0]
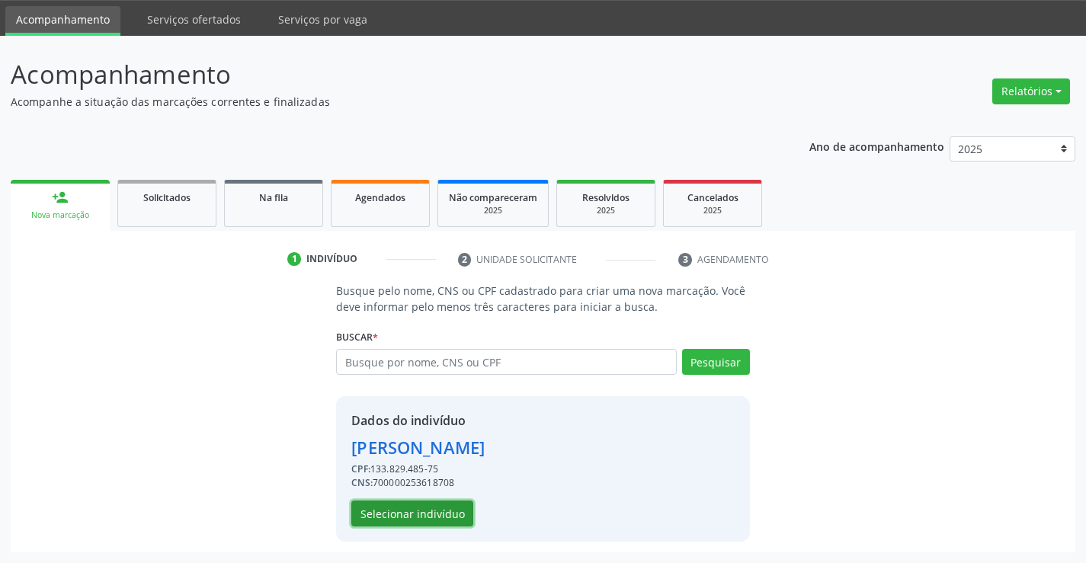
click at [370, 507] on button "Selecionar indivíduo" at bounding box center [412, 514] width 122 height 26
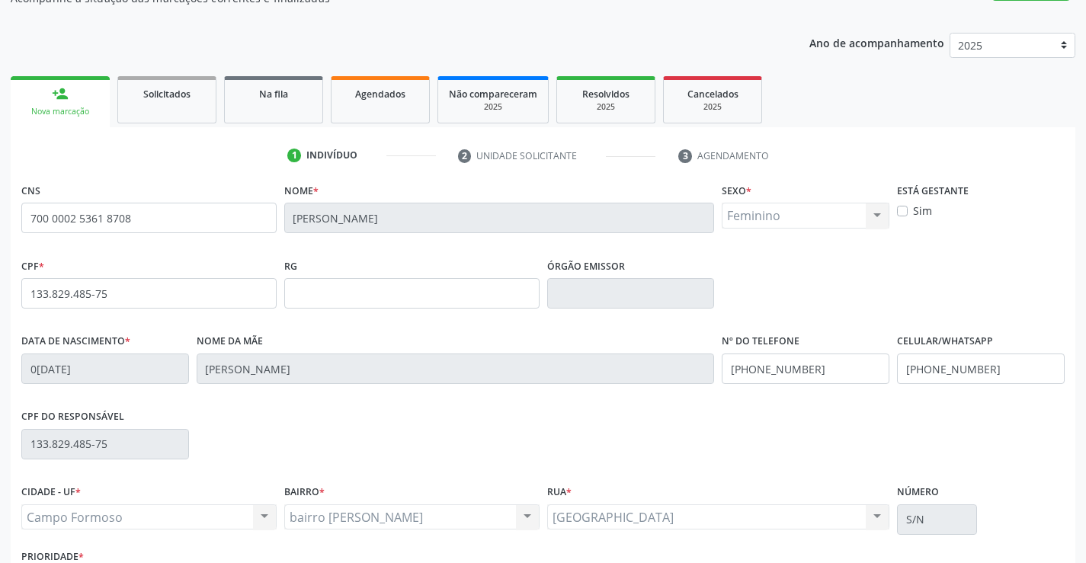
scroll to position [263, 0]
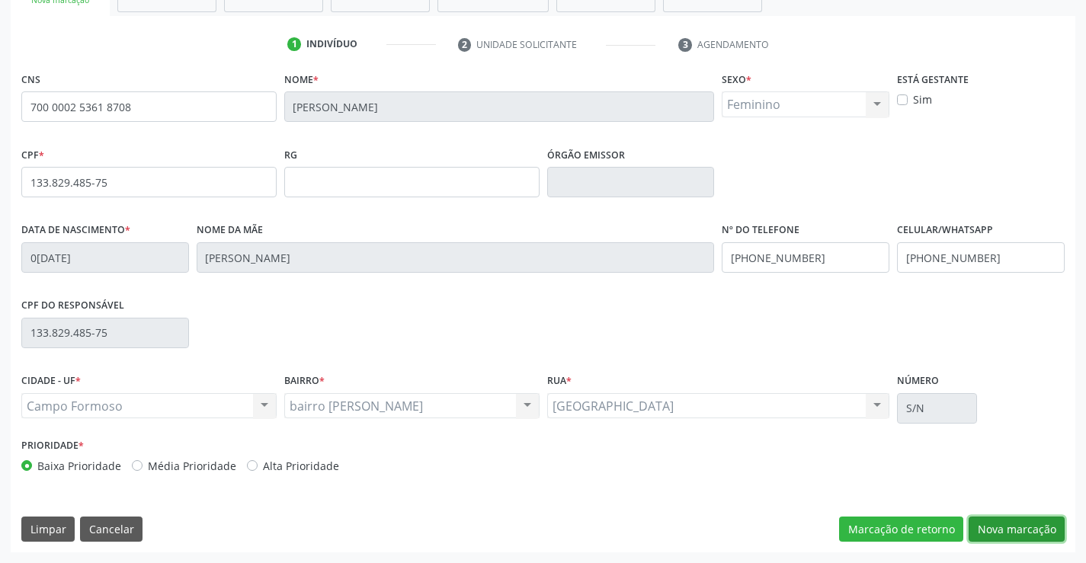
click at [978, 525] on button "Nova marcação" at bounding box center [1016, 530] width 96 height 26
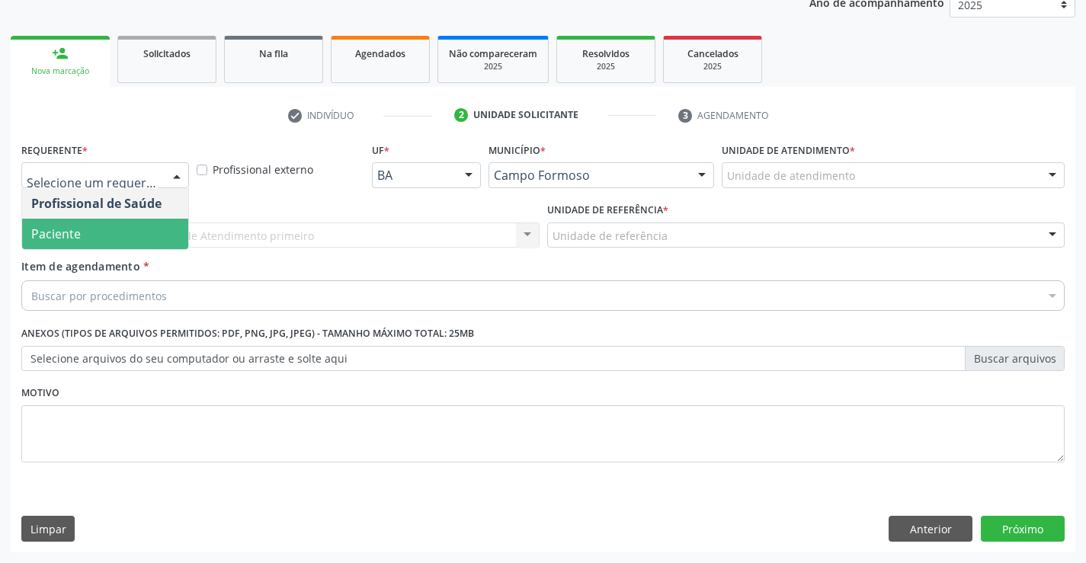
click at [133, 245] on span "Paciente" at bounding box center [105, 234] width 166 height 30
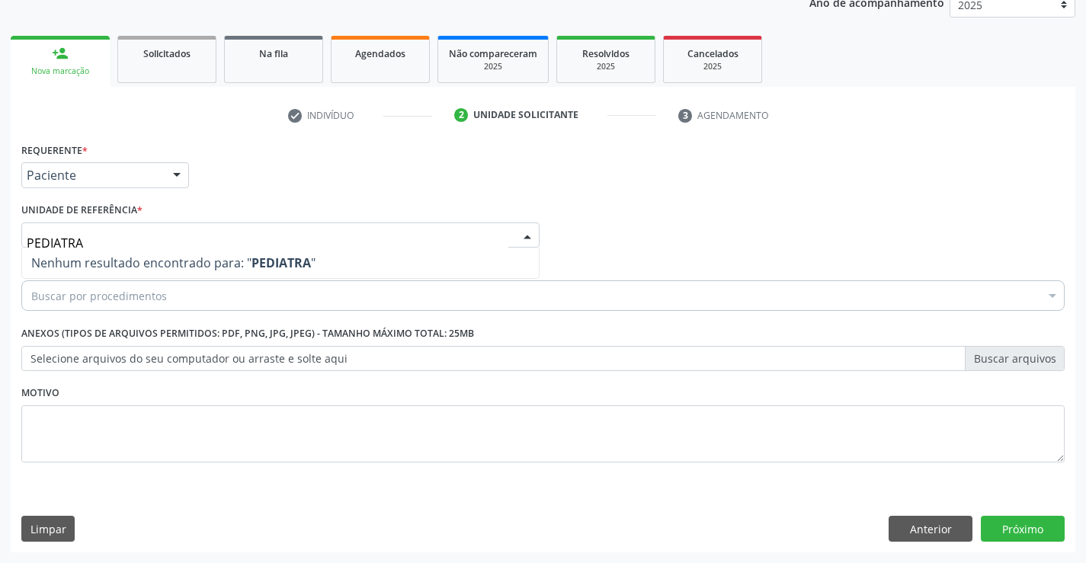
drag, startPoint x: 158, startPoint y: 246, endPoint x: 0, endPoint y: 250, distance: 157.8
click at [0, 250] on div "Acompanhamento Acompanhe a situação das marcações correntes e finalizadas Relat…" at bounding box center [543, 227] width 1086 height 671
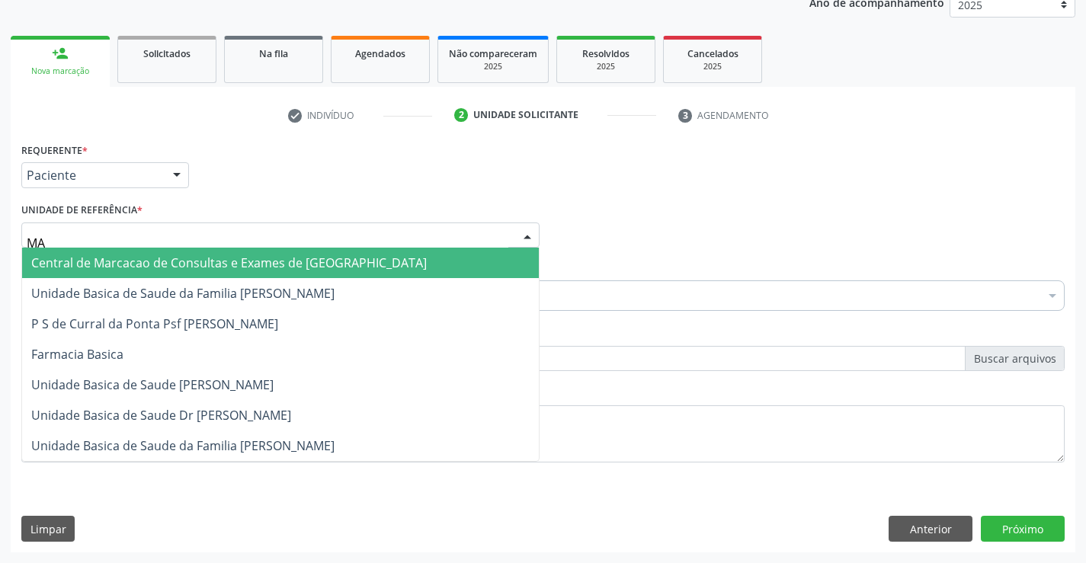
type input "MAI"
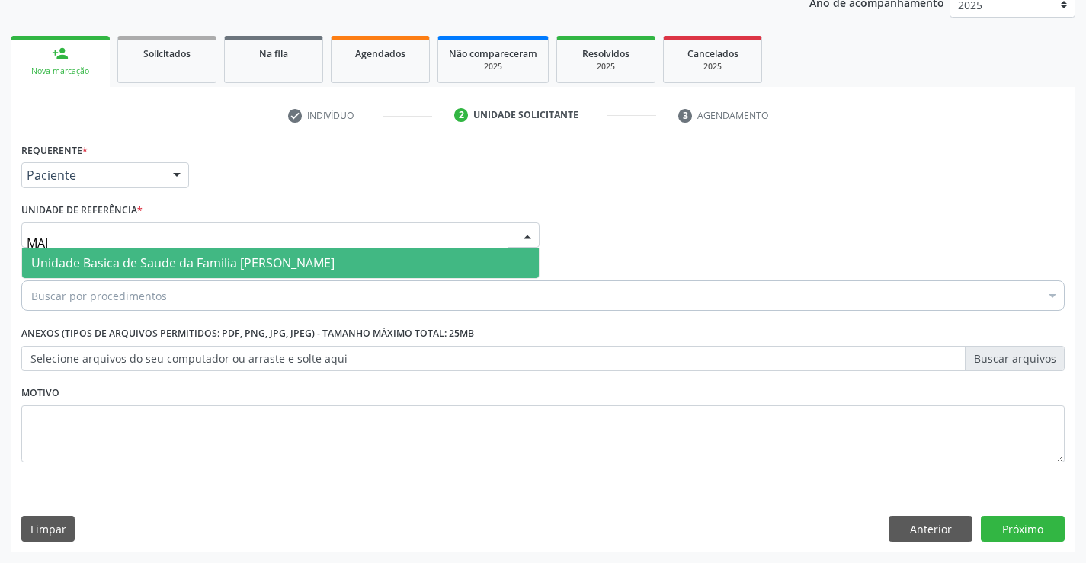
click at [113, 267] on span "Unidade Basica de Saude da Familia [PERSON_NAME]" at bounding box center [182, 262] width 303 height 17
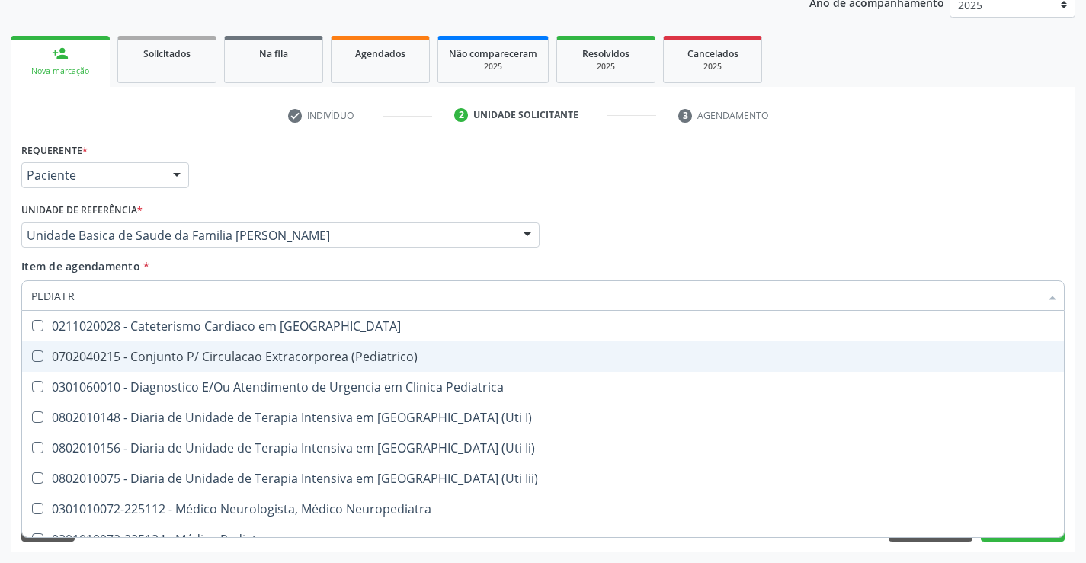
type input "PEDIATRA"
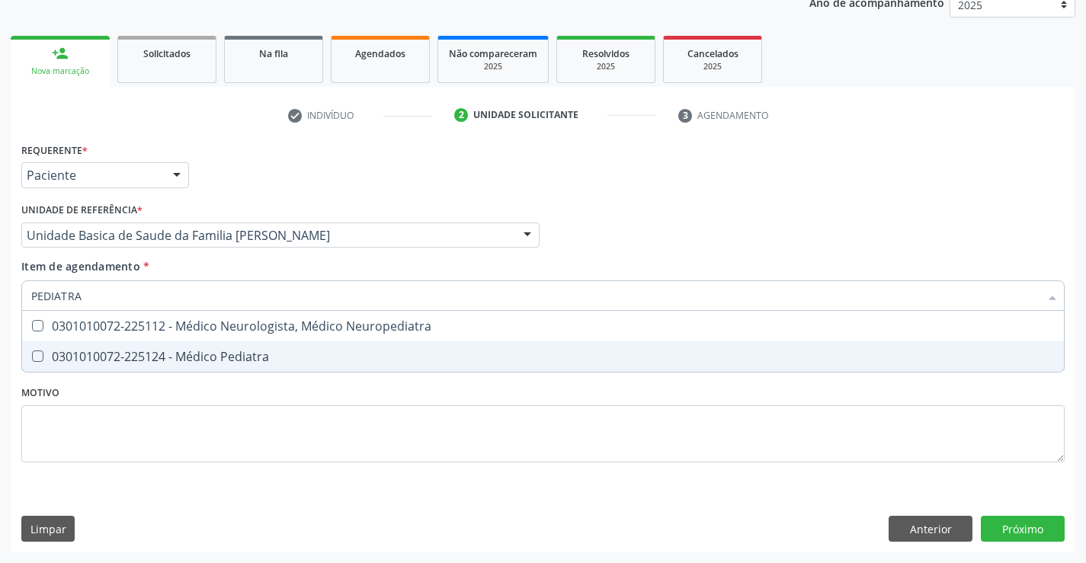
click at [197, 357] on div "0301010072-225124 - Médico Pediatra" at bounding box center [542, 356] width 1023 height 12
checkbox Pediatra "true"
click at [1019, 528] on div "Requerente * Paciente Profissional de Saúde Paciente Nenhum resultado encontrad…" at bounding box center [543, 346] width 1064 height 414
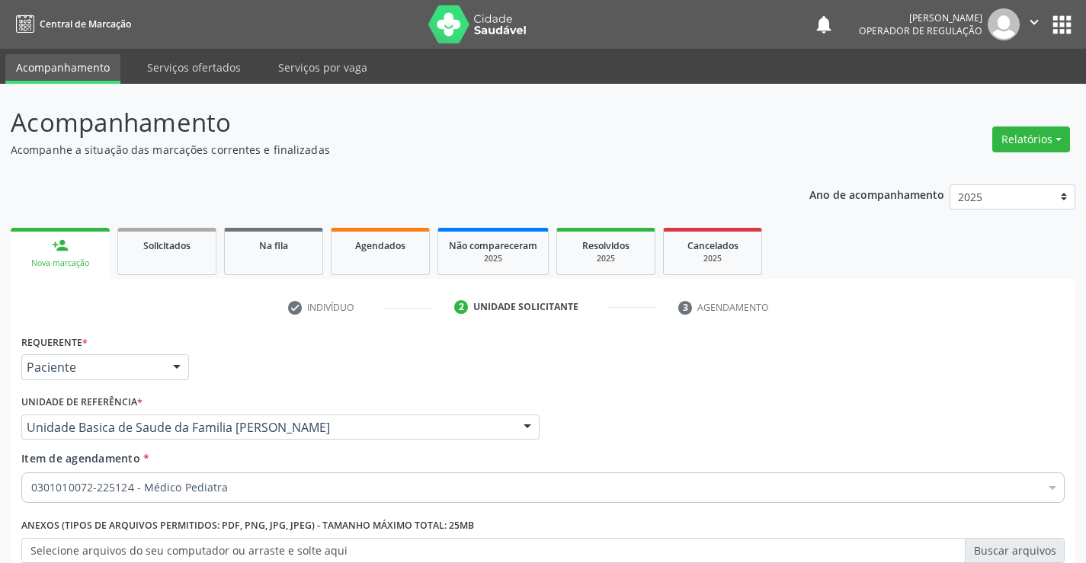
scroll to position [192, 0]
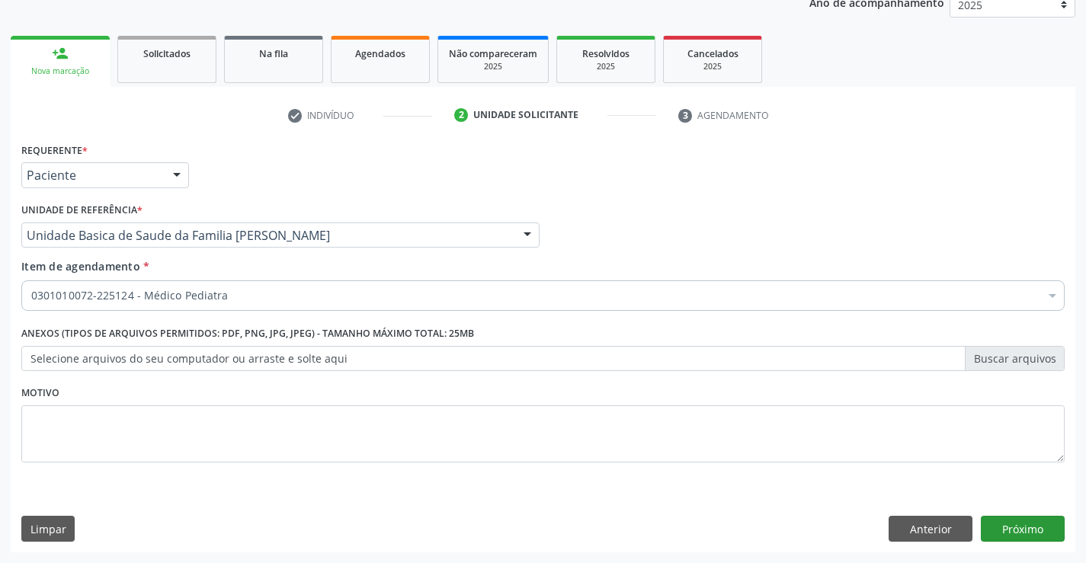
click at [1010, 529] on button "Próximo" at bounding box center [1023, 529] width 84 height 26
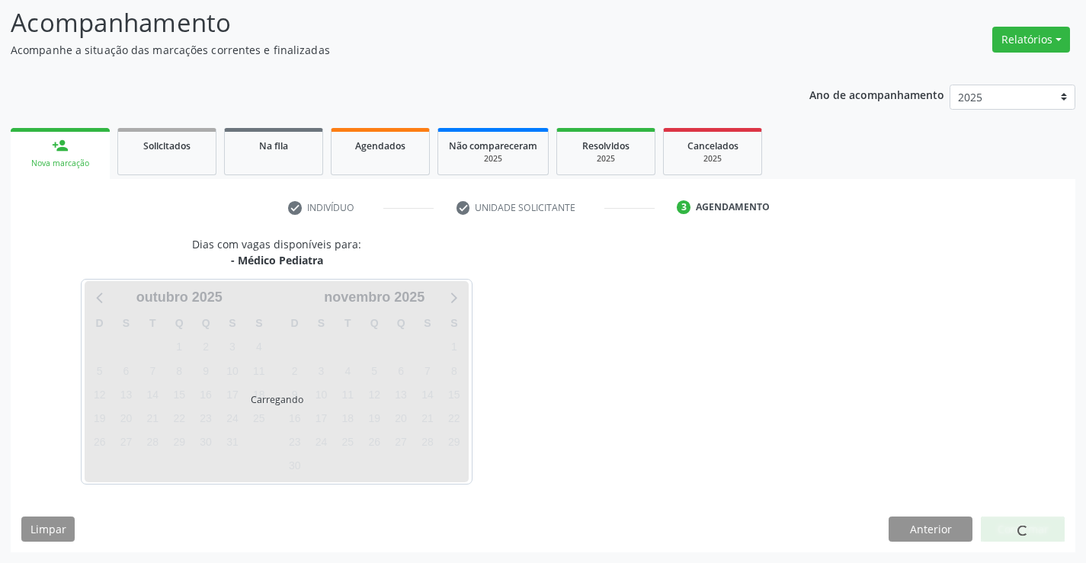
scroll to position [100, 0]
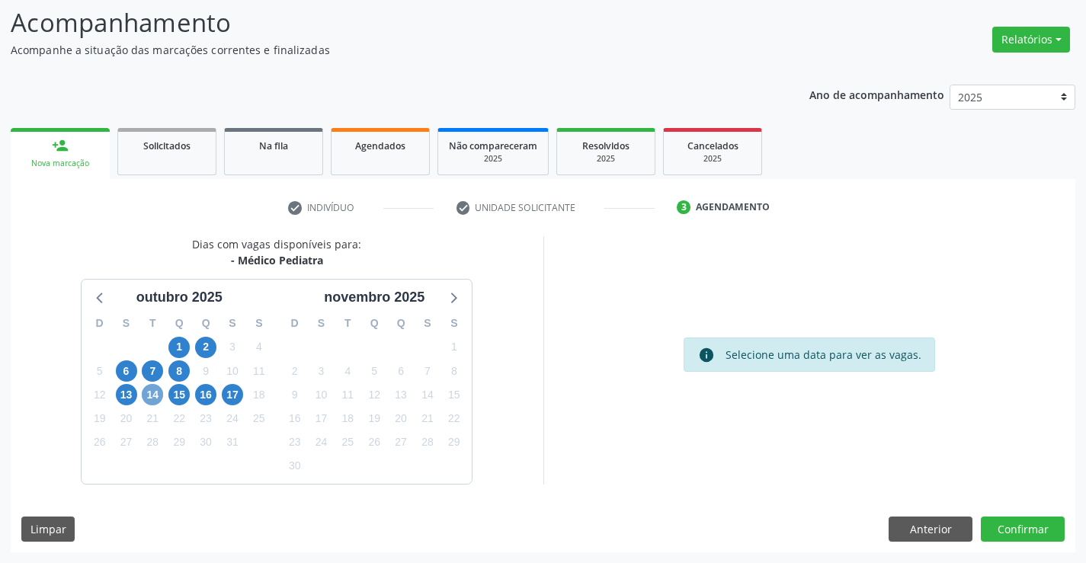
click at [149, 395] on span "14" at bounding box center [152, 394] width 21 height 21
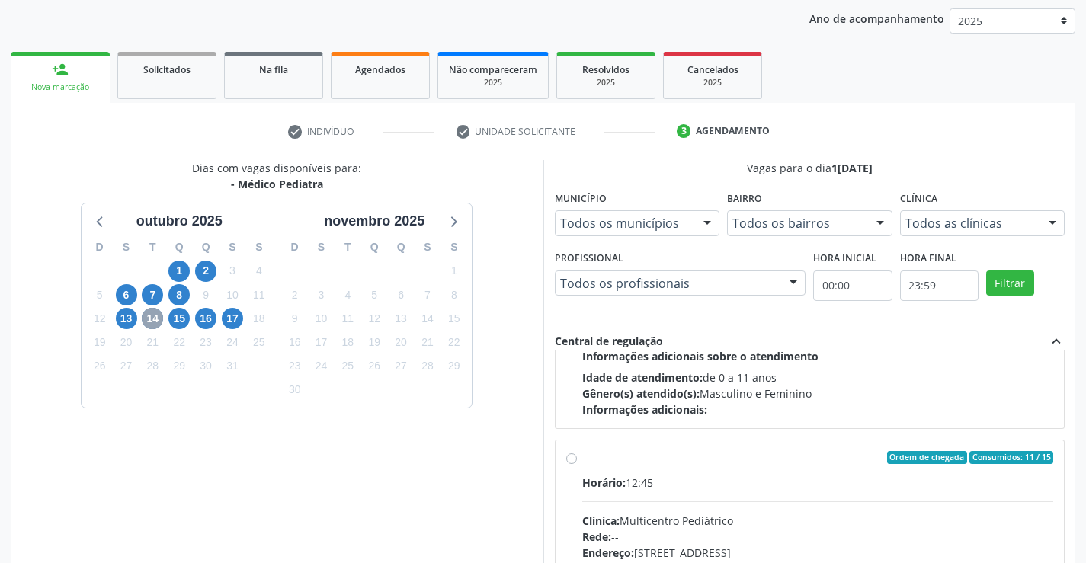
scroll to position [164, 0]
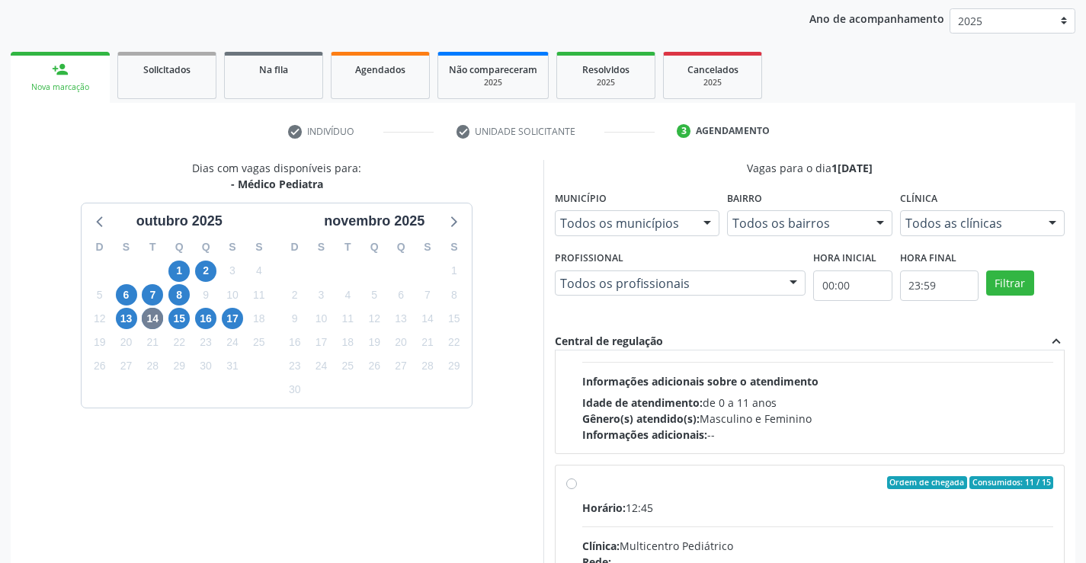
click at [573, 484] on input "Ordem de chegada Consumidos: 11 / 15 Horário: 12:45 Clínica: Multicentro Pediát…" at bounding box center [571, 483] width 11 height 14
radio input "true"
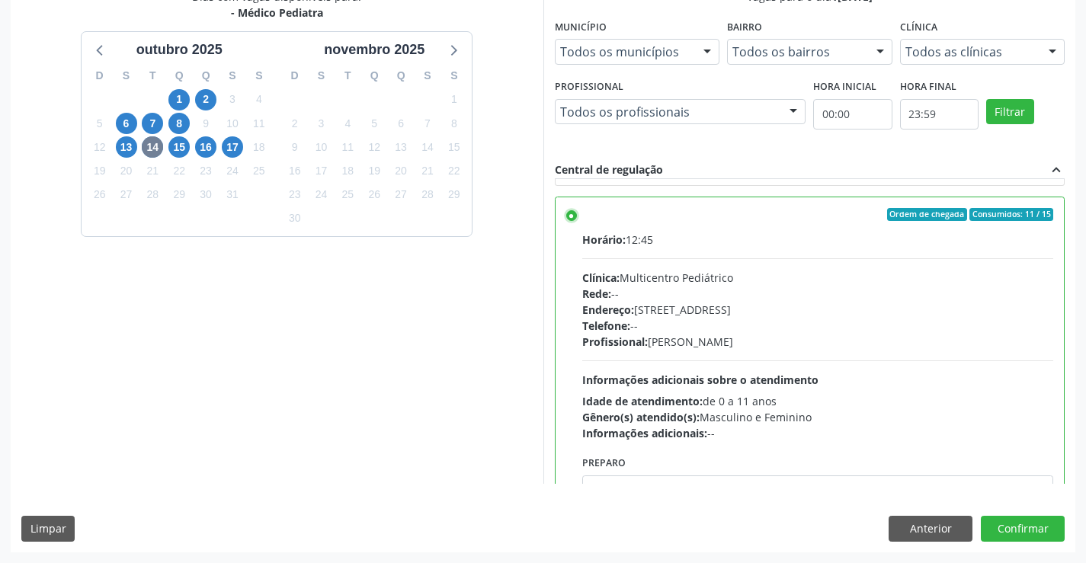
scroll to position [267, 0]
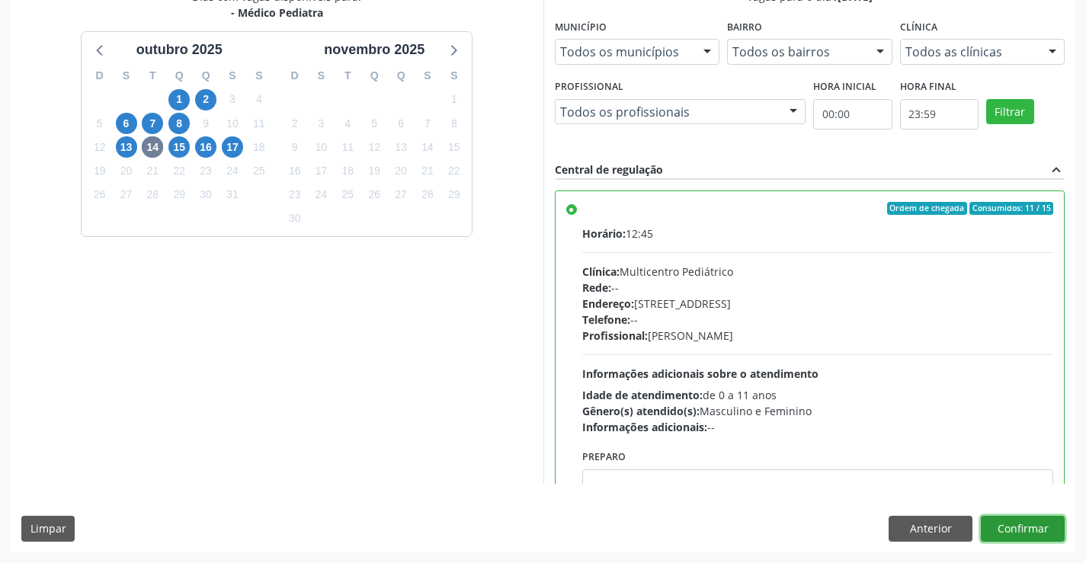
click at [1012, 536] on button "Confirmar" at bounding box center [1023, 529] width 84 height 26
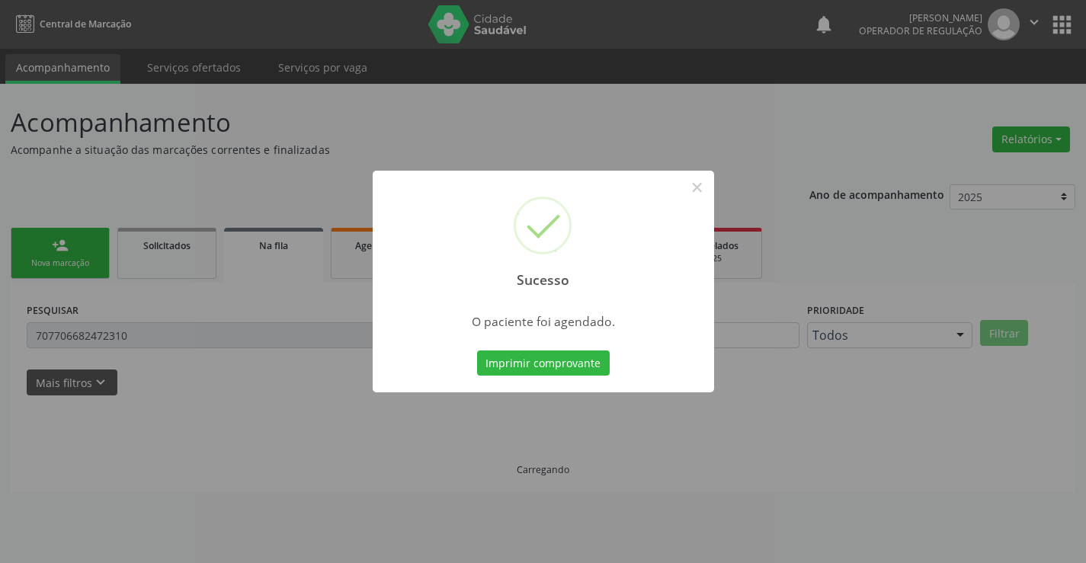
scroll to position [0, 0]
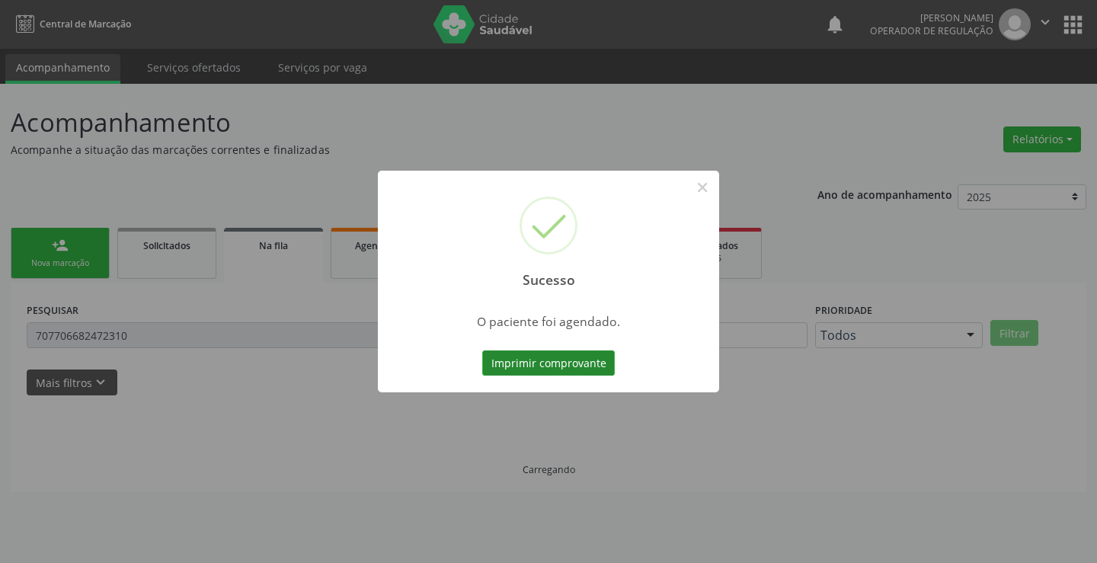
click at [585, 357] on button "Imprimir comprovante" at bounding box center [548, 363] width 133 height 26
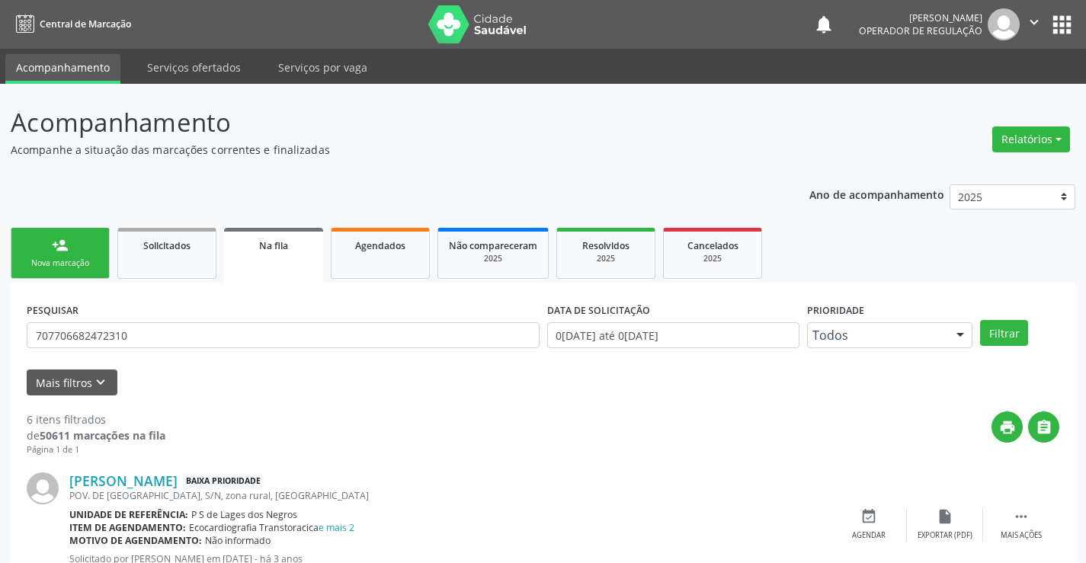
click at [67, 257] on link "person_add Nova marcação" at bounding box center [60, 253] width 99 height 51
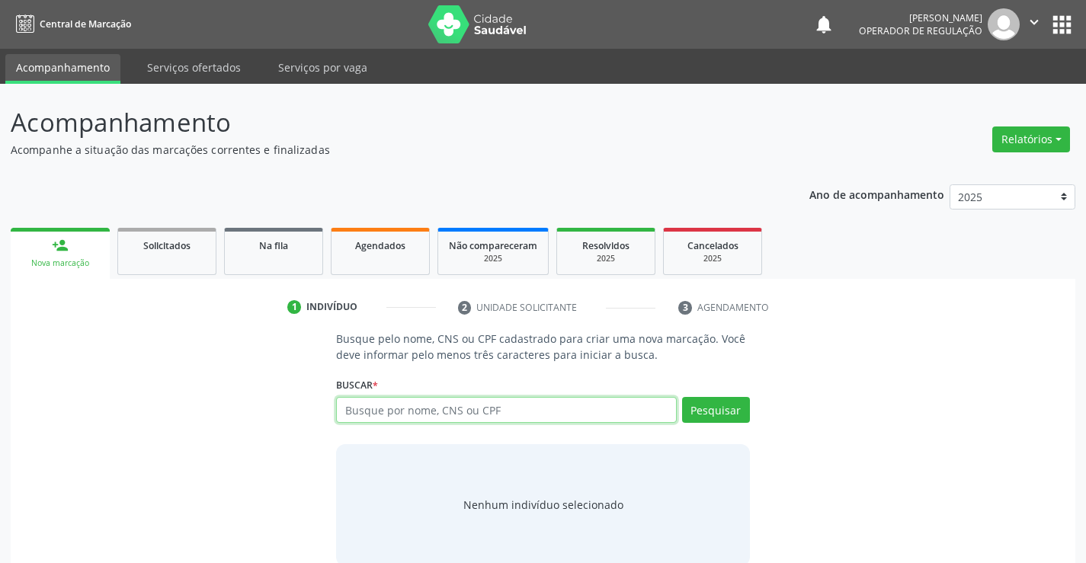
click at [606, 411] on input "text" at bounding box center [506, 410] width 340 height 26
type input "708101598968032"
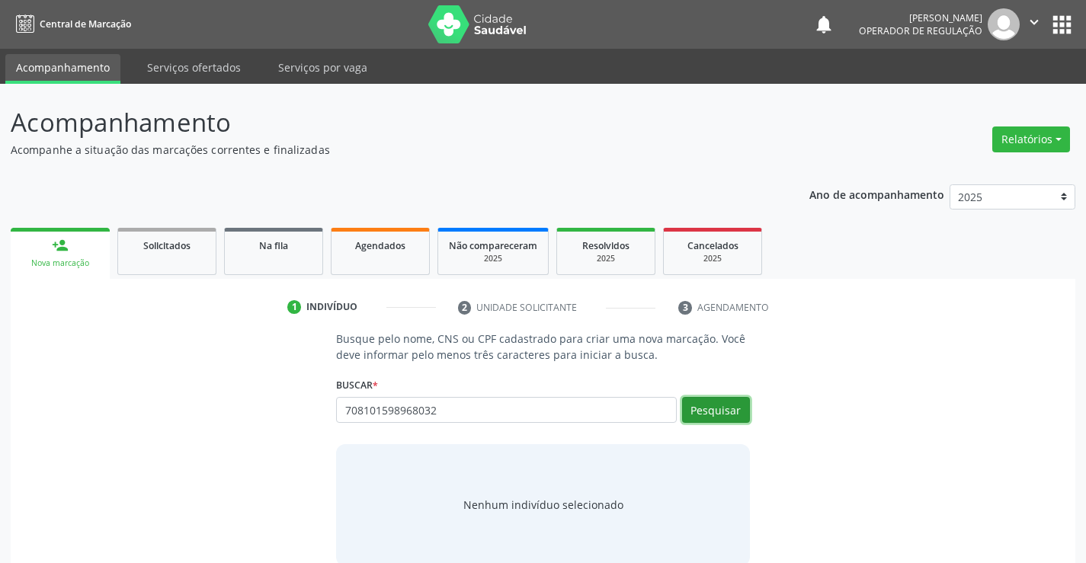
click at [697, 411] on button "Pesquisar" at bounding box center [716, 410] width 68 height 26
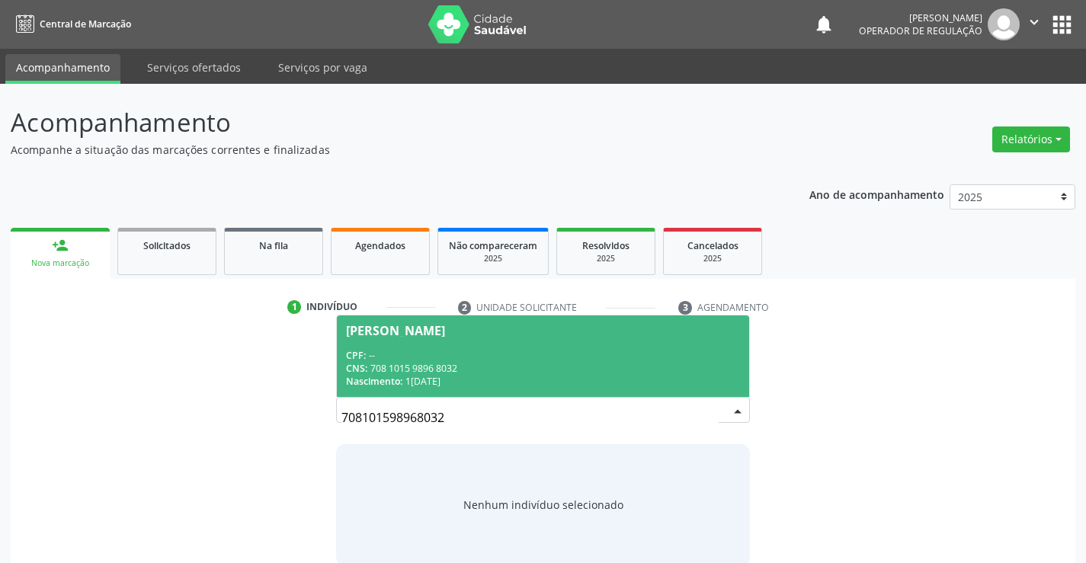
click at [562, 368] on div "CNS: 708 1015 9896 8032" at bounding box center [542, 368] width 393 height 13
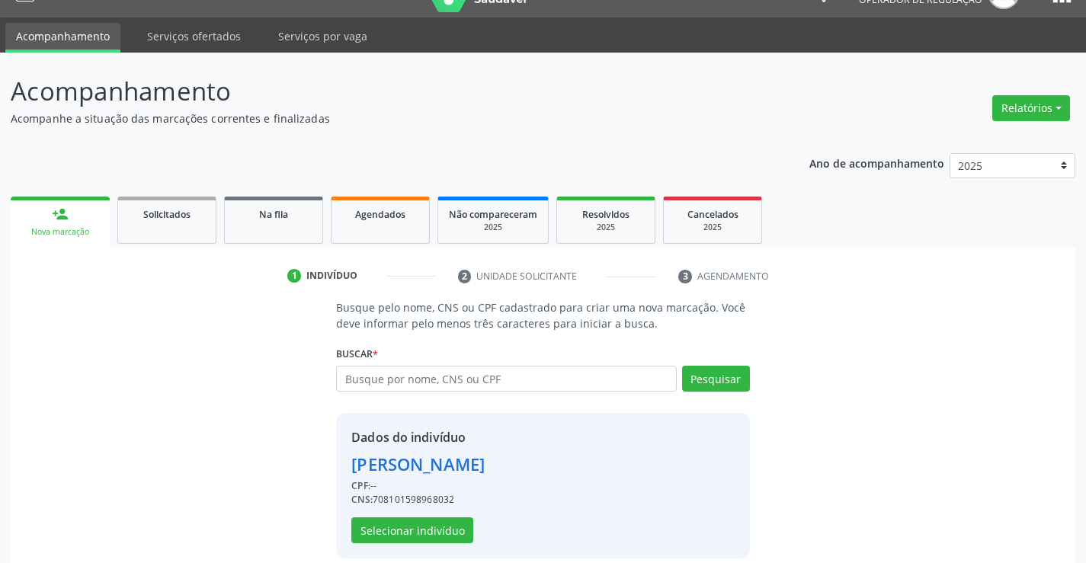
scroll to position [48, 0]
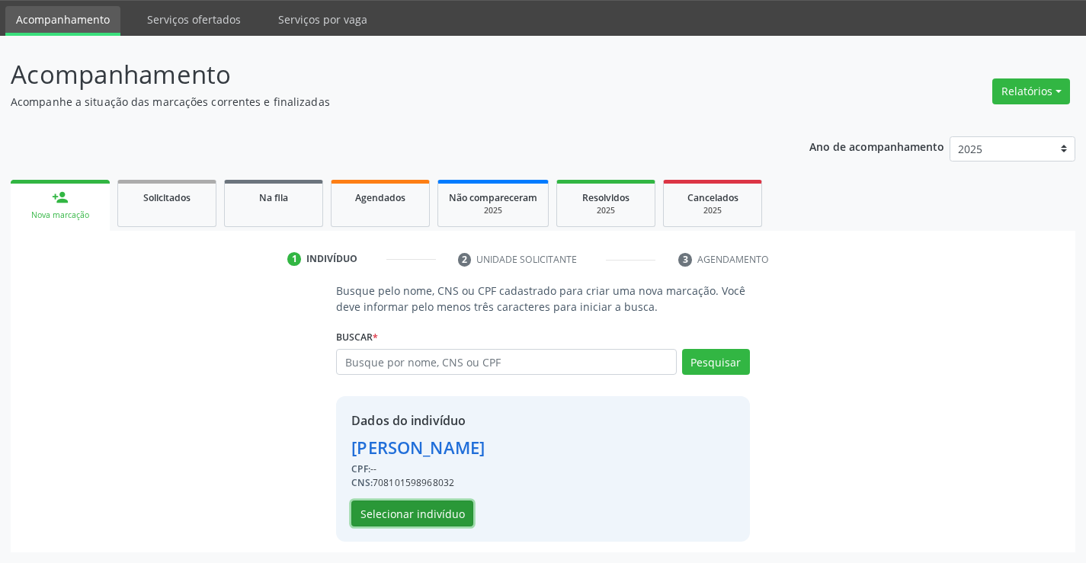
click at [447, 511] on button "Selecionar indivíduo" at bounding box center [412, 514] width 122 height 26
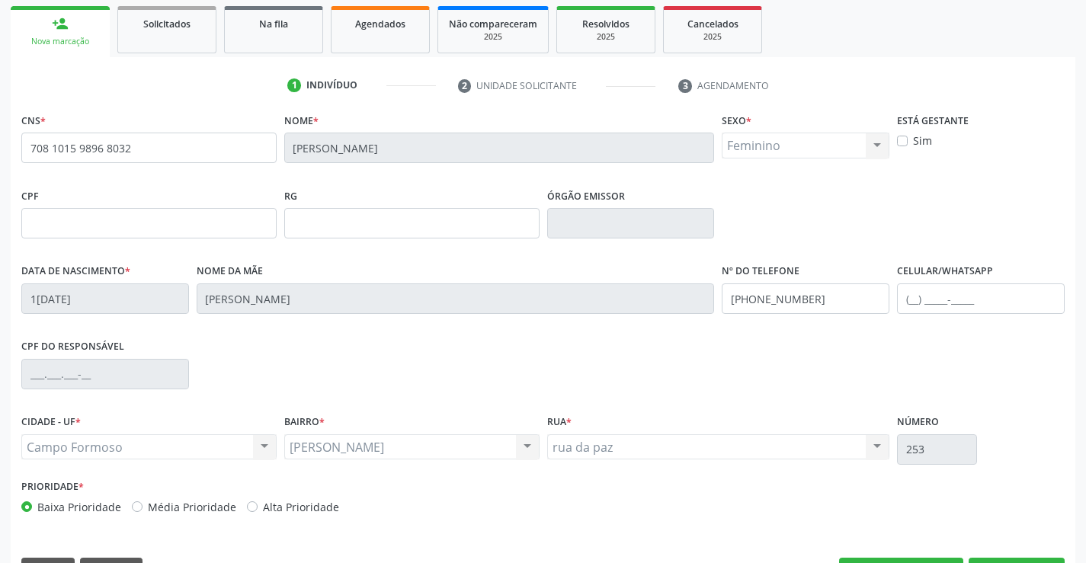
scroll to position [263, 0]
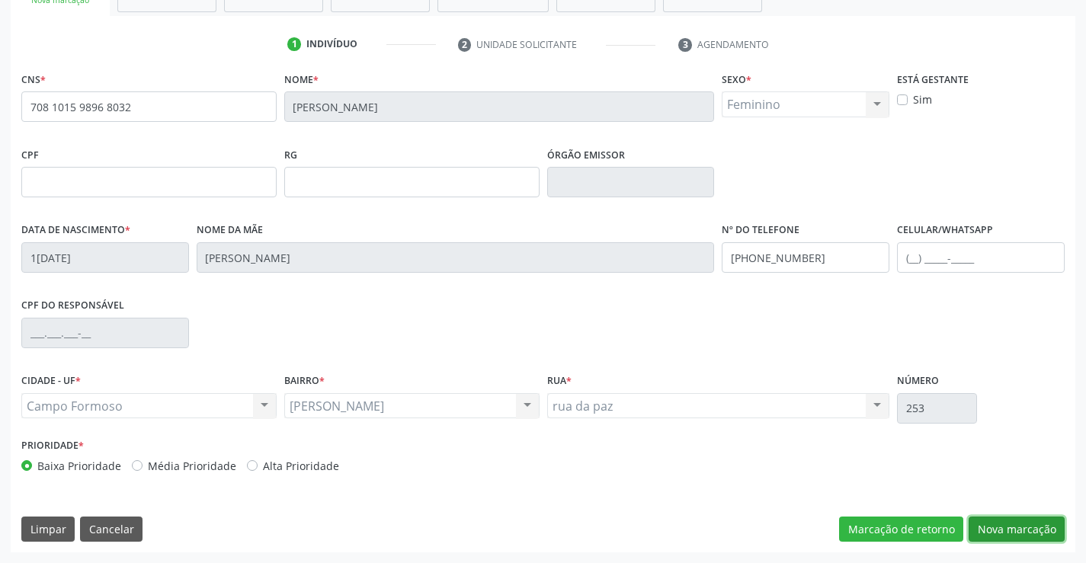
click at [1023, 523] on button "Nova marcação" at bounding box center [1016, 530] width 96 height 26
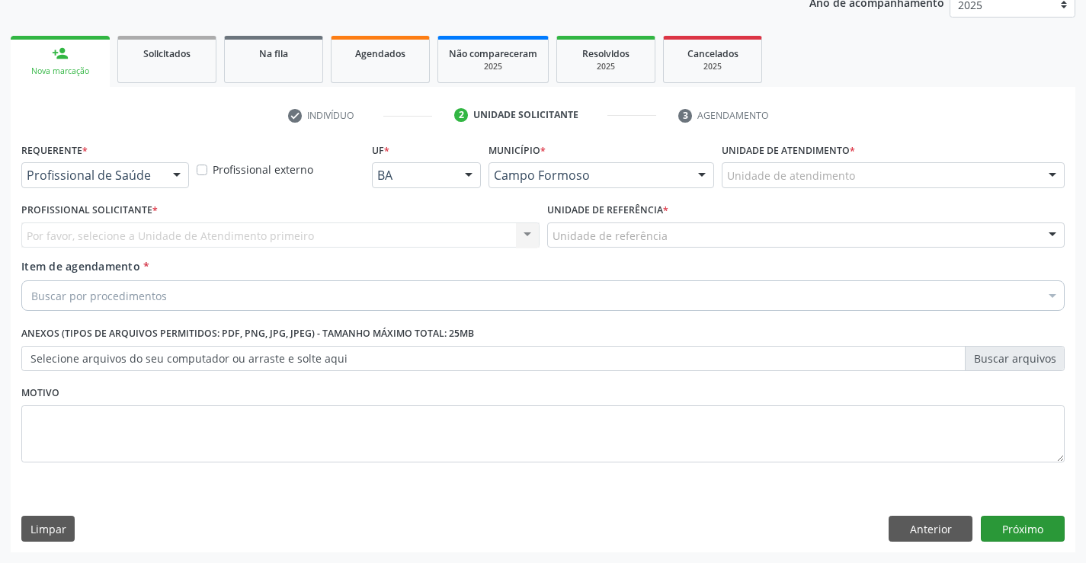
scroll to position [192, 0]
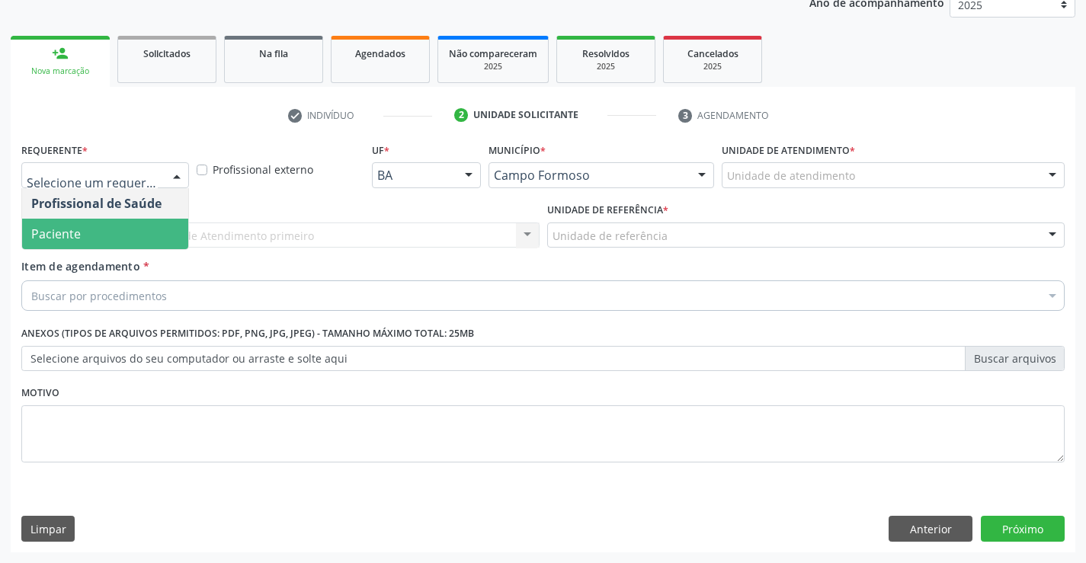
click at [64, 237] on span "Paciente" at bounding box center [56, 234] width 50 height 17
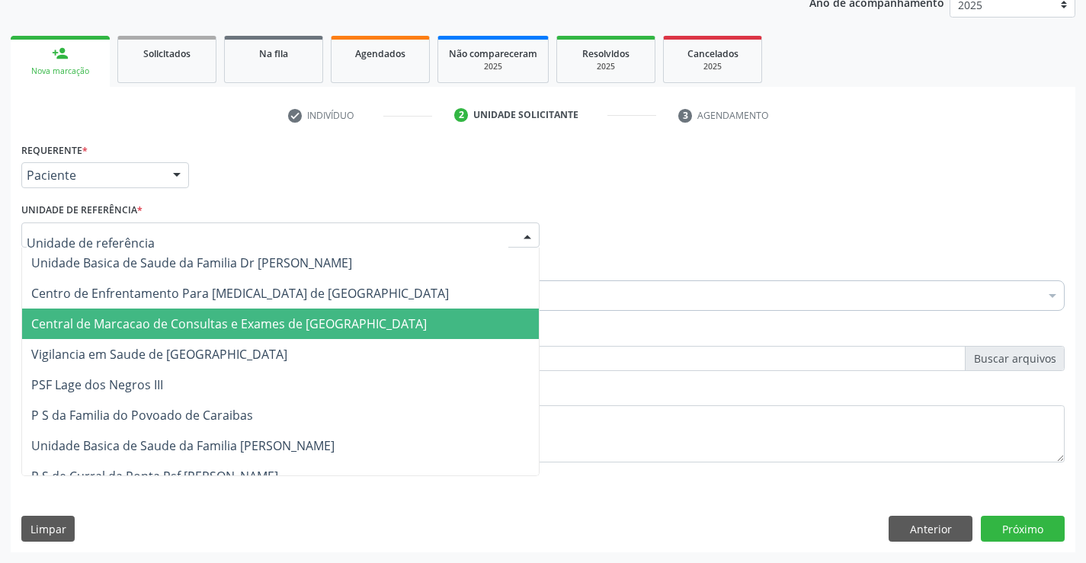
click at [203, 329] on span "Central de Marcacao de Consultas e Exames de [GEOGRAPHIC_DATA]" at bounding box center [228, 323] width 395 height 17
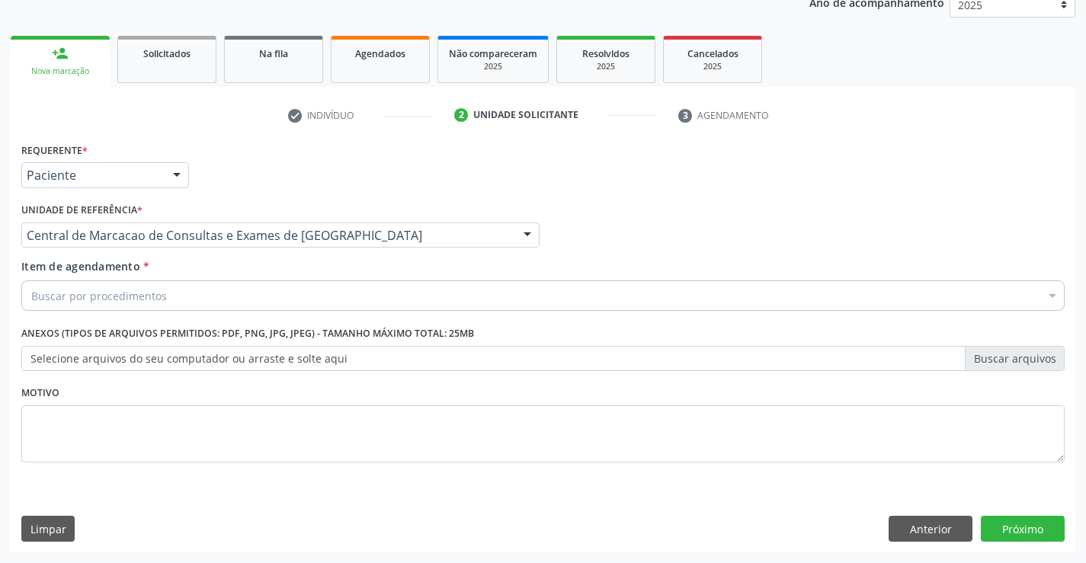
click at [166, 300] on div "Buscar por procedimentos" at bounding box center [542, 295] width 1043 height 30
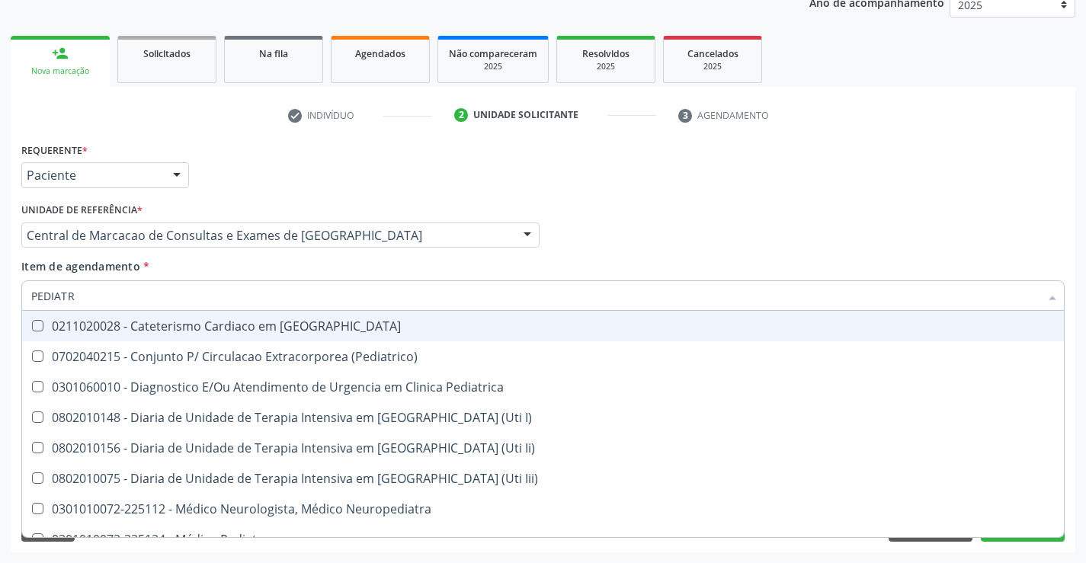
type input "PEDIATRA"
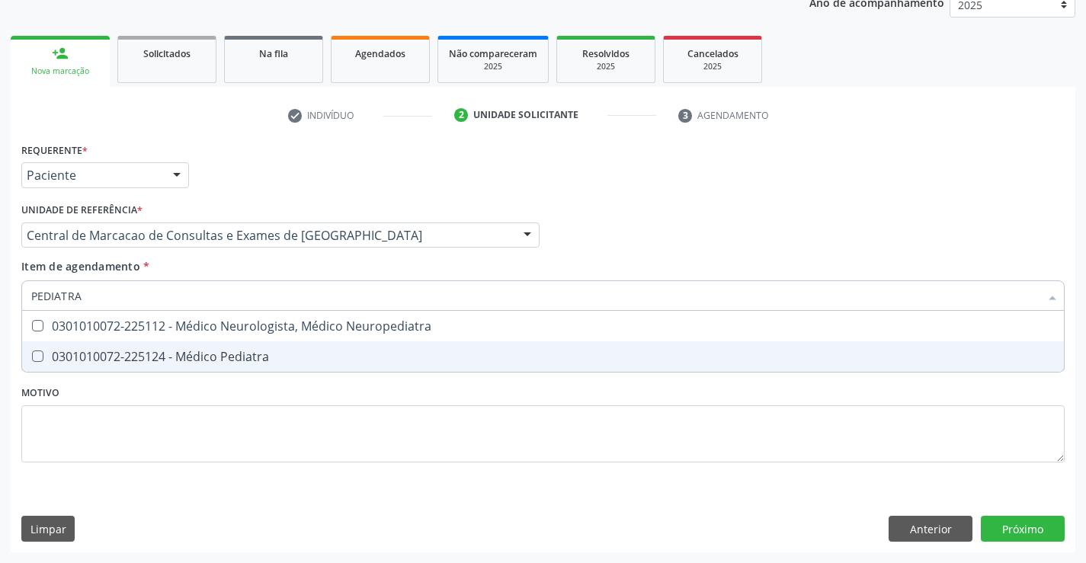
click at [322, 357] on div "0301010072-225124 - Médico Pediatra" at bounding box center [542, 356] width 1023 height 12
checkbox Pediatra "true"
click at [1009, 527] on div "Requerente * Paciente Profissional de Saúde Paciente Nenhum resultado encontrad…" at bounding box center [543, 346] width 1064 height 414
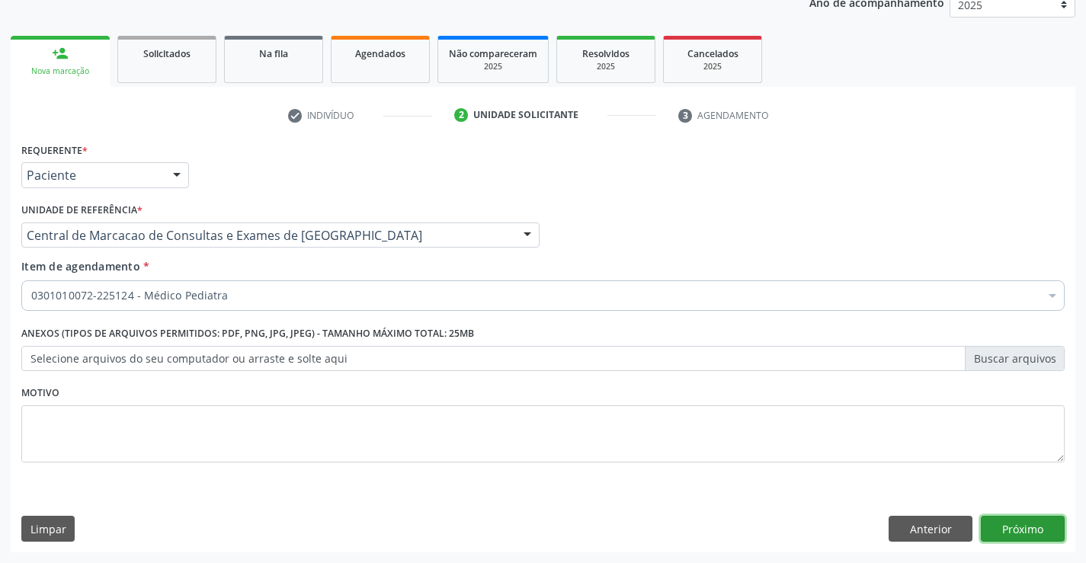
click at [1027, 524] on button "Próximo" at bounding box center [1023, 529] width 84 height 26
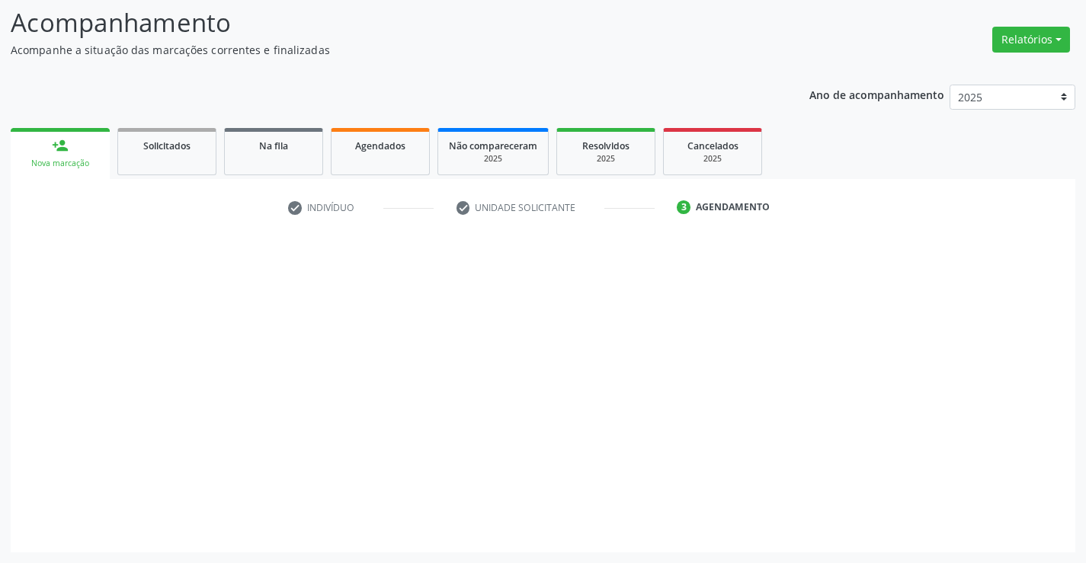
scroll to position [100, 0]
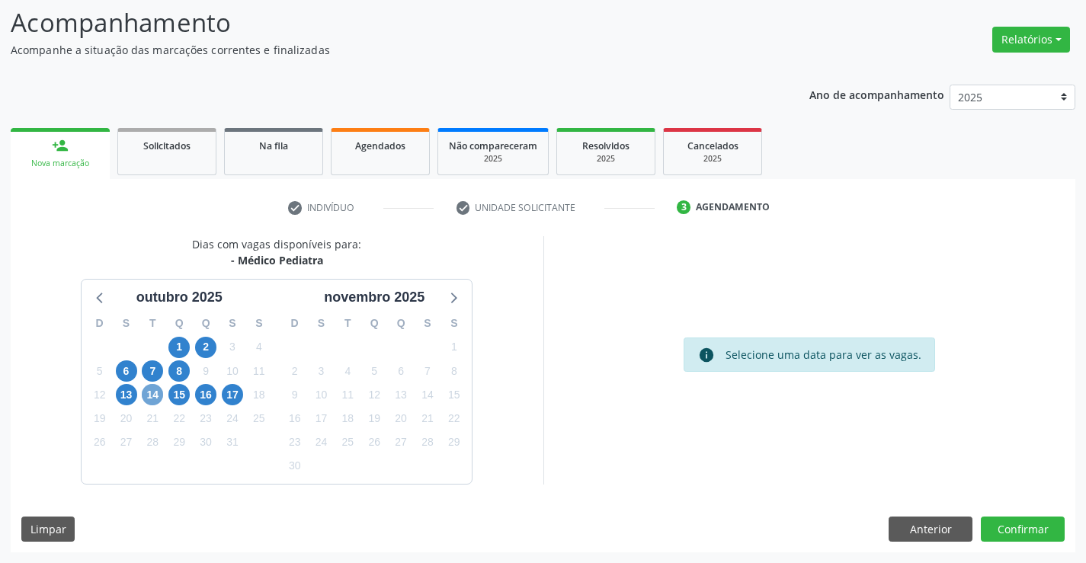
click at [149, 401] on span "14" at bounding box center [152, 394] width 21 height 21
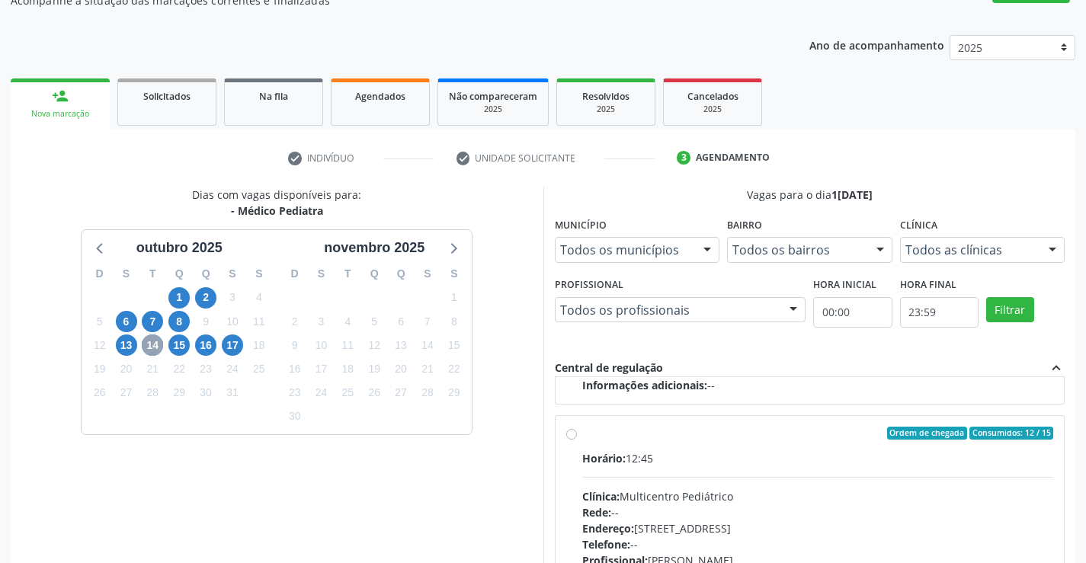
scroll to position [176, 0]
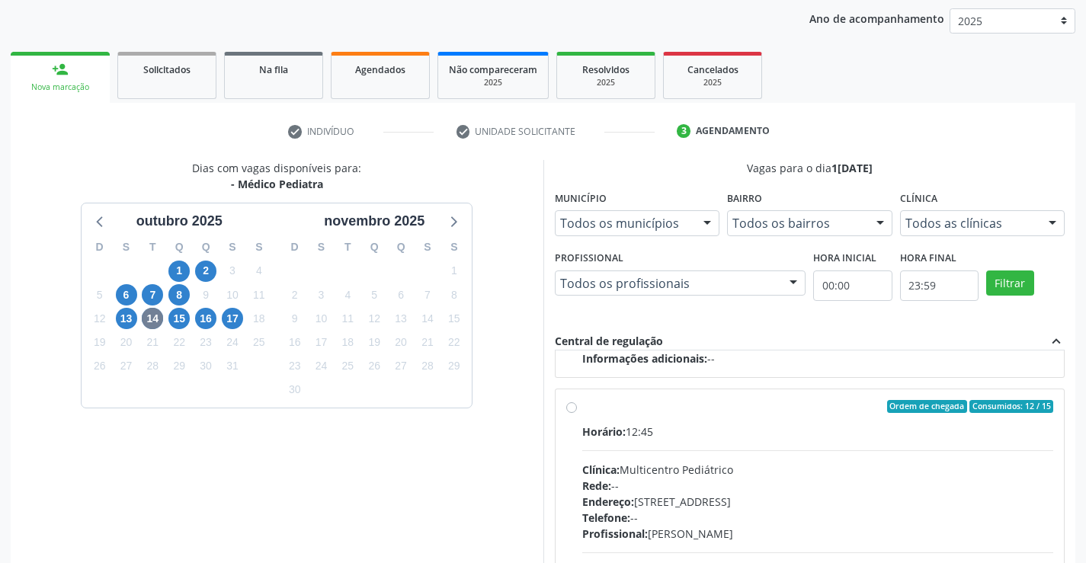
click at [582, 405] on label "Ordem de chegada Consumidos: 12 / 15 Horário: 12:45 Clínica: Multicentro Pediát…" at bounding box center [818, 517] width 472 height 234
click at [573, 405] on input "Ordem de chegada Consumidos: 12 / 15 Horário: 12:45 Clínica: Multicentro Pediát…" at bounding box center [571, 407] width 11 height 14
radio input "true"
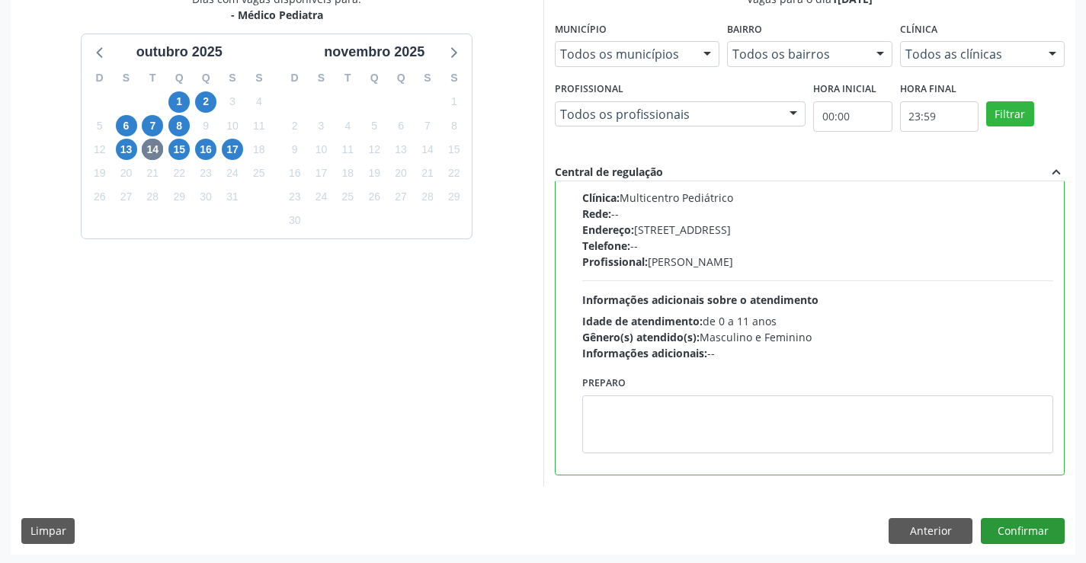
scroll to position [347, 0]
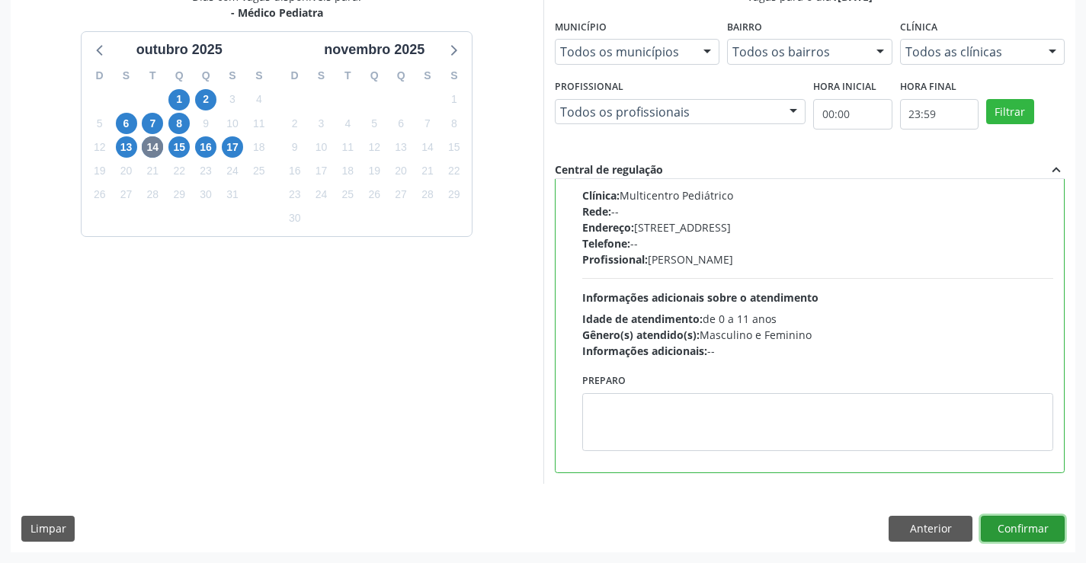
click at [1011, 530] on button "Confirmar" at bounding box center [1023, 529] width 84 height 26
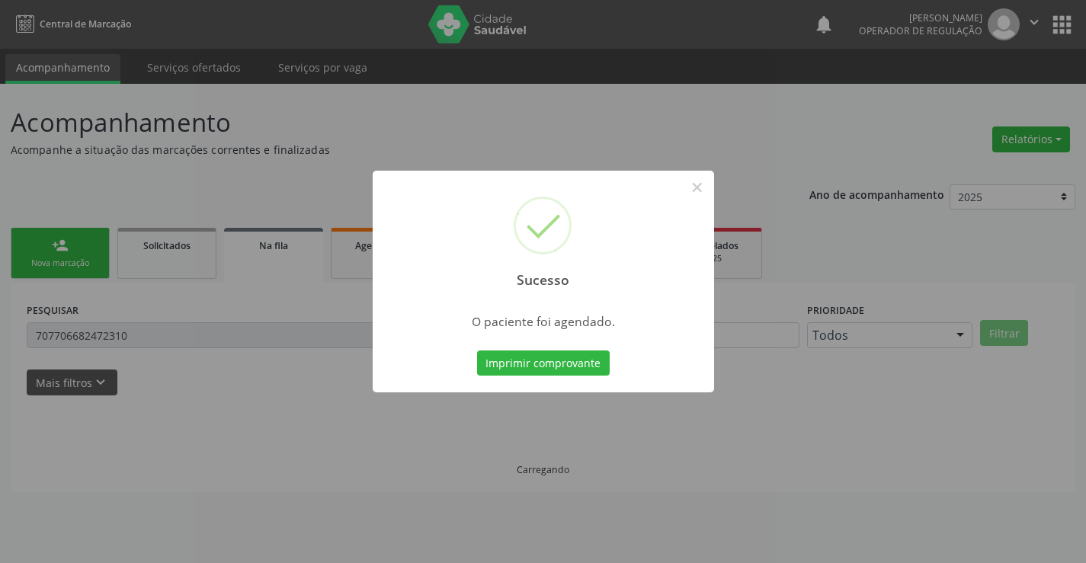
scroll to position [0, 0]
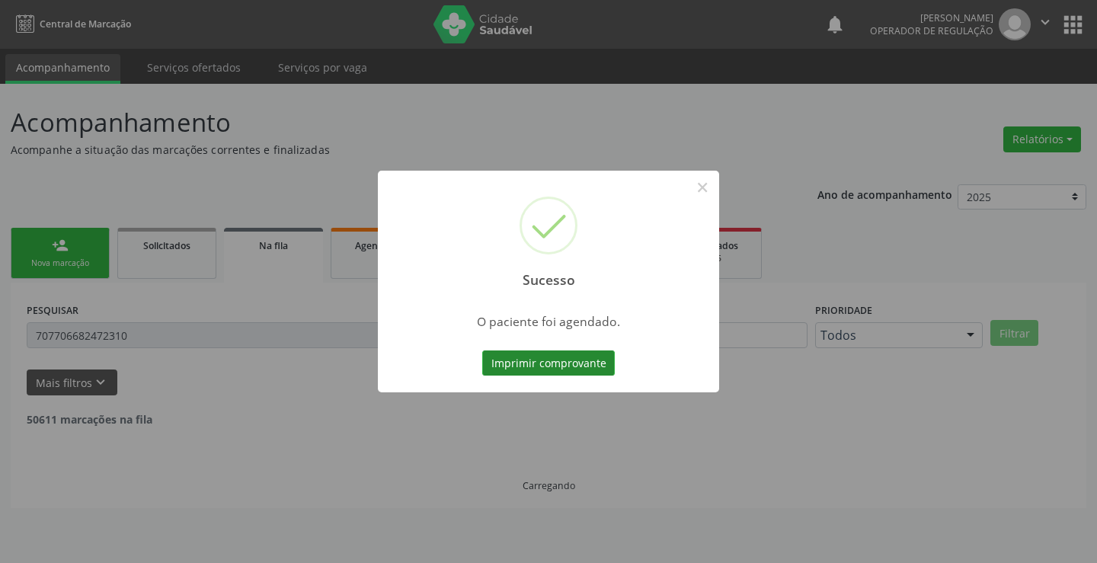
click at [545, 364] on button "Imprimir comprovante" at bounding box center [548, 363] width 133 height 26
